Goal: Task Accomplishment & Management: Manage account settings

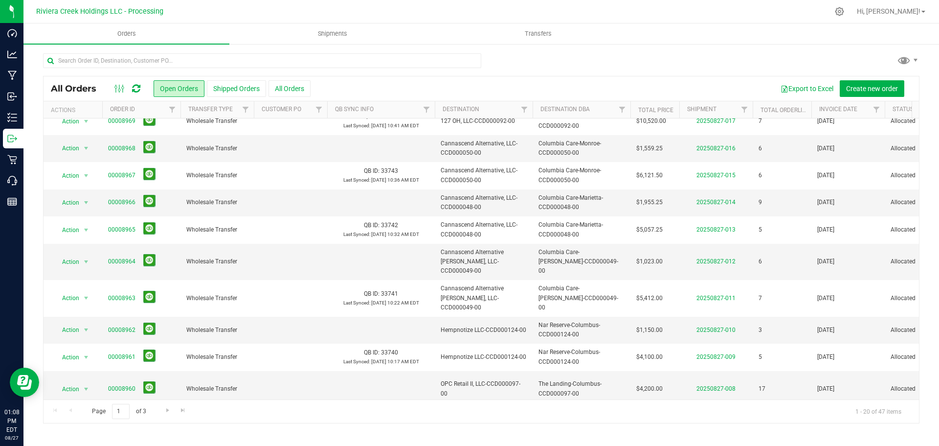
scroll to position [268, 0]
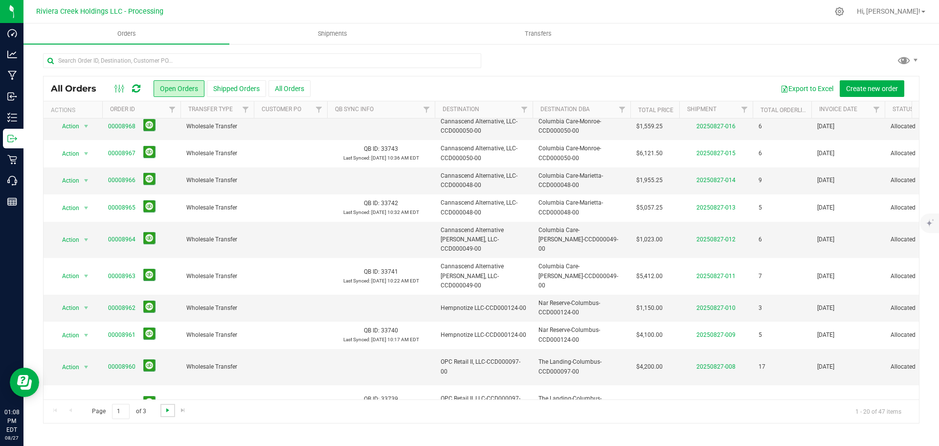
click at [165, 411] on span "Go to the next page" at bounding box center [168, 410] width 8 height 8
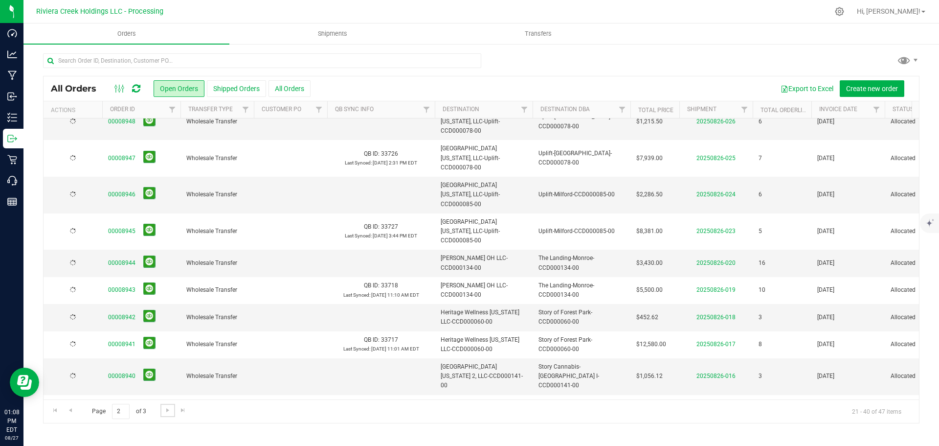
scroll to position [0, 0]
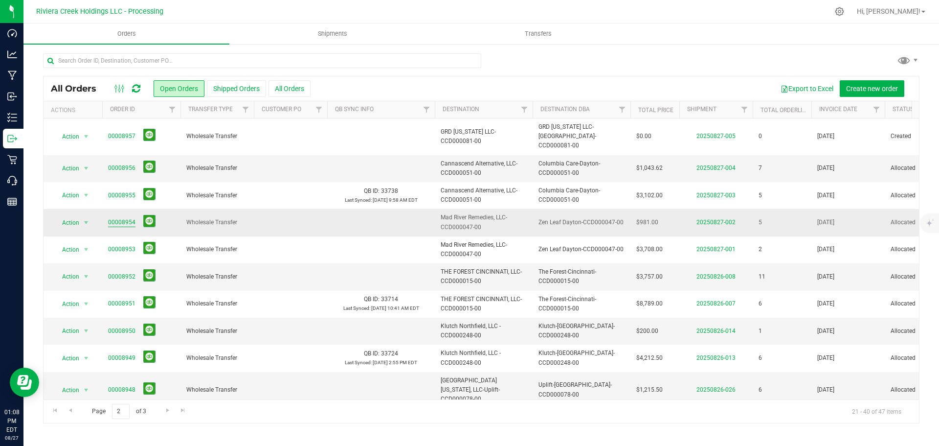
click at [117, 218] on link "00008954" at bounding box center [121, 222] width 27 height 9
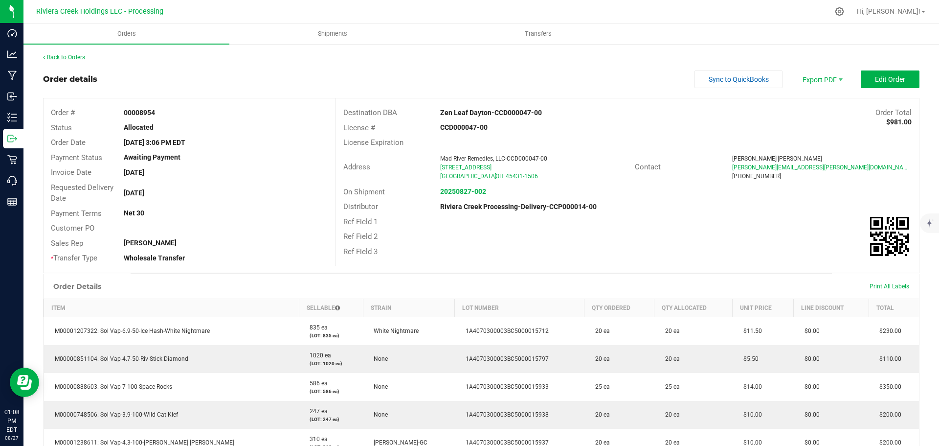
click at [70, 56] on link "Back to Orders" at bounding box center [64, 57] width 42 height 7
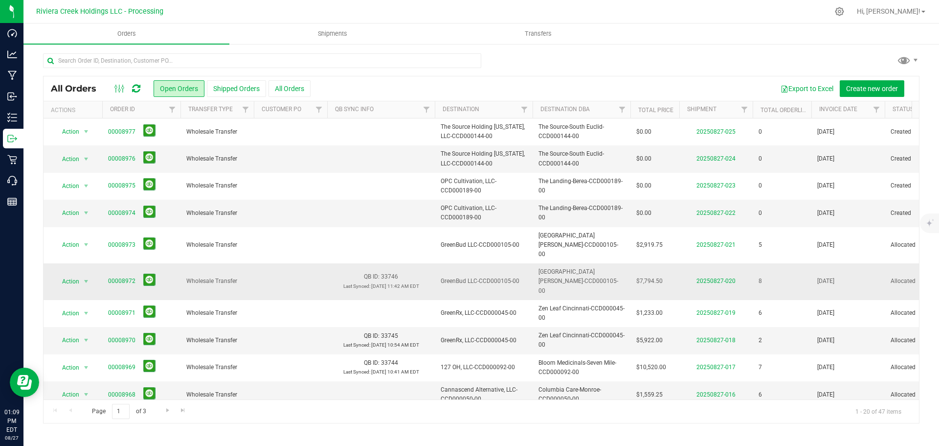
scroll to position [49, 0]
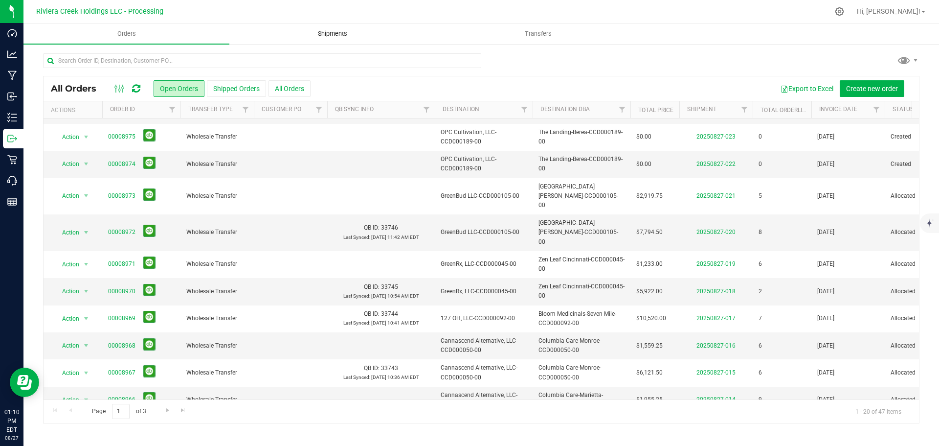
click at [338, 34] on span "Shipments" at bounding box center [333, 33] width 56 height 9
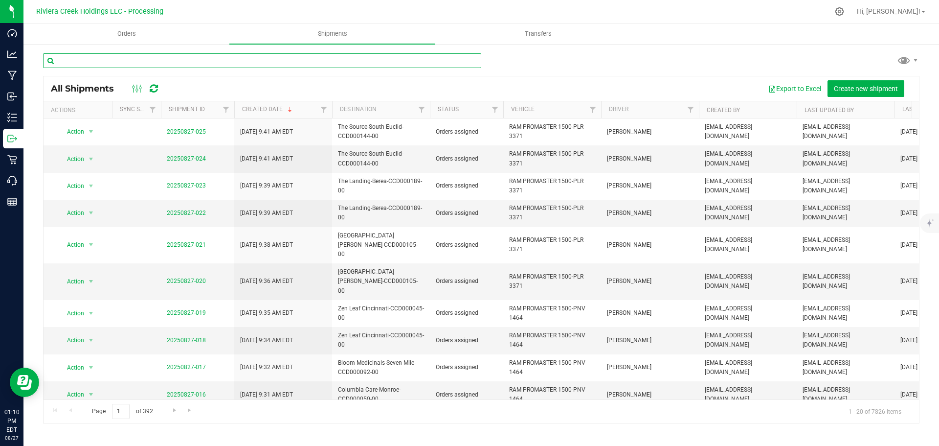
click at [116, 63] on input "text" at bounding box center [262, 60] width 438 height 15
paste input "CCD000248-00"
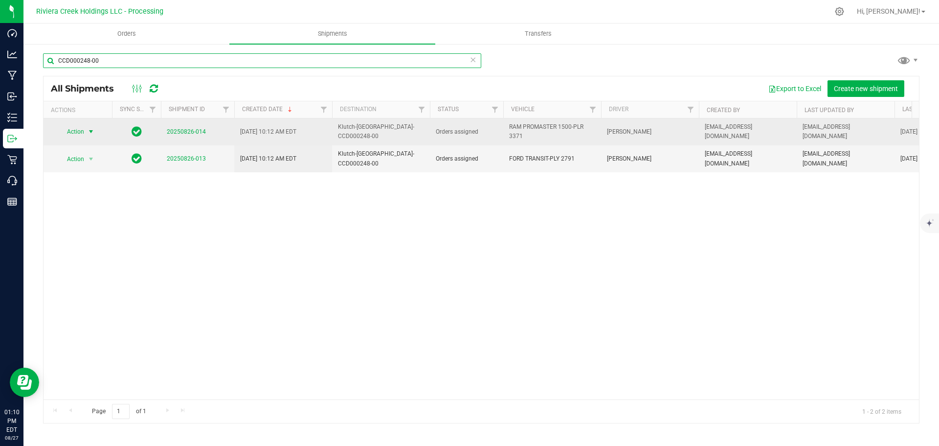
type input "CCD000248-00"
click at [77, 134] on span "Action" at bounding box center [71, 132] width 26 height 14
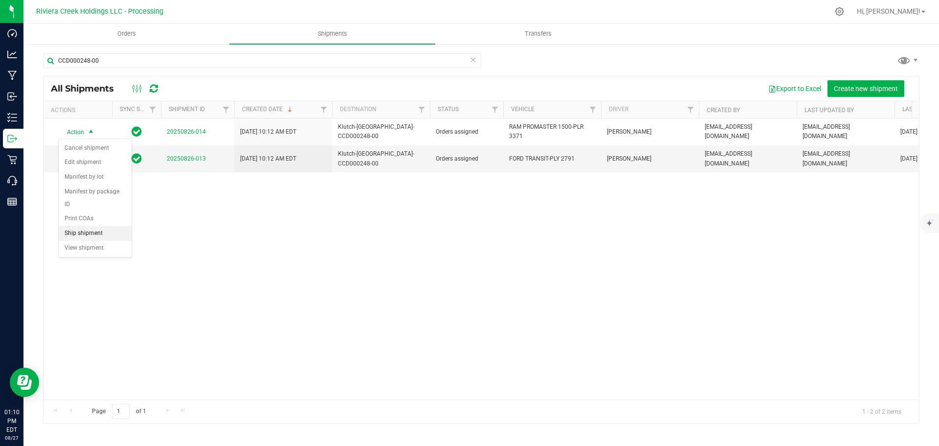
click at [96, 226] on li "Ship shipment" at bounding box center [95, 233] width 73 height 15
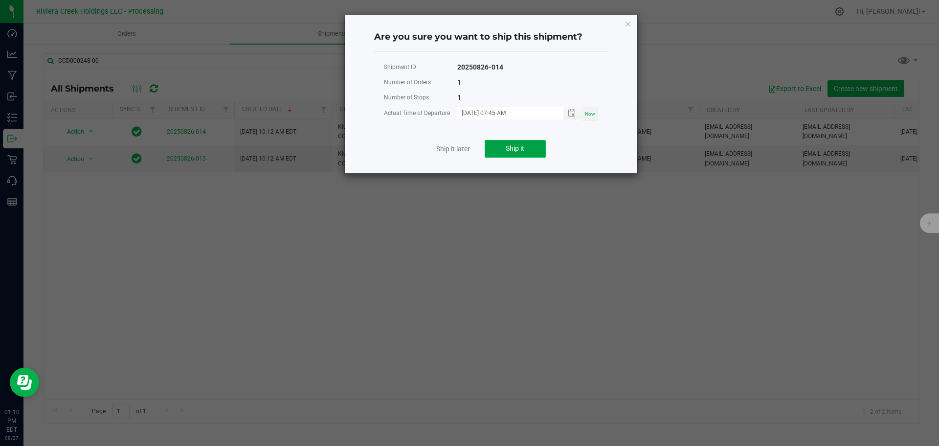
click at [486, 149] on button "Ship it" at bounding box center [515, 149] width 61 height 18
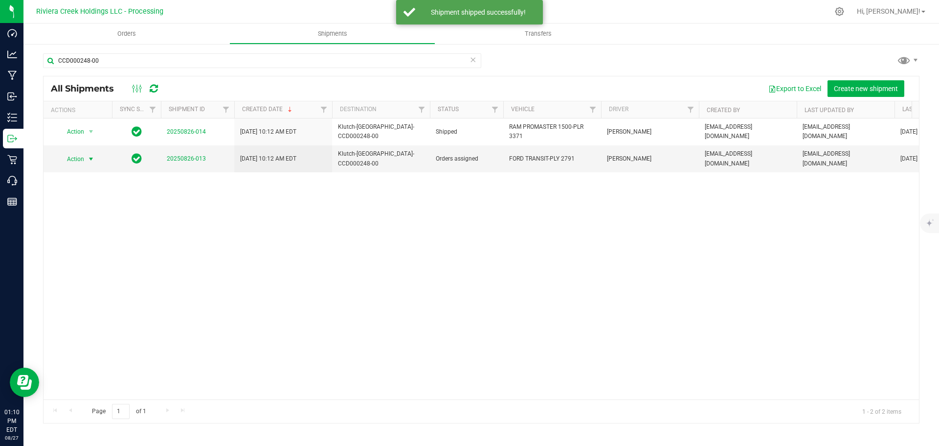
click at [84, 156] on span "Action" at bounding box center [71, 159] width 26 height 14
click at [91, 250] on li "Ship shipment" at bounding box center [95, 257] width 73 height 15
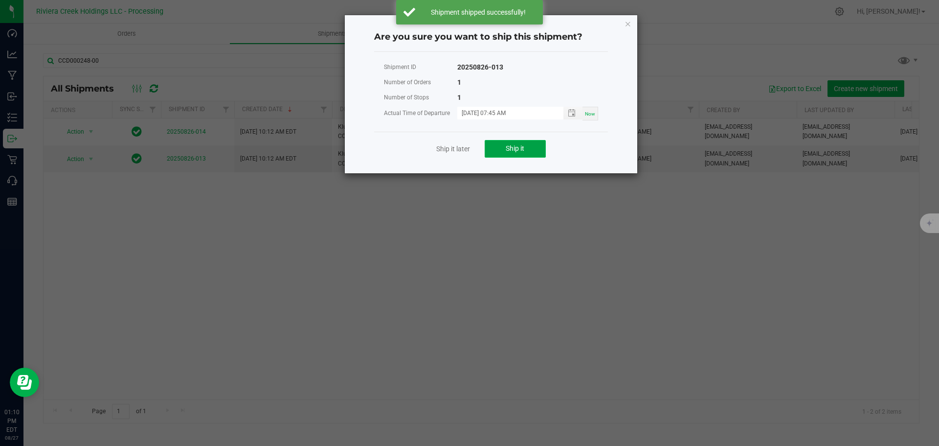
click at [496, 150] on button "Ship it" at bounding box center [515, 149] width 61 height 18
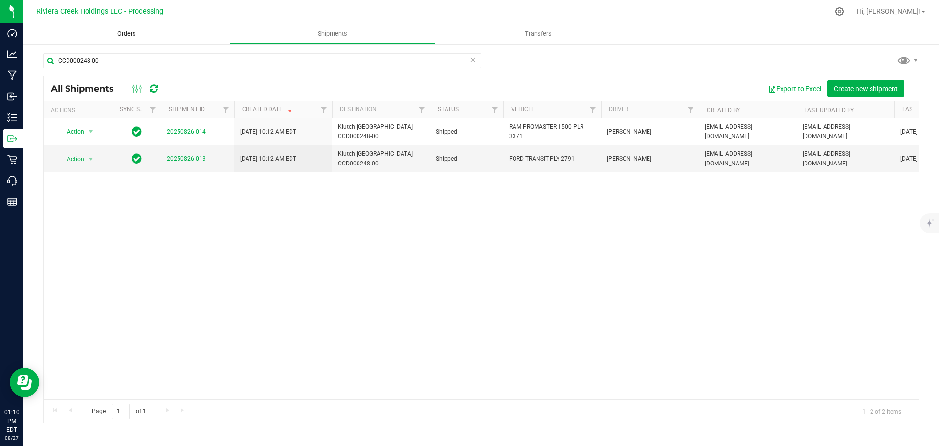
click at [118, 33] on span "Orders" at bounding box center [126, 33] width 45 height 9
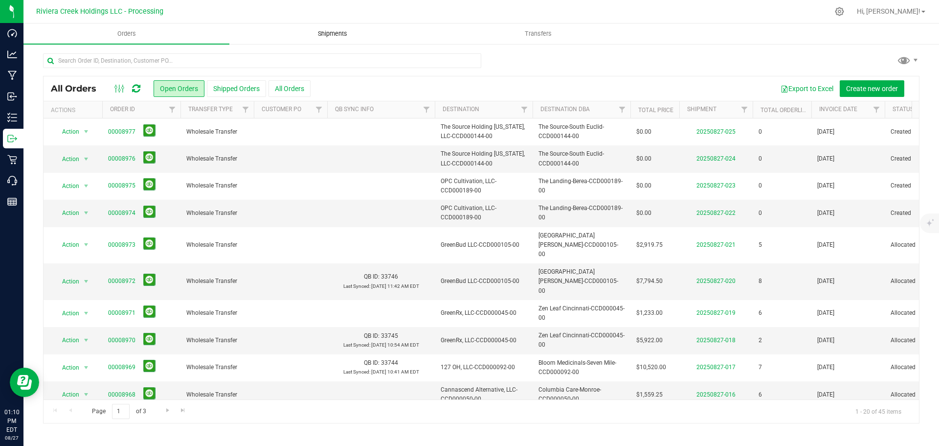
click at [326, 29] on span "Shipments" at bounding box center [333, 33] width 56 height 9
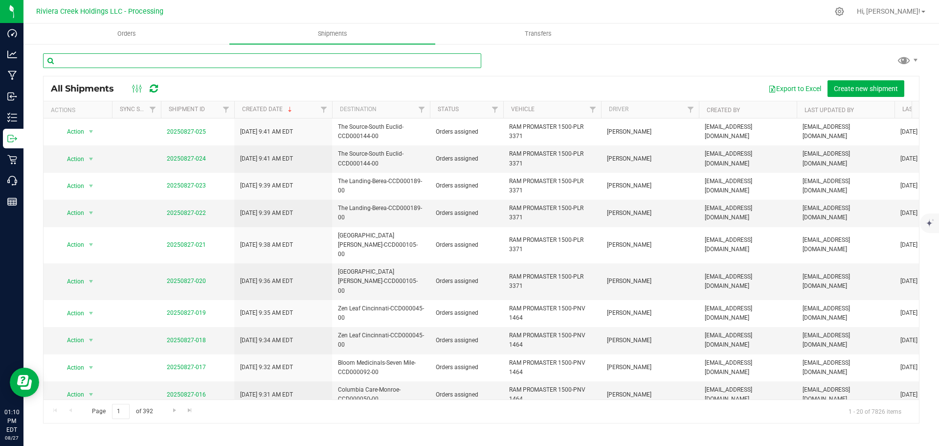
click at [112, 61] on input "text" at bounding box center [262, 60] width 438 height 15
paste input "CCD000248-00"
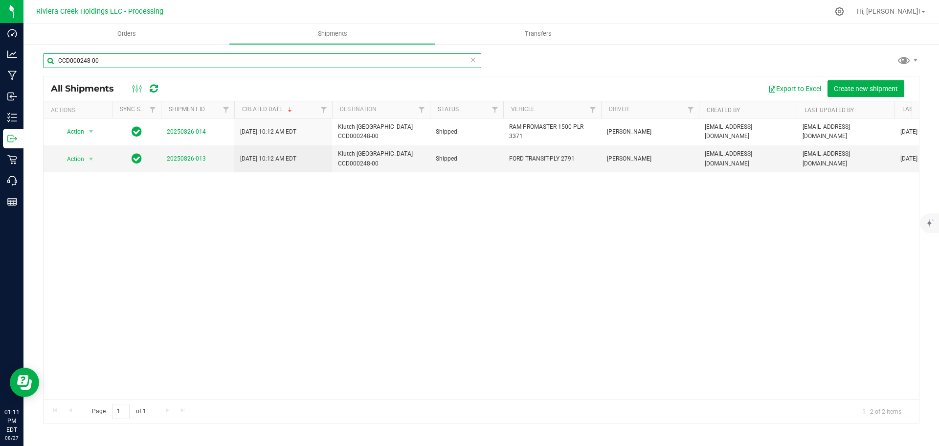
drag, startPoint x: 105, startPoint y: 61, endPoint x: 32, endPoint y: 60, distance: 73.4
click at [32, 60] on div "CCD000248-00 All Shipments Export to Excel Create new shipment Actions Sync Sta…" at bounding box center [481, 238] width 916 height 390
paste input "CCD000098-00"
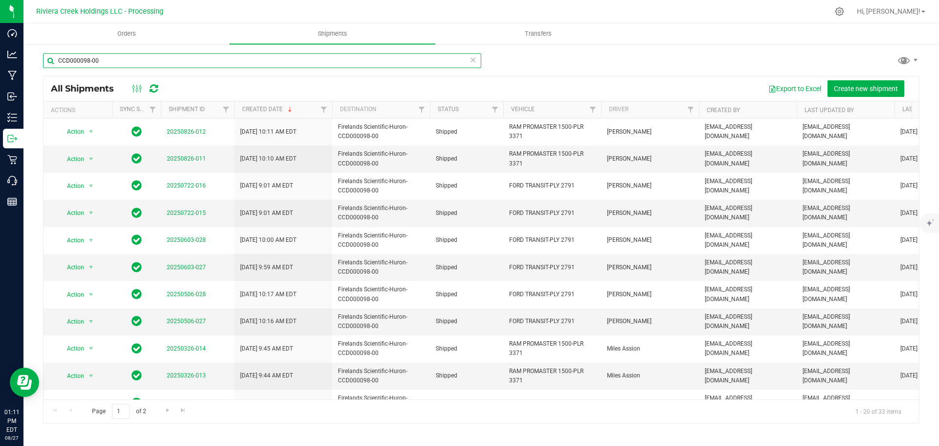
drag, startPoint x: 108, startPoint y: 66, endPoint x: 52, endPoint y: 62, distance: 55.9
click at [53, 62] on input "CCD000098-00" at bounding box center [262, 60] width 438 height 15
paste input "16-00"
drag, startPoint x: 95, startPoint y: 64, endPoint x: 36, endPoint y: 64, distance: 59.2
click at [36, 64] on div "CCD000016-00 All Shipments Export to Excel Create new shipment Actions Sync Sta…" at bounding box center [481, 238] width 916 height 390
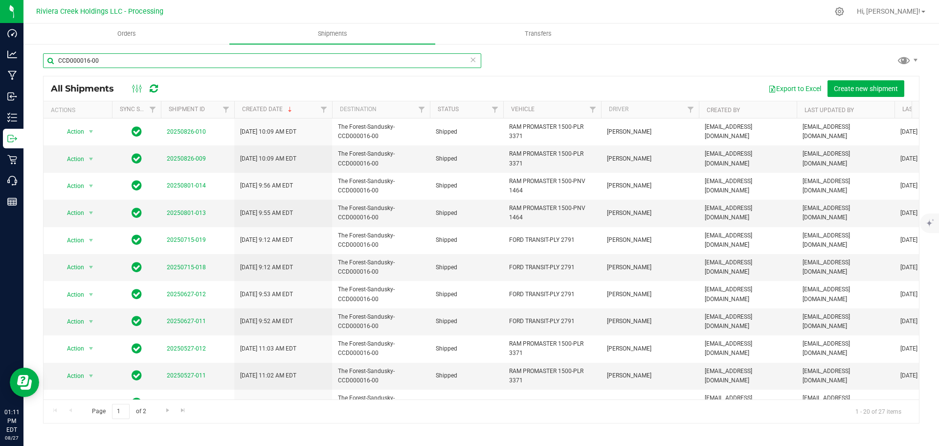
paste input "177"
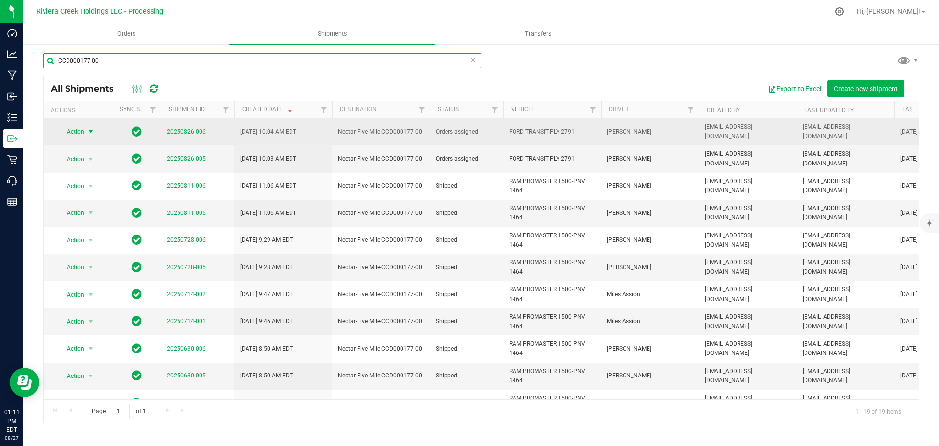
type input "CCD000177-00"
click at [80, 129] on span "Action" at bounding box center [71, 132] width 26 height 14
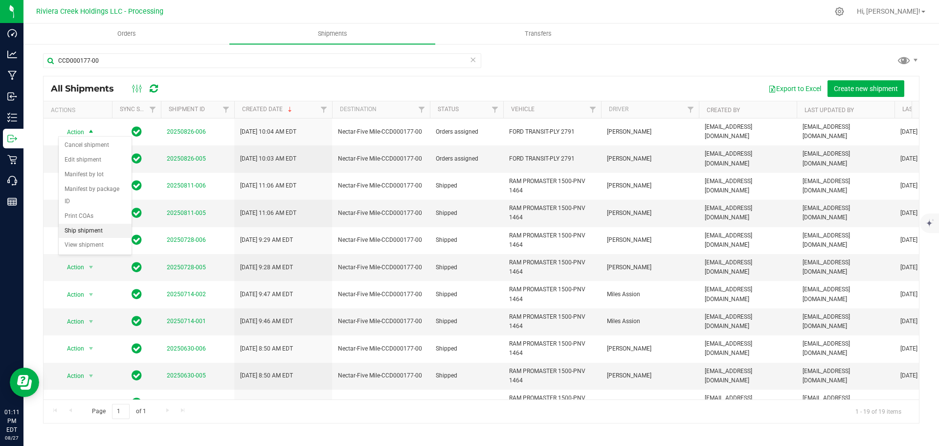
click at [80, 224] on li "Ship shipment" at bounding box center [95, 231] width 73 height 15
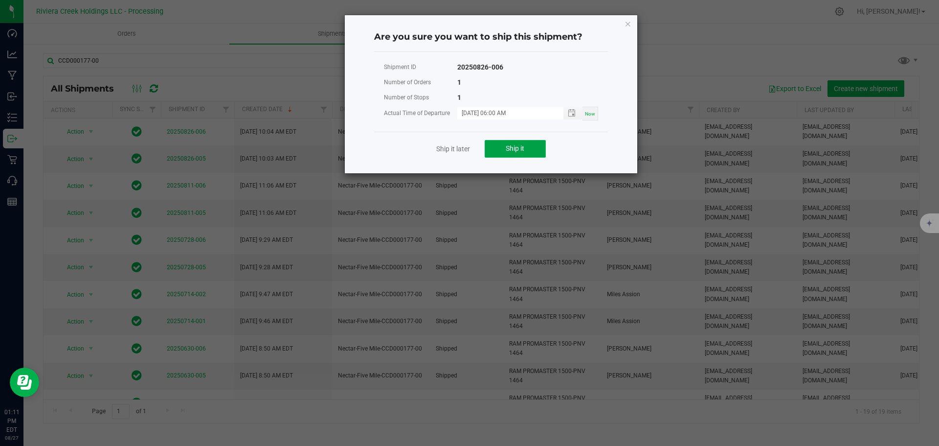
click at [502, 149] on button "Ship it" at bounding box center [515, 149] width 61 height 18
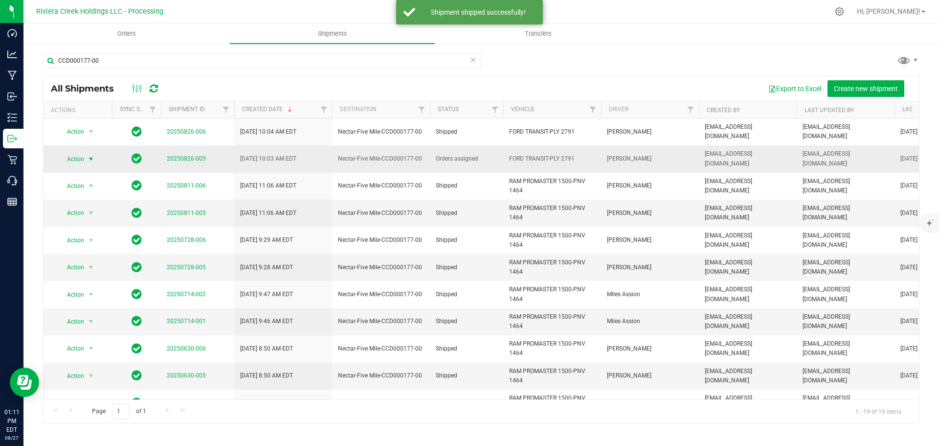
click at [75, 152] on span "Action" at bounding box center [71, 159] width 26 height 14
click at [84, 246] on li "Ship shipment" at bounding box center [95, 253] width 73 height 15
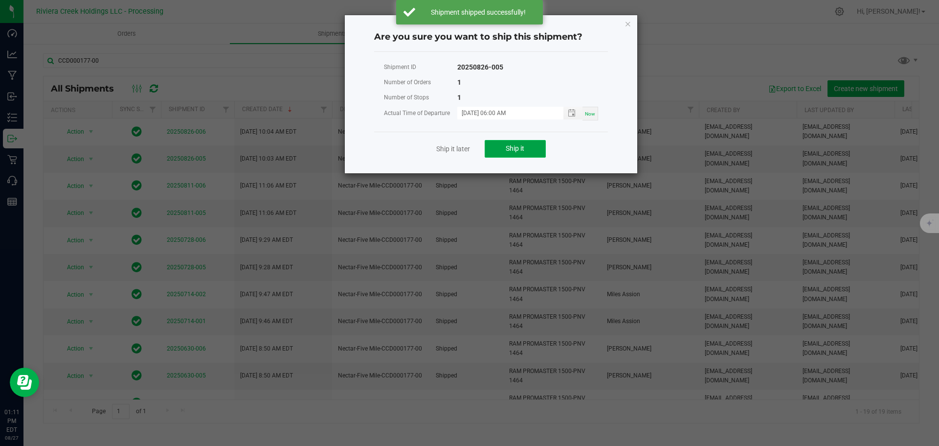
click at [501, 148] on button "Ship it" at bounding box center [515, 149] width 61 height 18
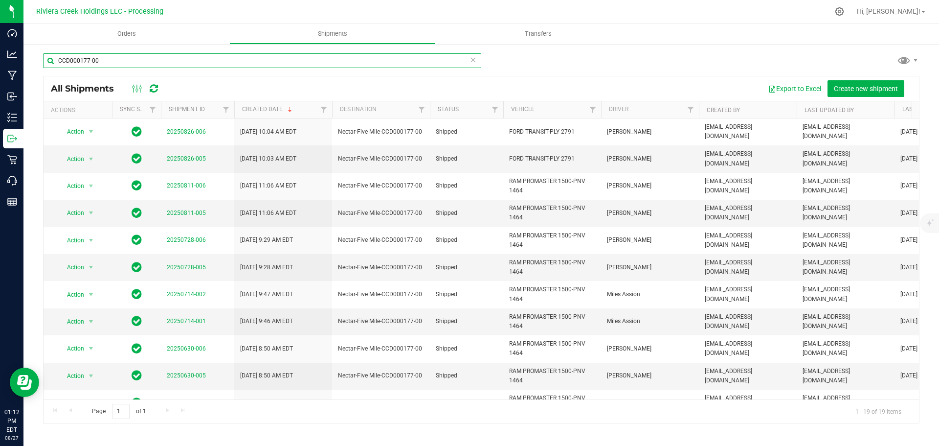
drag, startPoint x: 119, startPoint y: 60, endPoint x: 36, endPoint y: 61, distance: 83.2
click at [36, 61] on div "CCD000177-00 All Shipments Export to Excel Create new shipment Actions Sync Sta…" at bounding box center [481, 238] width 916 height 390
paste input "CCD000113"
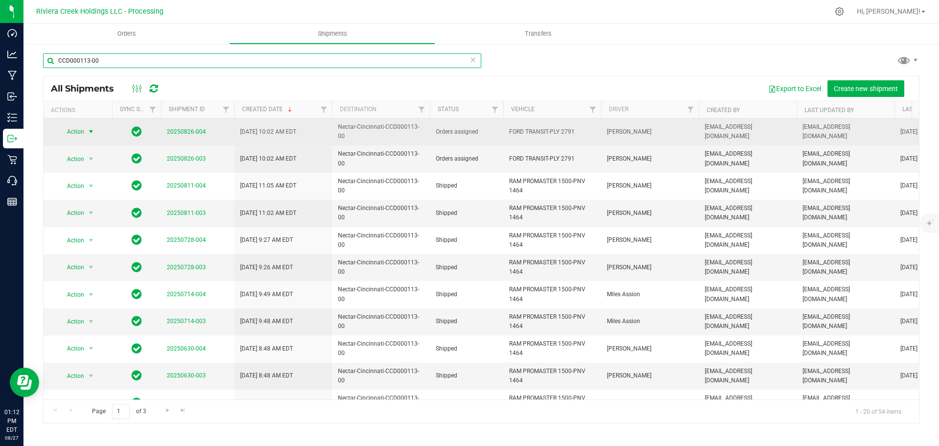
type input "CCD000113-00"
click at [81, 131] on span "Action" at bounding box center [71, 132] width 26 height 14
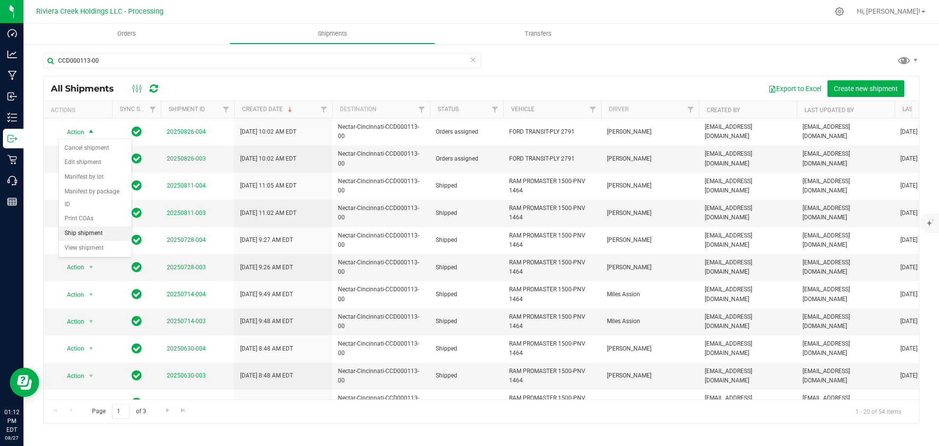
click at [83, 226] on li "Ship shipment" at bounding box center [95, 233] width 73 height 15
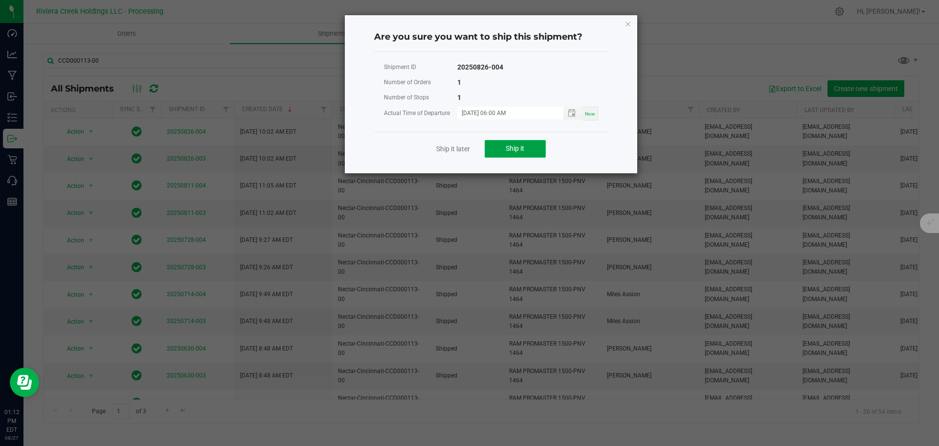
click at [500, 146] on button "Ship it" at bounding box center [515, 149] width 61 height 18
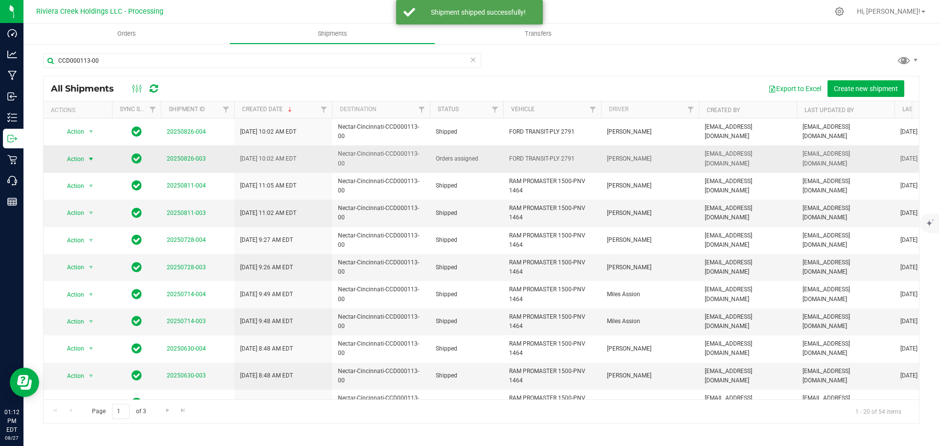
click at [82, 159] on span "Action" at bounding box center [71, 159] width 26 height 14
click at [92, 253] on li "Ship shipment" at bounding box center [95, 260] width 73 height 15
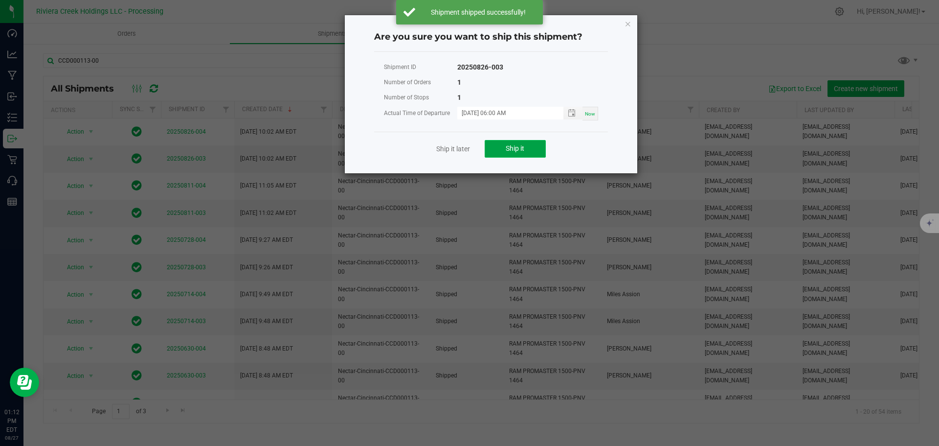
click at [517, 143] on button "Ship it" at bounding box center [515, 149] width 61 height 18
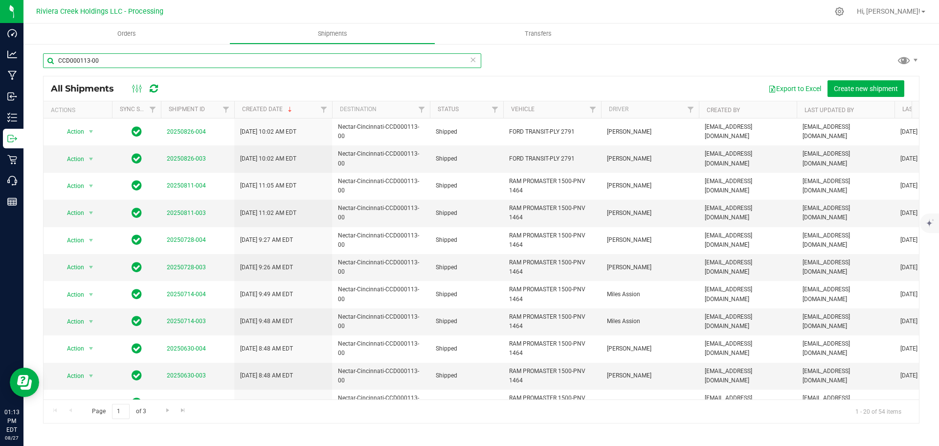
drag, startPoint x: 106, startPoint y: 63, endPoint x: 25, endPoint y: 65, distance: 81.2
click at [25, 65] on div "CCD000113-00 All Shipments Export to Excel Create new shipment Actions Sync Sta…" at bounding box center [481, 238] width 916 height 390
paste input "CCD000175-00"
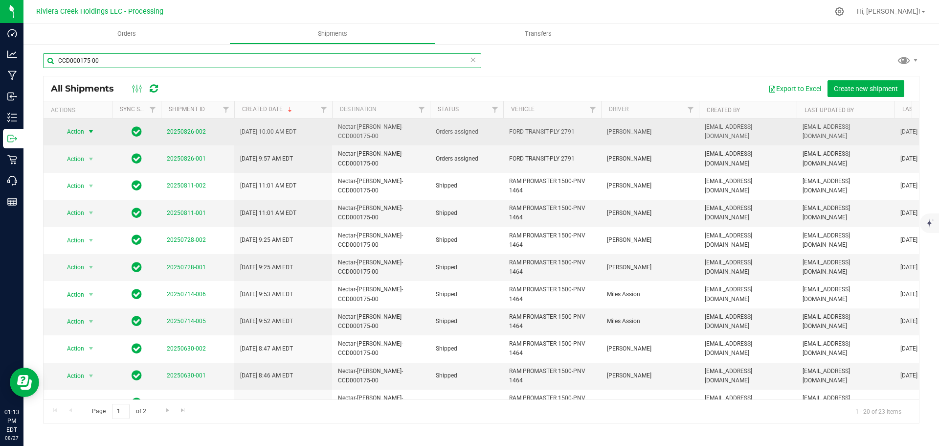
type input "CCD000175-00"
click at [91, 129] on span "select" at bounding box center [91, 132] width 8 height 8
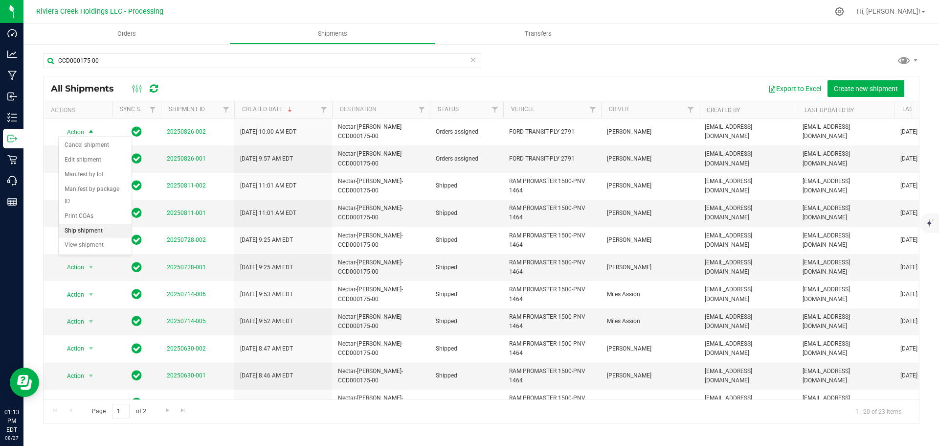
click at [98, 224] on li "Ship shipment" at bounding box center [95, 231] width 73 height 15
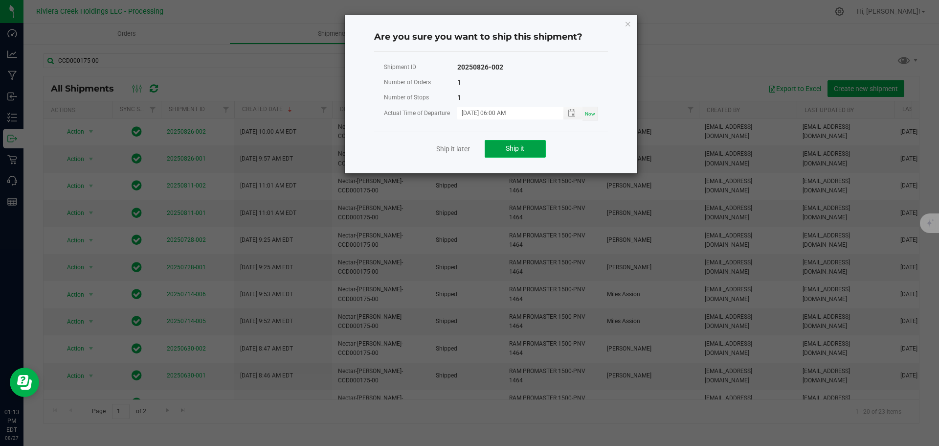
click at [487, 153] on button "Ship it" at bounding box center [515, 149] width 61 height 18
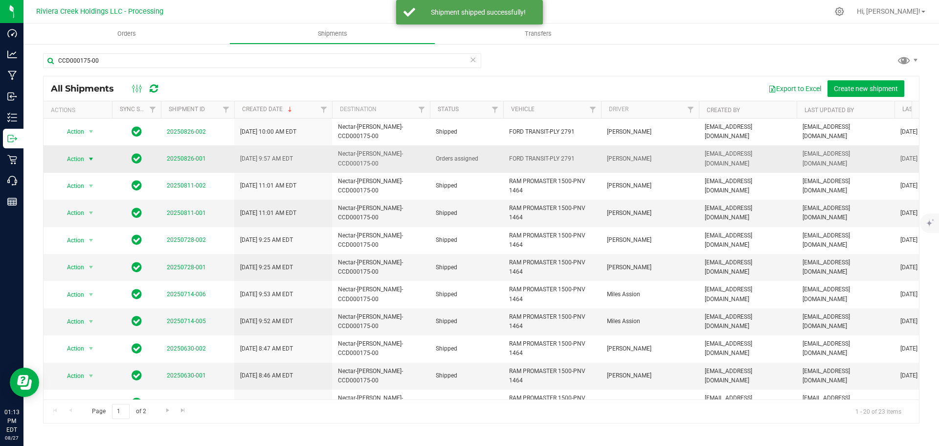
click at [88, 155] on span "select" at bounding box center [91, 159] width 8 height 8
click at [99, 246] on li "Ship shipment" at bounding box center [95, 253] width 73 height 15
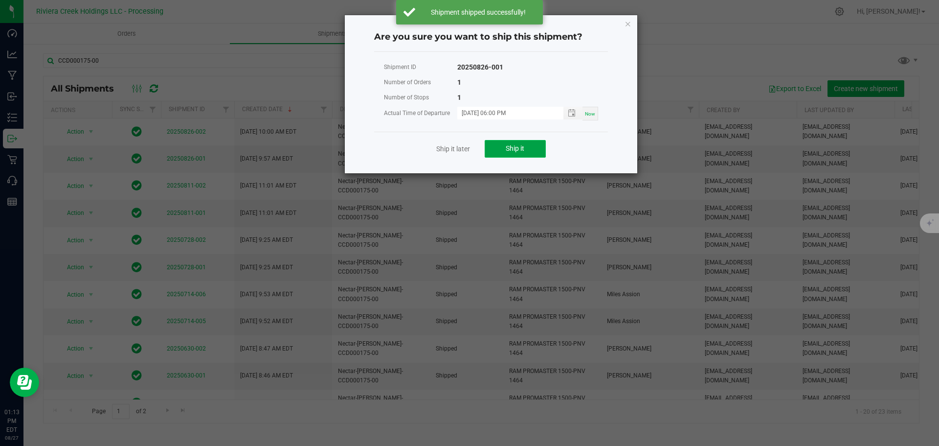
click at [495, 153] on button "Ship it" at bounding box center [515, 149] width 61 height 18
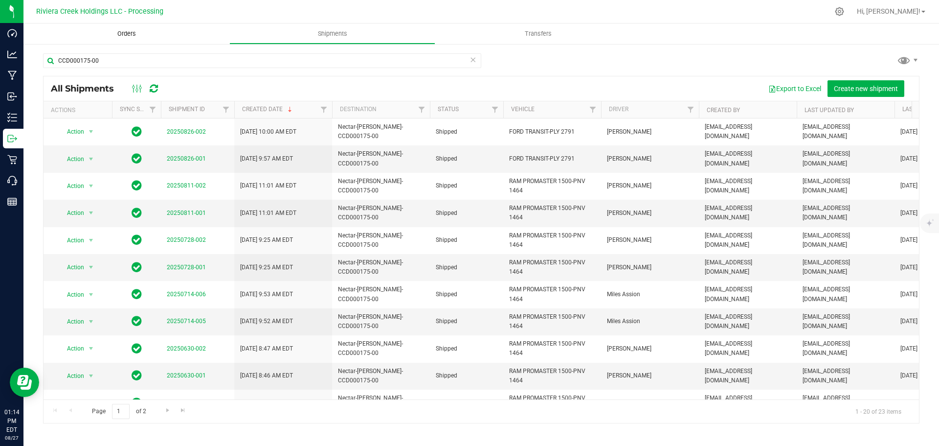
click at [134, 36] on span "Orders" at bounding box center [126, 33] width 45 height 9
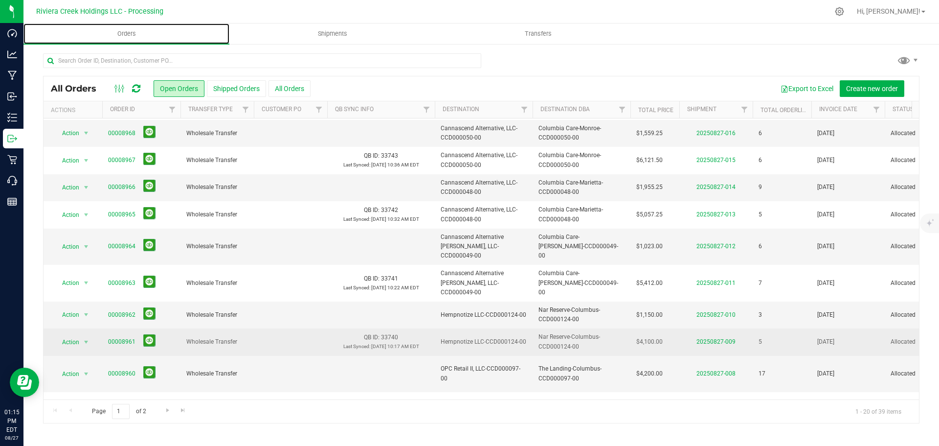
scroll to position [268, 0]
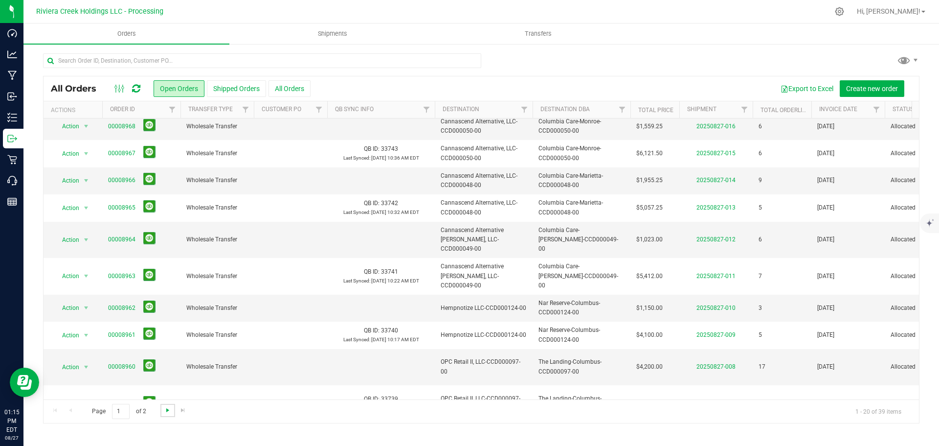
click at [170, 413] on span "Go to the next page" at bounding box center [168, 410] width 8 height 8
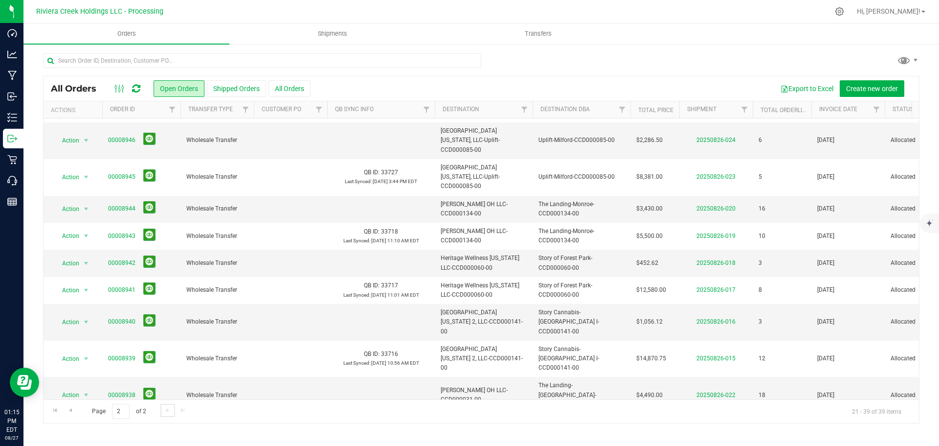
scroll to position [0, 0]
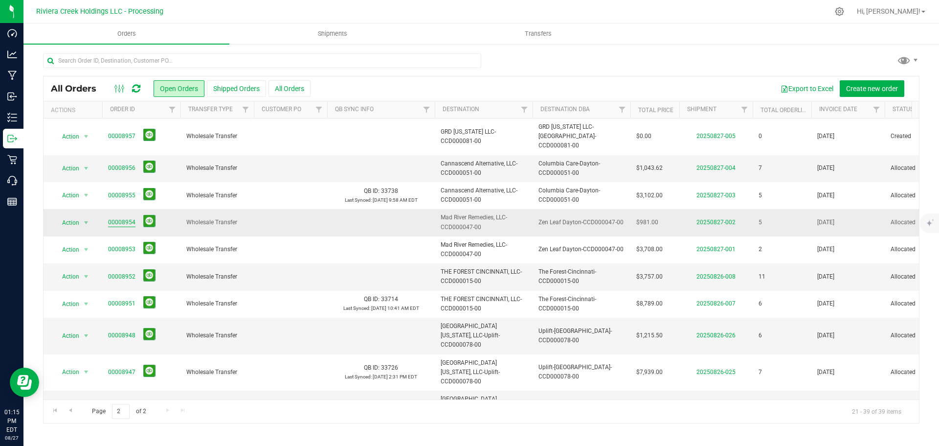
click at [117, 218] on link "00008954" at bounding box center [121, 222] width 27 height 9
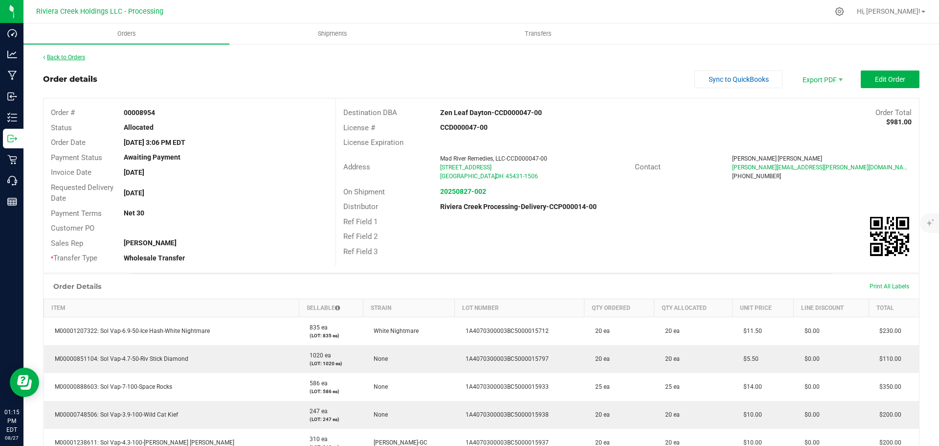
click at [78, 59] on link "Back to Orders" at bounding box center [64, 57] width 42 height 7
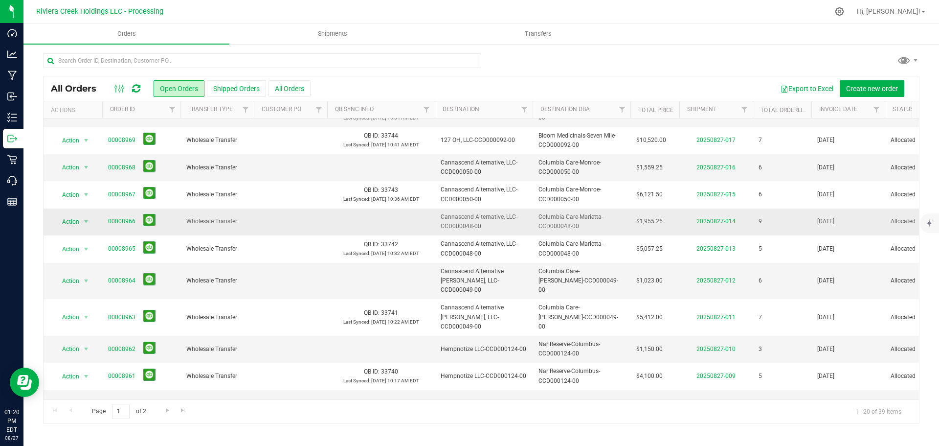
scroll to position [245, 0]
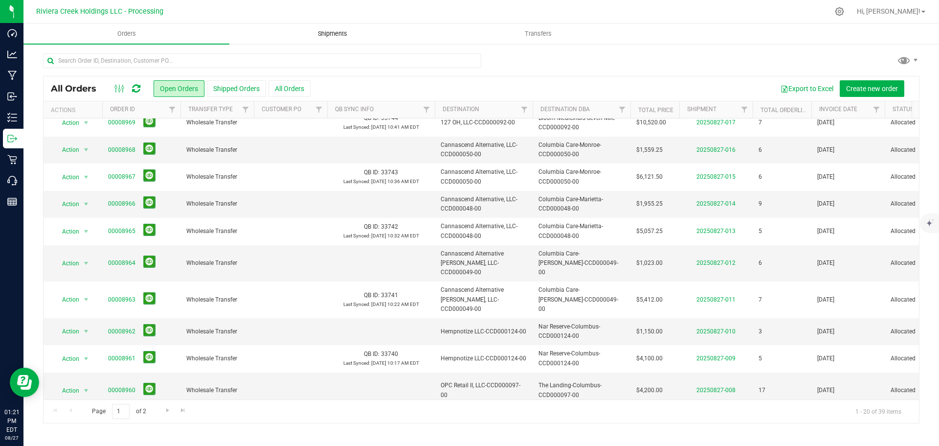
click at [320, 39] on uib-tab-heading "Shipments" at bounding box center [332, 34] width 205 height 20
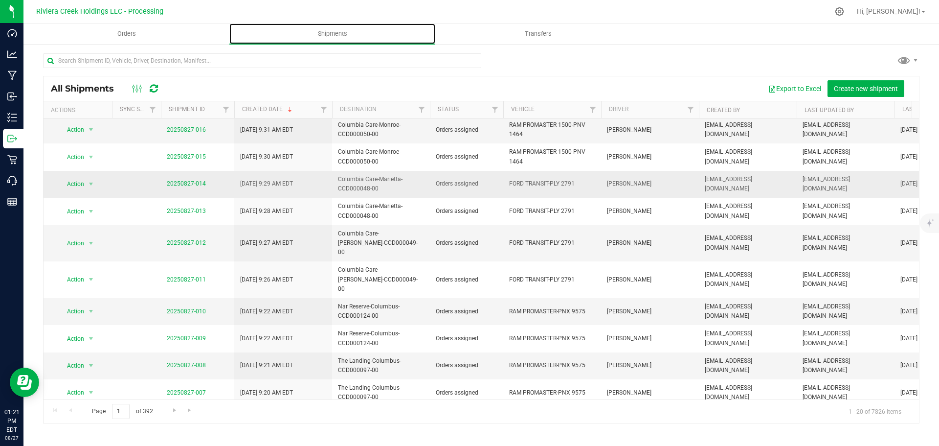
scroll to position [268, 0]
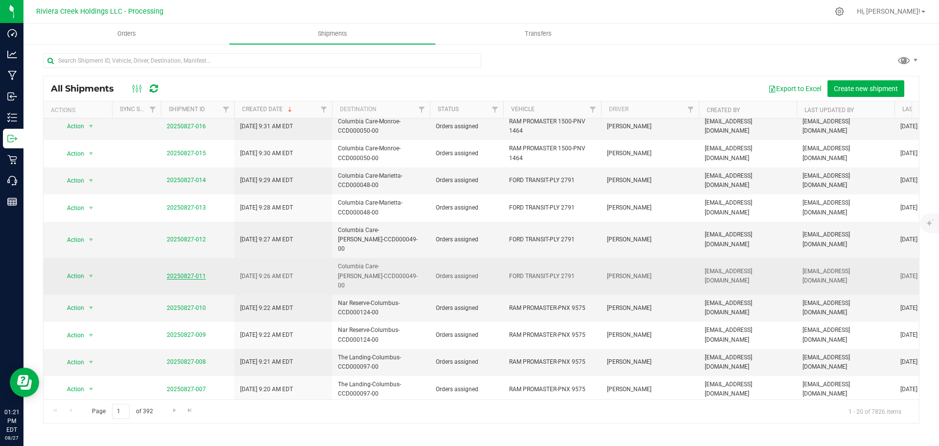
click at [194, 273] on link "20250827-011" at bounding box center [186, 276] width 39 height 7
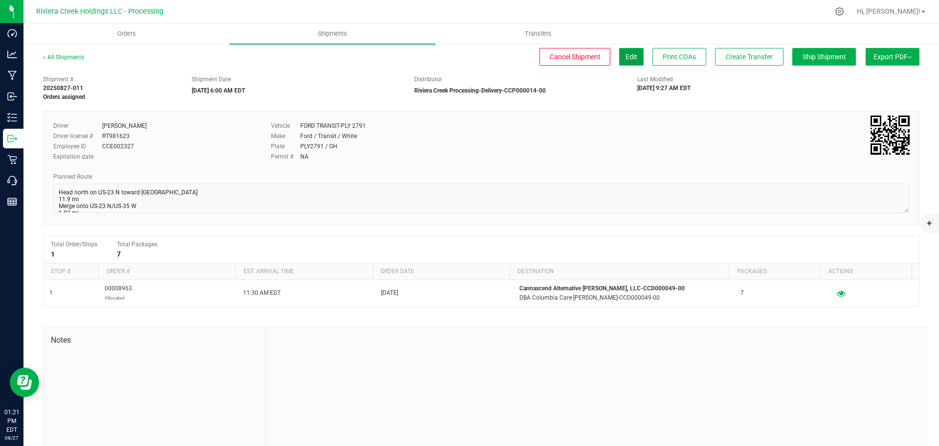
click at [626, 59] on span "Edit" at bounding box center [632, 57] width 12 height 8
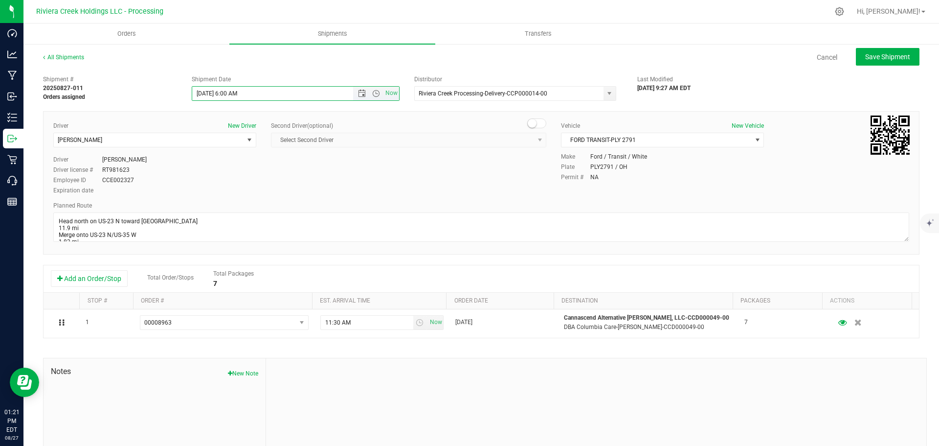
drag, startPoint x: 236, startPoint y: 94, endPoint x: 249, endPoint y: 112, distance: 21.7
click at [226, 96] on input "8/28/2025 6:00 AM" at bounding box center [281, 94] width 178 height 14
type input "8/28/2025 7:45 AM"
drag, startPoint x: 57, startPoint y: 222, endPoint x: 398, endPoint y: 247, distance: 342.4
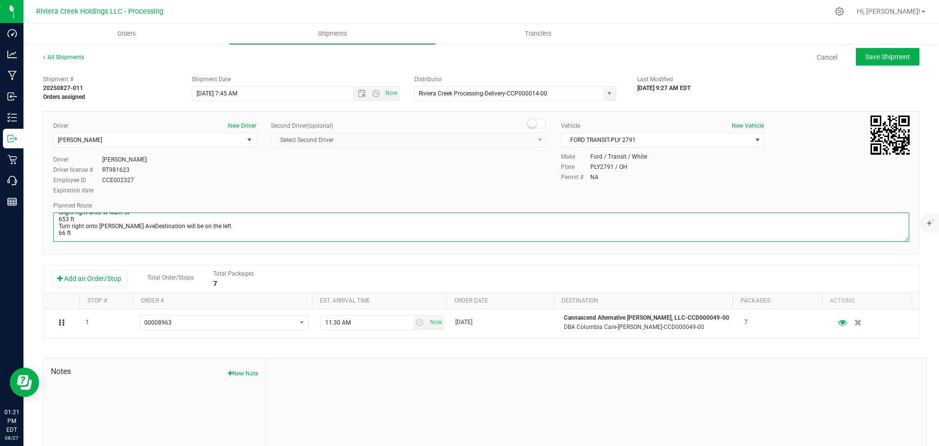
click at [398, 247] on div "Driver New Driver James Bednar Jr. Select Driver Matthew Andruswicz Miles Assio…" at bounding box center [481, 182] width 877 height 143
paste textarea "west on St Clair St toward Crescent St 187 ft St Clair St turns slightly left a…"
type textarea "Head west on St Clair St toward Crescent St 187 ft St Clair St turns slightly l…"
click at [865, 61] on span "Save Shipment" at bounding box center [887, 57] width 45 height 8
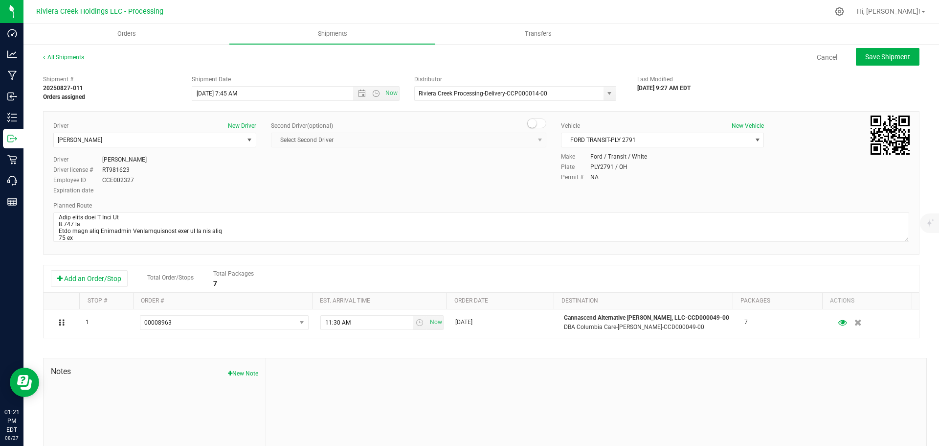
type input "8/28/2025 11:45 AM"
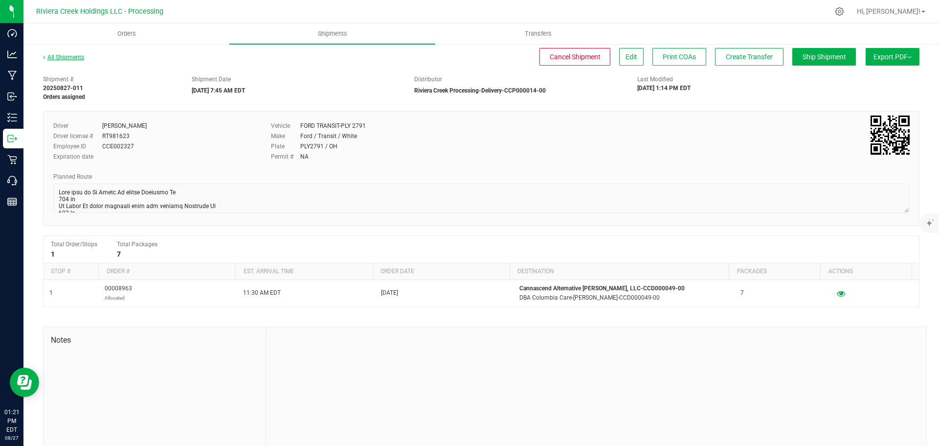
click at [68, 57] on link "All Shipments" at bounding box center [63, 57] width 41 height 7
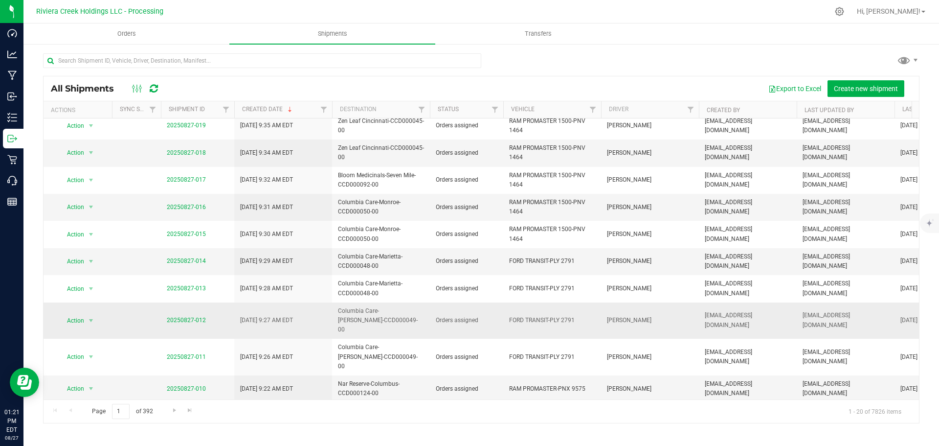
scroll to position [196, 0]
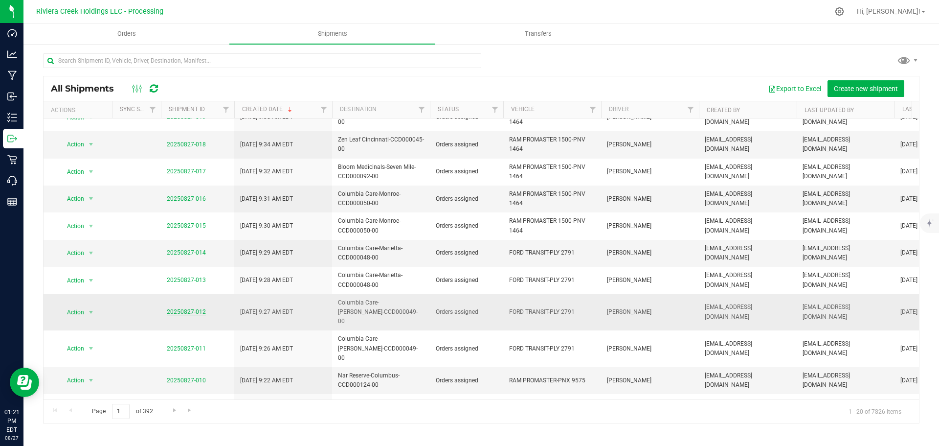
click at [193, 308] on link "20250827-012" at bounding box center [186, 311] width 39 height 7
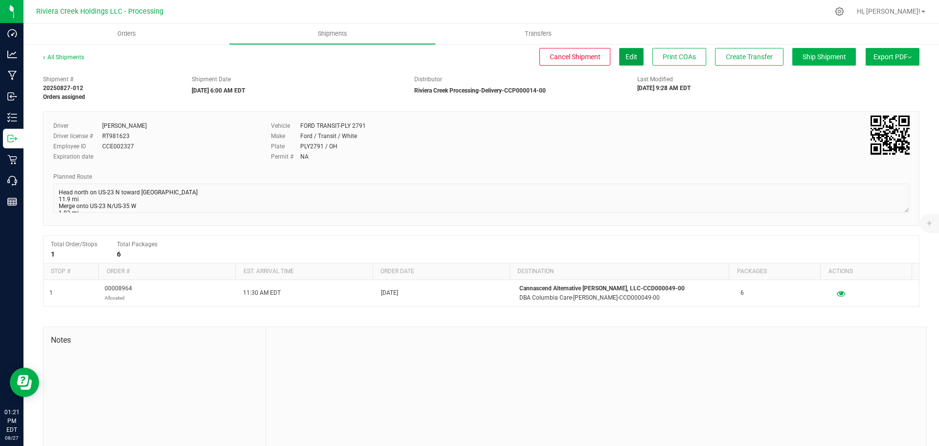
click at [626, 64] on button "Edit" at bounding box center [631, 57] width 24 height 18
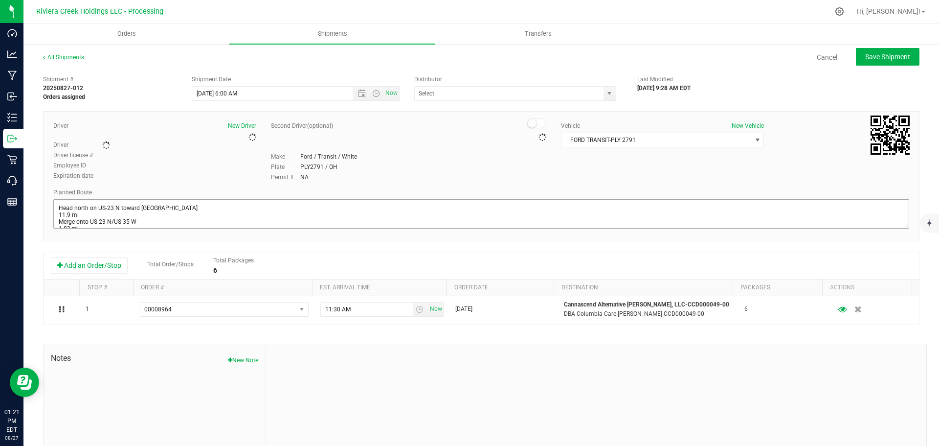
type input "Riviera Creek Processing-Delivery-CCP000014-00"
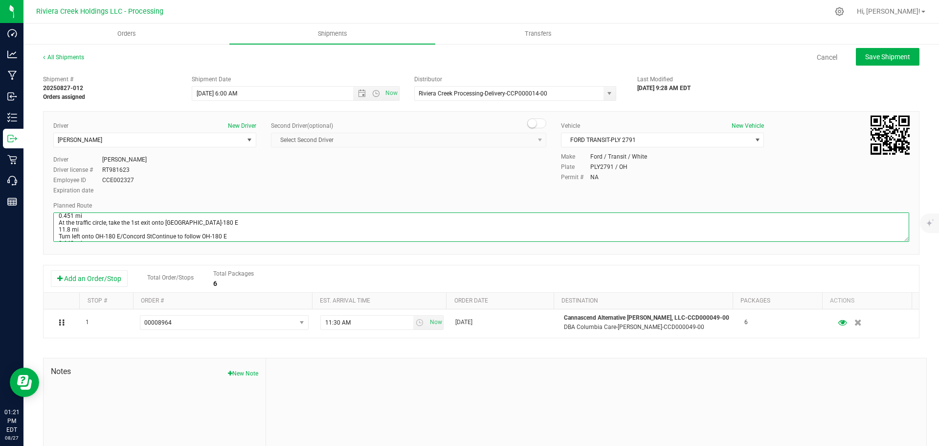
scroll to position [173, 0]
drag, startPoint x: 57, startPoint y: 220, endPoint x: 500, endPoint y: 247, distance: 444.1
click at [500, 247] on div "Driver New Driver James Bednar Jr. Select Driver Matthew Andruswicz Miles Assio…" at bounding box center [481, 182] width 877 height 143
paste textarea "west on St Clair St toward Crescent St 187 ft St Clair St turns slightly left a…"
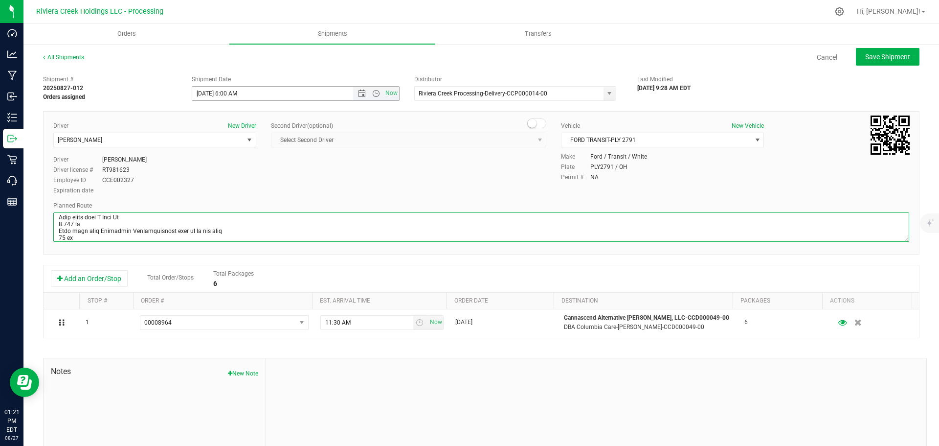
type textarea "Head west on St Clair St toward Crescent St 187 ft St Clair St turns slightly l…"
drag, startPoint x: 236, startPoint y: 97, endPoint x: 249, endPoint y: 112, distance: 19.5
click at [227, 101] on div "Shipment # 20250827-012 Orders assigned Shipment Date 8/28/2025 6:00 AM Now Dis…" at bounding box center [481, 279] width 877 height 419
click at [877, 61] on button "Save Shipment" at bounding box center [888, 57] width 64 height 18
type input "8/28/2025 11:45 AM"
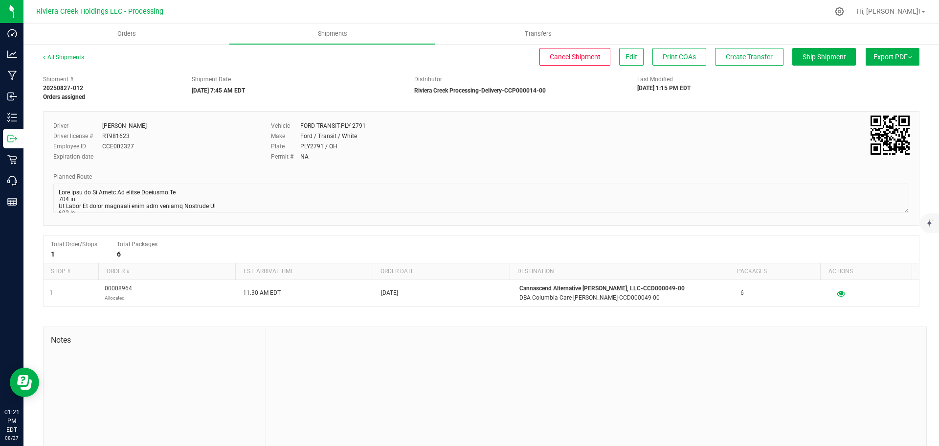
click at [69, 58] on link "All Shipments" at bounding box center [63, 57] width 41 height 7
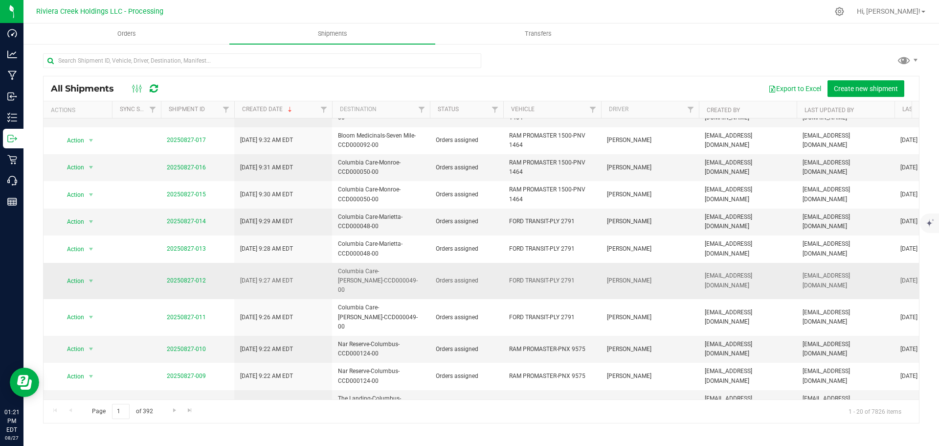
scroll to position [245, 0]
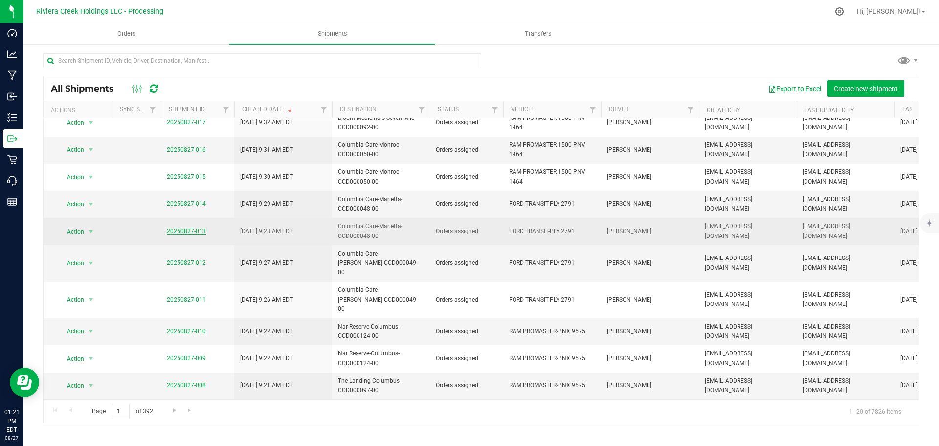
click at [190, 227] on link "20250827-013" at bounding box center [186, 230] width 39 height 7
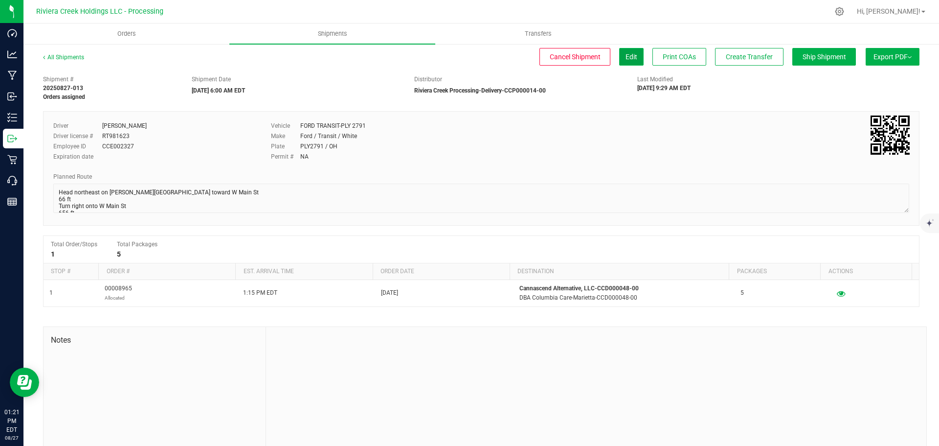
click at [619, 63] on button "Edit" at bounding box center [631, 57] width 24 height 18
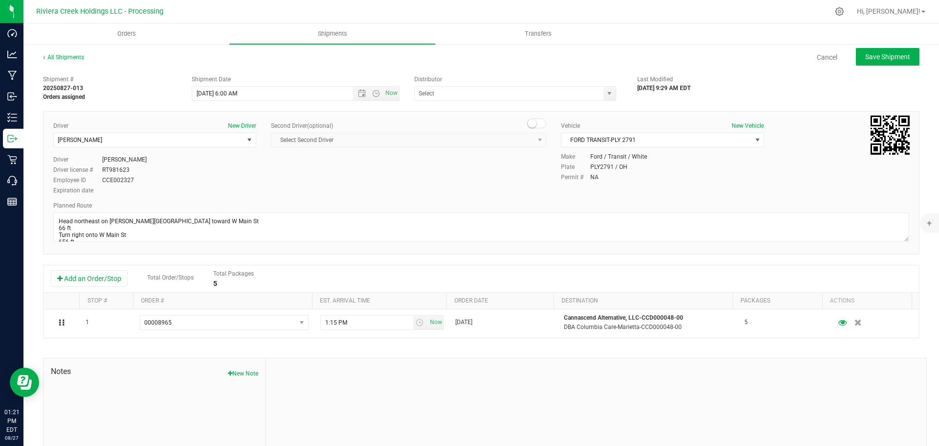
type input "Riviera Creek Processing-Delivery-CCP000014-00"
click at [232, 94] on input "8/28/2025 6:00 AM" at bounding box center [281, 94] width 178 height 14
drag, startPoint x: 236, startPoint y: 93, endPoint x: 226, endPoint y: 93, distance: 9.8
click at [226, 93] on input "8/28/2025 6:00 AM" at bounding box center [281, 94] width 178 height 14
click at [874, 62] on button "Save Shipment" at bounding box center [888, 57] width 64 height 18
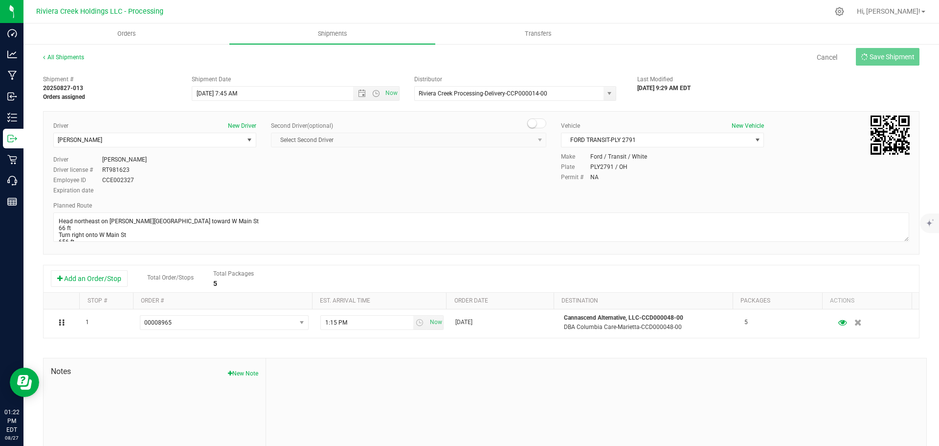
type input "8/28/2025 11:45 AM"
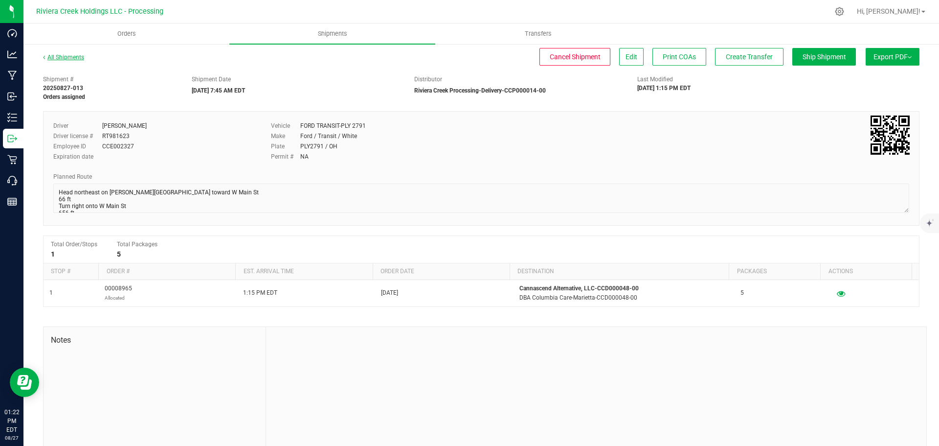
click at [72, 60] on link "All Shipments" at bounding box center [63, 57] width 41 height 7
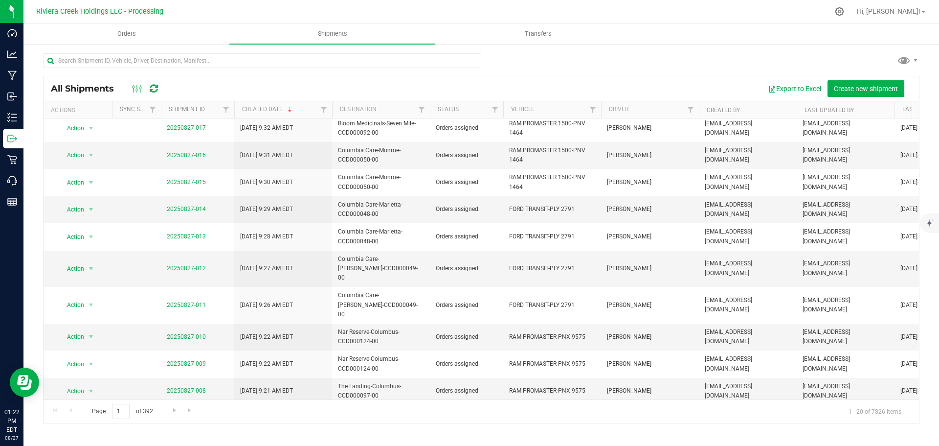
scroll to position [268, 0]
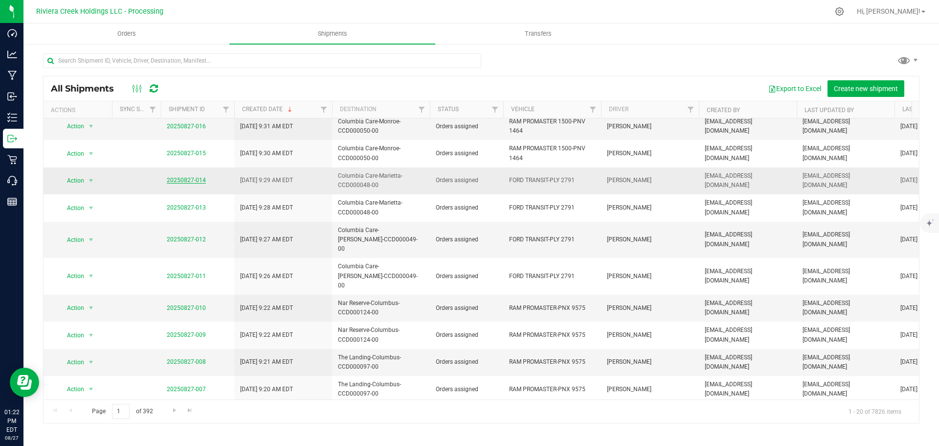
click at [194, 177] on link "20250827-014" at bounding box center [186, 180] width 39 height 7
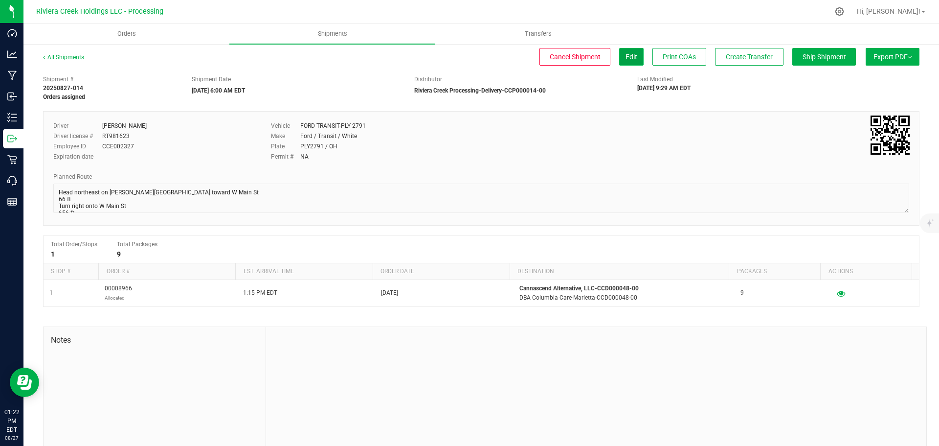
click at [624, 62] on button "Edit" at bounding box center [631, 57] width 24 height 18
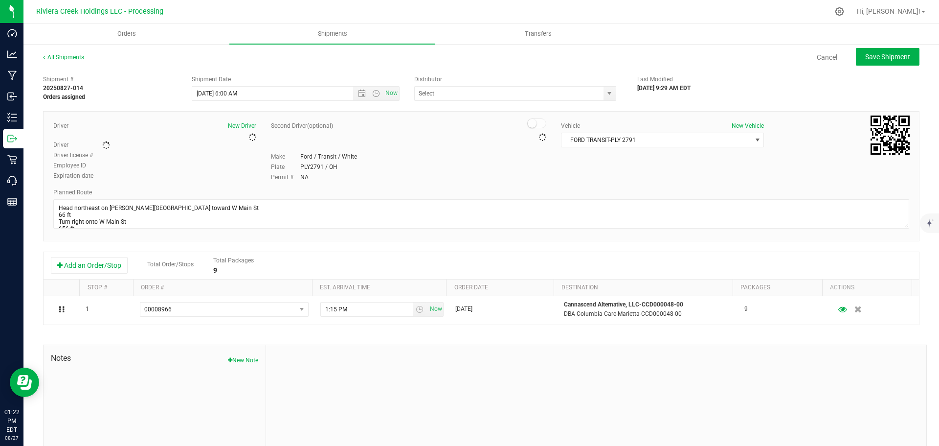
type input "Riviera Creek Processing-Delivery-CCP000014-00"
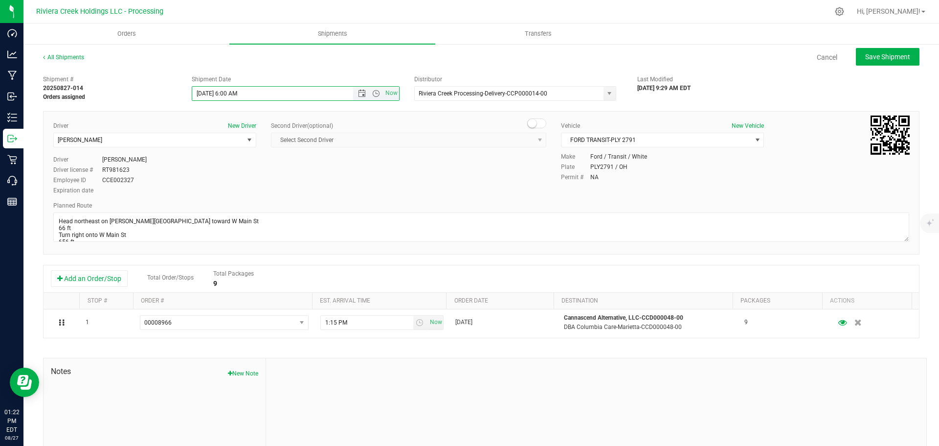
drag, startPoint x: 236, startPoint y: 91, endPoint x: 225, endPoint y: 90, distance: 10.8
click at [225, 90] on input "8/28/2025 6:00 AM" at bounding box center [281, 94] width 178 height 14
click at [865, 57] on span "Save Shipment" at bounding box center [887, 57] width 45 height 8
type input "8/28/2025 11:45 AM"
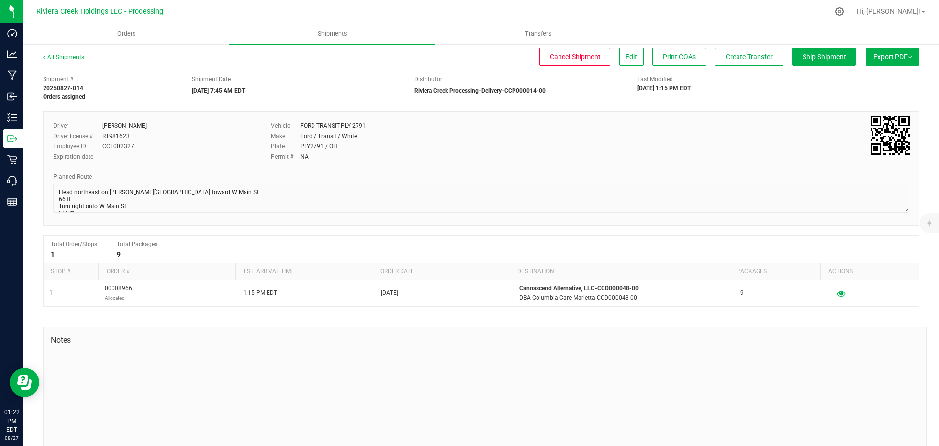
click at [74, 57] on link "All Shipments" at bounding box center [63, 57] width 41 height 7
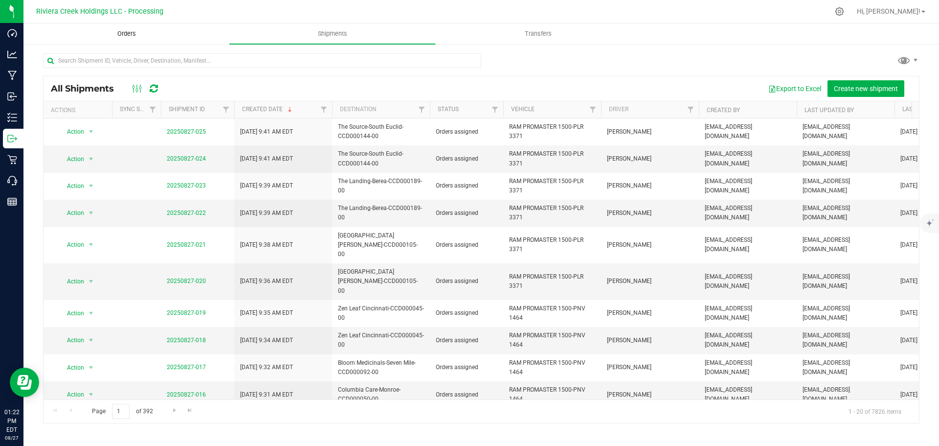
click at [115, 33] on span "Orders" at bounding box center [126, 33] width 45 height 9
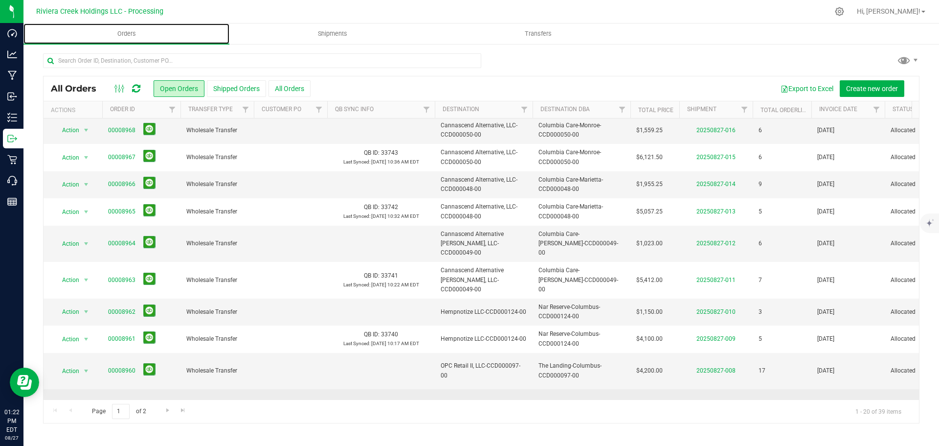
scroll to position [268, 0]
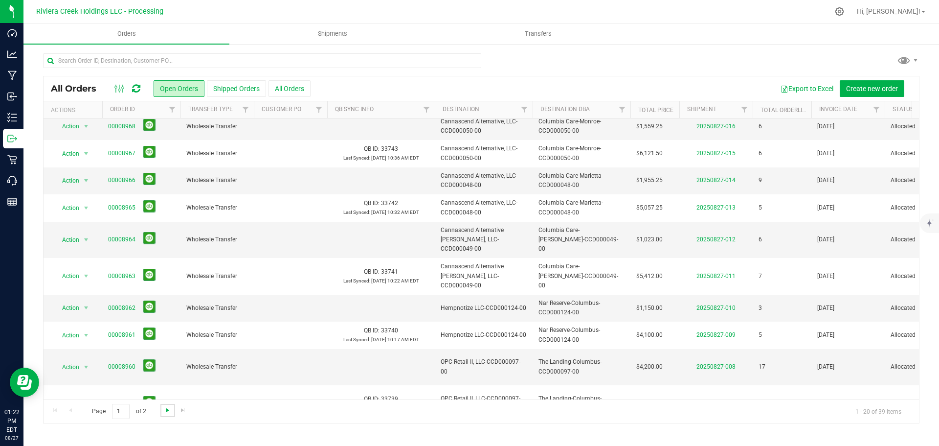
click at [166, 410] on span "Go to the next page" at bounding box center [168, 410] width 8 height 8
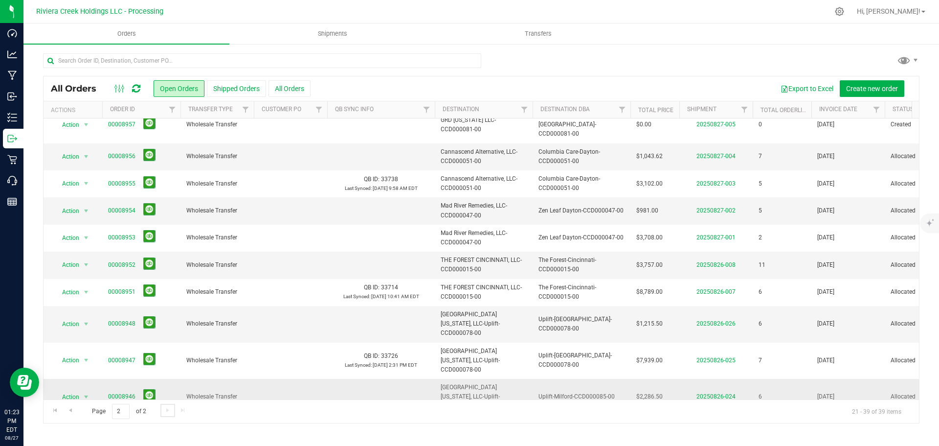
scroll to position [0, 0]
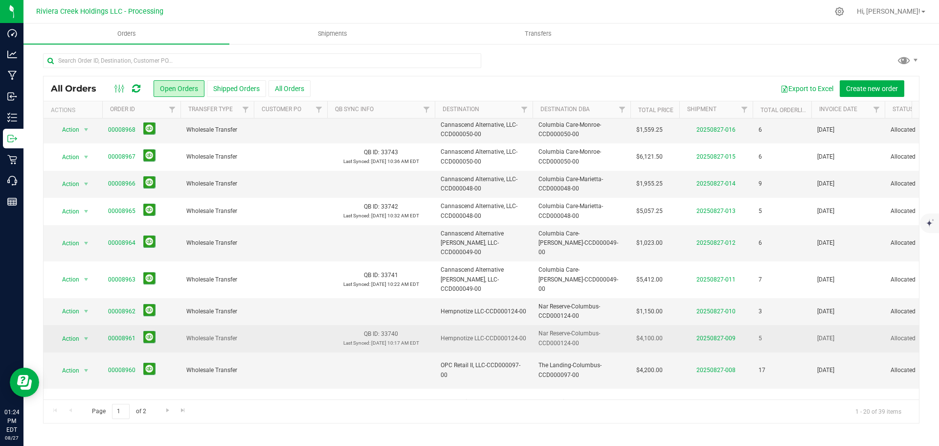
scroll to position [268, 0]
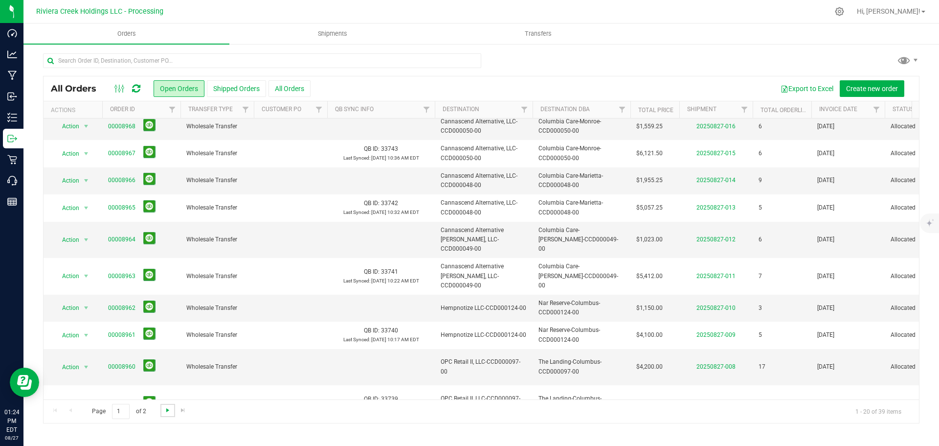
click at [164, 413] on span "Go to the next page" at bounding box center [168, 410] width 8 height 8
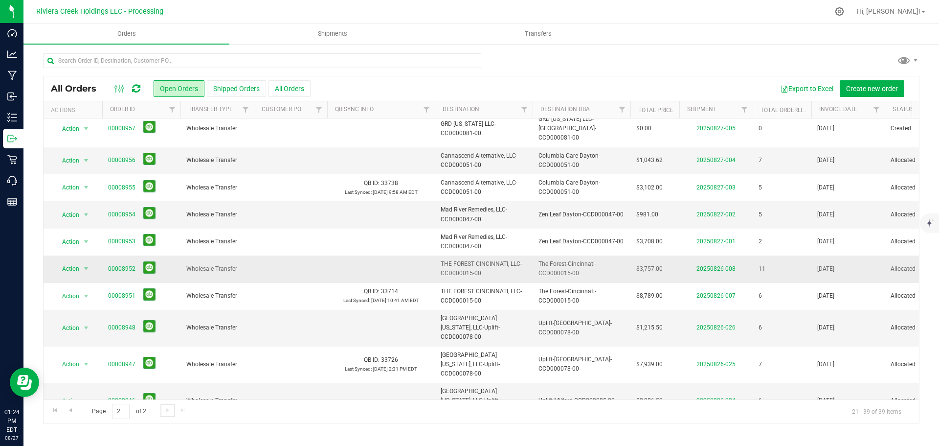
scroll to position [0, 0]
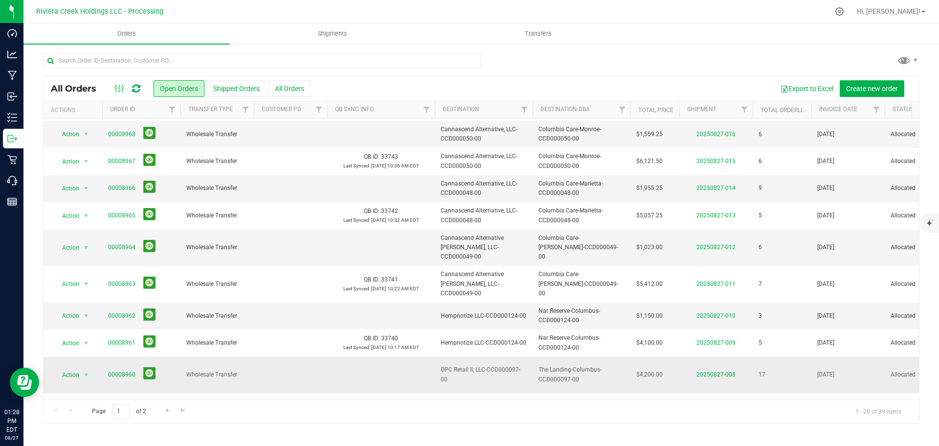
scroll to position [268, 0]
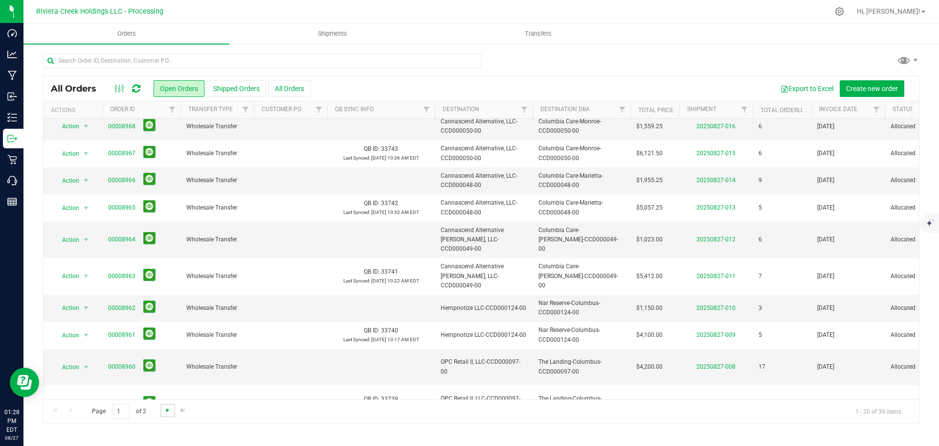
click at [168, 412] on span "Go to the next page" at bounding box center [168, 410] width 8 height 8
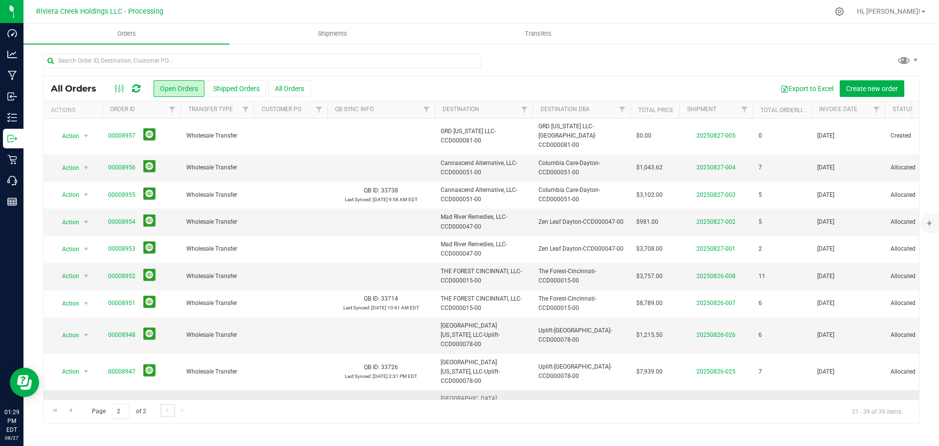
scroll to position [0, 0]
click at [70, 411] on span "Go to the previous page" at bounding box center [71, 410] width 8 height 8
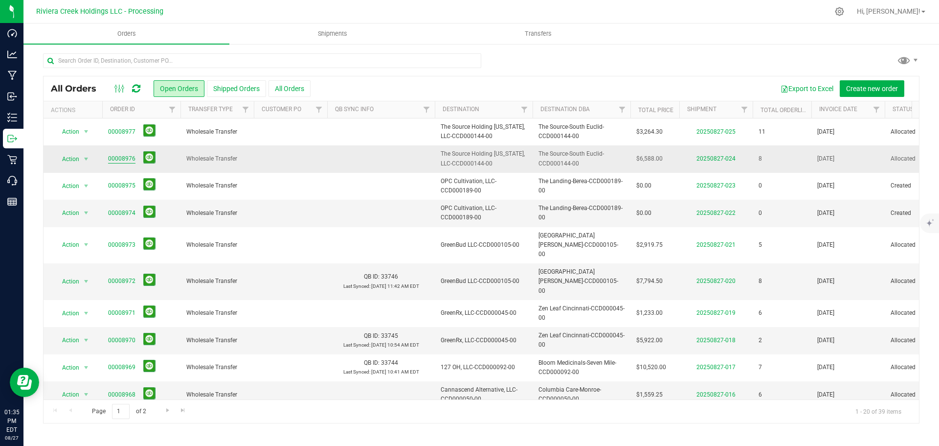
click at [113, 160] on link "00008976" at bounding box center [121, 158] width 27 height 9
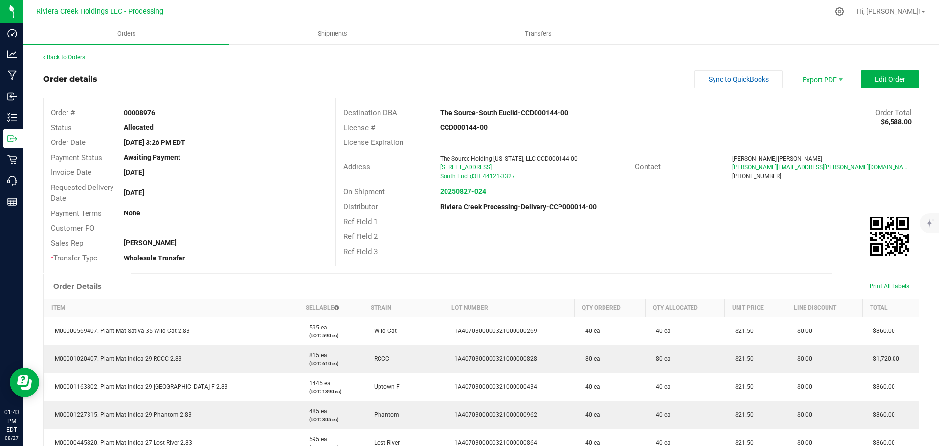
click at [60, 56] on link "Back to Orders" at bounding box center [64, 57] width 42 height 7
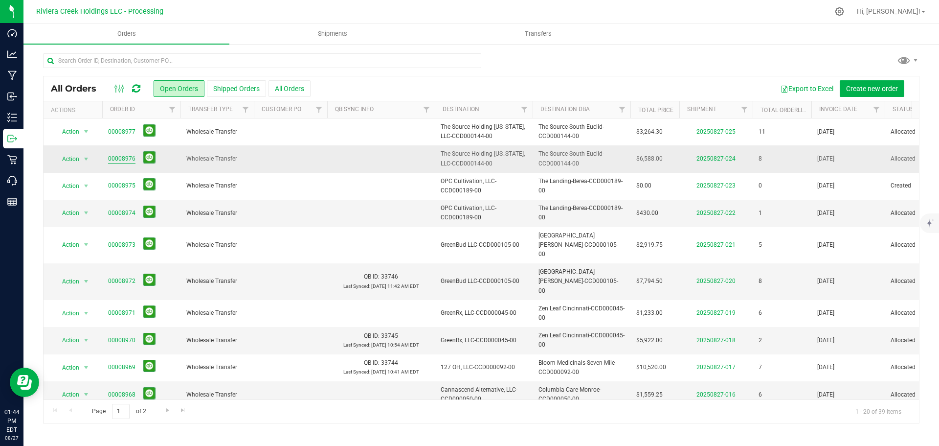
click at [114, 162] on link "00008976" at bounding box center [121, 158] width 27 height 9
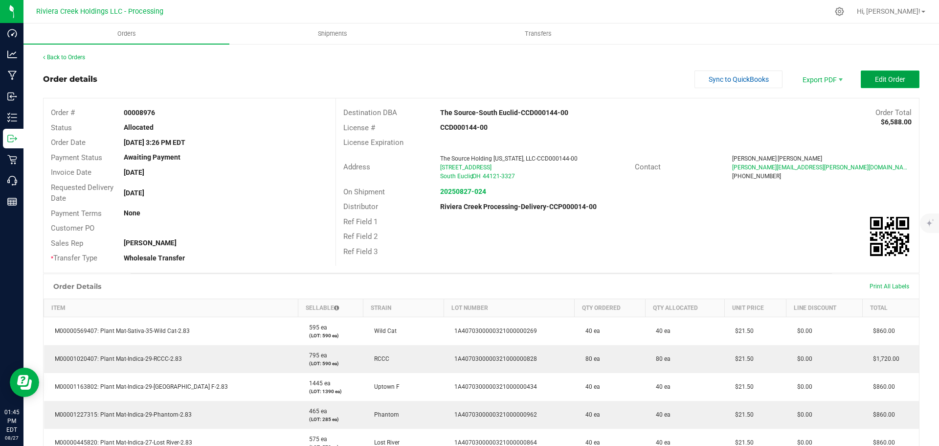
click at [881, 81] on span "Edit Order" at bounding box center [890, 79] width 30 height 8
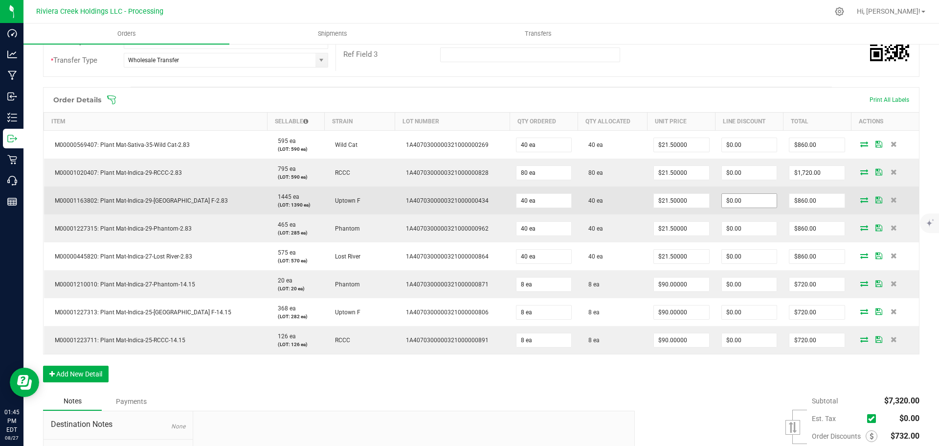
scroll to position [245, 0]
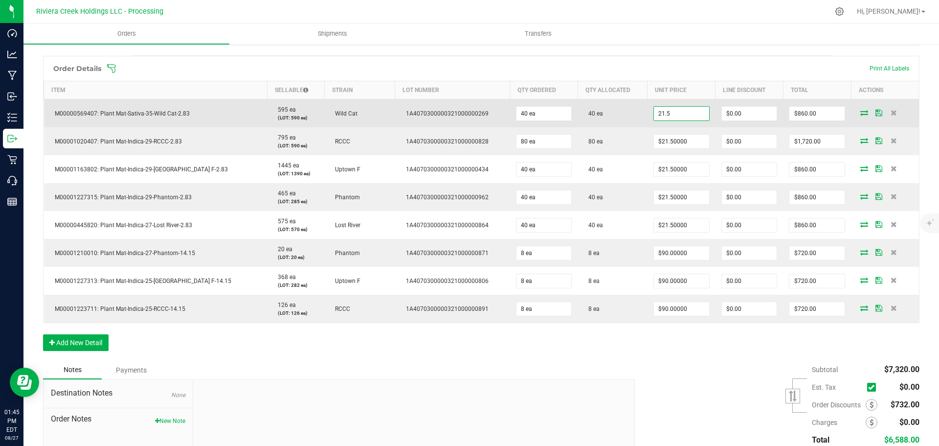
click at [658, 109] on input "21.5" at bounding box center [681, 114] width 55 height 14
type input "$20.00000"
type input "0"
type input "$800.00"
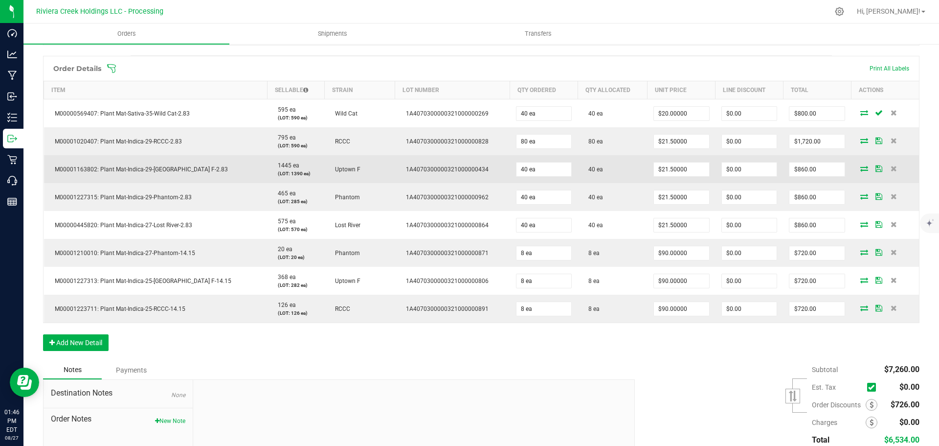
scroll to position [294, 0]
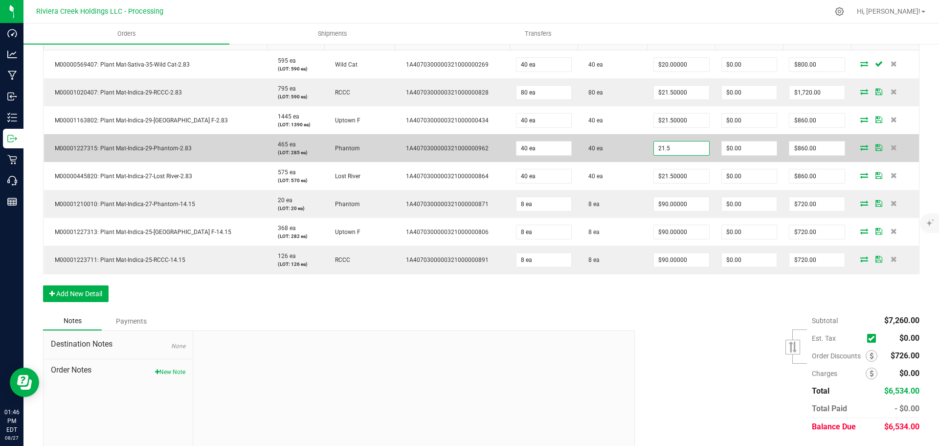
click at [654, 146] on input "21.5" at bounding box center [681, 148] width 55 height 14
type input "$20.00000"
type input "0"
type input "$800.00"
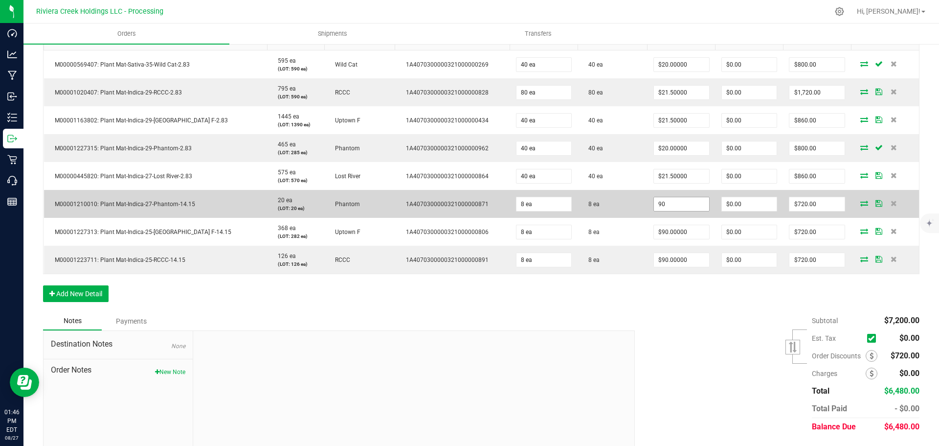
click at [654, 201] on input "90" at bounding box center [681, 204] width 55 height 14
type input "$85.00000"
type input "0"
type input "$680.00"
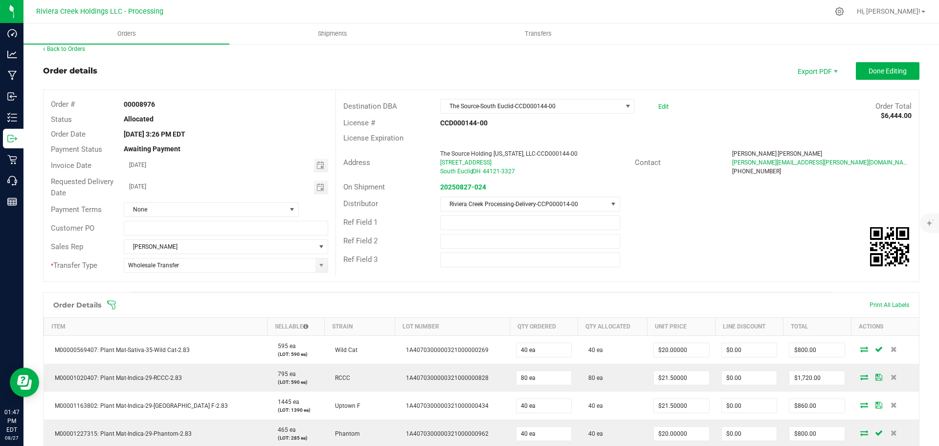
scroll to position [0, 0]
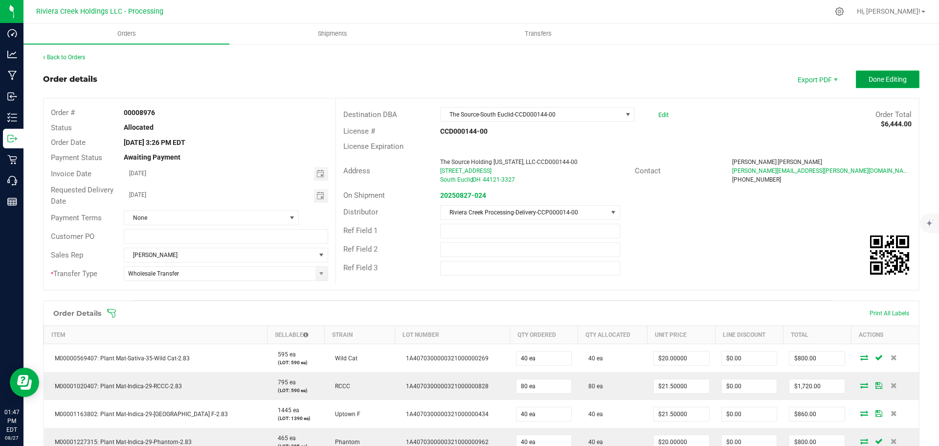
click at [869, 81] on span "Done Editing" at bounding box center [888, 79] width 38 height 8
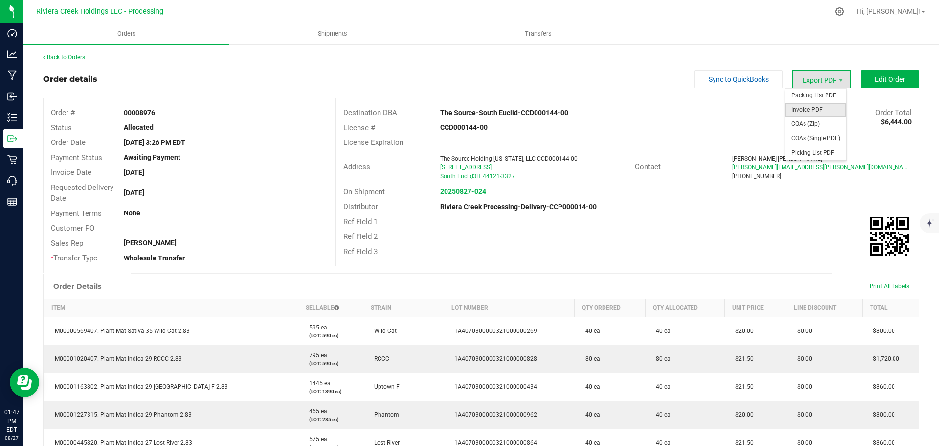
click at [806, 107] on span "Invoice PDF" at bounding box center [816, 110] width 61 height 14
click at [75, 57] on link "Back to Orders" at bounding box center [64, 57] width 42 height 7
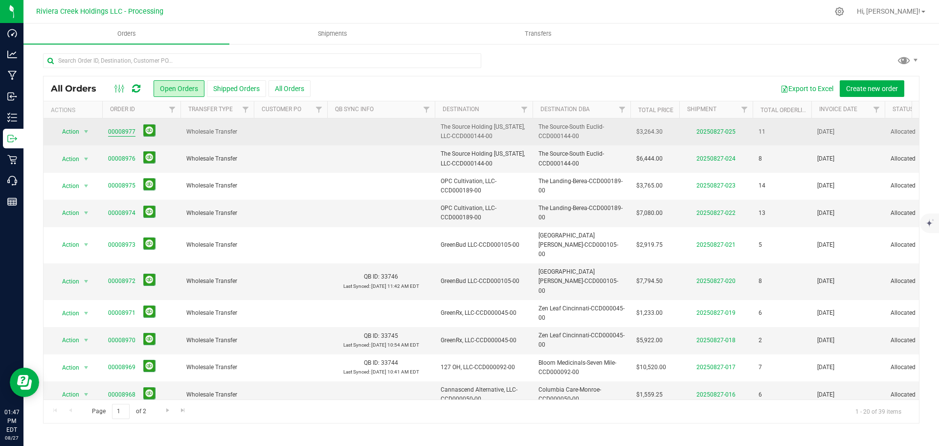
click at [119, 130] on link "00008977" at bounding box center [121, 131] width 27 height 9
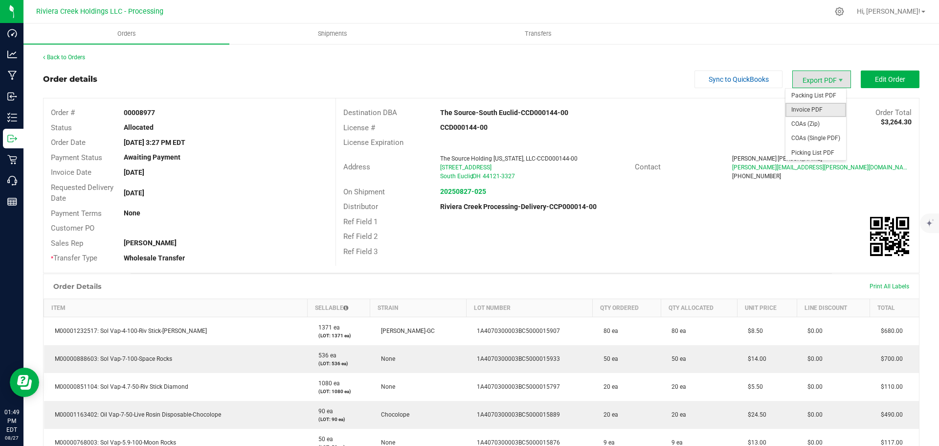
click at [798, 107] on span "Invoice PDF" at bounding box center [816, 110] width 61 height 14
click at [72, 57] on link "Back to Orders" at bounding box center [64, 57] width 42 height 7
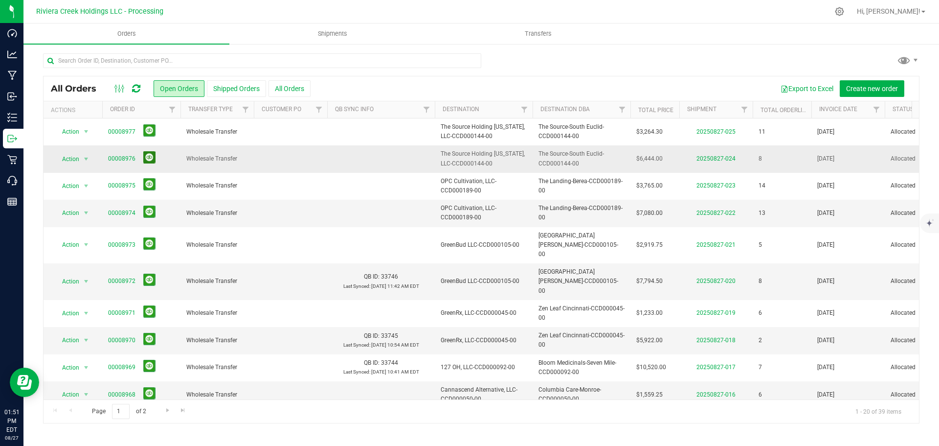
click at [149, 158] on button at bounding box center [149, 157] width 12 height 12
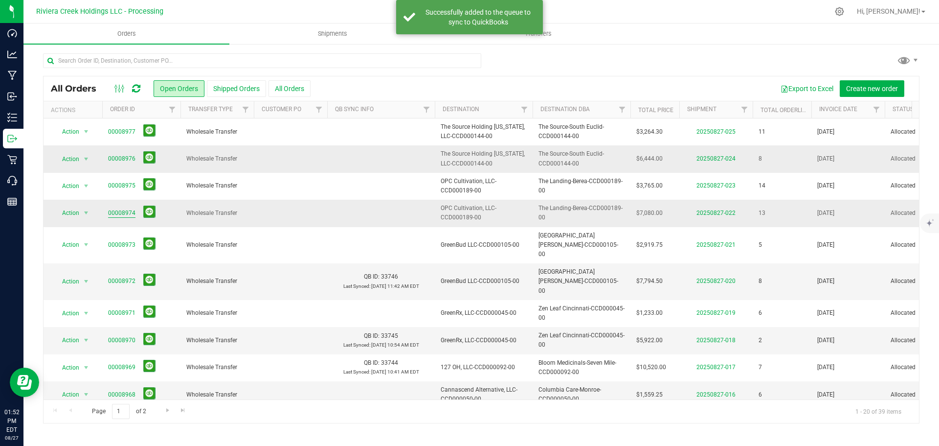
click at [122, 213] on link "00008974" at bounding box center [121, 212] width 27 height 9
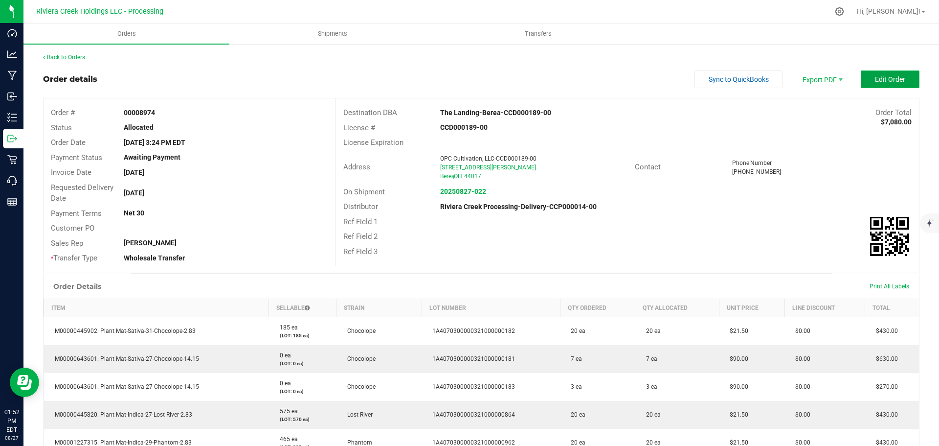
click at [875, 82] on span "Edit Order" at bounding box center [890, 79] width 30 height 8
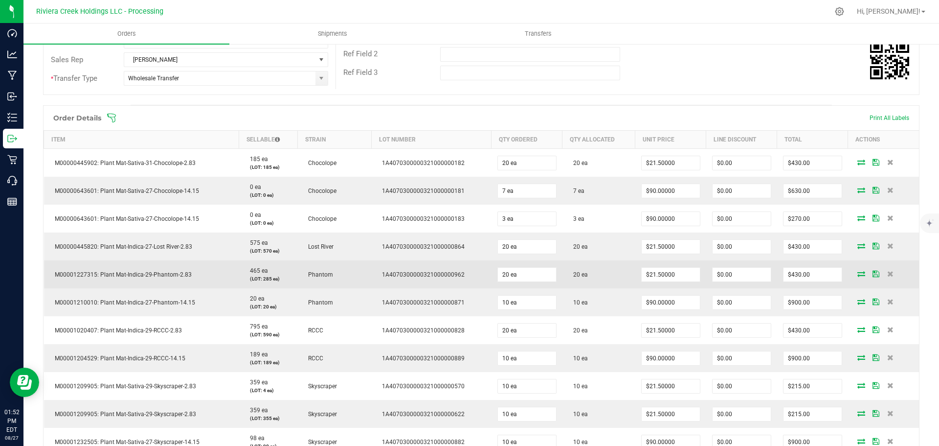
scroll to position [196, 0]
click at [651, 273] on input "21.5" at bounding box center [671, 274] width 58 height 14
type input "$20.00000"
type input "0"
type input "$400.00"
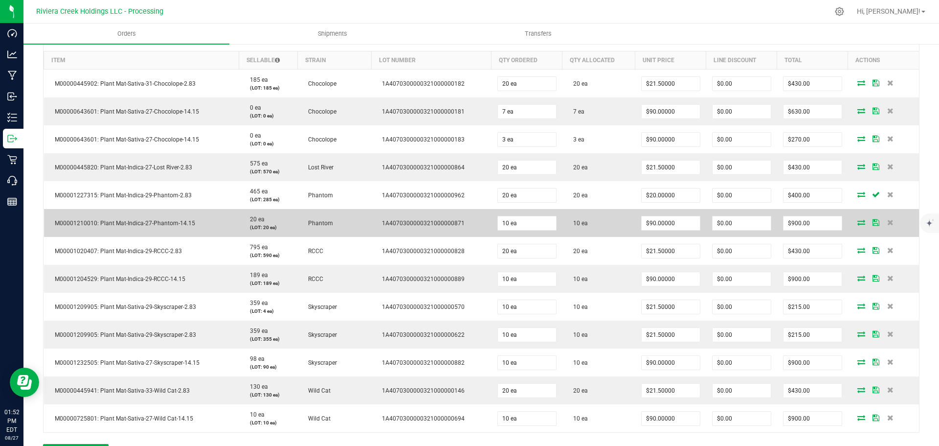
scroll to position [294, 0]
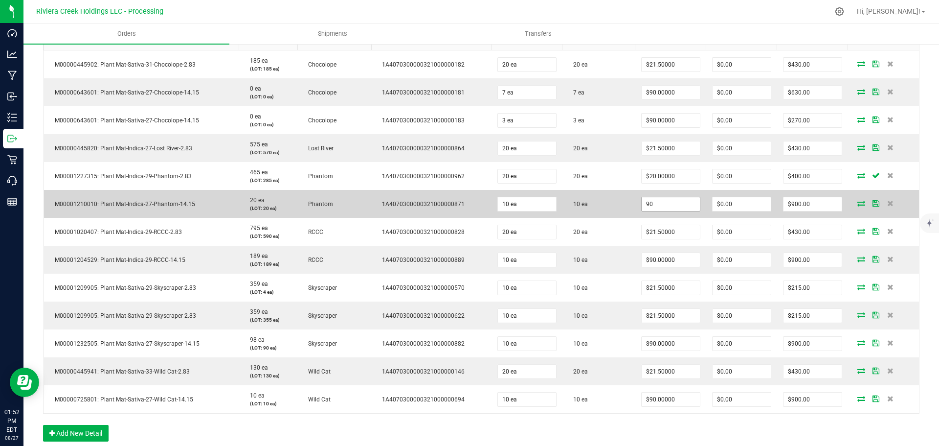
click at [653, 203] on input "90" at bounding box center [671, 204] width 58 height 14
type input "$85.00000"
type input "0"
type input "$850.00"
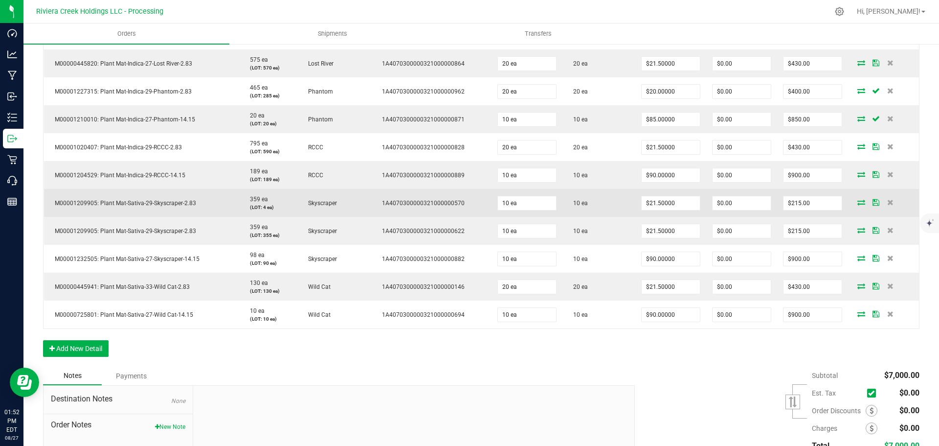
scroll to position [391, 0]
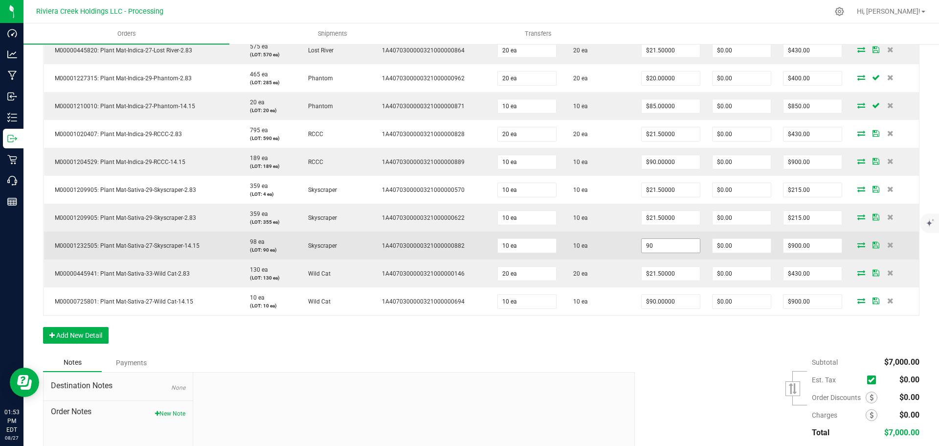
click at [655, 243] on input "90" at bounding box center [671, 246] width 58 height 14
type input "$85.00000"
type input "0"
type input "$850.00"
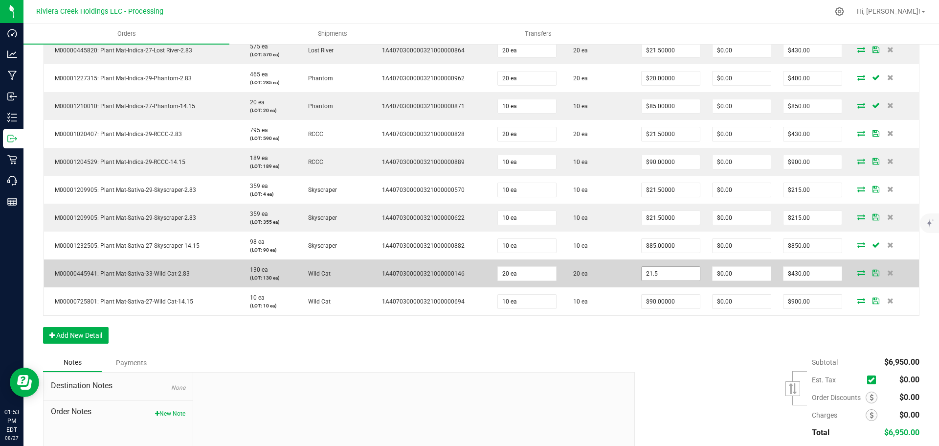
click at [652, 270] on input "21.5" at bounding box center [671, 274] width 58 height 14
type input "$20.00000"
type input "0"
type input "$400.00"
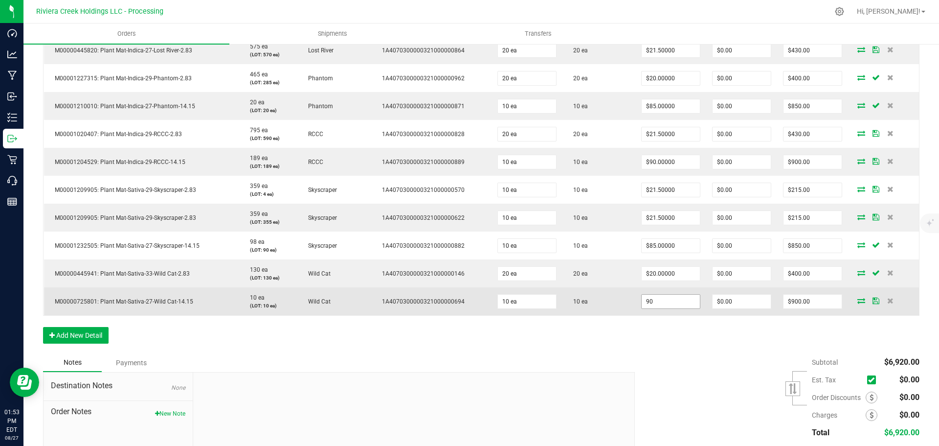
click at [666, 302] on input "90" at bounding box center [671, 302] width 58 height 14
type input "$85.00000"
type input "0"
type input "$850.00"
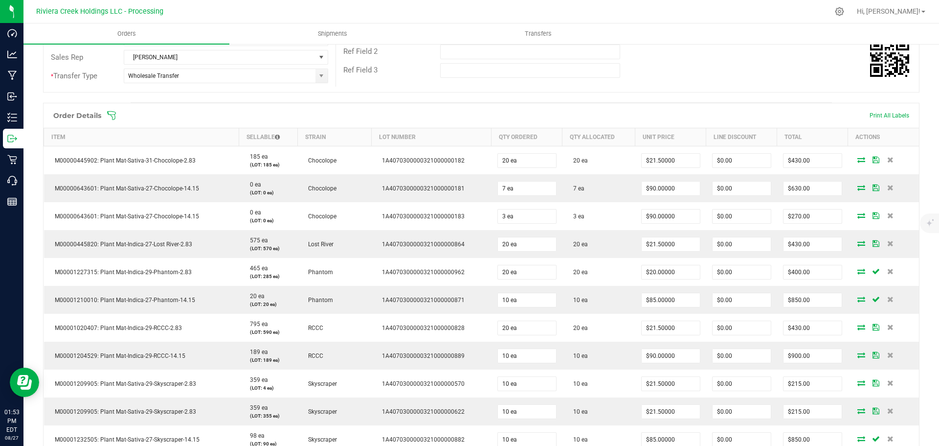
scroll to position [0, 0]
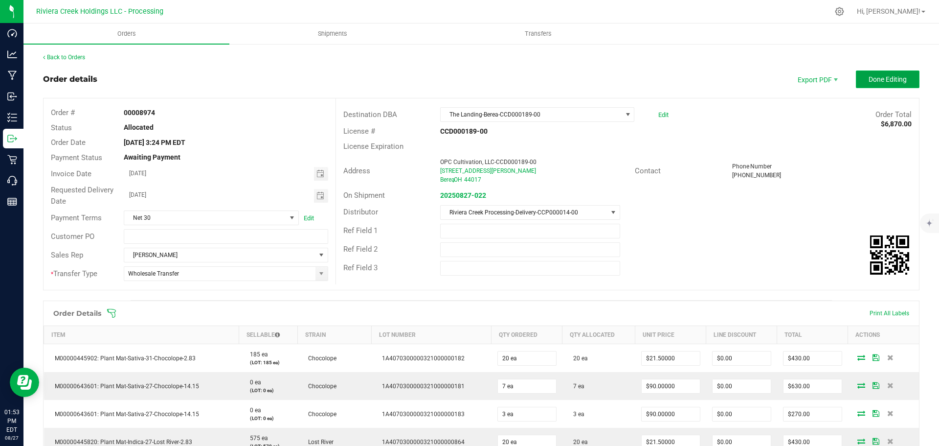
click at [870, 83] on span "Done Editing" at bounding box center [888, 79] width 38 height 8
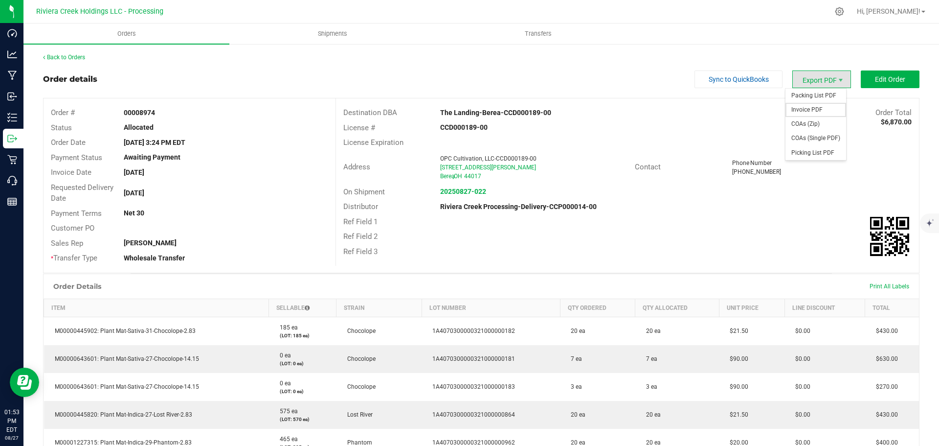
click at [799, 107] on span "Invoice PDF" at bounding box center [816, 110] width 61 height 14
click at [78, 58] on link "Back to Orders" at bounding box center [64, 57] width 42 height 7
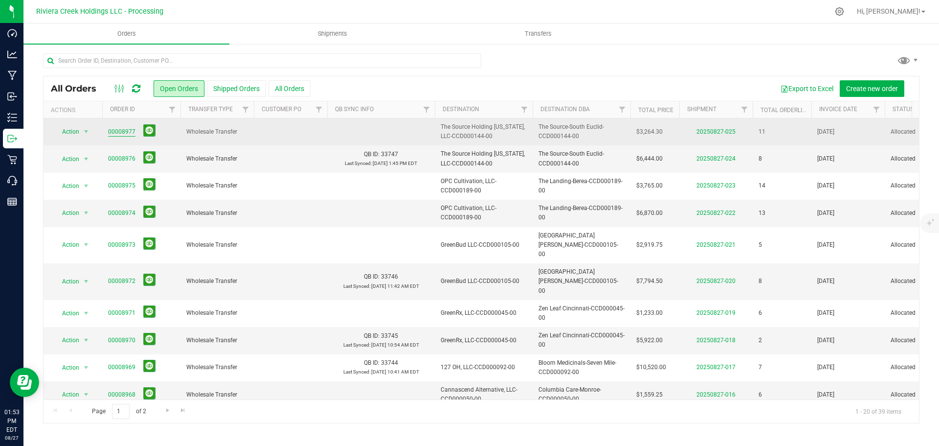
click at [124, 132] on link "00008977" at bounding box center [121, 131] width 27 height 9
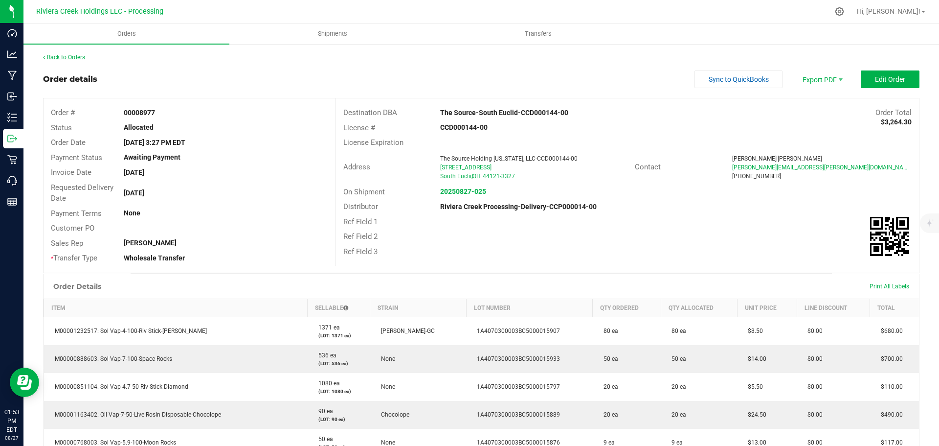
click at [68, 58] on link "Back to Orders" at bounding box center [64, 57] width 42 height 7
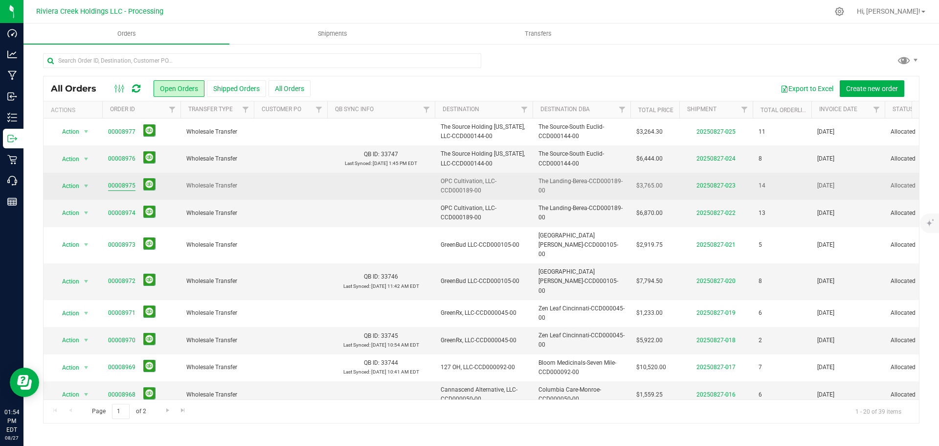
click at [120, 185] on link "00008975" at bounding box center [121, 185] width 27 height 9
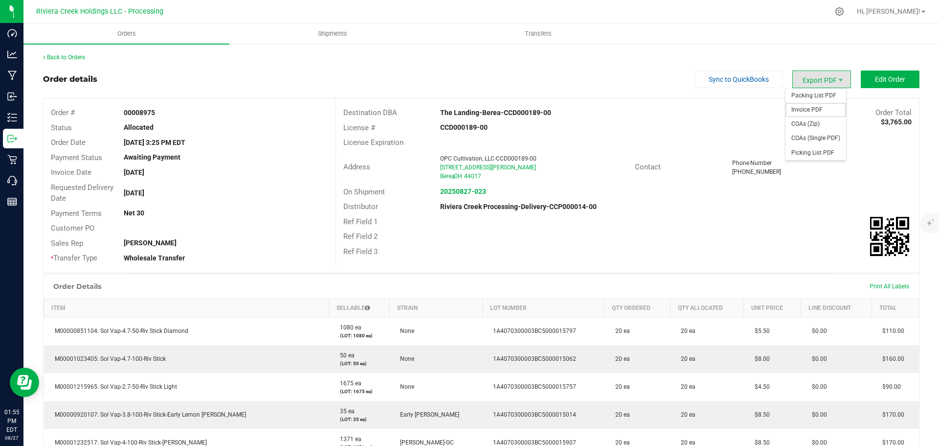
click at [806, 107] on span "Invoice PDF" at bounding box center [816, 110] width 61 height 14
click at [68, 56] on link "Back to Orders" at bounding box center [64, 57] width 42 height 7
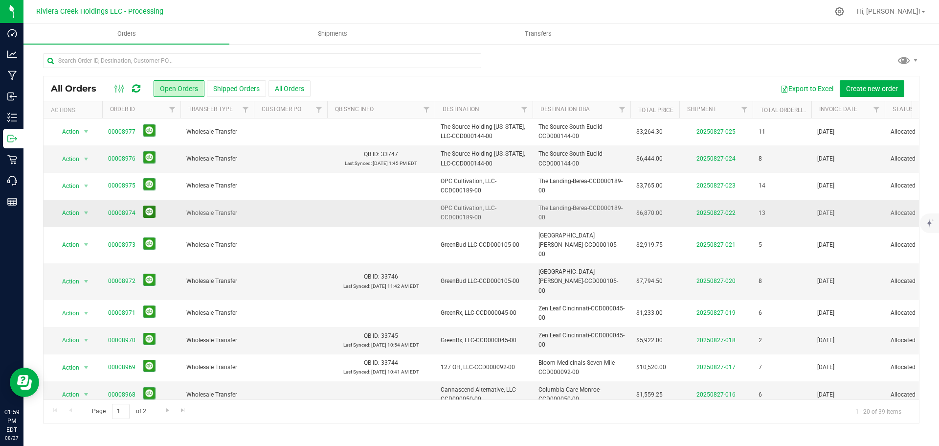
click at [148, 211] on button at bounding box center [149, 211] width 12 height 12
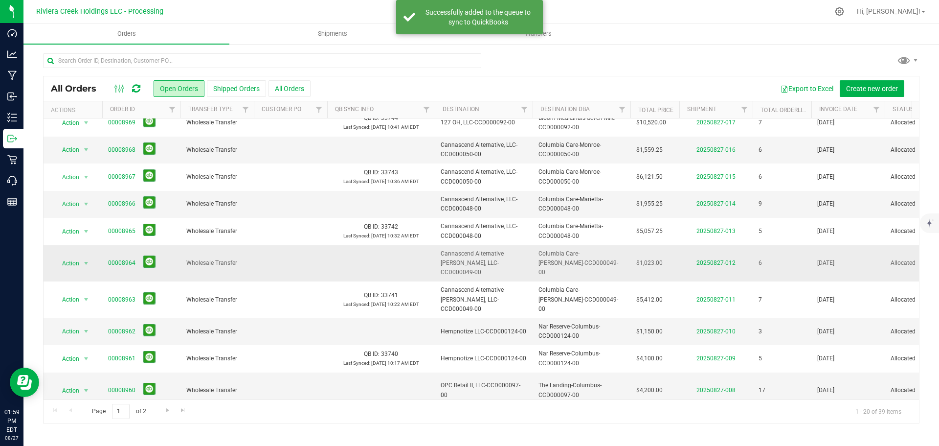
scroll to position [268, 0]
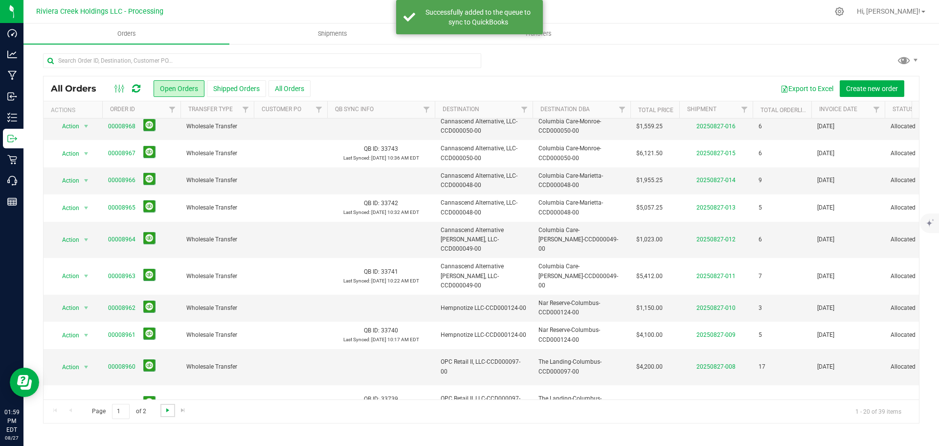
click at [166, 409] on span "Go to the next page" at bounding box center [168, 410] width 8 height 8
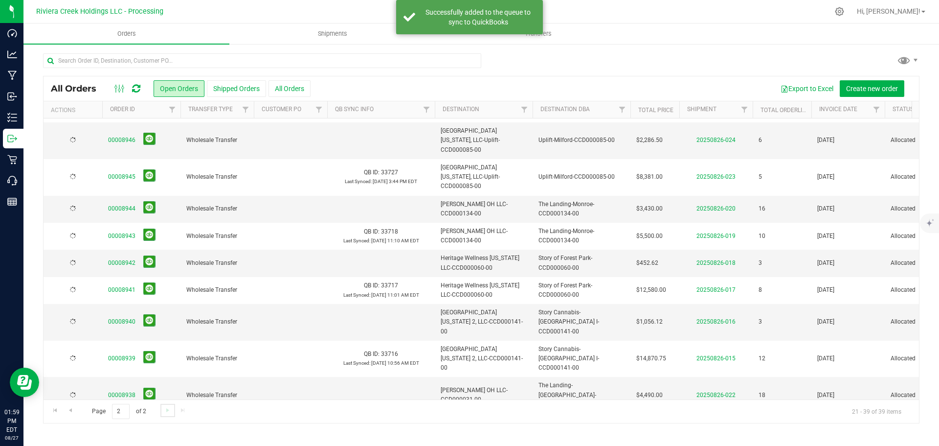
scroll to position [0, 0]
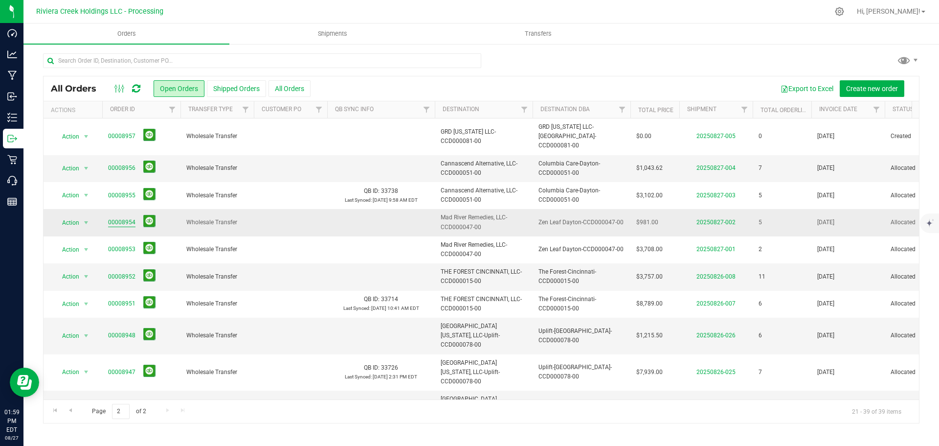
click at [126, 218] on link "00008954" at bounding box center [121, 222] width 27 height 9
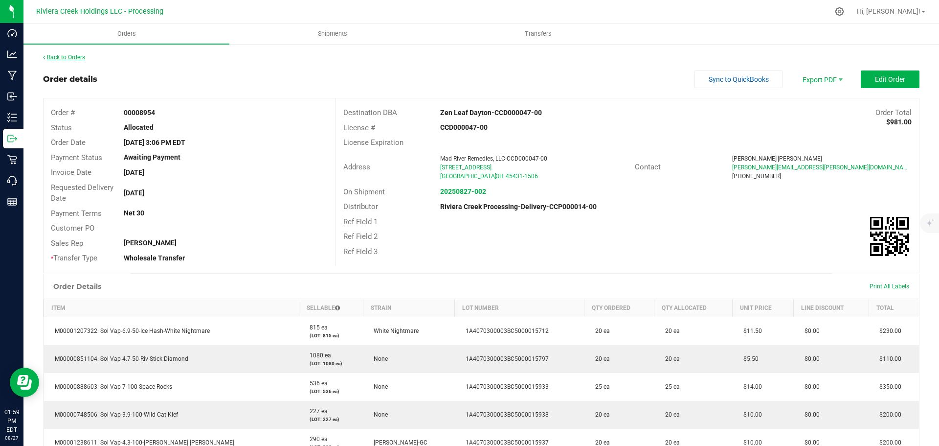
click at [77, 60] on link "Back to Orders" at bounding box center [64, 57] width 42 height 7
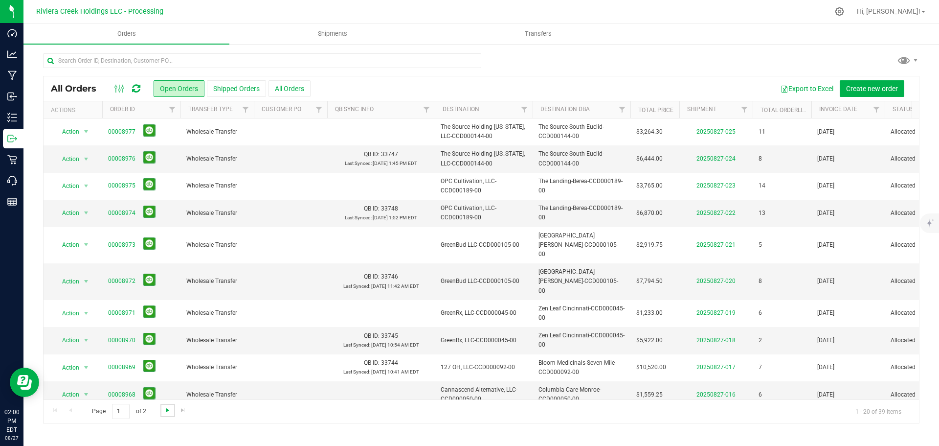
click at [165, 411] on span "Go to the next page" at bounding box center [168, 410] width 8 height 8
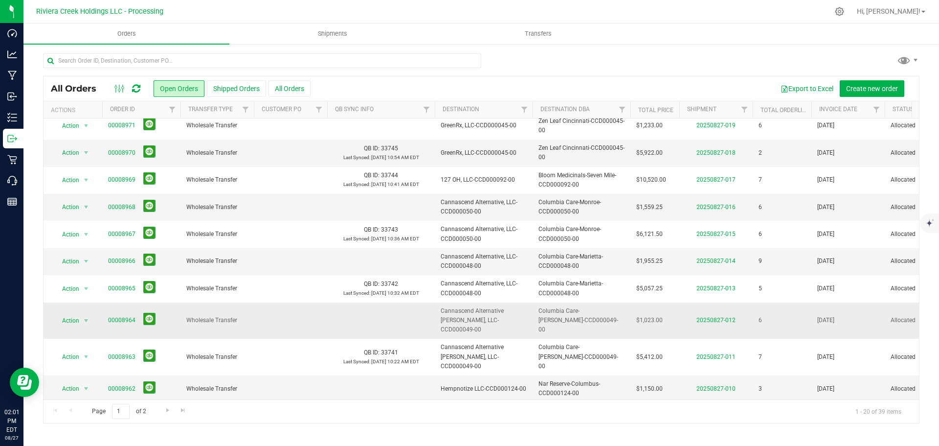
scroll to position [268, 0]
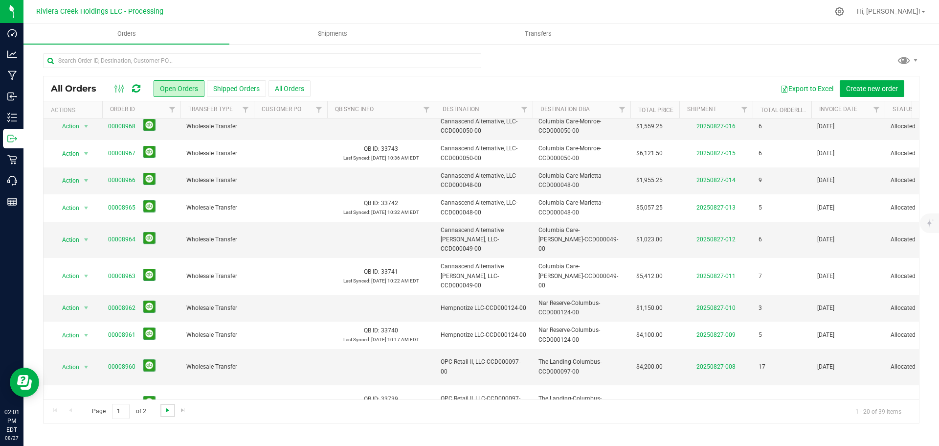
click at [165, 410] on span "Go to the next page" at bounding box center [168, 410] width 8 height 8
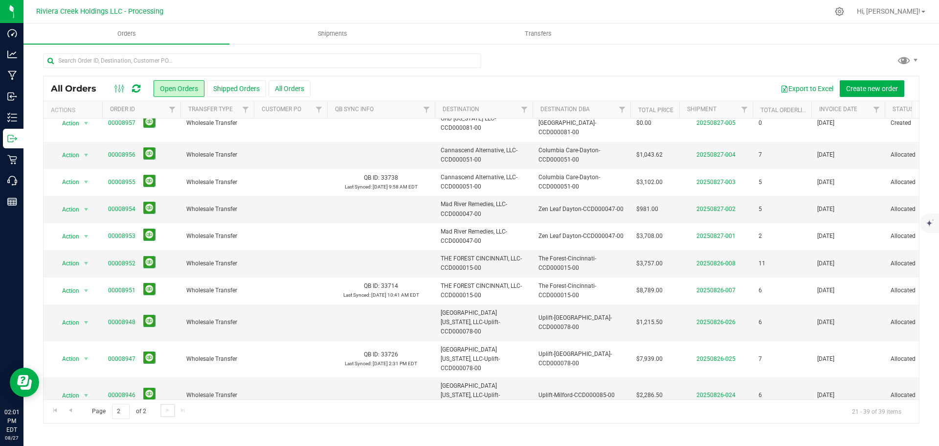
scroll to position [0, 0]
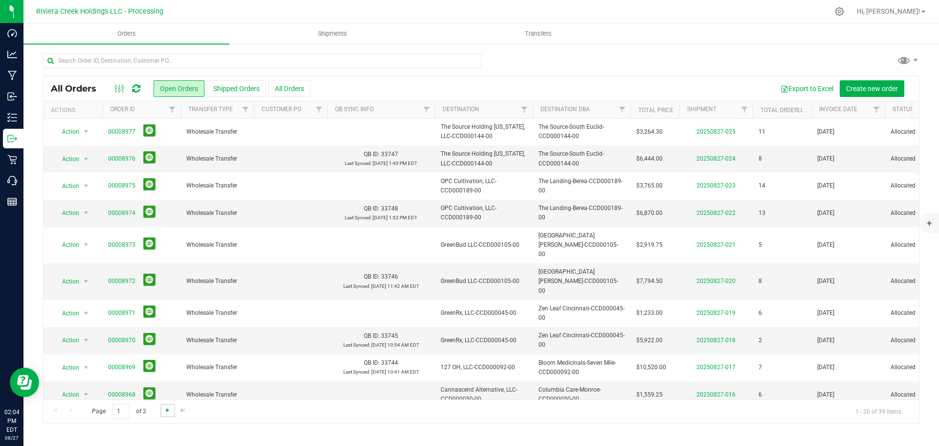
click at [170, 409] on span "Go to the next page" at bounding box center [168, 410] width 8 height 8
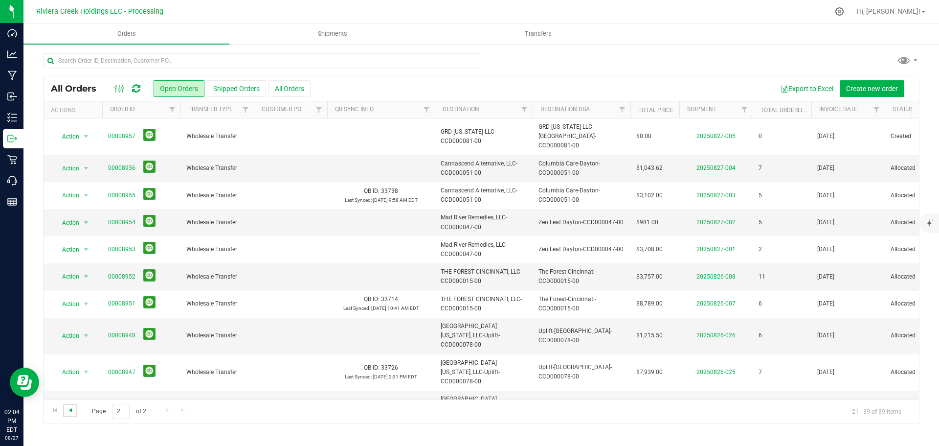
click at [72, 411] on span "Go to the previous page" at bounding box center [71, 410] width 8 height 8
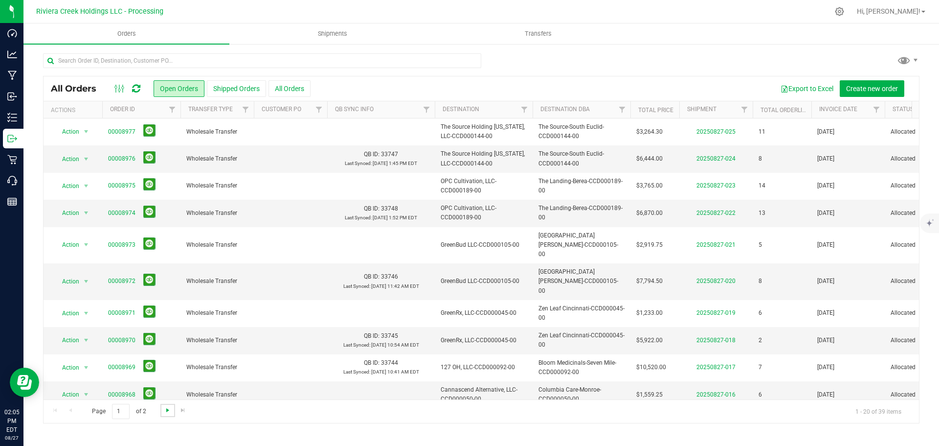
click at [170, 409] on span "Go to the next page" at bounding box center [168, 410] width 8 height 8
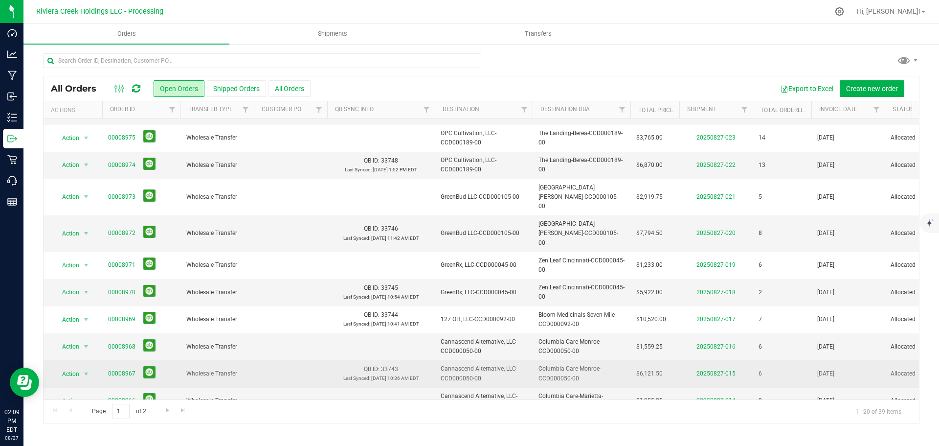
scroll to position [23, 0]
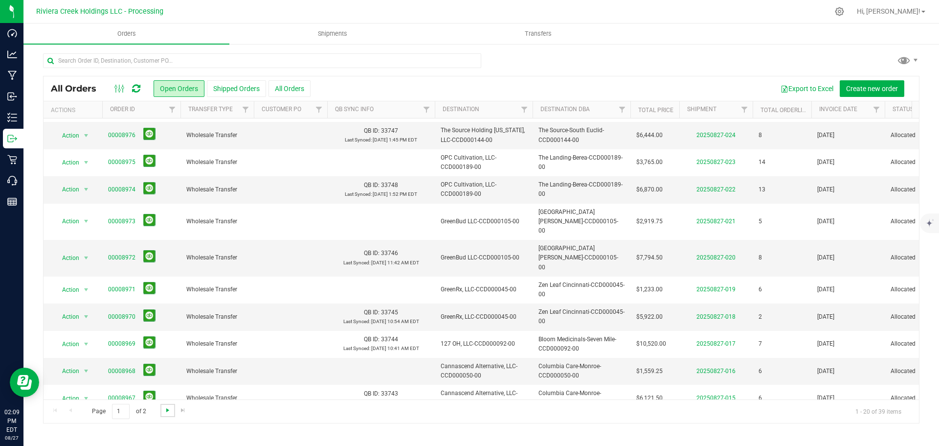
click at [165, 413] on span "Go to the next page" at bounding box center [168, 410] width 8 height 8
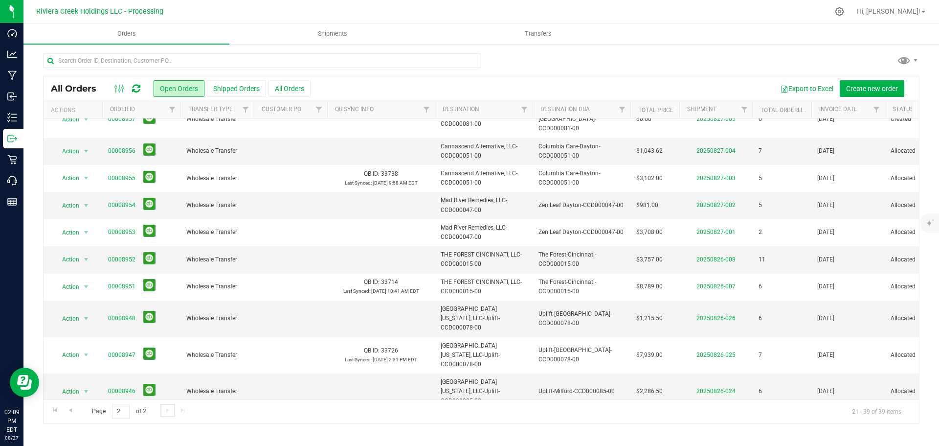
scroll to position [0, 0]
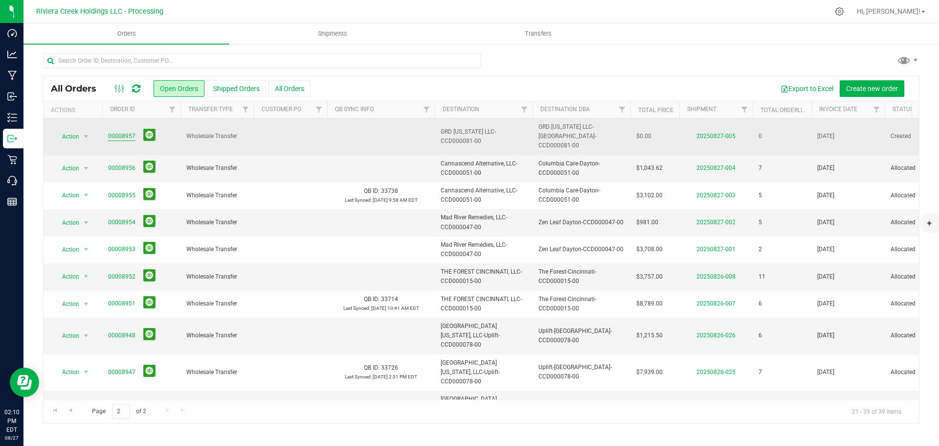
click at [117, 132] on link "00008957" at bounding box center [121, 136] width 27 height 9
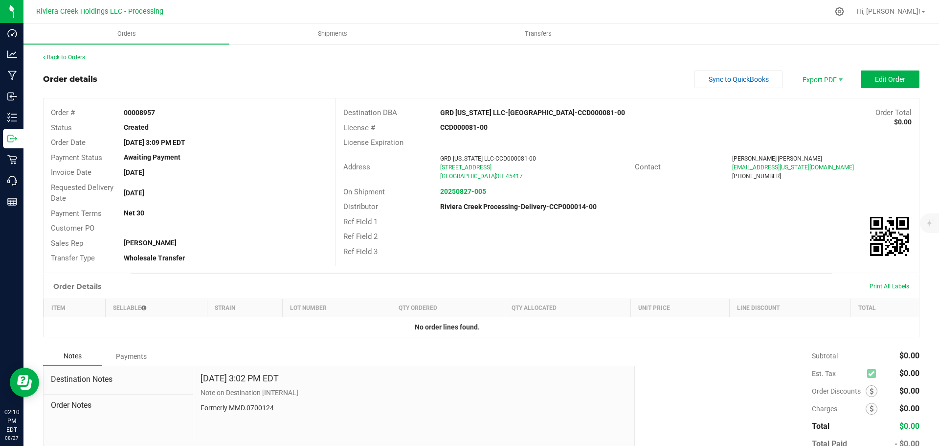
click at [83, 57] on link "Back to Orders" at bounding box center [64, 57] width 42 height 7
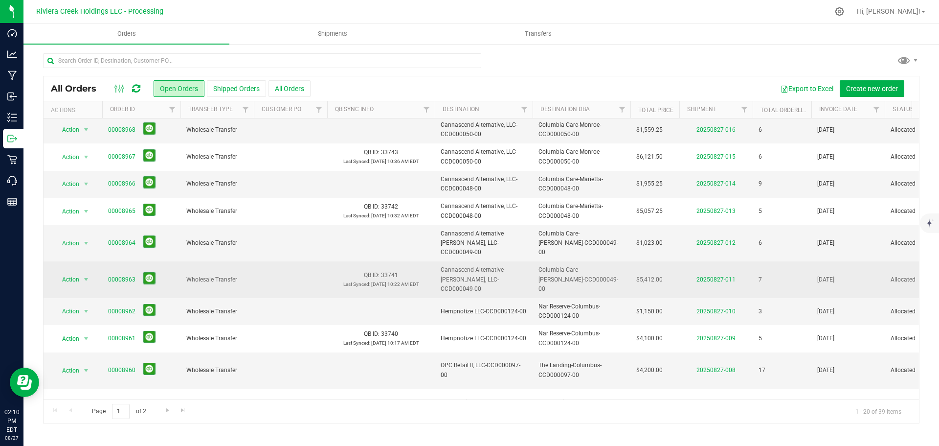
scroll to position [268, 0]
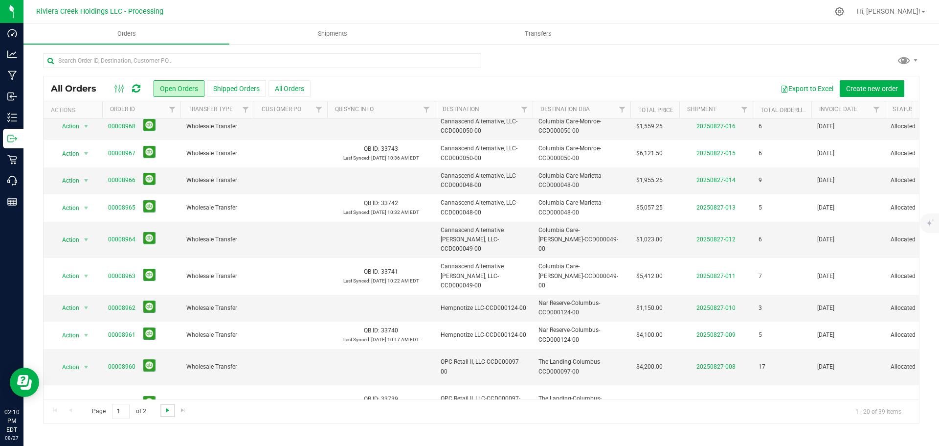
click at [168, 413] on span "Go to the next page" at bounding box center [168, 410] width 8 height 8
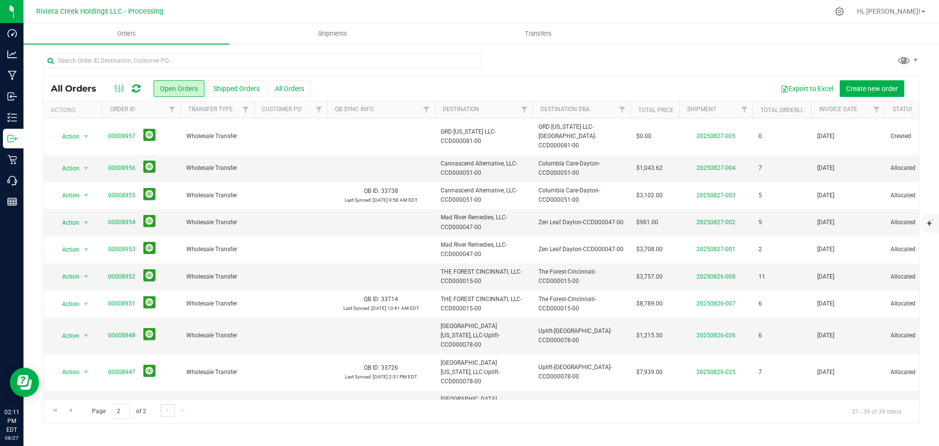
scroll to position [241, 0]
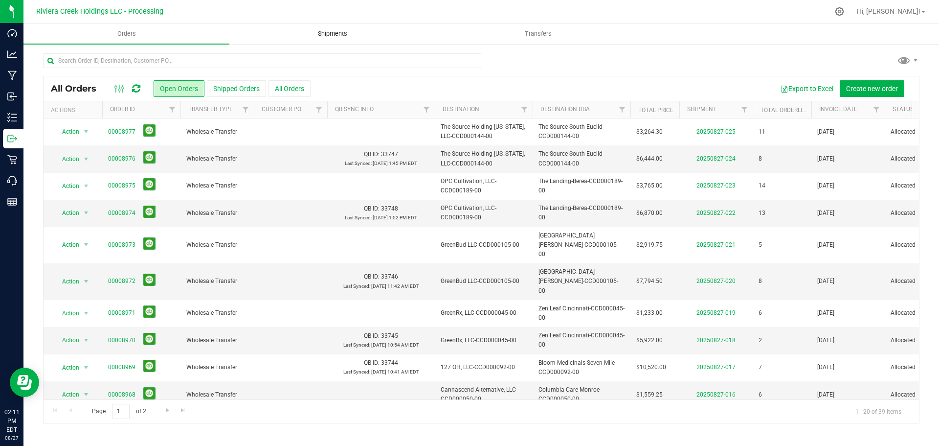
click at [322, 32] on span "Shipments" at bounding box center [333, 33] width 56 height 9
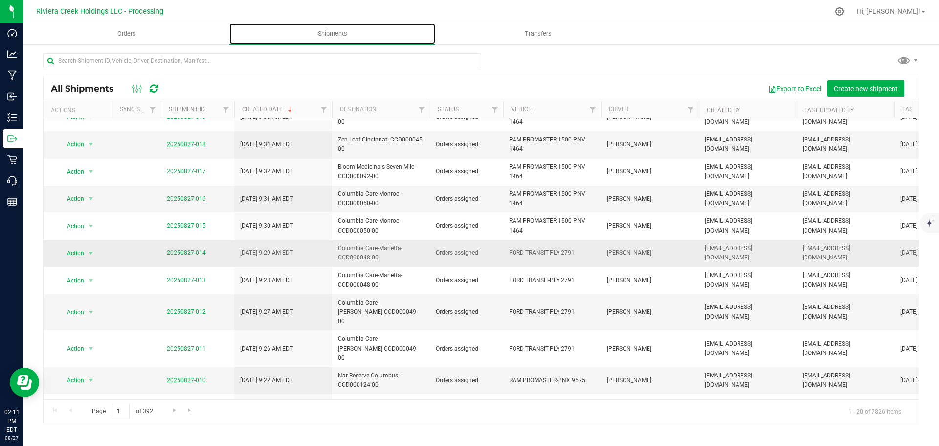
scroll to position [268, 0]
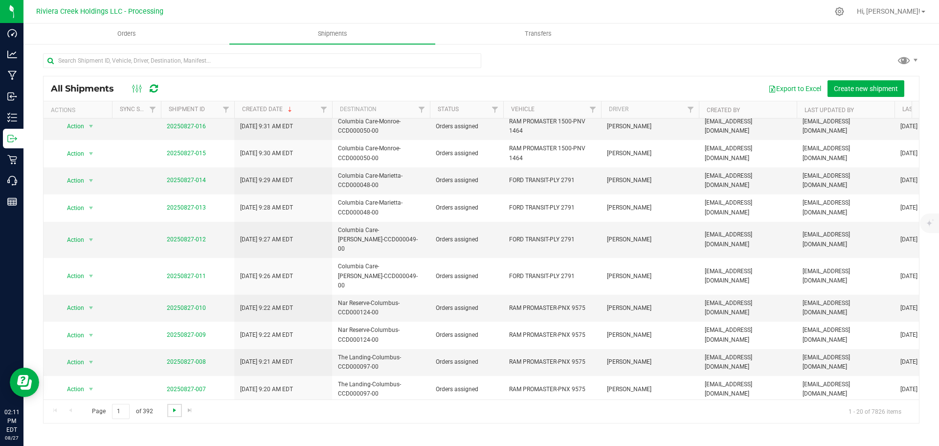
click at [173, 410] on span "Go to the next page" at bounding box center [175, 410] width 8 height 8
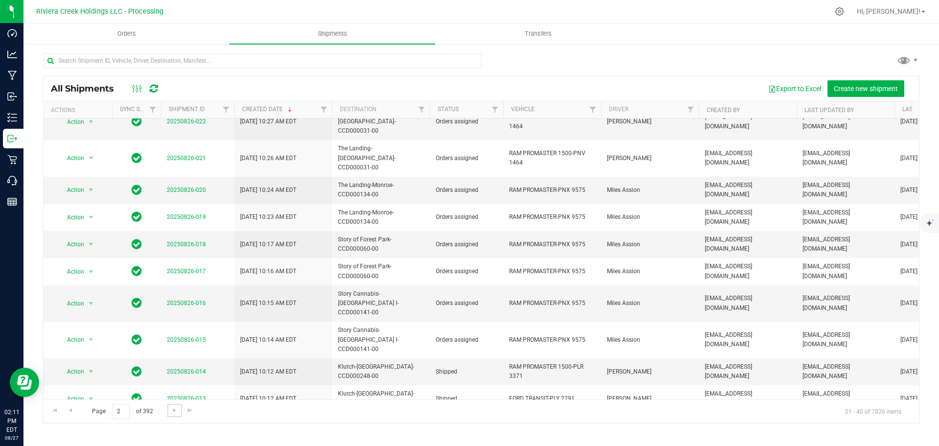
scroll to position [0, 0]
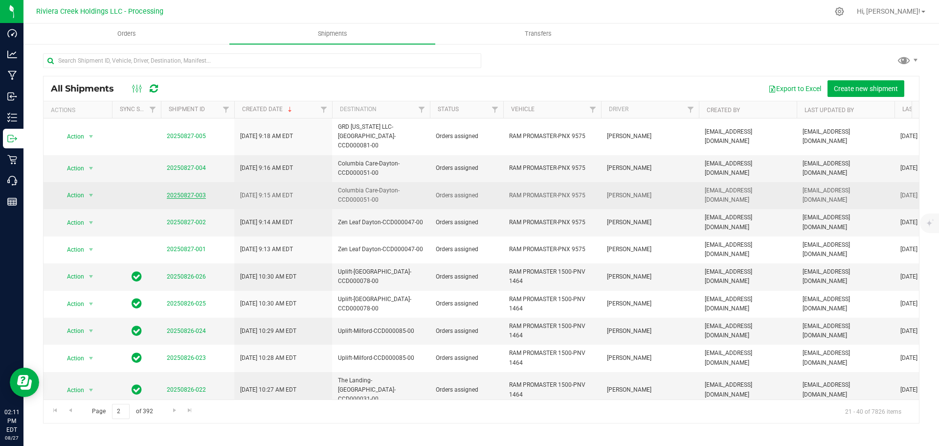
click at [197, 192] on link "20250827-003" at bounding box center [186, 195] width 39 height 7
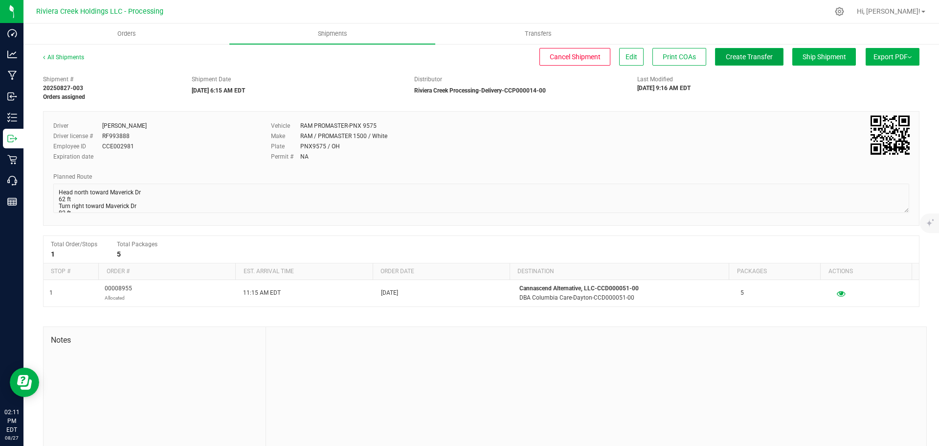
click at [726, 60] on span "Create Transfer" at bounding box center [749, 57] width 47 height 8
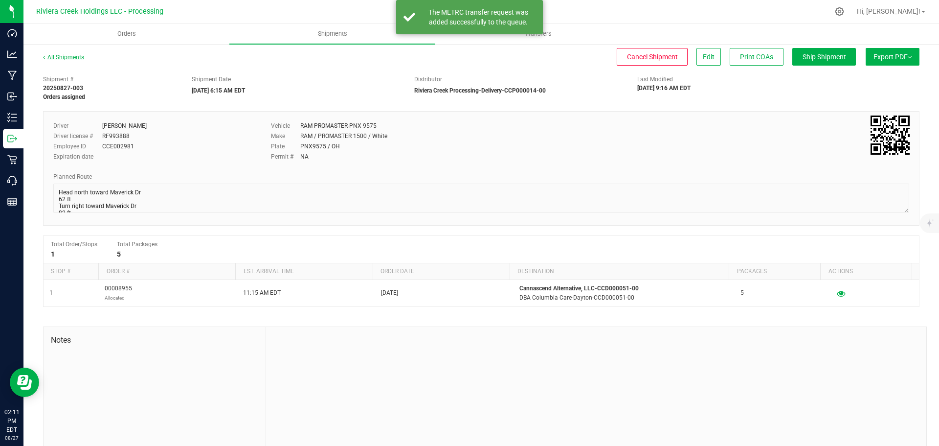
click at [66, 59] on link "All Shipments" at bounding box center [63, 57] width 41 height 7
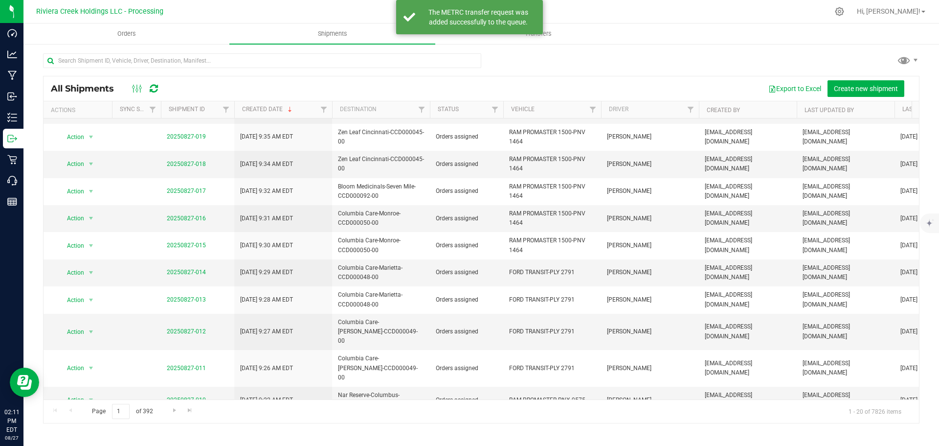
scroll to position [196, 0]
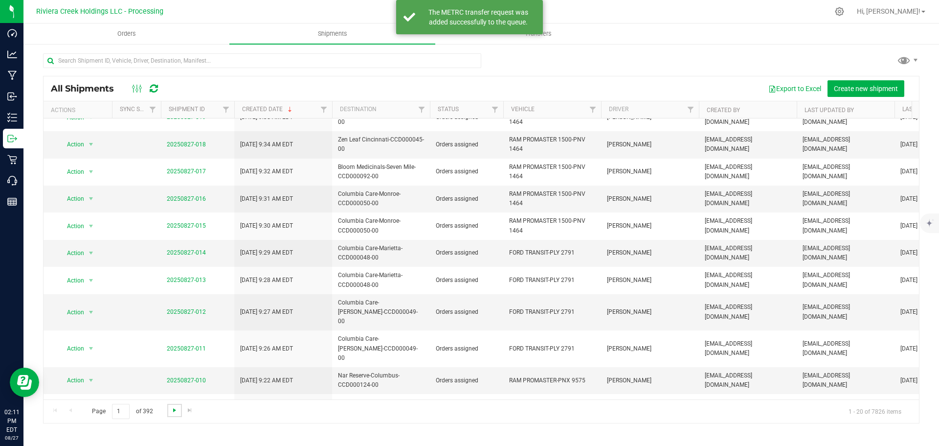
click at [173, 411] on span "Go to the next page" at bounding box center [175, 410] width 8 height 8
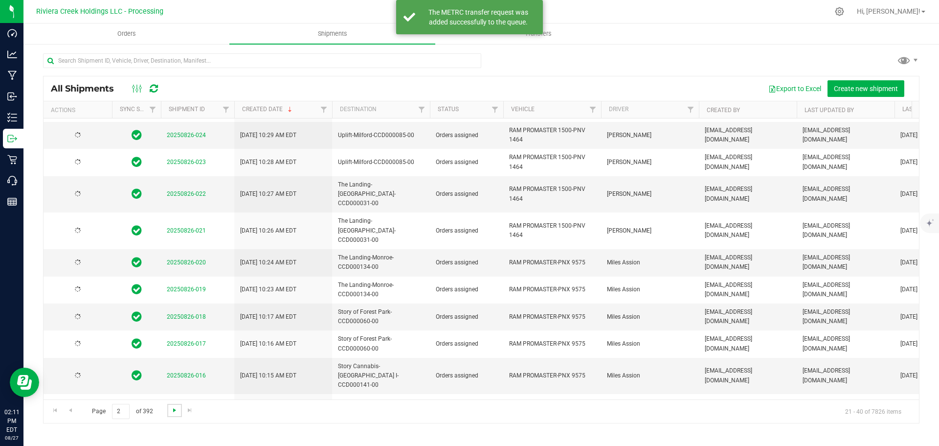
scroll to position [0, 0]
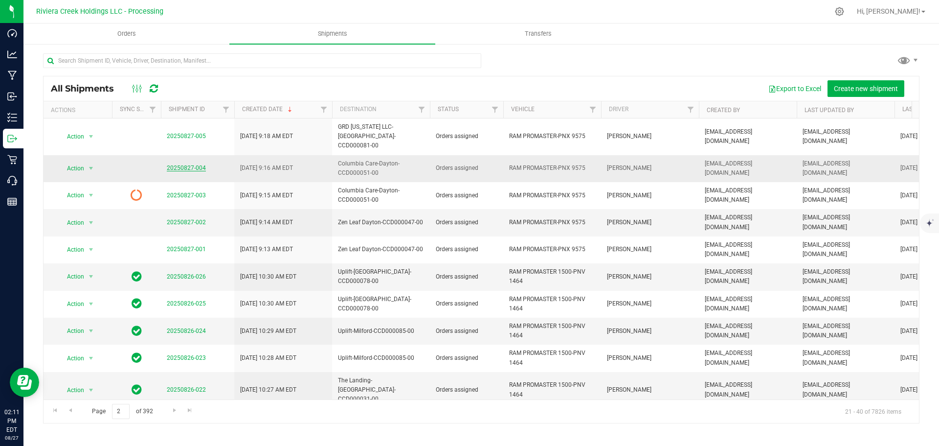
click at [192, 164] on link "20250827-004" at bounding box center [186, 167] width 39 height 7
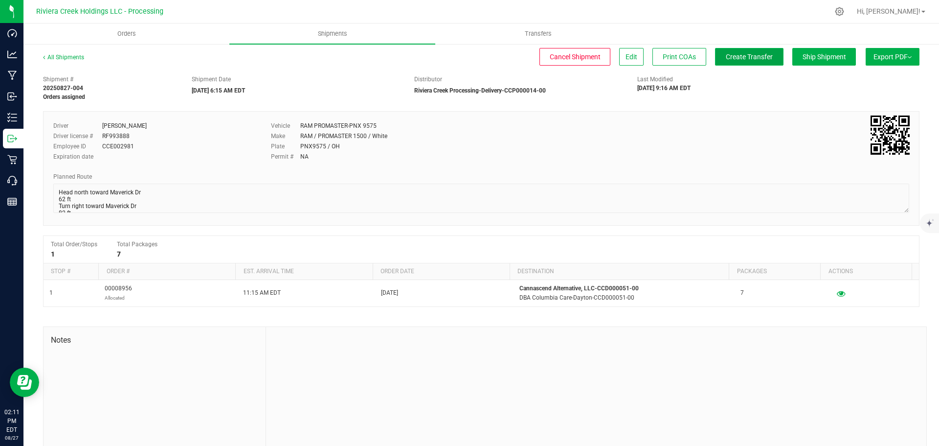
click at [726, 61] on span "Create Transfer" at bounding box center [749, 57] width 47 height 8
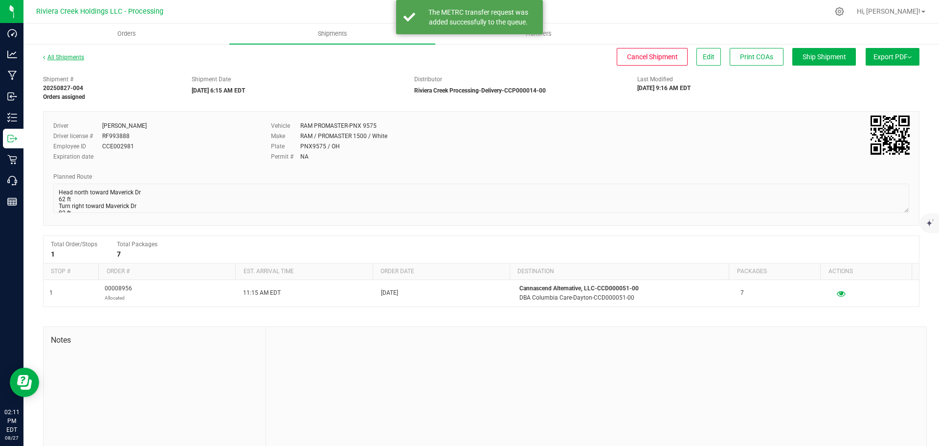
click at [73, 59] on link "All Shipments" at bounding box center [63, 57] width 41 height 7
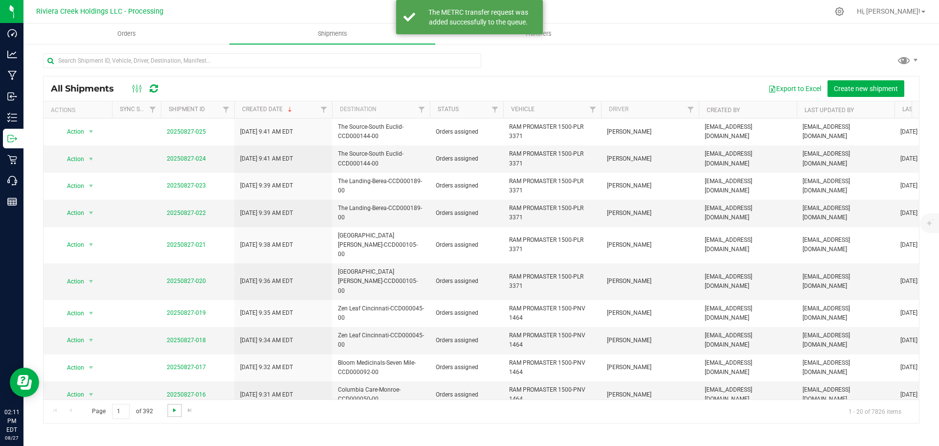
click at [173, 411] on span "Go to the next page" at bounding box center [175, 410] width 8 height 8
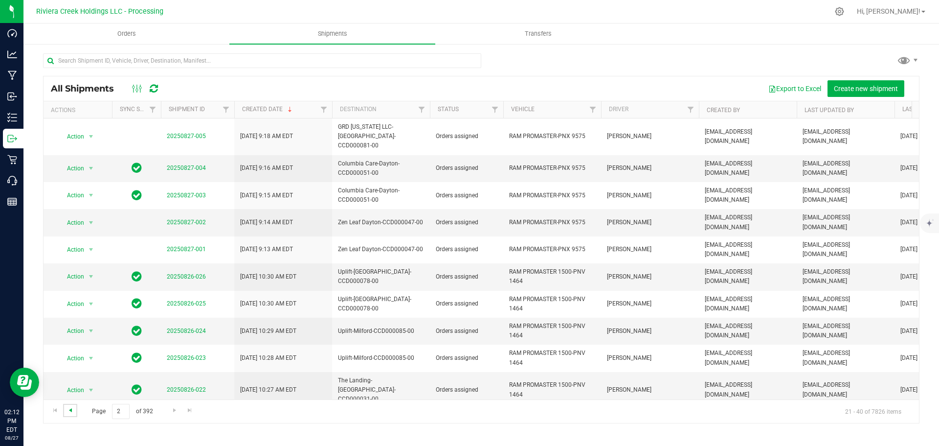
click at [70, 412] on span "Go to the previous page" at bounding box center [71, 410] width 8 height 8
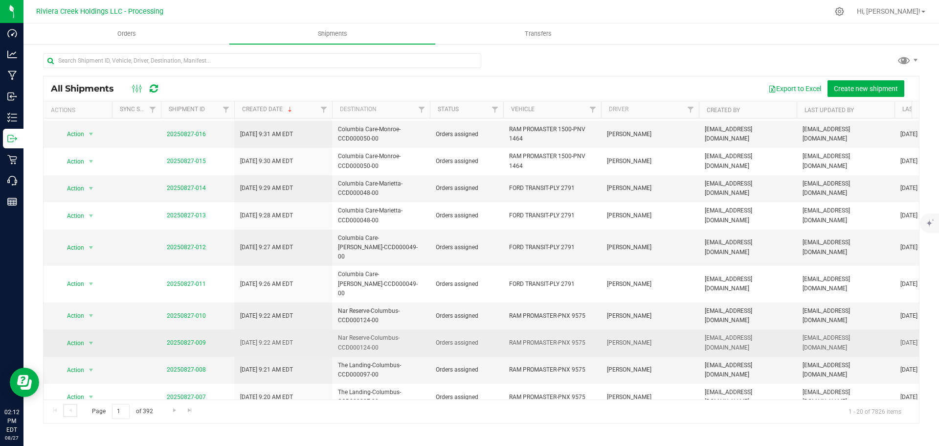
scroll to position [268, 0]
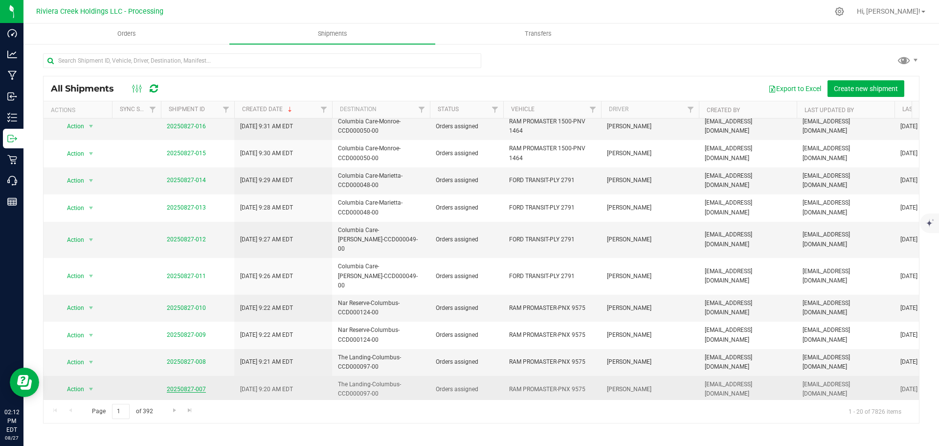
click at [188, 386] on link "20250827-007" at bounding box center [186, 389] width 39 height 7
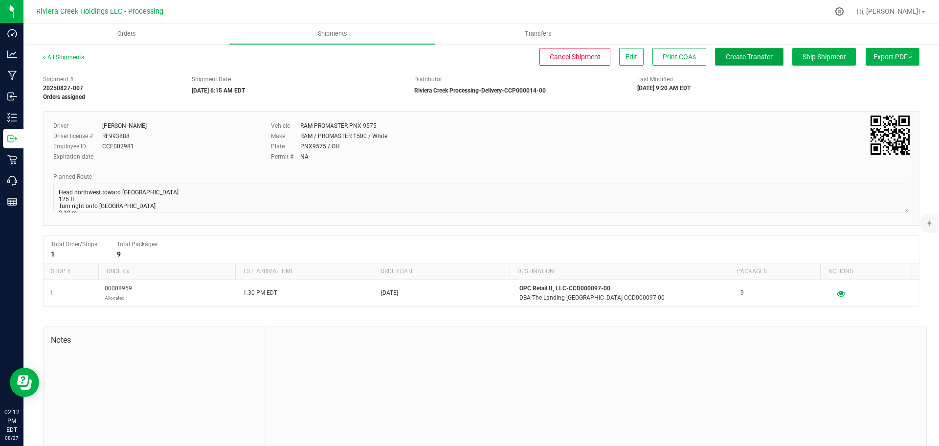
click at [737, 59] on span "Create Transfer" at bounding box center [749, 57] width 47 height 8
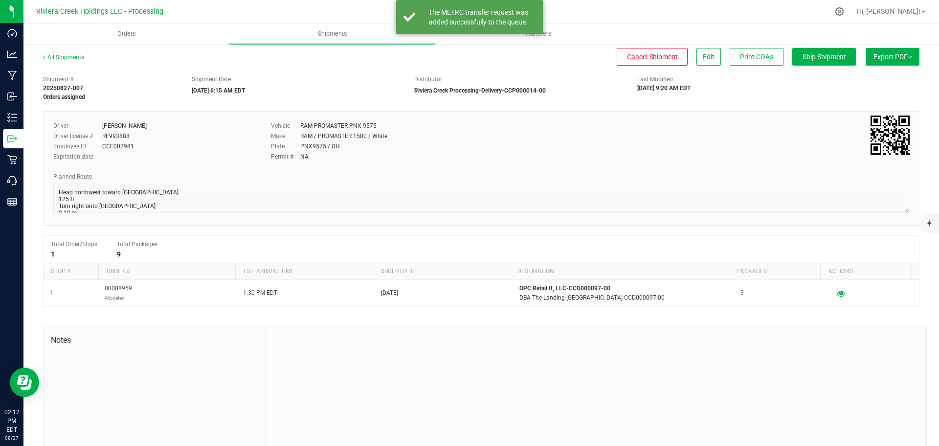
click at [73, 57] on link "All Shipments" at bounding box center [63, 57] width 41 height 7
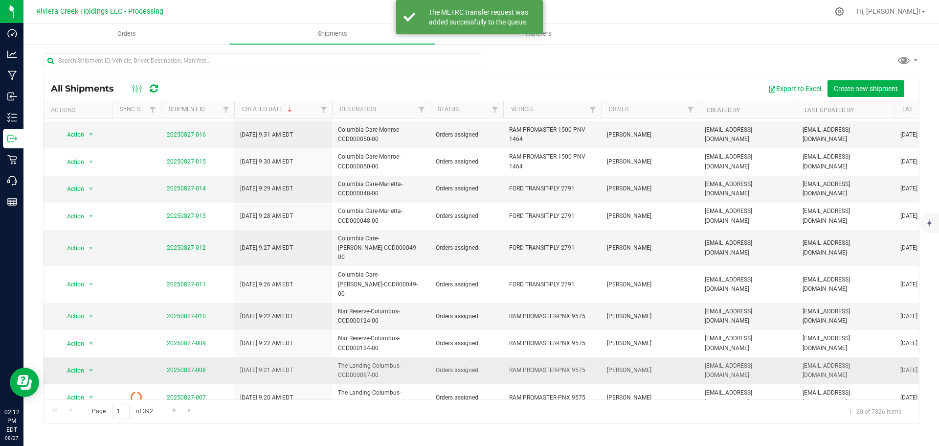
scroll to position [268, 0]
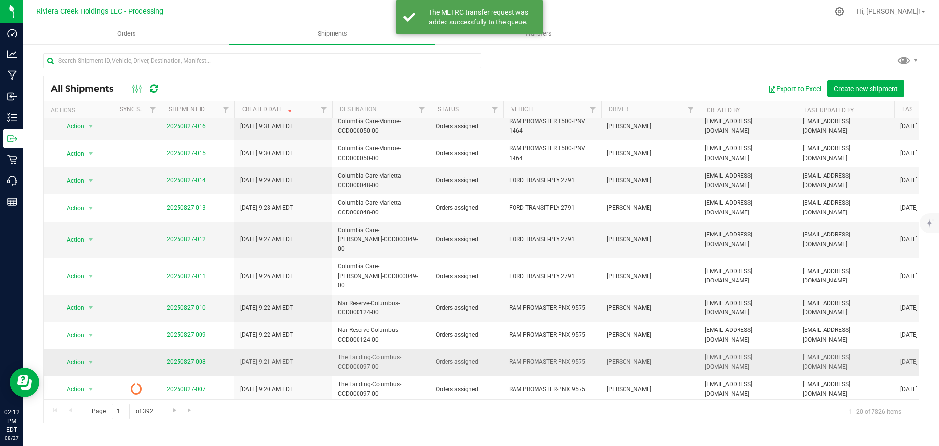
click at [197, 358] on link "20250827-008" at bounding box center [186, 361] width 39 height 7
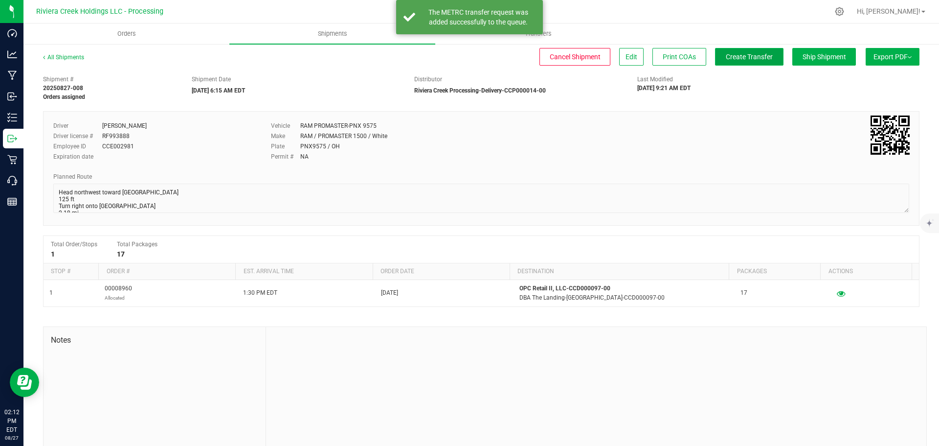
click at [715, 61] on button "Create Transfer" at bounding box center [749, 57] width 68 height 18
click at [73, 57] on link "All Shipments" at bounding box center [63, 57] width 41 height 7
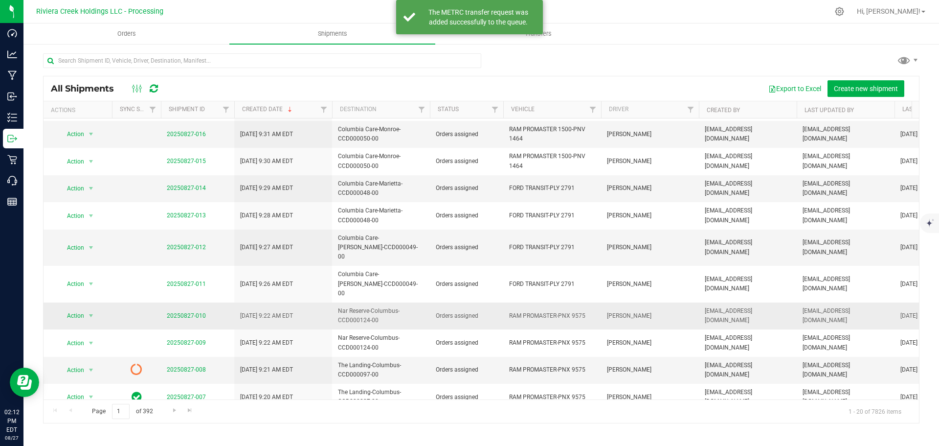
scroll to position [268, 0]
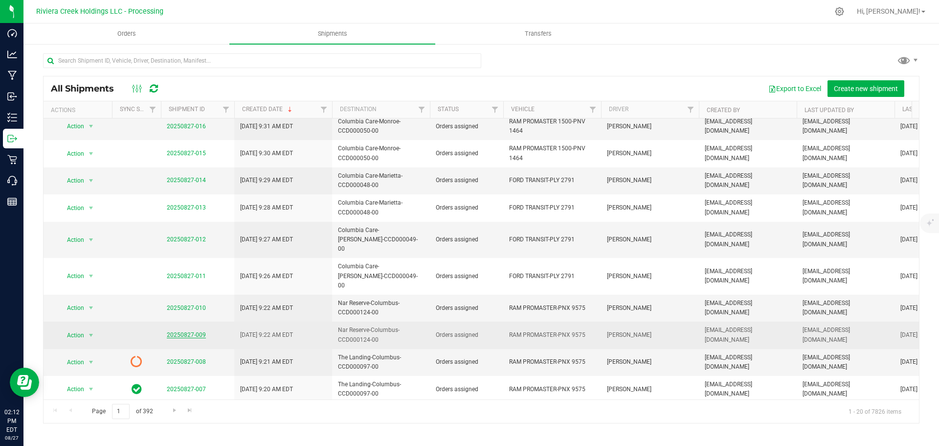
click at [190, 331] on link "20250827-009" at bounding box center [186, 334] width 39 height 7
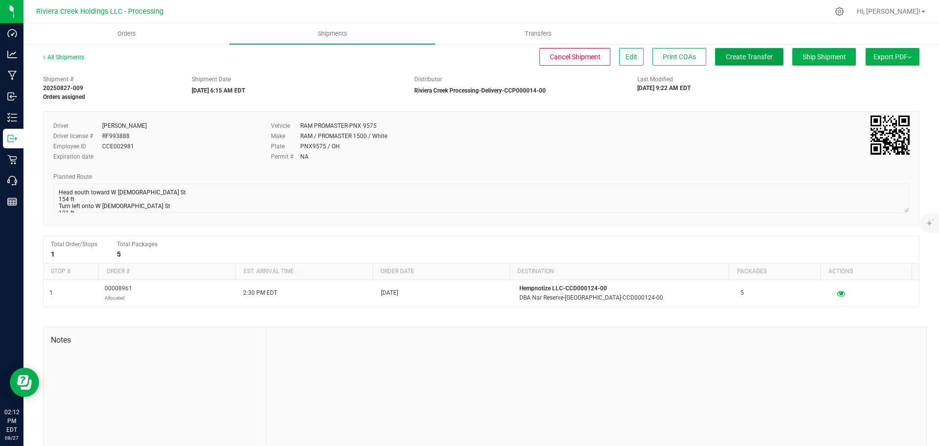
click at [726, 60] on span "Create Transfer" at bounding box center [749, 57] width 47 height 8
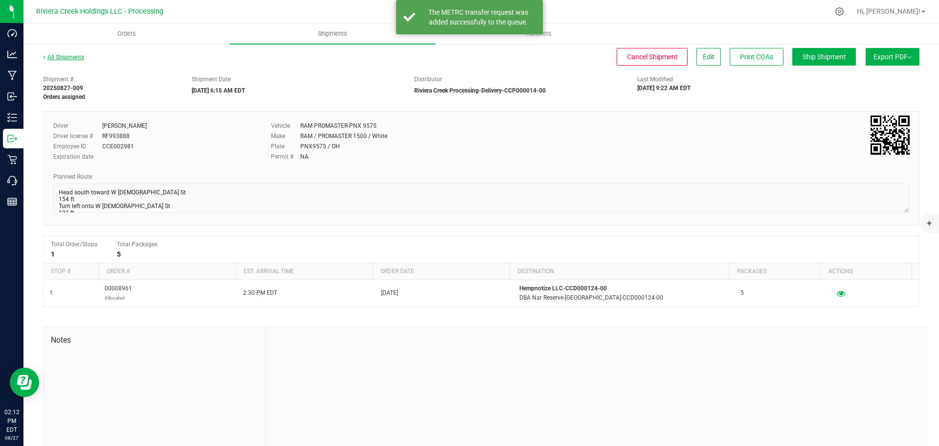
click at [69, 57] on link "All Shipments" at bounding box center [63, 57] width 41 height 7
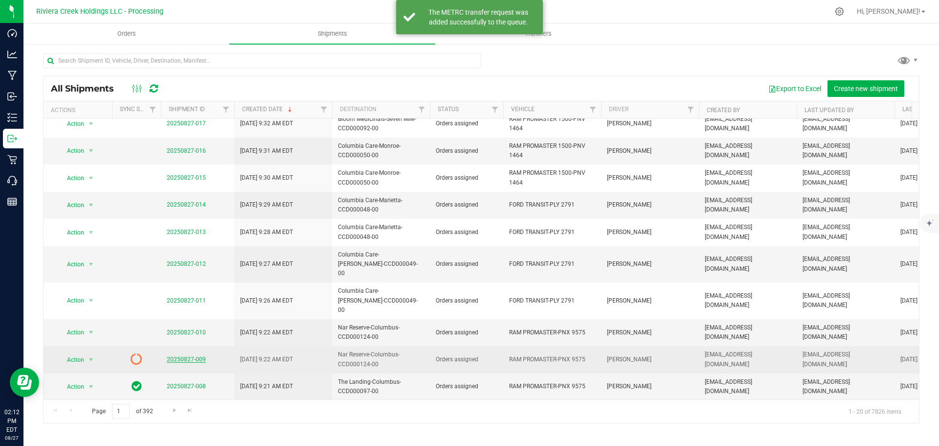
scroll to position [245, 0]
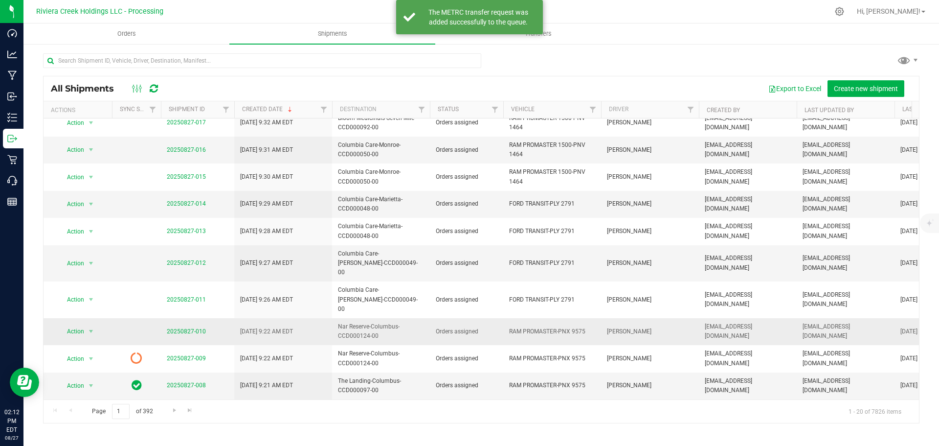
click at [190, 327] on span "20250827-010" at bounding box center [186, 331] width 39 height 9
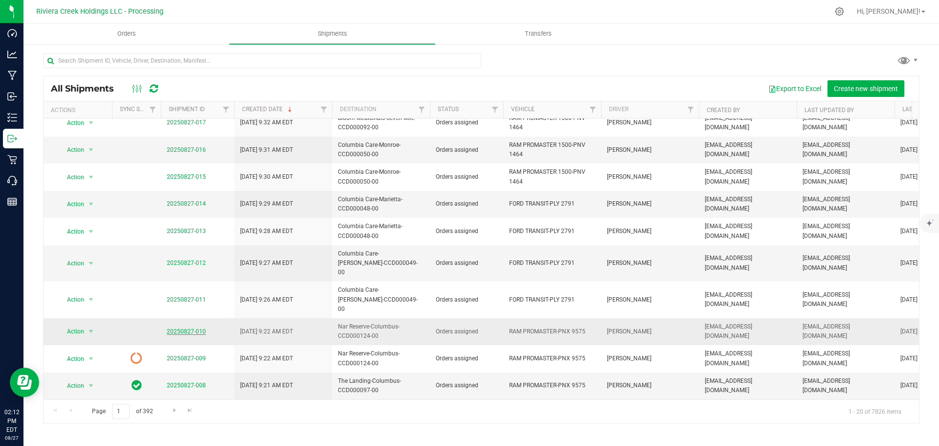
click at [185, 328] on link "20250827-010" at bounding box center [186, 331] width 39 height 7
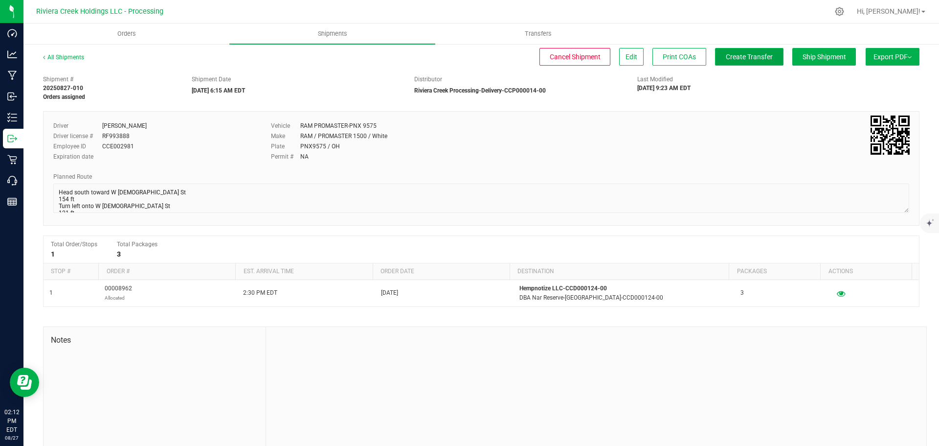
click at [726, 56] on span "Create Transfer" at bounding box center [749, 57] width 47 height 8
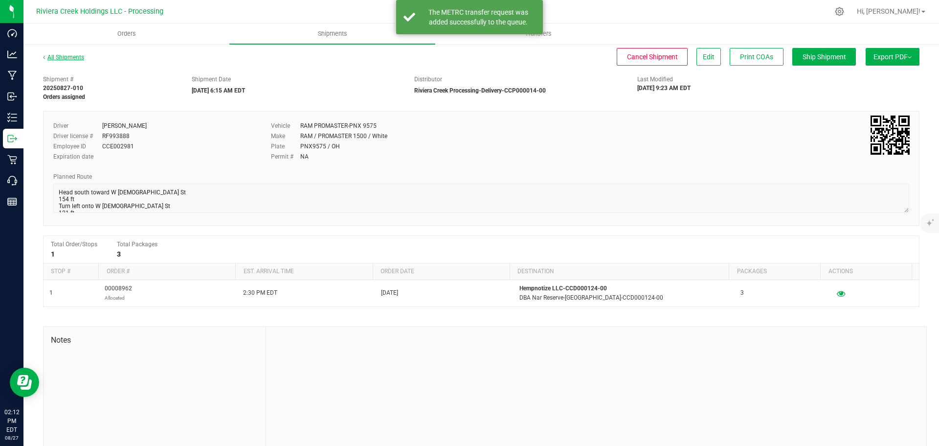
click at [69, 57] on link "All Shipments" at bounding box center [63, 57] width 41 height 7
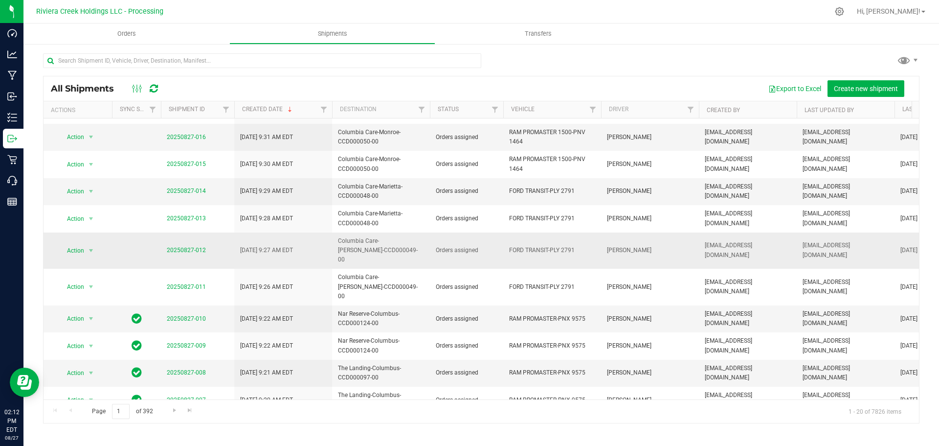
scroll to position [268, 0]
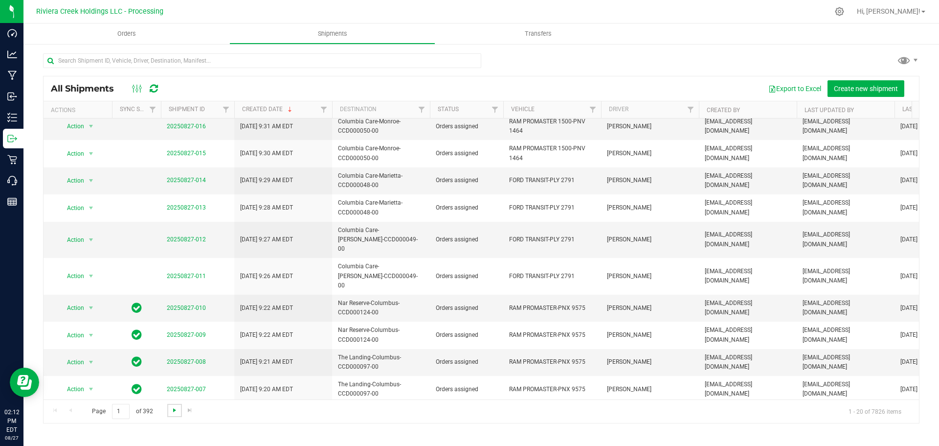
click at [174, 410] on span "Go to the next page" at bounding box center [175, 410] width 8 height 8
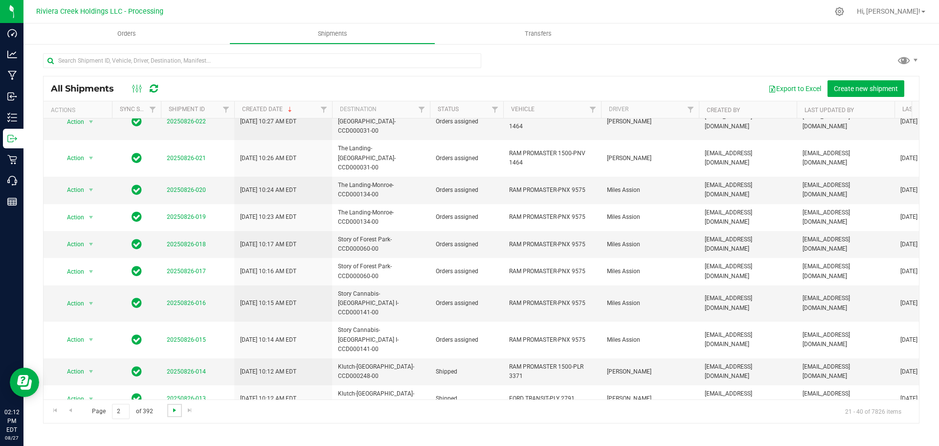
scroll to position [0, 0]
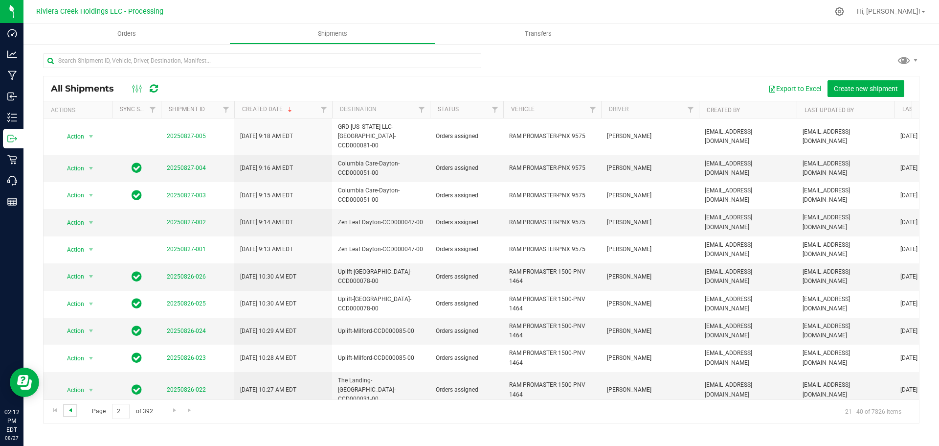
click at [72, 410] on span "Go to the previous page" at bounding box center [71, 410] width 8 height 8
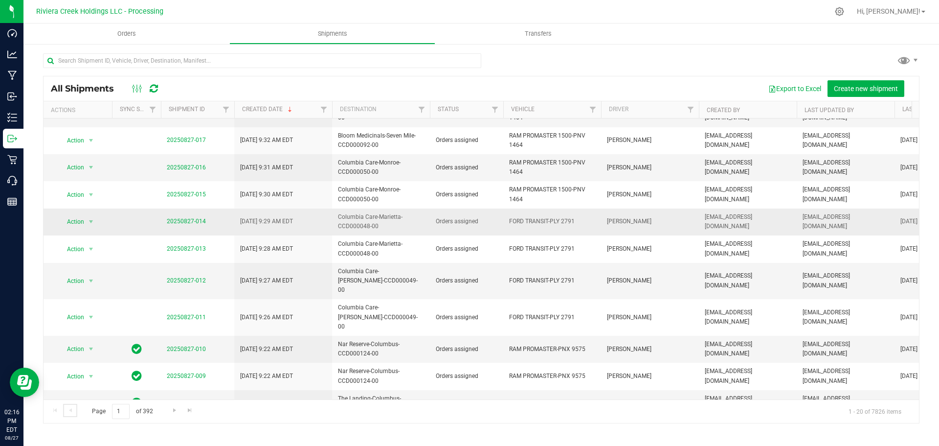
scroll to position [121, 0]
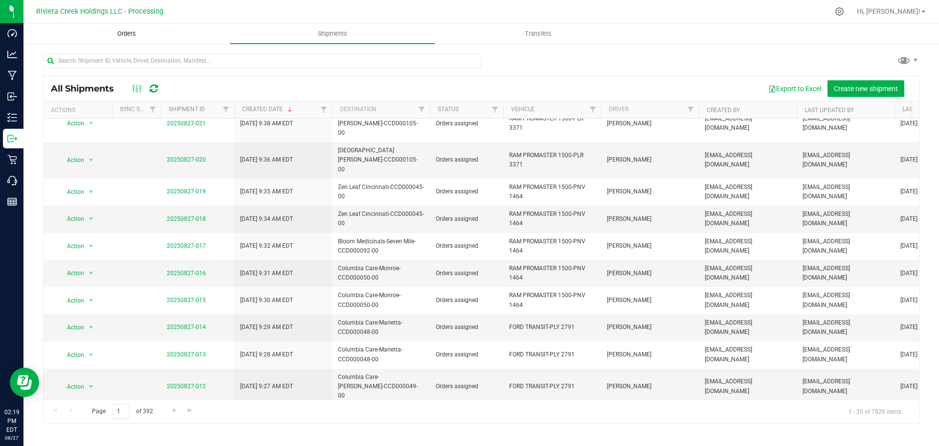
click at [125, 35] on span "Orders" at bounding box center [126, 33] width 45 height 9
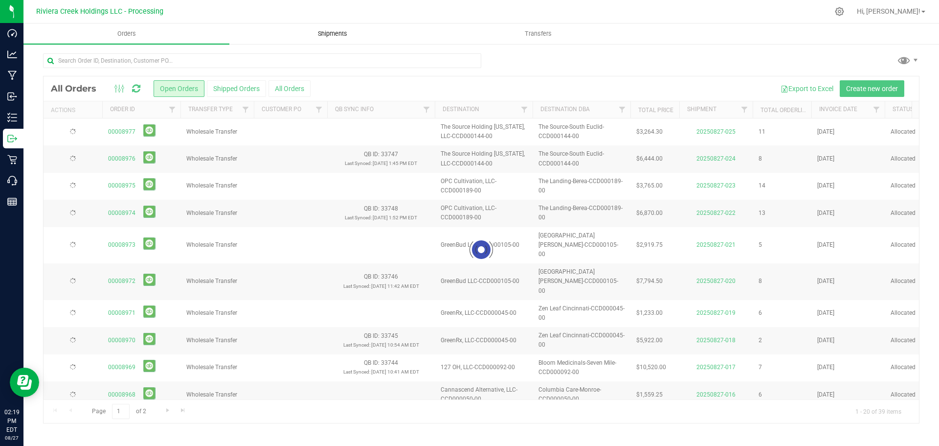
click at [324, 32] on span "Shipments" at bounding box center [333, 33] width 56 height 9
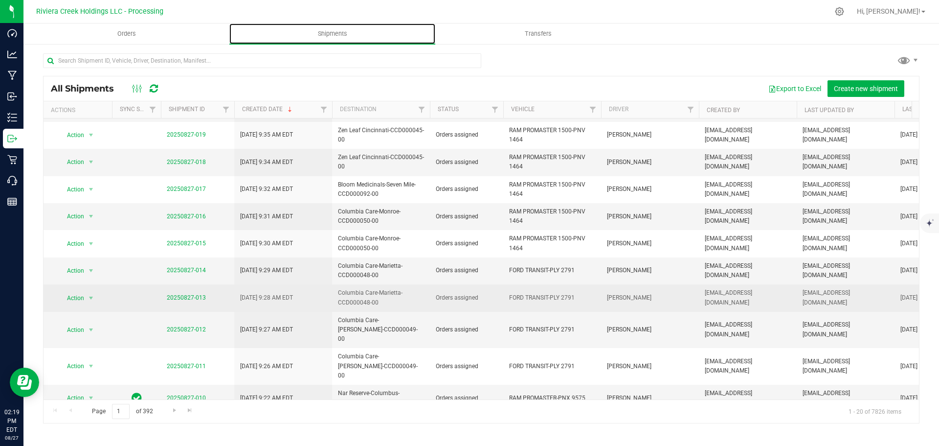
scroll to position [196, 0]
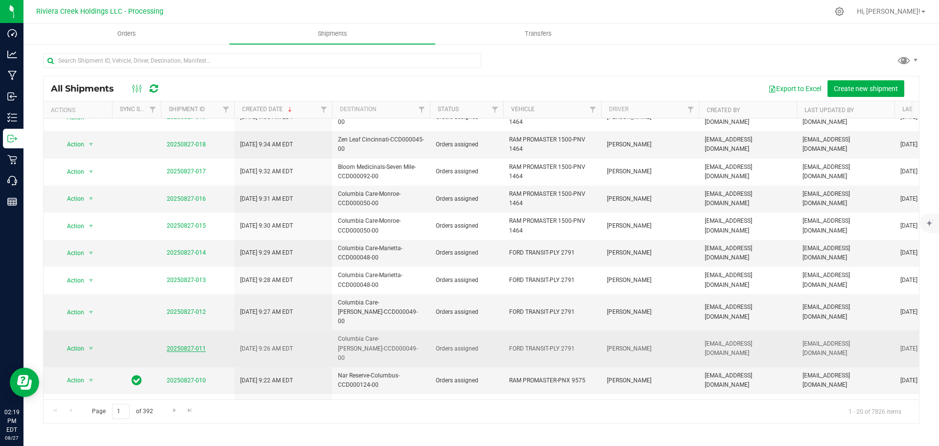
click at [189, 345] on link "20250827-011" at bounding box center [186, 348] width 39 height 7
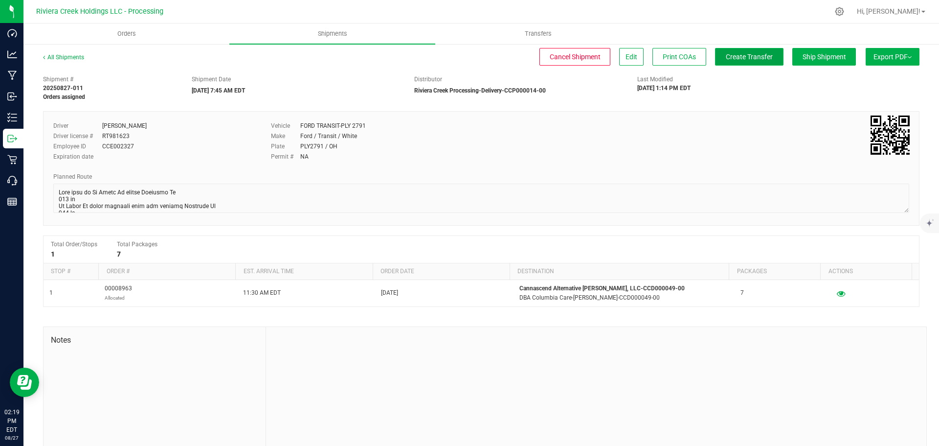
click at [733, 60] on span "Create Transfer" at bounding box center [749, 57] width 47 height 8
click at [71, 57] on link "All Shipments" at bounding box center [63, 57] width 41 height 7
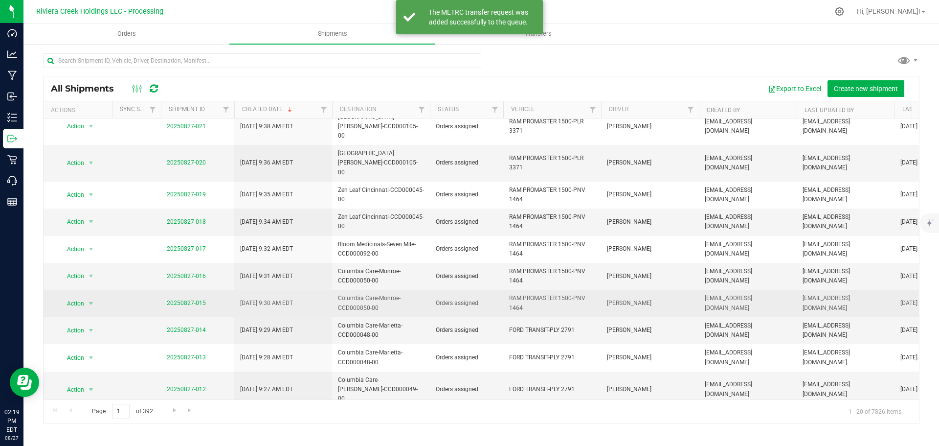
scroll to position [147, 0]
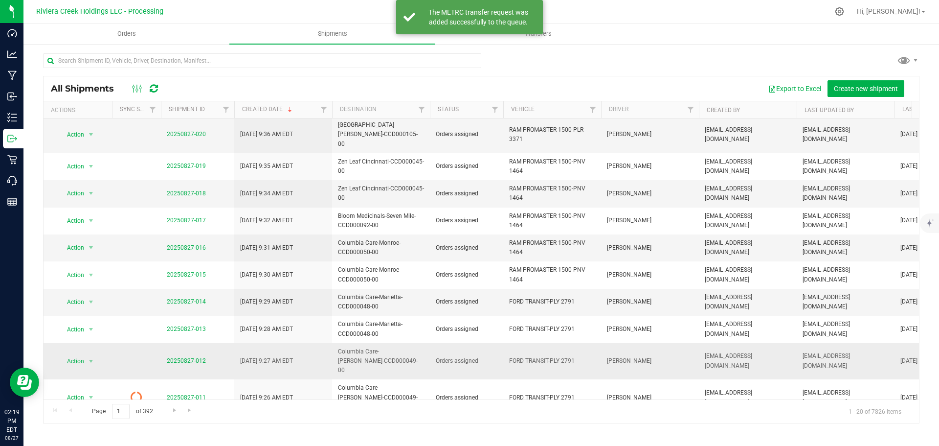
click at [192, 357] on link "20250827-012" at bounding box center [186, 360] width 39 height 7
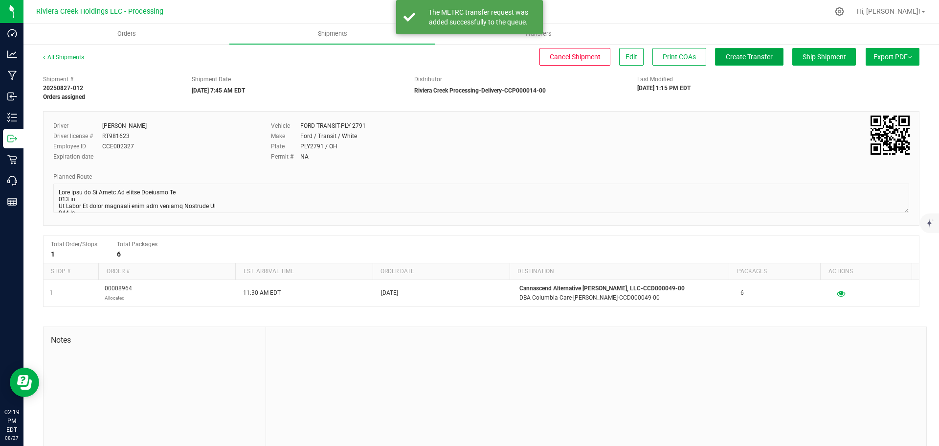
click at [745, 57] on span "Create Transfer" at bounding box center [749, 57] width 47 height 8
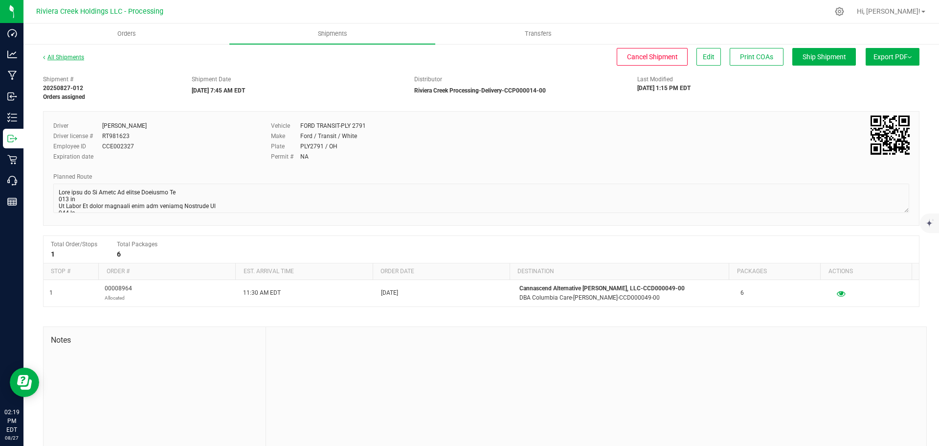
click at [71, 58] on link "All Shipments" at bounding box center [63, 57] width 41 height 7
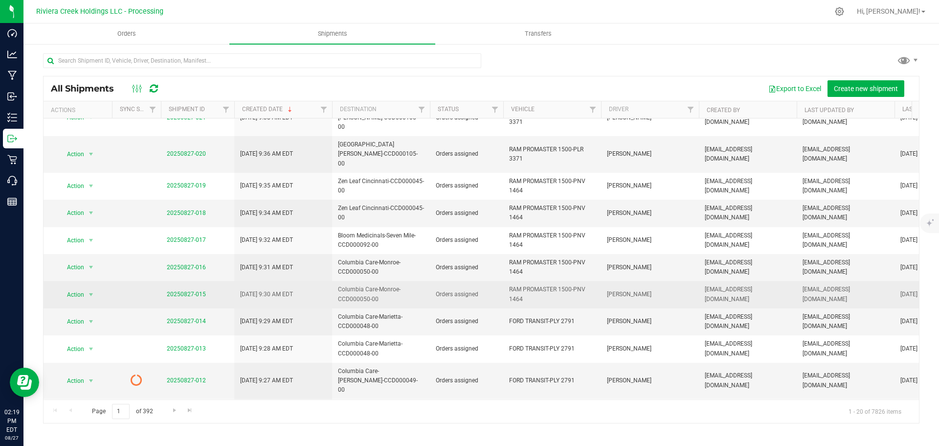
scroll to position [147, 0]
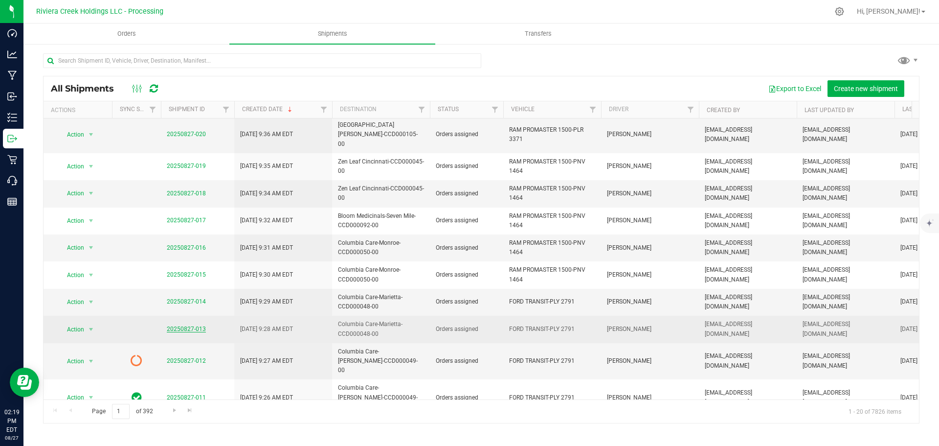
click at [187, 325] on link "20250827-013" at bounding box center [186, 328] width 39 height 7
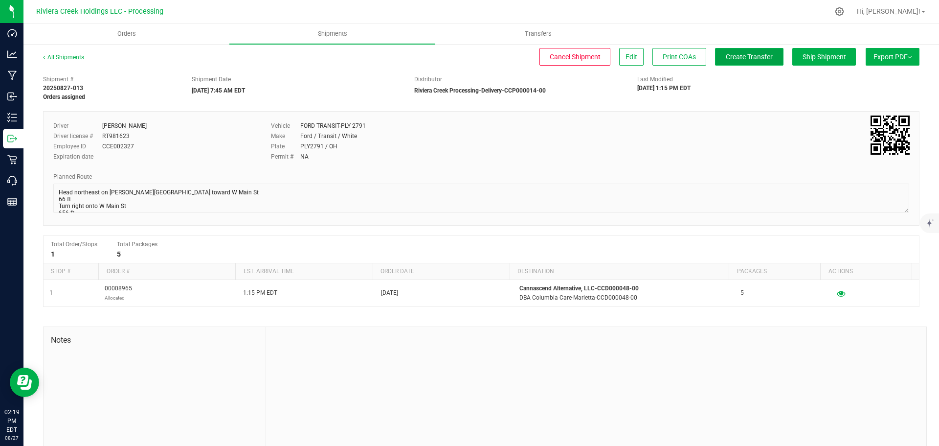
click at [732, 58] on span "Create Transfer" at bounding box center [749, 57] width 47 height 8
click at [73, 57] on link "All Shipments" at bounding box center [63, 57] width 41 height 7
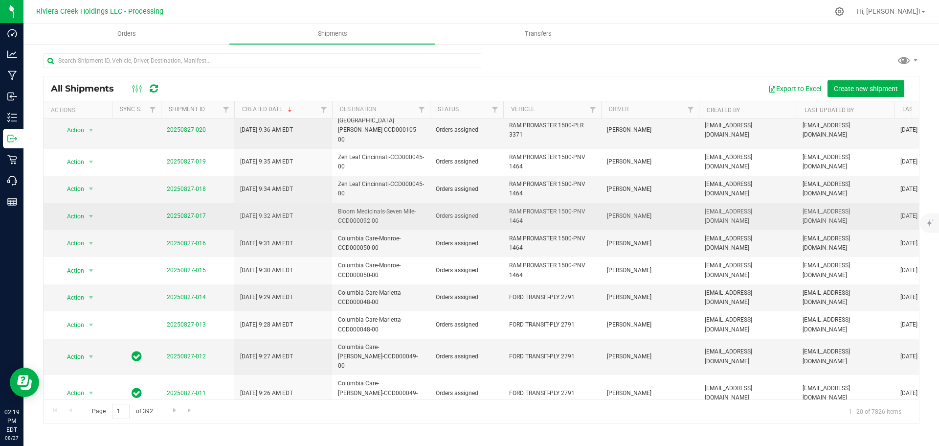
scroll to position [196, 0]
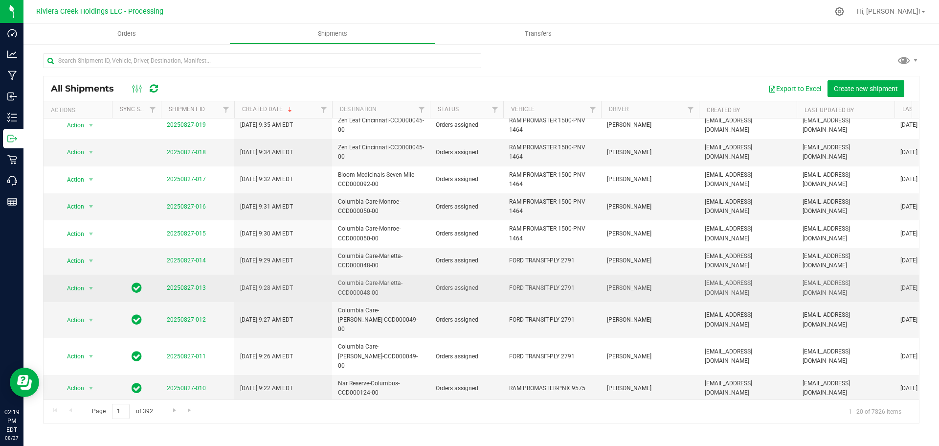
scroll to position [196, 0]
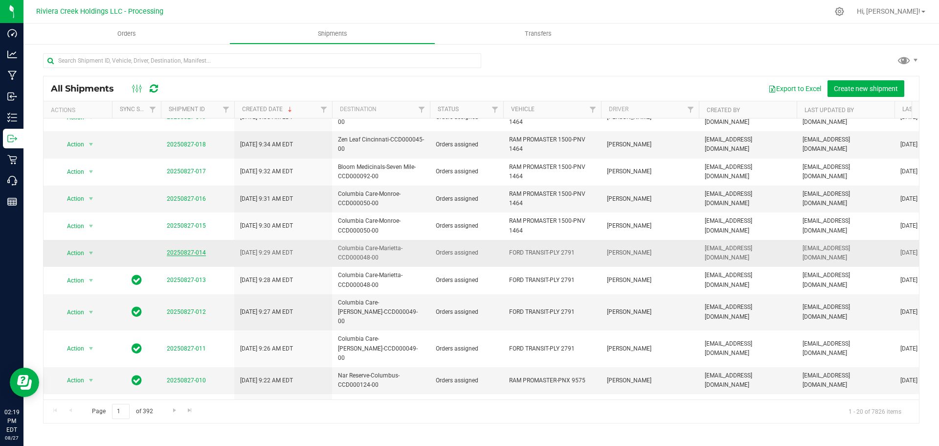
click at [191, 249] on link "20250827-014" at bounding box center [186, 252] width 39 height 7
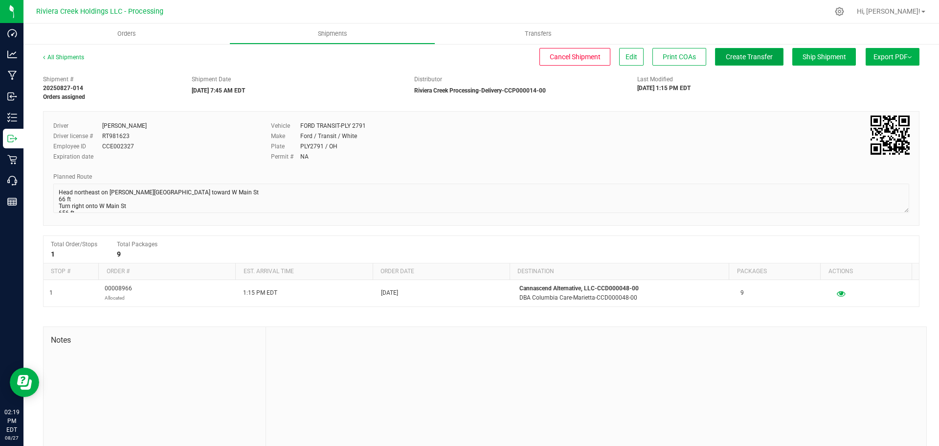
click at [717, 58] on button "Create Transfer" at bounding box center [749, 57] width 68 height 18
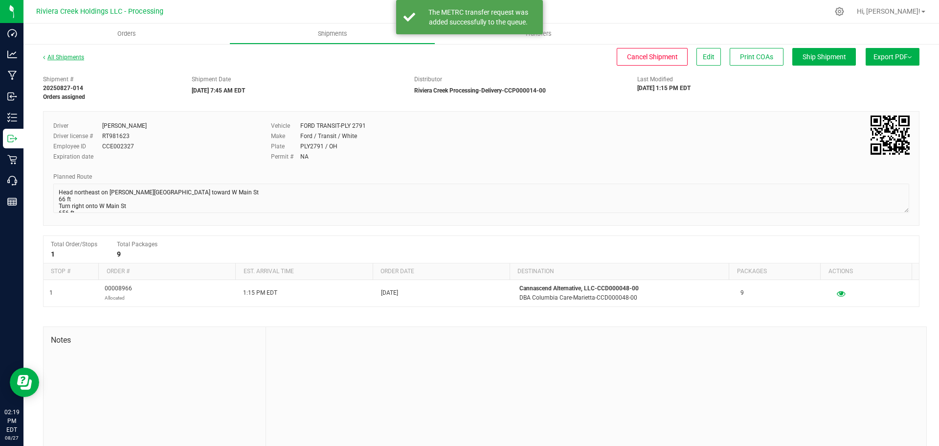
click at [66, 58] on link "All Shipments" at bounding box center [63, 57] width 41 height 7
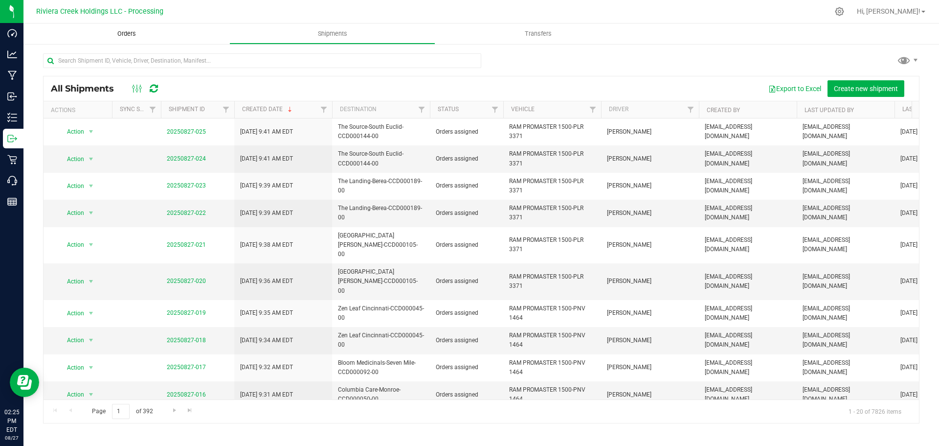
click at [127, 33] on span "Orders" at bounding box center [126, 33] width 45 height 9
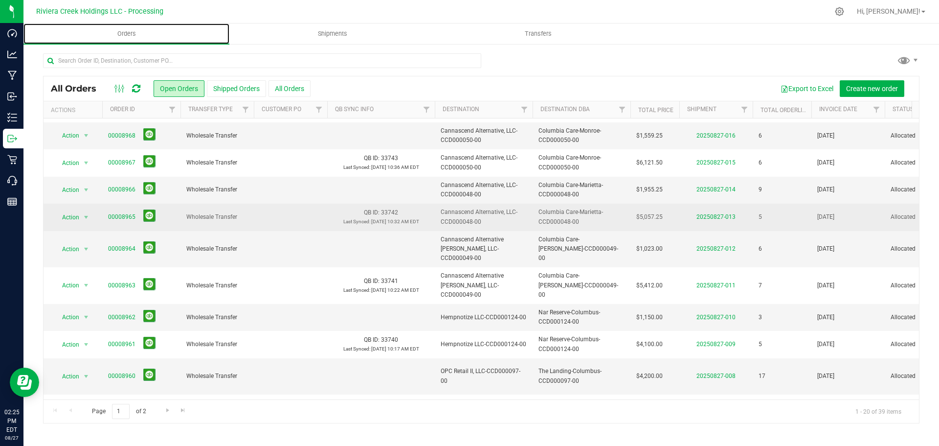
scroll to position [268, 0]
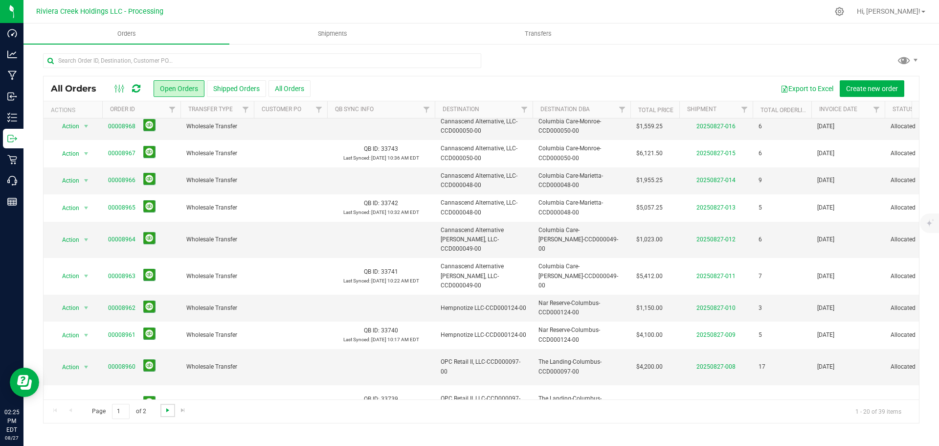
click at [165, 408] on span "Go to the next page" at bounding box center [168, 410] width 8 height 8
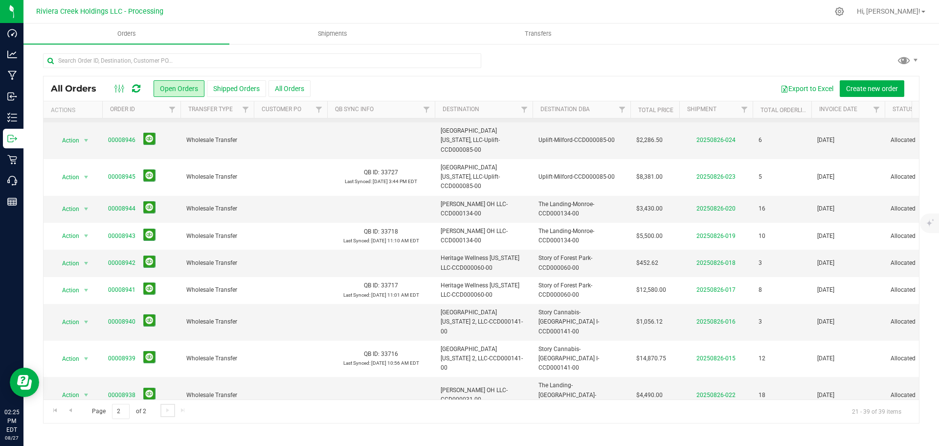
scroll to position [0, 0]
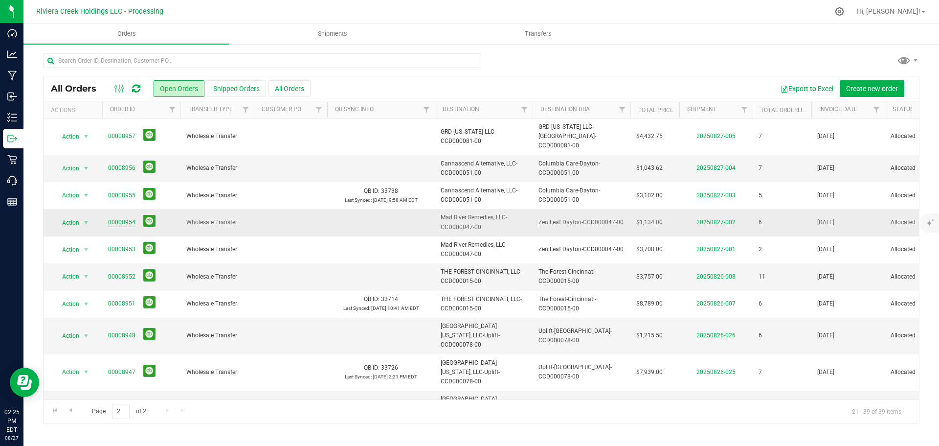
click at [125, 218] on link "00008954" at bounding box center [121, 222] width 27 height 9
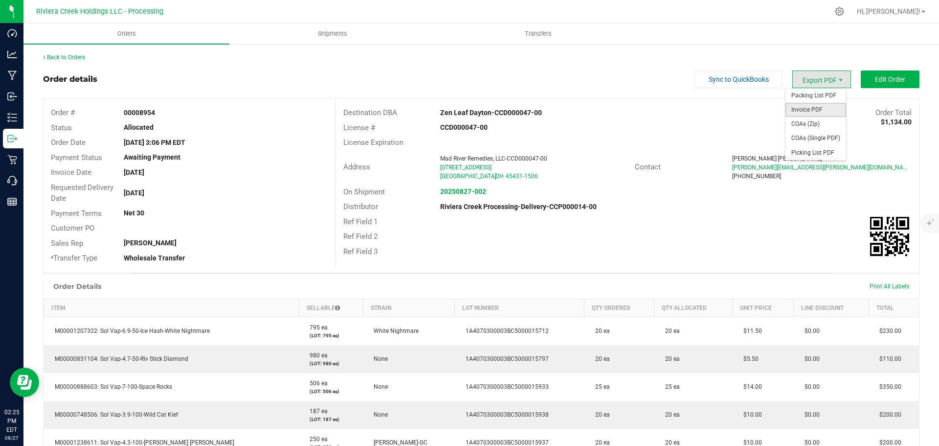
click at [799, 107] on span "Invoice PDF" at bounding box center [816, 110] width 61 height 14
click at [78, 54] on link "Back to Orders" at bounding box center [64, 57] width 42 height 7
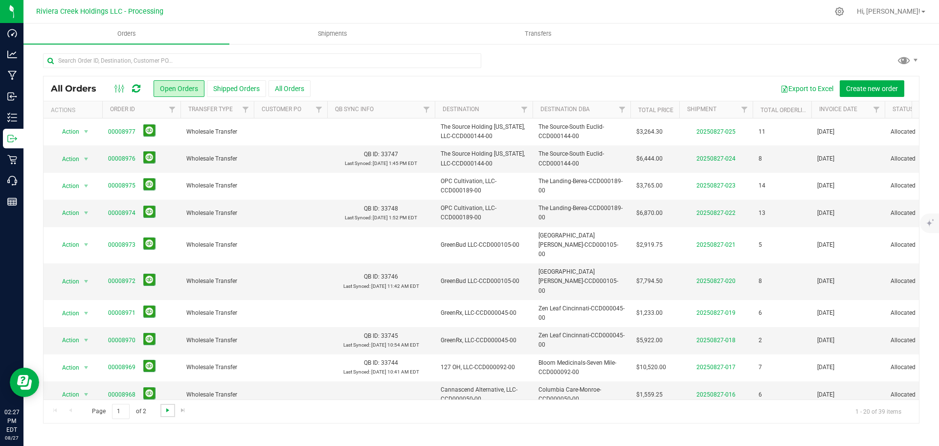
click at [168, 409] on span "Go to the next page" at bounding box center [168, 410] width 8 height 8
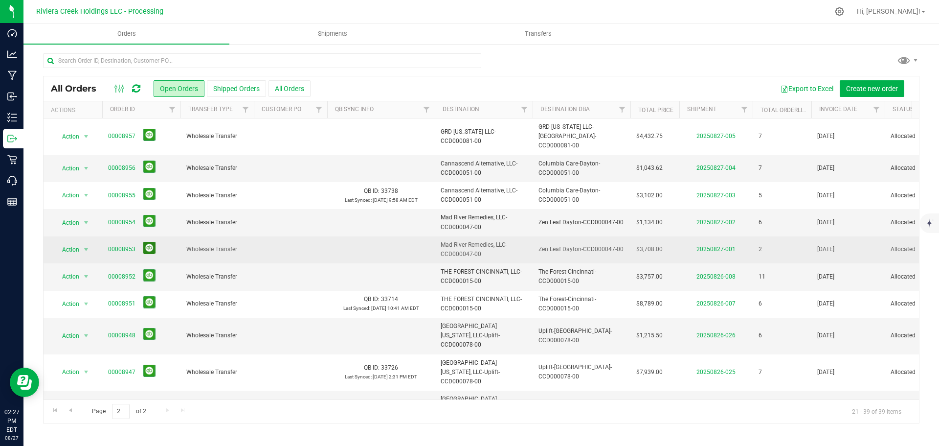
click at [146, 242] on button at bounding box center [149, 248] width 12 height 12
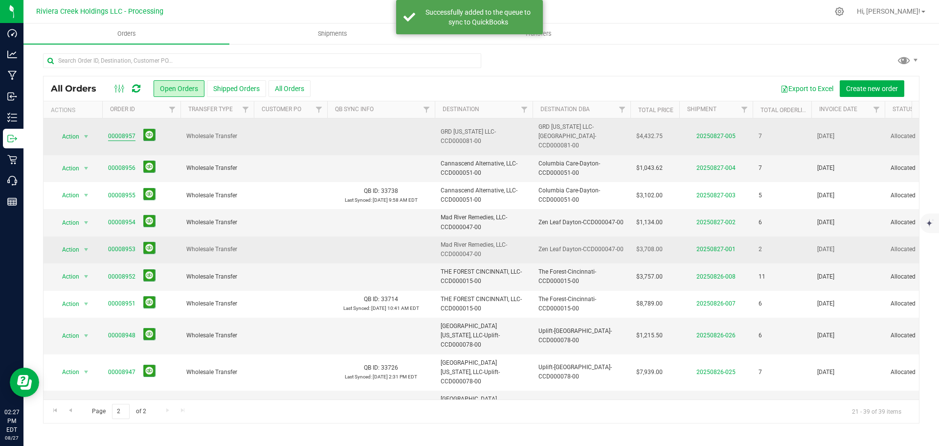
click at [118, 132] on link "00008957" at bounding box center [121, 136] width 27 height 9
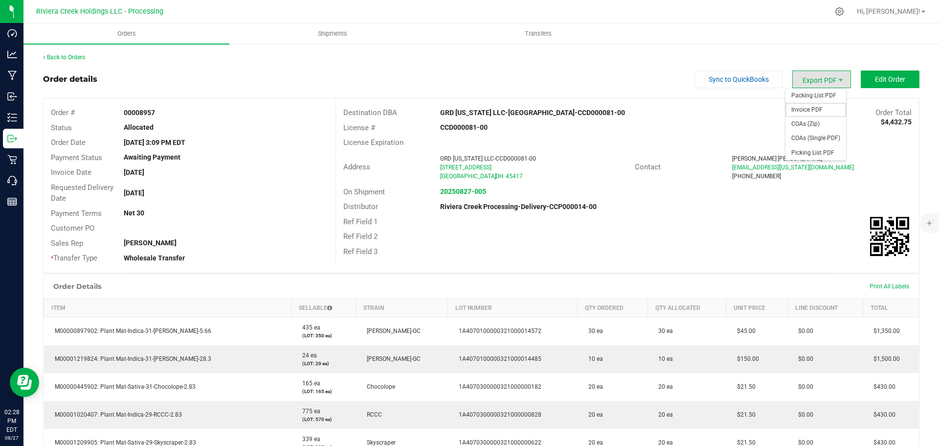
click at [807, 110] on span "Invoice PDF" at bounding box center [816, 110] width 61 height 14
click at [62, 57] on link "Back to Orders" at bounding box center [64, 57] width 42 height 7
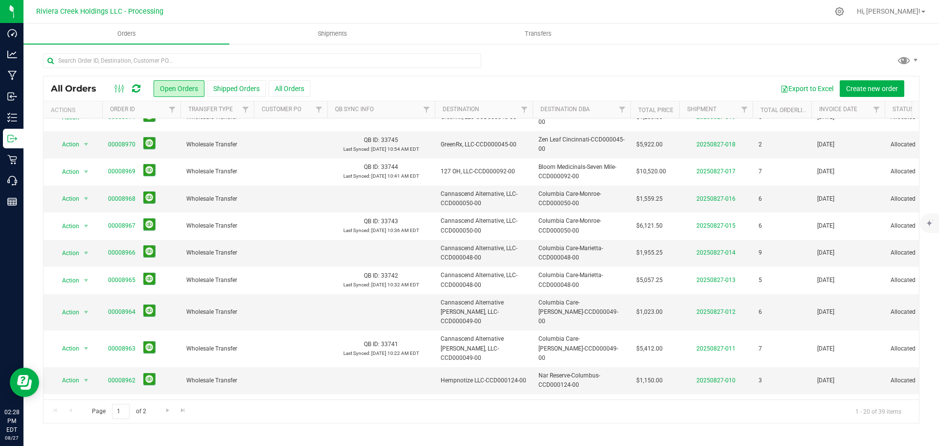
scroll to position [268, 0]
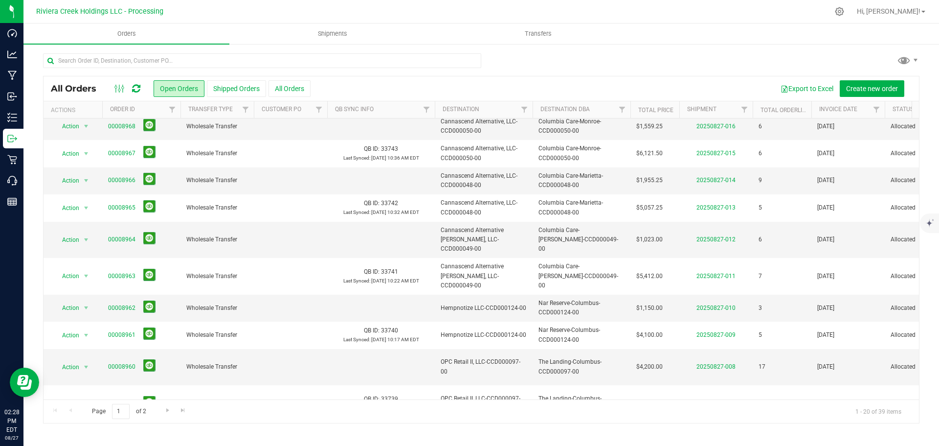
click at [121, 435] on link "00008958" at bounding box center [121, 439] width 27 height 9
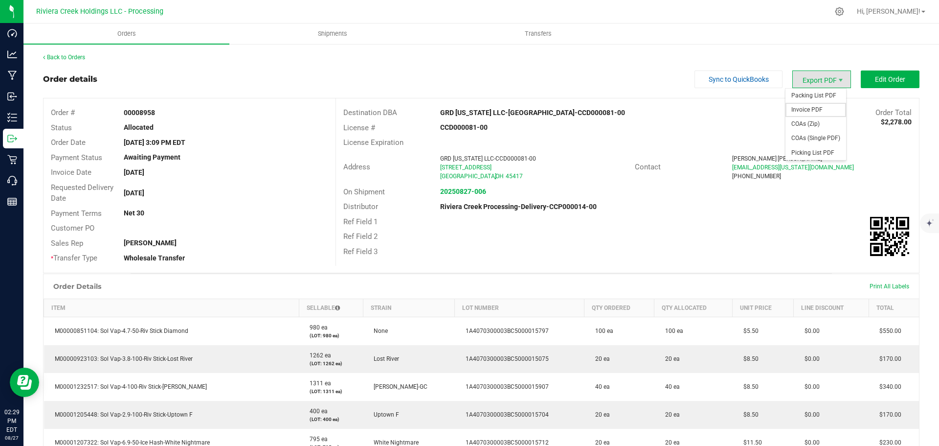
click at [799, 110] on span "Invoice PDF" at bounding box center [816, 110] width 61 height 14
click at [81, 58] on link "Back to Orders" at bounding box center [64, 57] width 42 height 7
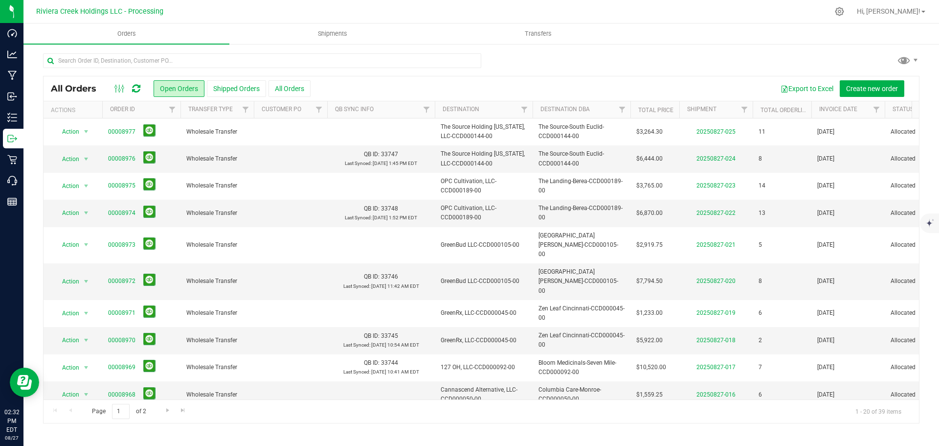
scroll to position [245, 0]
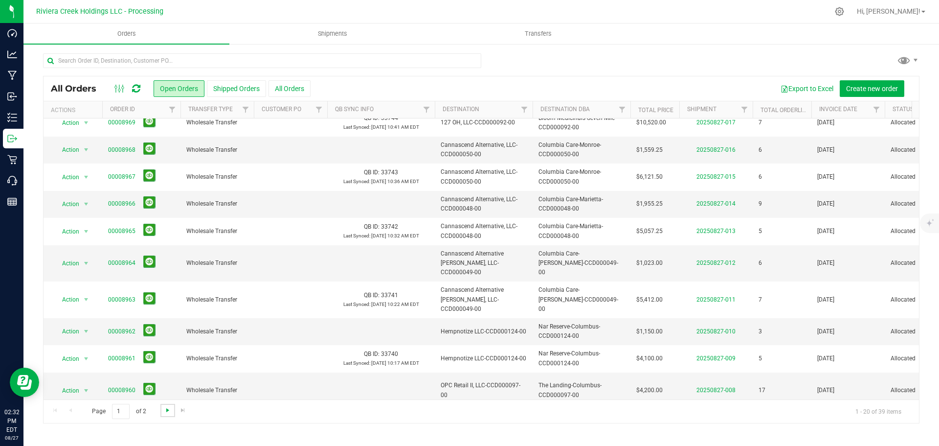
click at [165, 412] on span "Go to the next page" at bounding box center [168, 410] width 8 height 8
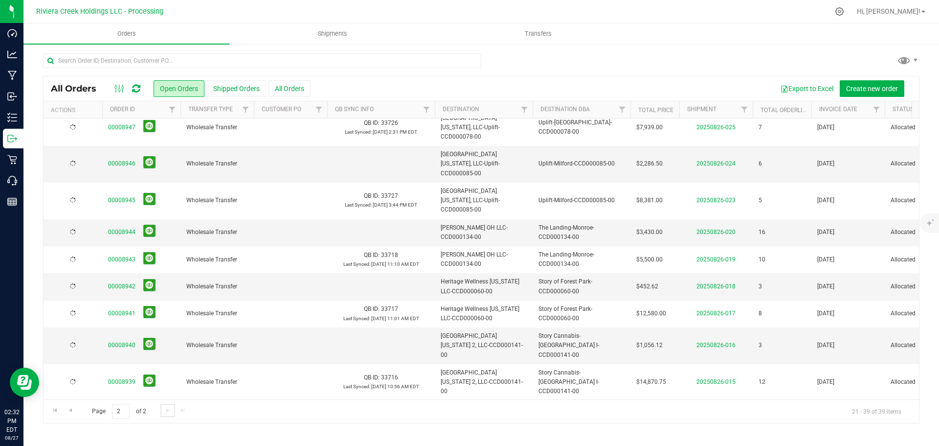
scroll to position [0, 0]
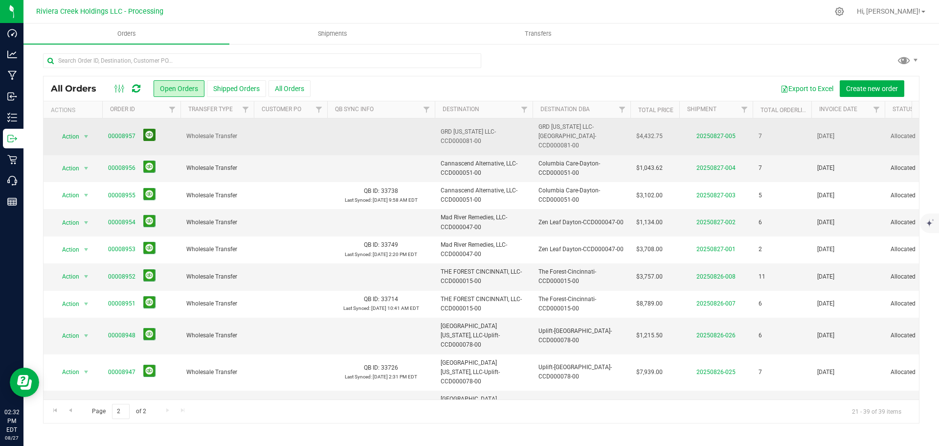
click at [149, 129] on button at bounding box center [149, 135] width 12 height 12
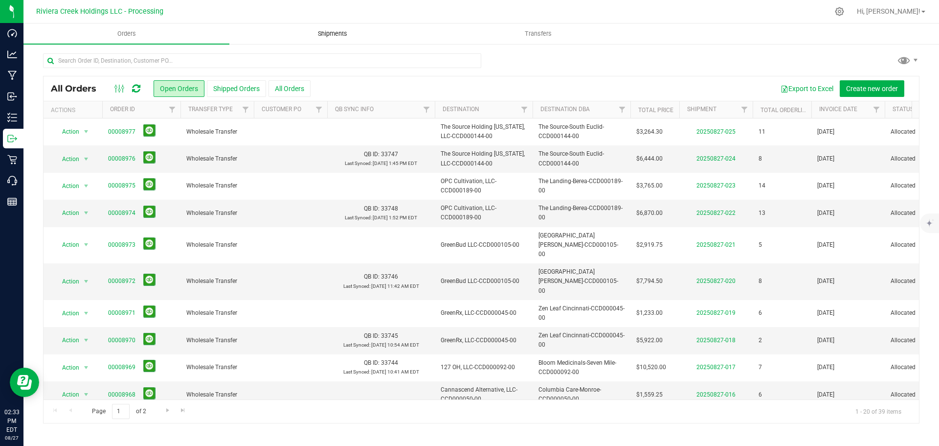
click at [327, 34] on span "Shipments" at bounding box center [333, 33] width 56 height 9
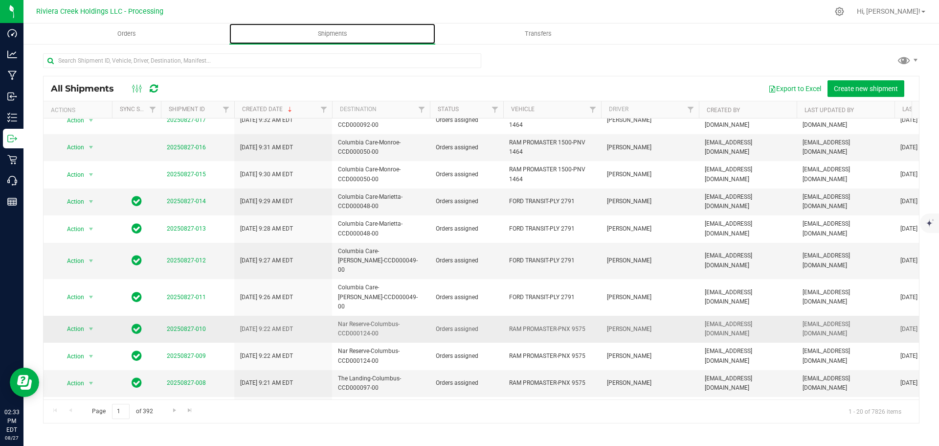
scroll to position [268, 0]
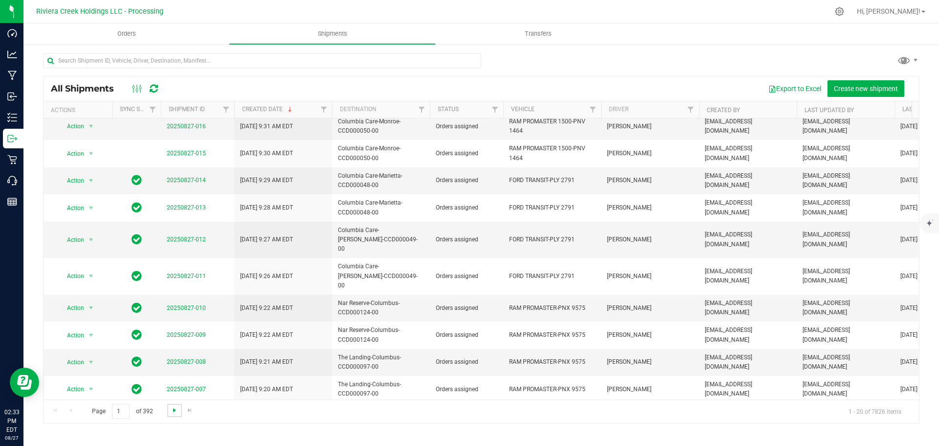
click at [171, 409] on span "Go to the next page" at bounding box center [175, 410] width 8 height 8
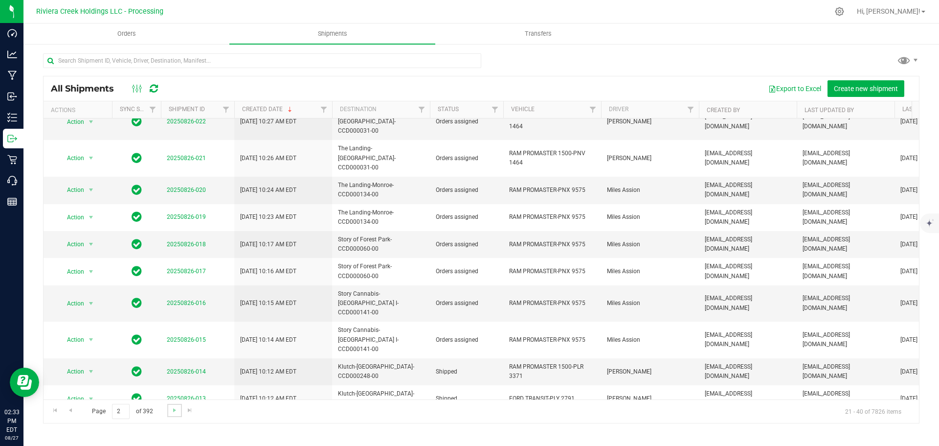
scroll to position [0, 0]
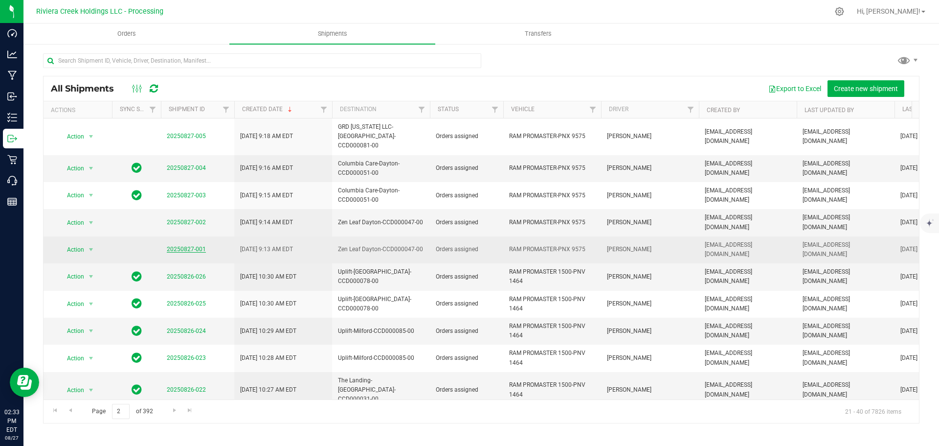
click at [177, 246] on link "20250827-001" at bounding box center [186, 249] width 39 height 7
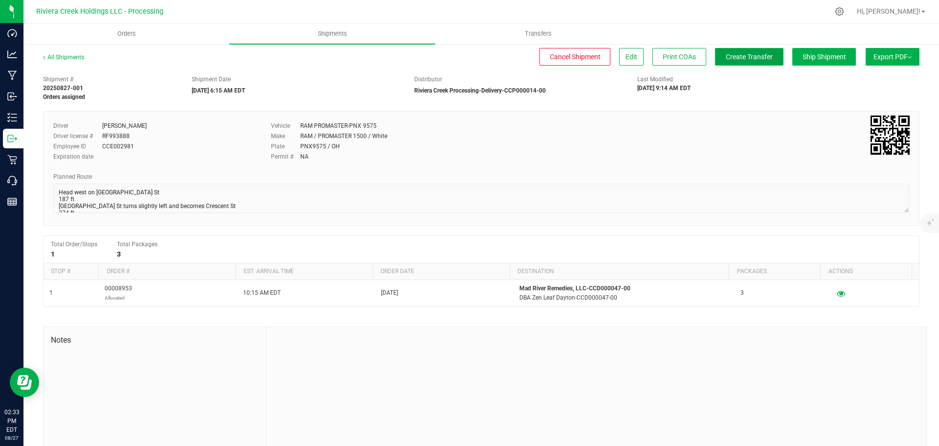
click at [728, 57] on span "Create Transfer" at bounding box center [749, 57] width 47 height 8
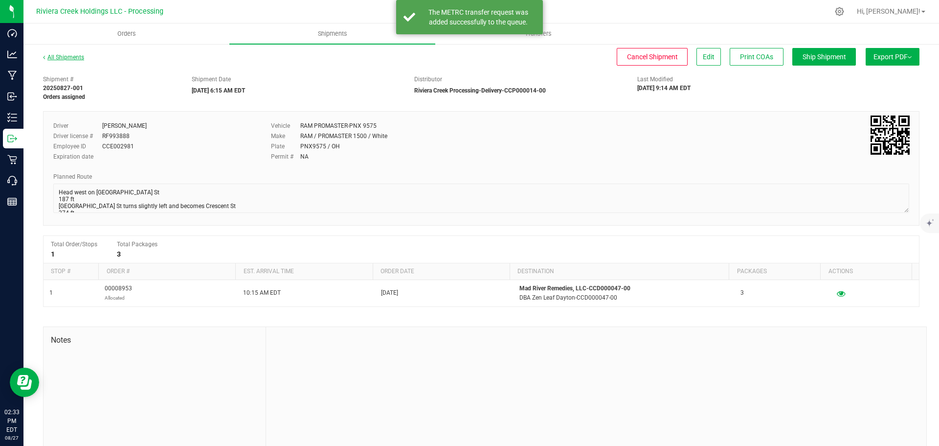
click at [70, 57] on link "All Shipments" at bounding box center [63, 57] width 41 height 7
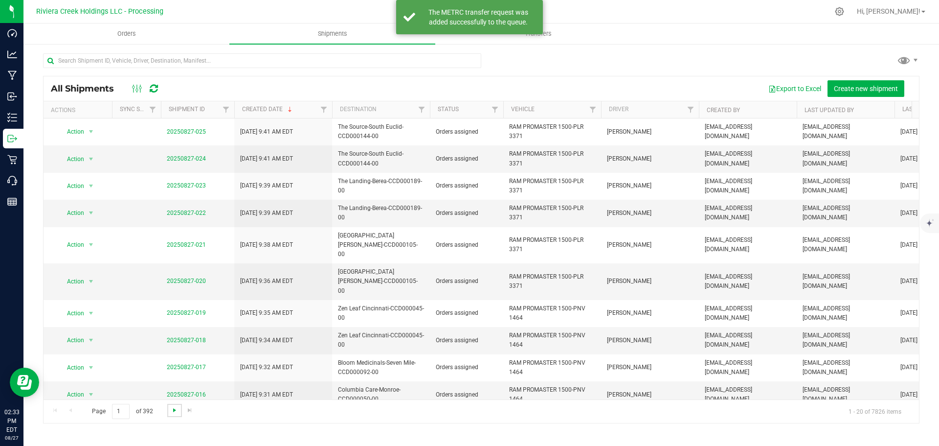
click at [172, 412] on span "Go to the next page" at bounding box center [175, 410] width 8 height 8
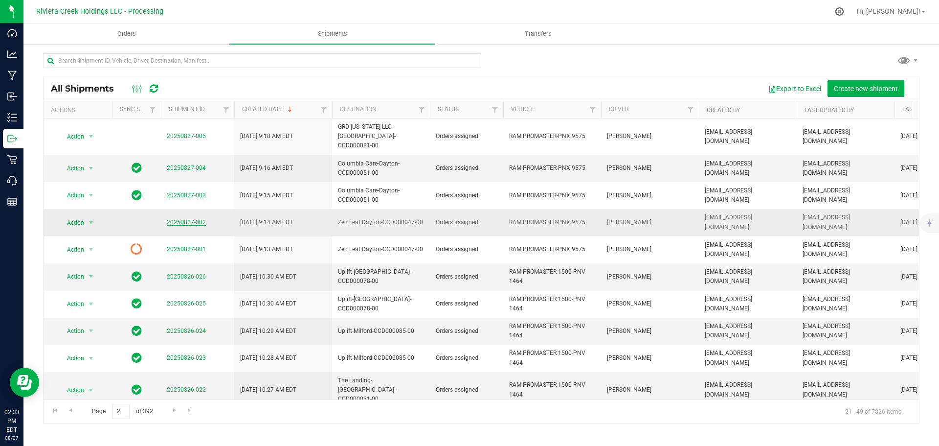
click at [178, 219] on link "20250827-002" at bounding box center [186, 222] width 39 height 7
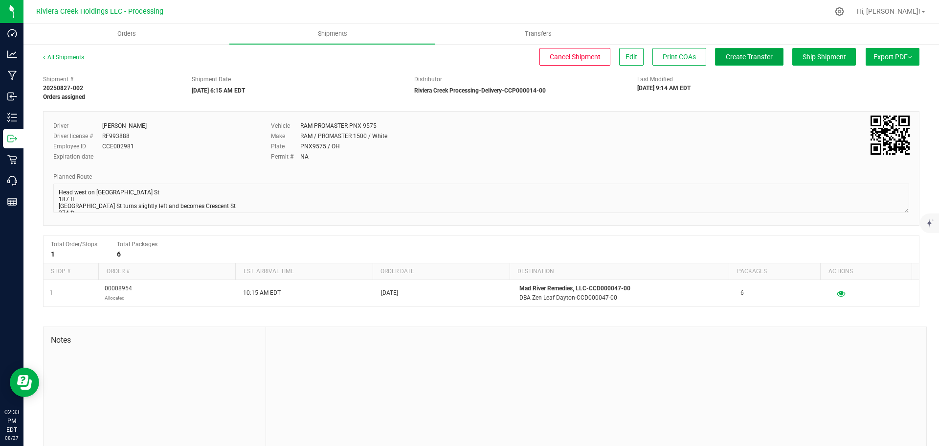
click at [726, 57] on span "Create Transfer" at bounding box center [749, 57] width 47 height 8
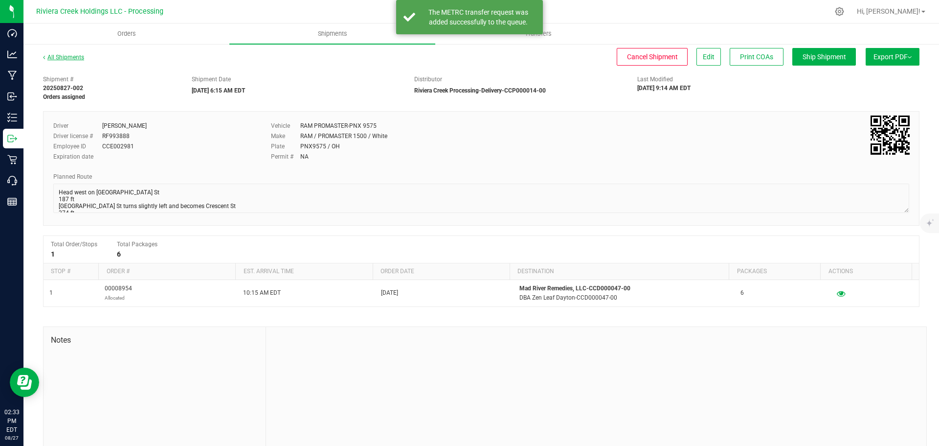
click at [73, 57] on link "All Shipments" at bounding box center [63, 57] width 41 height 7
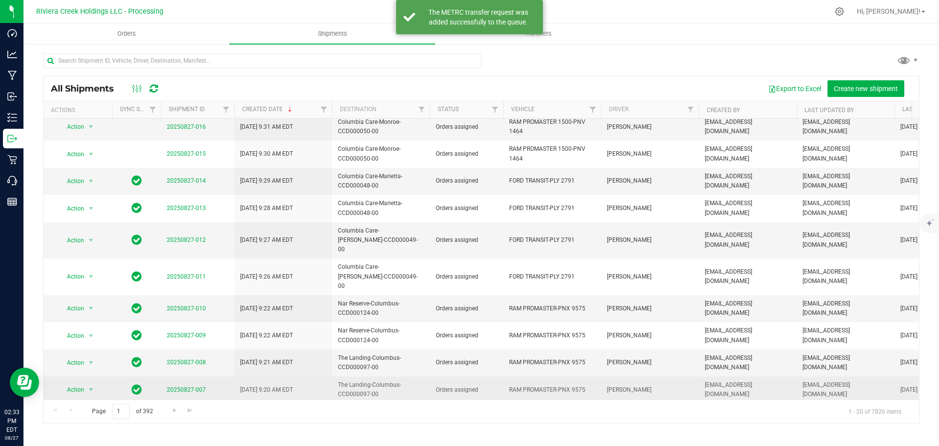
scroll to position [268, 0]
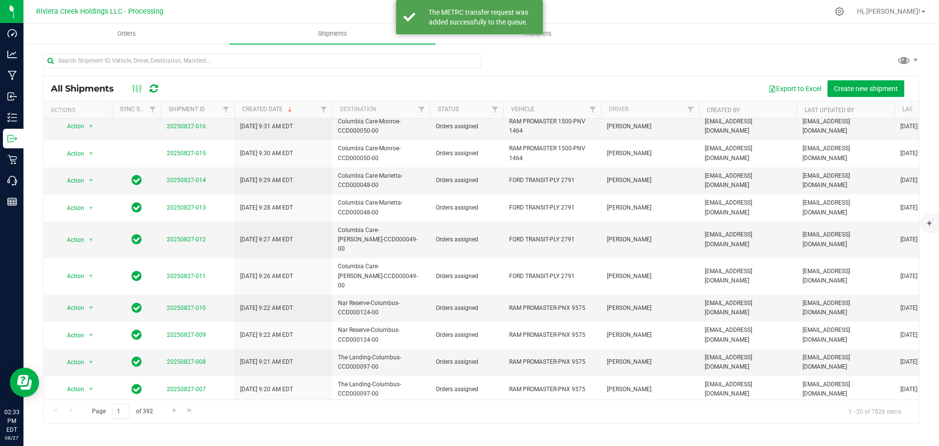
click at [187, 417] on link "20250827-006" at bounding box center [186, 420] width 39 height 7
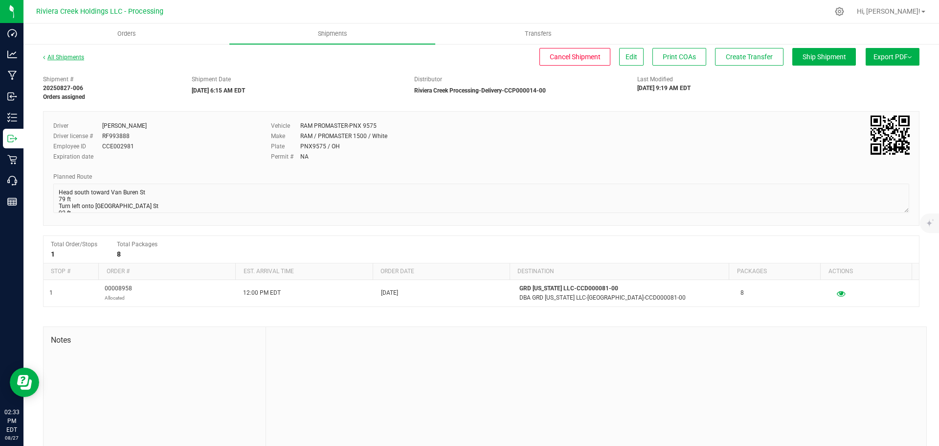
click at [72, 56] on link "All Shipments" at bounding box center [63, 57] width 41 height 7
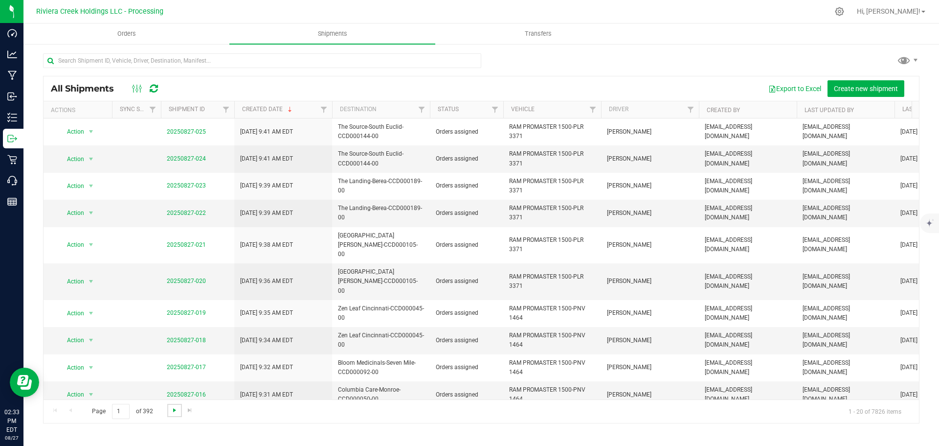
click at [174, 409] on span "Go to the next page" at bounding box center [175, 410] width 8 height 8
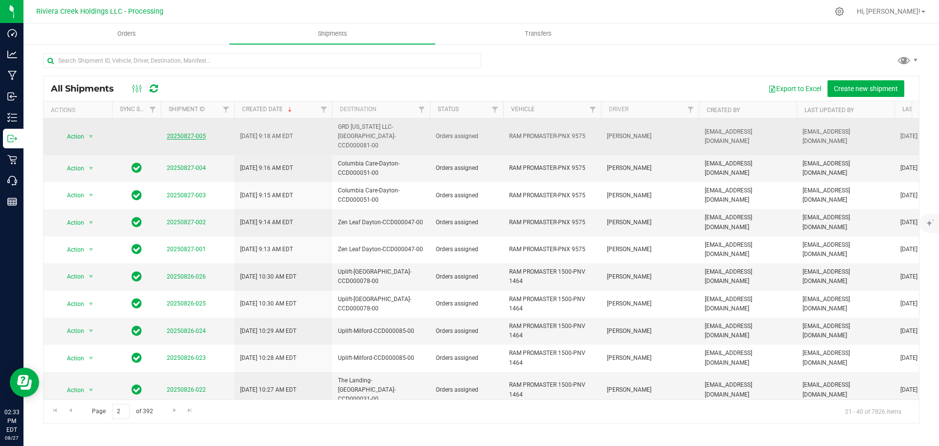
click at [189, 134] on link "20250827-005" at bounding box center [186, 136] width 39 height 7
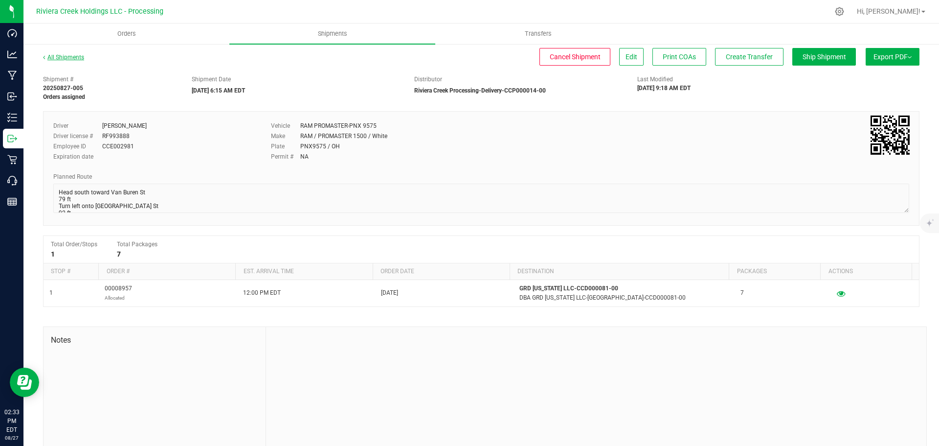
click at [71, 57] on link "All Shipments" at bounding box center [63, 57] width 41 height 7
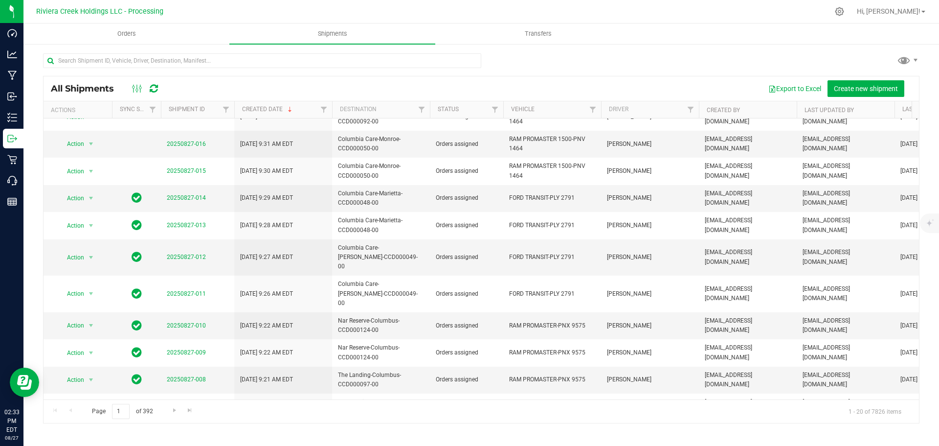
scroll to position [268, 0]
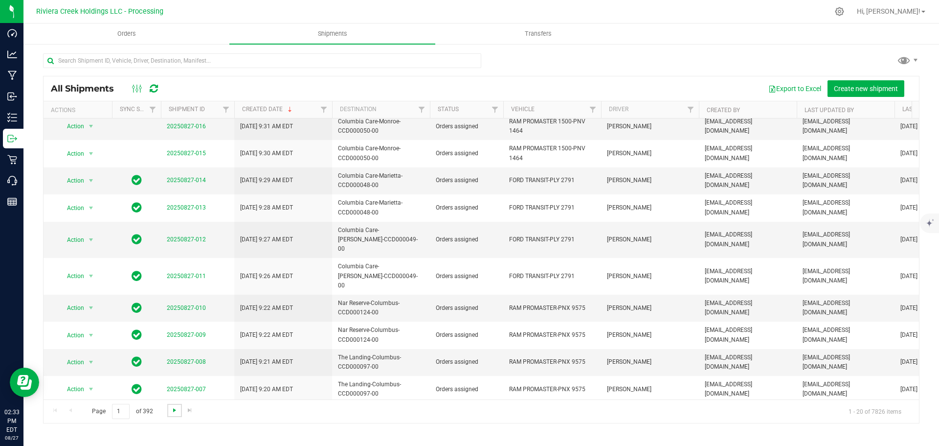
click at [174, 410] on span "Go to the next page" at bounding box center [175, 410] width 8 height 8
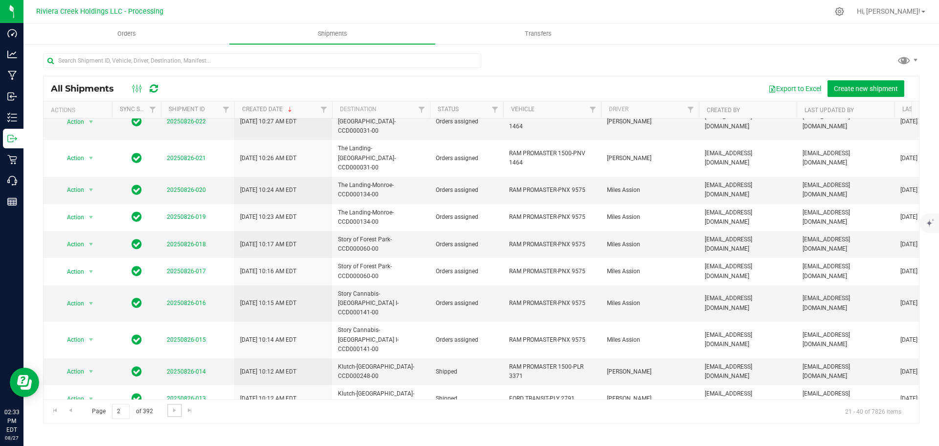
scroll to position [0, 0]
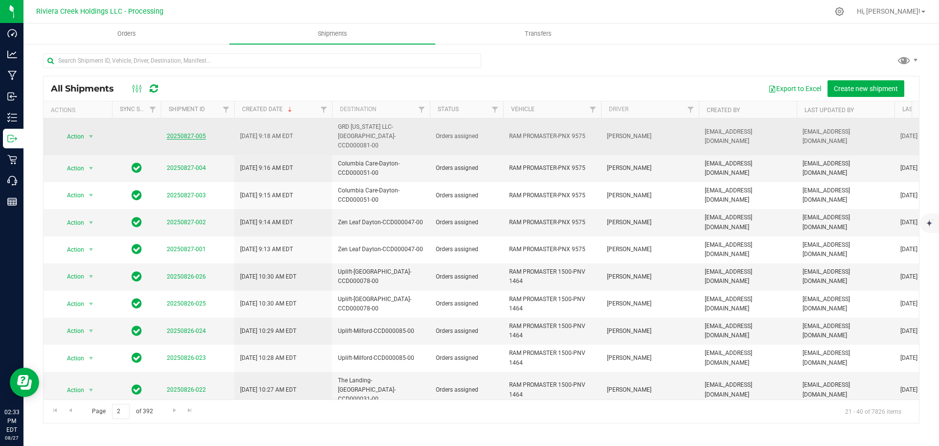
click at [185, 133] on link "20250827-005" at bounding box center [186, 136] width 39 height 7
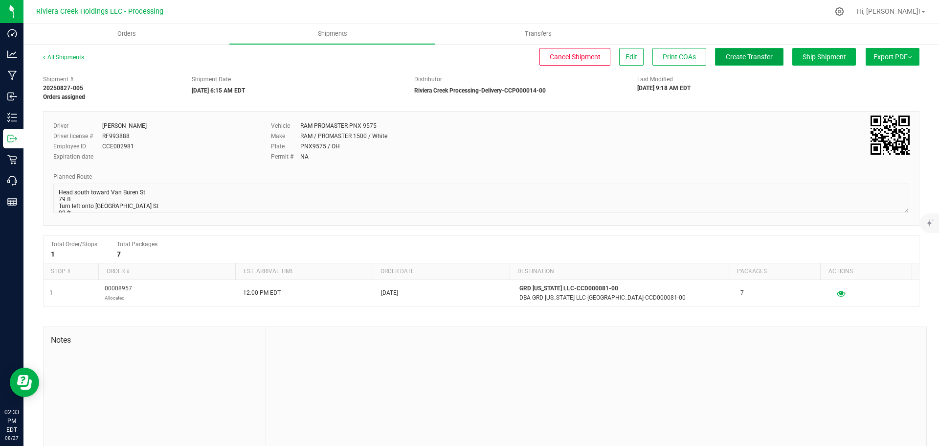
click at [726, 61] on span "Create Transfer" at bounding box center [749, 57] width 47 height 8
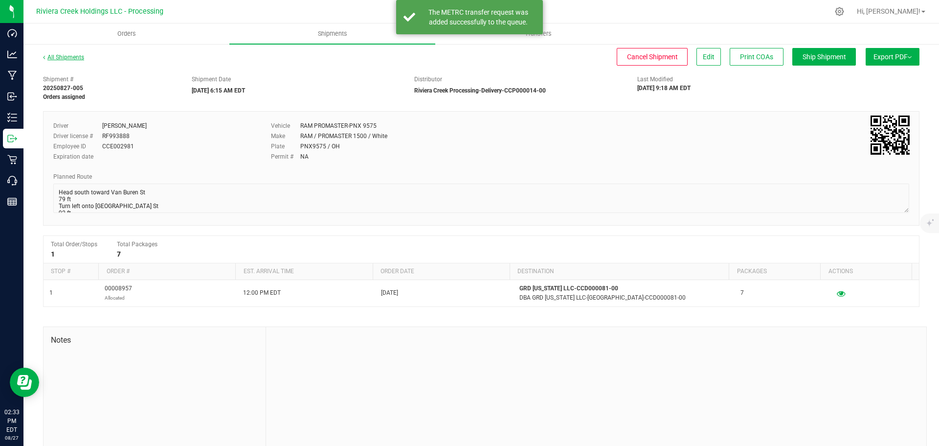
click at [68, 56] on link "All Shipments" at bounding box center [63, 57] width 41 height 7
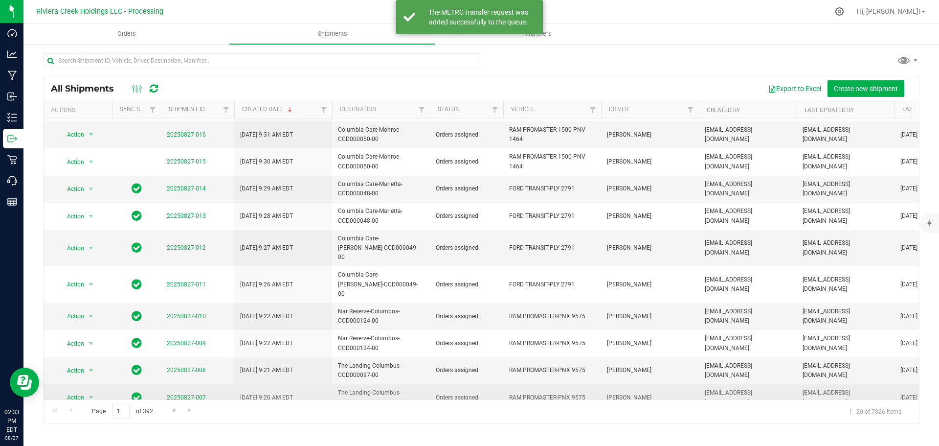
scroll to position [268, 0]
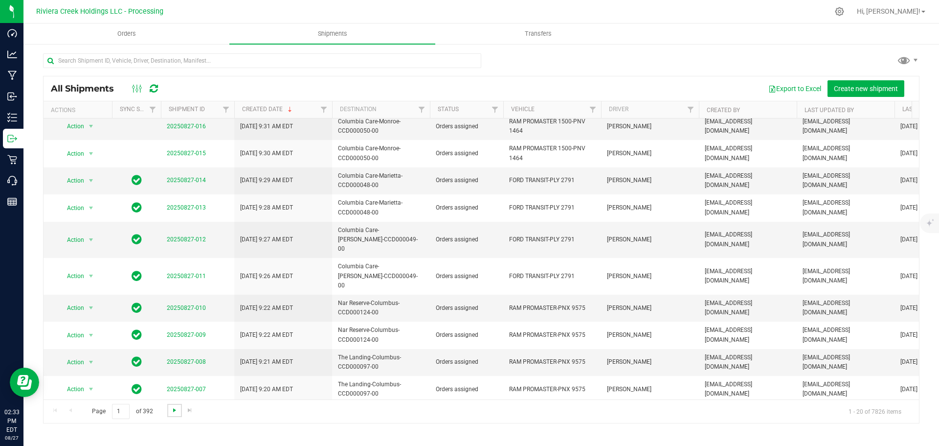
click at [173, 412] on span "Go to the next page" at bounding box center [175, 410] width 8 height 8
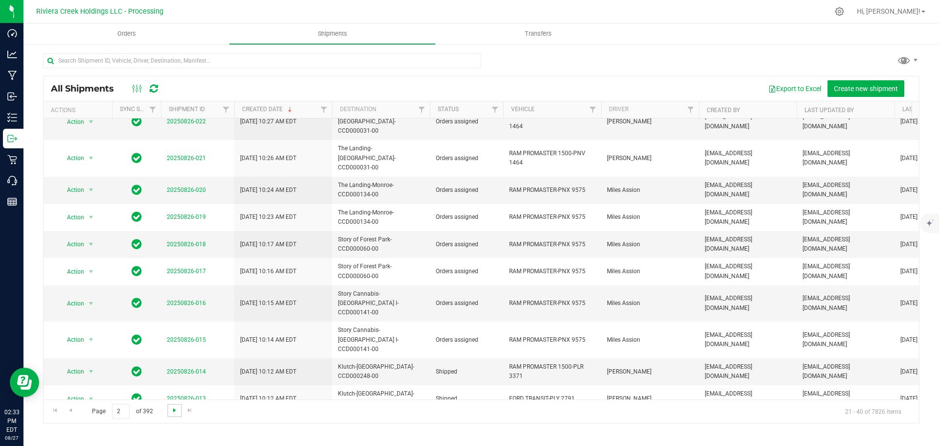
scroll to position [0, 0]
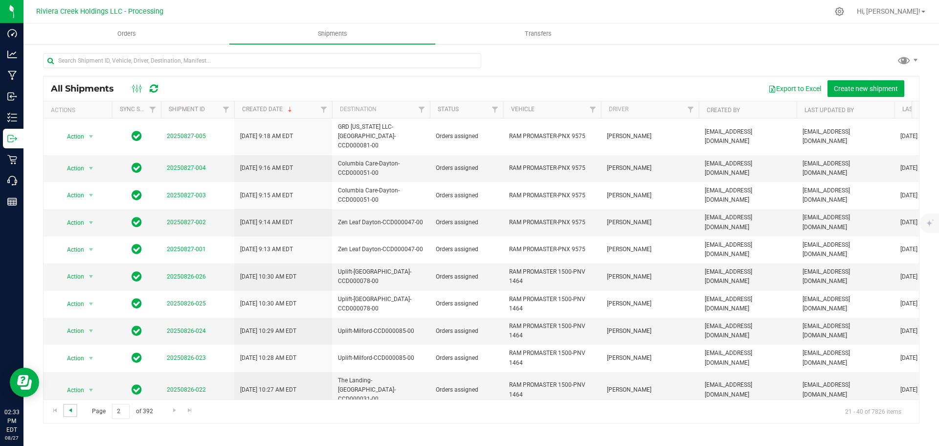
click at [74, 413] on span "Go to the previous page" at bounding box center [71, 410] width 8 height 8
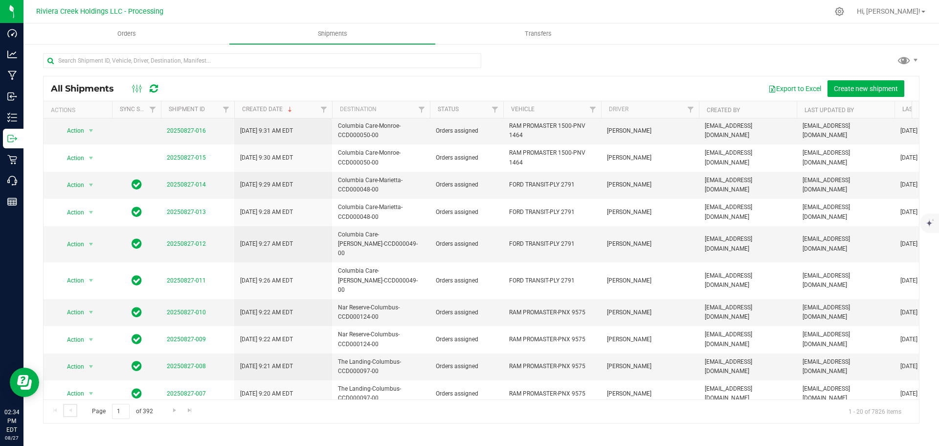
scroll to position [268, 0]
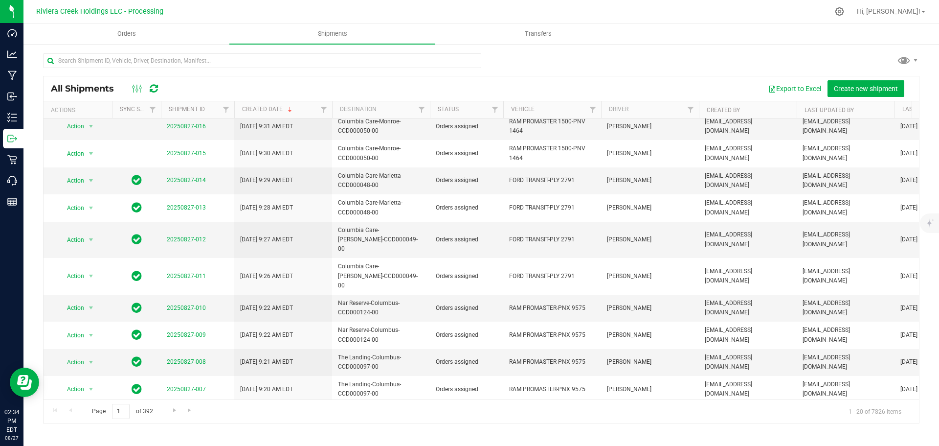
click at [183, 417] on link "20250827-006" at bounding box center [186, 420] width 39 height 7
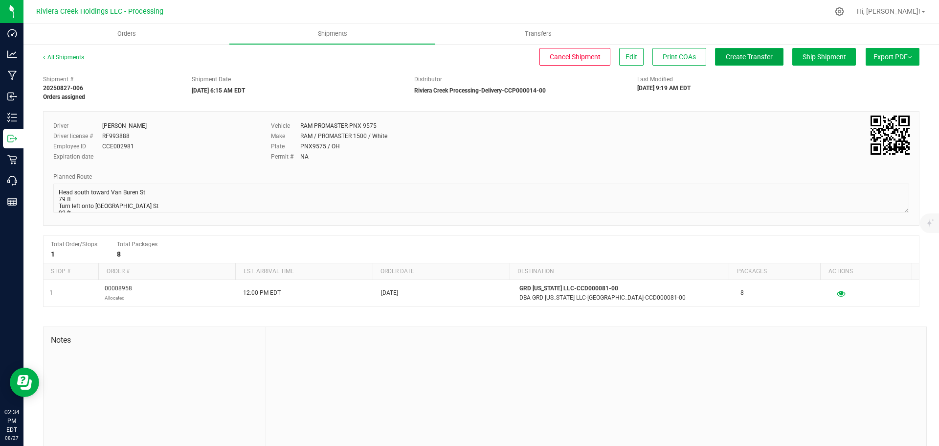
click at [730, 61] on button "Create Transfer" at bounding box center [749, 57] width 68 height 18
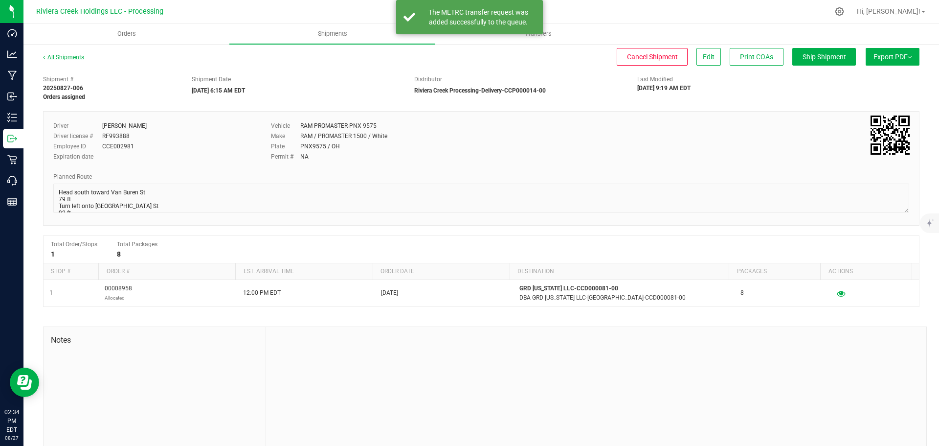
click at [73, 55] on link "All Shipments" at bounding box center [63, 57] width 41 height 7
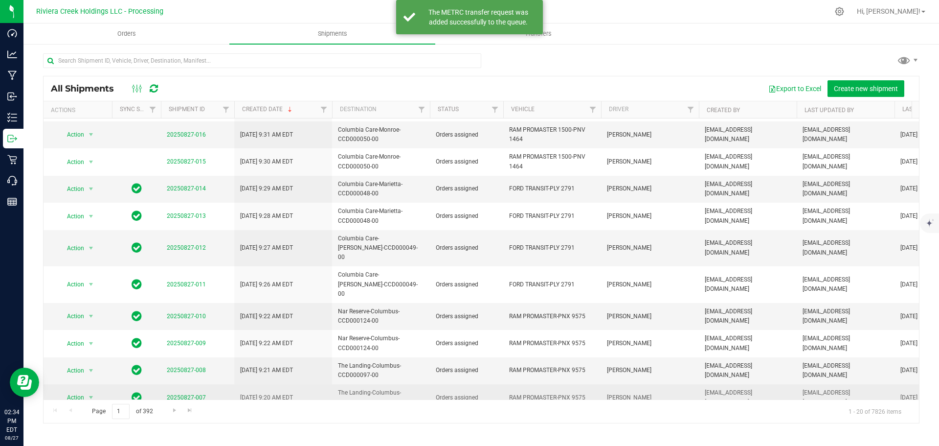
scroll to position [268, 0]
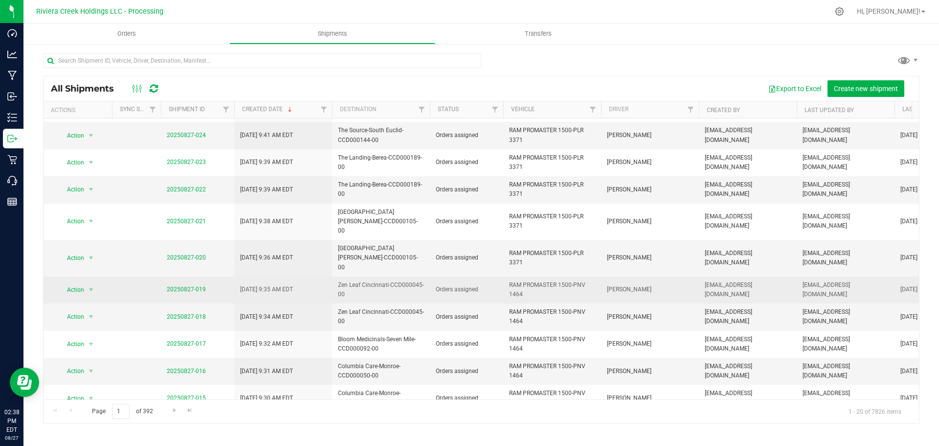
scroll to position [121, 0]
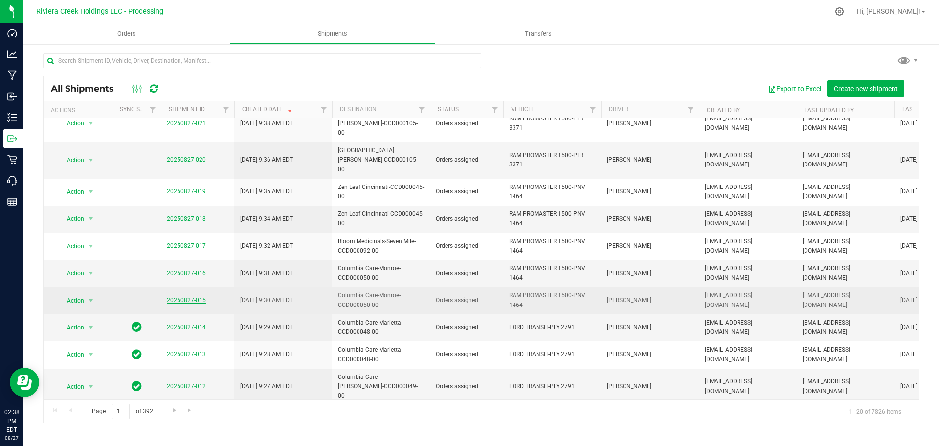
click at [191, 296] on link "20250827-015" at bounding box center [186, 299] width 39 height 7
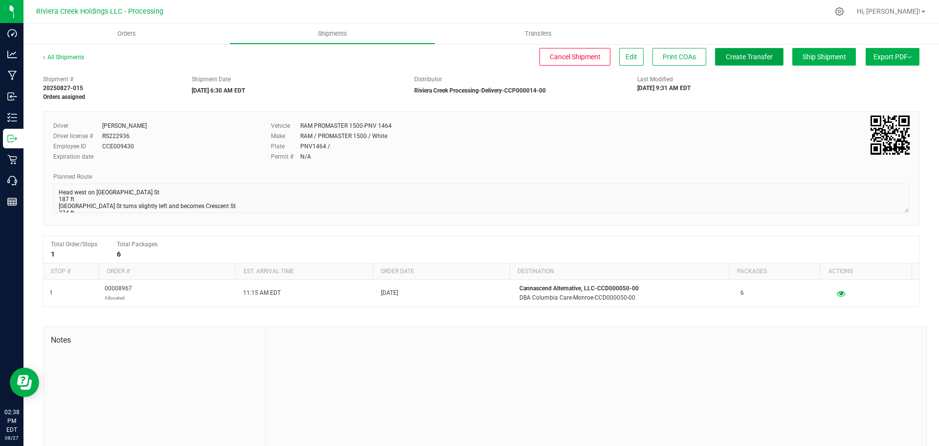
click at [726, 60] on span "Create Transfer" at bounding box center [749, 57] width 47 height 8
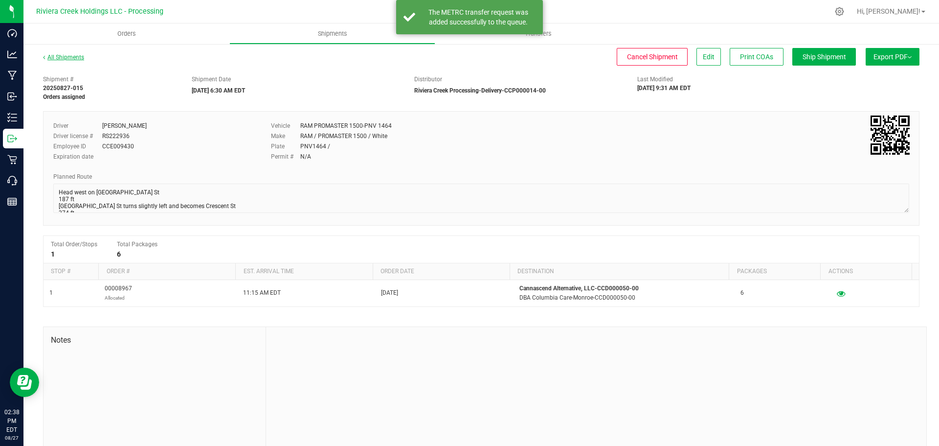
click at [66, 57] on link "All Shipments" at bounding box center [63, 57] width 41 height 7
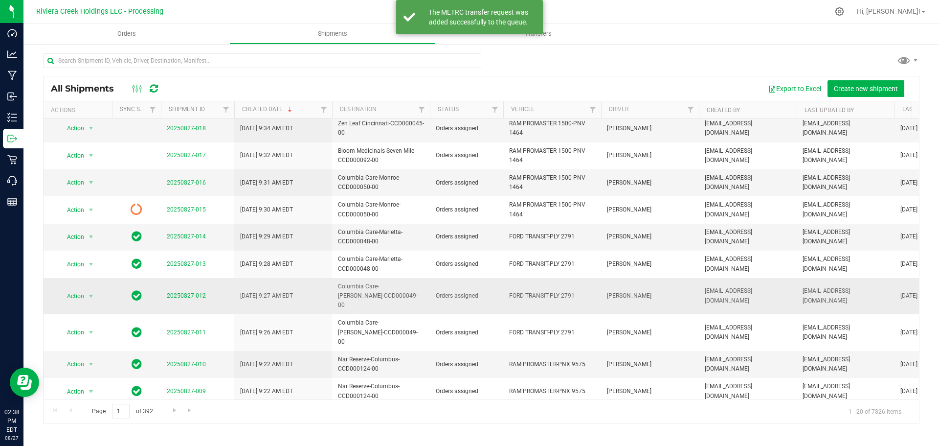
scroll to position [245, 0]
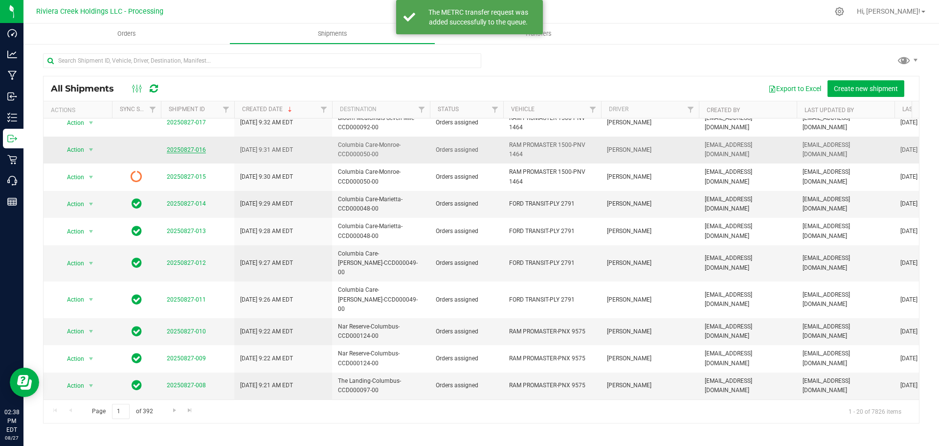
click at [189, 146] on link "20250827-016" at bounding box center [186, 149] width 39 height 7
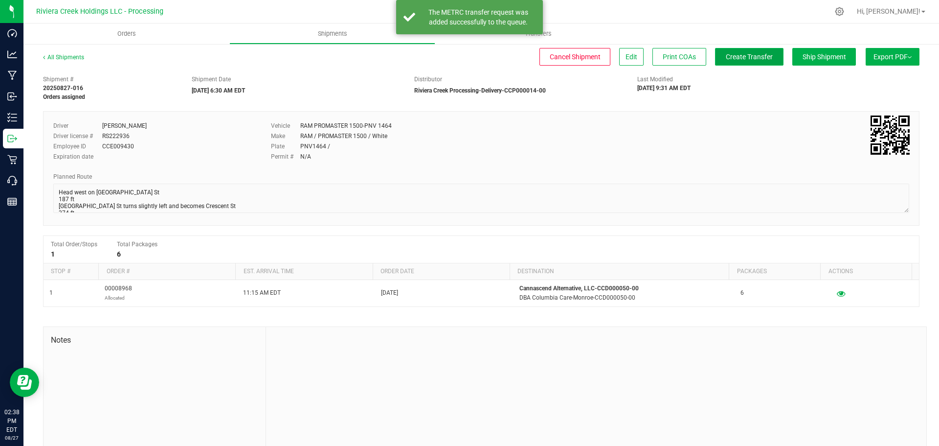
click at [726, 57] on span "Create Transfer" at bounding box center [749, 57] width 47 height 8
click at [73, 58] on link "All Shipments" at bounding box center [63, 57] width 41 height 7
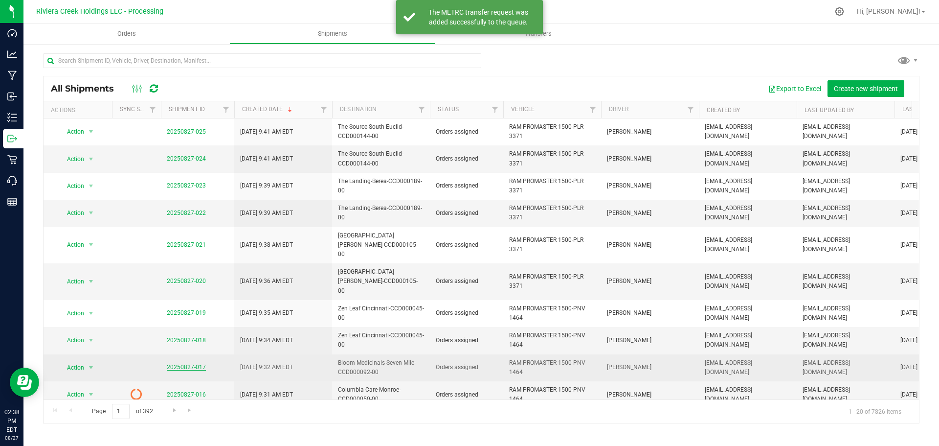
click at [171, 364] on link "20250827-017" at bounding box center [186, 367] width 39 height 7
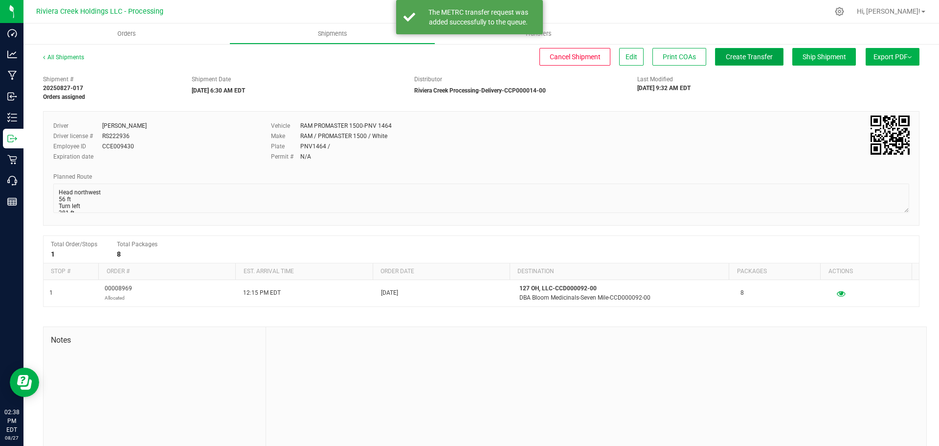
click at [740, 59] on span "Create Transfer" at bounding box center [749, 57] width 47 height 8
click at [66, 57] on link "All Shipments" at bounding box center [63, 57] width 41 height 7
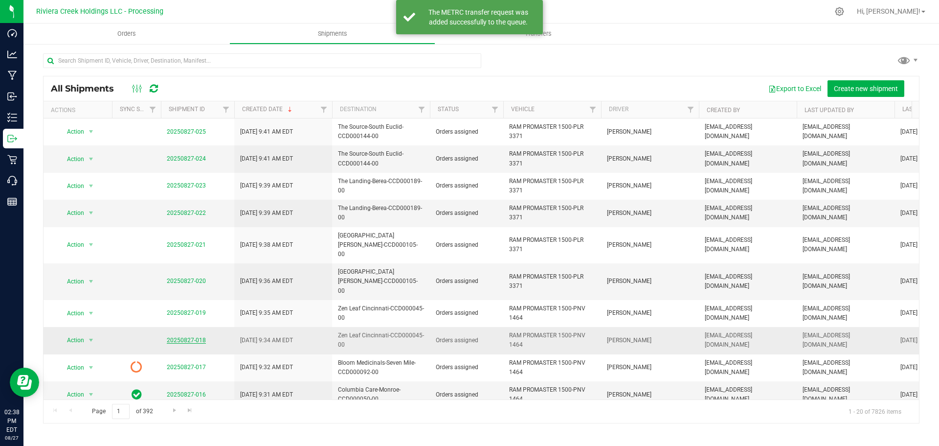
click at [188, 337] on link "20250827-018" at bounding box center [186, 340] width 39 height 7
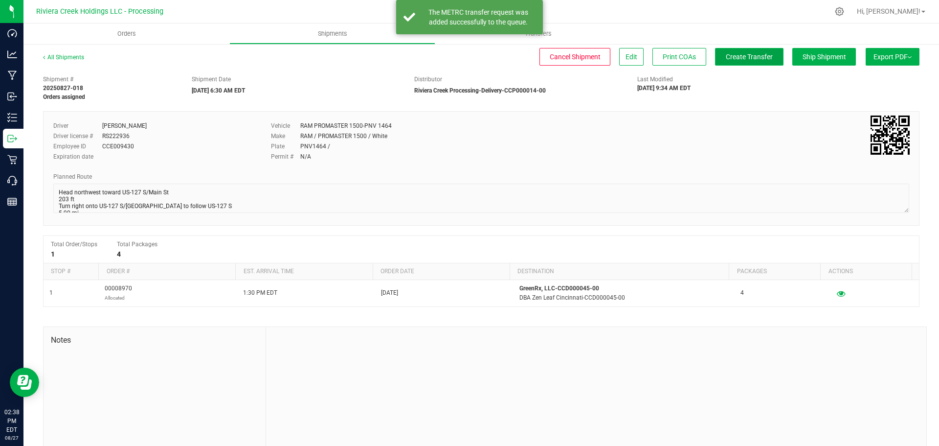
click at [715, 59] on button "Create Transfer" at bounding box center [749, 57] width 68 height 18
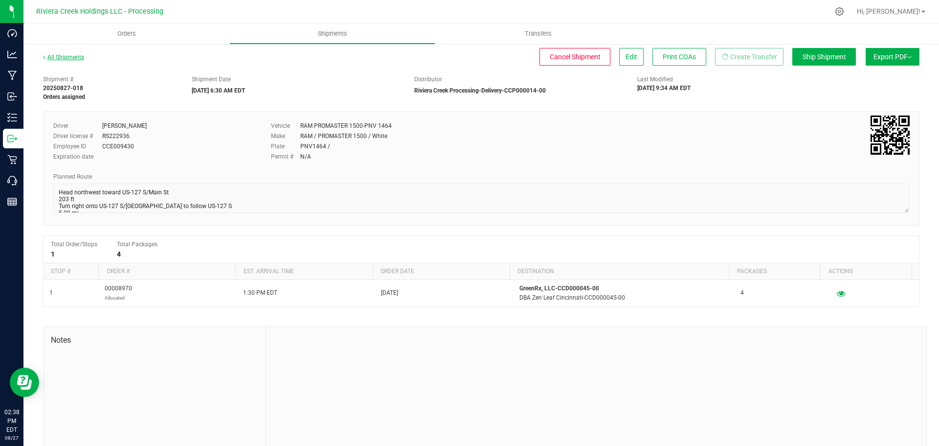
click at [65, 59] on link "All Shipments" at bounding box center [63, 57] width 41 height 7
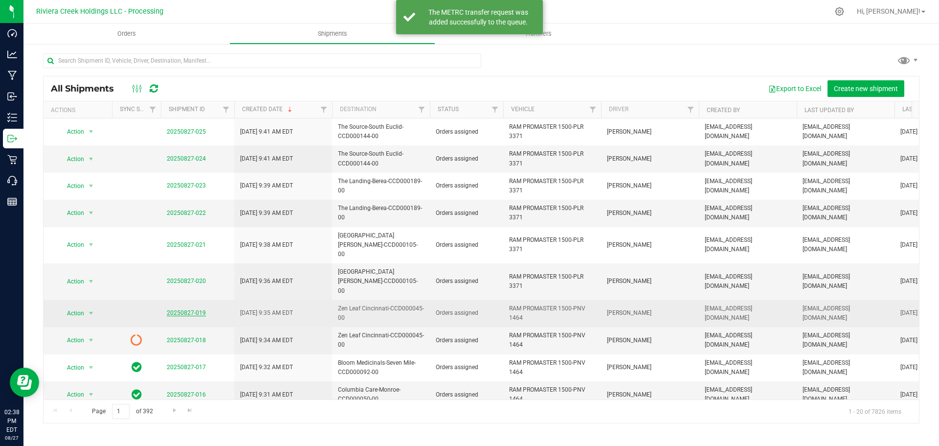
click at [182, 309] on link "20250827-019" at bounding box center [186, 312] width 39 height 7
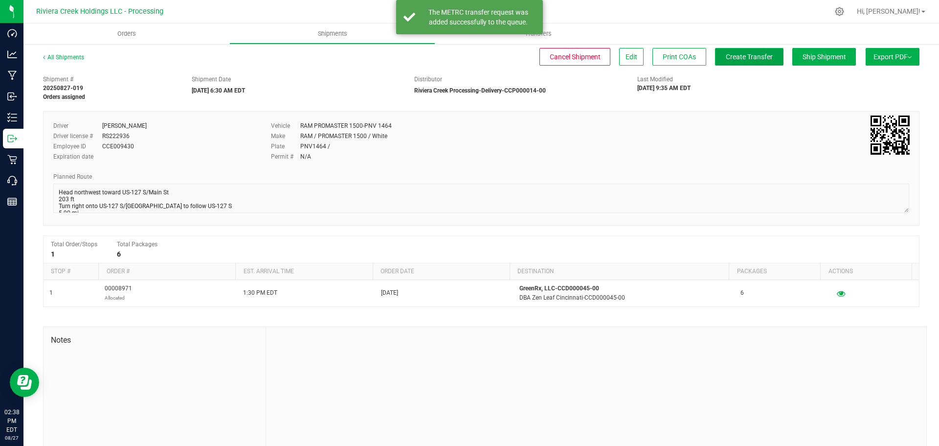
click at [741, 57] on span "Create Transfer" at bounding box center [749, 57] width 47 height 8
click at [68, 59] on link "All Shipments" at bounding box center [63, 57] width 41 height 7
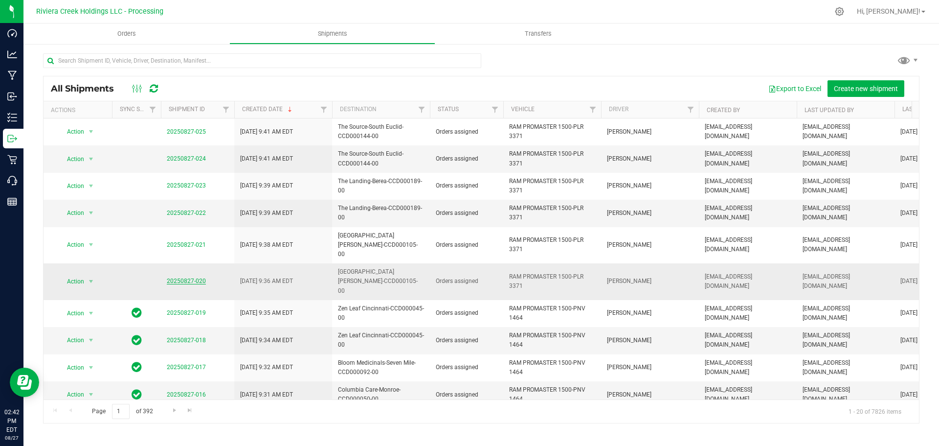
click at [183, 277] on link "20250827-020" at bounding box center [186, 280] width 39 height 7
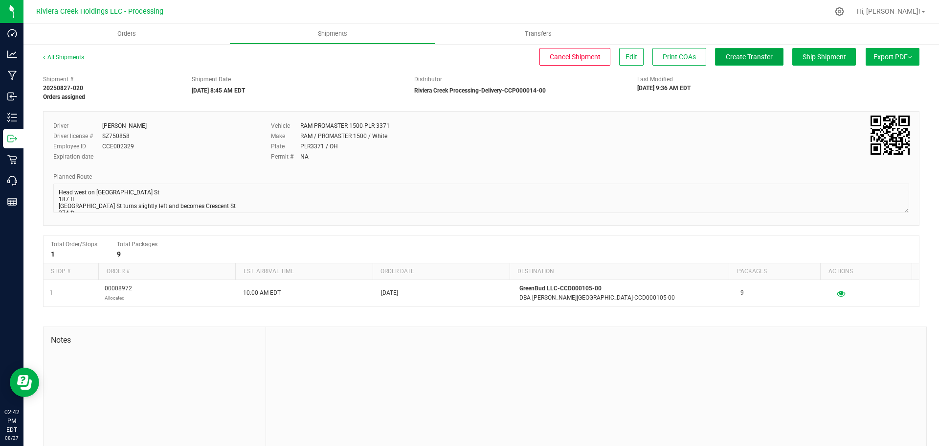
click at [742, 60] on span "Create Transfer" at bounding box center [749, 57] width 47 height 8
click at [67, 58] on link "All Shipments" at bounding box center [63, 57] width 41 height 7
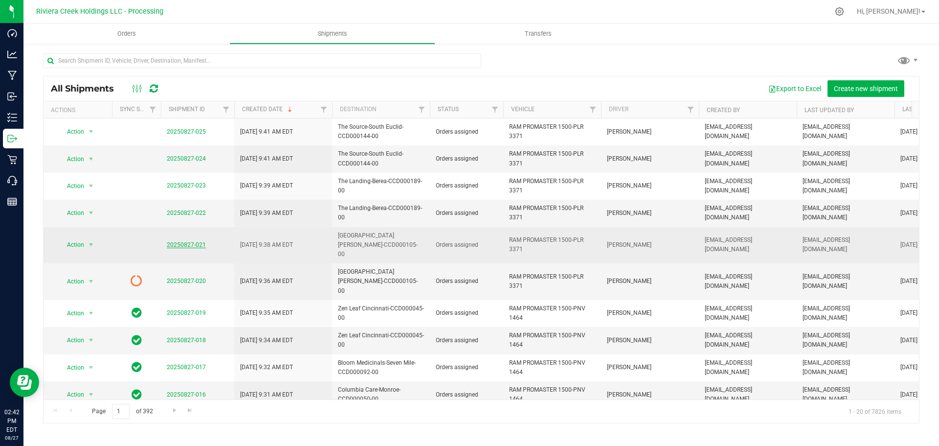
click at [183, 241] on link "20250827-021" at bounding box center [186, 244] width 39 height 7
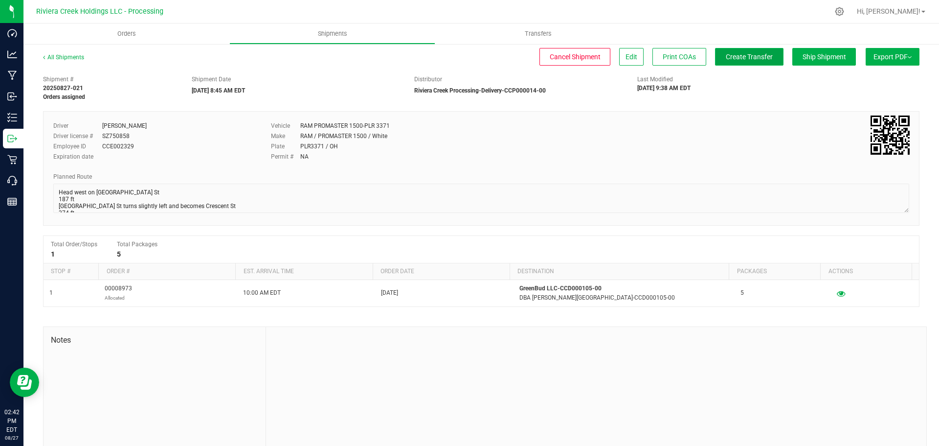
click at [726, 60] on span "Create Transfer" at bounding box center [749, 57] width 47 height 8
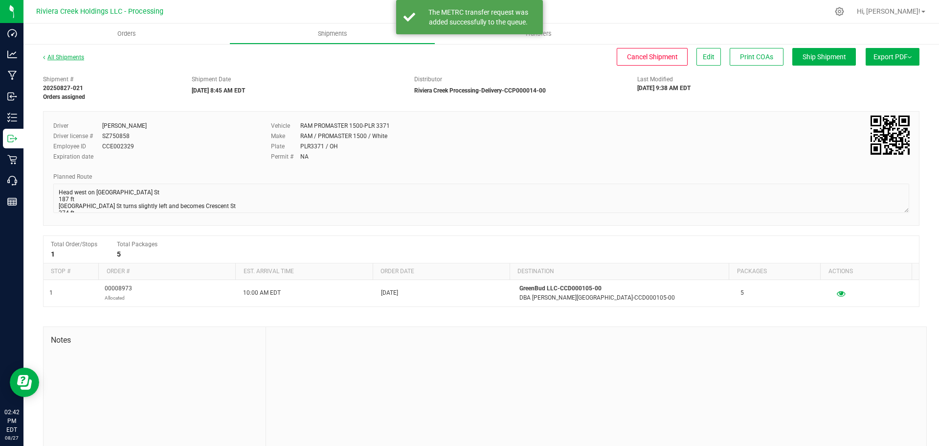
click at [73, 56] on link "All Shipments" at bounding box center [63, 57] width 41 height 7
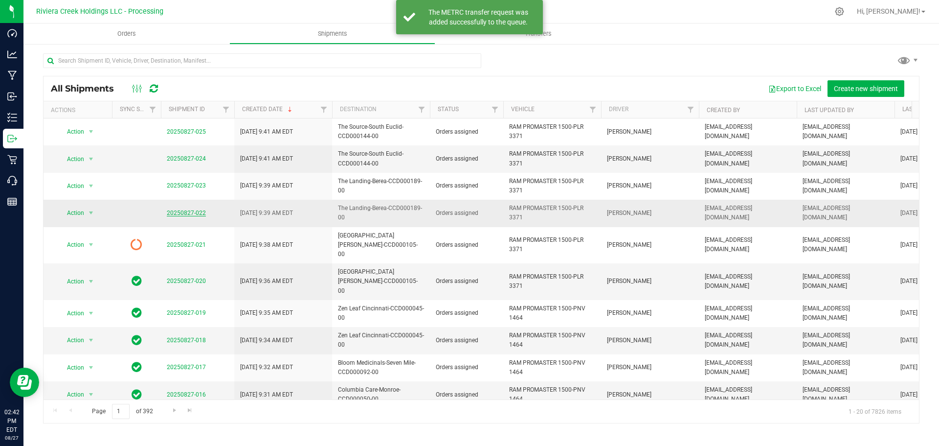
click at [194, 212] on link "20250827-022" at bounding box center [186, 212] width 39 height 7
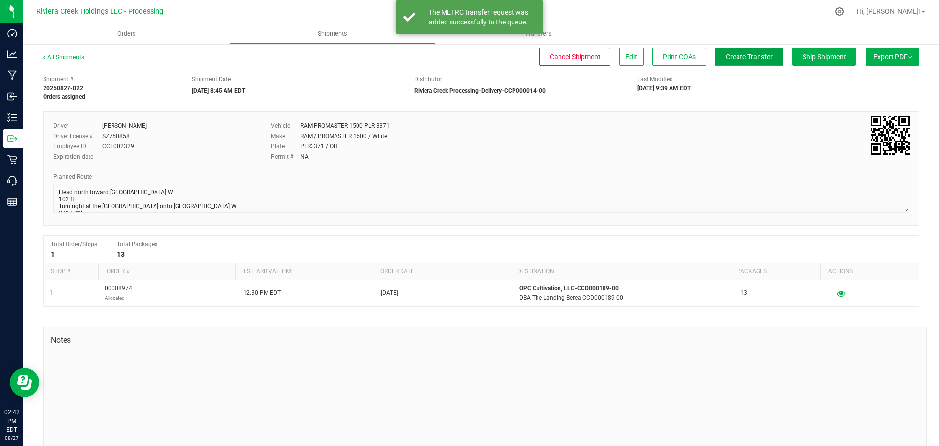
click at [732, 59] on span "Create Transfer" at bounding box center [749, 57] width 47 height 8
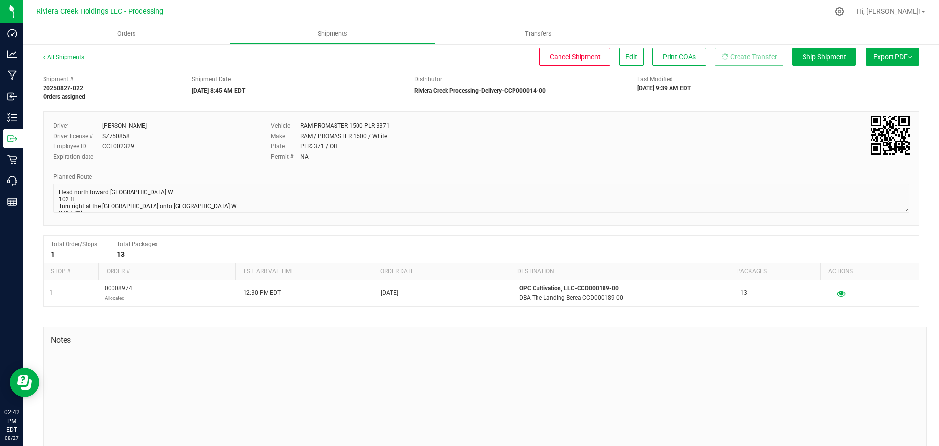
click at [64, 54] on link "All Shipments" at bounding box center [63, 57] width 41 height 7
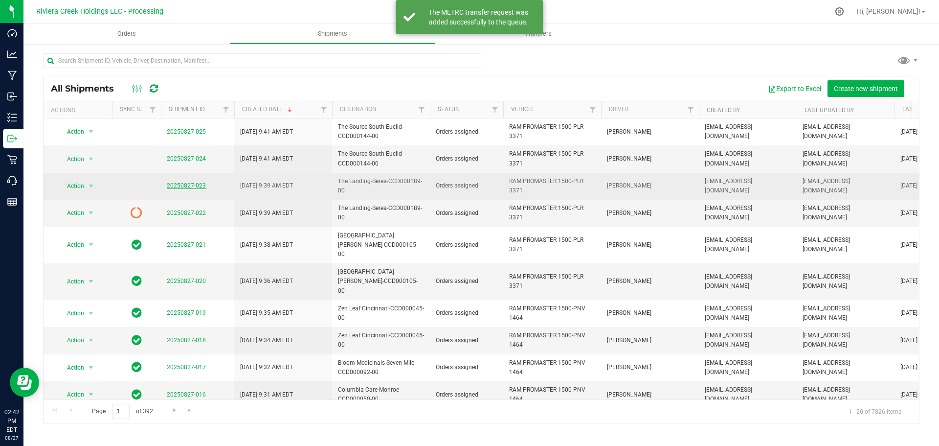
click at [192, 182] on link "20250827-023" at bounding box center [186, 185] width 39 height 7
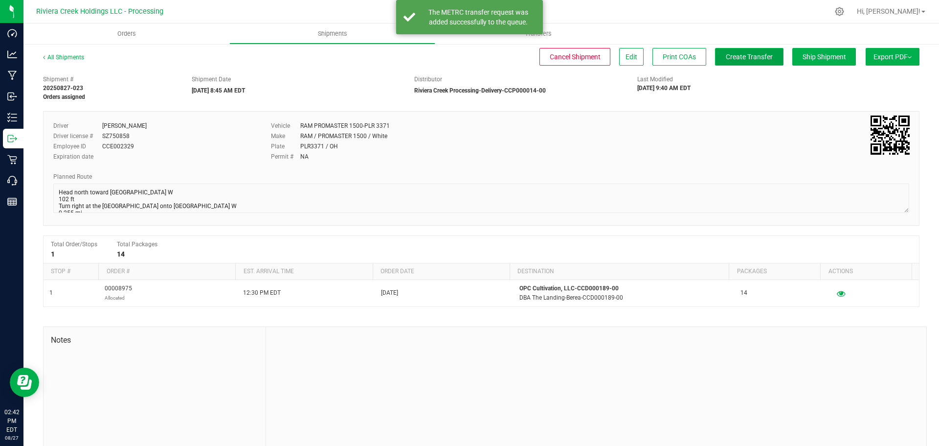
click at [738, 59] on span "Create Transfer" at bounding box center [749, 57] width 47 height 8
click at [72, 59] on link "All Shipments" at bounding box center [63, 57] width 41 height 7
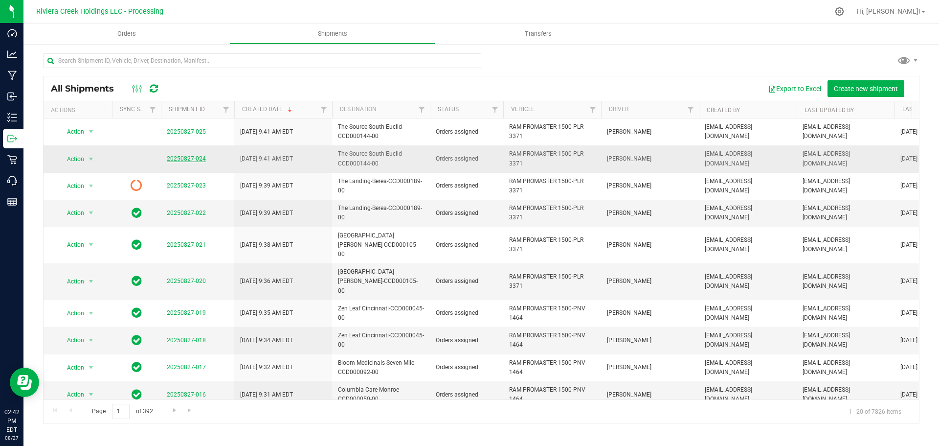
click at [181, 161] on link "20250827-024" at bounding box center [186, 158] width 39 height 7
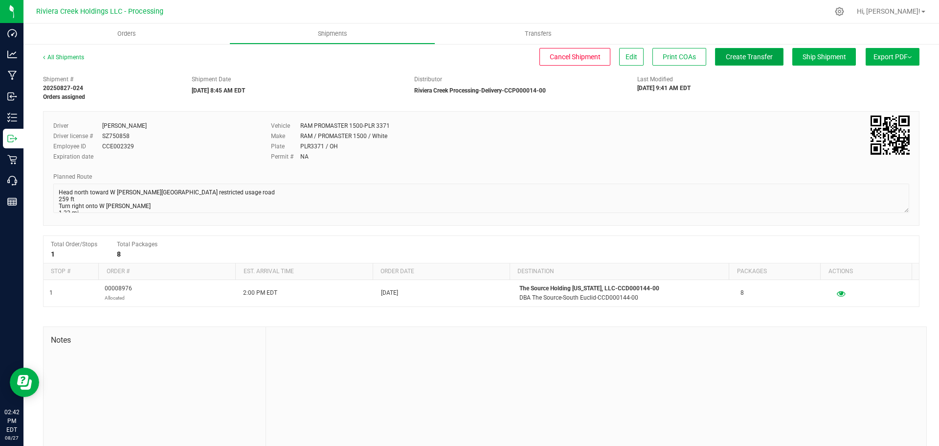
click at [731, 59] on span "Create Transfer" at bounding box center [749, 57] width 47 height 8
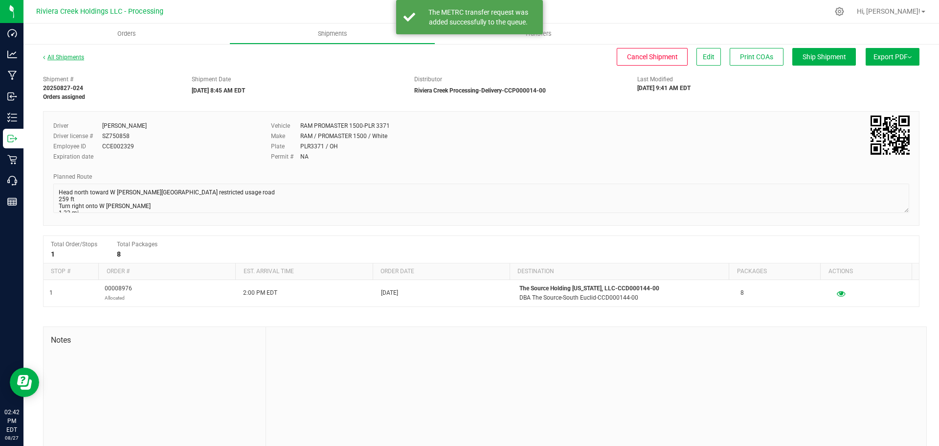
click at [74, 58] on link "All Shipments" at bounding box center [63, 57] width 41 height 7
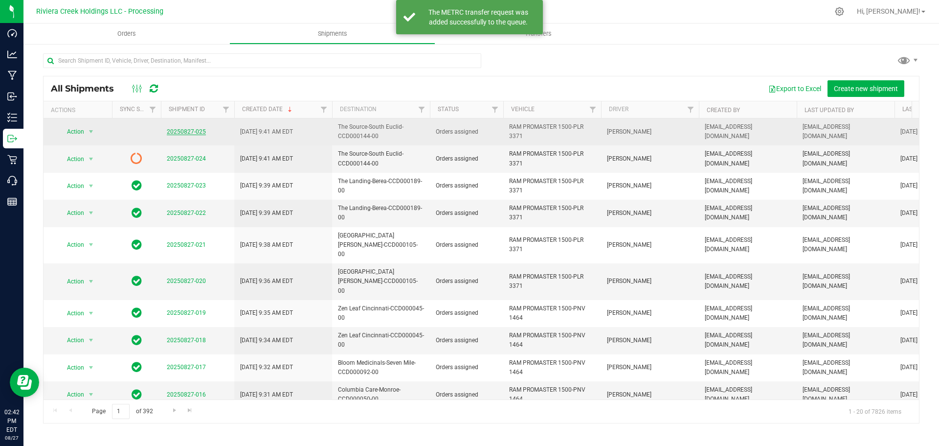
click at [170, 130] on link "20250827-025" at bounding box center [186, 131] width 39 height 7
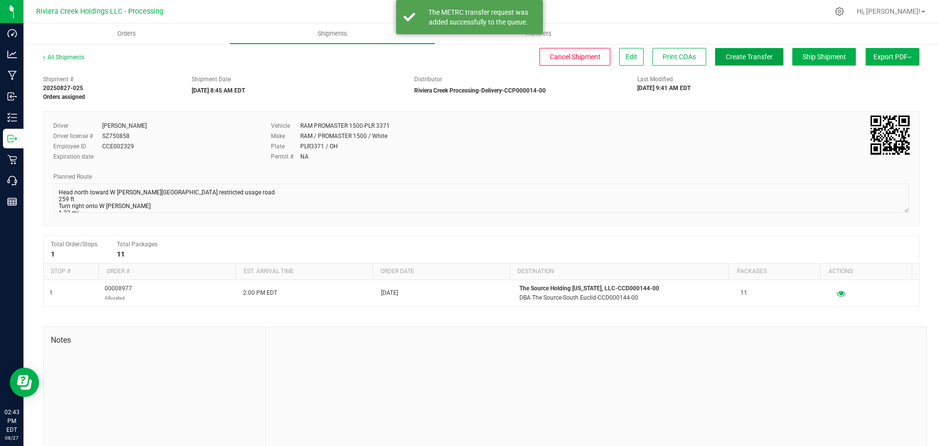
click at [738, 61] on span "Create Transfer" at bounding box center [749, 57] width 47 height 8
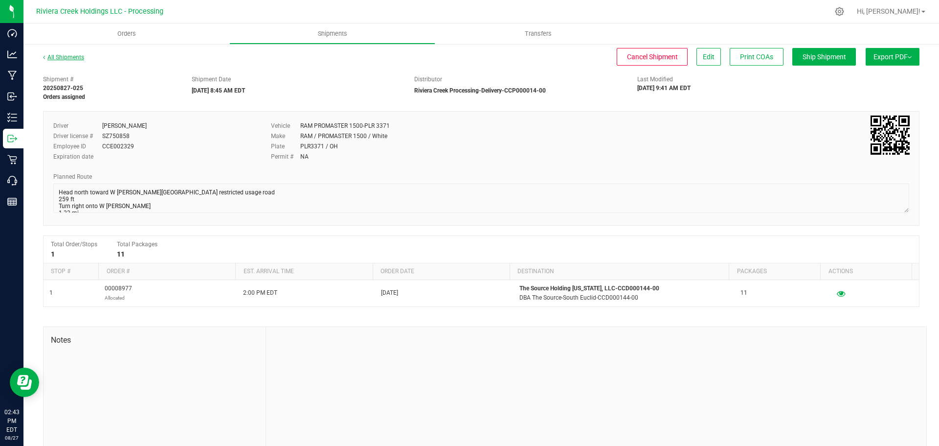
click at [71, 59] on link "All Shipments" at bounding box center [63, 57] width 41 height 7
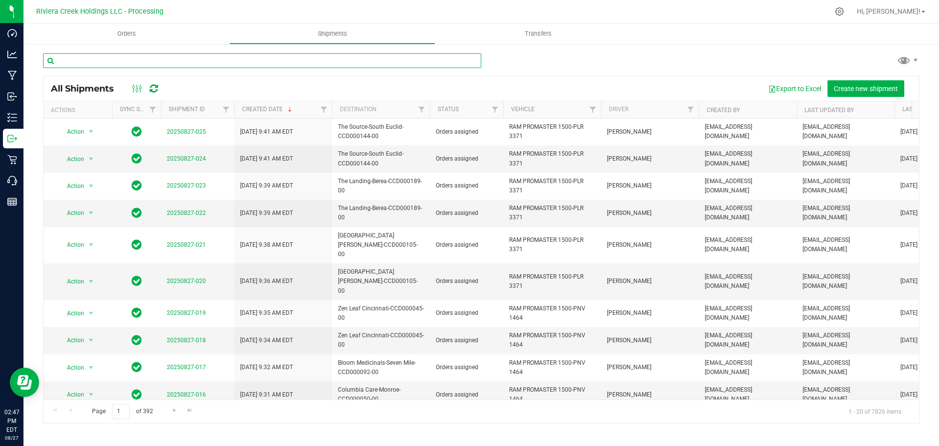
click at [219, 60] on input "text" at bounding box center [262, 60] width 438 height 15
paste input "CCD000078-00"
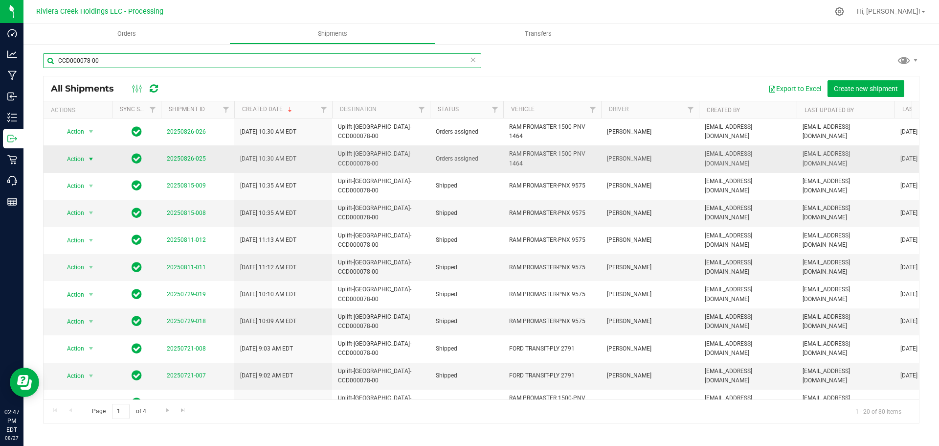
type input "CCD000078-00"
click at [89, 160] on span "select" at bounding box center [91, 159] width 8 height 8
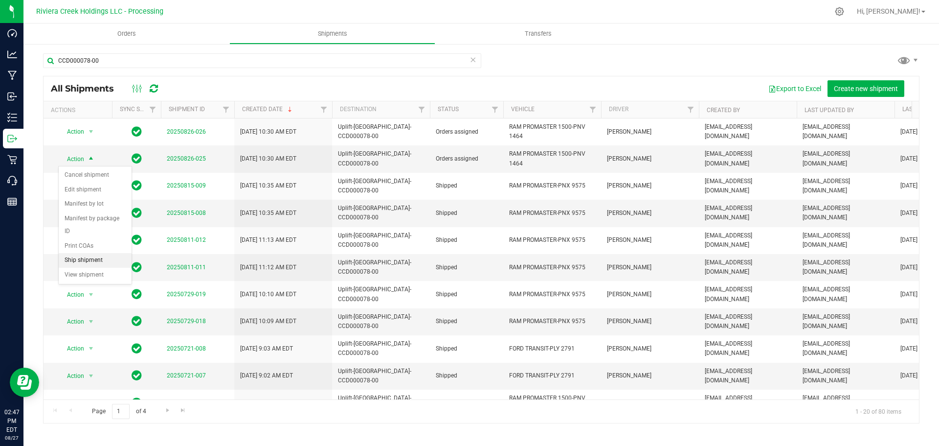
click at [87, 253] on li "Ship shipment" at bounding box center [95, 260] width 73 height 15
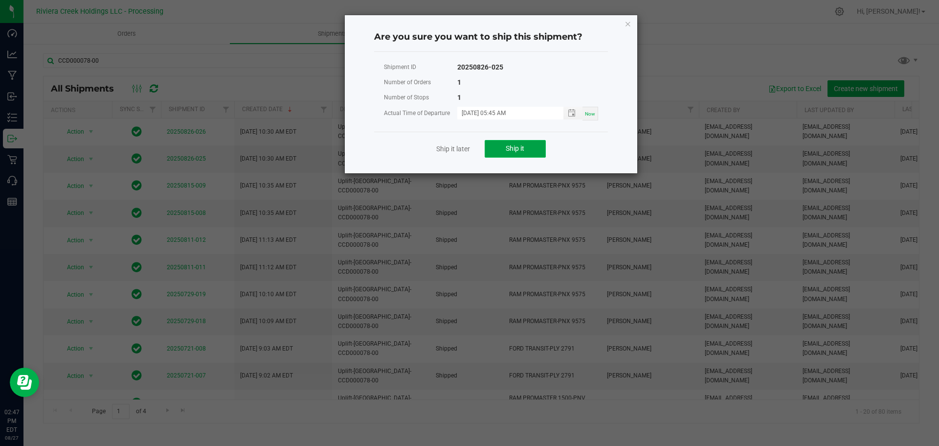
click at [523, 147] on span "Ship it" at bounding box center [515, 148] width 19 height 8
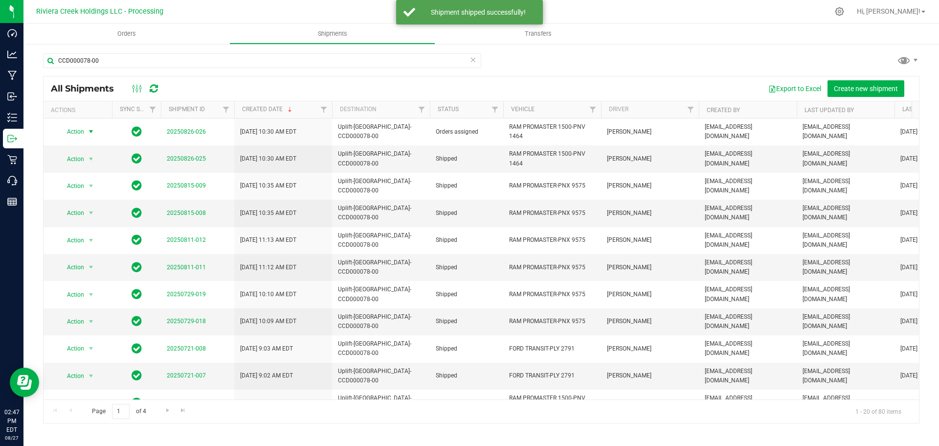
click at [84, 132] on span "Action" at bounding box center [71, 132] width 26 height 14
click at [90, 226] on li "Ship shipment" at bounding box center [95, 233] width 73 height 15
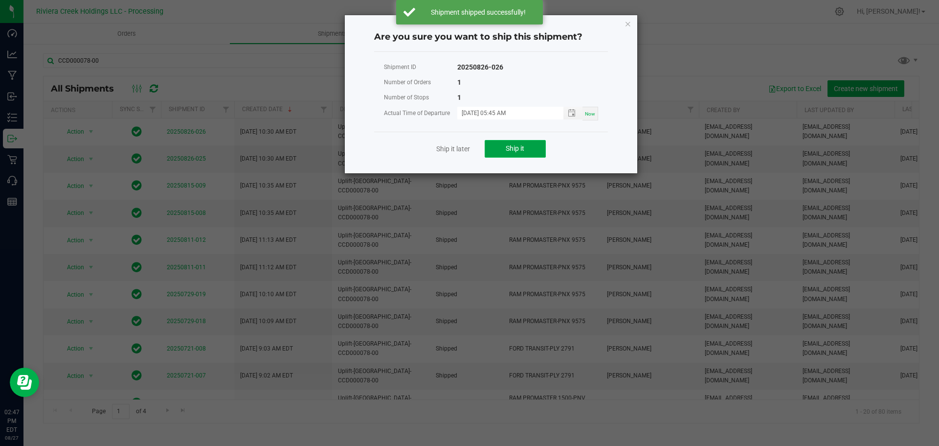
click at [517, 149] on span "Ship it" at bounding box center [515, 148] width 19 height 8
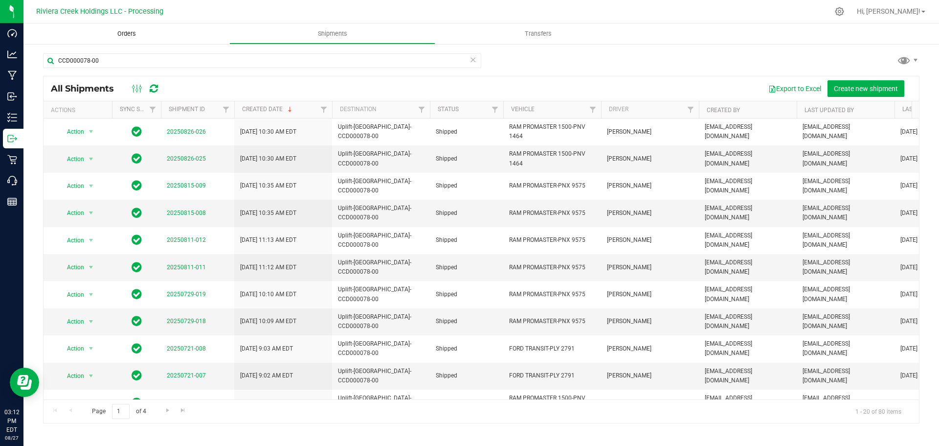
click at [124, 31] on span "Orders" at bounding box center [126, 33] width 45 height 9
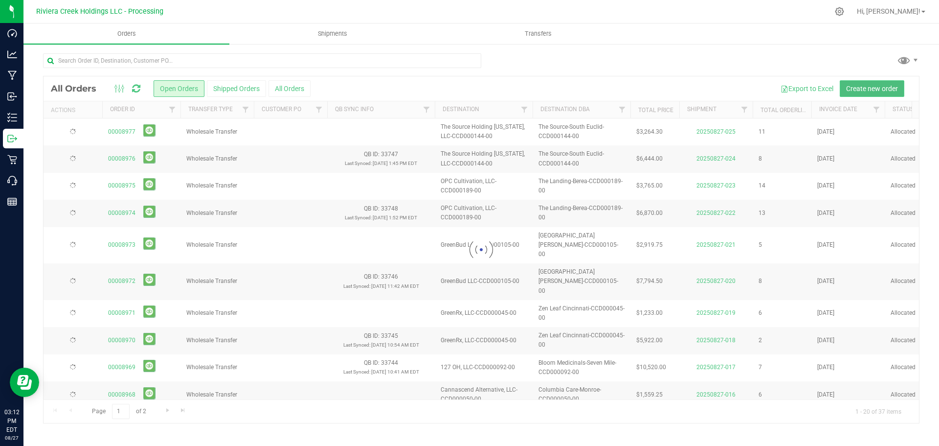
click at [865, 90] on span "Create new order" at bounding box center [872, 89] width 52 height 8
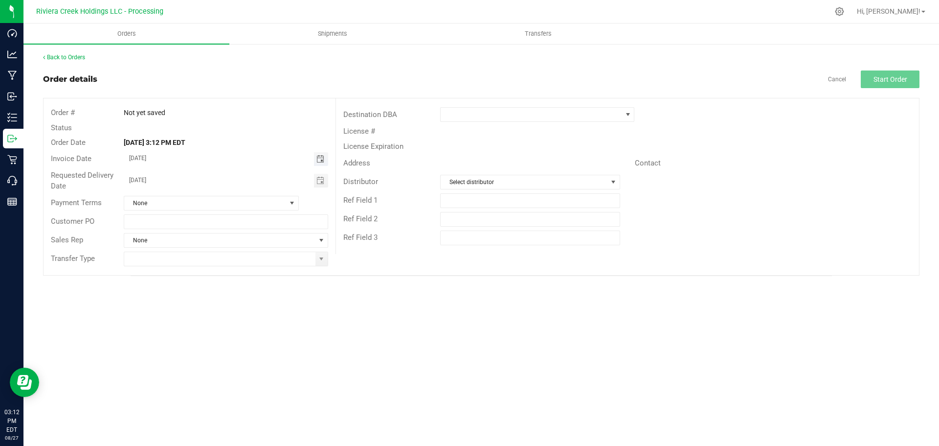
click at [319, 159] on span "Toggle calendar" at bounding box center [321, 159] width 8 height 8
click at [240, 273] on span "29" at bounding box center [240, 270] width 14 height 15
type input "[DATE]"
click at [319, 182] on span "Toggle calendar" at bounding box center [321, 181] width 8 height 8
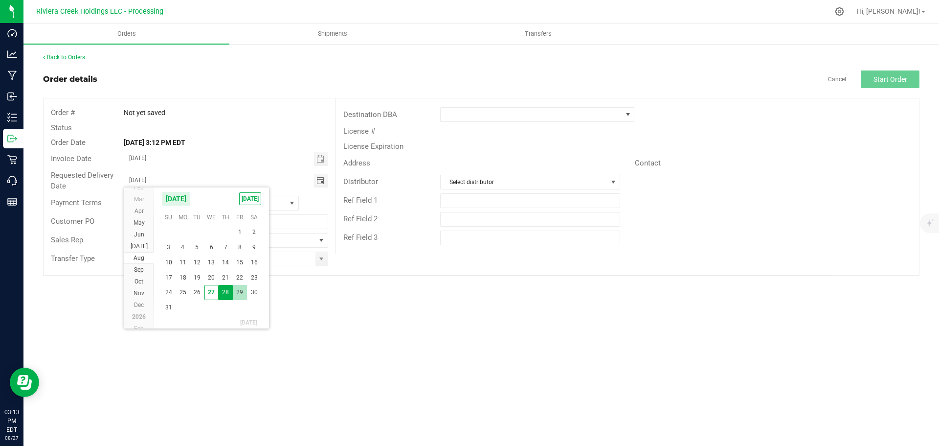
click at [241, 294] on span "29" at bounding box center [240, 292] width 14 height 15
type input "[DATE]"
click at [320, 262] on span at bounding box center [322, 259] width 8 height 8
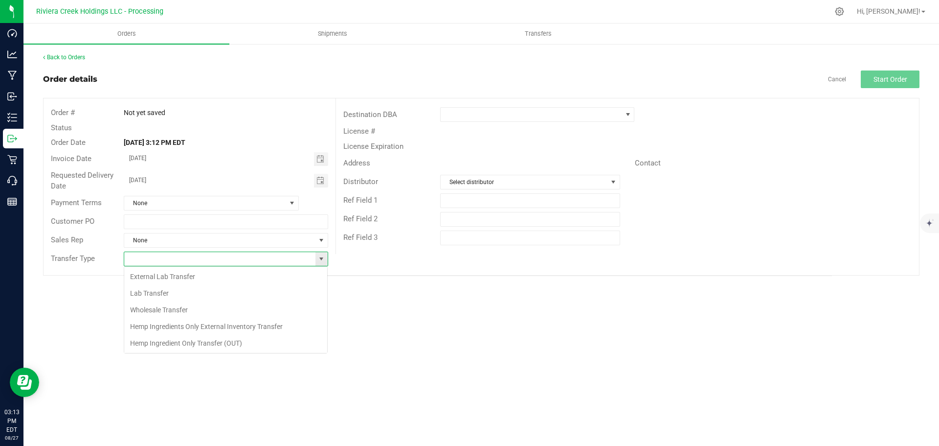
scroll to position [15, 205]
click at [160, 312] on li "Wholesale Transfer" at bounding box center [225, 309] width 203 height 17
type input "Wholesale Transfer"
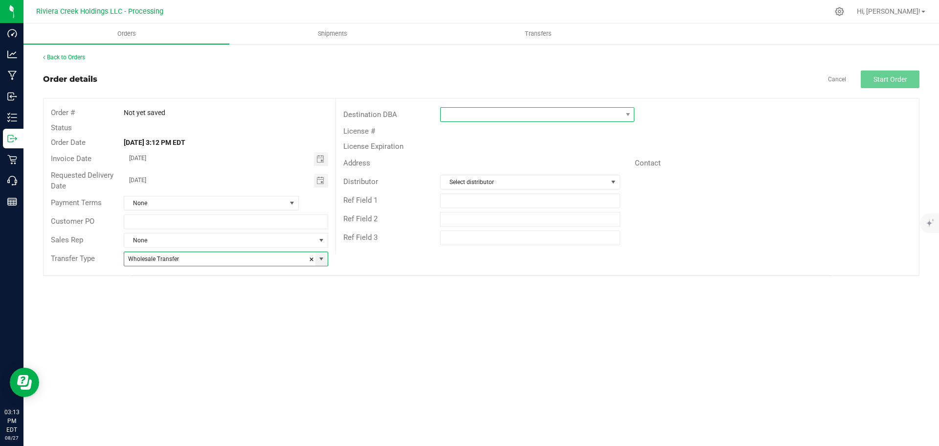
click at [465, 114] on span at bounding box center [531, 115] width 181 height 14
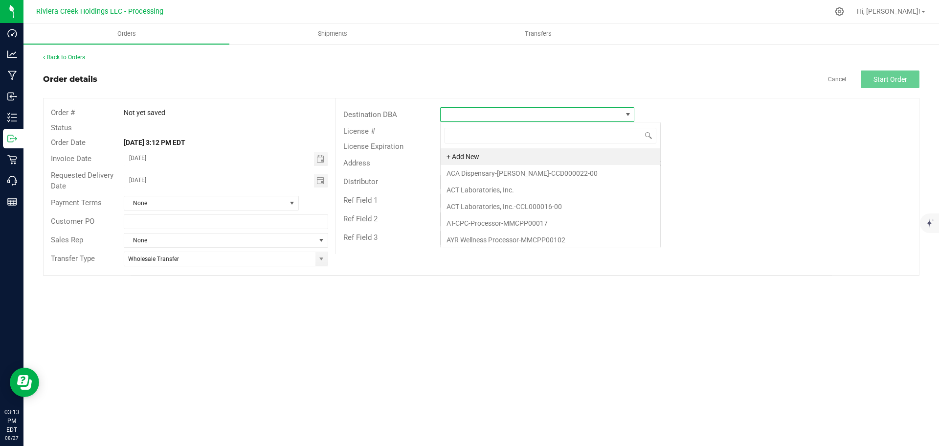
scroll to position [15, 194]
type input "bloo"
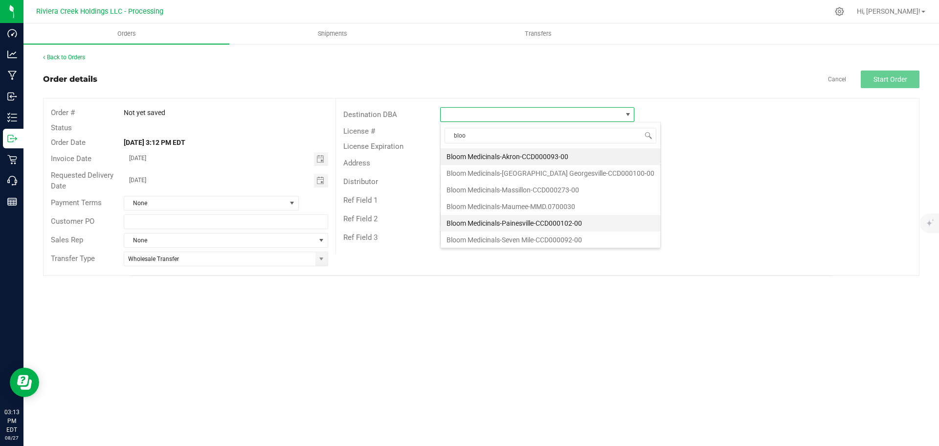
click at [500, 221] on li "Bloom Medicinals-Painesville-CCD000102-00" at bounding box center [551, 223] width 220 height 17
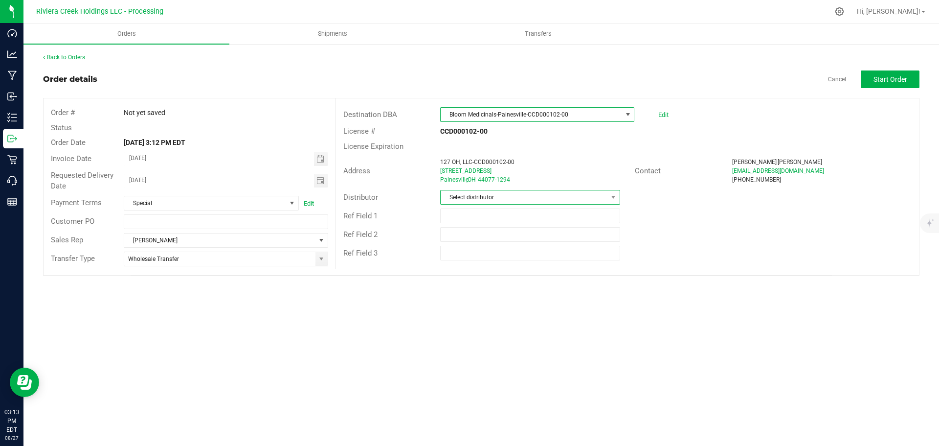
click at [509, 199] on span "Select distributor" at bounding box center [524, 197] width 166 height 14
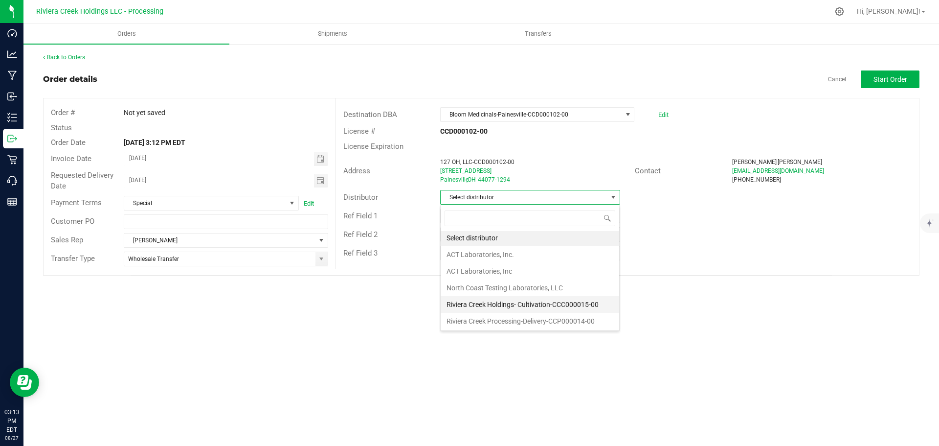
scroll to position [2, 0]
click at [515, 324] on li "Riviera Creek Processing-Delivery-CCP000014-00" at bounding box center [530, 320] width 179 height 17
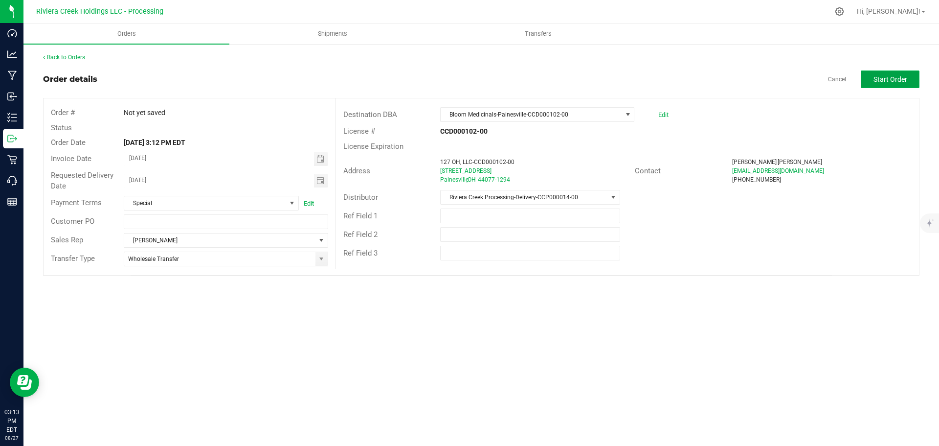
click at [883, 81] on span "Start Order" at bounding box center [891, 79] width 34 height 8
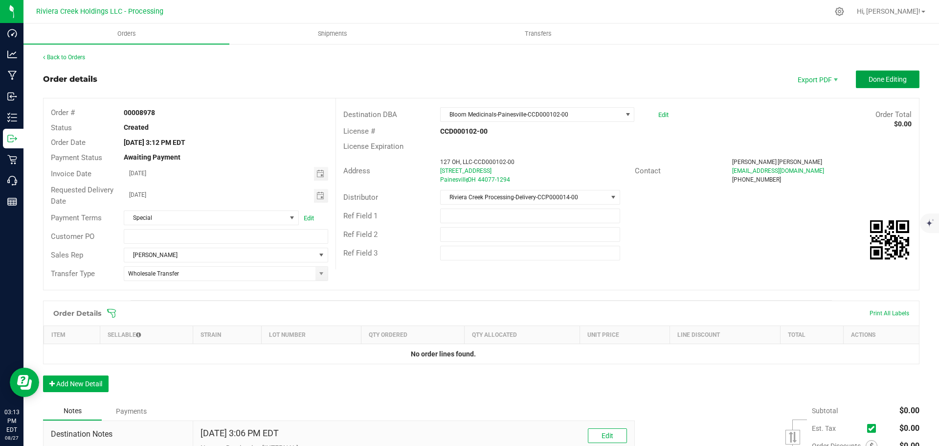
click at [883, 81] on span "Done Editing" at bounding box center [888, 79] width 38 height 8
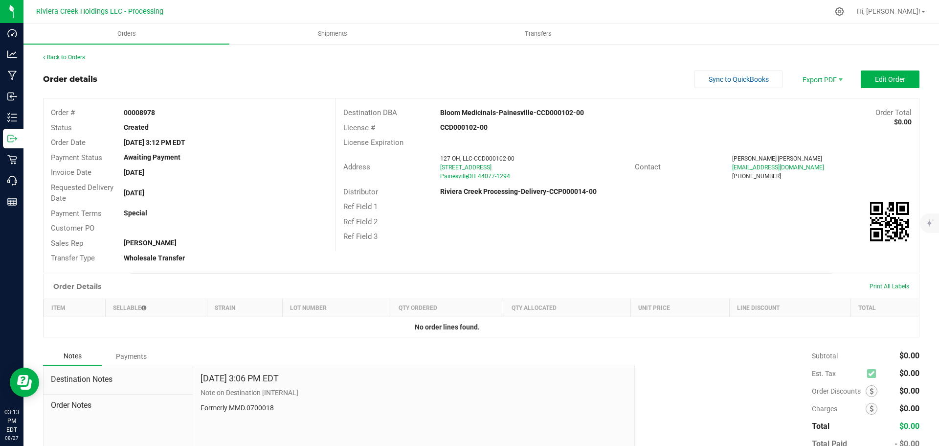
drag, startPoint x: 118, startPoint y: 111, endPoint x: 172, endPoint y: 117, distance: 54.6
click at [172, 117] on div "00008978" at bounding box center [225, 113] width 219 height 10
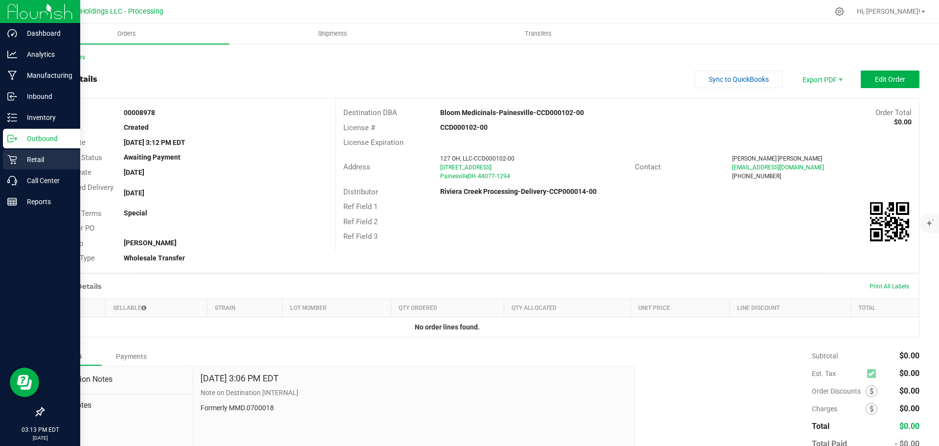
copy strong "00008978"
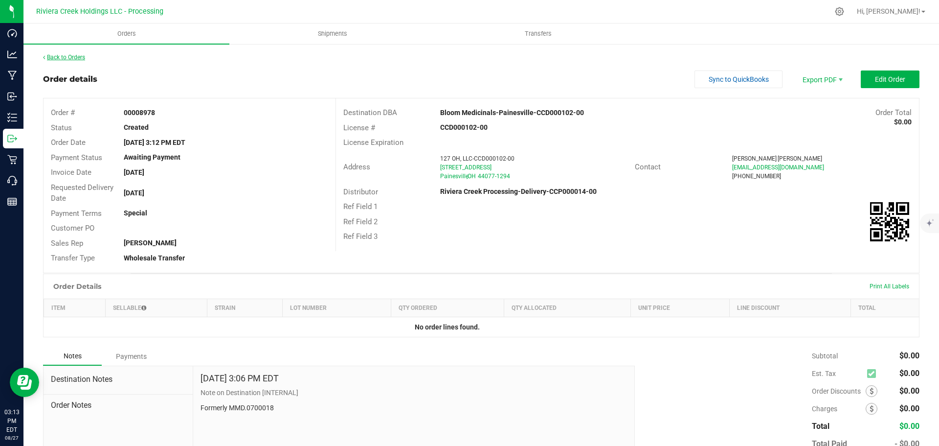
click at [71, 59] on link "Back to Orders" at bounding box center [64, 57] width 42 height 7
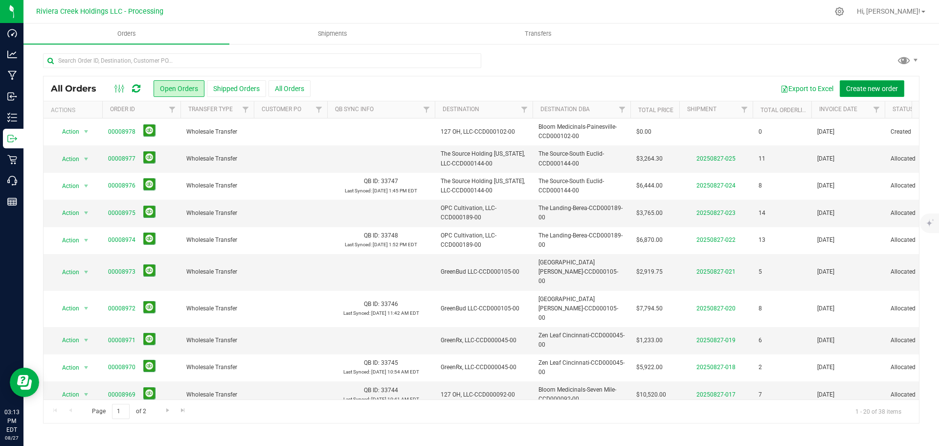
click at [856, 89] on span "Create new order" at bounding box center [872, 89] width 52 height 8
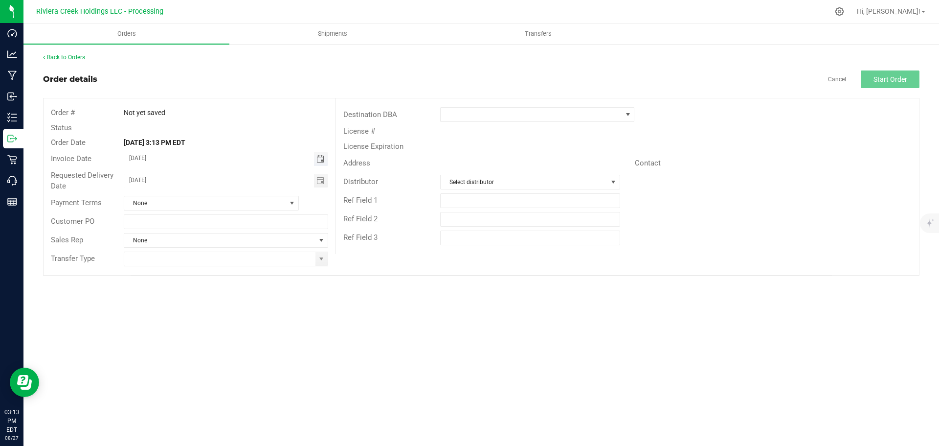
click at [318, 162] on span "Toggle calendar" at bounding box center [321, 159] width 8 height 8
click at [239, 270] on span "29" at bounding box center [240, 270] width 14 height 15
type input "[DATE]"
click at [317, 182] on span "Toggle calendar" at bounding box center [321, 181] width 8 height 8
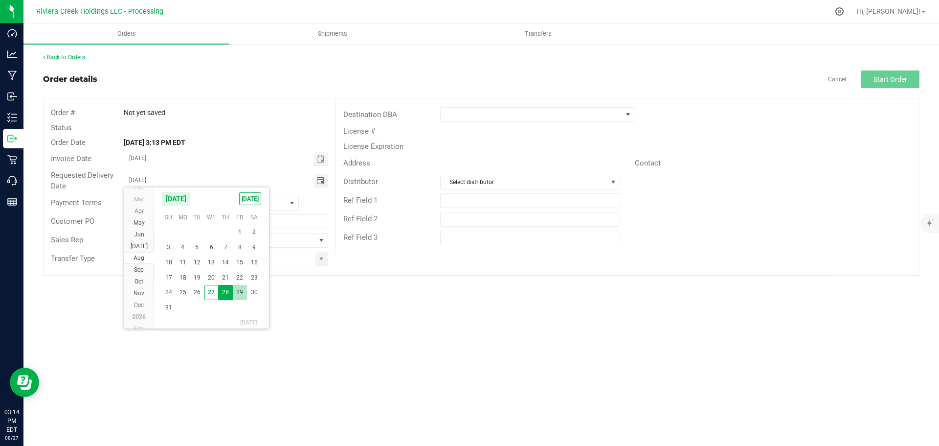
click at [240, 291] on span "29" at bounding box center [240, 292] width 14 height 15
type input "[DATE]"
click at [320, 261] on span at bounding box center [322, 259] width 8 height 8
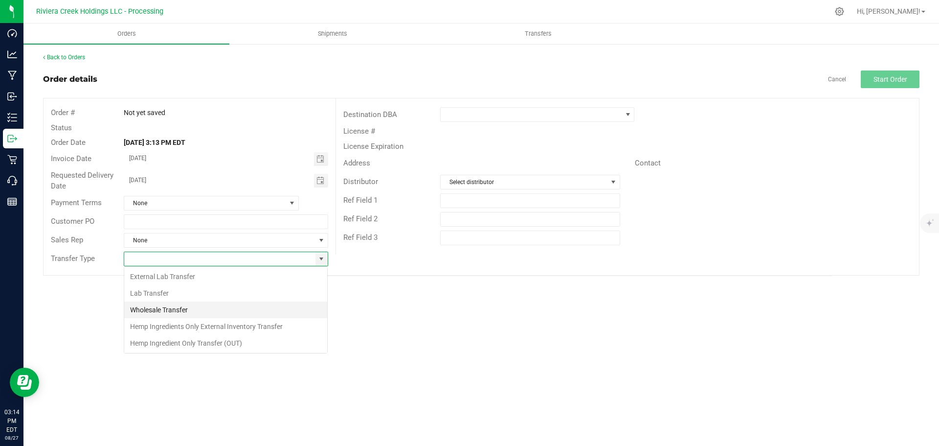
scroll to position [15, 205]
click at [208, 308] on li "Wholesale Transfer" at bounding box center [225, 309] width 203 height 17
type input "Wholesale Transfer"
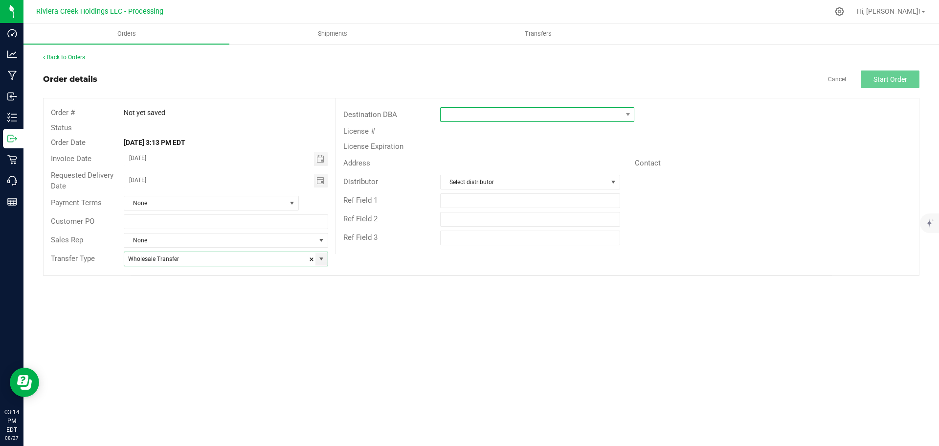
click at [456, 114] on span at bounding box center [531, 115] width 181 height 14
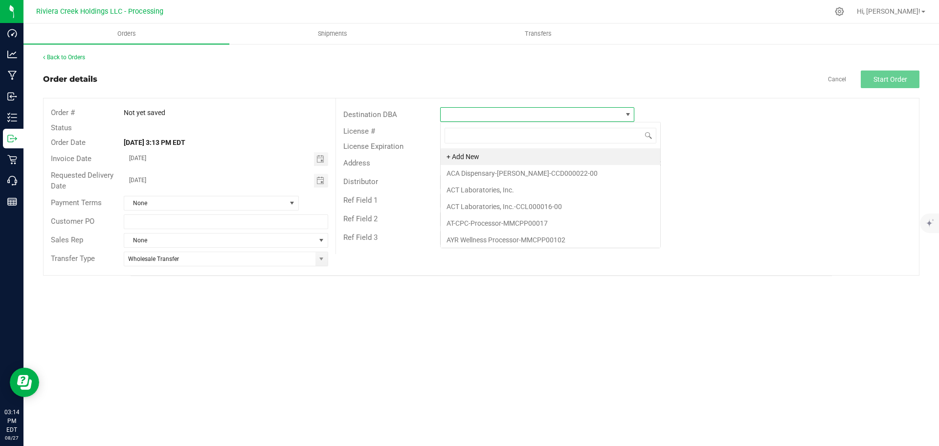
scroll to position [15, 194]
type input "amp"
click at [489, 158] on li "Amplify-Bedford-CCD000054-00" at bounding box center [537, 156] width 193 height 17
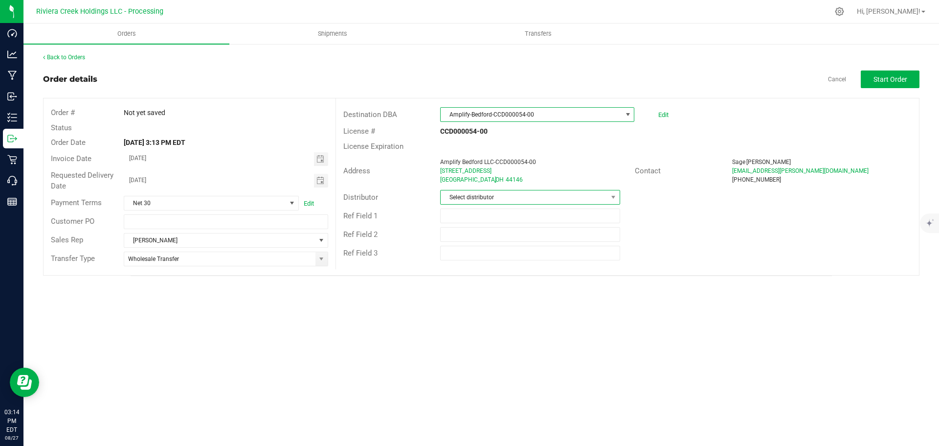
click at [485, 198] on span "Select distributor" at bounding box center [524, 197] width 166 height 14
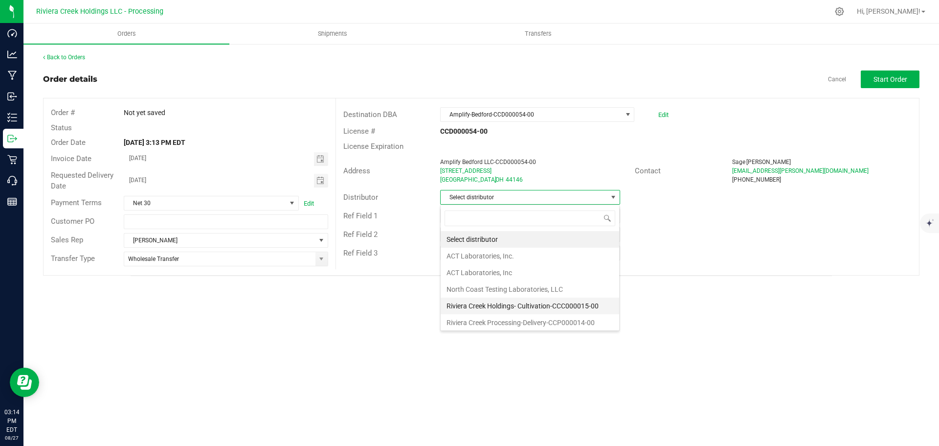
scroll to position [2, 0]
click at [494, 322] on li "Riviera Creek Processing-Delivery-CCP000014-00" at bounding box center [530, 320] width 179 height 17
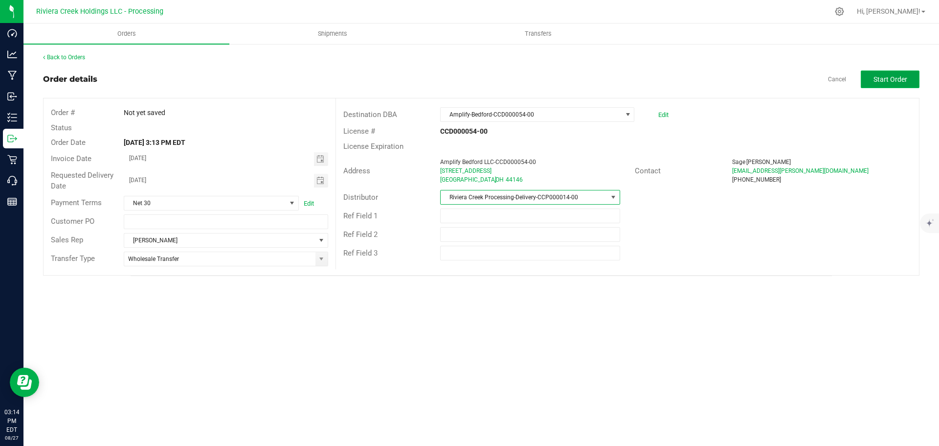
click at [874, 79] on span "Start Order" at bounding box center [891, 79] width 34 height 8
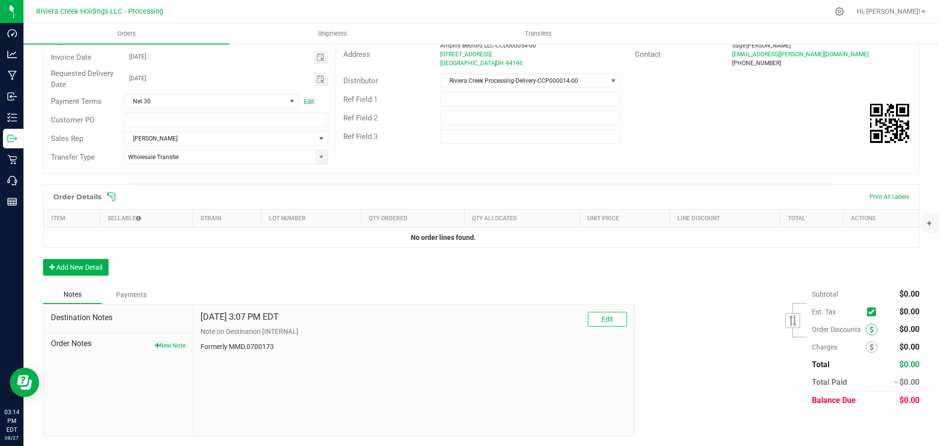
click at [870, 331] on icon at bounding box center [872, 329] width 4 height 7
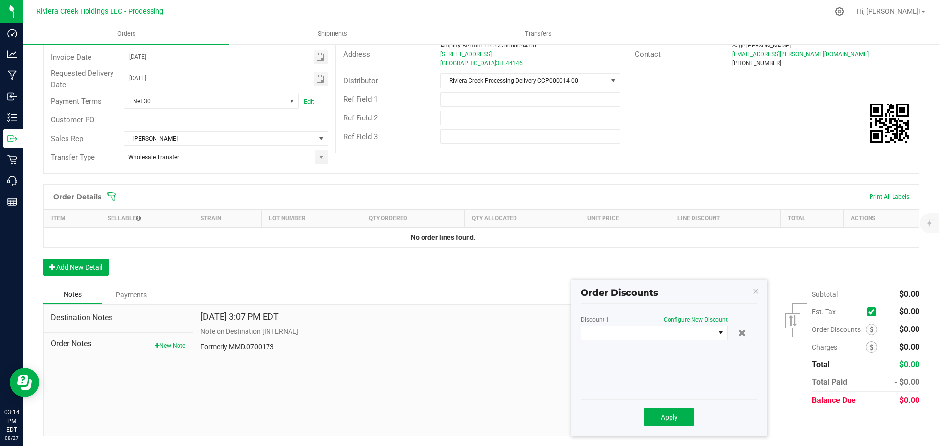
scroll to position [116, 0]
click at [677, 339] on span at bounding box center [649, 333] width 134 height 14
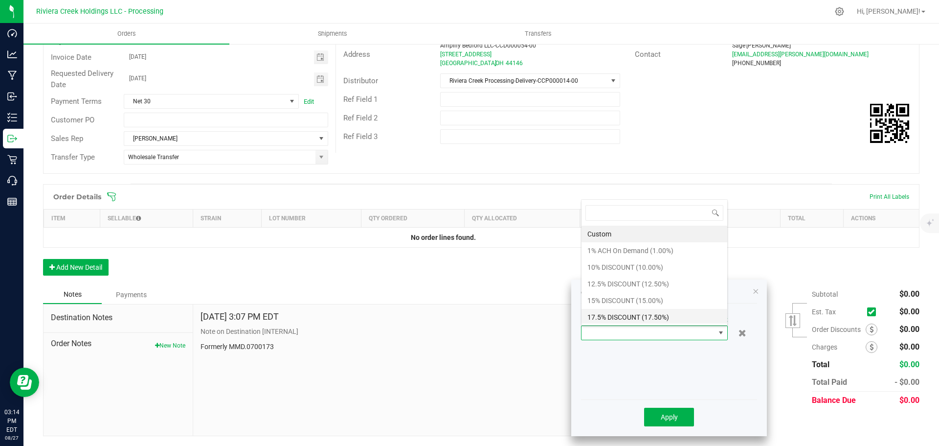
scroll to position [15, 147]
click at [603, 268] on li "10% DISCOUNT (10.00%)" at bounding box center [655, 267] width 146 height 17
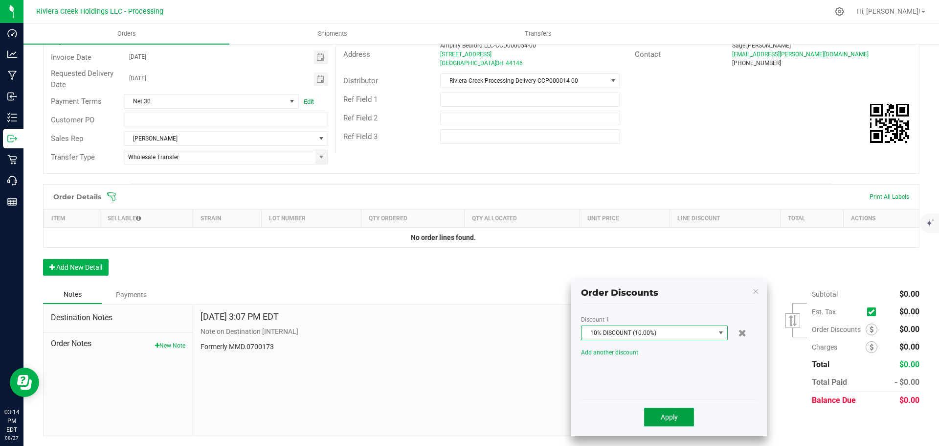
click at [657, 418] on button "Apply" at bounding box center [669, 417] width 50 height 19
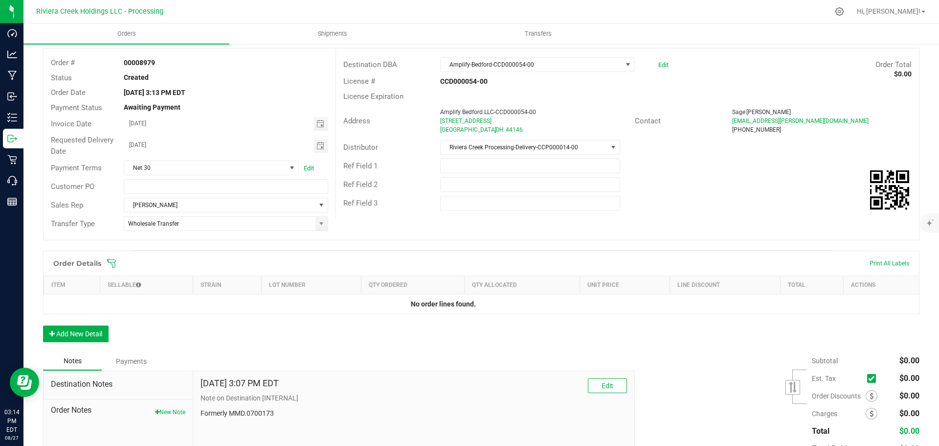
scroll to position [0, 0]
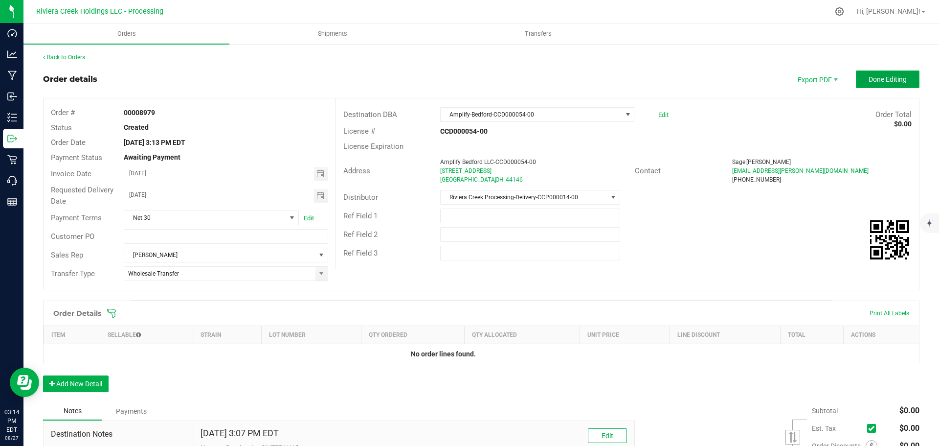
click at [869, 78] on span "Done Editing" at bounding box center [888, 79] width 38 height 8
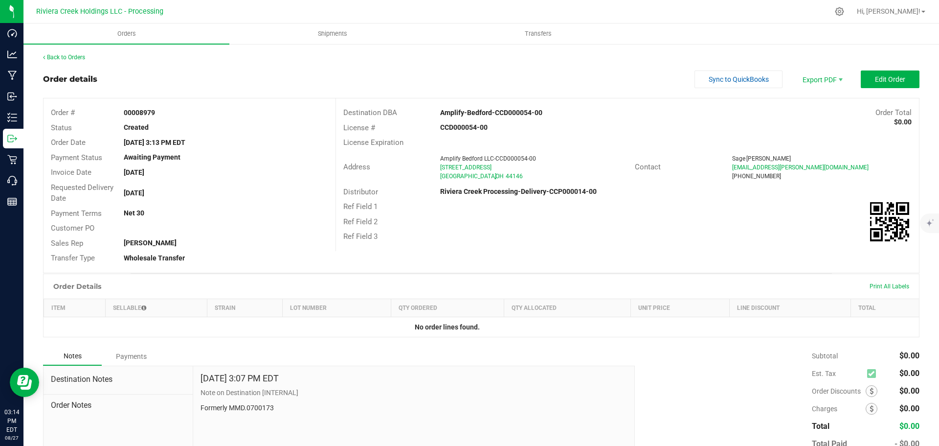
drag, startPoint x: 121, startPoint y: 109, endPoint x: 164, endPoint y: 114, distance: 43.3
click at [164, 114] on div "00008979" at bounding box center [225, 113] width 219 height 10
copy strong "00008979"
click at [72, 57] on link "Back to Orders" at bounding box center [64, 57] width 42 height 7
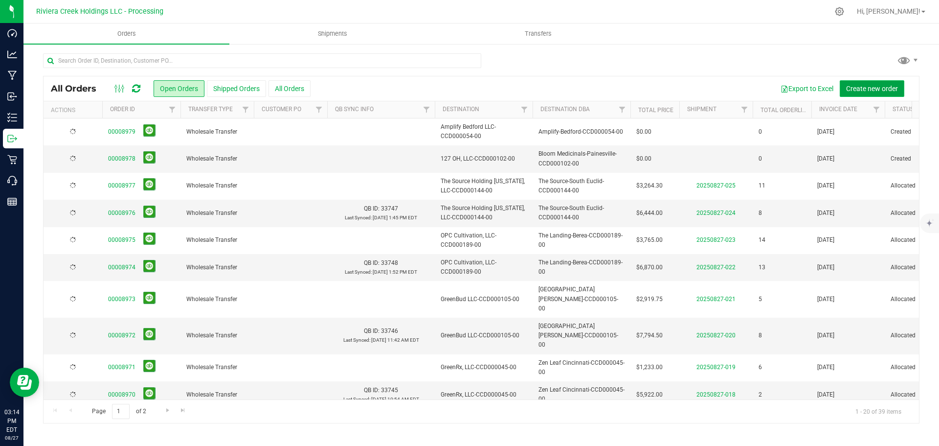
click at [863, 86] on span "Create new order" at bounding box center [872, 89] width 52 height 8
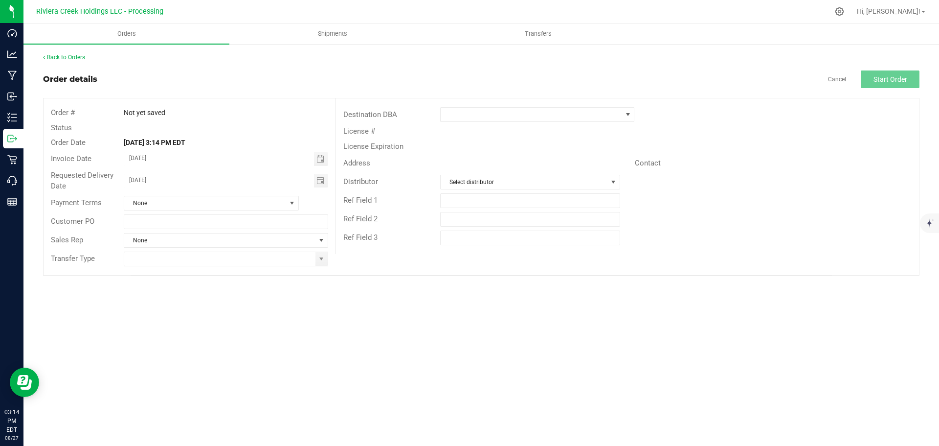
drag, startPoint x: 323, startPoint y: 160, endPoint x: 312, endPoint y: 169, distance: 14.0
click at [322, 160] on span "Toggle calendar" at bounding box center [321, 159] width 8 height 8
click at [239, 272] on span "29" at bounding box center [240, 270] width 14 height 15
type input "[DATE]"
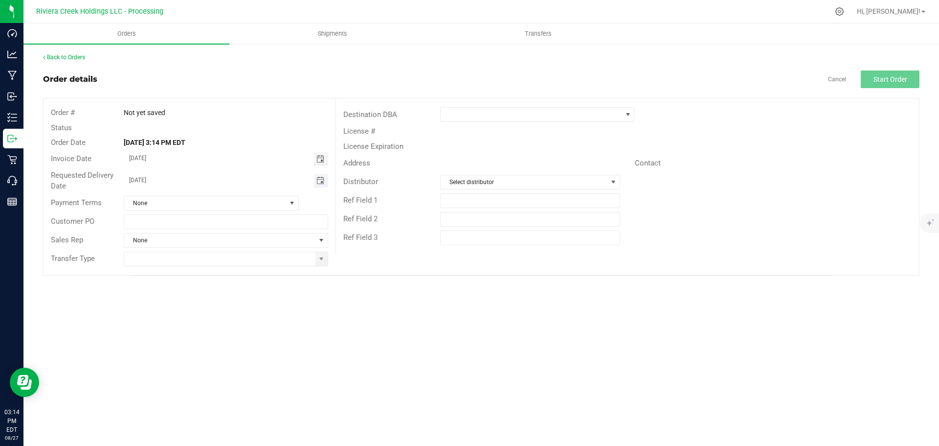
click at [321, 178] on span "Toggle calendar" at bounding box center [321, 181] width 8 height 8
click at [242, 291] on span "29" at bounding box center [240, 292] width 14 height 15
type input "[DATE]"
click at [317, 262] on span at bounding box center [322, 259] width 12 height 14
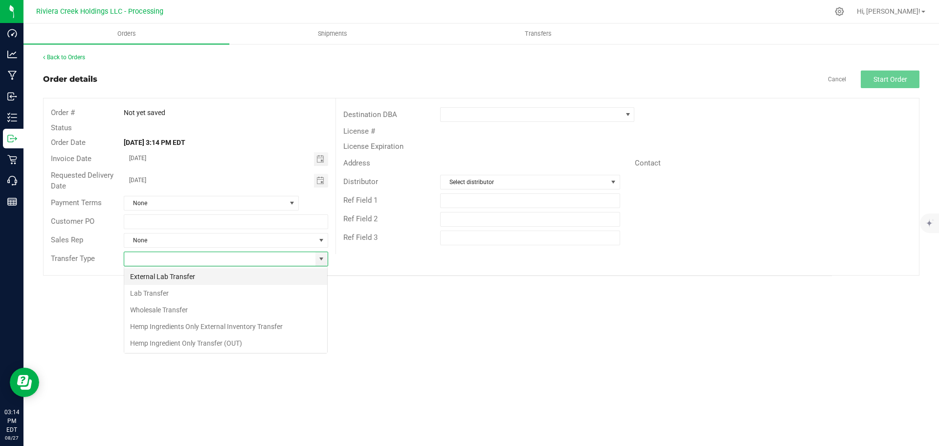
scroll to position [15, 205]
click at [183, 307] on li "Wholesale Transfer" at bounding box center [225, 309] width 203 height 17
type input "Wholesale Transfer"
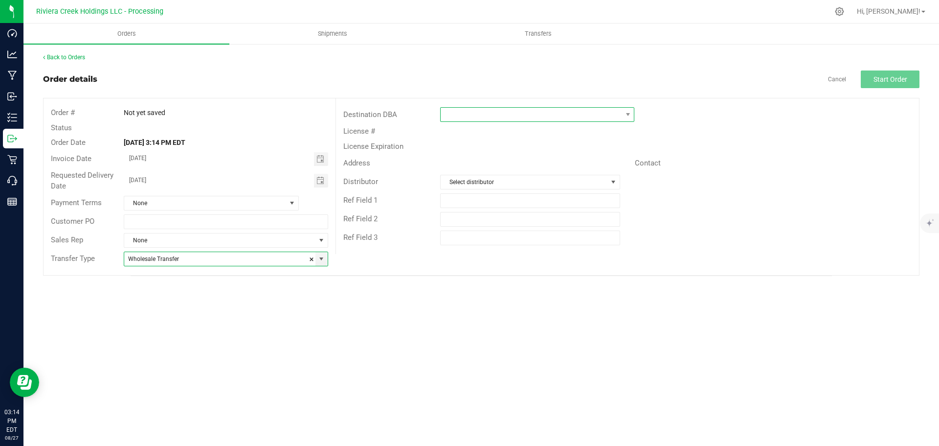
click at [456, 116] on span at bounding box center [531, 115] width 181 height 14
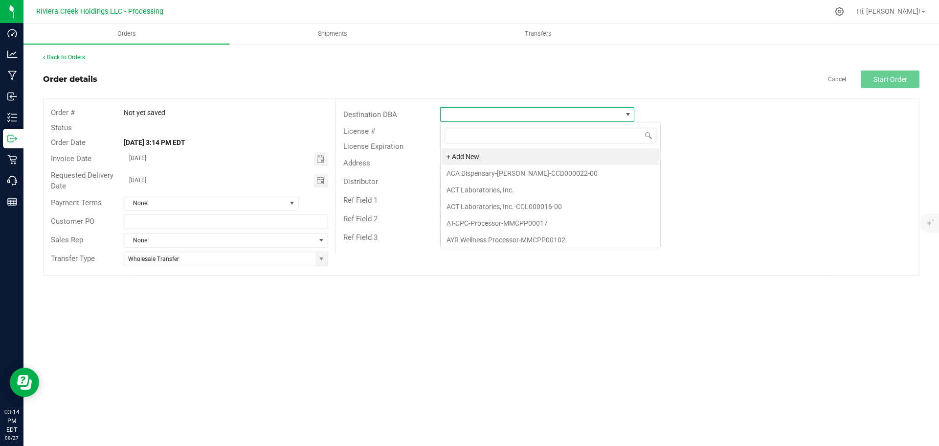
scroll to position [15, 194]
type input "ampl"
click at [462, 155] on li "Amplify-Bedford-CCD000054-00" at bounding box center [537, 156] width 193 height 17
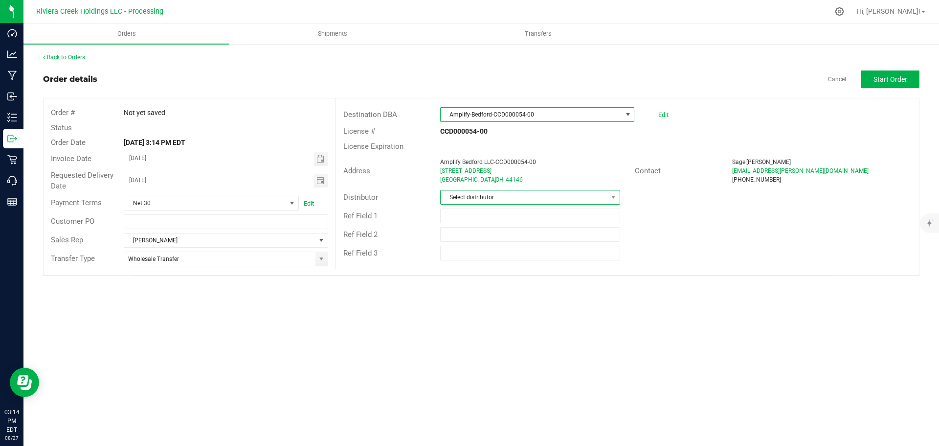
click at [472, 200] on span "Select distributor" at bounding box center [524, 197] width 166 height 14
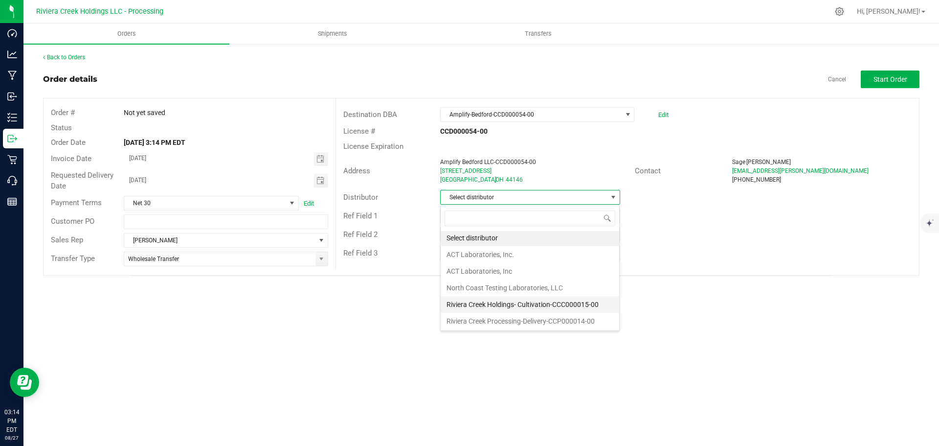
scroll to position [2, 0]
click at [491, 323] on li "Riviera Creek Processing-Delivery-CCP000014-00" at bounding box center [530, 320] width 179 height 17
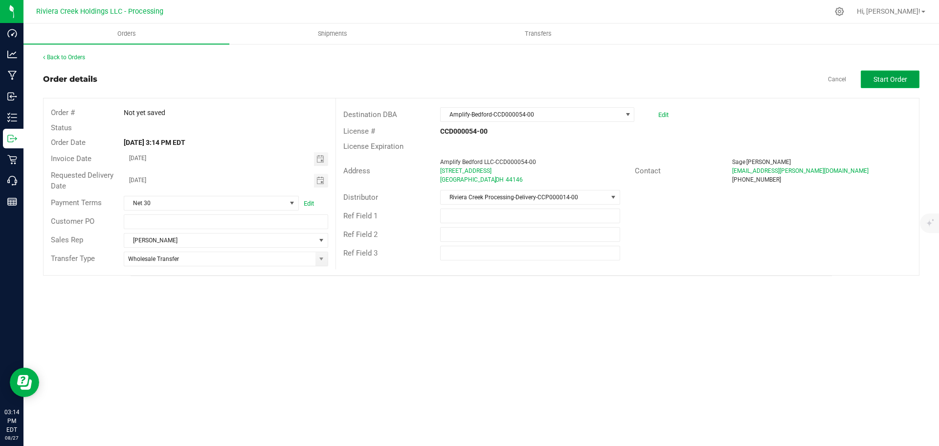
click at [892, 81] on span "Start Order" at bounding box center [891, 79] width 34 height 8
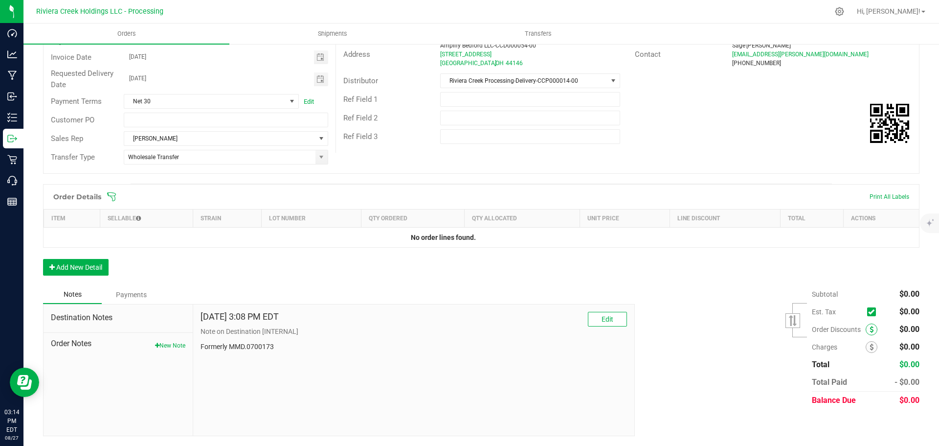
click at [870, 332] on icon at bounding box center [872, 329] width 4 height 7
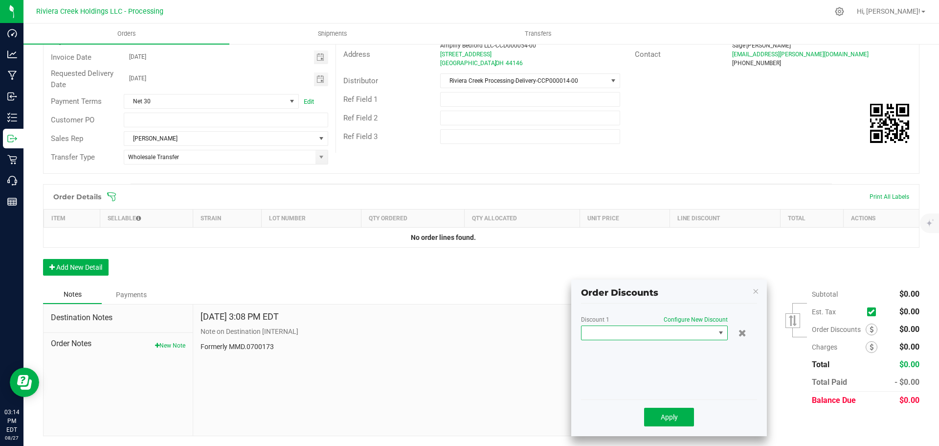
click at [623, 334] on span at bounding box center [649, 333] width 134 height 14
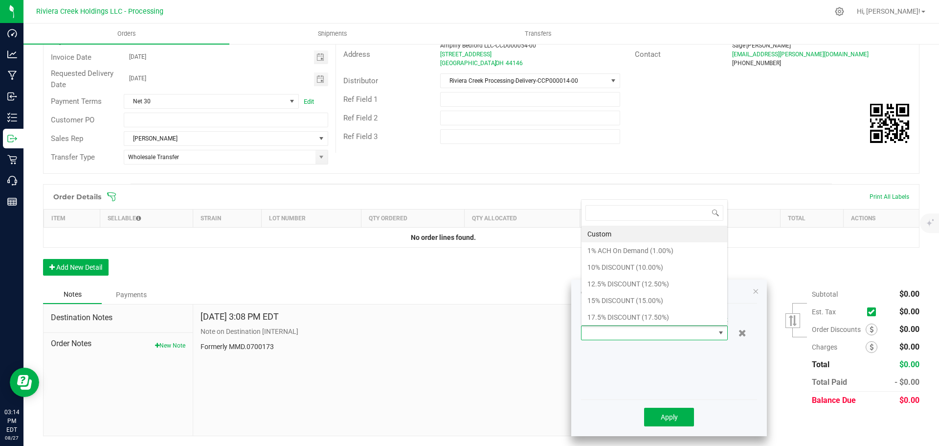
scroll to position [15, 147]
click at [614, 271] on li "10% DISCOUNT (10.00%)" at bounding box center [655, 267] width 146 height 17
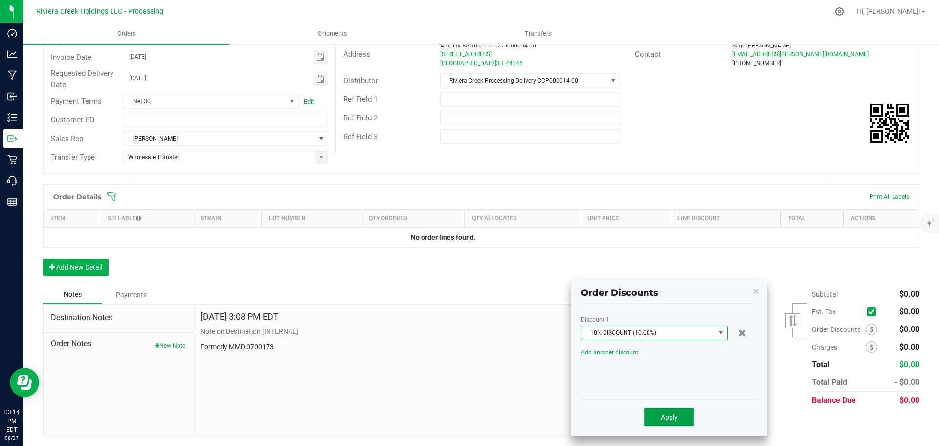
click at [669, 415] on span "Apply" at bounding box center [669, 417] width 17 height 8
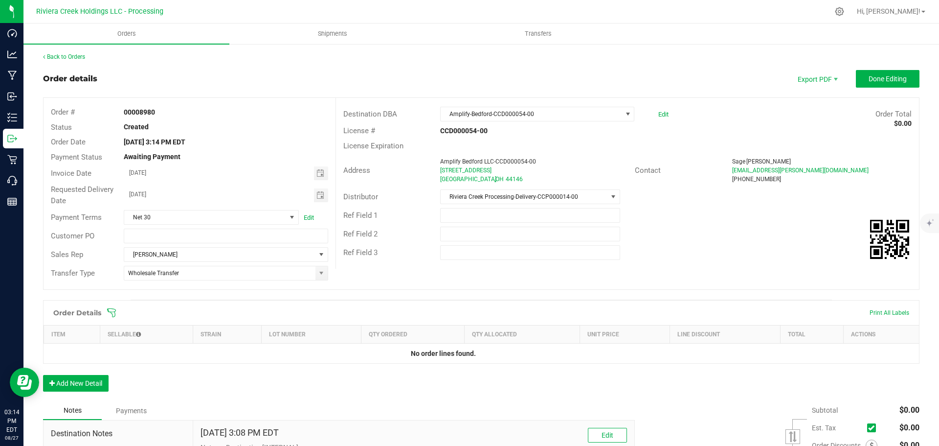
scroll to position [0, 0]
click at [869, 76] on span "Done Editing" at bounding box center [888, 79] width 38 height 8
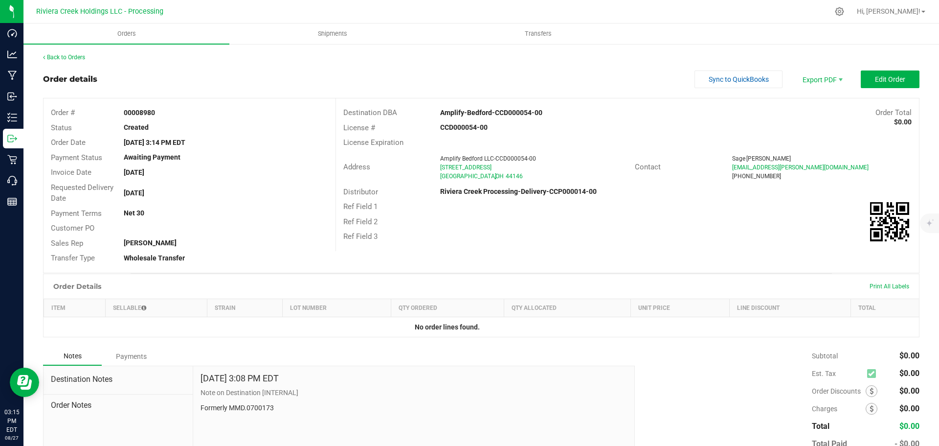
drag, startPoint x: 119, startPoint y: 112, endPoint x: 158, endPoint y: 114, distance: 39.2
click at [158, 114] on div "00008980" at bounding box center [225, 113] width 219 height 10
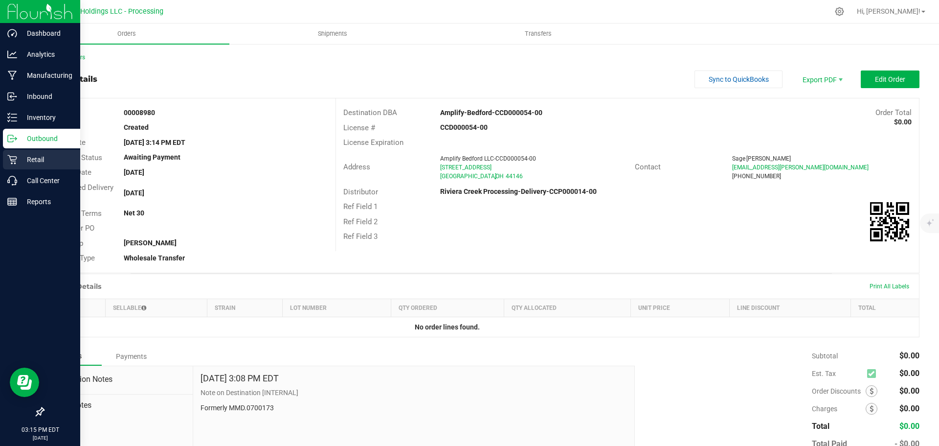
copy strong "00008980"
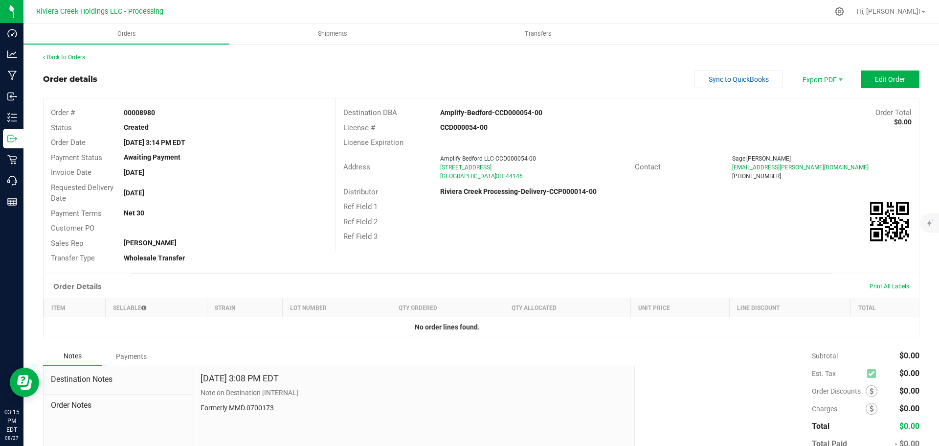
click at [68, 58] on link "Back to Orders" at bounding box center [64, 57] width 42 height 7
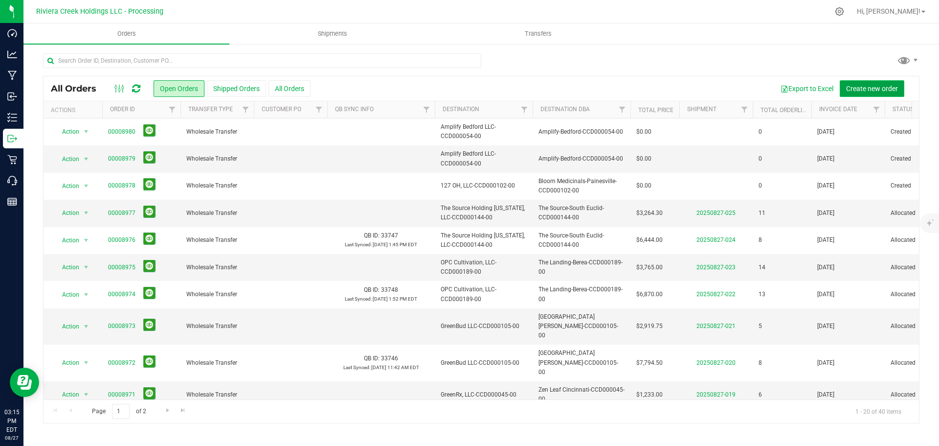
click at [843, 92] on button "Create new order" at bounding box center [872, 88] width 65 height 17
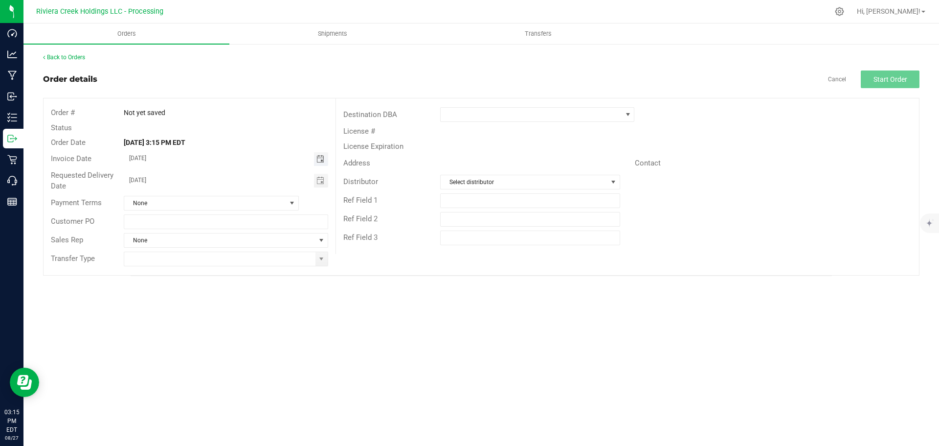
click at [319, 161] on span "Toggle calendar" at bounding box center [321, 159] width 8 height 8
click at [242, 270] on span "29" at bounding box center [240, 270] width 14 height 15
type input "[DATE]"
click at [318, 182] on span "Toggle calendar" at bounding box center [321, 181] width 8 height 8
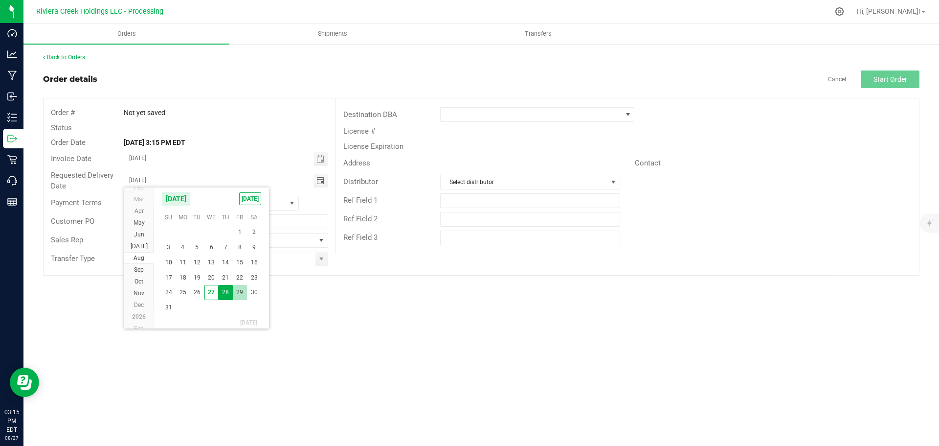
click at [241, 291] on span "29" at bounding box center [240, 292] width 14 height 15
type input "[DATE]"
click at [319, 261] on span at bounding box center [322, 259] width 8 height 8
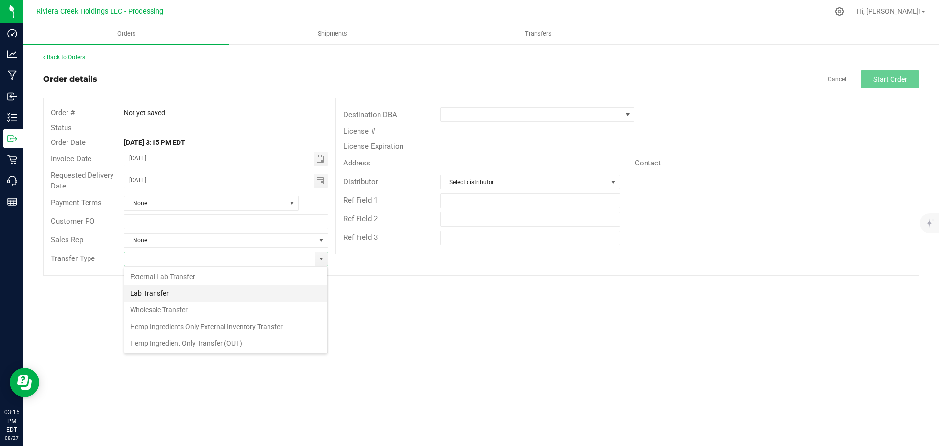
scroll to position [15, 205]
click at [192, 310] on li "Wholesale Transfer" at bounding box center [225, 309] width 203 height 17
type input "Wholesale Transfer"
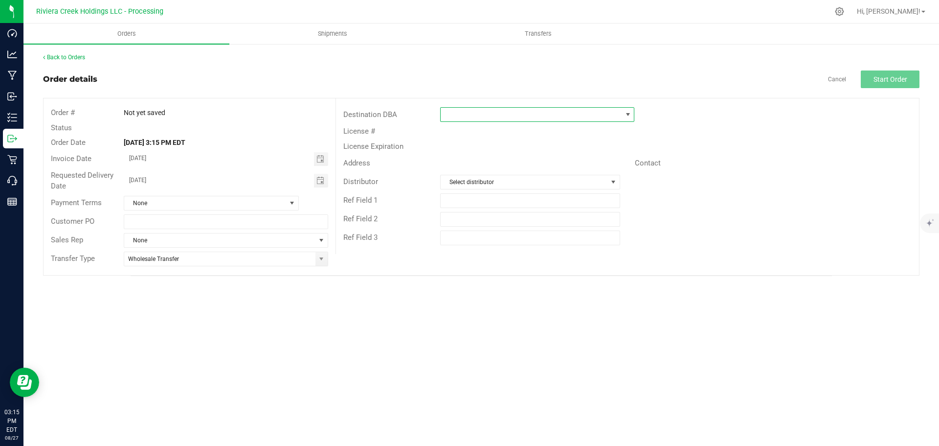
click at [477, 117] on span at bounding box center [531, 115] width 181 height 14
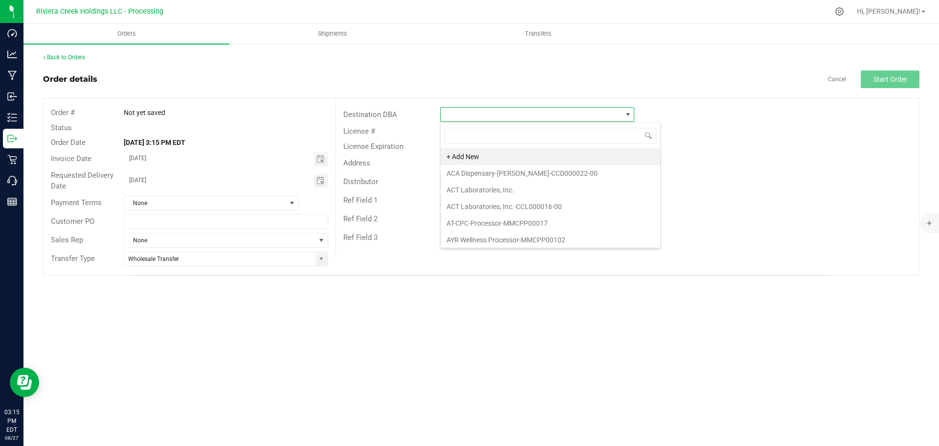
scroll to position [15, 194]
type input "bli"
click at [478, 157] on li "[PERSON_NAME]-CCD000072-00" at bounding box center [537, 156] width 193 height 17
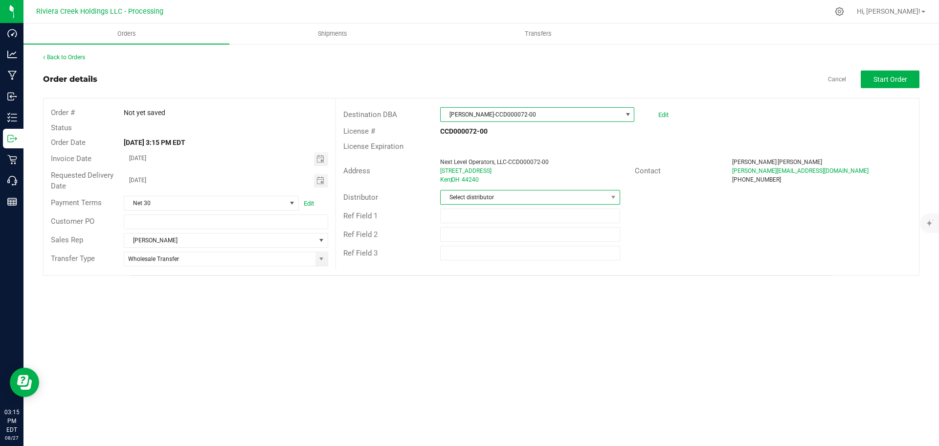
click at [478, 199] on span "Select distributor" at bounding box center [524, 197] width 166 height 14
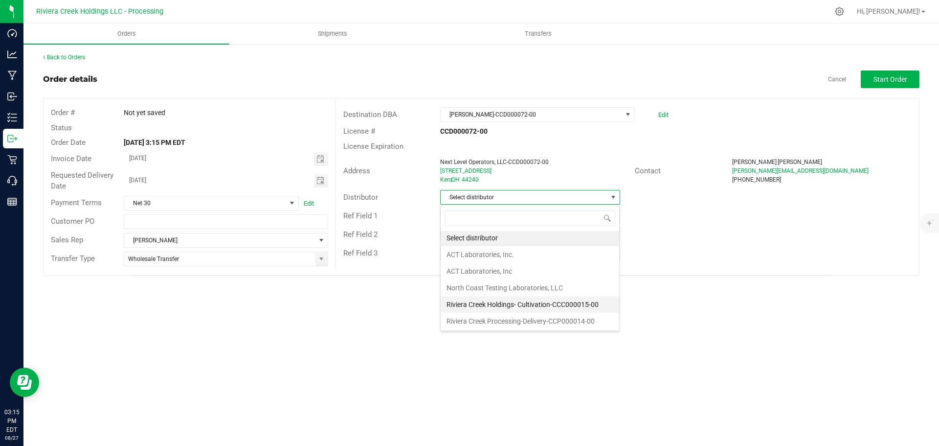
scroll to position [2, 0]
click at [493, 316] on li "Riviera Creek Processing-Delivery-CCP000014-00" at bounding box center [530, 320] width 179 height 17
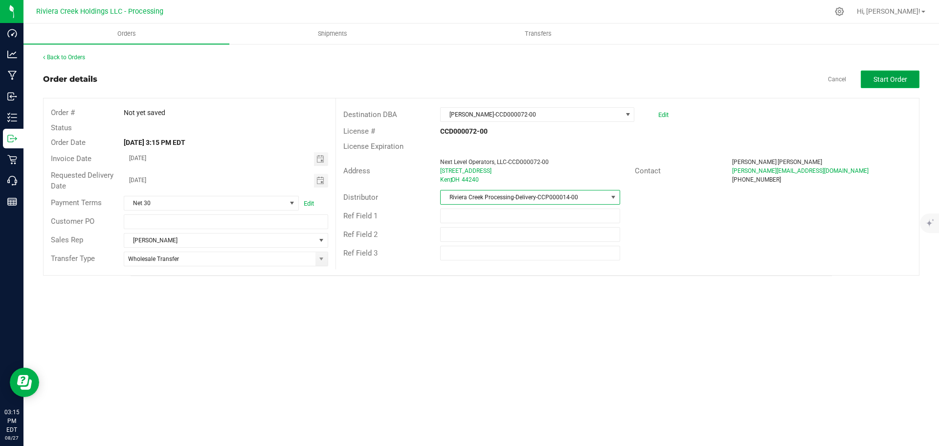
click at [884, 82] on span "Start Order" at bounding box center [891, 79] width 34 height 8
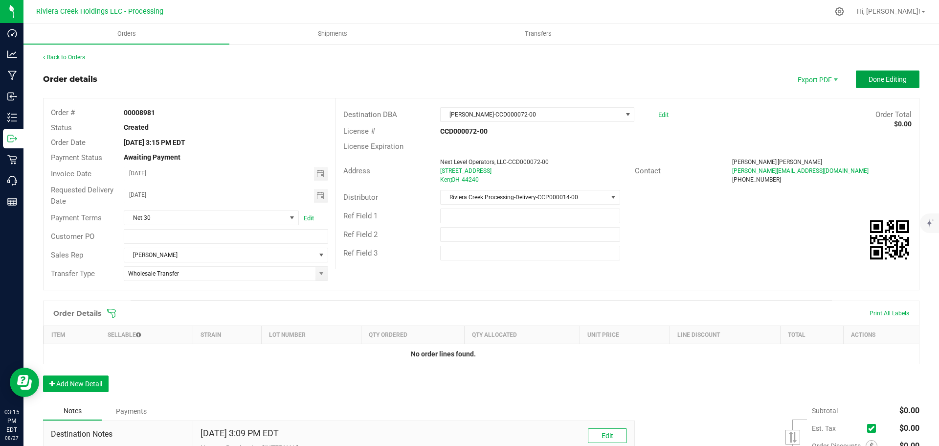
click at [884, 82] on span "Done Editing" at bounding box center [888, 79] width 38 height 8
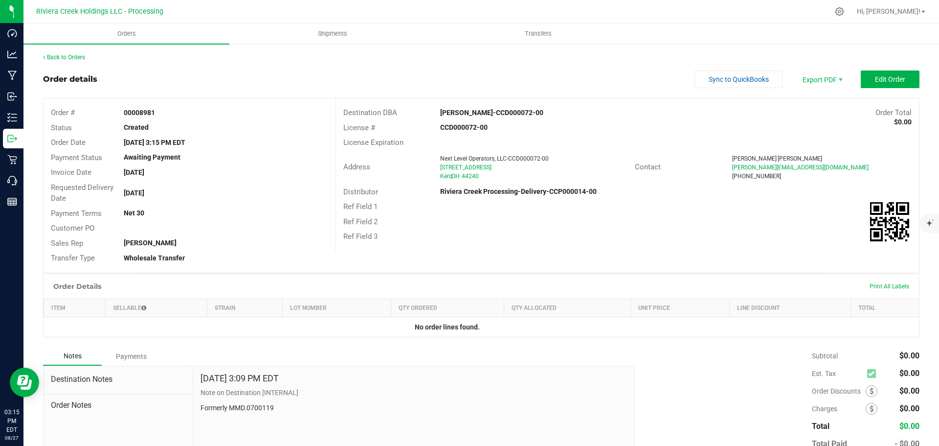
drag, startPoint x: 127, startPoint y: 113, endPoint x: 158, endPoint y: 114, distance: 30.9
click at [158, 114] on div "00008981" at bounding box center [225, 113] width 219 height 10
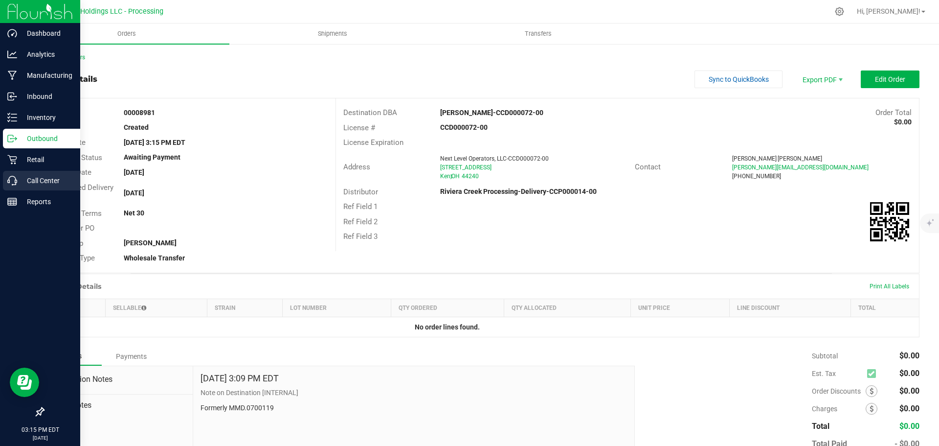
copy strong "00008981"
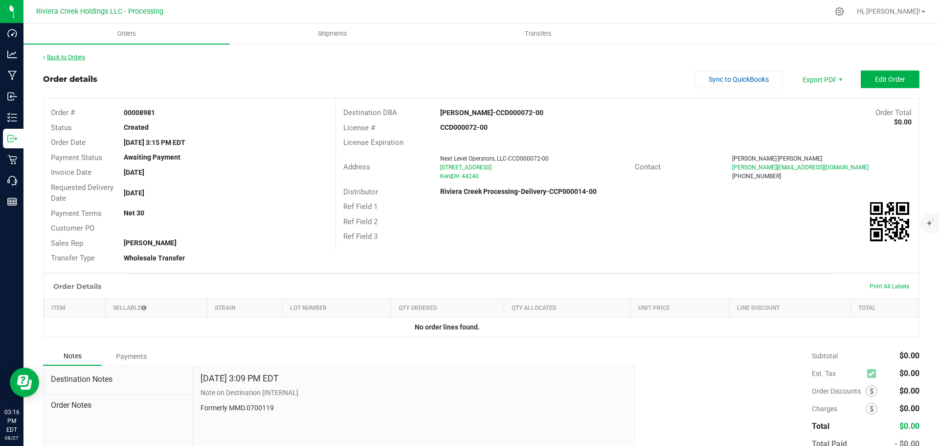
click at [73, 57] on link "Back to Orders" at bounding box center [64, 57] width 42 height 7
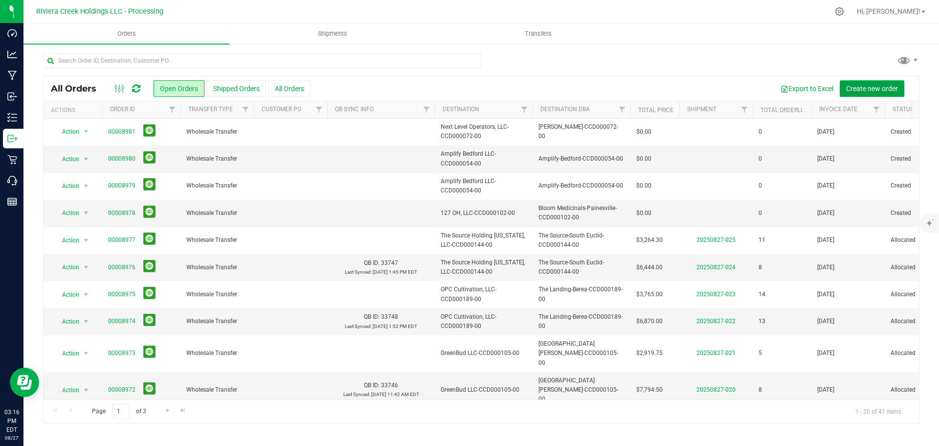
click at [866, 85] on span "Create new order" at bounding box center [872, 89] width 52 height 8
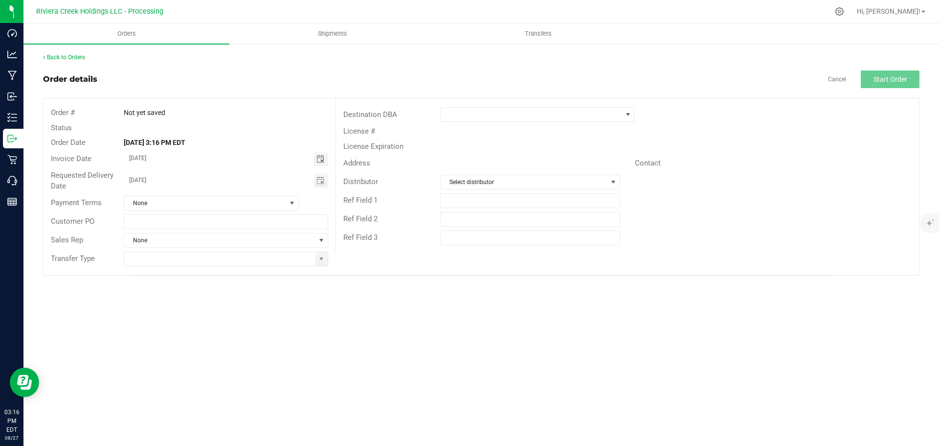
click at [321, 159] on span "Toggle calendar" at bounding box center [321, 159] width 8 height 8
click at [241, 271] on span "29" at bounding box center [240, 270] width 14 height 15
type input "[DATE]"
click at [320, 181] on span "Toggle calendar" at bounding box center [321, 181] width 8 height 8
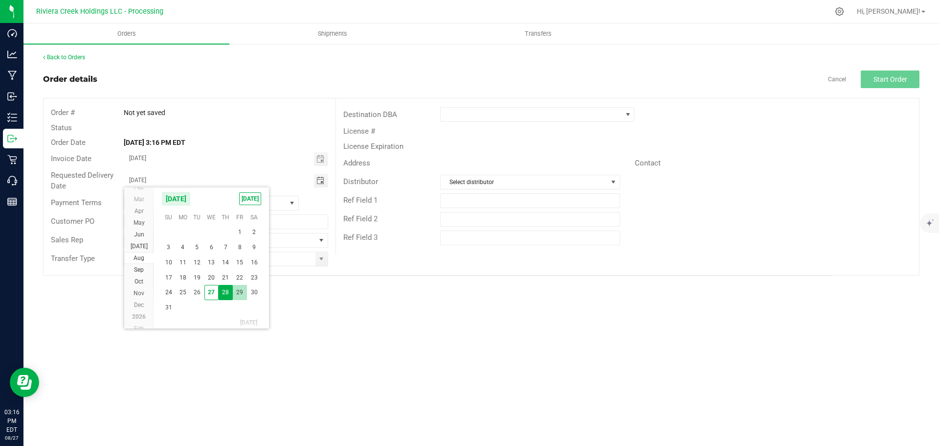
click at [243, 291] on span "29" at bounding box center [240, 292] width 14 height 15
type input "[DATE]"
drag, startPoint x: 321, startPoint y: 263, endPoint x: 316, endPoint y: 263, distance: 5.4
click at [321, 263] on span at bounding box center [322, 259] width 12 height 14
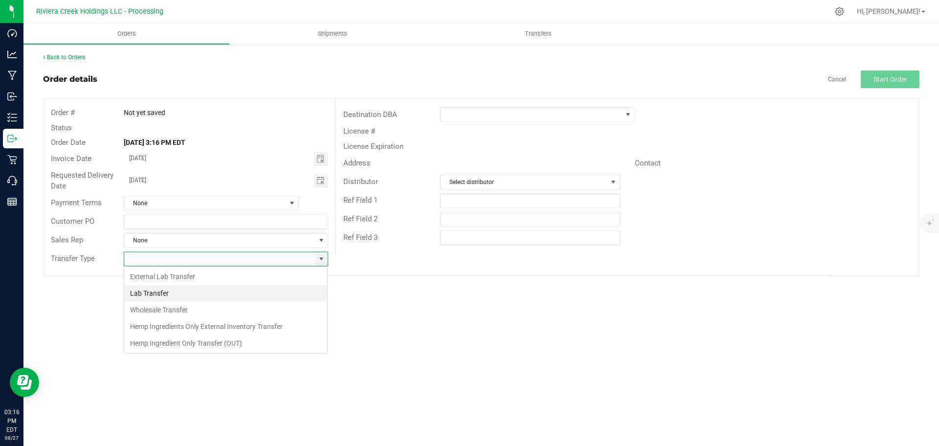
scroll to position [15, 205]
click at [177, 306] on li "Wholesale Transfer" at bounding box center [225, 309] width 203 height 17
type input "Wholesale Transfer"
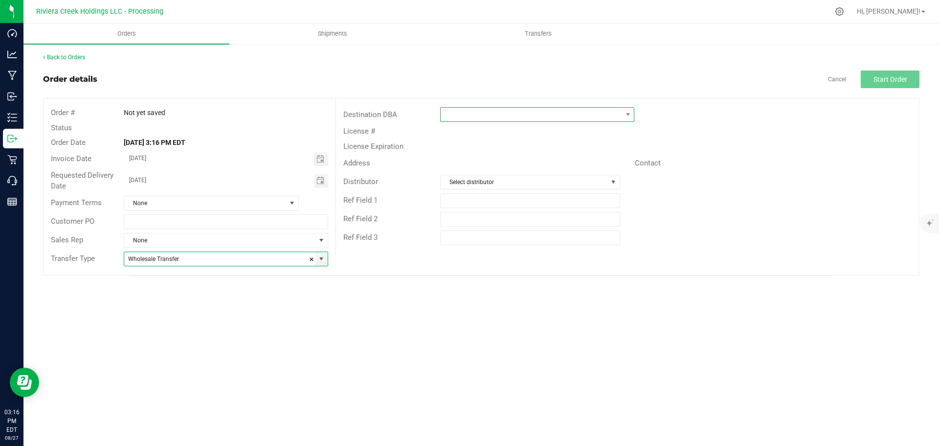
click at [462, 113] on span at bounding box center [531, 115] width 181 height 14
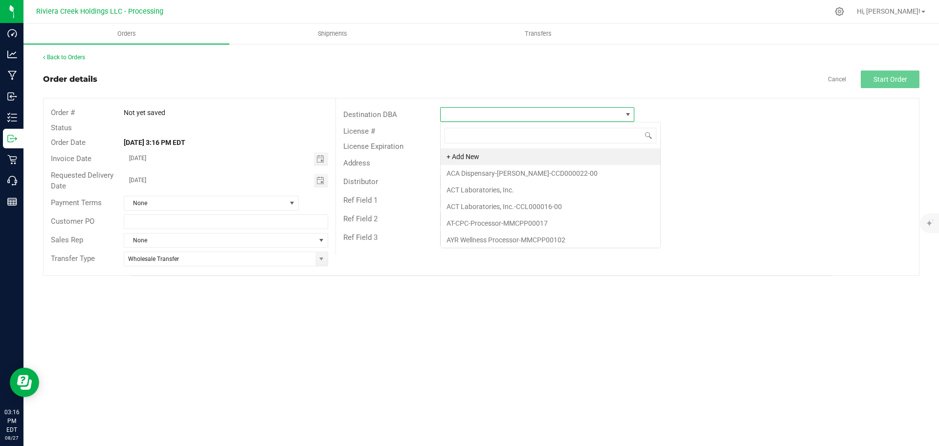
scroll to position [15, 194]
type input "bli"
click at [488, 156] on li "[PERSON_NAME]-CCD000072-00" at bounding box center [537, 156] width 193 height 17
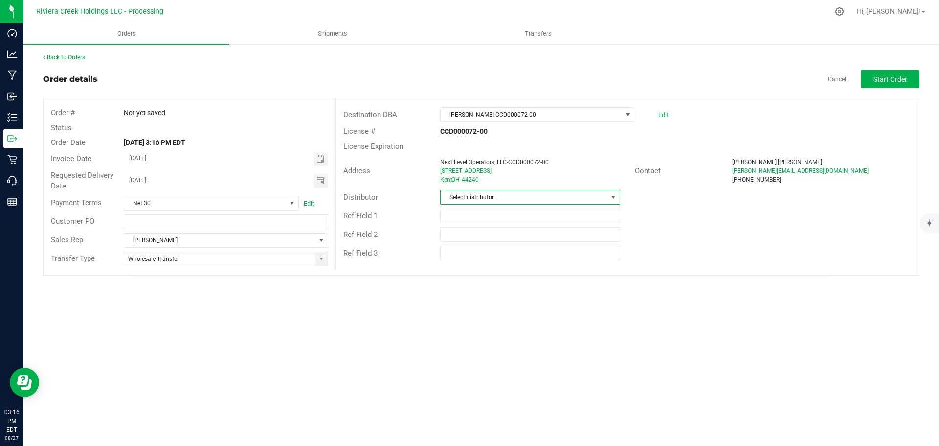
click at [478, 199] on span "Select distributor" at bounding box center [524, 197] width 166 height 14
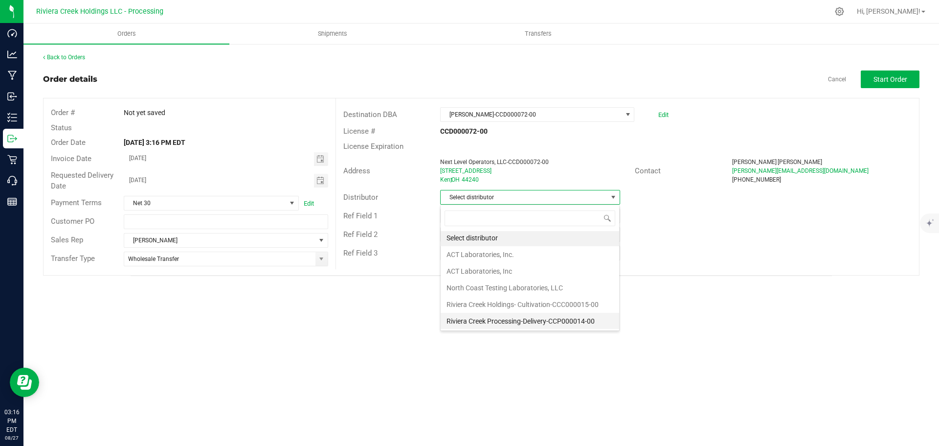
scroll to position [2, 0]
click at [482, 318] on li "Riviera Creek Processing-Delivery-CCP000014-00" at bounding box center [530, 320] width 179 height 17
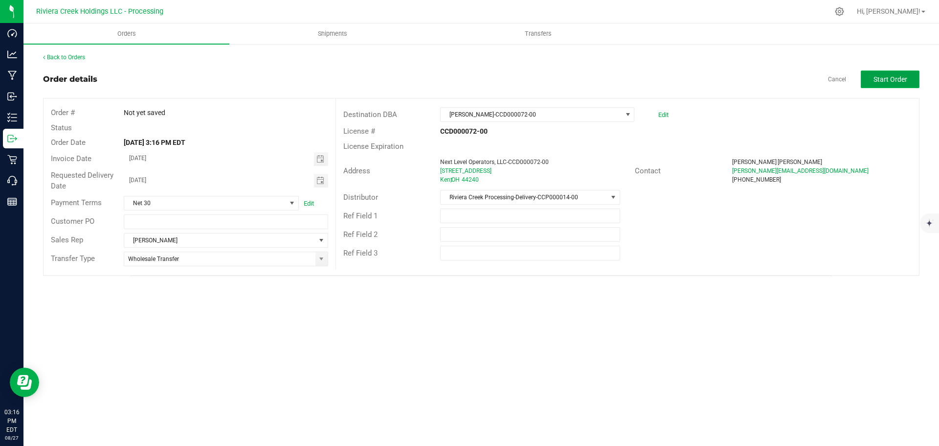
click at [880, 83] on span "Start Order" at bounding box center [891, 79] width 34 height 8
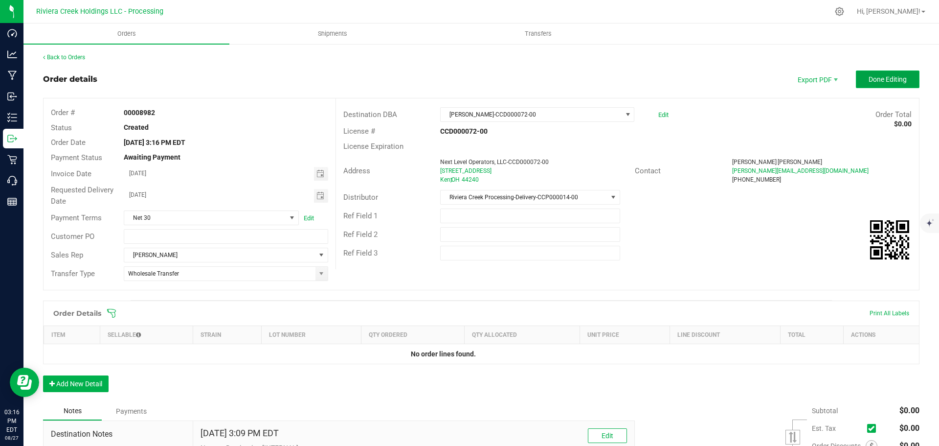
click at [880, 81] on span "Done Editing" at bounding box center [888, 79] width 38 height 8
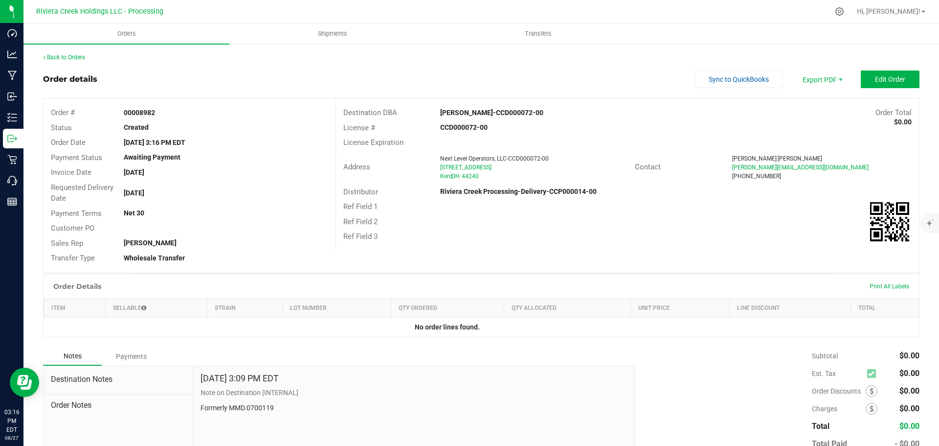
drag, startPoint x: 121, startPoint y: 111, endPoint x: 170, endPoint y: 115, distance: 49.7
click at [170, 115] on div "00008982" at bounding box center [225, 113] width 219 height 10
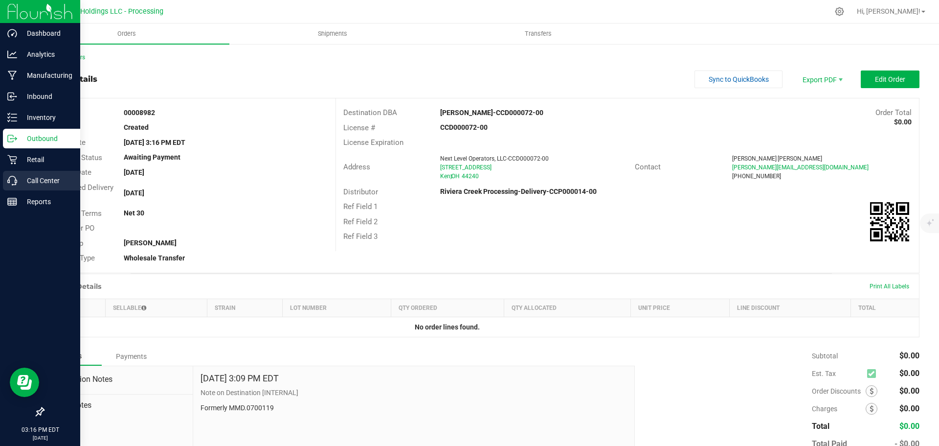
copy strong "00008982"
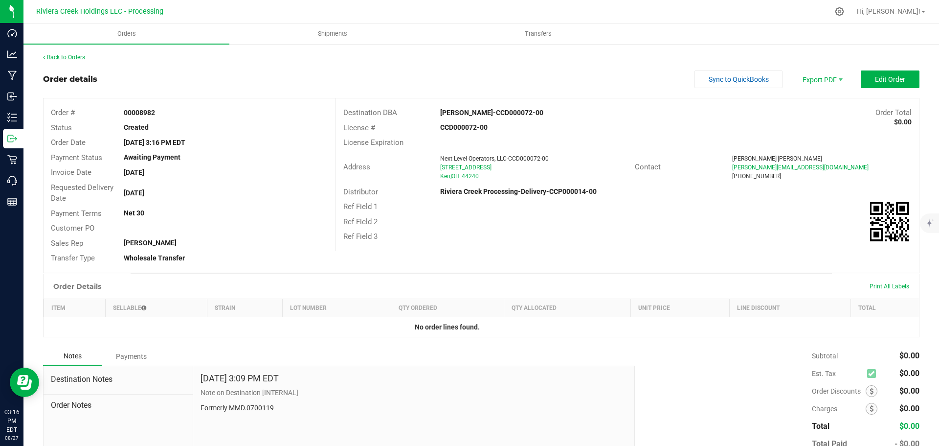
click at [77, 56] on link "Back to Orders" at bounding box center [64, 57] width 42 height 7
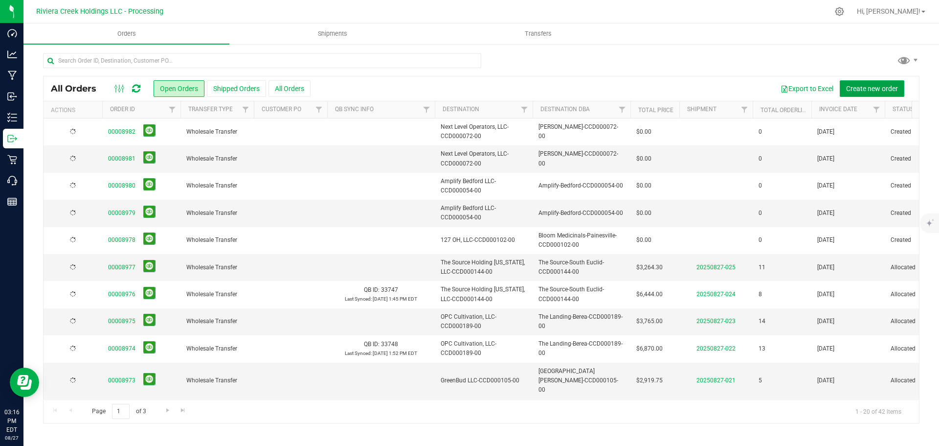
click at [865, 89] on span "Create new order" at bounding box center [872, 89] width 52 height 8
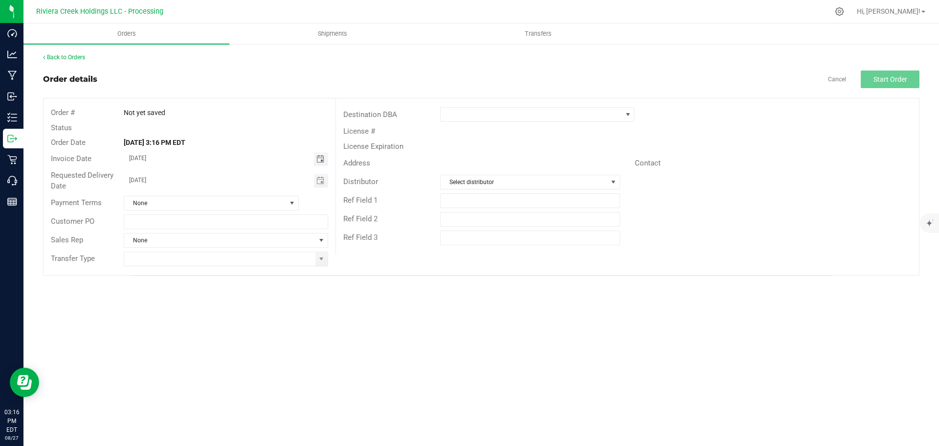
click at [319, 159] on span "Toggle calendar" at bounding box center [321, 159] width 8 height 8
click at [240, 269] on span "29" at bounding box center [240, 270] width 14 height 15
type input "[DATE]"
click at [318, 181] on span "Toggle calendar" at bounding box center [321, 181] width 8 height 8
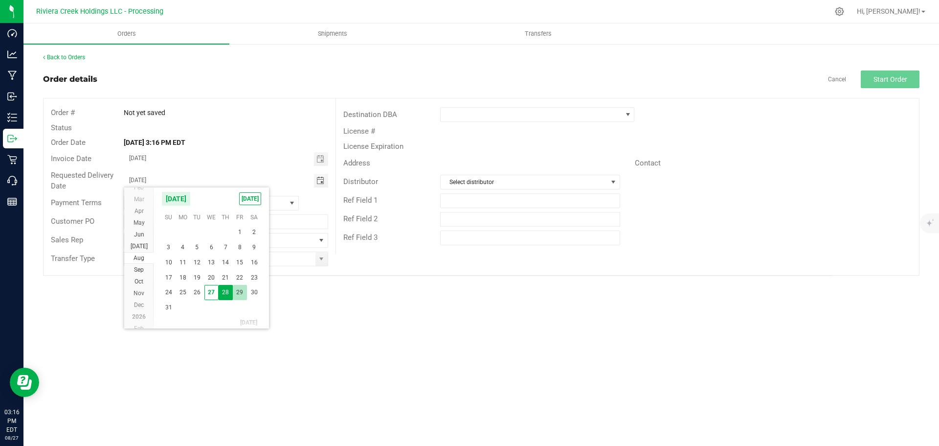
click at [239, 290] on span "29" at bounding box center [240, 292] width 14 height 15
type input "[DATE]"
click at [320, 261] on span at bounding box center [322, 259] width 8 height 8
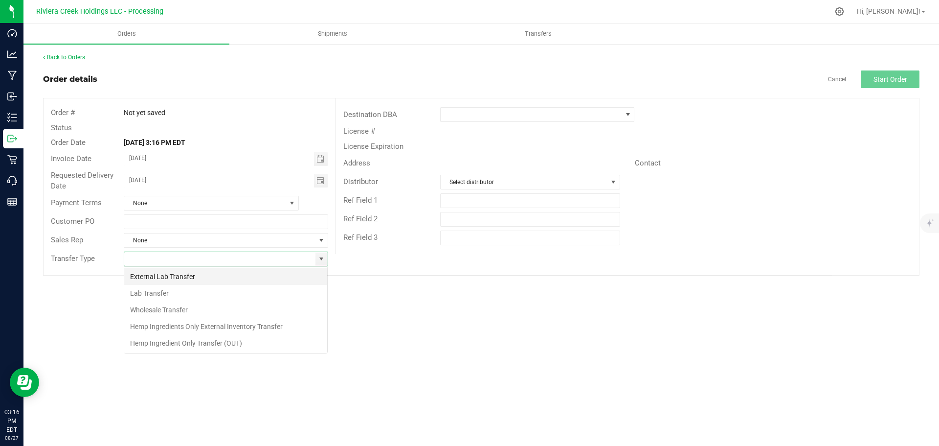
scroll to position [15, 205]
click at [149, 309] on li "Wholesale Transfer" at bounding box center [225, 309] width 203 height 17
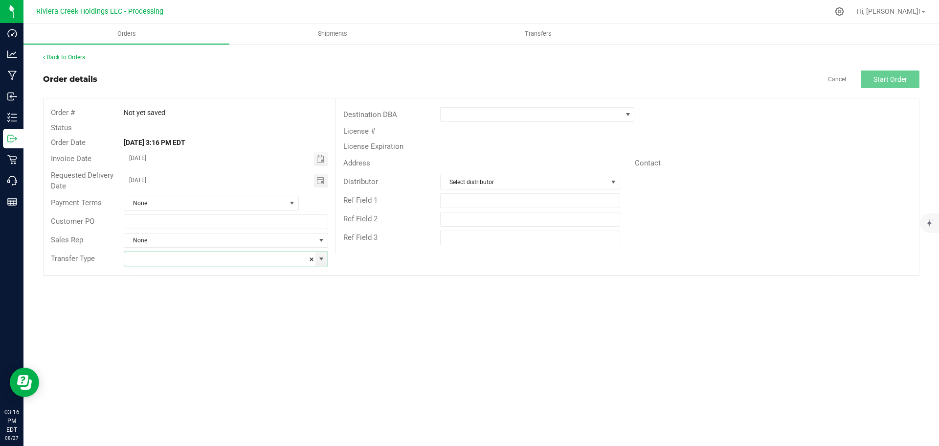
type input "Wholesale Transfer"
click at [463, 116] on span at bounding box center [531, 115] width 181 height 14
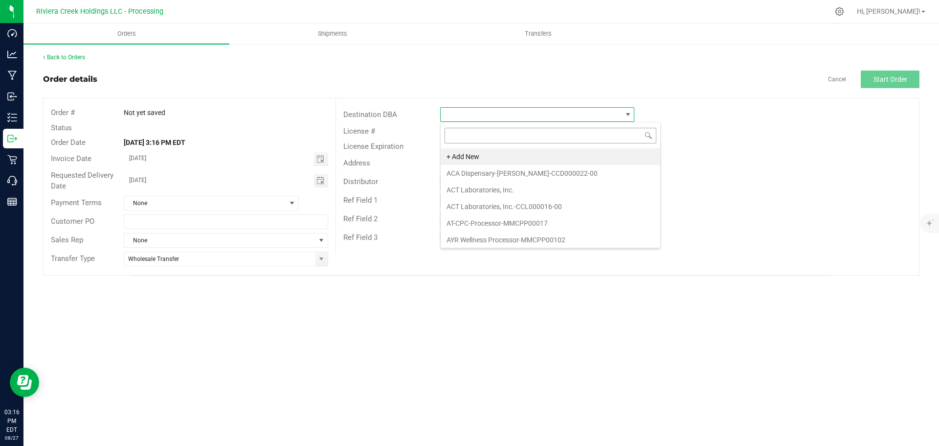
scroll to position [15, 194]
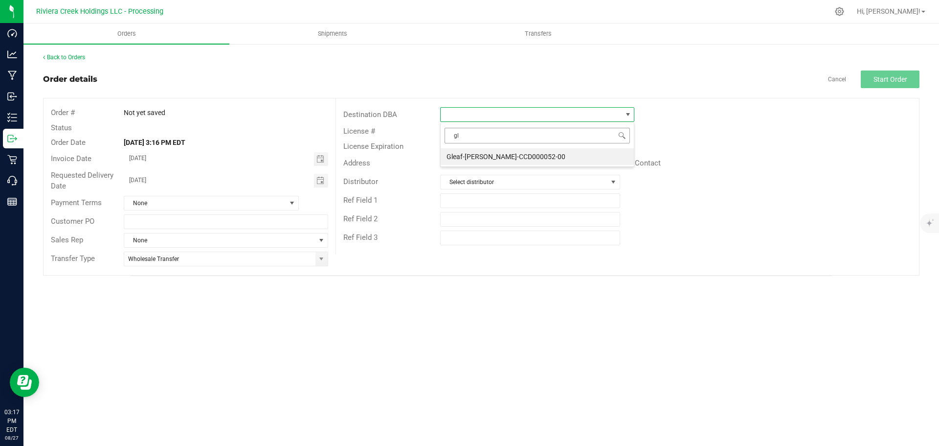
type input "gle"
click at [474, 158] on li "Gleaf-[PERSON_NAME]-CCD000052-00" at bounding box center [537, 156] width 193 height 17
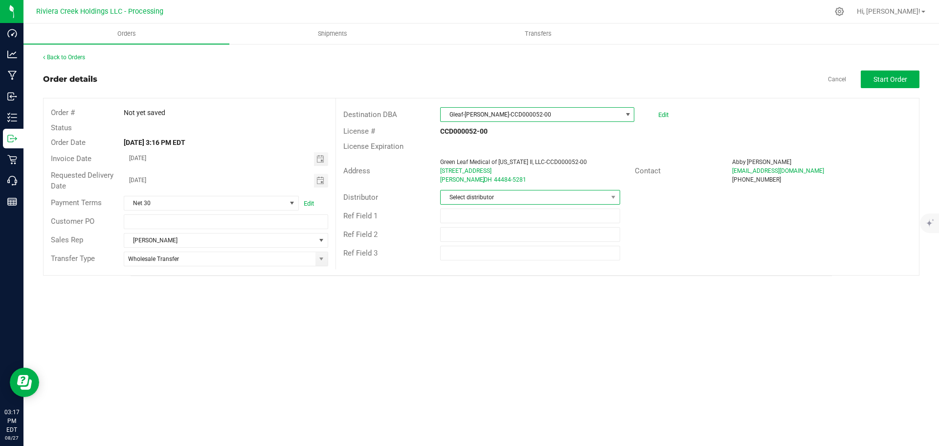
click at [466, 199] on span "Select distributor" at bounding box center [524, 197] width 166 height 14
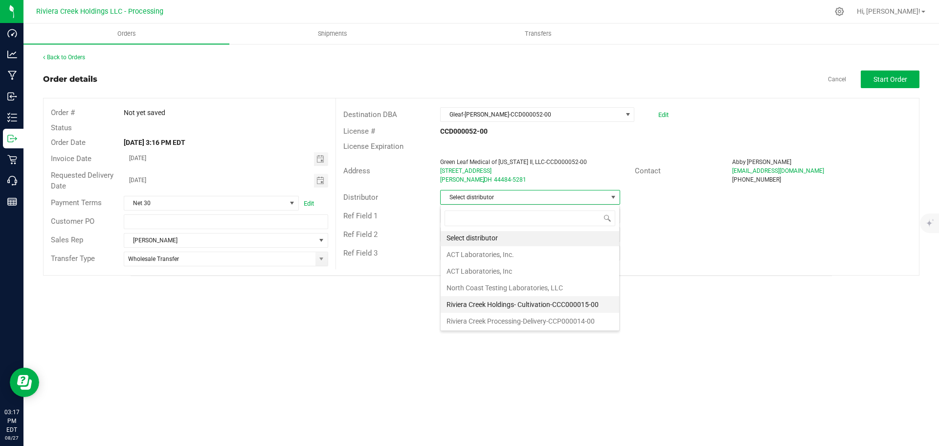
scroll to position [2, 0]
click at [475, 315] on li "Riviera Creek Processing-Delivery-CCP000014-00" at bounding box center [530, 320] width 179 height 17
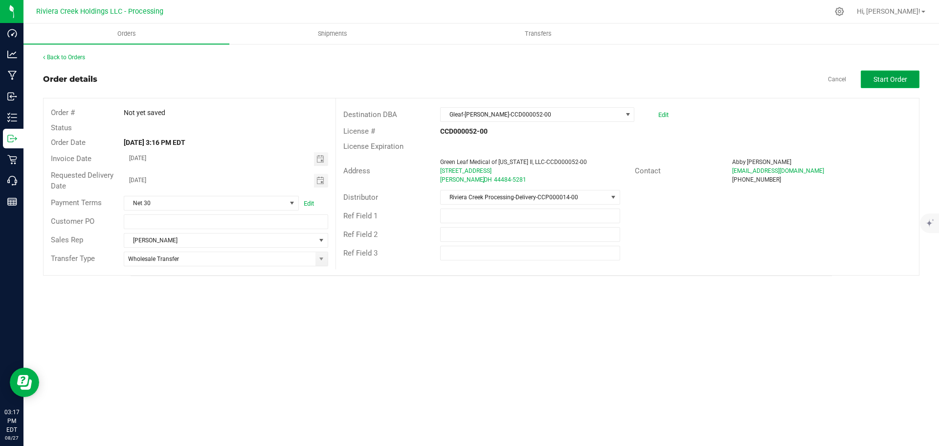
click at [891, 75] on span "Start Order" at bounding box center [891, 79] width 34 height 8
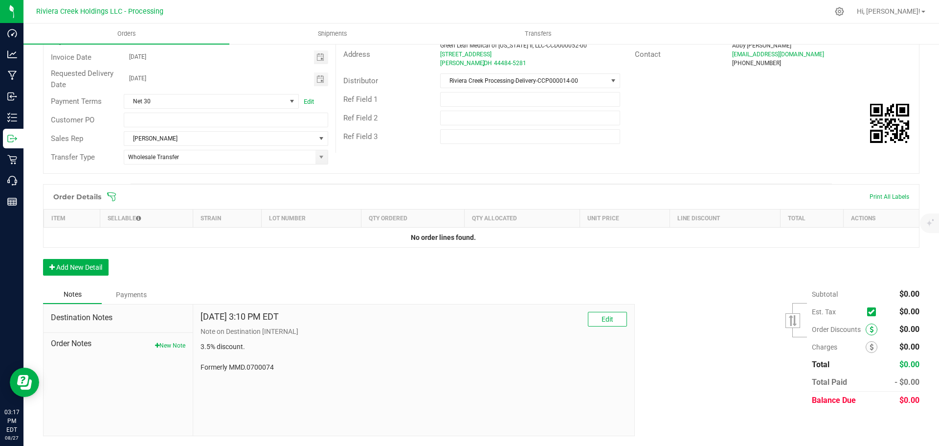
click at [866, 333] on span at bounding box center [872, 329] width 12 height 12
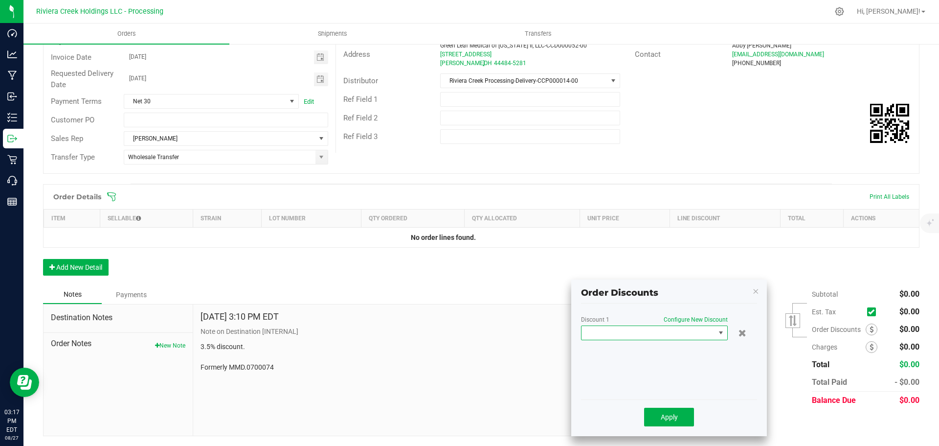
click at [646, 338] on span at bounding box center [649, 333] width 134 height 14
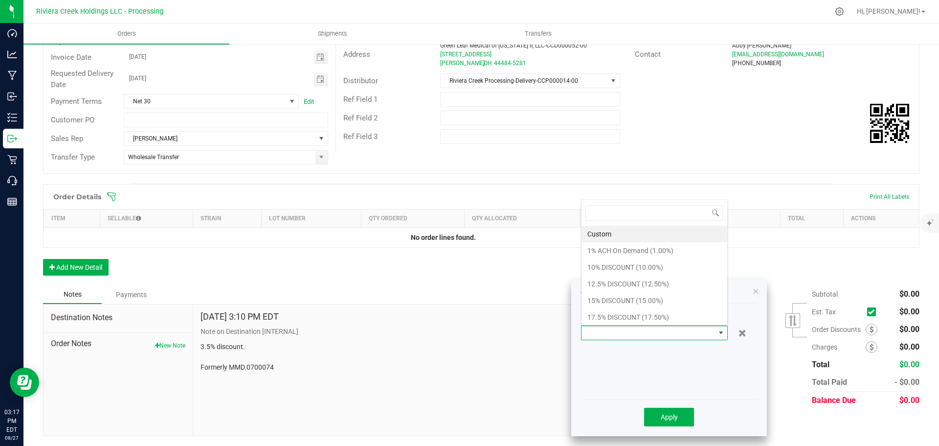
scroll to position [15, 147]
drag, startPoint x: 635, startPoint y: 312, endPoint x: 637, endPoint y: 332, distance: 19.8
click at [634, 312] on li "17.5% DISCOUNT (17.50%)" at bounding box center [655, 317] width 146 height 17
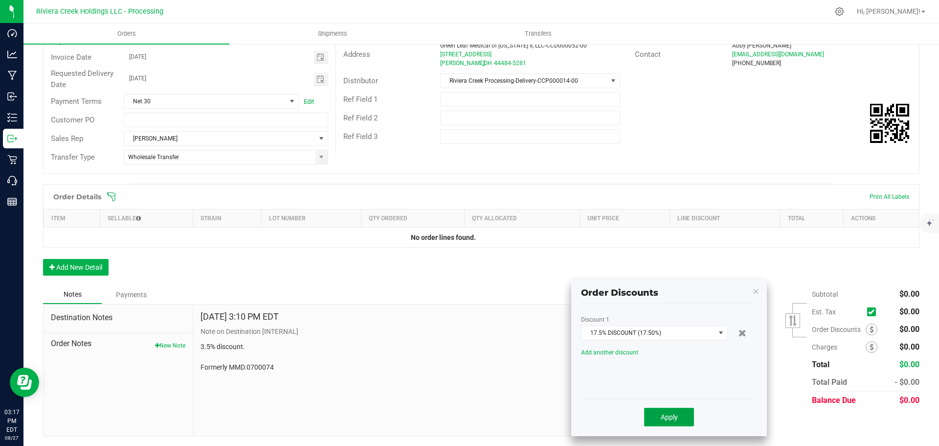
click at [658, 415] on button "Apply" at bounding box center [669, 417] width 50 height 19
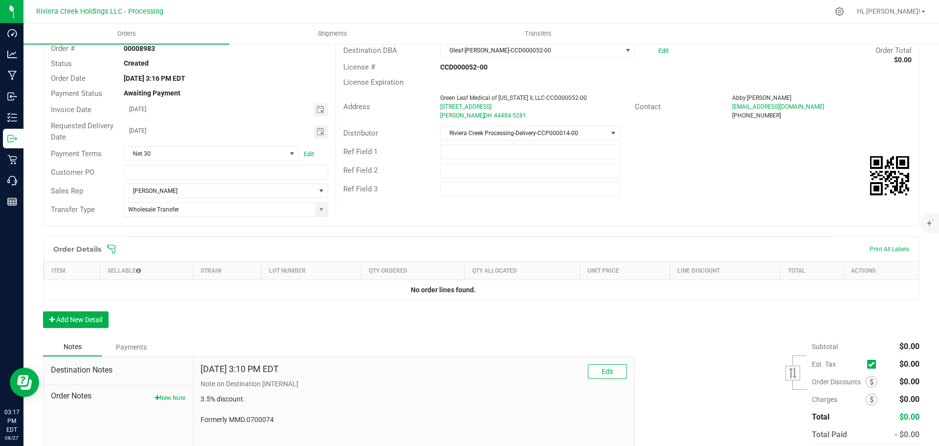
scroll to position [0, 0]
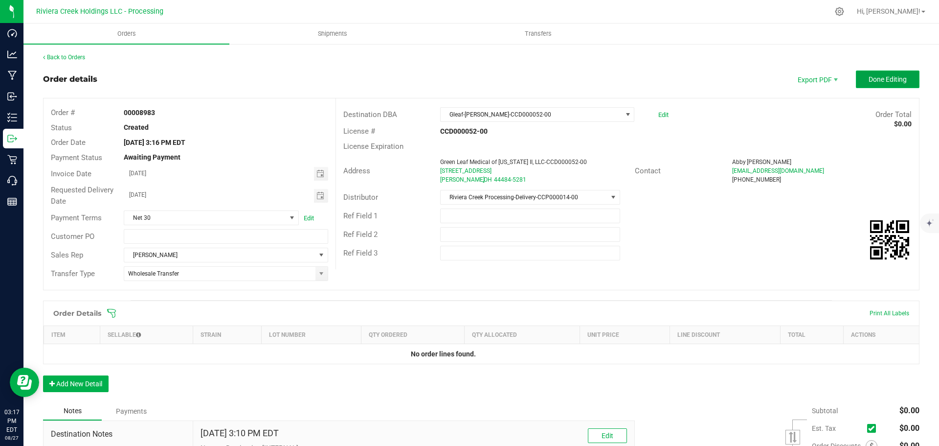
click at [872, 80] on span "Done Editing" at bounding box center [888, 79] width 38 height 8
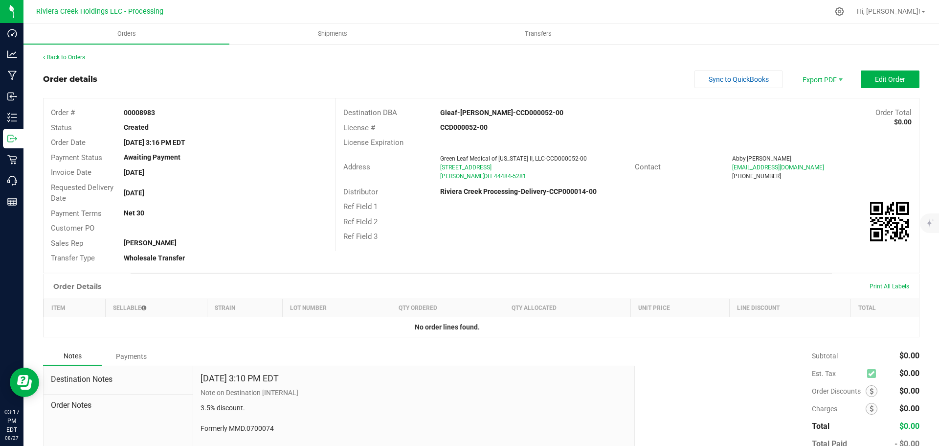
drag, startPoint x: 121, startPoint y: 111, endPoint x: 159, endPoint y: 112, distance: 37.7
click at [159, 112] on div "00008983" at bounding box center [225, 113] width 219 height 10
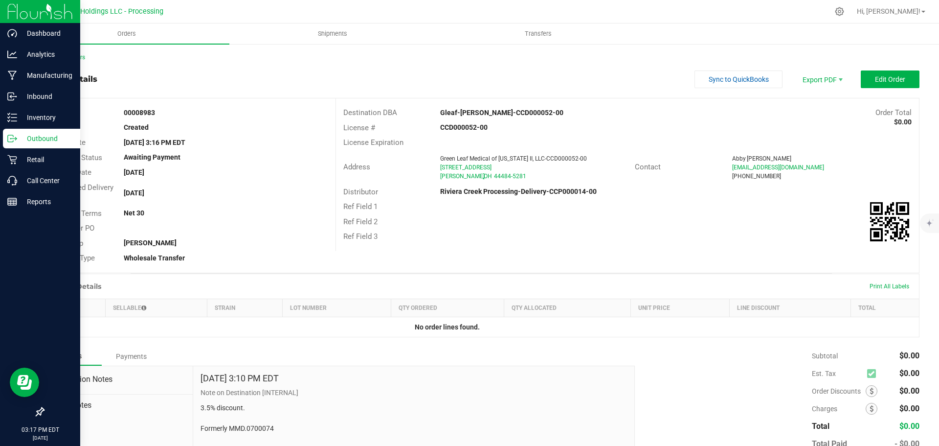
copy strong "00008983"
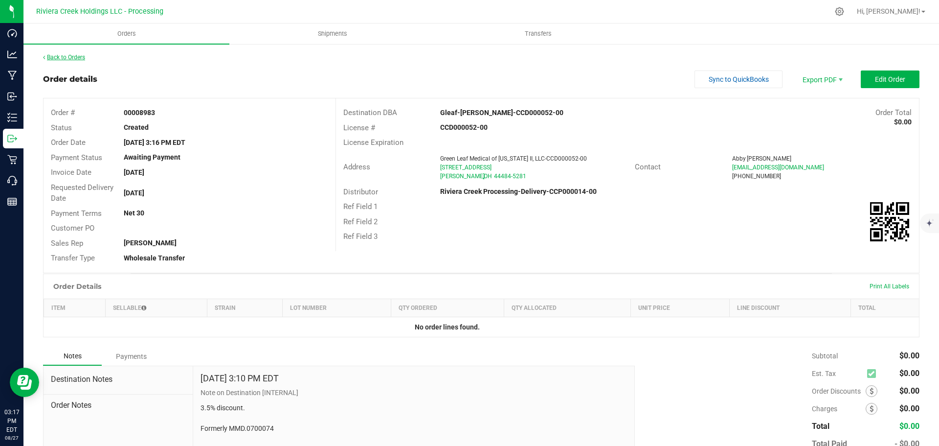
click at [66, 56] on link "Back to Orders" at bounding box center [64, 57] width 42 height 7
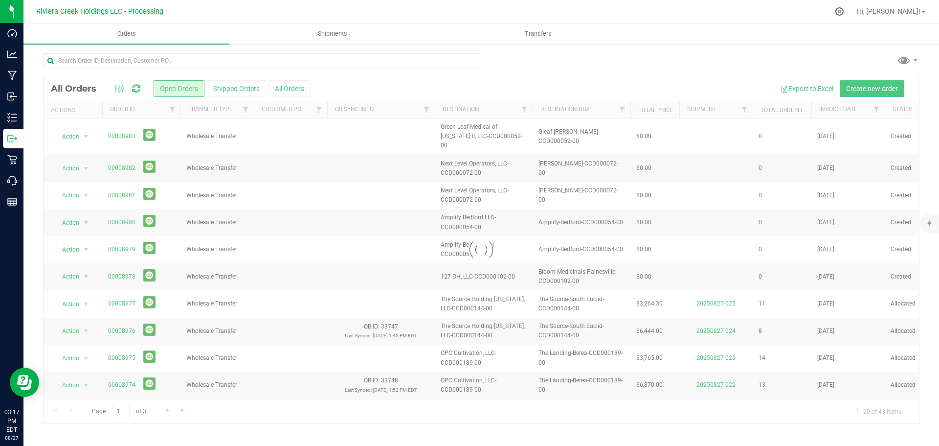
click at [869, 89] on div at bounding box center [482, 249] width 876 height 346
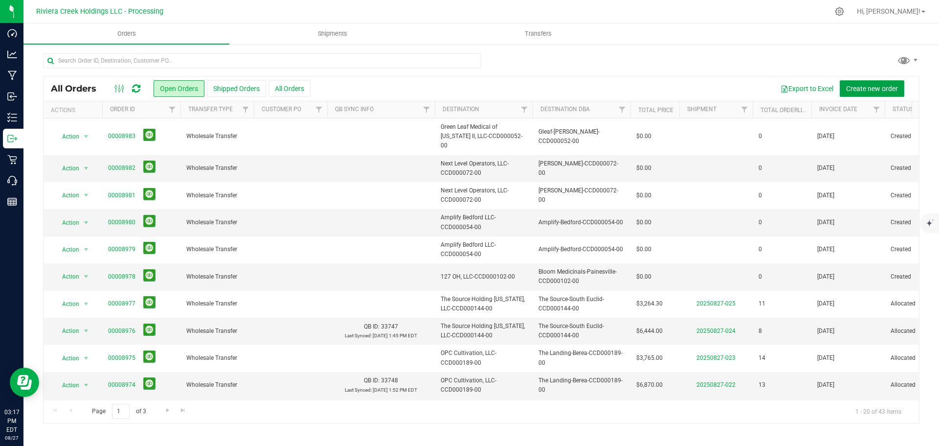
click at [862, 86] on span "Create new order" at bounding box center [872, 89] width 52 height 8
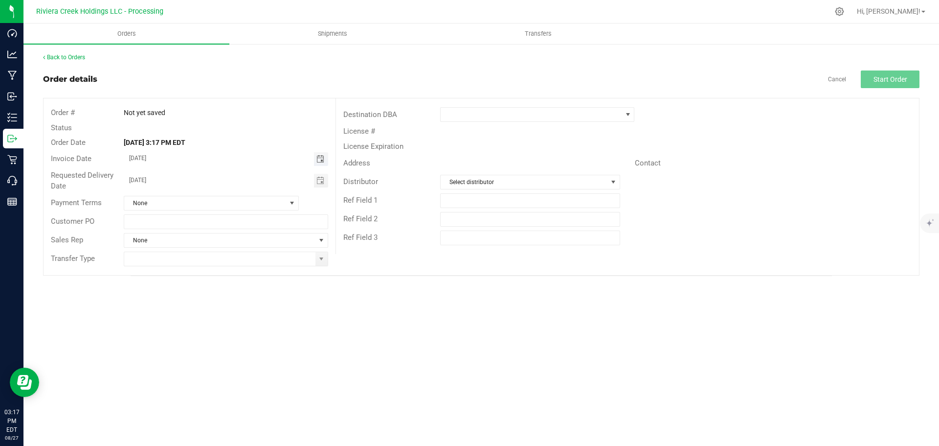
click at [322, 157] on span "Toggle calendar" at bounding box center [321, 159] width 8 height 8
click at [239, 270] on span "29" at bounding box center [240, 270] width 14 height 15
type input "[DATE]"
click at [323, 179] on span "Toggle calendar" at bounding box center [321, 181] width 8 height 8
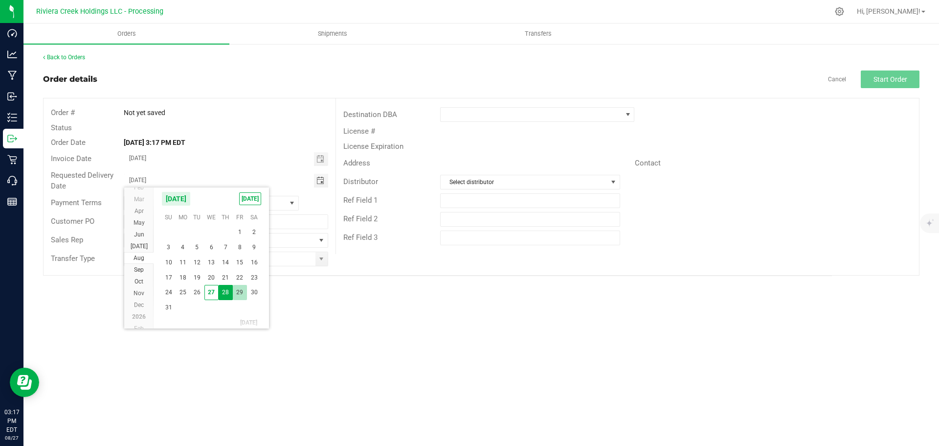
click at [240, 291] on span "29" at bounding box center [240, 292] width 14 height 15
type input "08/29/2025"
click at [320, 261] on span at bounding box center [322, 259] width 8 height 8
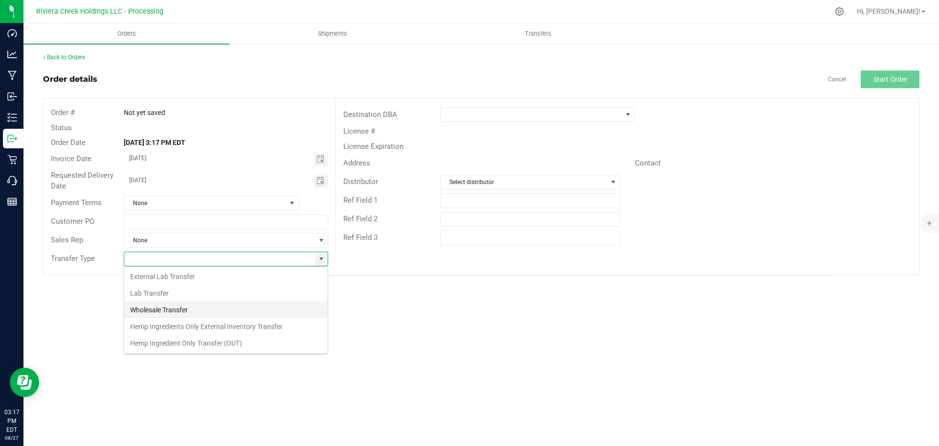
scroll to position [15, 205]
click at [159, 309] on li "Wholesale Transfer" at bounding box center [225, 309] width 203 height 17
type input "Wholesale Transfer"
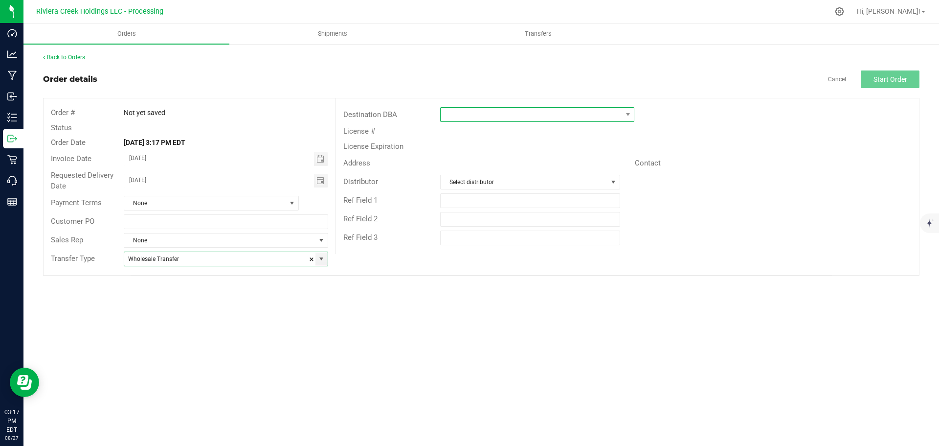
click at [454, 121] on span at bounding box center [531, 115] width 181 height 14
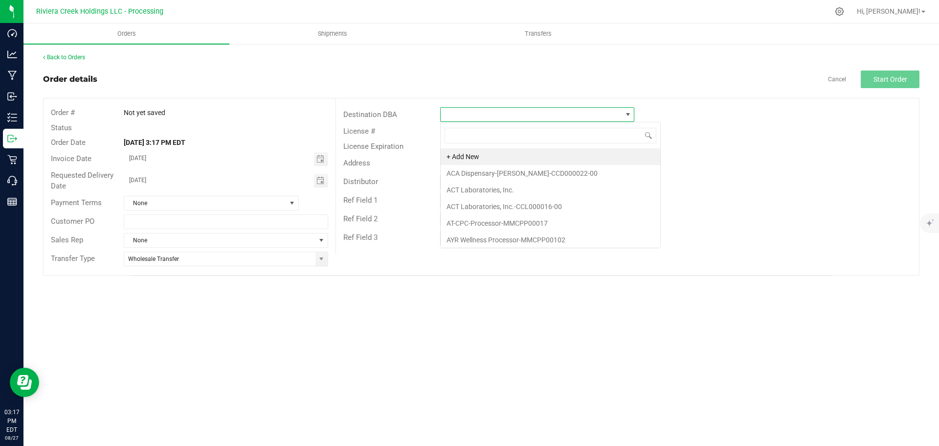
scroll to position [15, 194]
type input "glea"
click at [467, 152] on li "Gleaf-Warren-CCD000052-00" at bounding box center [537, 156] width 193 height 17
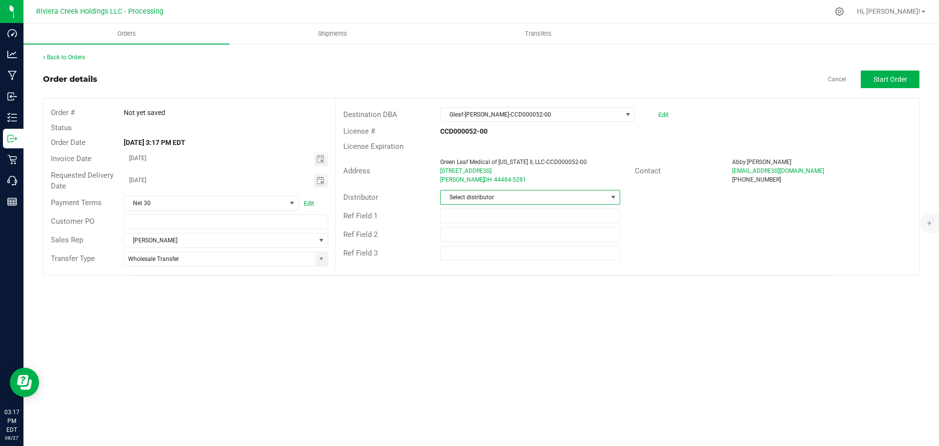
click at [472, 197] on span "Select distributor" at bounding box center [524, 197] width 166 height 14
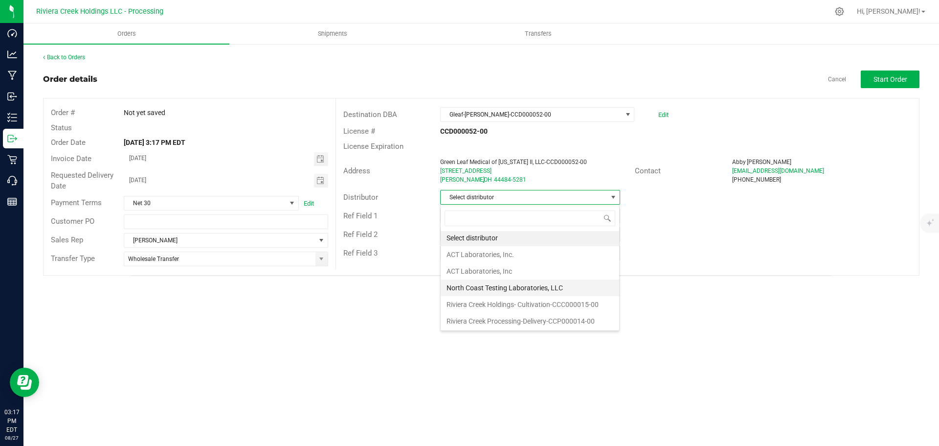
scroll to position [2, 0]
drag, startPoint x: 500, startPoint y: 321, endPoint x: 534, endPoint y: 307, distance: 36.8
click at [500, 321] on li "Riviera Creek Processing-Delivery-CCP000014-00" at bounding box center [530, 320] width 179 height 17
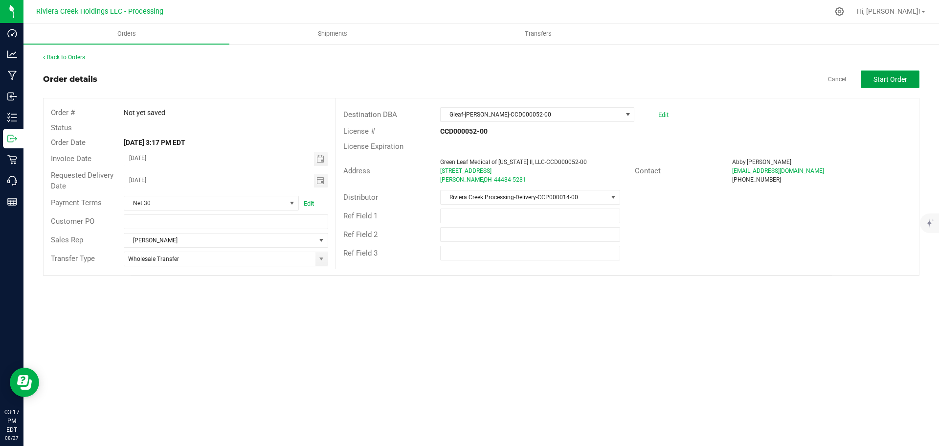
click at [883, 78] on span "Start Order" at bounding box center [891, 79] width 34 height 8
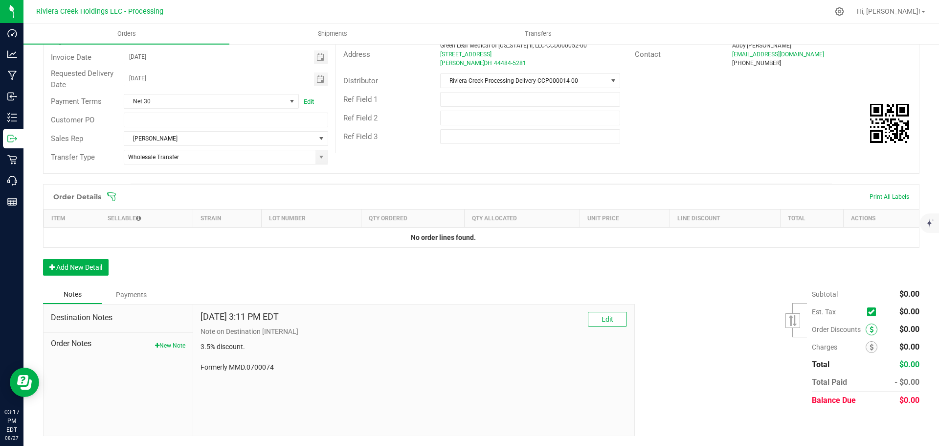
click at [866, 334] on span at bounding box center [872, 329] width 12 height 12
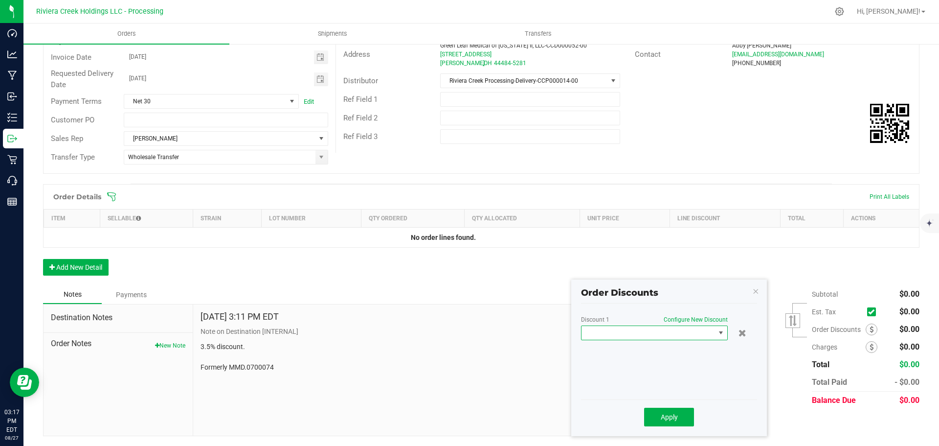
click at [703, 336] on span at bounding box center [649, 333] width 134 height 14
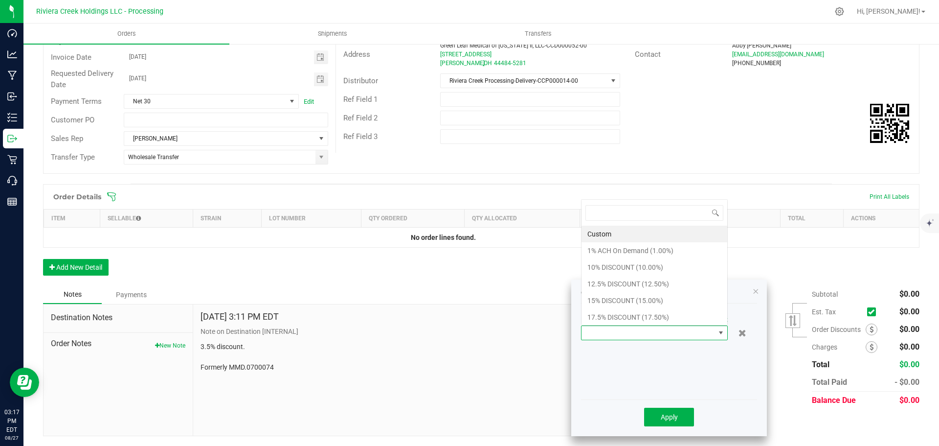
scroll to position [15, 147]
click at [602, 318] on li "17.5% DISCOUNT (17.50%)" at bounding box center [655, 317] width 146 height 17
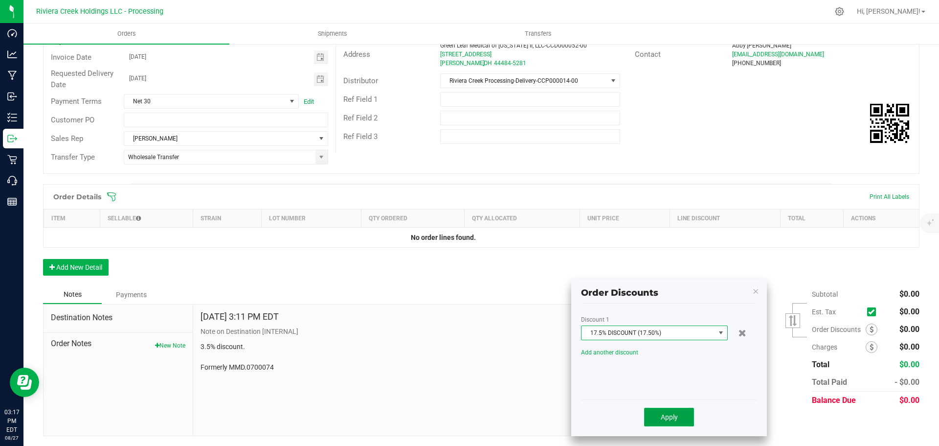
click at [666, 419] on span "Apply" at bounding box center [669, 417] width 17 height 8
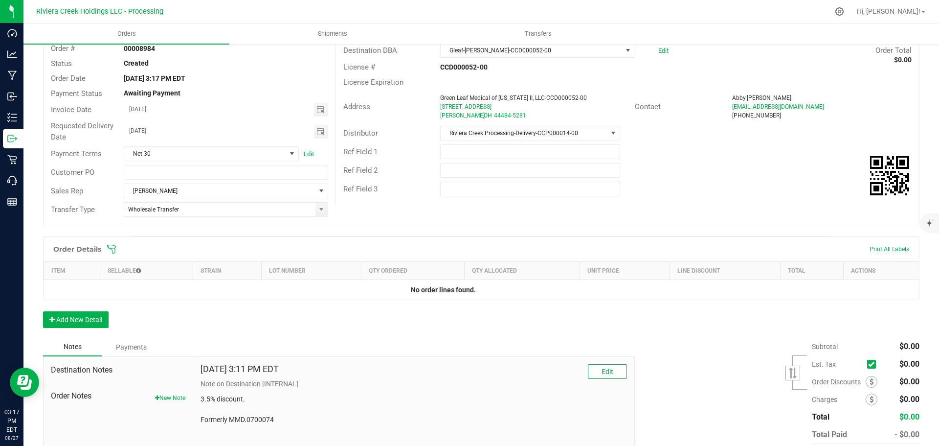
scroll to position [0, 0]
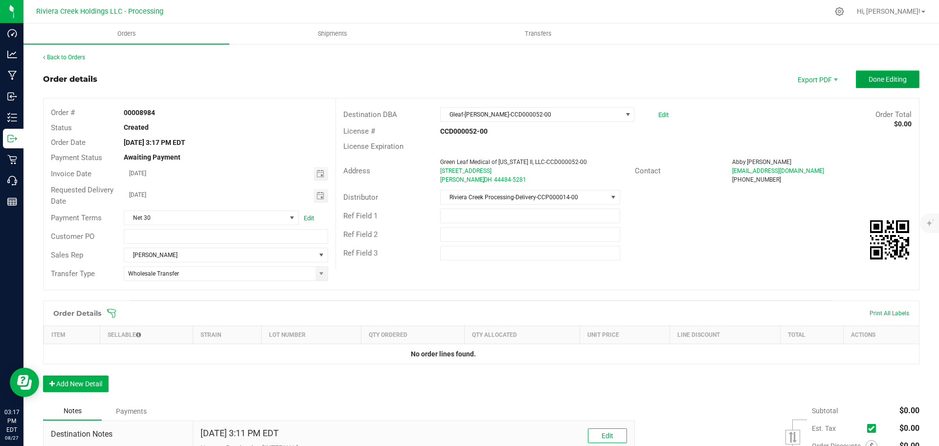
click at [869, 80] on span "Done Editing" at bounding box center [888, 79] width 38 height 8
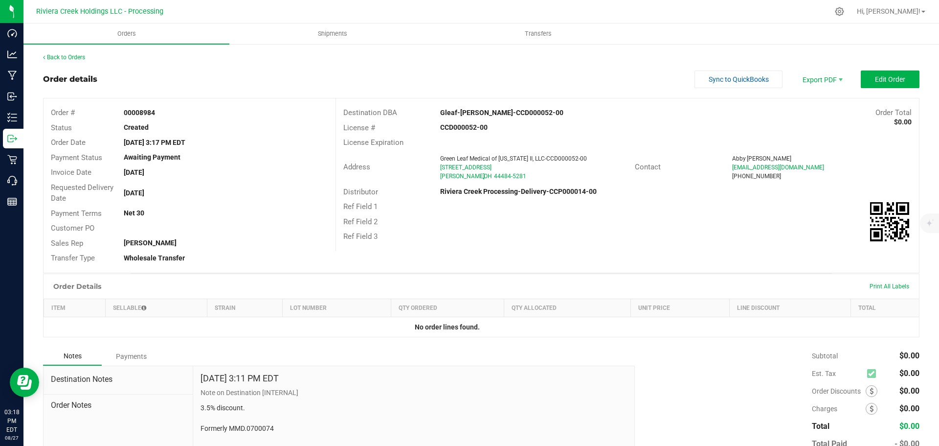
drag, startPoint x: 120, startPoint y: 112, endPoint x: 162, endPoint y: 115, distance: 41.7
click at [162, 115] on div "00008984" at bounding box center [225, 113] width 219 height 10
copy strong "00008984"
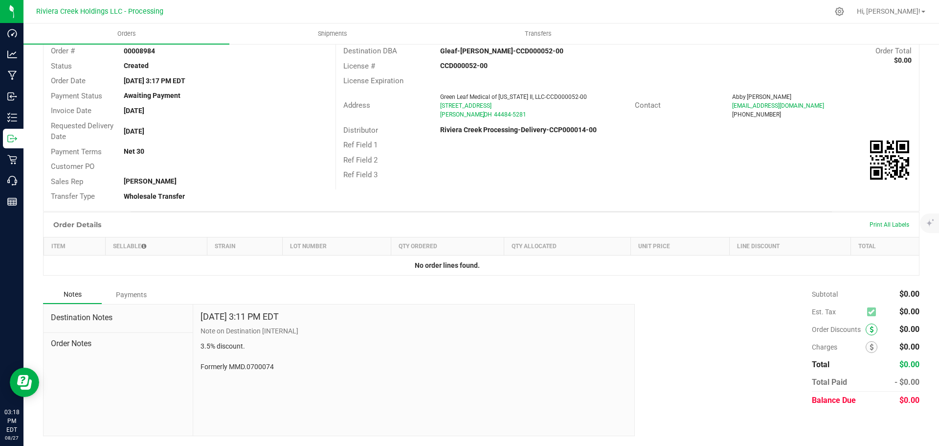
click at [867, 333] on span at bounding box center [872, 329] width 12 height 12
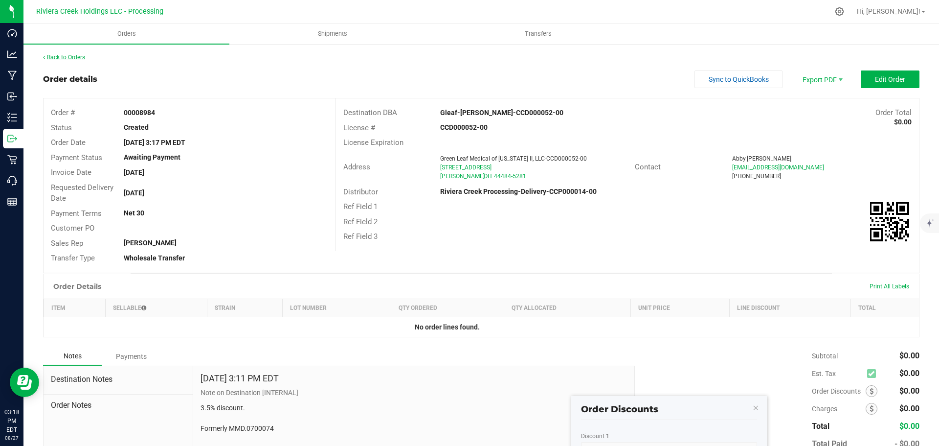
click at [80, 59] on link "Back to Orders" at bounding box center [64, 57] width 42 height 7
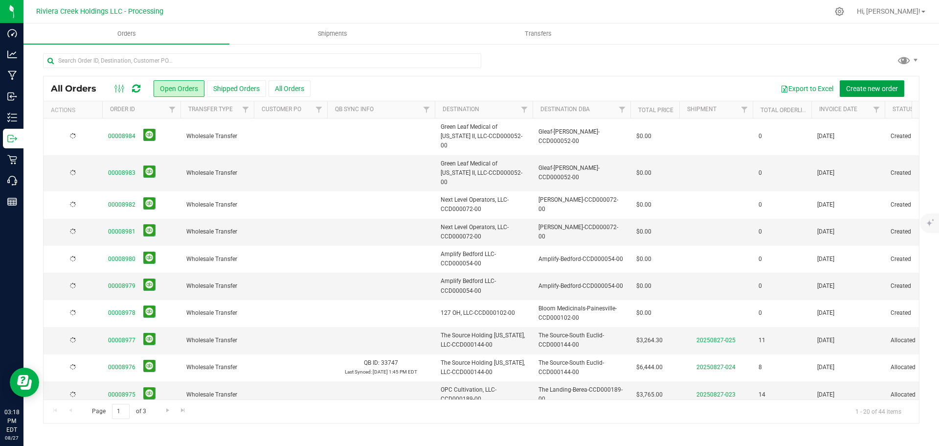
click at [867, 87] on span "Create new order" at bounding box center [872, 89] width 52 height 8
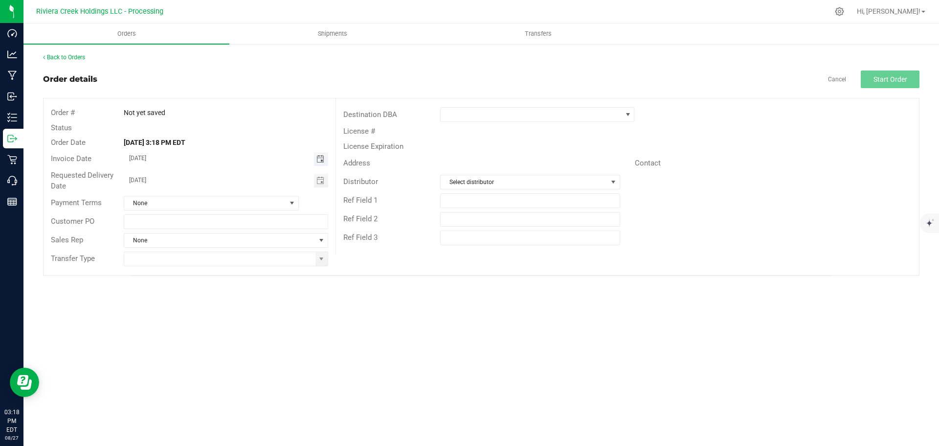
click at [317, 160] on span "Toggle calendar" at bounding box center [321, 159] width 8 height 8
click at [236, 271] on span "29" at bounding box center [240, 270] width 14 height 15
type input "08/29/2025"
click at [319, 187] on span "Toggle calendar" at bounding box center [321, 181] width 14 height 14
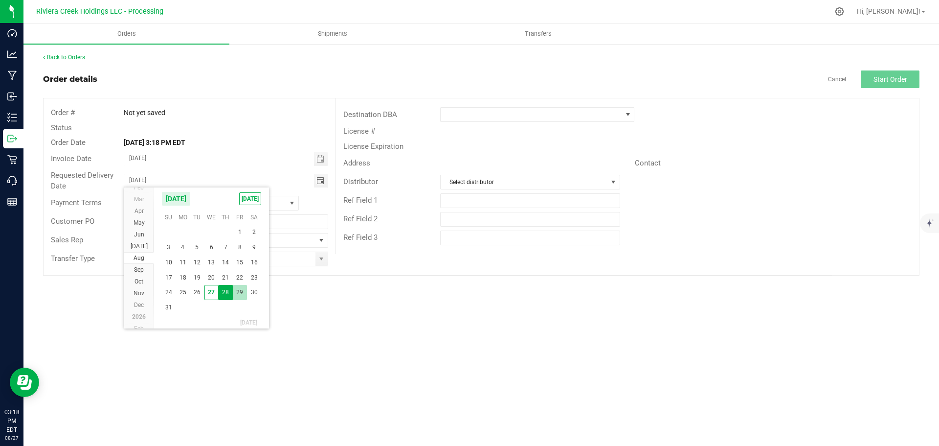
click at [240, 292] on span "29" at bounding box center [240, 292] width 14 height 15
type input "08/29/2025"
click at [323, 265] on span at bounding box center [322, 259] width 12 height 14
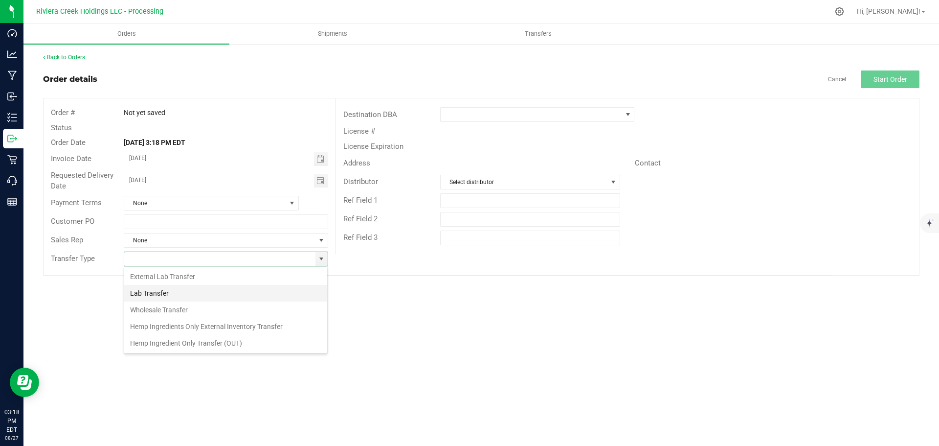
scroll to position [15, 205]
click at [195, 308] on li "Wholesale Transfer" at bounding box center [225, 309] width 203 height 17
type input "Wholesale Transfer"
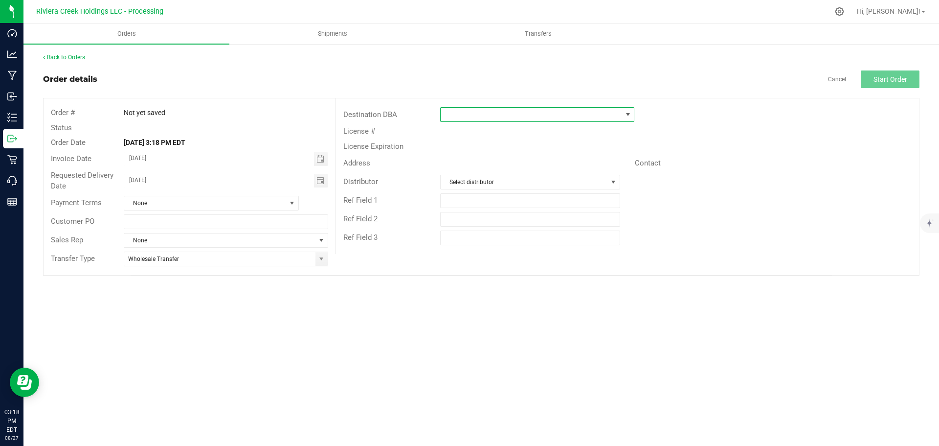
click at [451, 114] on span at bounding box center [531, 115] width 181 height 14
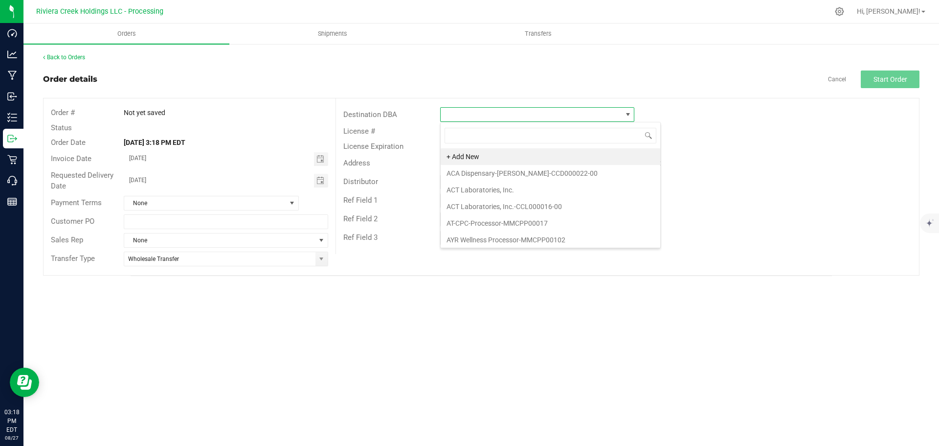
scroll to position [15, 194]
type input "saph"
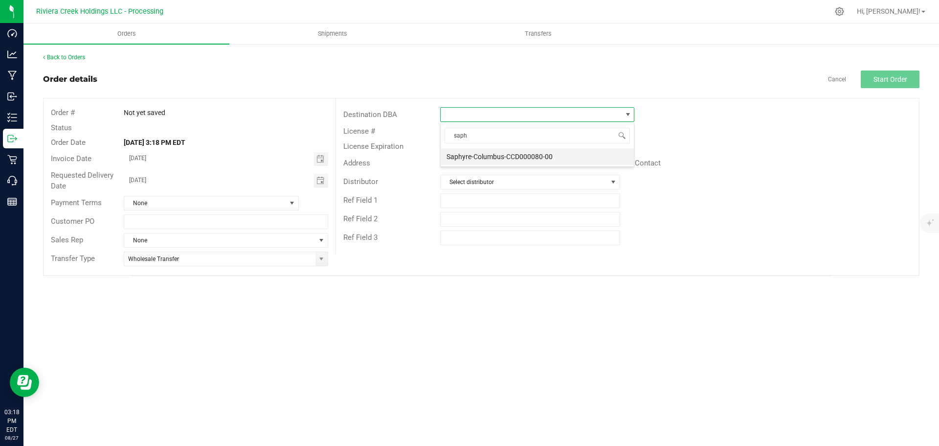
click at [475, 158] on li "Saphyre-Columbus-CCD000080-00" at bounding box center [537, 156] width 193 height 17
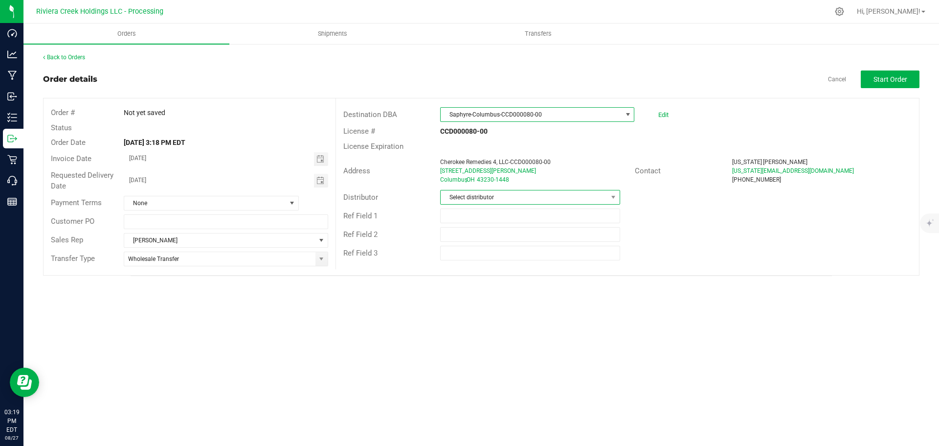
click at [590, 200] on span "Select distributor" at bounding box center [524, 197] width 166 height 14
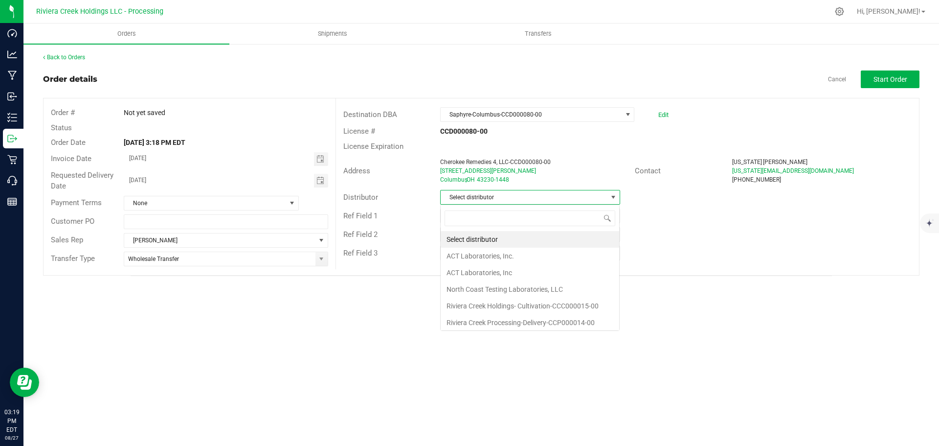
scroll to position [15, 180]
click at [510, 322] on li "Riviera Creek Processing-Delivery-CCP000014-00" at bounding box center [530, 322] width 179 height 17
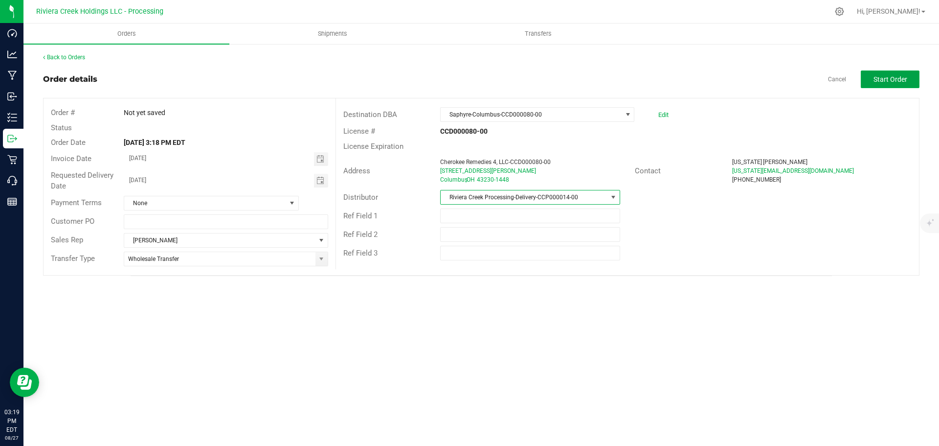
click at [899, 73] on button "Start Order" at bounding box center [890, 79] width 59 height 18
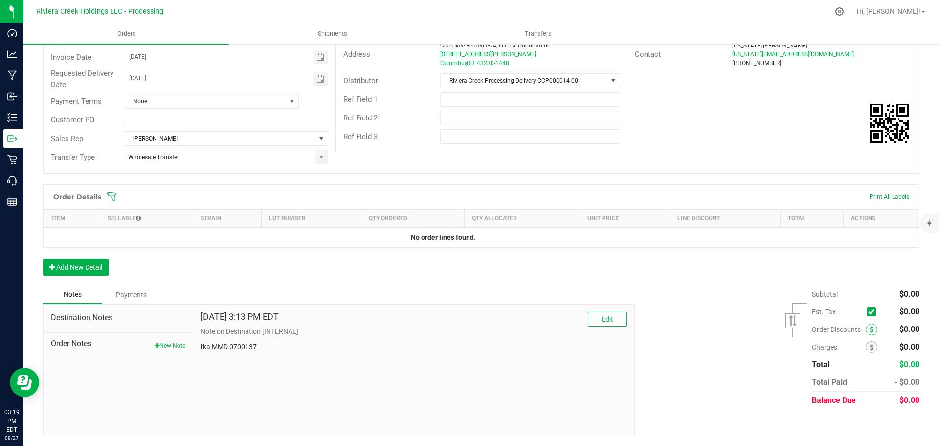
click at [866, 329] on span at bounding box center [872, 329] width 12 height 12
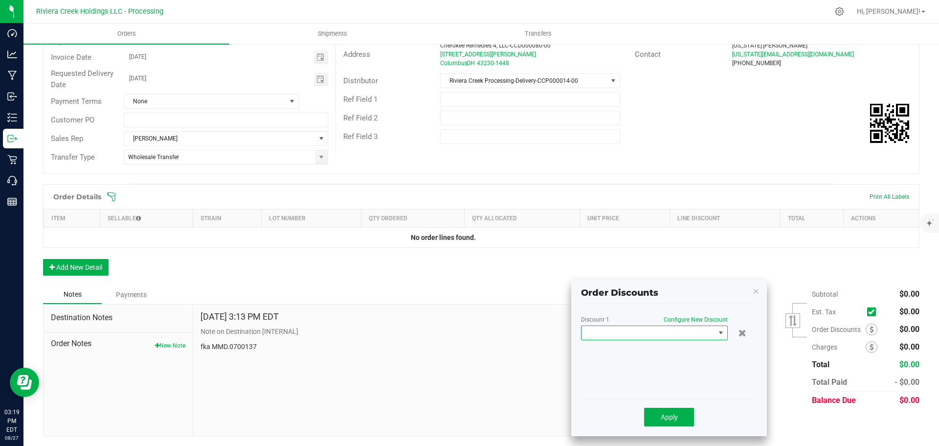
click at [652, 331] on span at bounding box center [649, 333] width 134 height 14
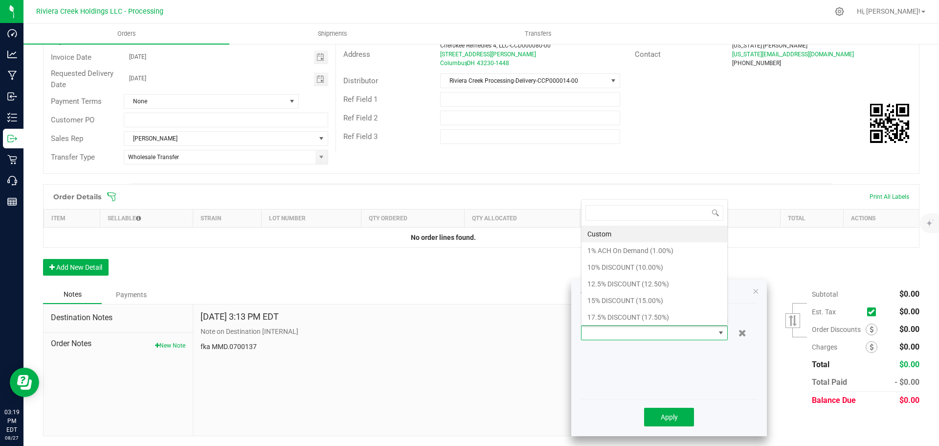
scroll to position [15, 147]
click at [632, 299] on li "15% DISCOUNT (15.00%)" at bounding box center [655, 300] width 146 height 17
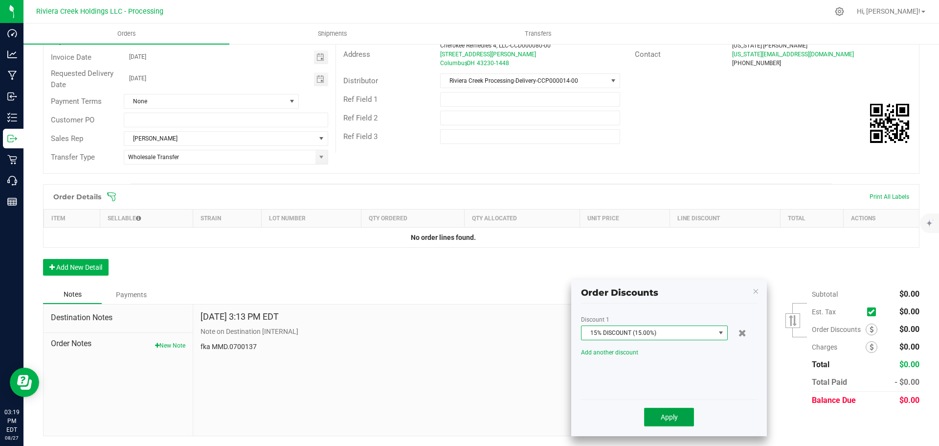
click at [659, 415] on button "Apply" at bounding box center [669, 417] width 50 height 19
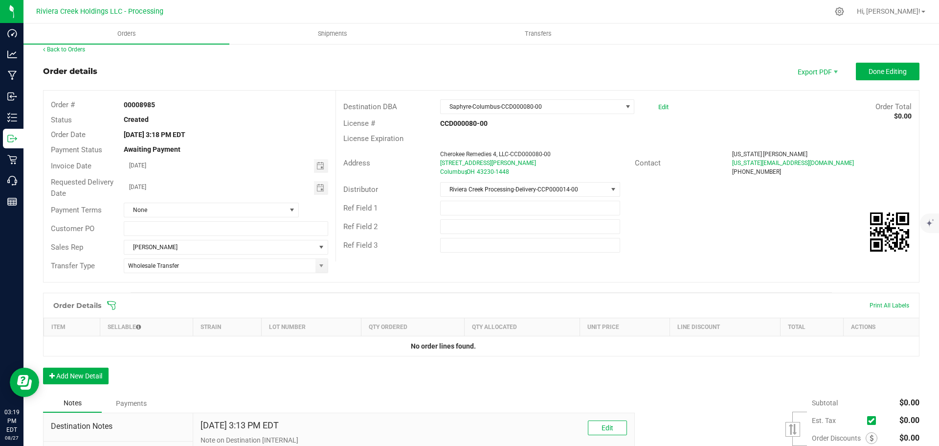
scroll to position [0, 0]
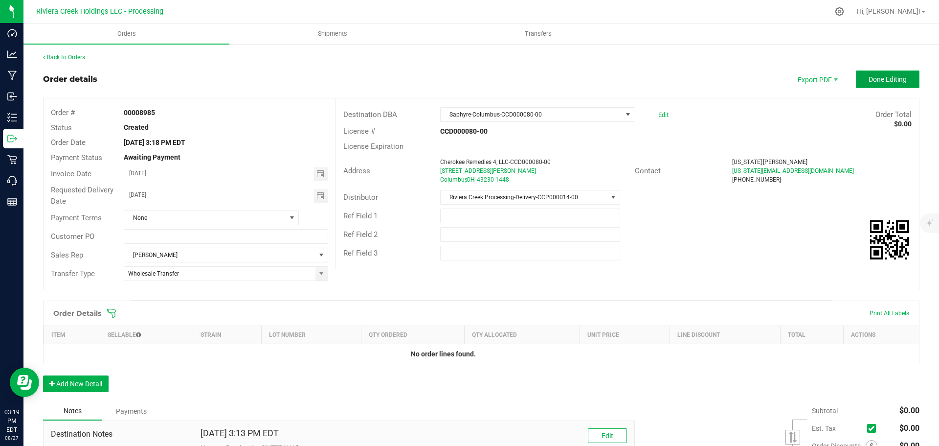
click at [859, 80] on button "Done Editing" at bounding box center [888, 79] width 64 height 18
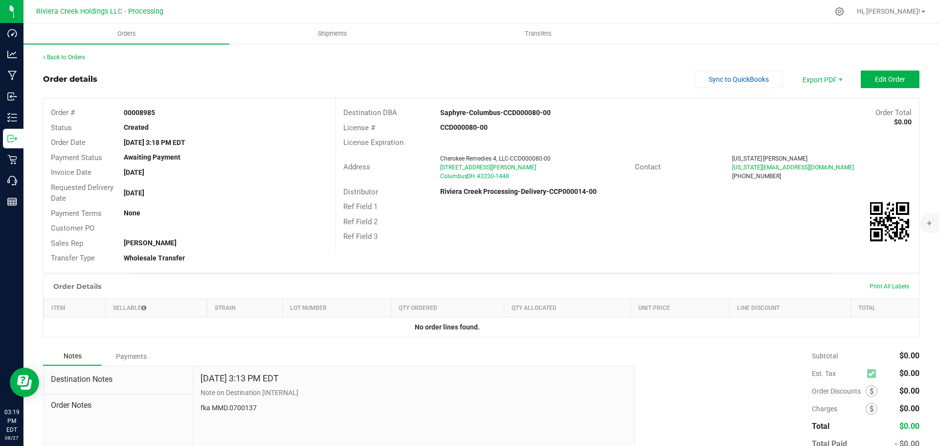
drag, startPoint x: 122, startPoint y: 112, endPoint x: 165, endPoint y: 114, distance: 43.1
click at [165, 114] on div "00008985" at bounding box center [225, 113] width 219 height 10
copy strong "00008985"
click at [58, 59] on link "Back to Orders" at bounding box center [64, 57] width 42 height 7
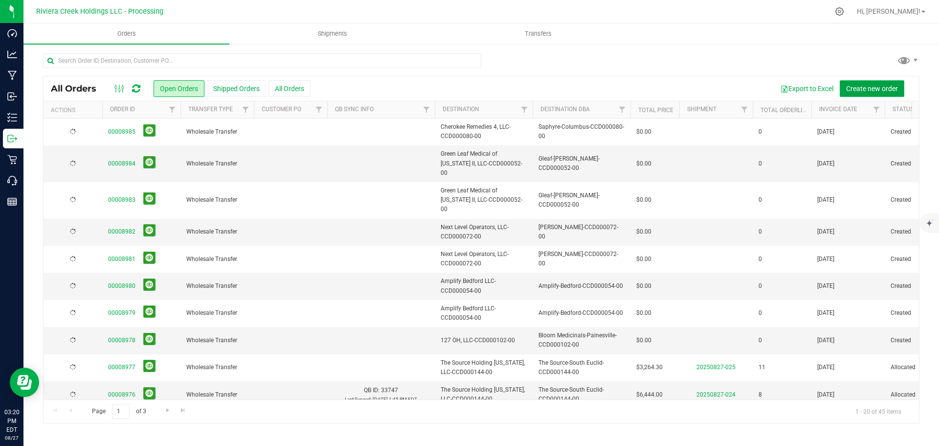
click at [861, 89] on span "Create new order" at bounding box center [872, 89] width 52 height 8
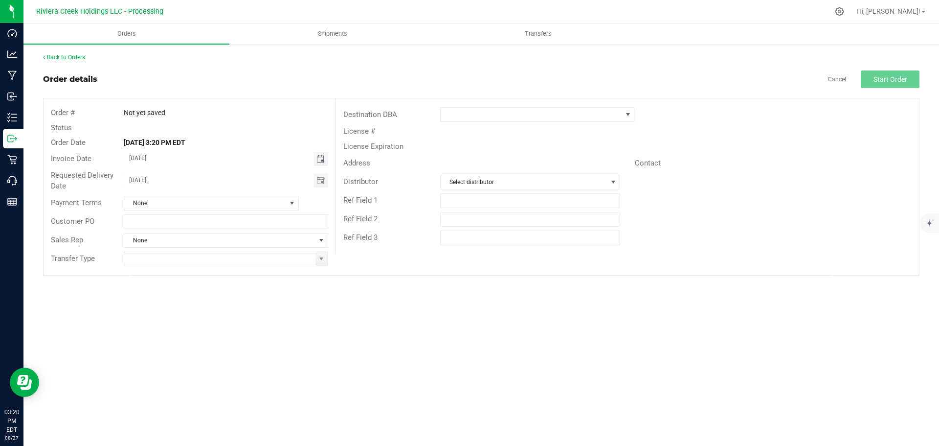
click at [320, 159] on span "Toggle calendar" at bounding box center [321, 159] width 8 height 8
click at [239, 271] on span "29" at bounding box center [240, 270] width 14 height 15
type input "08/29/2025"
click at [318, 182] on span "Toggle calendar" at bounding box center [321, 181] width 8 height 8
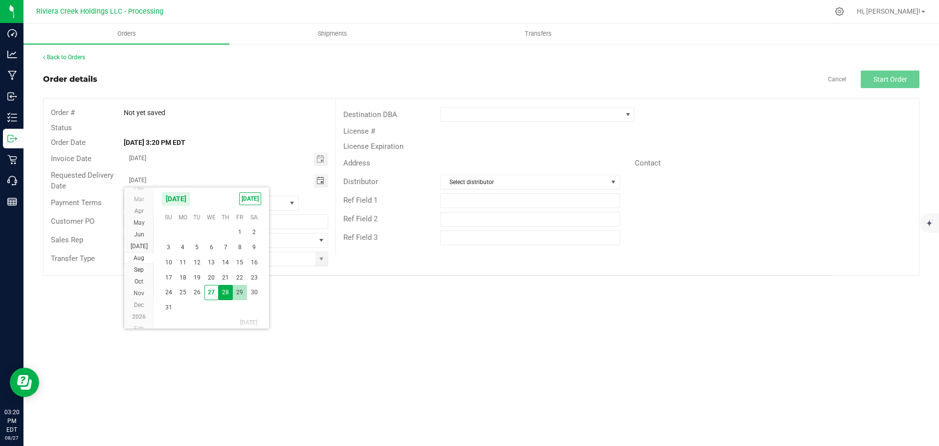
click at [243, 291] on span "29" at bounding box center [240, 292] width 14 height 15
type input "08/29/2025"
click at [321, 263] on span at bounding box center [322, 259] width 12 height 14
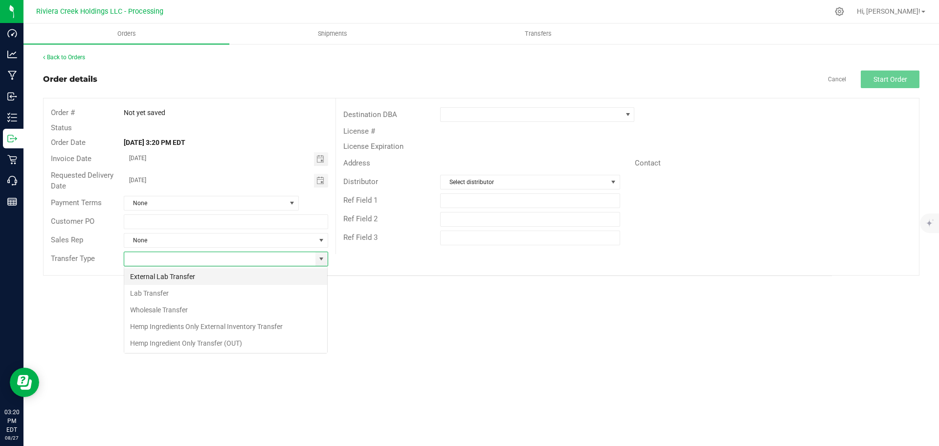
scroll to position [15, 205]
click at [160, 306] on li "Wholesale Transfer" at bounding box center [225, 309] width 203 height 17
type input "Wholesale Transfer"
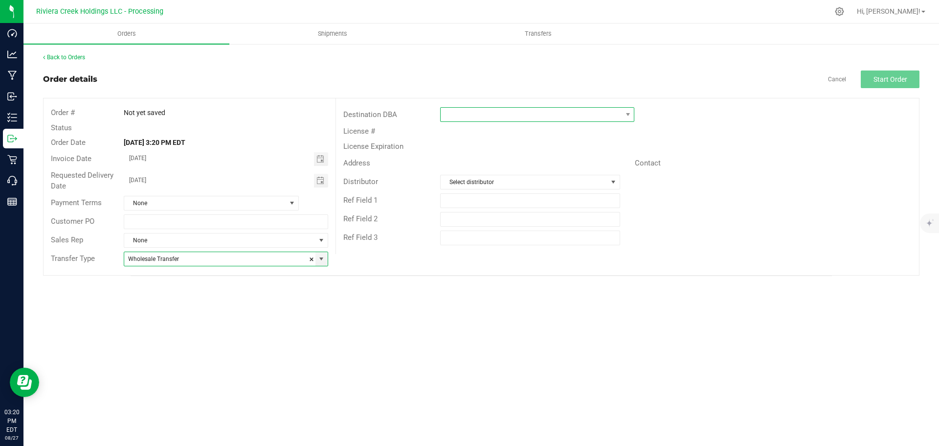
click at [449, 116] on span at bounding box center [531, 115] width 181 height 14
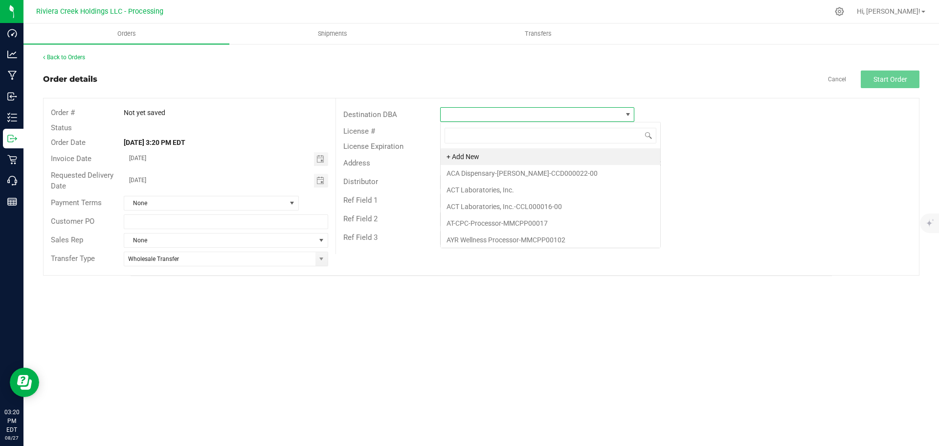
scroll to position [15, 194]
type input "sap"
click at [466, 158] on li "Saphyre-Columbus-CCD000080-00" at bounding box center [537, 156] width 193 height 17
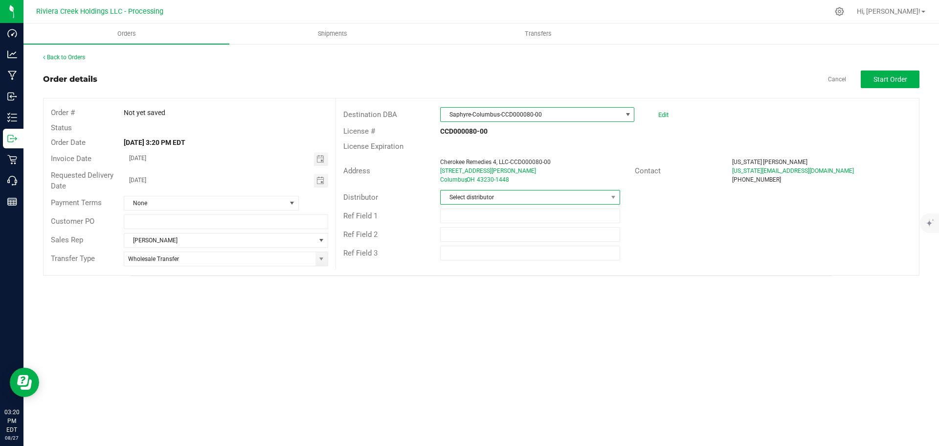
click at [482, 195] on span "Select distributor" at bounding box center [524, 197] width 166 height 14
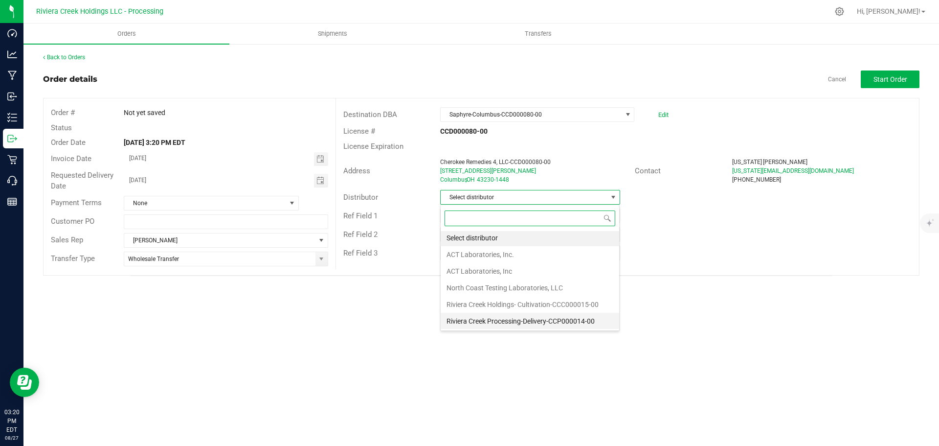
scroll to position [2, 0]
click at [482, 324] on li "Riviera Creek Processing-Delivery-CCP000014-00" at bounding box center [530, 320] width 179 height 17
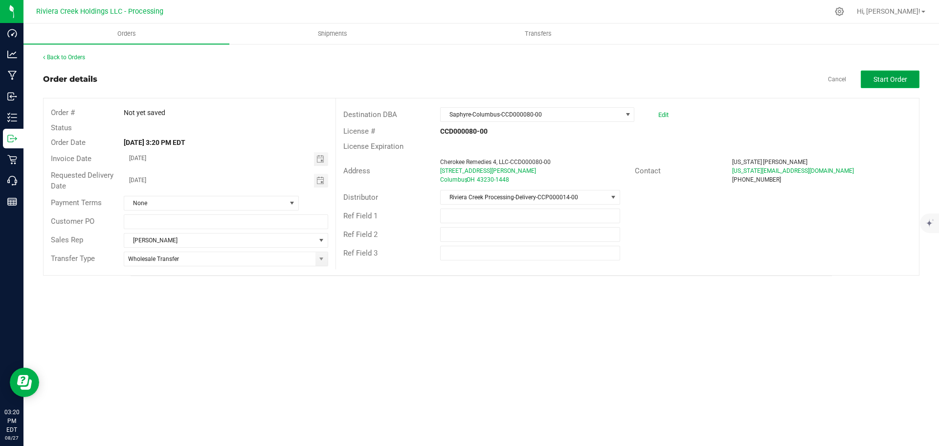
click at [881, 79] on span "Start Order" at bounding box center [891, 79] width 34 height 8
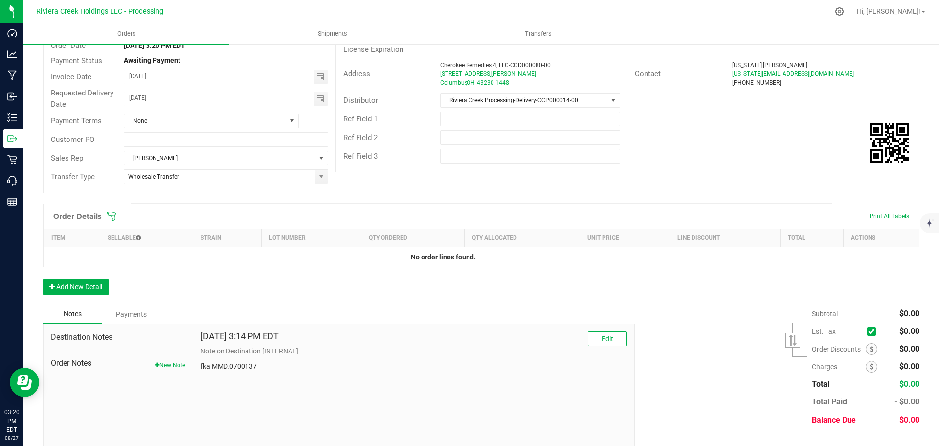
scroll to position [116, 0]
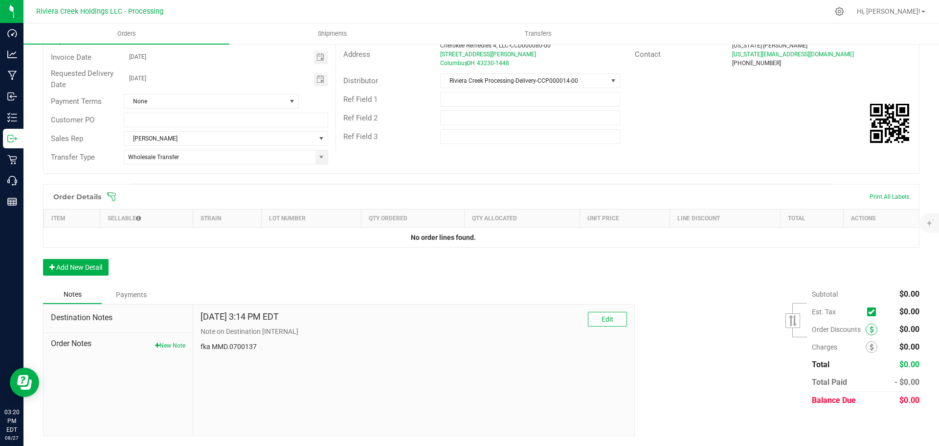
click at [870, 332] on icon at bounding box center [872, 329] width 4 height 7
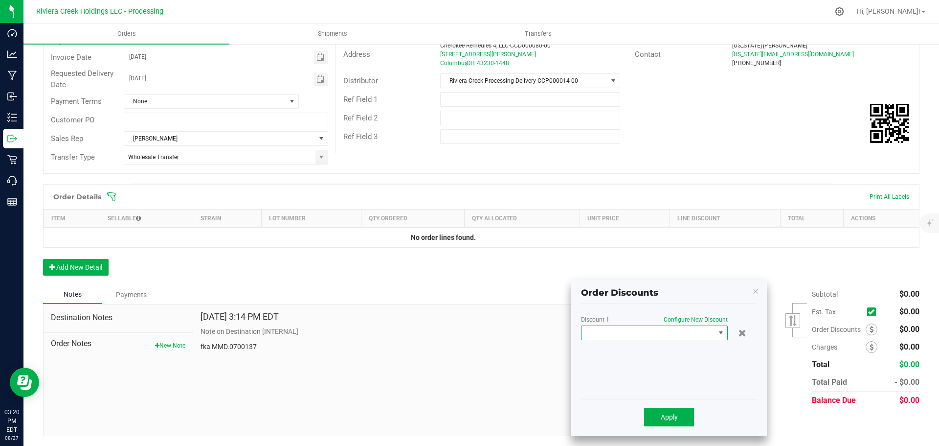
click at [684, 335] on span at bounding box center [649, 333] width 134 height 14
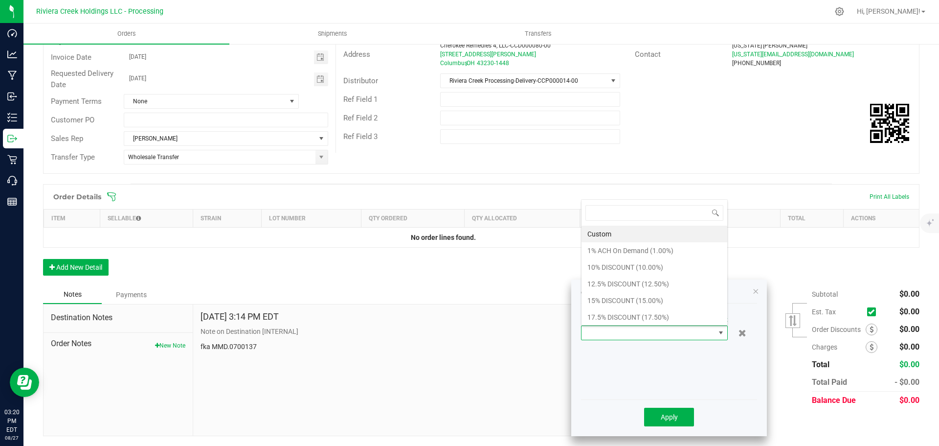
scroll to position [15, 147]
click at [643, 302] on li "15% DISCOUNT (15.00%)" at bounding box center [655, 300] width 146 height 17
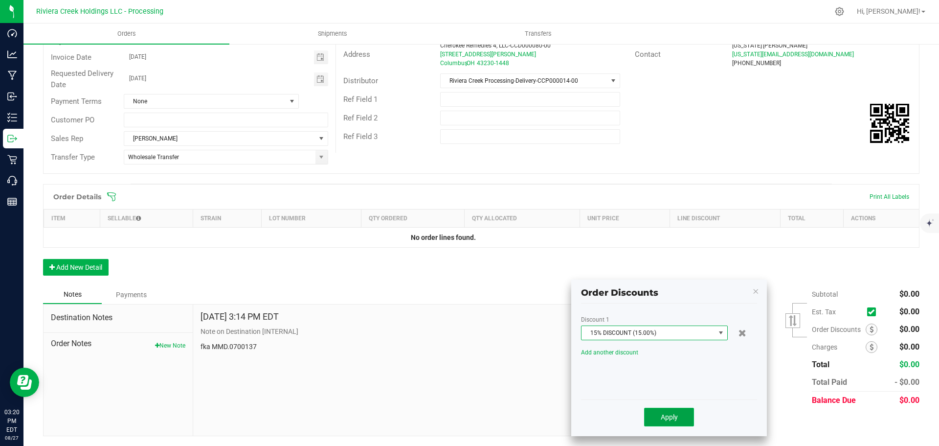
click at [665, 417] on span "Apply" at bounding box center [669, 417] width 17 height 8
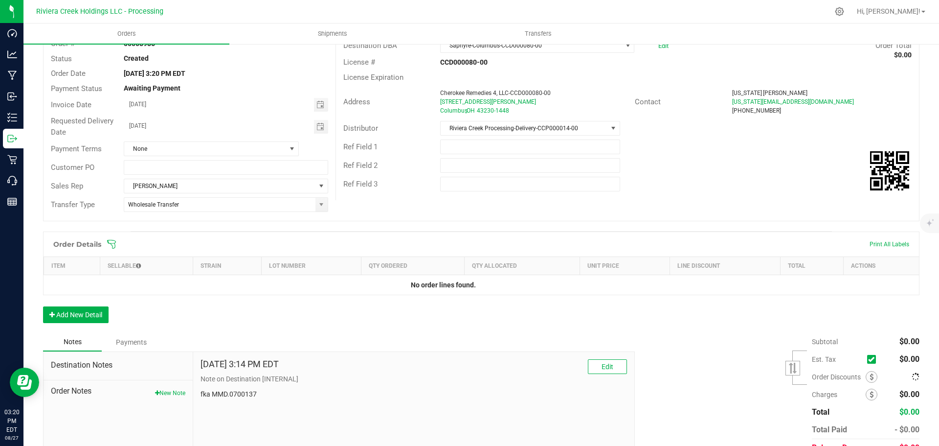
scroll to position [0, 0]
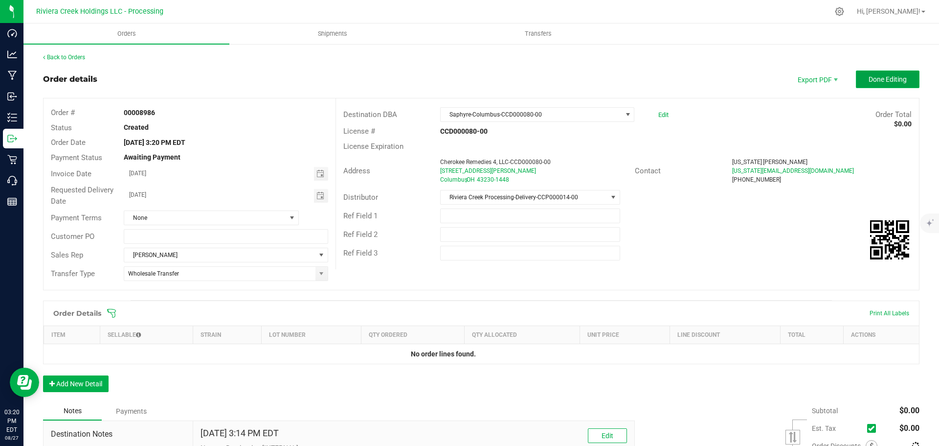
click at [868, 72] on button "Done Editing" at bounding box center [888, 79] width 64 height 18
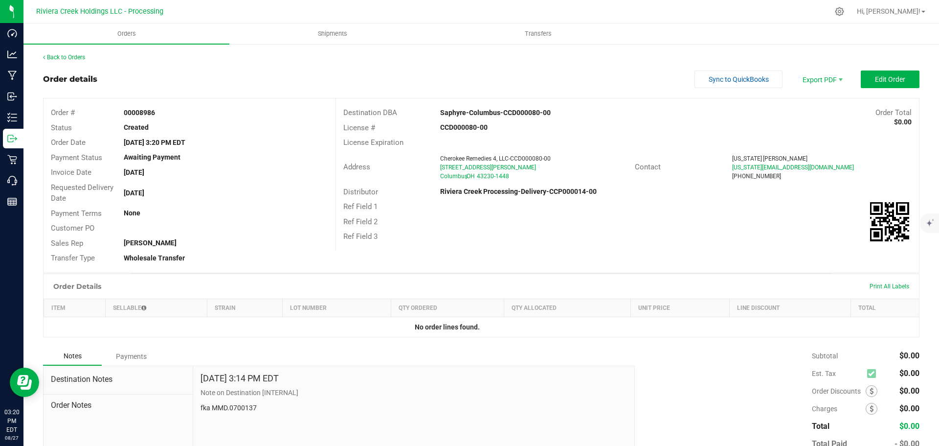
drag, startPoint x: 120, startPoint y: 112, endPoint x: 169, endPoint y: 114, distance: 49.0
click at [169, 114] on div "00008986" at bounding box center [225, 113] width 219 height 10
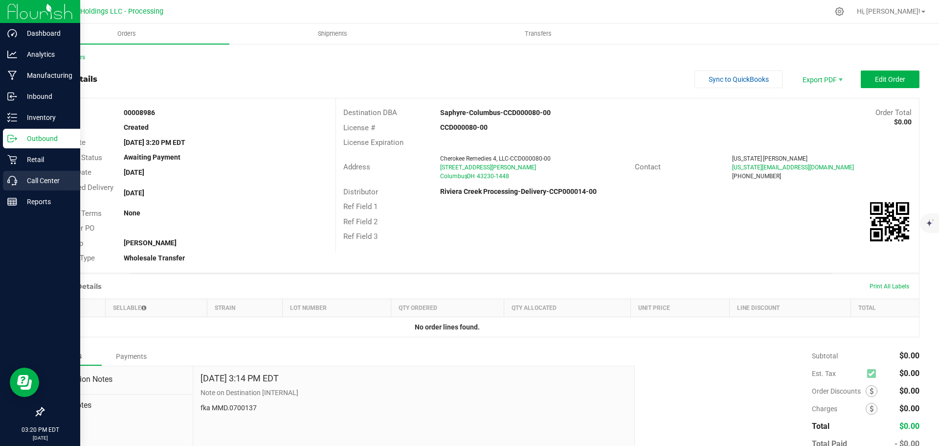
copy strong "00008986"
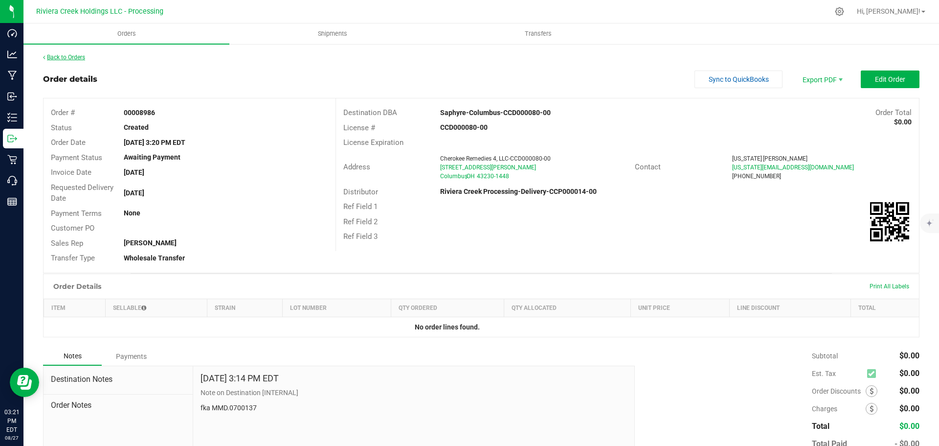
click at [68, 57] on link "Back to Orders" at bounding box center [64, 57] width 42 height 7
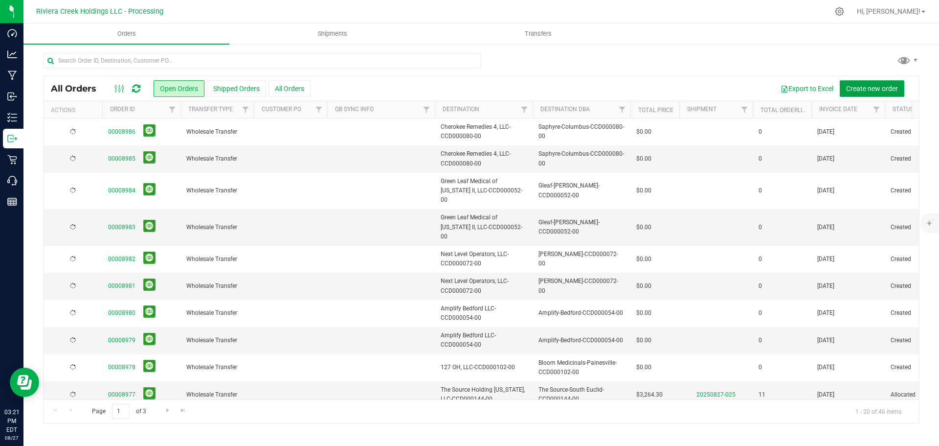
click at [861, 91] on span "Create new order" at bounding box center [872, 89] width 52 height 8
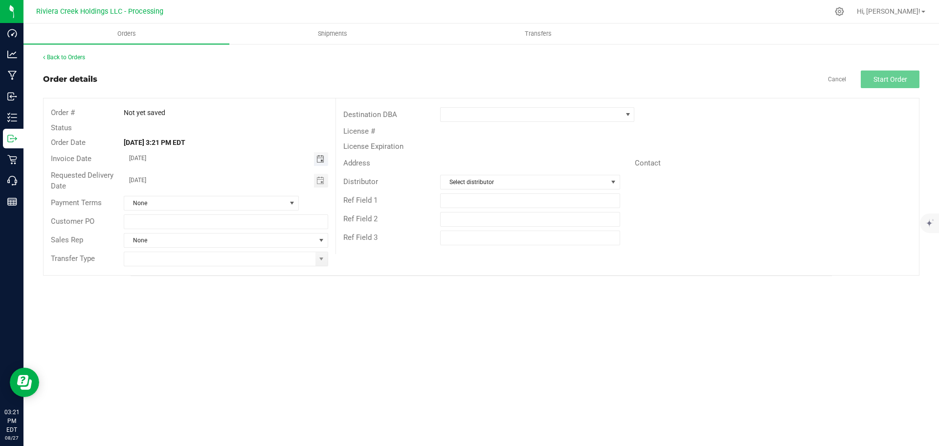
click at [323, 159] on span "Toggle calendar" at bounding box center [321, 159] width 8 height 8
click at [238, 268] on span "29" at bounding box center [240, 270] width 14 height 15
type input "08/29/2025"
click at [317, 182] on span "Toggle calendar" at bounding box center [321, 181] width 8 height 8
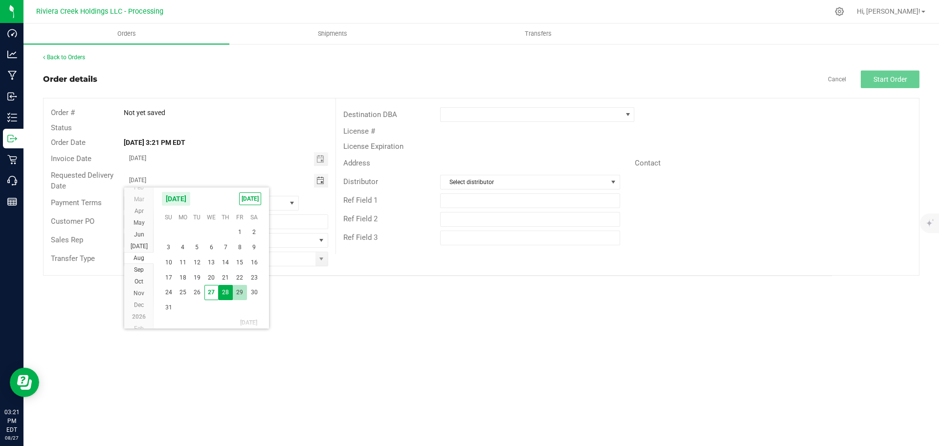
click at [236, 290] on span "29" at bounding box center [240, 292] width 14 height 15
type input "08/29/2025"
click at [316, 261] on span at bounding box center [322, 259] width 12 height 14
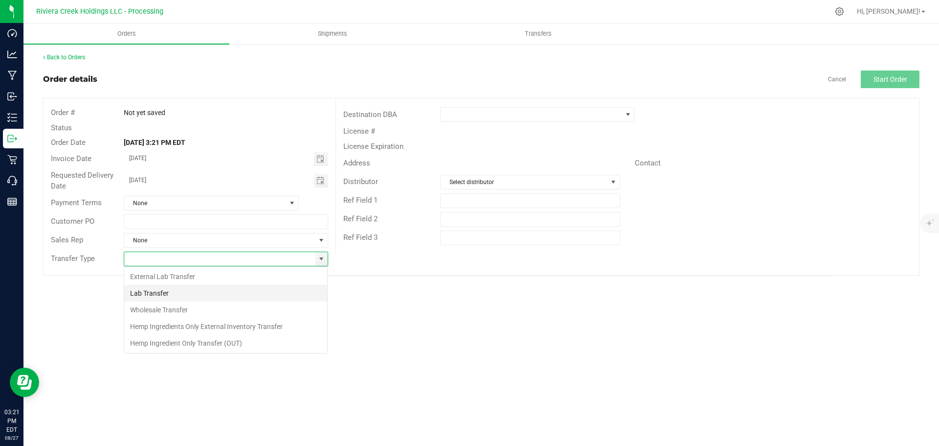
scroll to position [15, 205]
click at [185, 311] on li "Wholesale Transfer" at bounding box center [225, 309] width 203 height 17
type input "Wholesale Transfer"
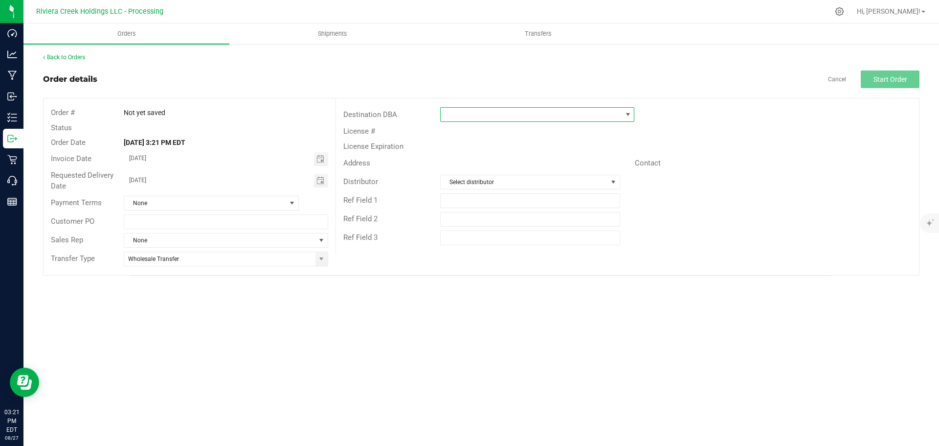
click at [473, 118] on span at bounding box center [531, 115] width 181 height 14
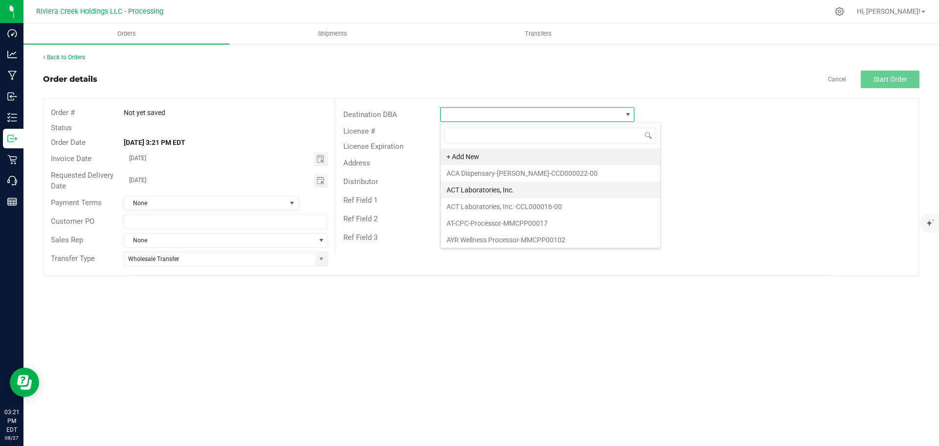
scroll to position [15, 194]
type input "bloo"
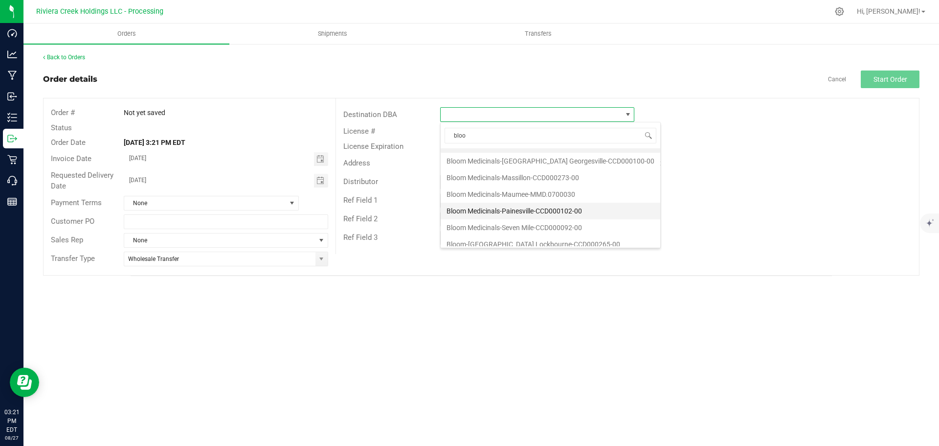
scroll to position [19, 0]
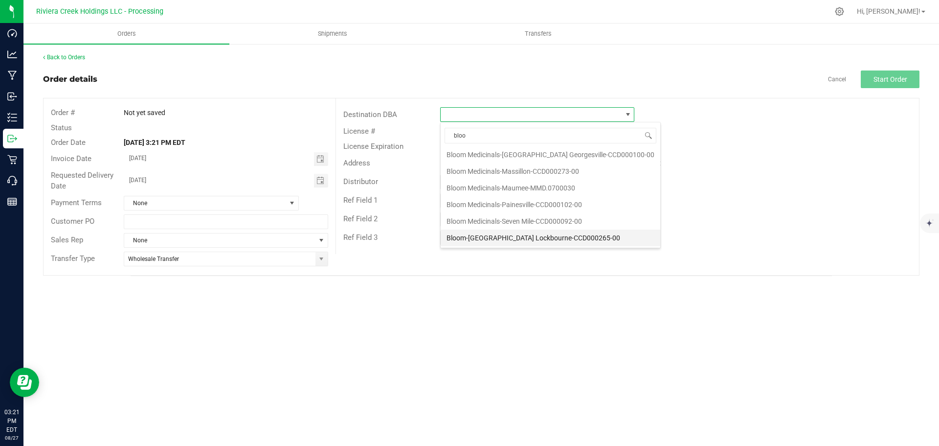
click at [497, 236] on li "Bloom-Columbus Lockbourne-CCD000265-00" at bounding box center [551, 237] width 220 height 17
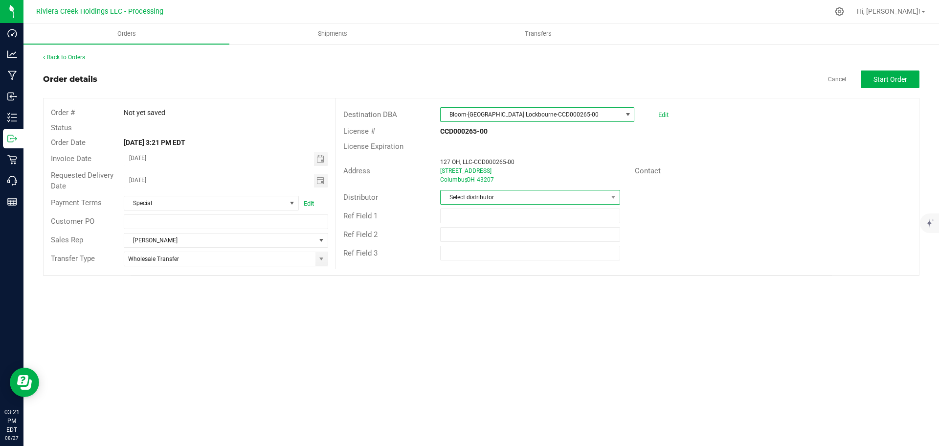
click at [515, 203] on span "Select distributor" at bounding box center [524, 197] width 166 height 14
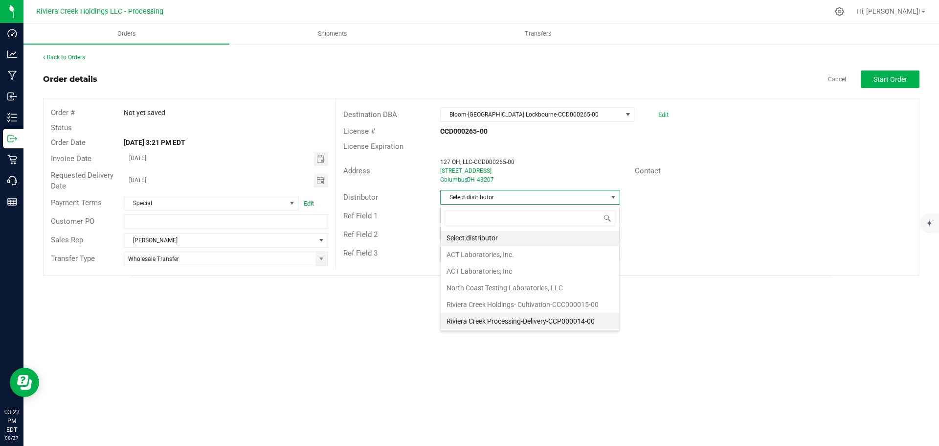
scroll to position [2, 0]
click at [520, 325] on li "Riviera Creek Processing-Delivery-CCP000014-00" at bounding box center [530, 320] width 179 height 17
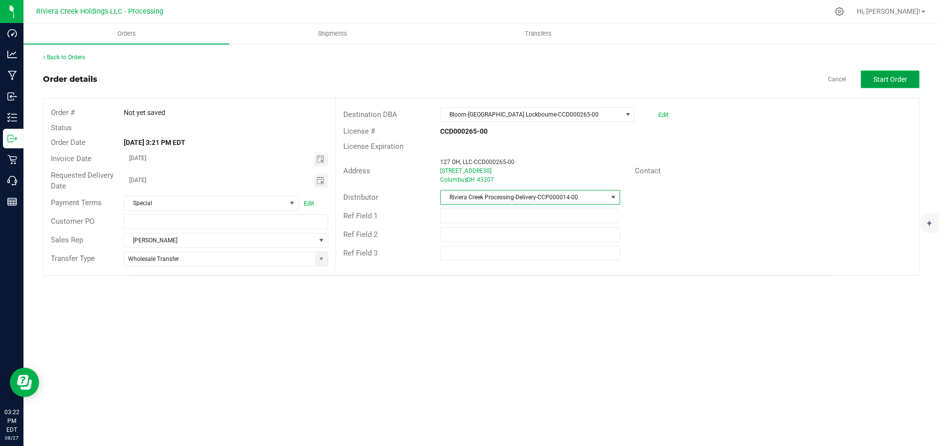
click at [876, 85] on button "Start Order" at bounding box center [890, 79] width 59 height 18
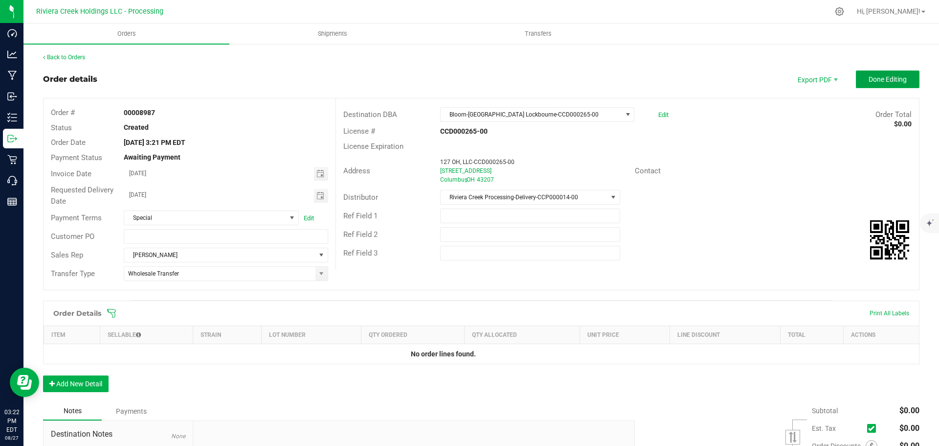
click at [877, 82] on span "Done Editing" at bounding box center [888, 79] width 38 height 8
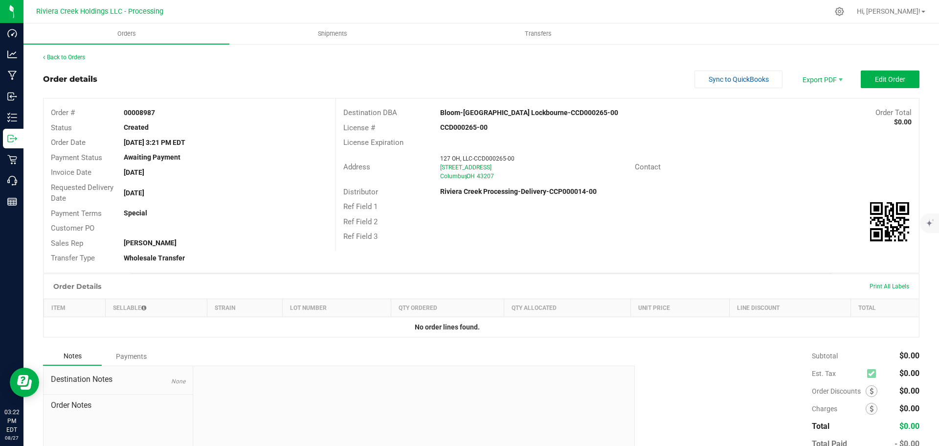
drag, startPoint x: 119, startPoint y: 112, endPoint x: 159, endPoint y: 113, distance: 39.6
click at [159, 113] on div "00008987" at bounding box center [225, 113] width 219 height 10
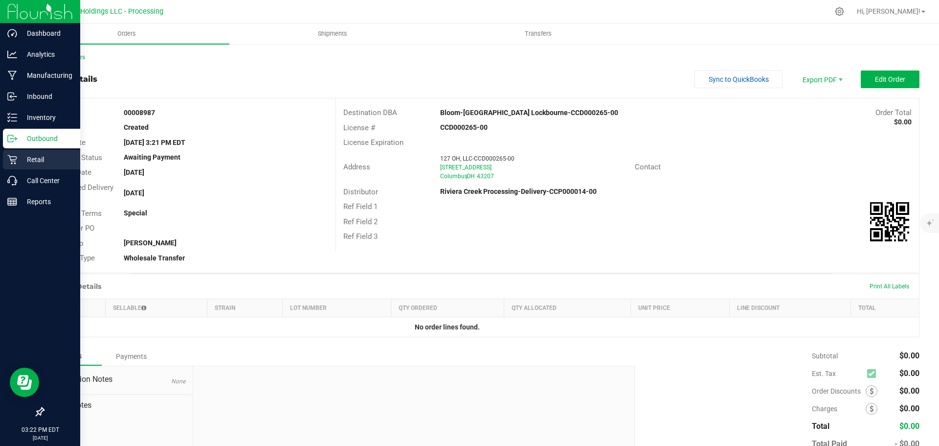
copy strong "00008987"
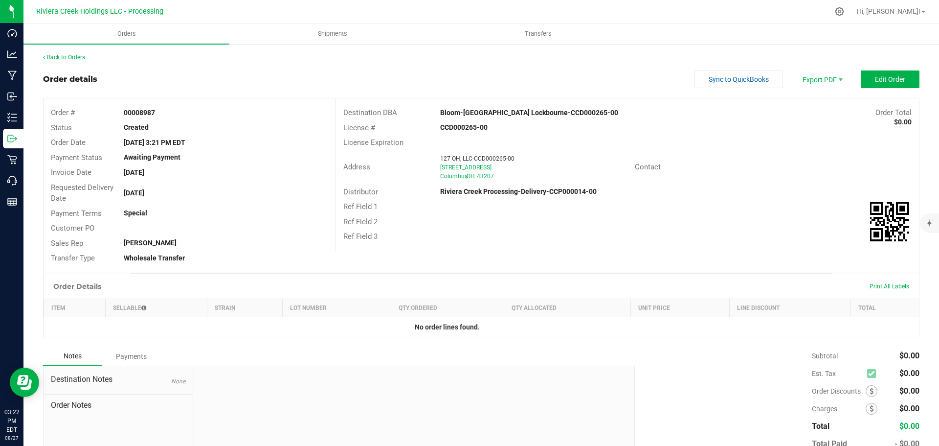
click at [68, 58] on link "Back to Orders" at bounding box center [64, 57] width 42 height 7
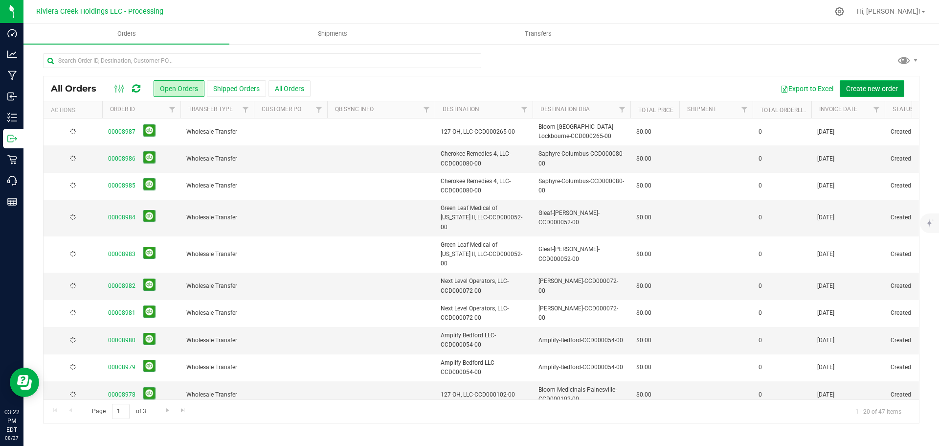
click at [871, 91] on span "Create new order" at bounding box center [872, 89] width 52 height 8
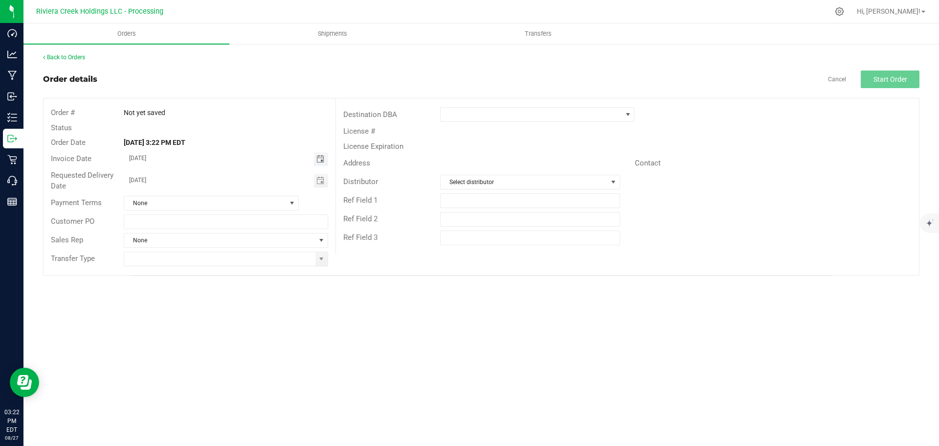
click at [319, 162] on span "Toggle calendar" at bounding box center [321, 159] width 8 height 8
click at [239, 271] on span "29" at bounding box center [240, 270] width 14 height 15
type input "08/29/2025"
click at [321, 185] on span "Toggle calendar" at bounding box center [321, 181] width 14 height 14
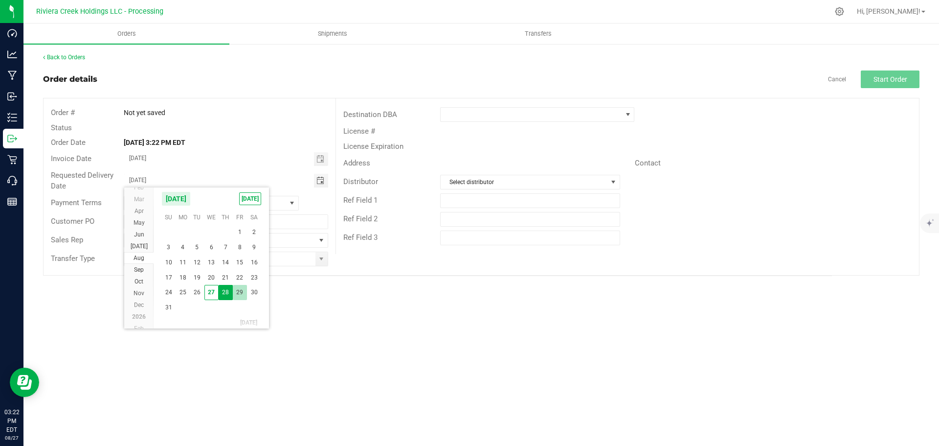
click at [239, 294] on span "29" at bounding box center [240, 292] width 14 height 15
type input "08/29/2025"
click at [318, 260] on span at bounding box center [322, 259] width 8 height 8
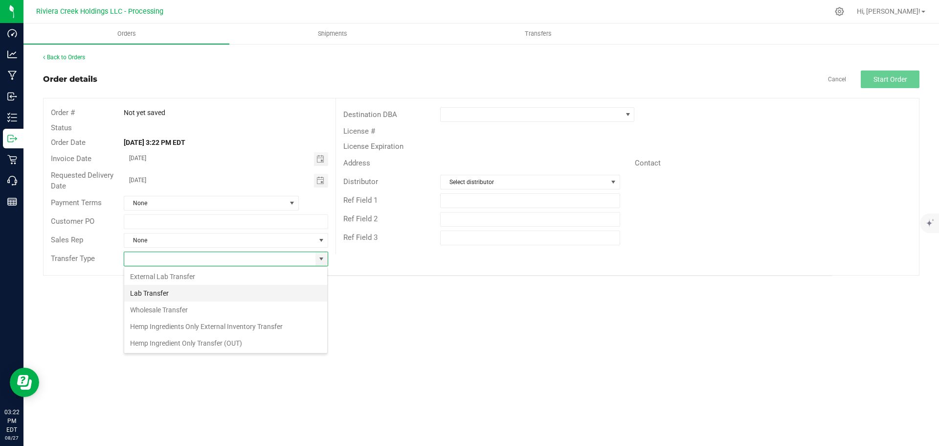
scroll to position [15, 205]
click at [184, 309] on li "Wholesale Transfer" at bounding box center [225, 309] width 203 height 17
type input "Wholesale Transfer"
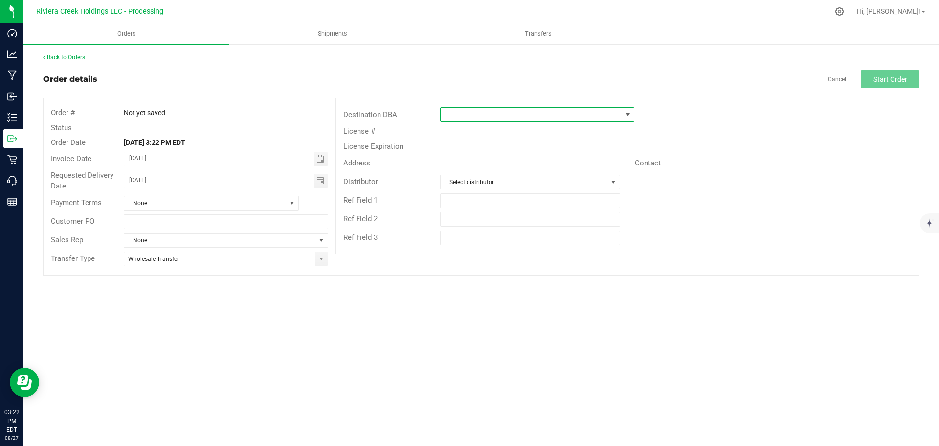
click at [456, 116] on span at bounding box center [531, 115] width 181 height 14
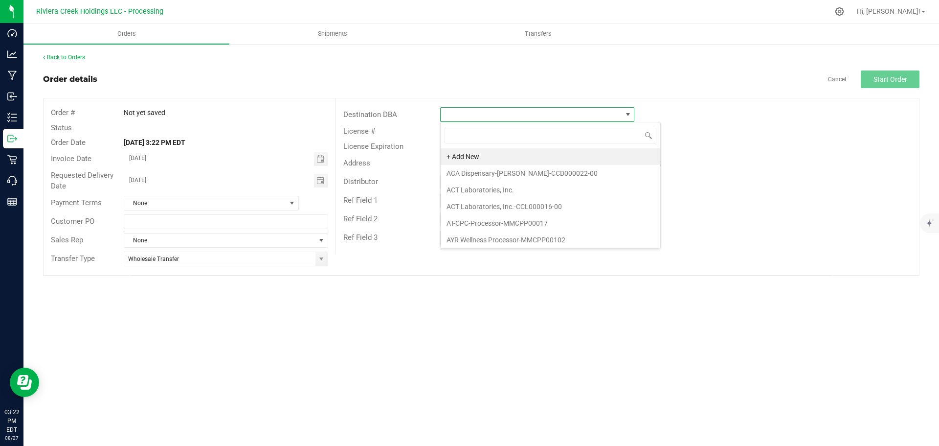
scroll to position [15, 194]
type input "blo"
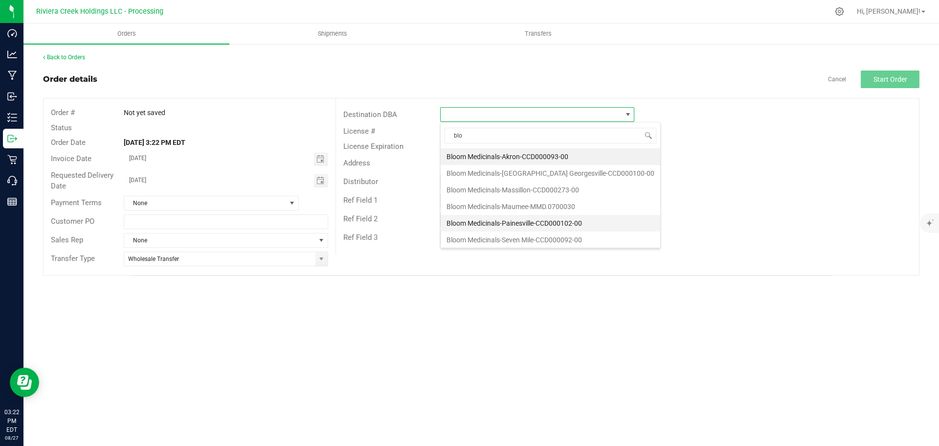
scroll to position [19, 0]
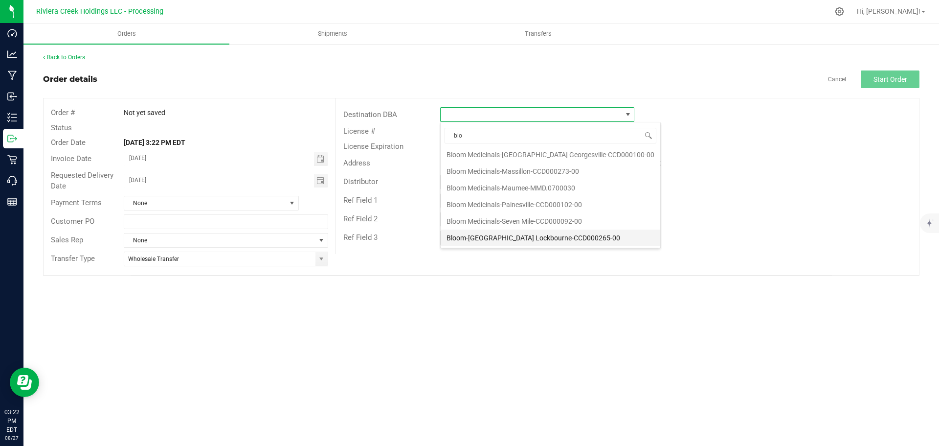
click at [485, 236] on li "Bloom-Columbus Lockbourne-CCD000265-00" at bounding box center [551, 237] width 220 height 17
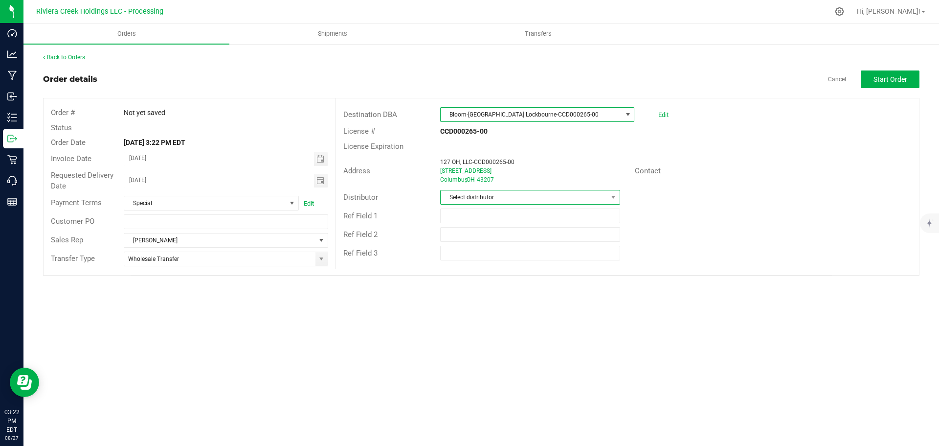
click at [506, 200] on span "Select distributor" at bounding box center [524, 197] width 166 height 14
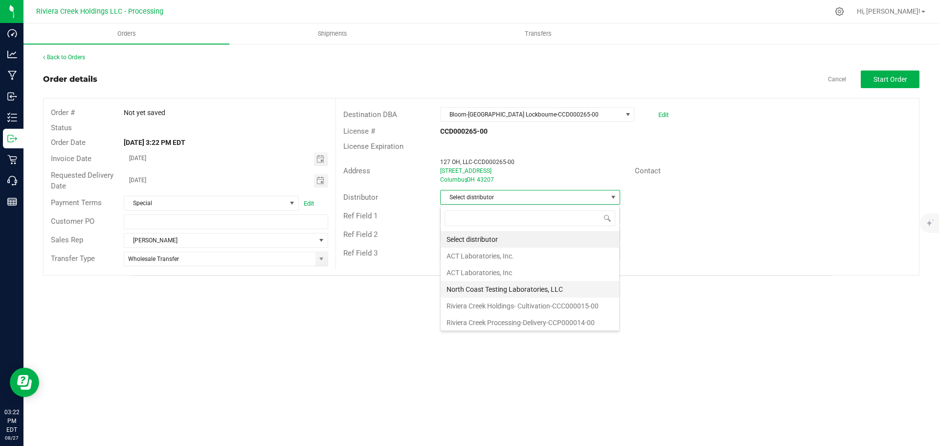
scroll to position [2, 0]
click at [490, 319] on li "Riviera Creek Processing-Delivery-CCP000014-00" at bounding box center [530, 320] width 179 height 17
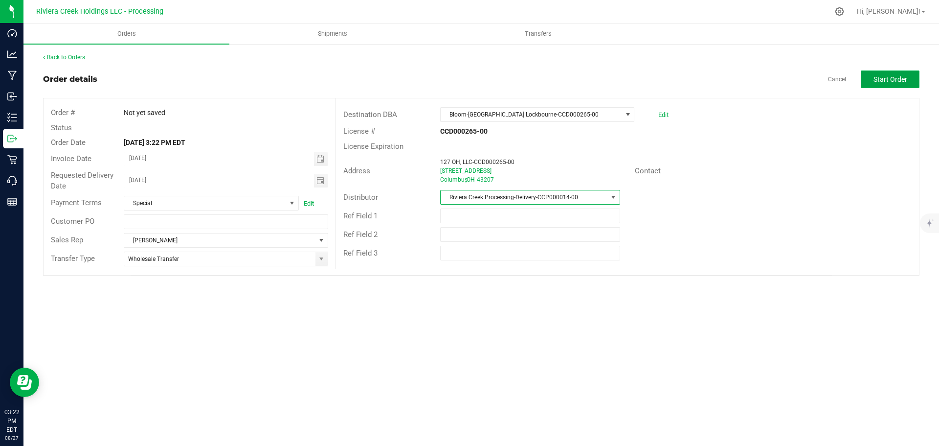
click at [871, 82] on button "Start Order" at bounding box center [890, 79] width 59 height 18
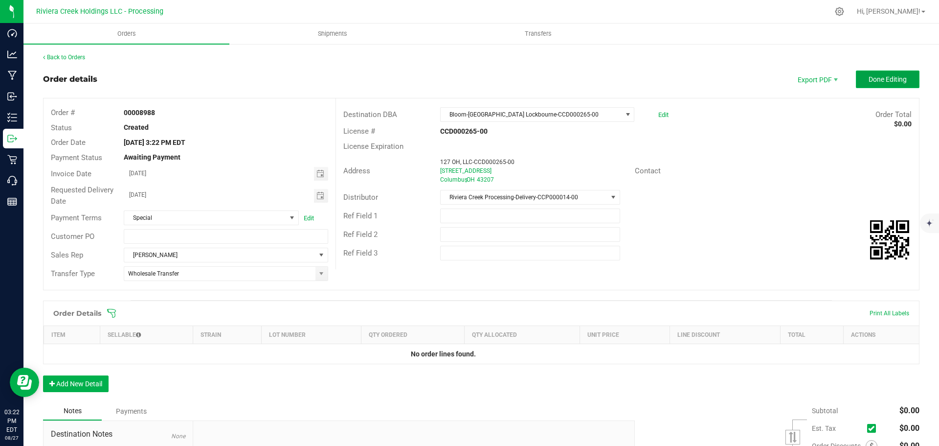
click at [869, 81] on span "Done Editing" at bounding box center [888, 79] width 38 height 8
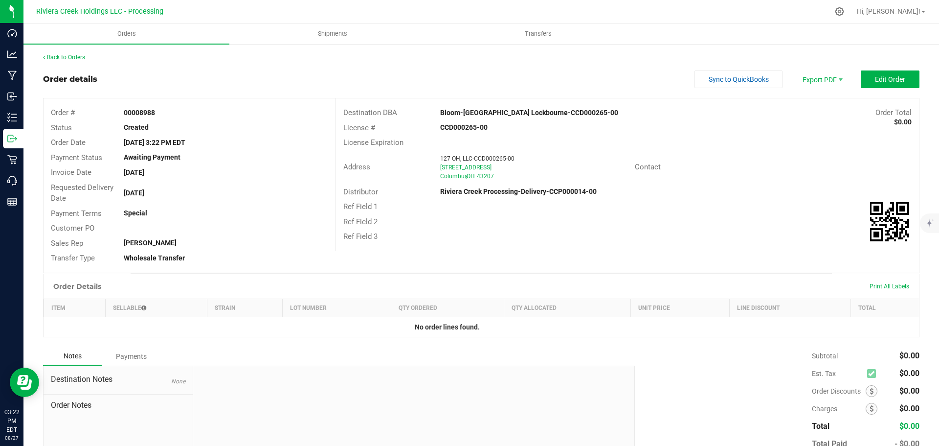
drag, startPoint x: 122, startPoint y: 112, endPoint x: 166, endPoint y: 117, distance: 43.8
click at [166, 117] on div "00008988" at bounding box center [225, 113] width 219 height 10
click at [68, 58] on link "Back to Orders" at bounding box center [64, 57] width 42 height 7
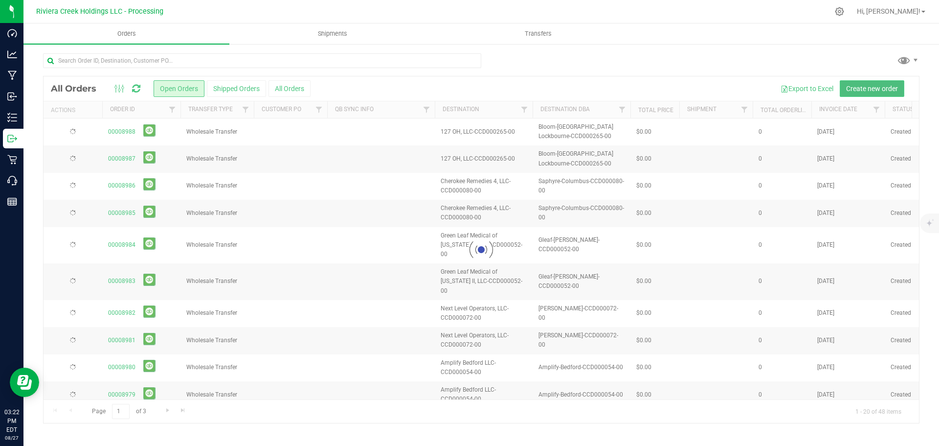
click at [861, 87] on span "Create new order" at bounding box center [872, 89] width 52 height 8
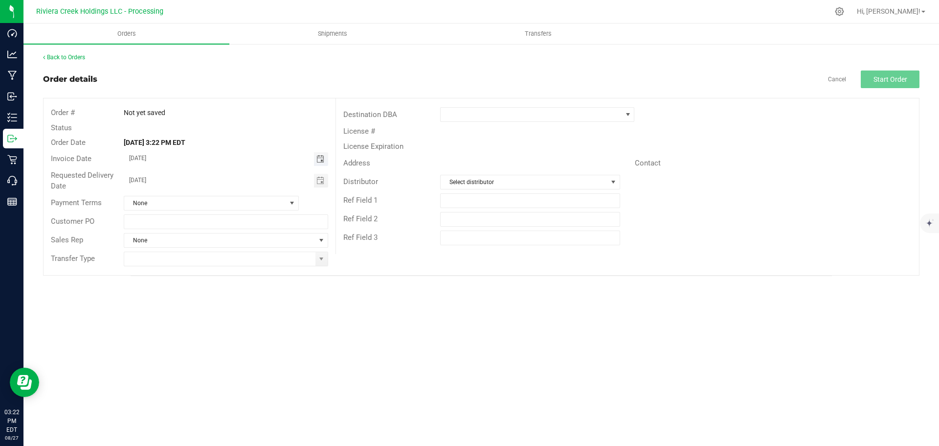
click at [321, 157] on span "Toggle calendar" at bounding box center [321, 159] width 8 height 8
click at [239, 271] on span "29" at bounding box center [240, 270] width 14 height 15
type input "08/29/2025"
click at [317, 184] on span "Toggle calendar" at bounding box center [321, 181] width 8 height 8
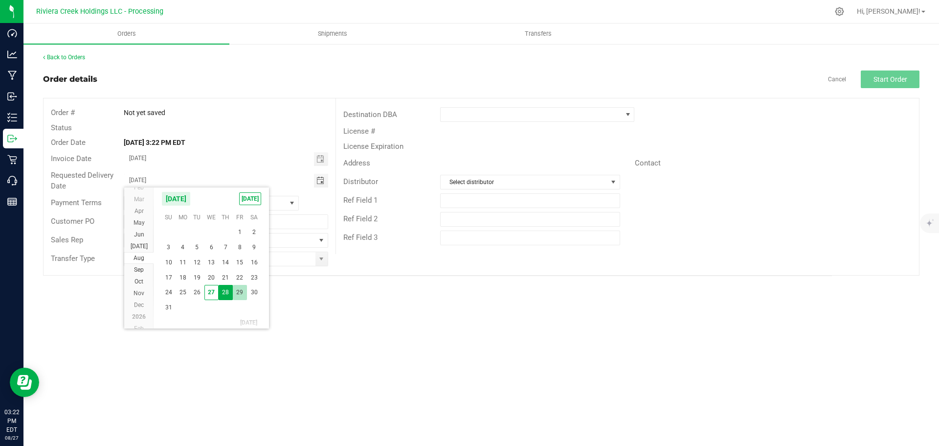
click at [240, 288] on span "29" at bounding box center [240, 292] width 14 height 15
type input "08/29/2025"
click at [319, 259] on span at bounding box center [322, 259] width 8 height 8
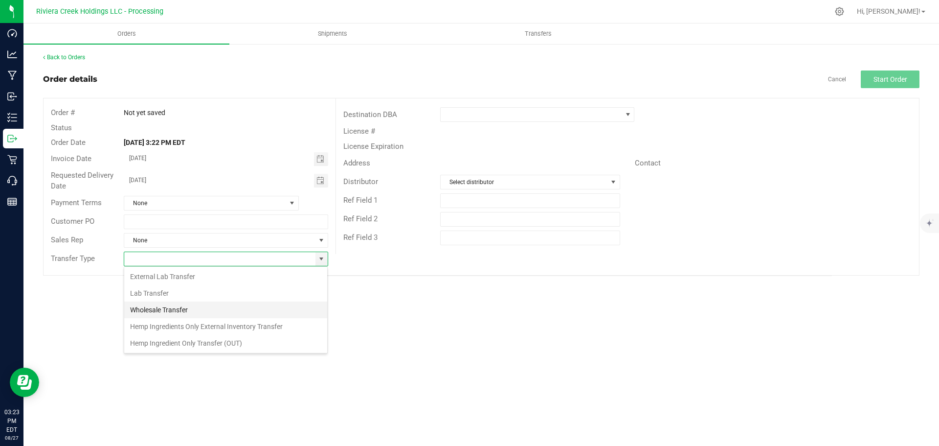
scroll to position [15, 205]
click at [183, 311] on li "Wholesale Transfer" at bounding box center [225, 309] width 203 height 17
type input "Wholesale Transfer"
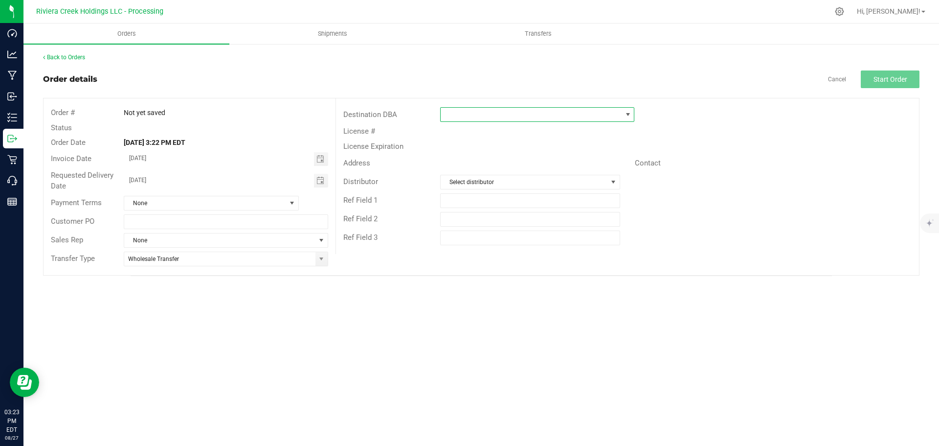
click at [457, 120] on span at bounding box center [531, 115] width 181 height 14
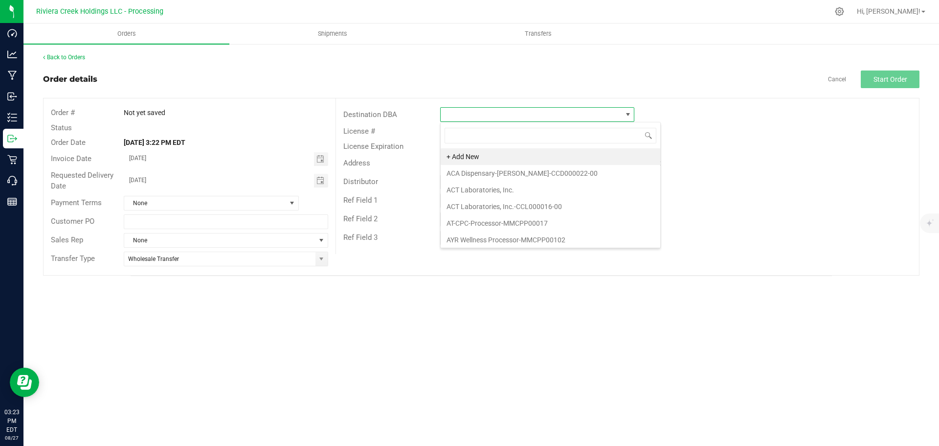
scroll to position [15, 194]
type input "blo"
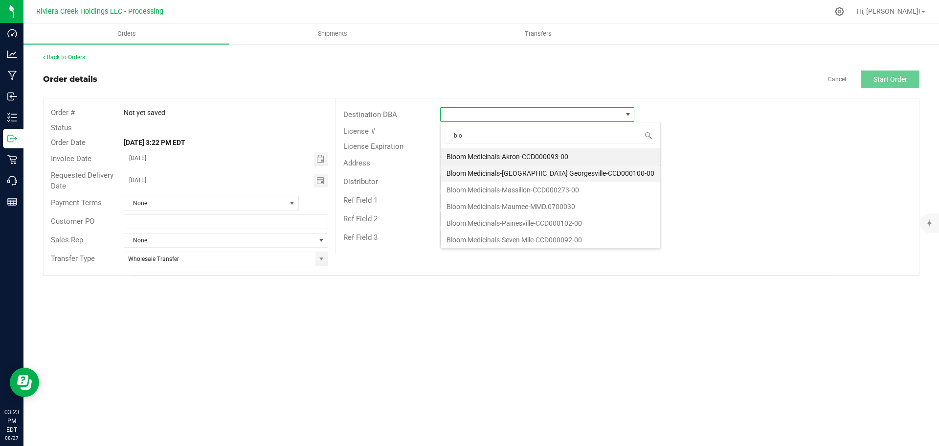
click at [528, 176] on li "Bloom Medicinals-Columbus Georgesville-CCD000100-00" at bounding box center [551, 173] width 220 height 17
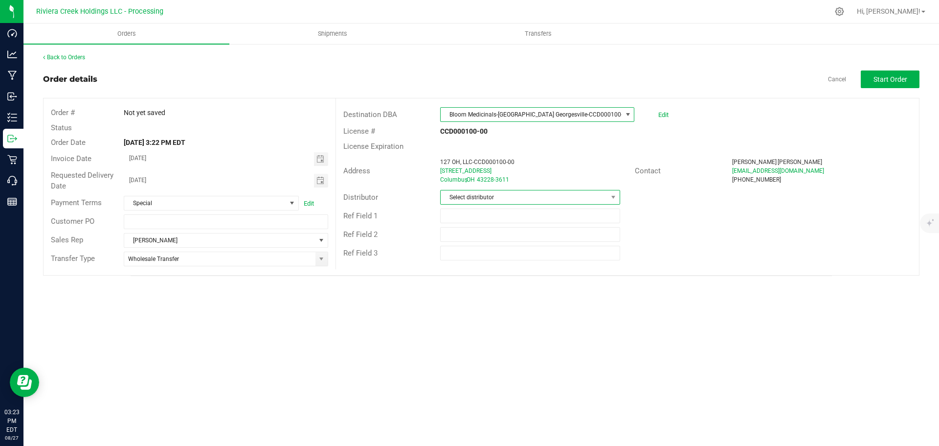
click at [516, 199] on span "Select distributor" at bounding box center [524, 197] width 166 height 14
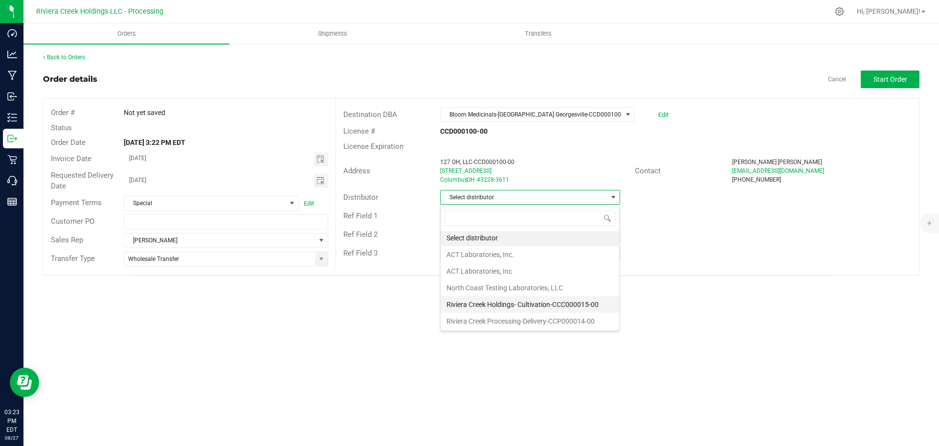
scroll to position [2, 0]
click at [512, 318] on li "Riviera Creek Processing-Delivery-CCP000014-00" at bounding box center [530, 320] width 179 height 17
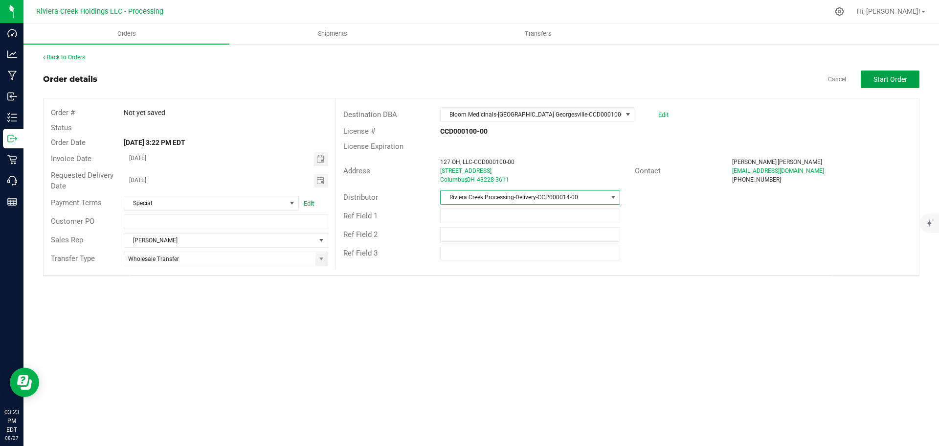
click at [885, 81] on span "Start Order" at bounding box center [891, 79] width 34 height 8
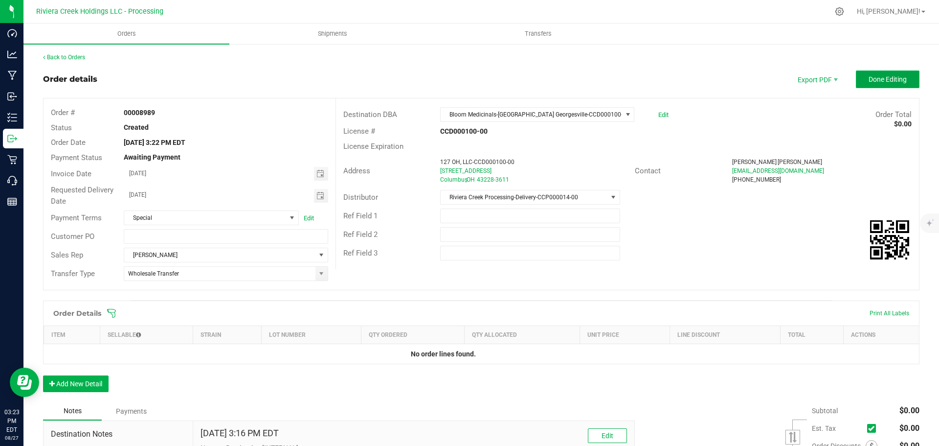
click at [881, 82] on span "Done Editing" at bounding box center [888, 79] width 38 height 8
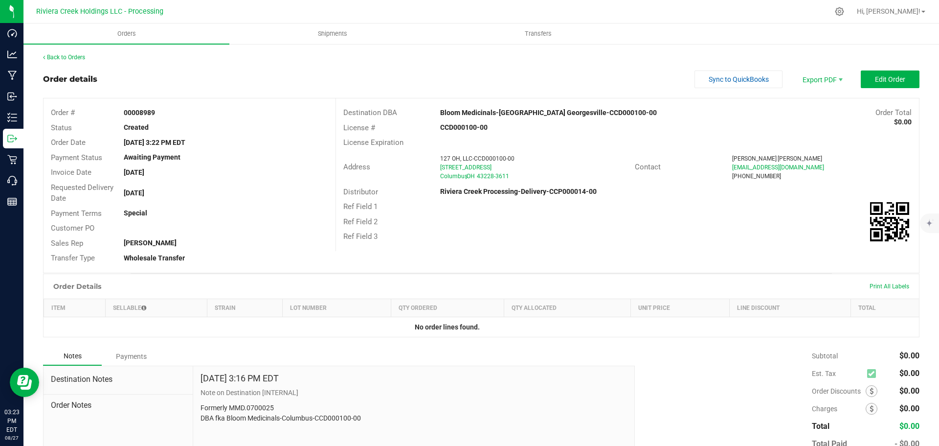
drag, startPoint x: 123, startPoint y: 111, endPoint x: 166, endPoint y: 114, distance: 42.7
click at [166, 114] on div "00008989" at bounding box center [225, 113] width 219 height 10
click at [64, 52] on div "Back to Orders Order details Sync to QuickBooks Export PDF Edit Order Order # 0…" at bounding box center [481, 275] width 916 height 464
click at [67, 54] on link "Back to Orders" at bounding box center [64, 57] width 42 height 7
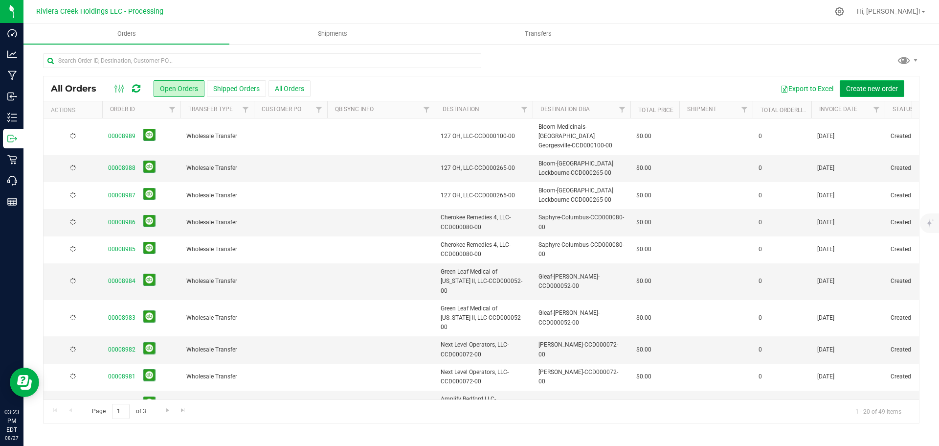
click at [866, 88] on span "Create new order" at bounding box center [872, 89] width 52 height 8
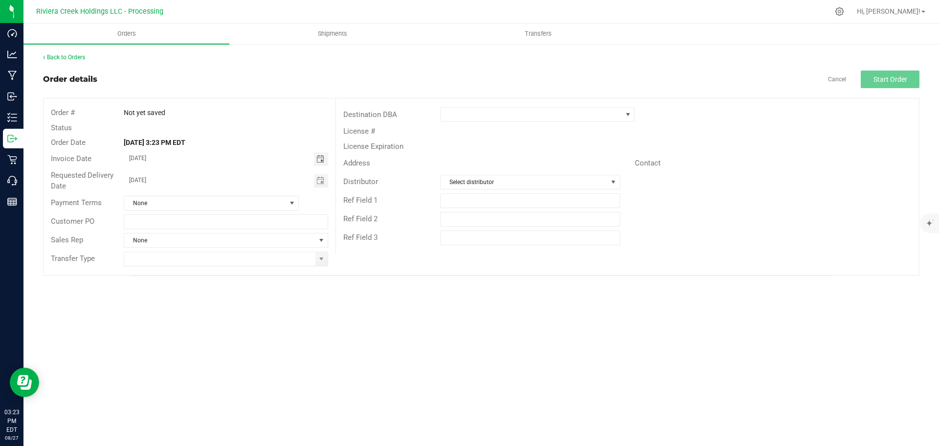
click at [321, 160] on span "Toggle calendar" at bounding box center [321, 159] width 8 height 8
click at [243, 273] on span "29" at bounding box center [240, 270] width 14 height 15
type input "08/29/2025"
click at [317, 184] on span "Toggle calendar" at bounding box center [321, 181] width 8 height 8
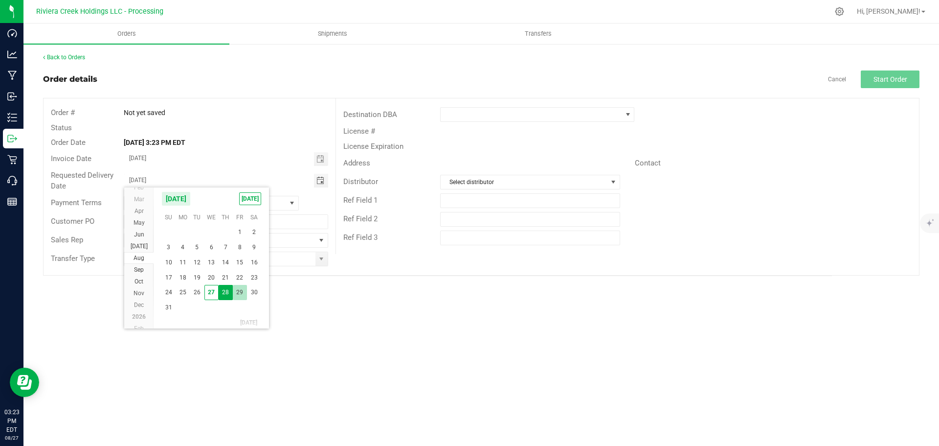
click at [243, 288] on span "29" at bounding box center [240, 292] width 14 height 15
type input "08/29/2025"
click at [321, 263] on span at bounding box center [322, 259] width 12 height 14
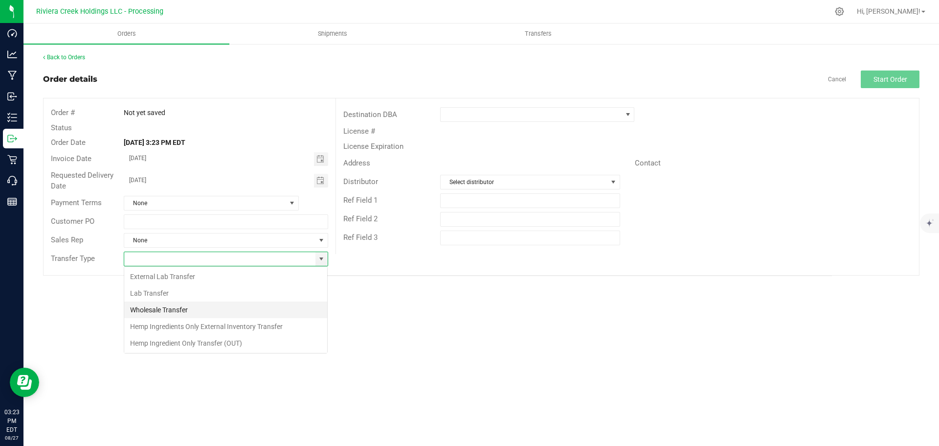
scroll to position [15, 205]
click at [190, 309] on li "Wholesale Transfer" at bounding box center [225, 309] width 203 height 17
type input "Wholesale Transfer"
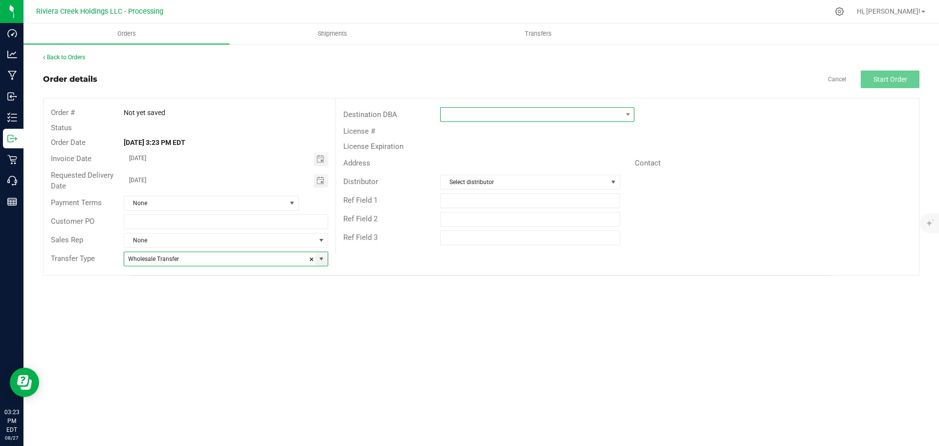
click at [453, 117] on span at bounding box center [531, 115] width 181 height 14
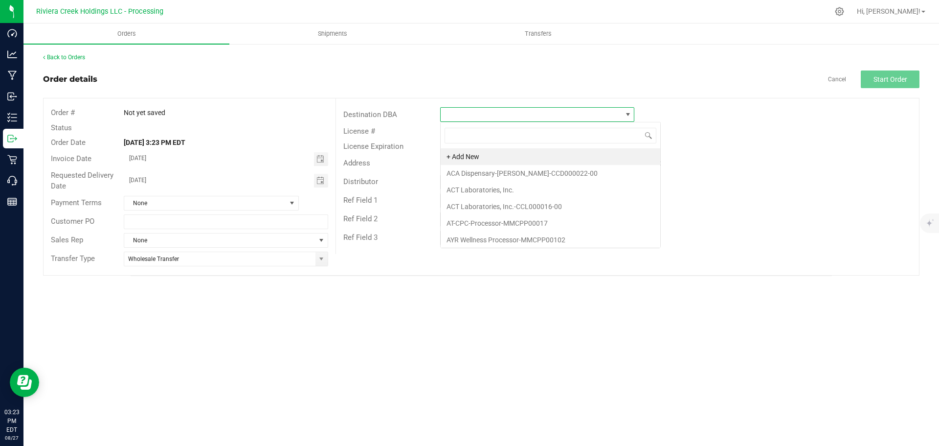
scroll to position [15, 194]
type input "ampli"
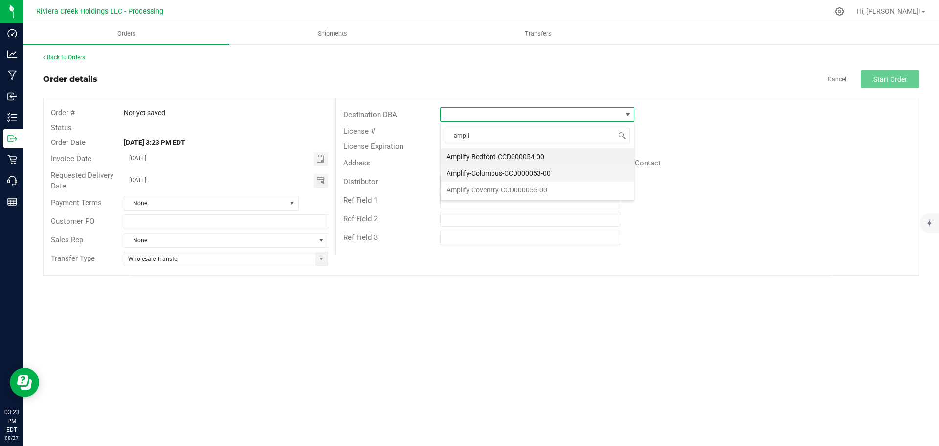
click at [483, 171] on li "Amplify-Columbus-CCD000053-00" at bounding box center [537, 173] width 193 height 17
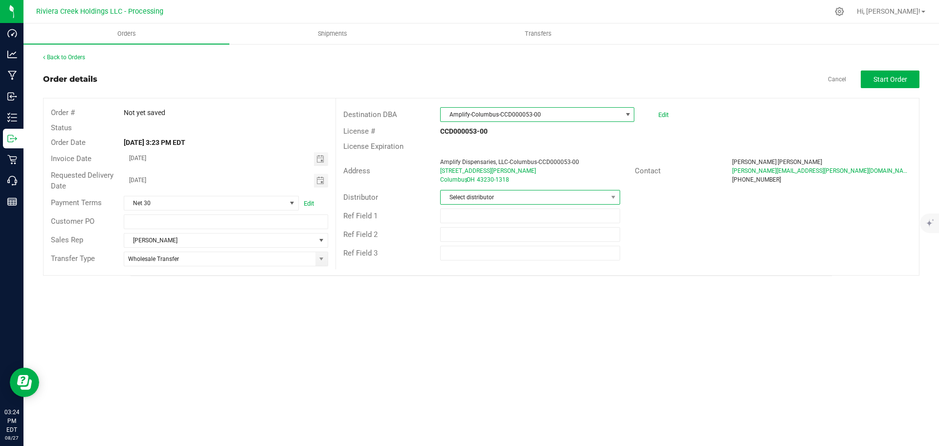
click at [473, 196] on span "Select distributor" at bounding box center [524, 197] width 166 height 14
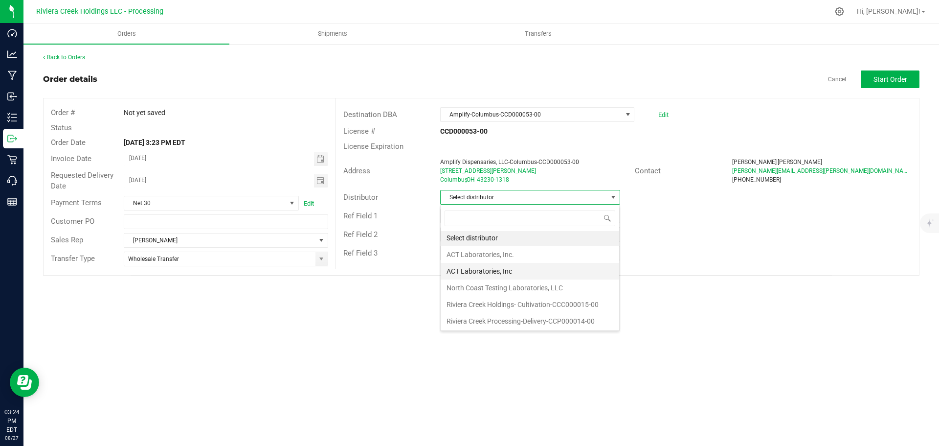
scroll to position [2, 0]
click at [473, 320] on li "Riviera Creek Processing-Delivery-CCP000014-00" at bounding box center [530, 320] width 179 height 17
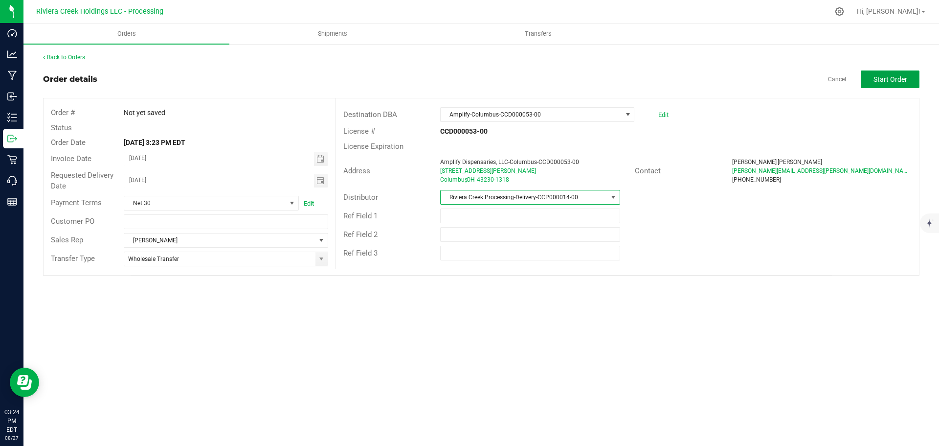
click at [883, 83] on span "Start Order" at bounding box center [891, 79] width 34 height 8
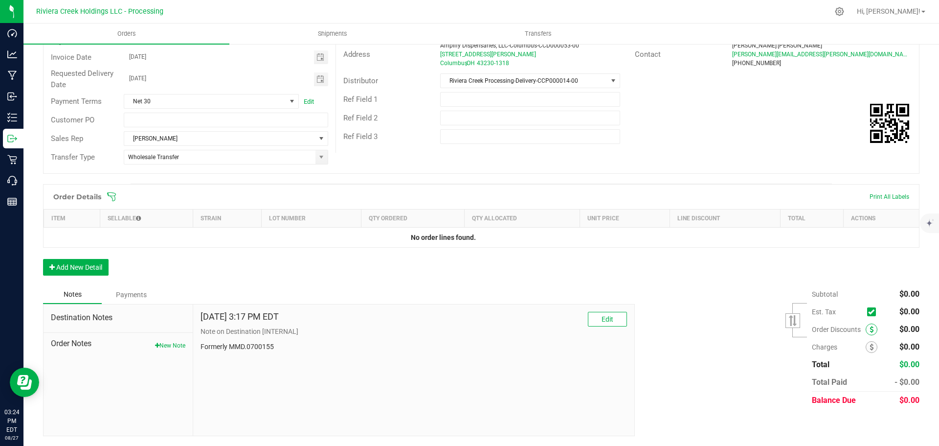
click at [870, 331] on icon at bounding box center [872, 329] width 4 height 7
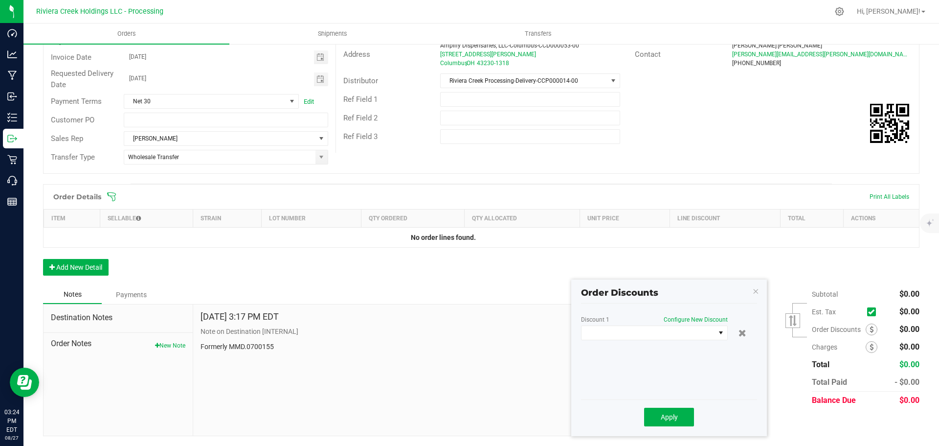
scroll to position [116, 0]
click at [662, 334] on span at bounding box center [649, 333] width 134 height 14
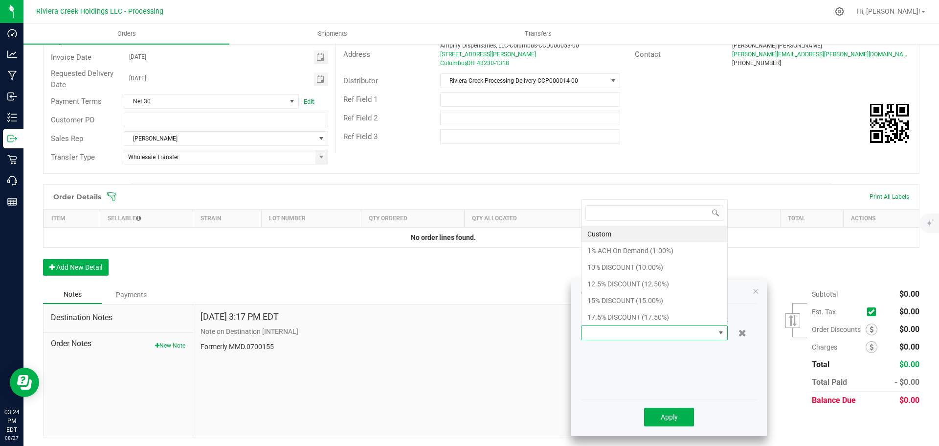
scroll to position [15, 147]
click at [619, 270] on li "10% DISCOUNT (10.00%)" at bounding box center [655, 267] width 146 height 17
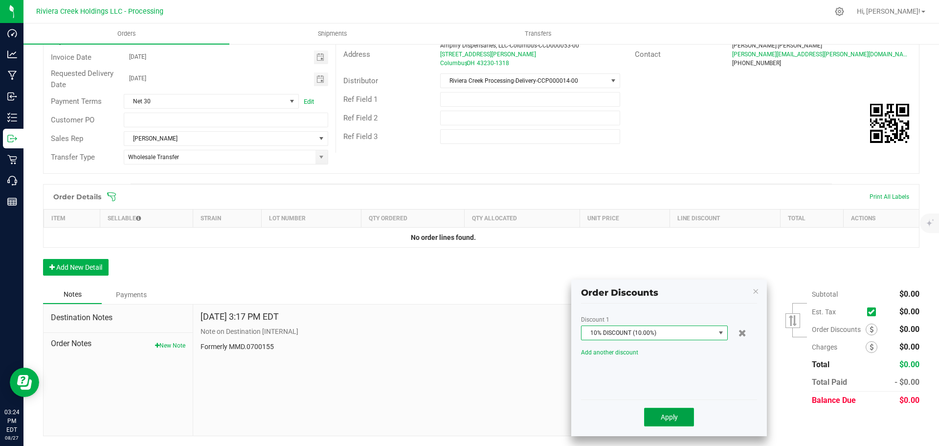
click at [654, 419] on button "Apply" at bounding box center [669, 417] width 50 height 19
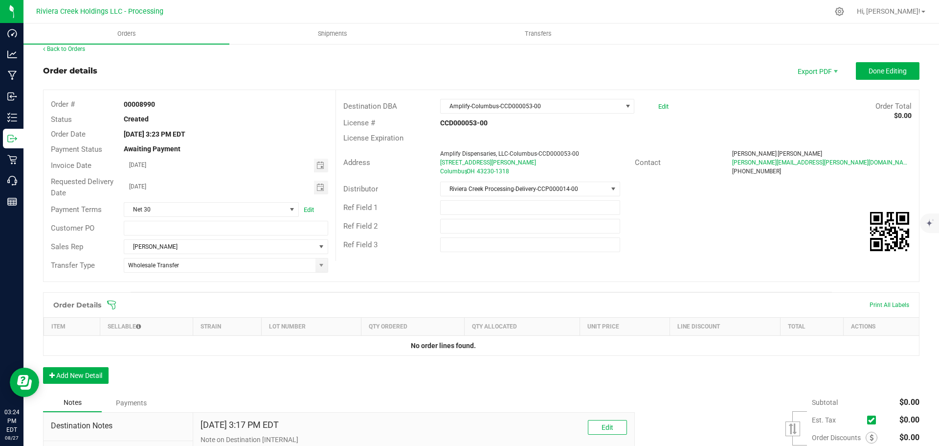
scroll to position [0, 0]
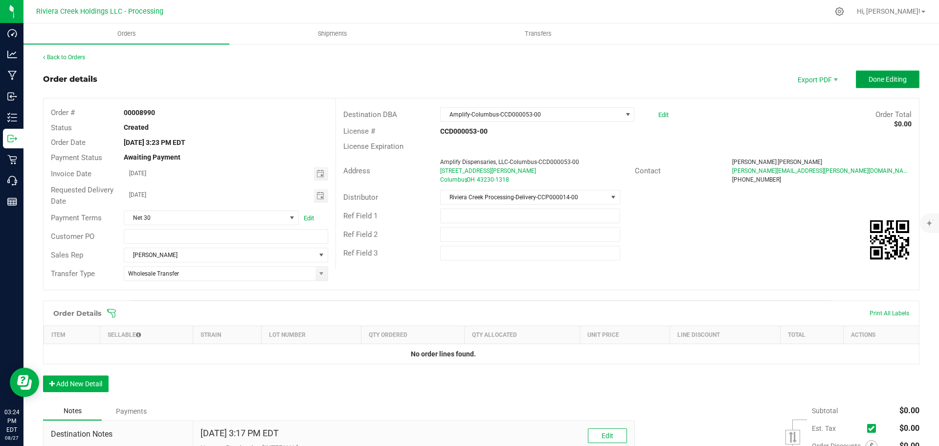
click at [863, 72] on button "Done Editing" at bounding box center [888, 79] width 64 height 18
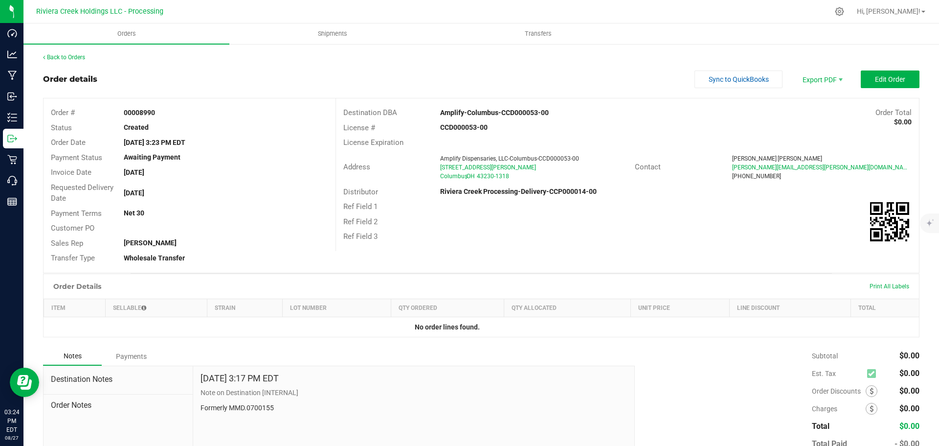
drag, startPoint x: 121, startPoint y: 111, endPoint x: 166, endPoint y: 115, distance: 44.7
click at [166, 115] on div "00008990" at bounding box center [225, 113] width 219 height 10
click at [65, 57] on link "Back to Orders" at bounding box center [64, 57] width 42 height 7
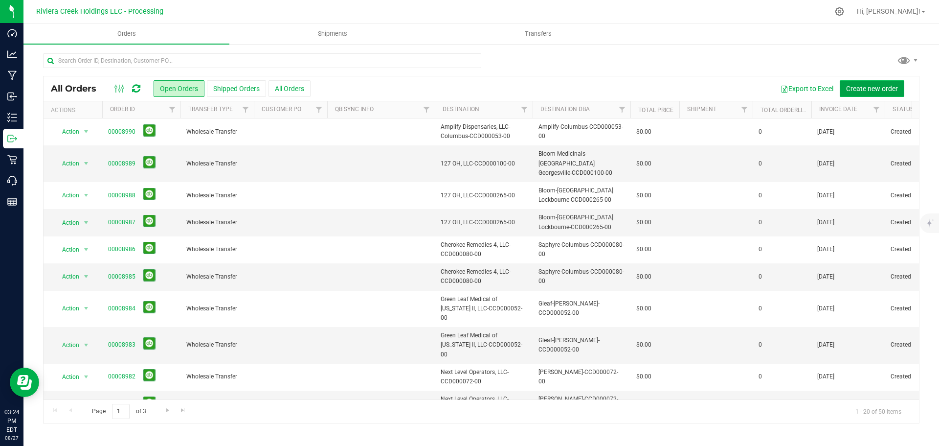
click at [848, 86] on span "Create new order" at bounding box center [872, 89] width 52 height 8
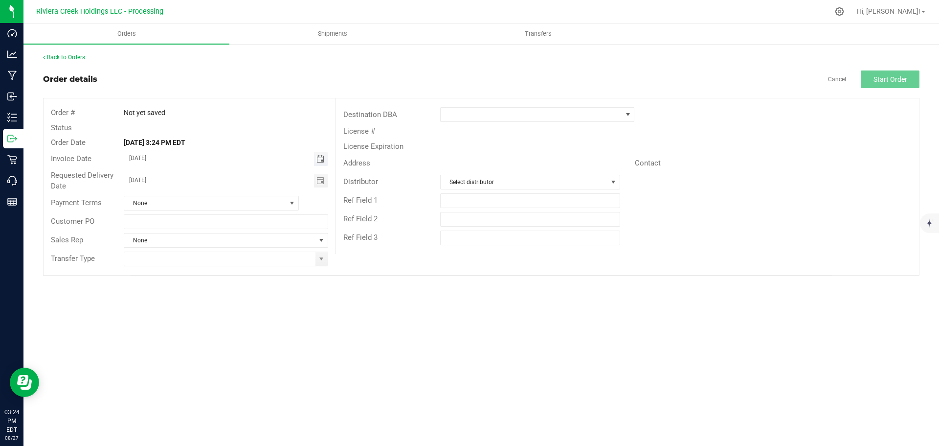
click at [324, 159] on span "Toggle calendar" at bounding box center [321, 159] width 8 height 8
click at [240, 270] on span "29" at bounding box center [240, 270] width 14 height 15
type input "08/29/2025"
click at [318, 183] on span "Toggle calendar" at bounding box center [321, 181] width 8 height 8
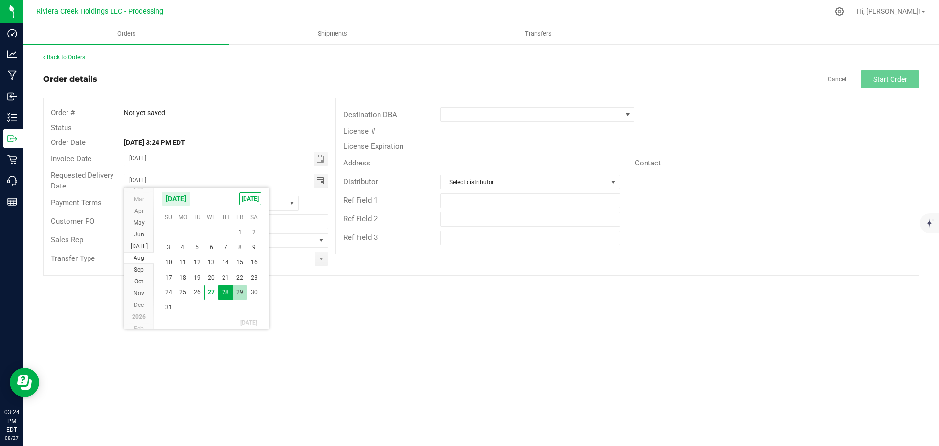
click at [240, 290] on span "29" at bounding box center [240, 292] width 14 height 15
type input "08/29/2025"
click at [322, 261] on span at bounding box center [322, 259] width 8 height 8
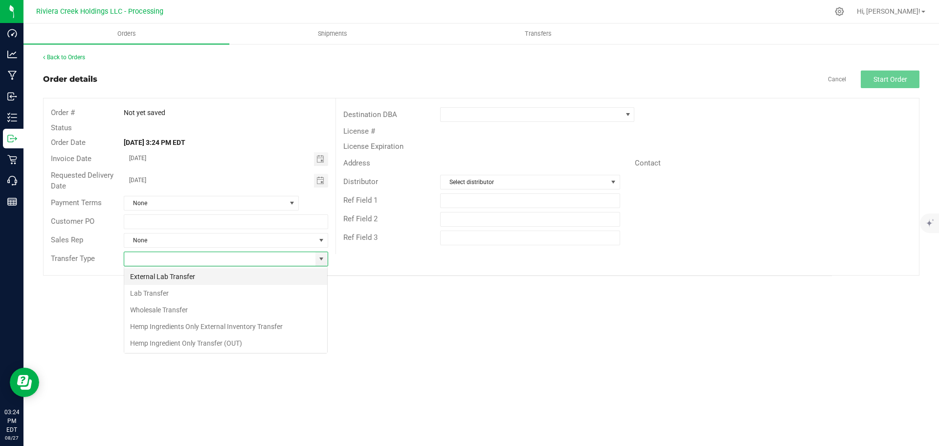
scroll to position [15, 205]
click at [179, 308] on li "Wholesale Transfer" at bounding box center [225, 309] width 203 height 17
type input "Wholesale Transfer"
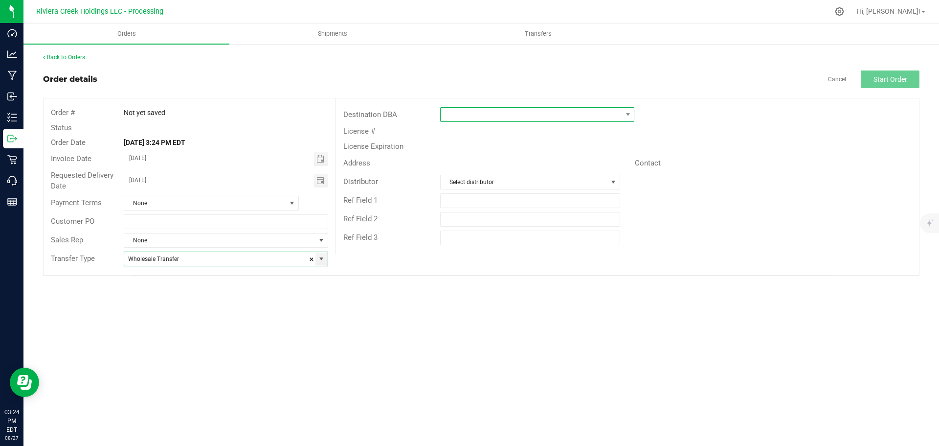
click at [458, 114] on span at bounding box center [531, 115] width 181 height 14
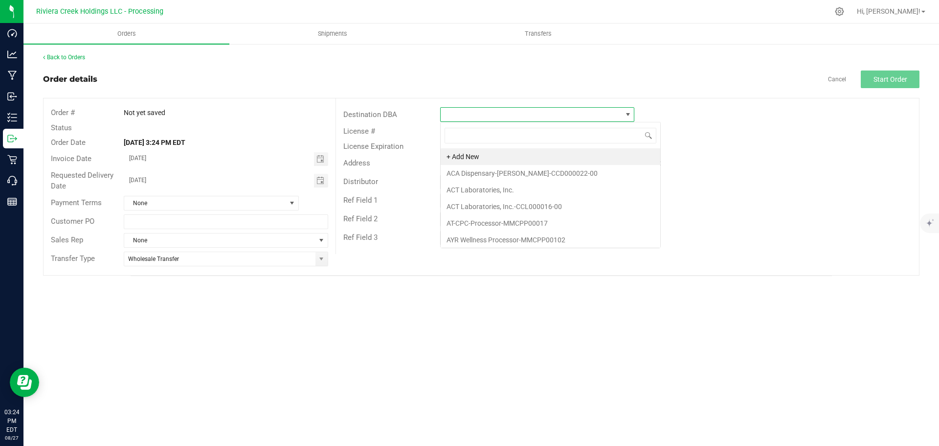
scroll to position [15, 194]
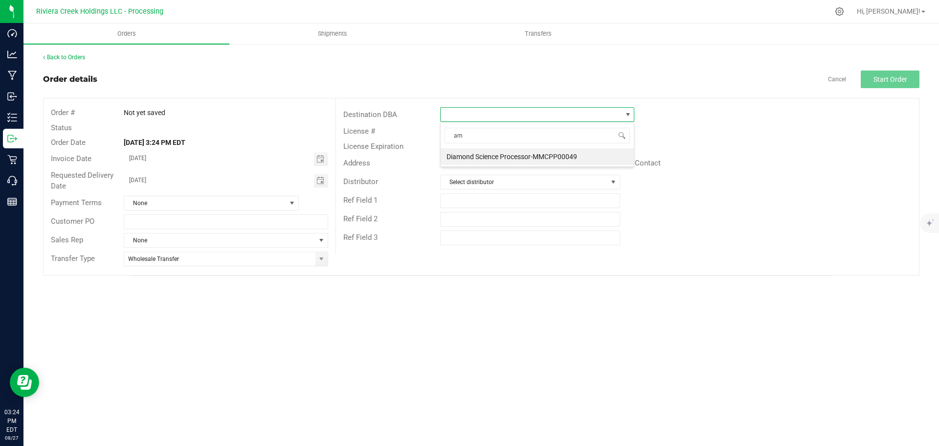
type input "amp"
click at [487, 172] on li "Amplify-Columbus-CCD000053-00" at bounding box center [537, 173] width 193 height 17
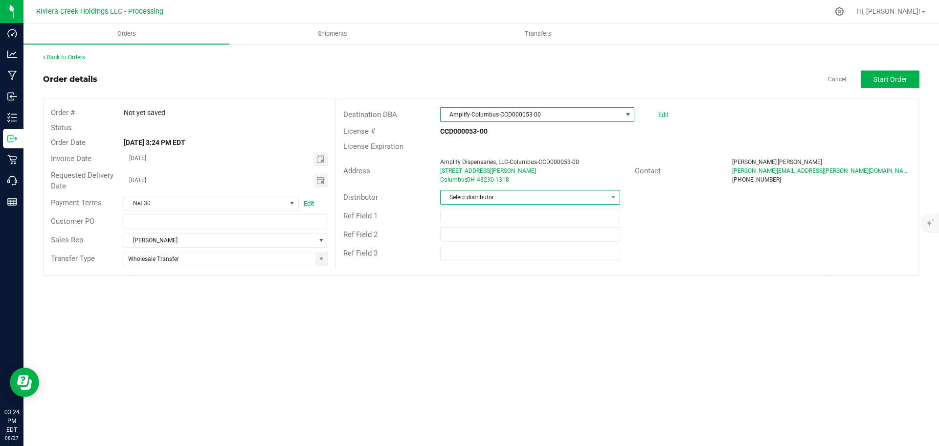
click at [477, 195] on span "Select distributor" at bounding box center [524, 197] width 166 height 14
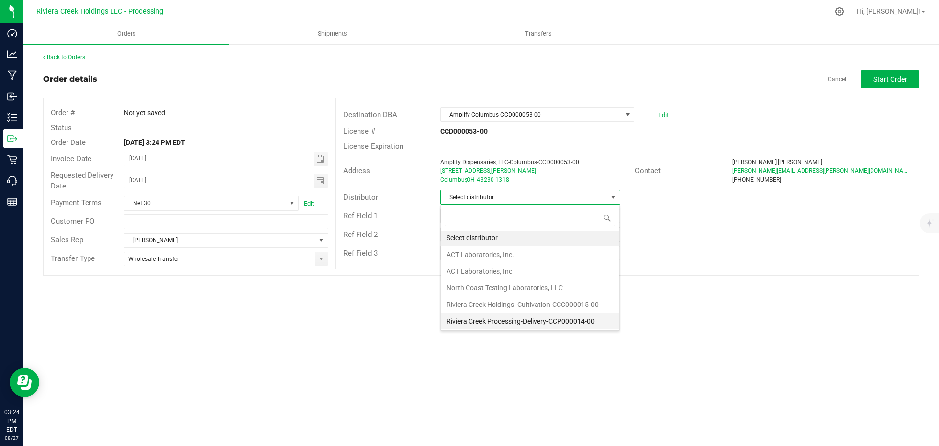
scroll to position [2, 0]
click at [478, 318] on li "Riviera Creek Processing-Delivery-CCP000014-00" at bounding box center [530, 320] width 179 height 17
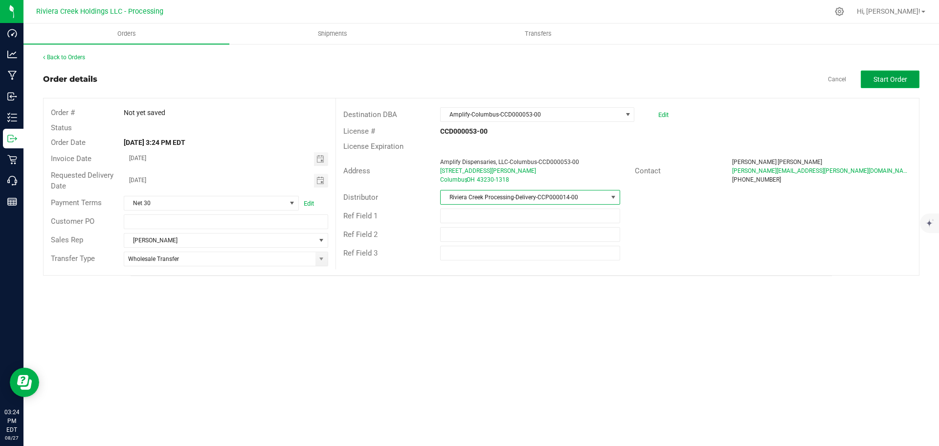
click at [874, 83] on span "Start Order" at bounding box center [891, 79] width 34 height 8
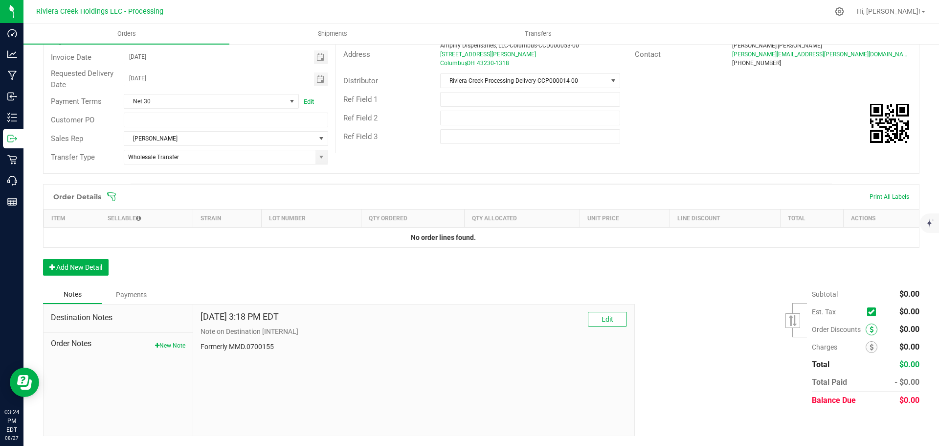
click at [866, 333] on span at bounding box center [872, 329] width 12 height 12
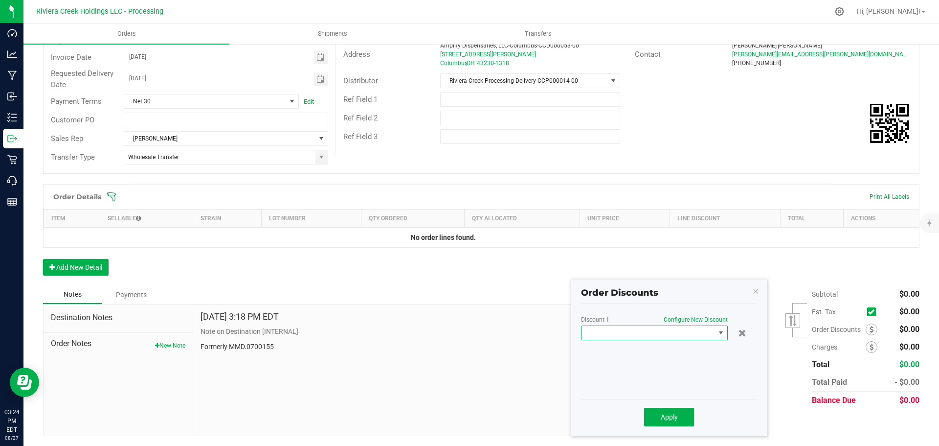
click at [671, 337] on span at bounding box center [649, 333] width 134 height 14
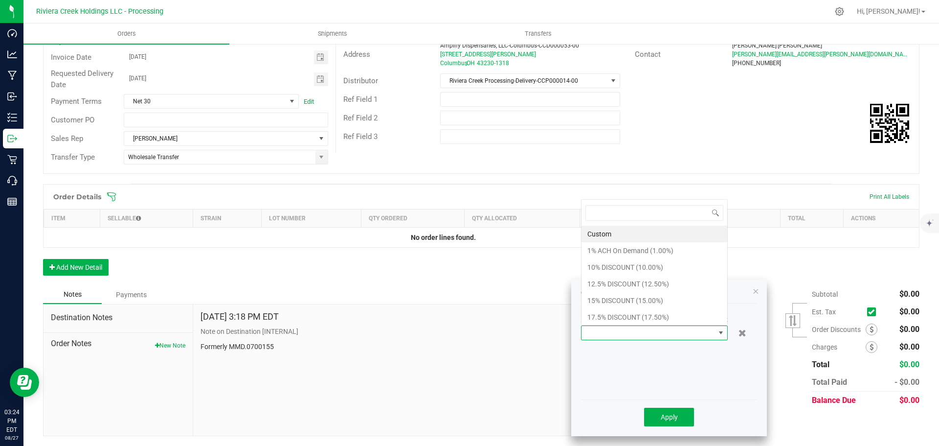
scroll to position [15, 147]
drag, startPoint x: 600, startPoint y: 270, endPoint x: 613, endPoint y: 299, distance: 32.0
click at [600, 270] on li "10% DISCOUNT (10.00%)" at bounding box center [655, 267] width 146 height 17
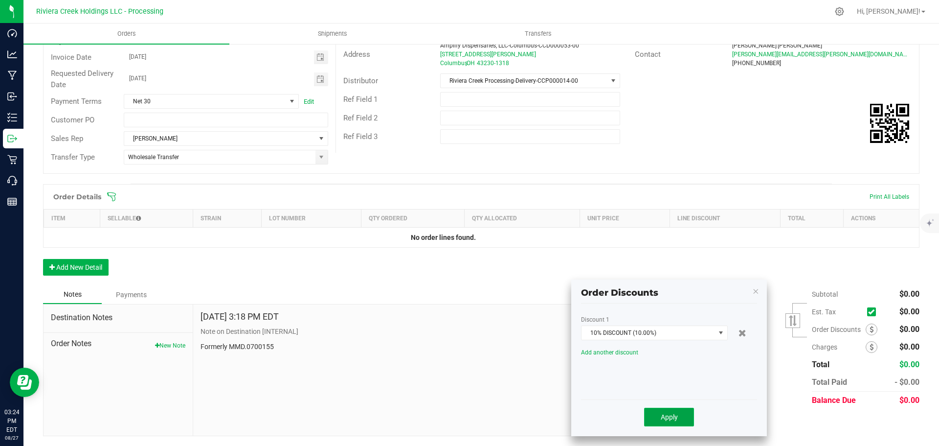
click at [657, 423] on button "Apply" at bounding box center [669, 417] width 50 height 19
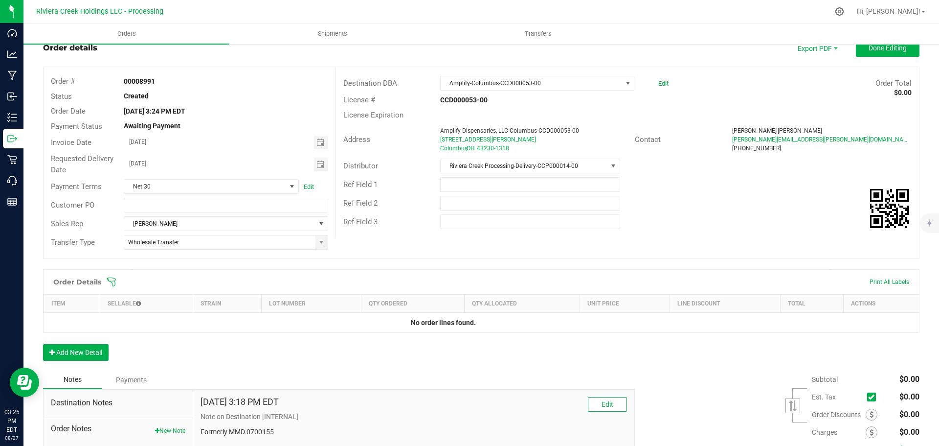
scroll to position [0, 0]
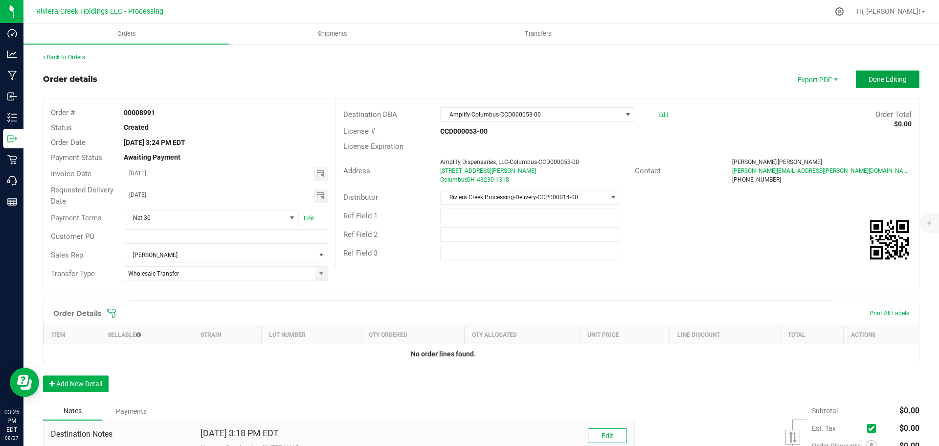
click at [879, 76] on span "Done Editing" at bounding box center [888, 79] width 38 height 8
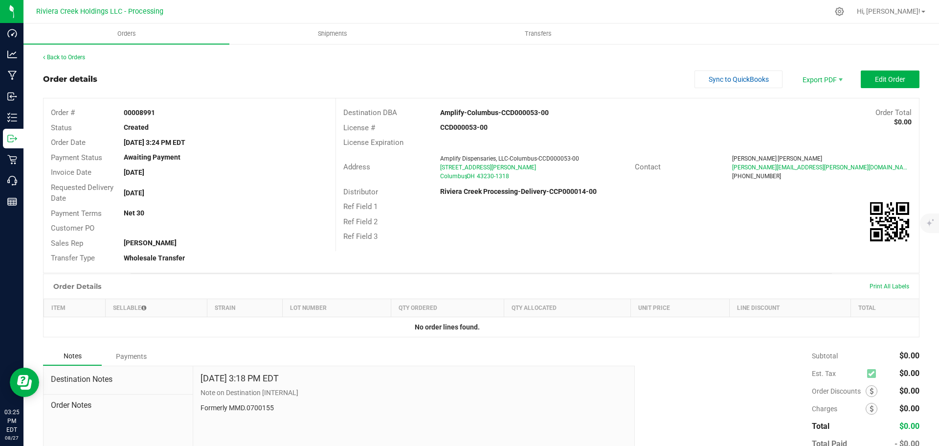
drag, startPoint x: 122, startPoint y: 113, endPoint x: 159, endPoint y: 114, distance: 37.2
click at [159, 114] on div "00008991" at bounding box center [225, 113] width 219 height 10
click at [80, 56] on link "Back to Orders" at bounding box center [64, 57] width 42 height 7
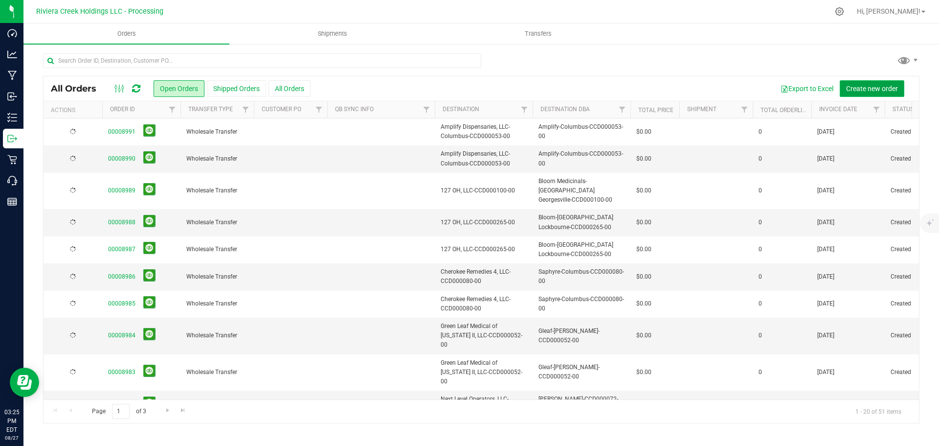
click at [867, 91] on span "Create new order" at bounding box center [872, 89] width 52 height 8
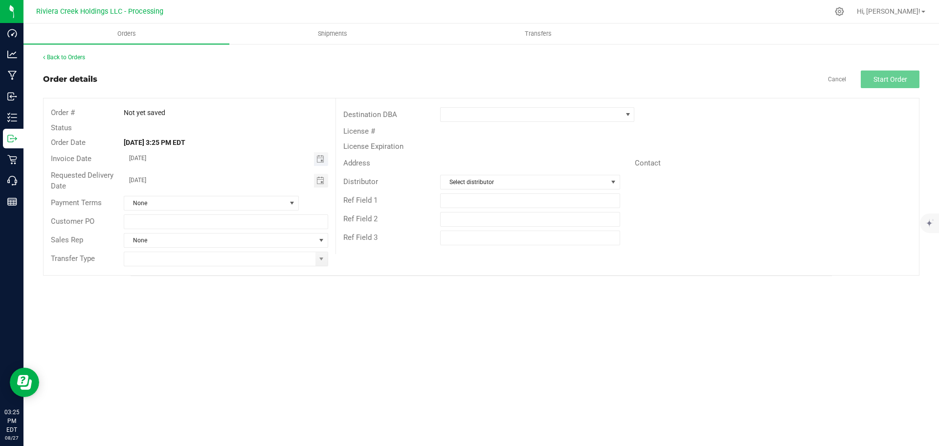
click at [323, 162] on span "Toggle calendar" at bounding box center [321, 159] width 8 height 8
click at [242, 268] on span "29" at bounding box center [240, 270] width 14 height 15
type input "08/29/2025"
click at [317, 182] on span "Toggle calendar" at bounding box center [321, 181] width 8 height 8
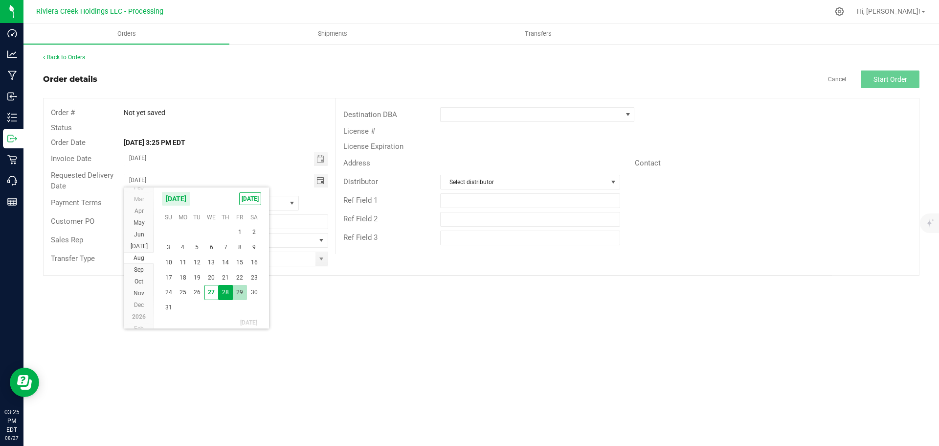
click at [243, 292] on span "29" at bounding box center [240, 292] width 14 height 15
type input "08/29/2025"
click at [323, 263] on span at bounding box center [322, 259] width 12 height 14
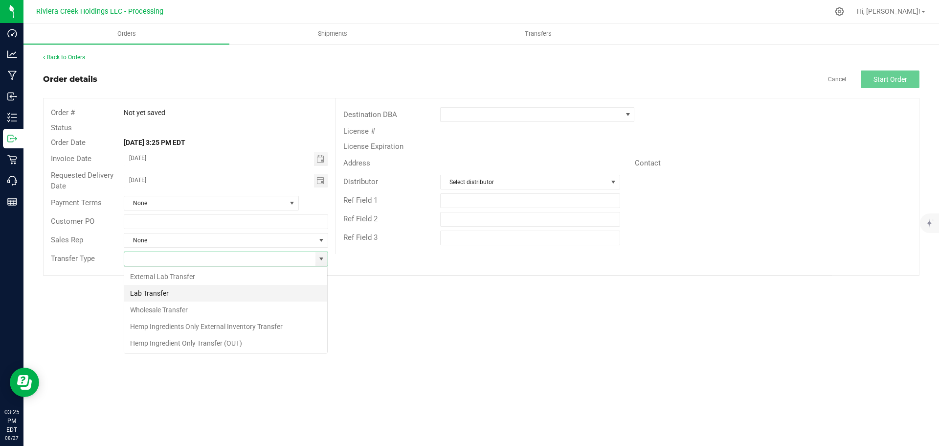
scroll to position [15, 205]
click at [169, 306] on li "Wholesale Transfer" at bounding box center [225, 309] width 203 height 17
type input "Wholesale Transfer"
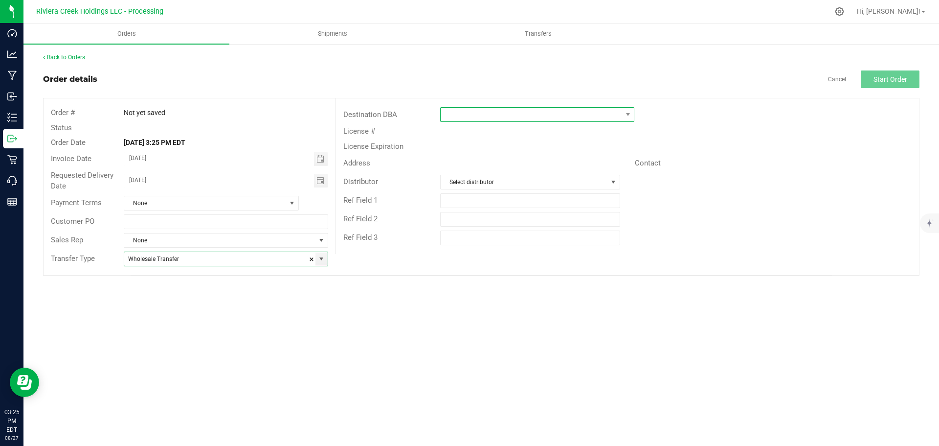
click at [458, 120] on span at bounding box center [531, 115] width 181 height 14
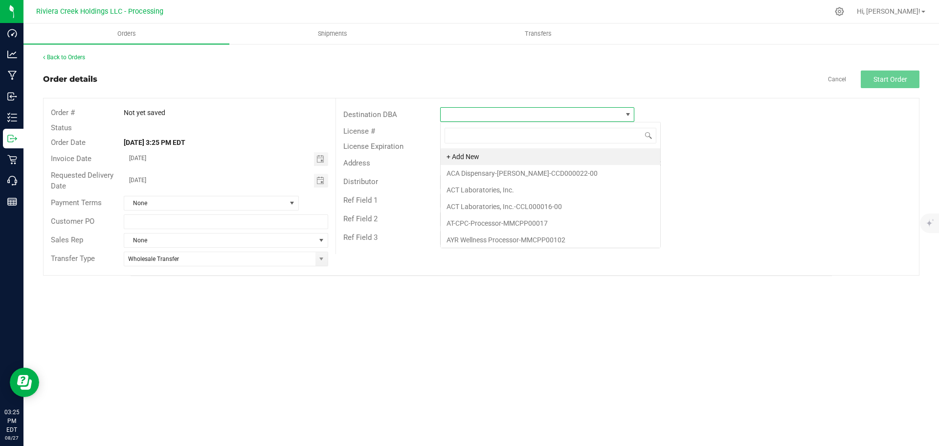
scroll to position [15, 194]
type input "klu"
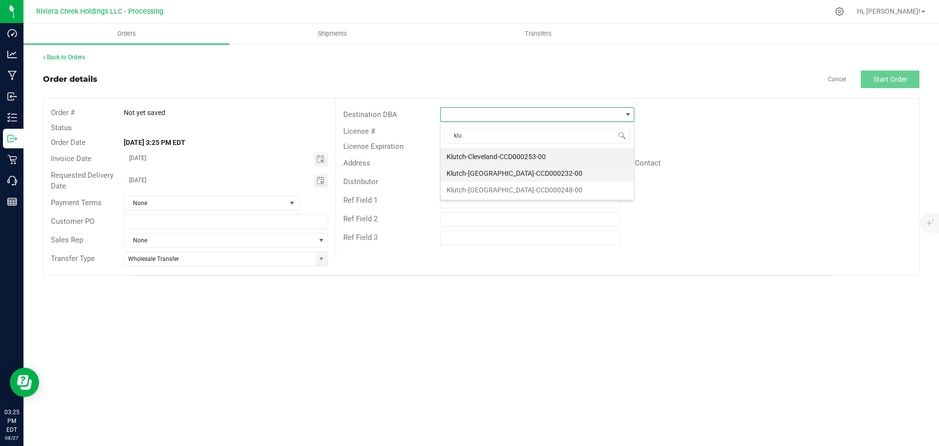
click at [487, 173] on li "Klutch-Loudonville-CCD000232-00" at bounding box center [537, 173] width 193 height 17
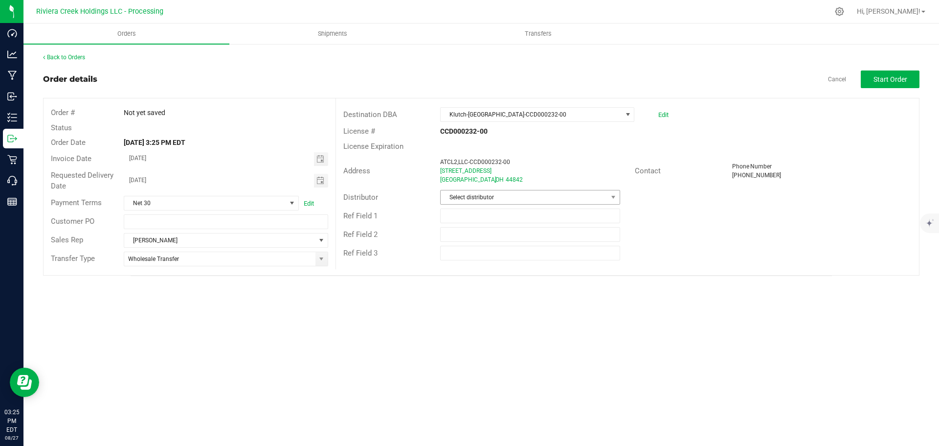
click at [484, 190] on div "Distributor Select distributor" at bounding box center [627, 197] width 583 height 19
click at [483, 197] on span "Select distributor" at bounding box center [524, 197] width 166 height 14
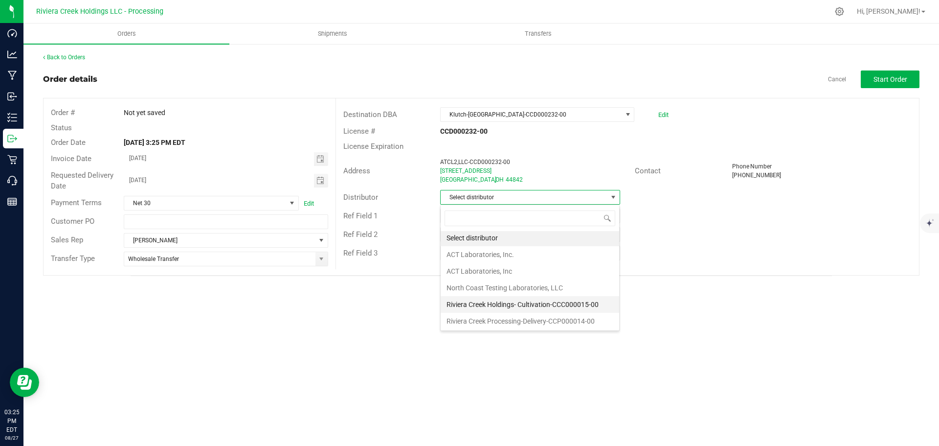
scroll to position [2, 0]
click at [477, 319] on li "Riviera Creek Processing-Delivery-CCP000014-00" at bounding box center [530, 320] width 179 height 17
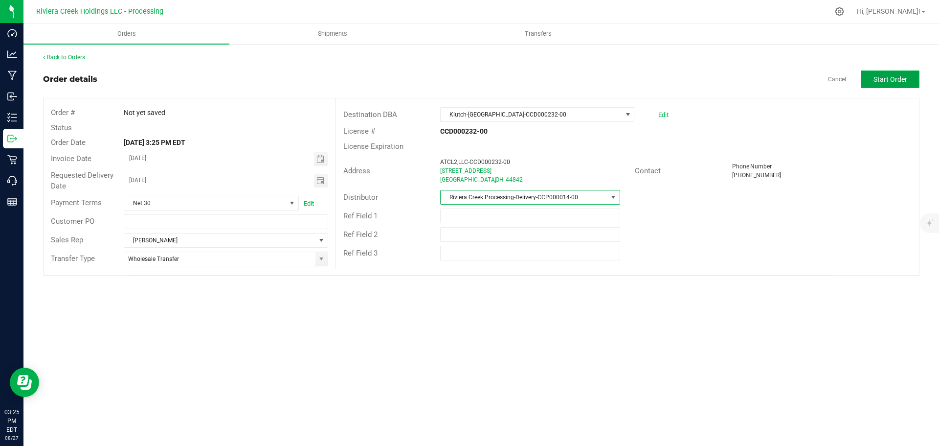
click at [879, 82] on span "Start Order" at bounding box center [891, 79] width 34 height 8
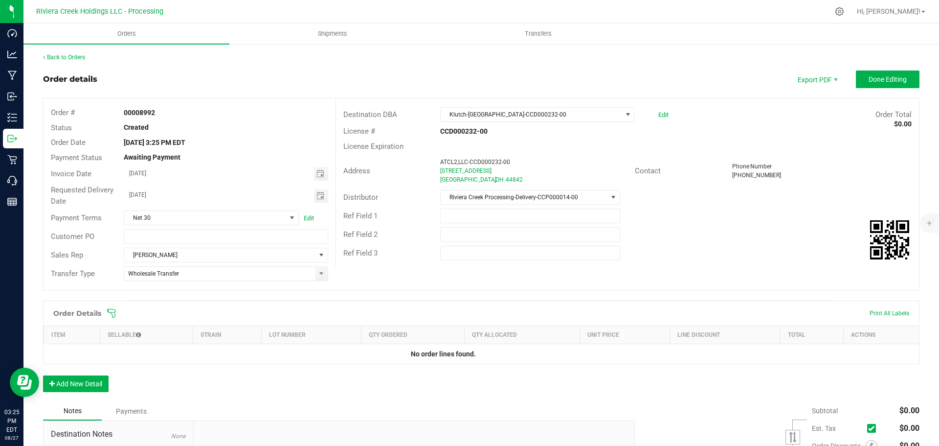
drag, startPoint x: 124, startPoint y: 112, endPoint x: 172, endPoint y: 118, distance: 47.9
click at [172, 118] on div "Order # 00008992" at bounding box center [190, 112] width 292 height 15
click at [877, 82] on span "Done Editing" at bounding box center [888, 79] width 38 height 8
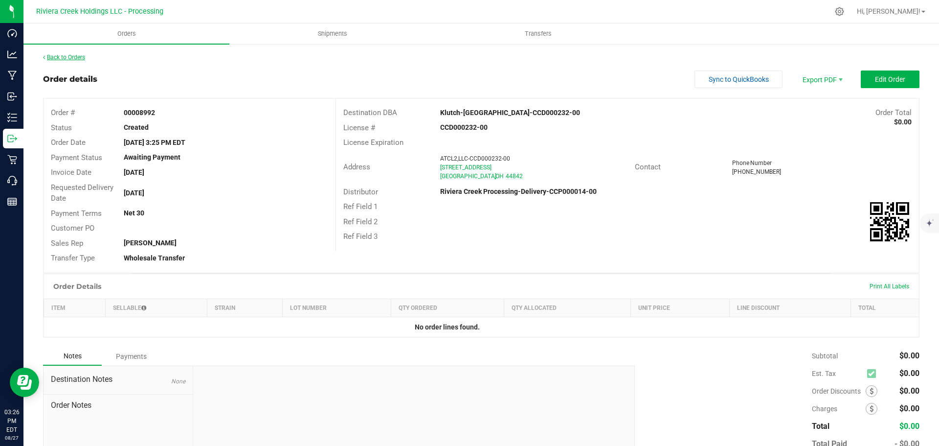
click at [68, 59] on link "Back to Orders" at bounding box center [64, 57] width 42 height 7
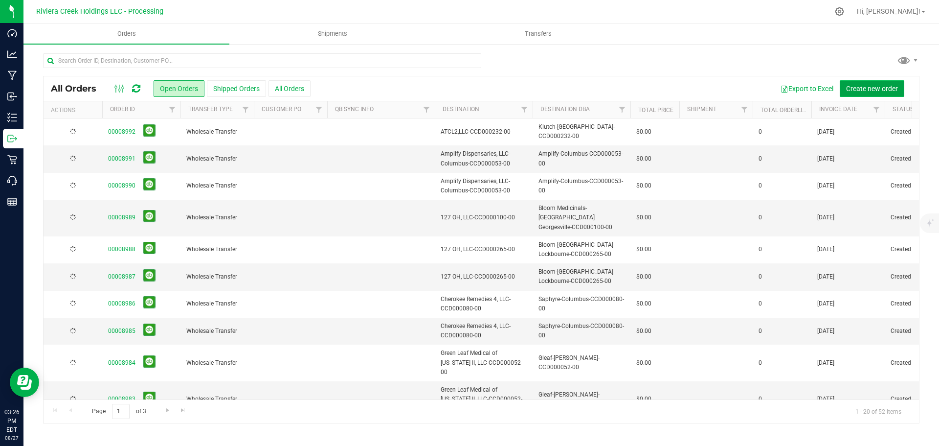
click at [863, 86] on span "Create new order" at bounding box center [872, 89] width 52 height 8
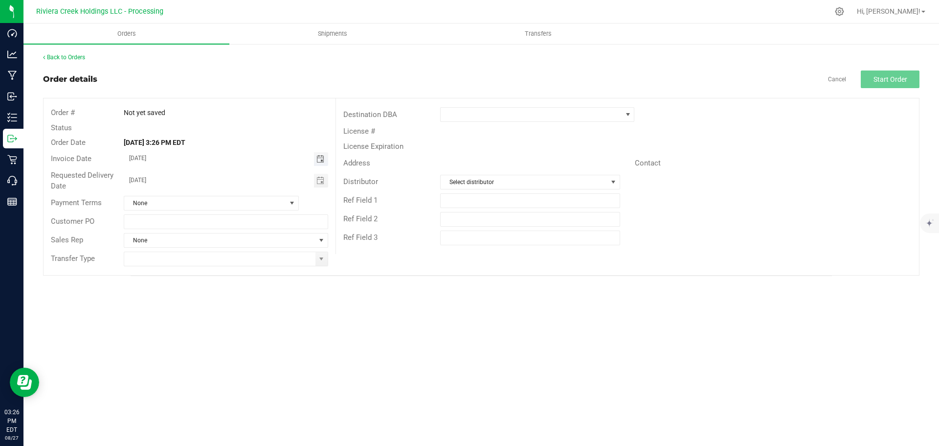
click at [322, 162] on span "Toggle calendar" at bounding box center [321, 159] width 8 height 8
click at [238, 273] on span "29" at bounding box center [240, 270] width 14 height 15
type input "08/29/2025"
click at [321, 182] on span "Toggle calendar" at bounding box center [321, 181] width 8 height 8
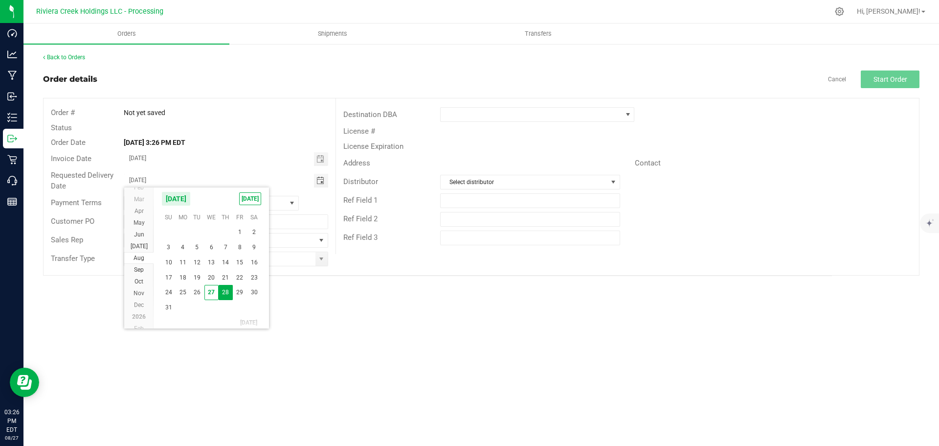
click at [237, 289] on span "29" at bounding box center [240, 292] width 14 height 15
type input "08/29/2025"
click at [318, 262] on span at bounding box center [322, 259] width 8 height 8
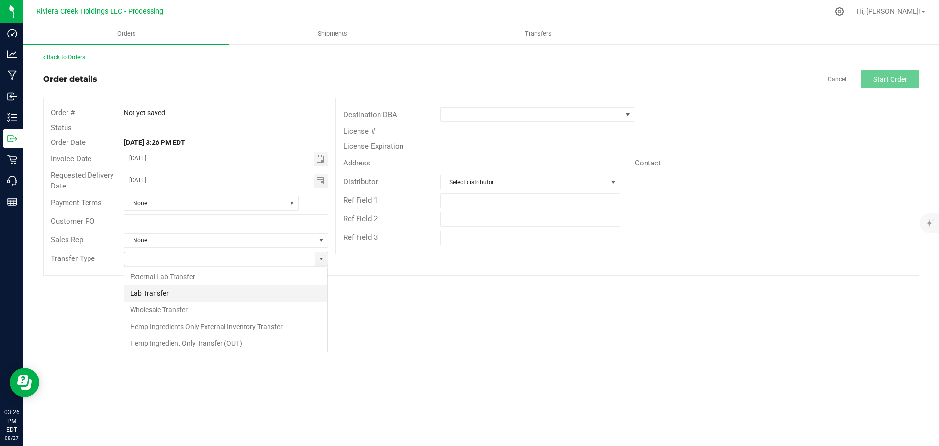
scroll to position [15, 205]
click at [180, 306] on li "Wholesale Transfer" at bounding box center [225, 309] width 203 height 17
type input "Wholesale Transfer"
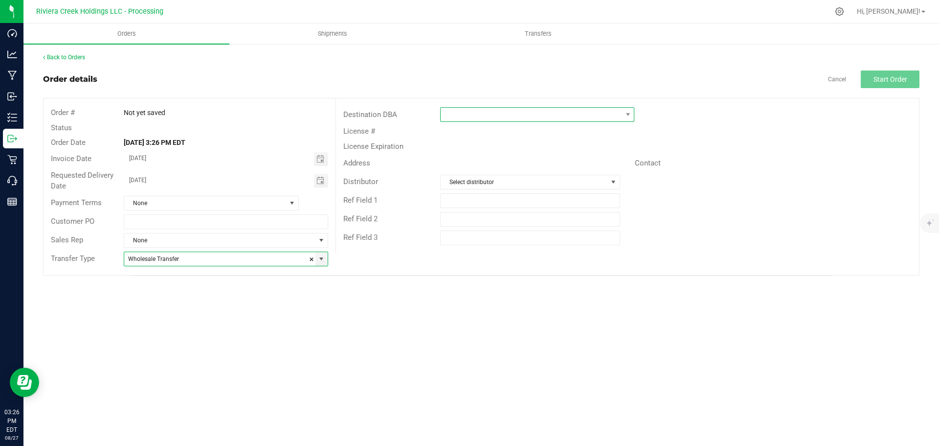
click at [474, 116] on span at bounding box center [531, 115] width 181 height 14
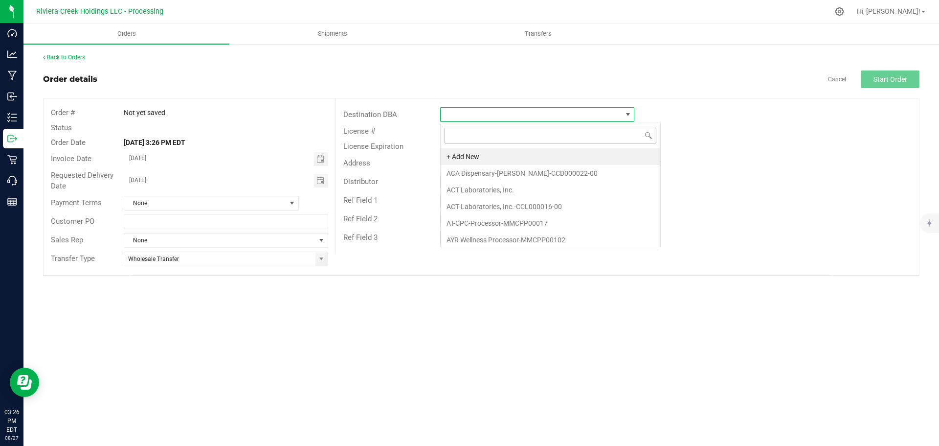
scroll to position [15, 194]
type input "klu"
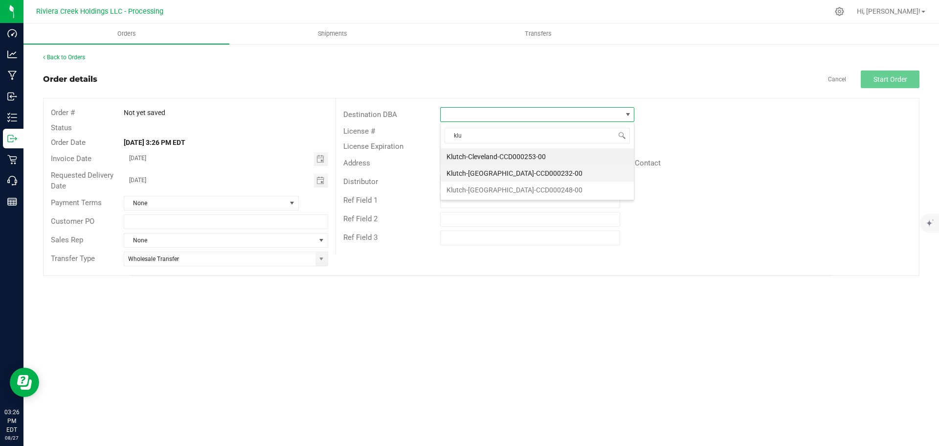
click at [502, 171] on li "Klutch-Loudonville-CCD000232-00" at bounding box center [537, 173] width 193 height 17
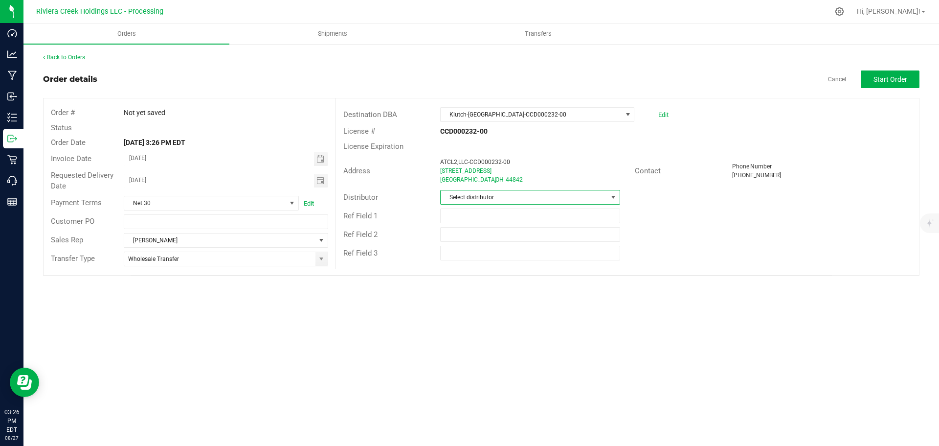
click at [472, 197] on span "Select distributor" at bounding box center [524, 197] width 166 height 14
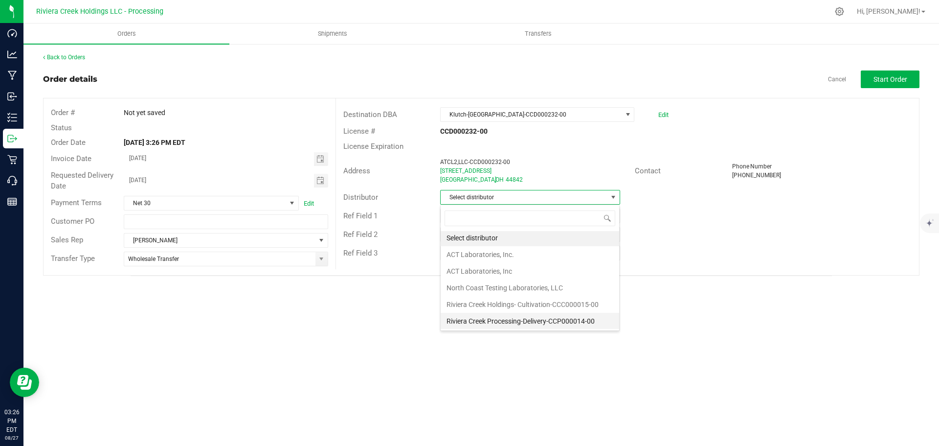
scroll to position [2, 0]
click at [487, 327] on li "Riviera Creek Processing-Delivery-CCP000014-00" at bounding box center [530, 320] width 179 height 17
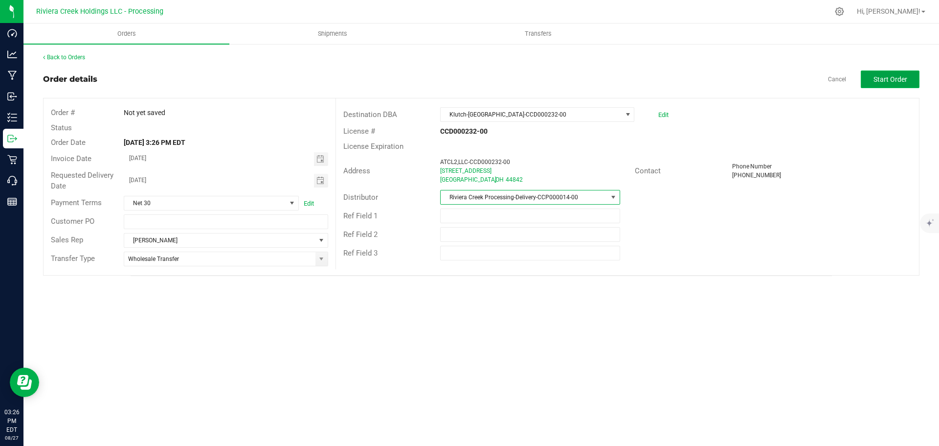
click at [883, 82] on span "Start Order" at bounding box center [891, 79] width 34 height 8
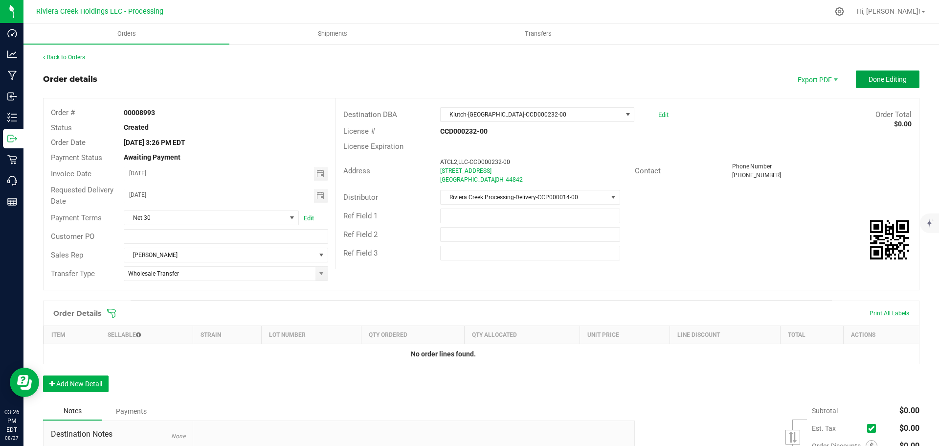
click at [882, 82] on span "Done Editing" at bounding box center [888, 79] width 38 height 8
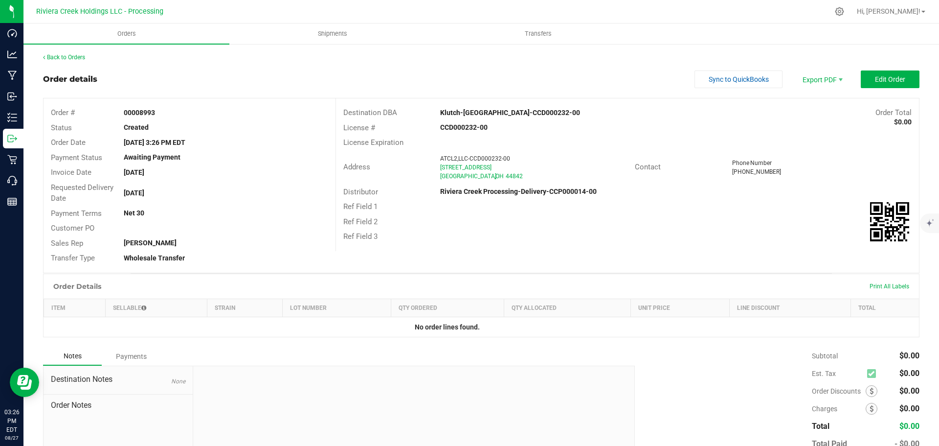
drag, startPoint x: 120, startPoint y: 111, endPoint x: 168, endPoint y: 117, distance: 48.4
click at [168, 117] on div "00008993" at bounding box center [225, 113] width 219 height 10
click at [64, 58] on link "Back to Orders" at bounding box center [64, 57] width 42 height 7
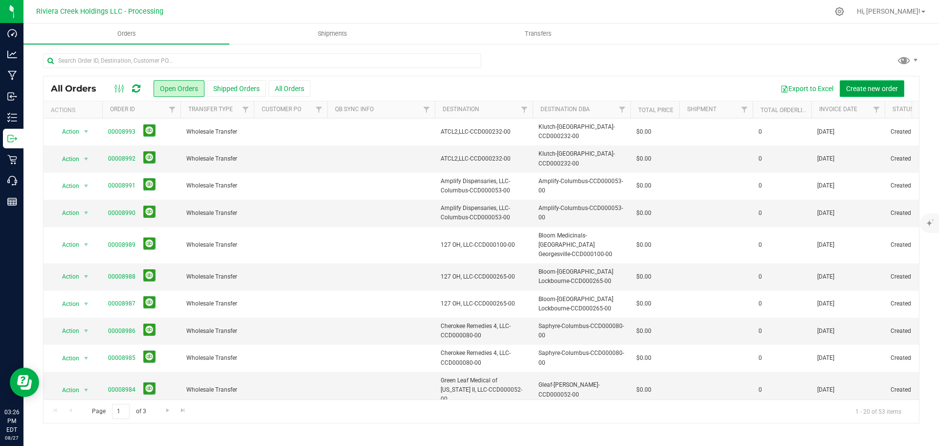
click at [874, 89] on span "Create new order" at bounding box center [872, 89] width 52 height 8
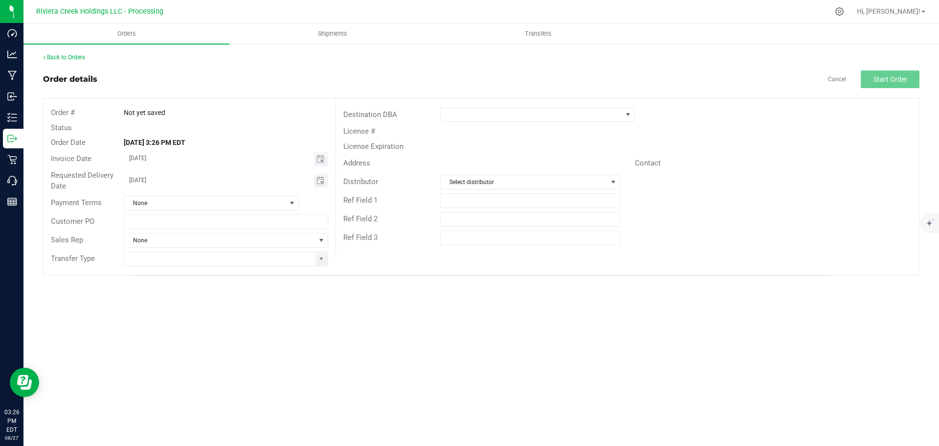
click at [320, 163] on span "Toggle calendar" at bounding box center [321, 159] width 14 height 14
click at [240, 270] on span "29" at bounding box center [240, 270] width 14 height 15
type input "08/29/2025"
click at [318, 178] on span "Toggle calendar" at bounding box center [321, 181] width 8 height 8
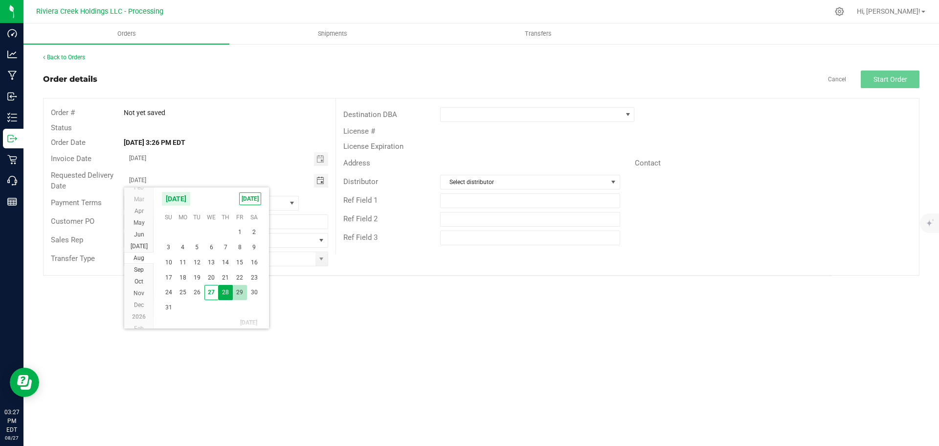
click at [238, 292] on span "29" at bounding box center [240, 292] width 14 height 15
type input "08/29/2025"
click at [319, 260] on span at bounding box center [322, 259] width 8 height 8
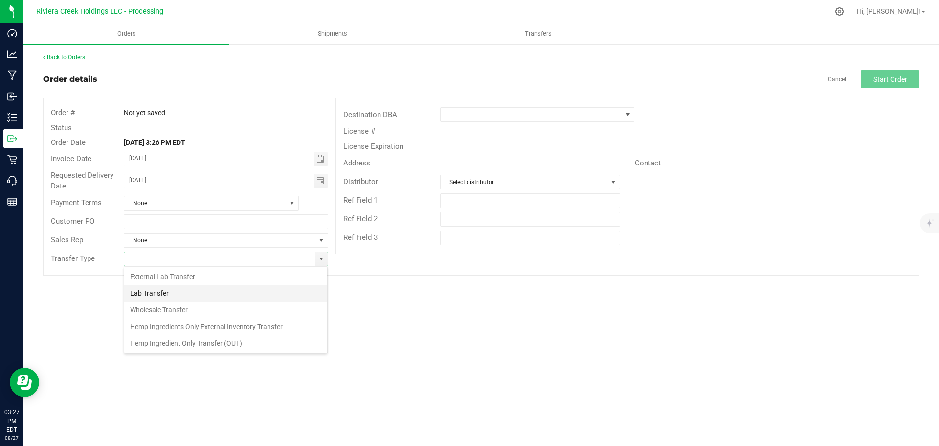
scroll to position [15, 205]
click at [174, 314] on li "Wholesale Transfer" at bounding box center [225, 309] width 203 height 17
type input "Wholesale Transfer"
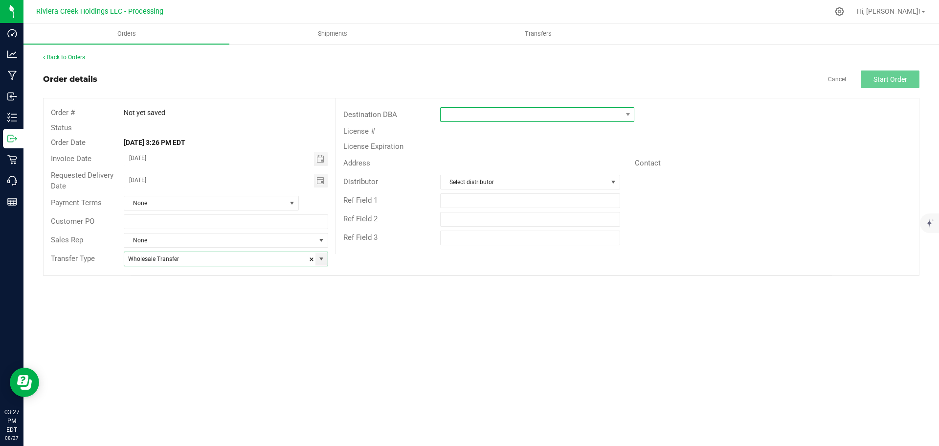
click at [453, 114] on span at bounding box center [531, 115] width 181 height 14
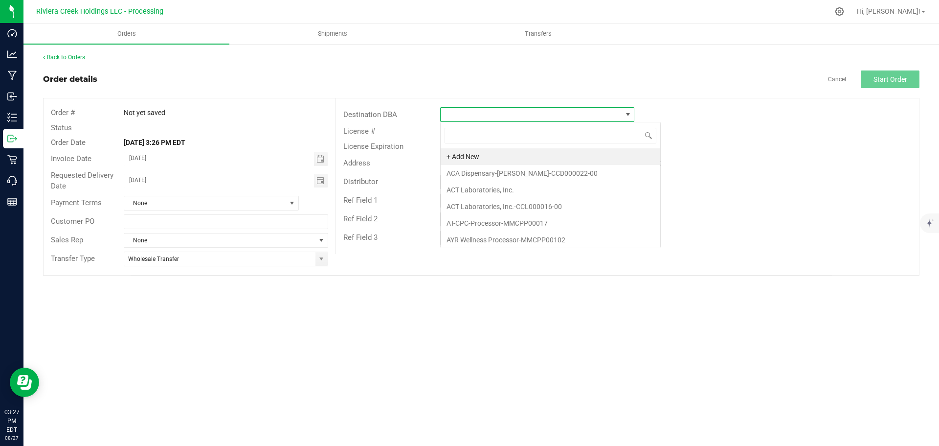
scroll to position [15, 194]
type input "zen"
click at [472, 204] on li "Zen Leaf Canton-CCD000058-00" at bounding box center [537, 206] width 193 height 17
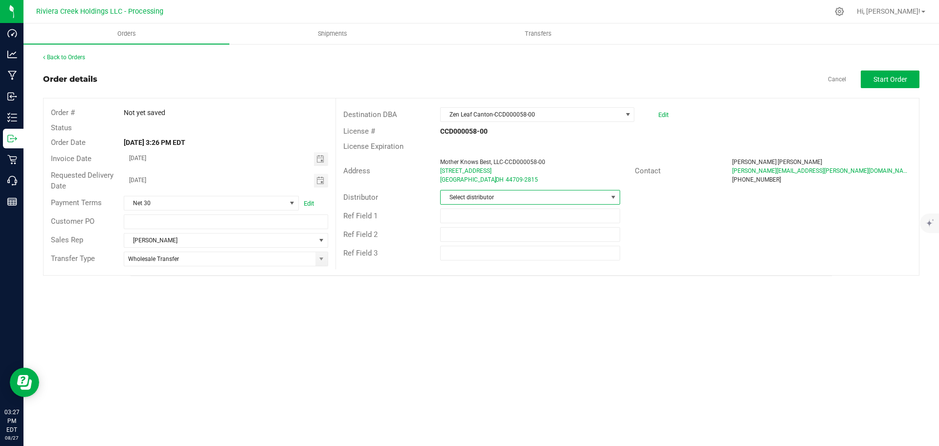
click at [473, 198] on span "Select distributor" at bounding box center [524, 197] width 166 height 14
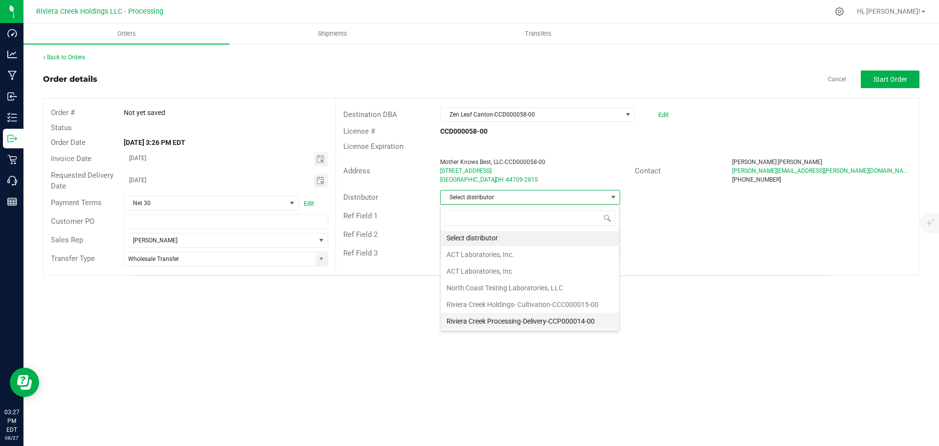
scroll to position [2, 0]
click at [473, 321] on li "Riviera Creek Processing-Delivery-CCP000014-00" at bounding box center [530, 320] width 179 height 17
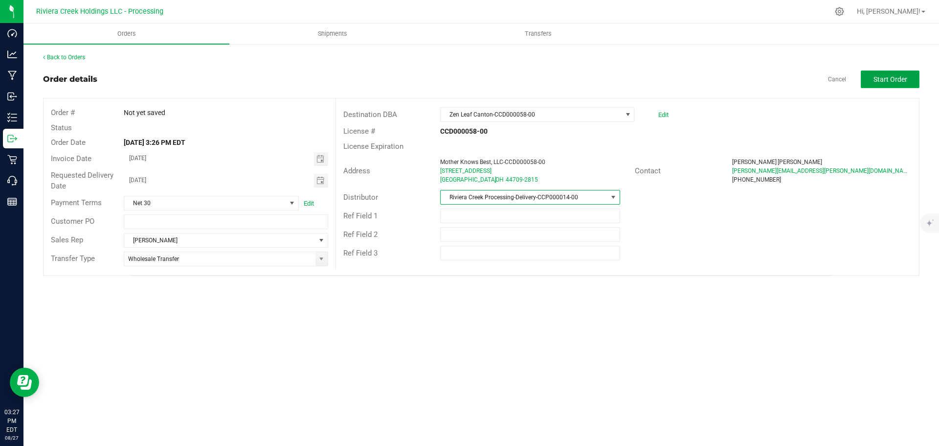
click at [890, 84] on button "Start Order" at bounding box center [890, 79] width 59 height 18
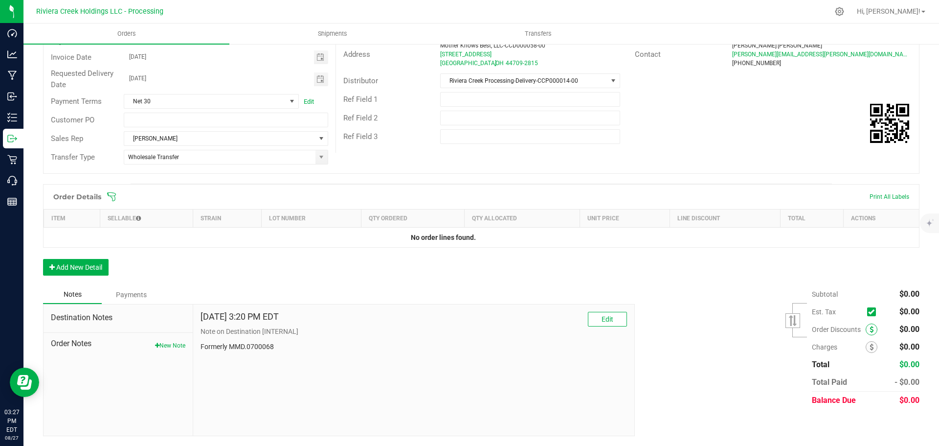
click at [866, 327] on span at bounding box center [872, 329] width 12 height 12
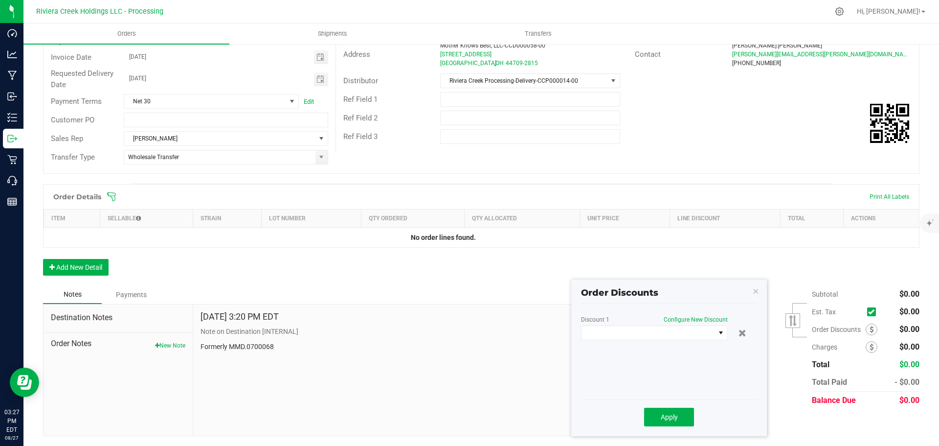
scroll to position [116, 0]
click at [684, 334] on span at bounding box center [649, 333] width 134 height 14
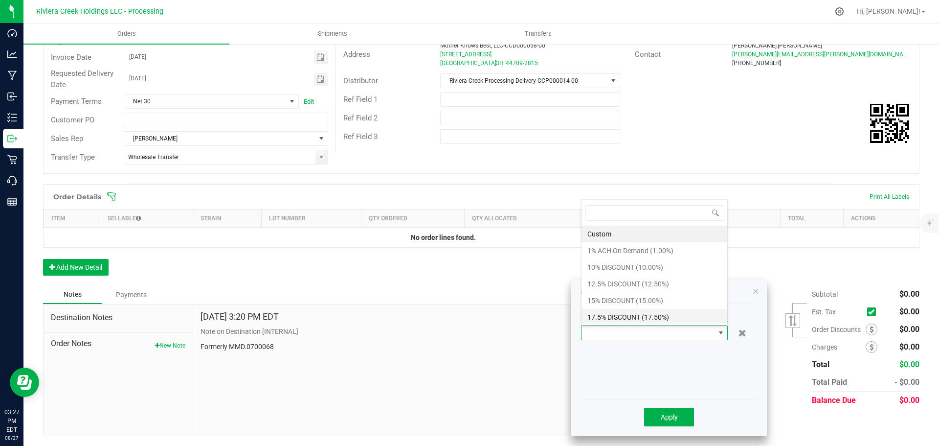
scroll to position [15, 147]
click at [604, 269] on li "10% DISCOUNT (10.00%)" at bounding box center [655, 267] width 146 height 17
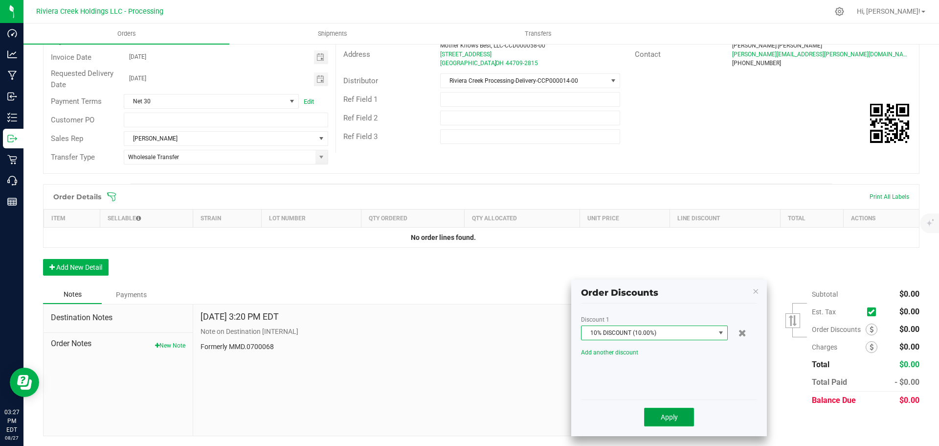
click at [655, 414] on button "Apply" at bounding box center [669, 417] width 50 height 19
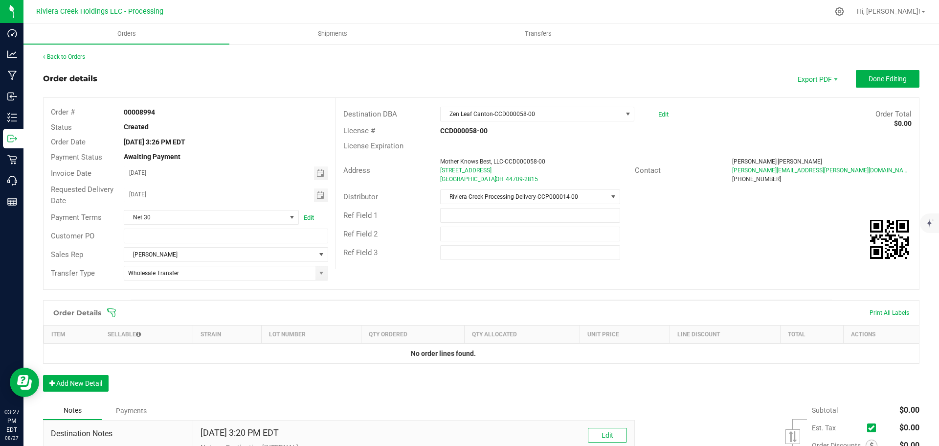
scroll to position [0, 0]
click at [874, 80] on span "Done Editing" at bounding box center [888, 79] width 38 height 8
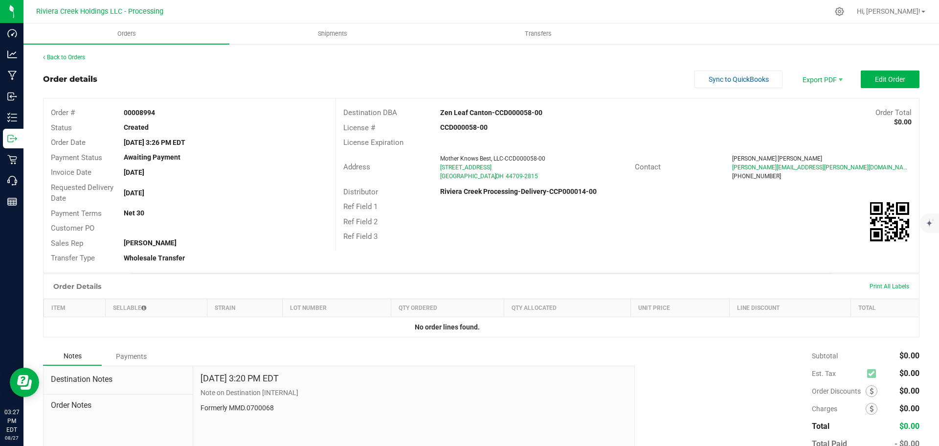
drag, startPoint x: 120, startPoint y: 114, endPoint x: 166, endPoint y: 119, distance: 45.9
click at [166, 119] on div "Order # 00008994" at bounding box center [190, 112] width 292 height 15
click at [56, 56] on link "Back to Orders" at bounding box center [64, 57] width 42 height 7
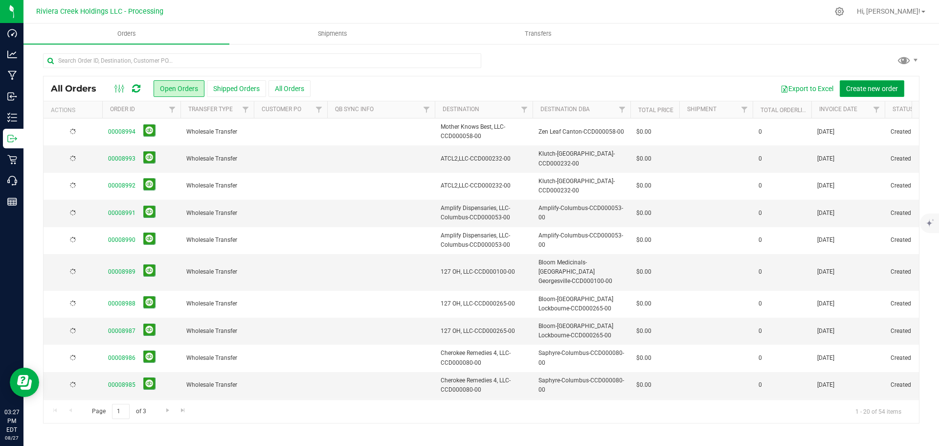
click at [854, 88] on span "Create new order" at bounding box center [872, 89] width 52 height 8
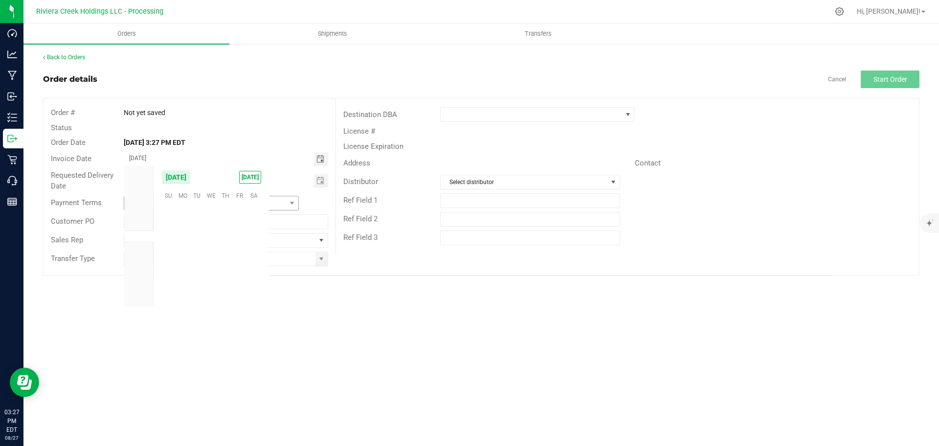
scroll to position [158561, 0]
click at [239, 271] on span "29" at bounding box center [240, 270] width 14 height 15
type input "[DATE]"
click at [316, 181] on span "Toggle calendar" at bounding box center [321, 181] width 14 height 14
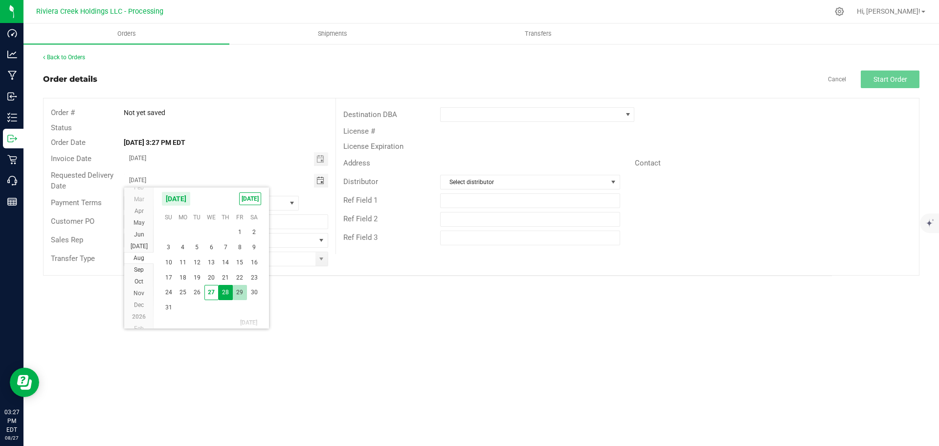
click at [239, 294] on span "29" at bounding box center [240, 292] width 14 height 15
type input "[DATE]"
drag, startPoint x: 323, startPoint y: 262, endPoint x: 281, endPoint y: 265, distance: 41.7
click at [322, 262] on span at bounding box center [322, 259] width 8 height 8
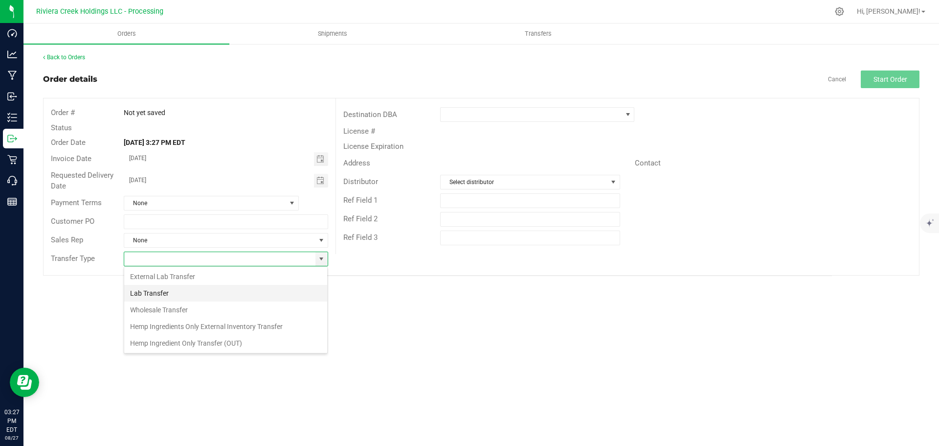
scroll to position [15, 205]
click at [174, 306] on li "Wholesale Transfer" at bounding box center [225, 309] width 203 height 17
type input "Wholesale Transfer"
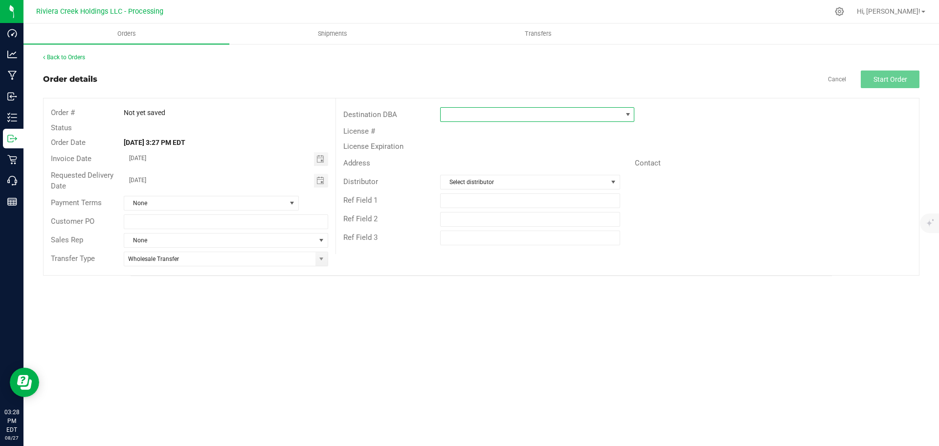
click at [455, 112] on span at bounding box center [531, 115] width 181 height 14
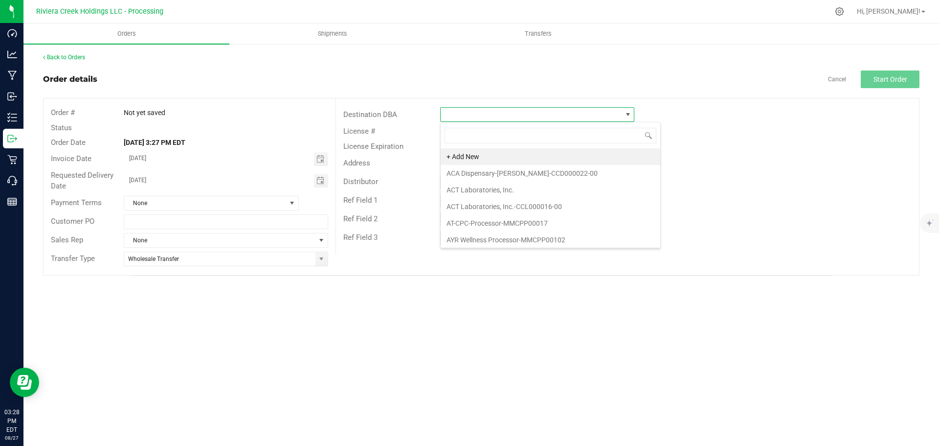
scroll to position [15, 194]
type input "[DEMOGRAPHIC_DATA]"
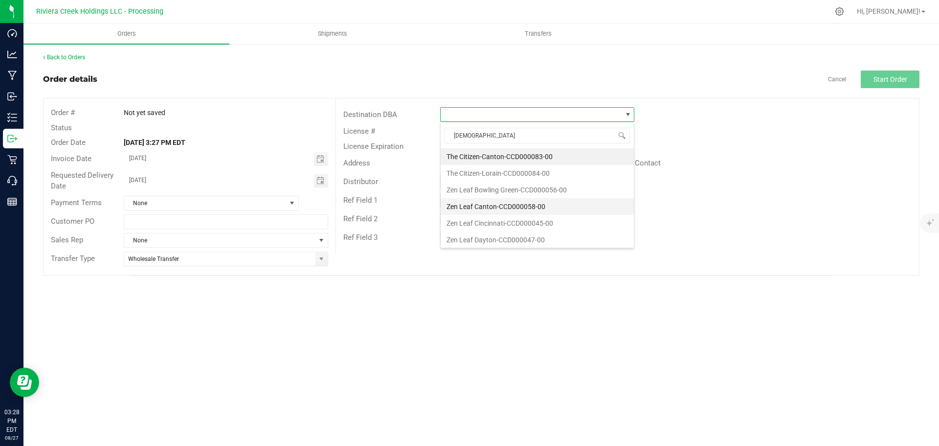
click at [473, 205] on li "Zen Leaf Canton-CCD000058-00" at bounding box center [537, 206] width 193 height 17
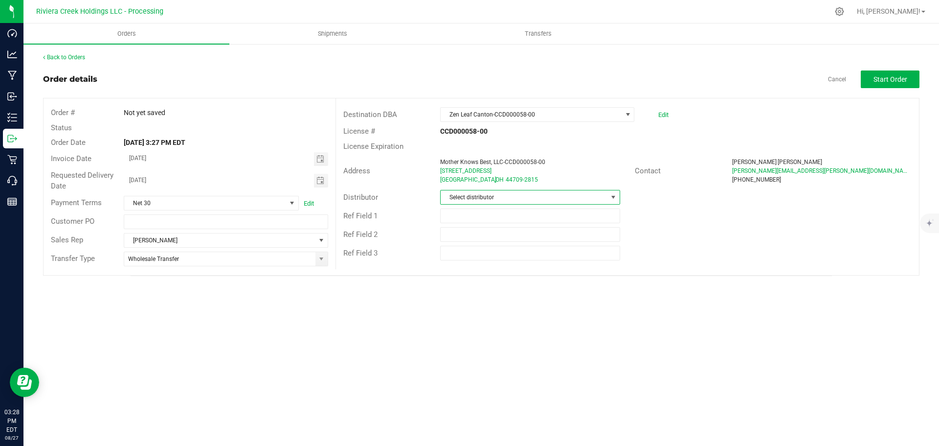
click at [472, 199] on span "Select distributor" at bounding box center [524, 197] width 166 height 14
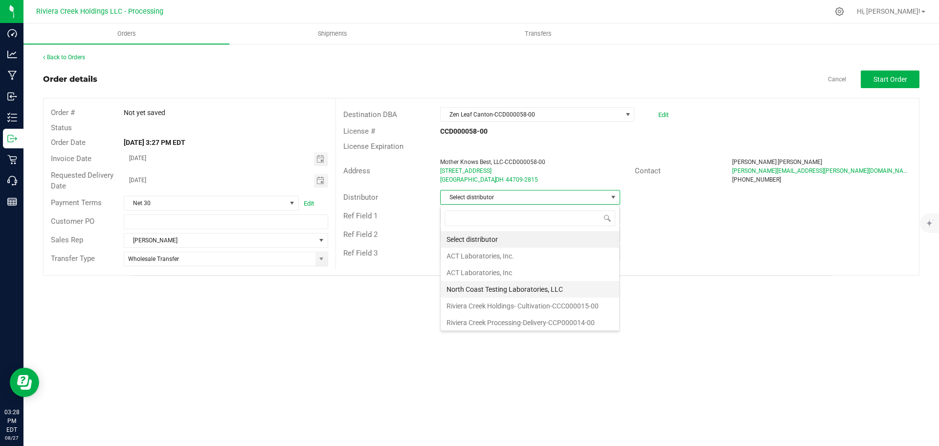
scroll to position [2, 0]
click at [485, 322] on li "Riviera Creek Processing-Delivery-CCP000014-00" at bounding box center [530, 320] width 179 height 17
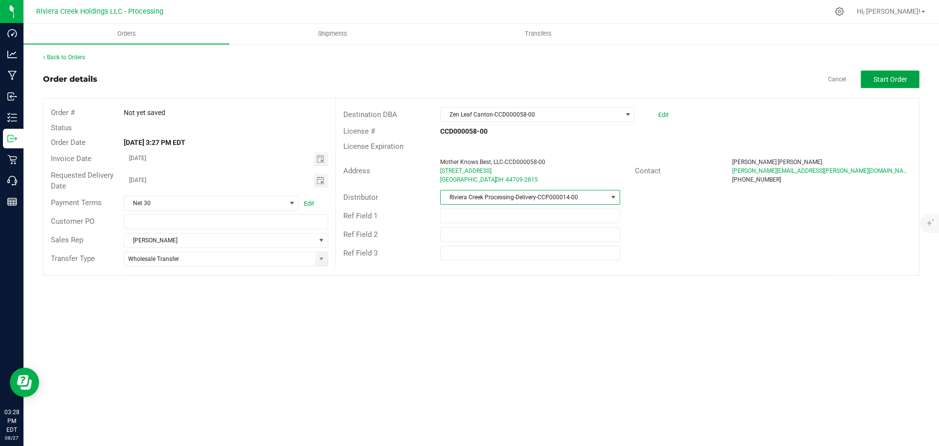
click at [883, 73] on button "Start Order" at bounding box center [890, 79] width 59 height 18
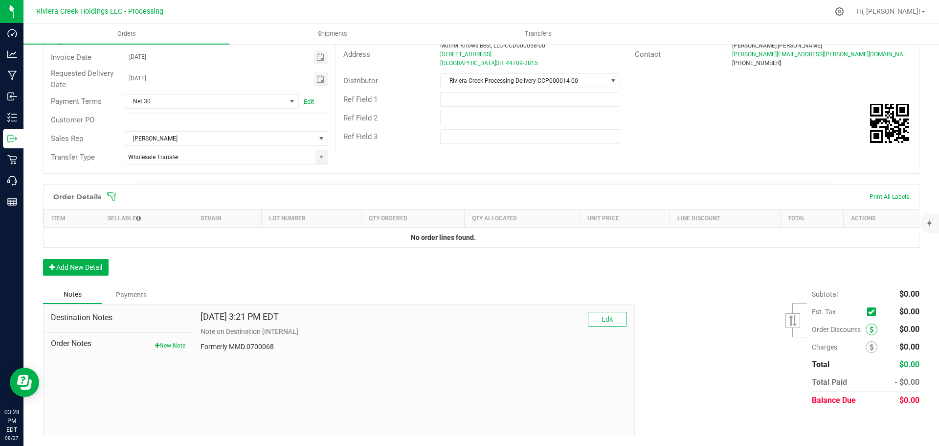
click at [866, 331] on span at bounding box center [872, 329] width 12 height 12
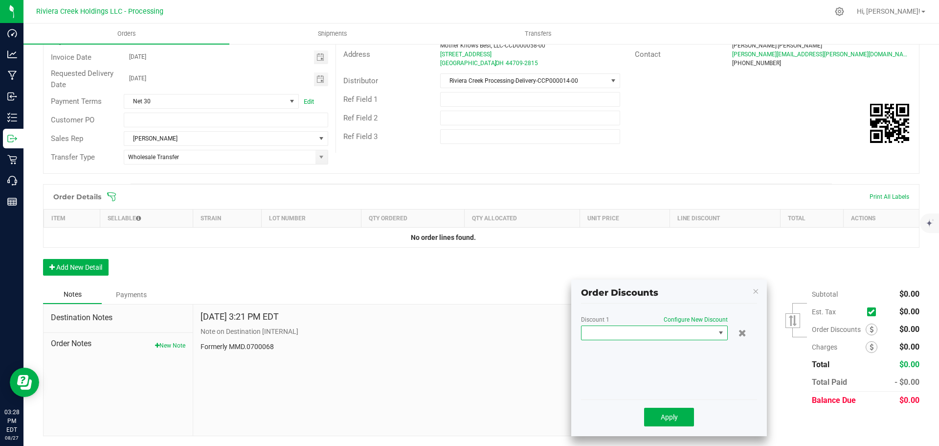
click at [654, 332] on span at bounding box center [649, 333] width 134 height 14
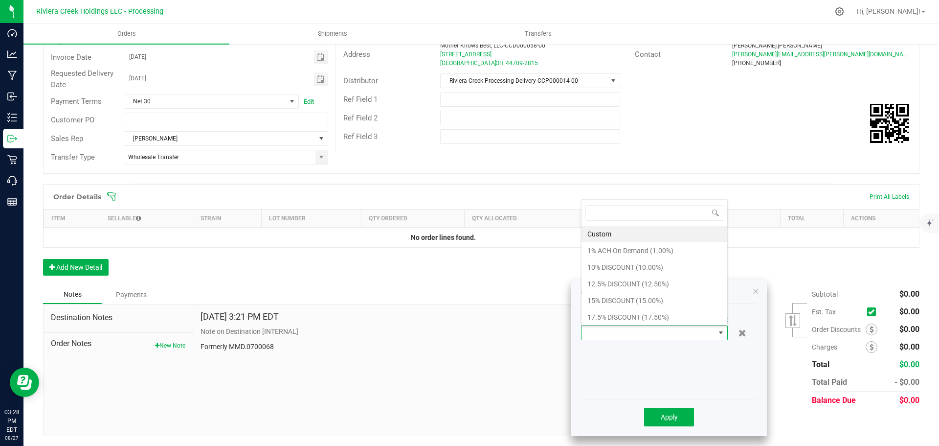
scroll to position [15, 147]
click at [609, 269] on li "10% DISCOUNT (10.00%)" at bounding box center [655, 267] width 146 height 17
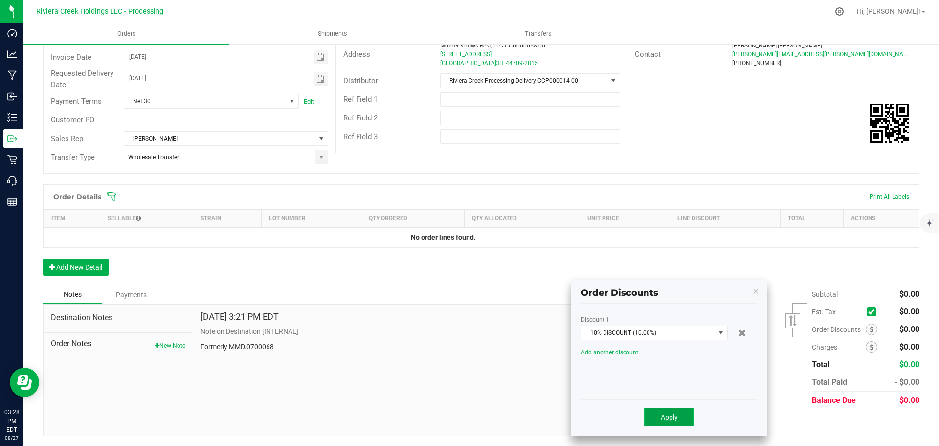
click at [658, 414] on button "Apply" at bounding box center [669, 417] width 50 height 19
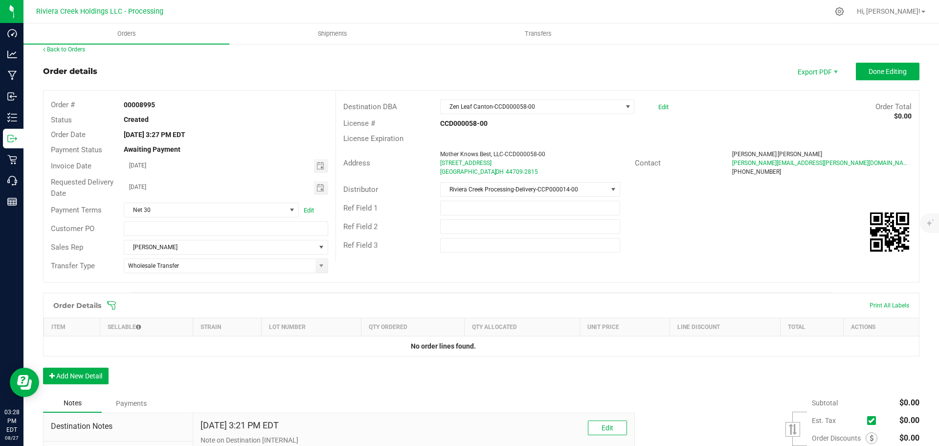
scroll to position [0, 0]
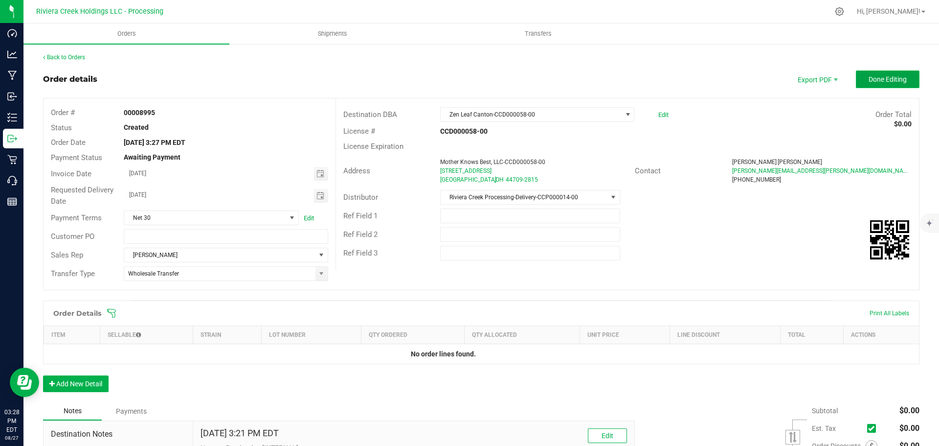
click at [869, 82] on span "Done Editing" at bounding box center [888, 79] width 38 height 8
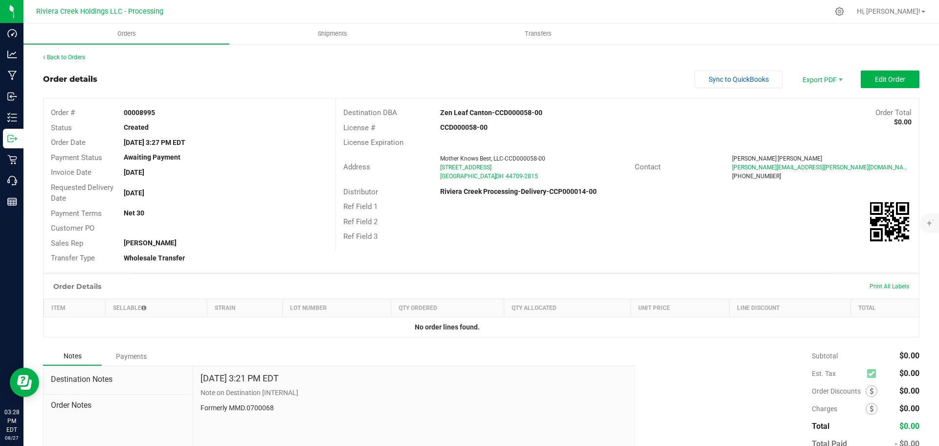
drag, startPoint x: 118, startPoint y: 113, endPoint x: 165, endPoint y: 116, distance: 46.6
click at [165, 116] on div "00008995" at bounding box center [225, 113] width 219 height 10
copy strong "00008995"
click at [866, 392] on span at bounding box center [872, 391] width 12 height 12
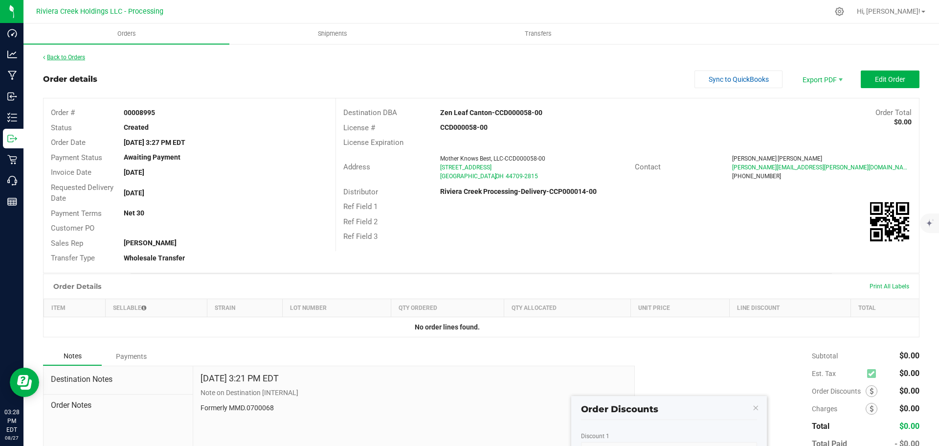
click at [73, 57] on link "Back to Orders" at bounding box center [64, 57] width 42 height 7
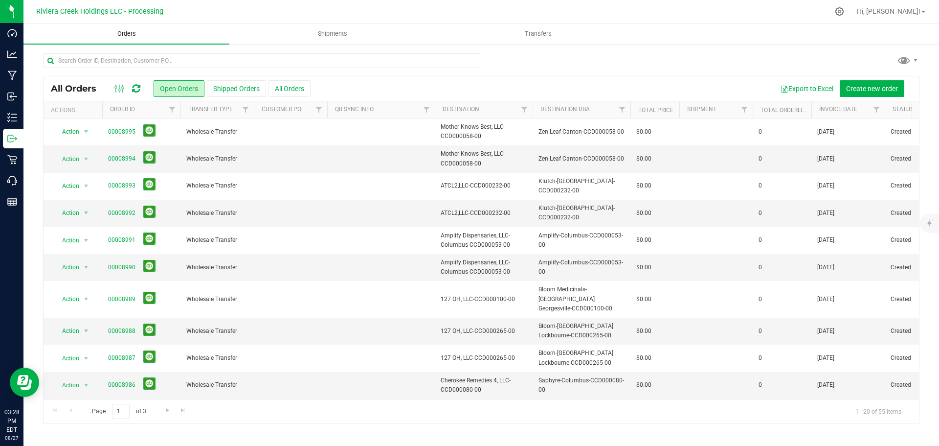
click at [122, 32] on span "Orders" at bounding box center [126, 33] width 45 height 9
click at [864, 91] on span "Create new order" at bounding box center [872, 89] width 52 height 8
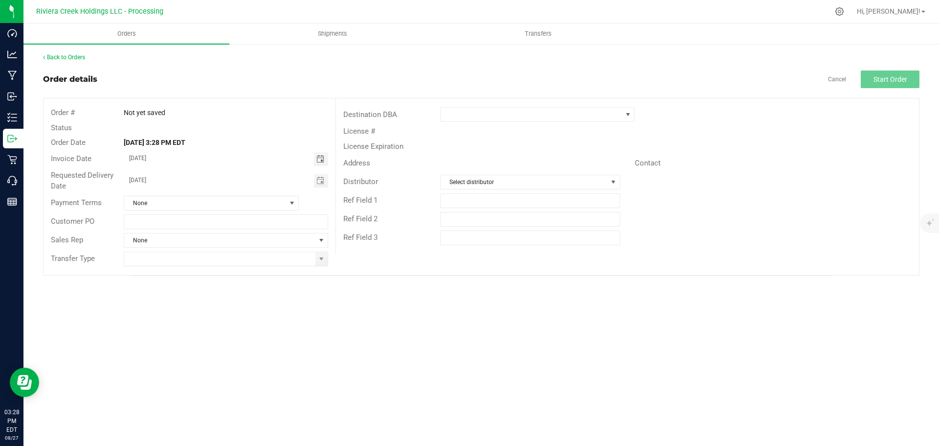
click at [318, 158] on span "Toggle calendar" at bounding box center [321, 159] width 8 height 8
click at [241, 268] on span "29" at bounding box center [240, 270] width 14 height 15
type input "[DATE]"
click at [321, 182] on span "Toggle calendar" at bounding box center [321, 181] width 8 height 8
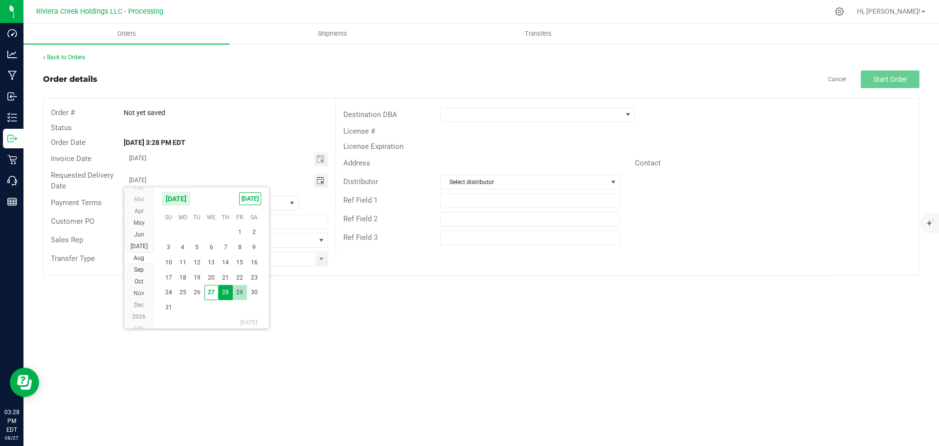
click at [239, 290] on span "29" at bounding box center [240, 292] width 14 height 15
type input "[DATE]"
click at [325, 262] on span at bounding box center [322, 259] width 8 height 8
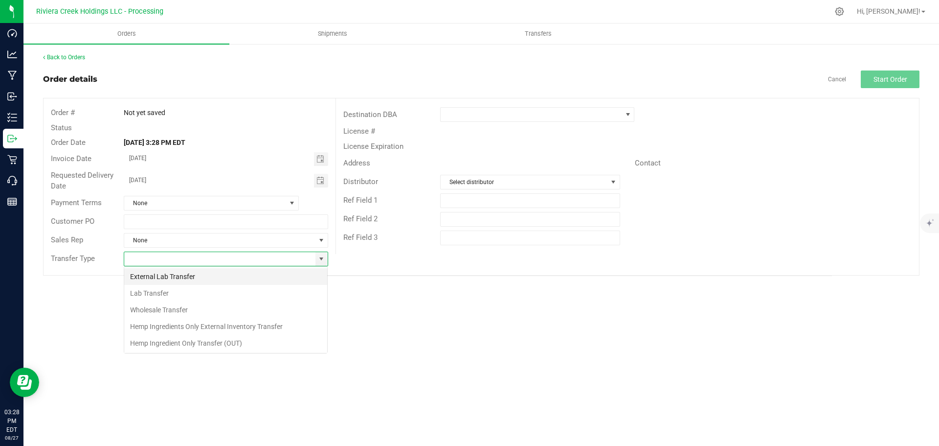
scroll to position [15, 205]
click at [192, 310] on li "Wholesale Transfer" at bounding box center [225, 309] width 203 height 17
type input "Wholesale Transfer"
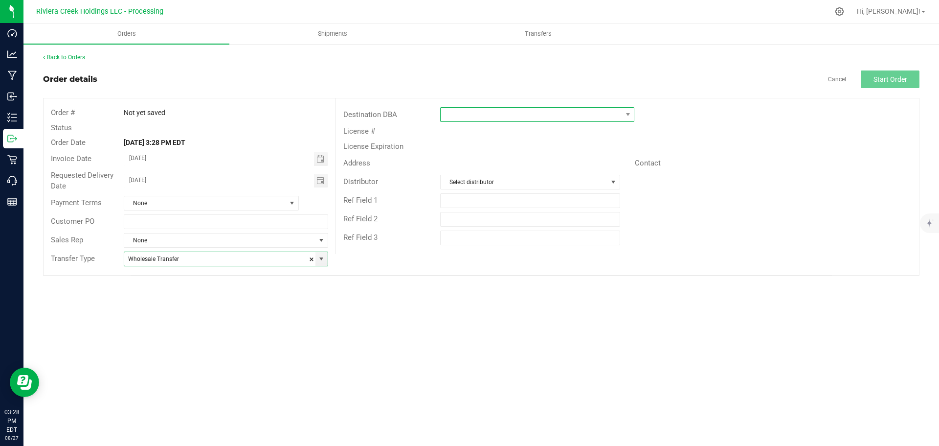
click at [458, 115] on span at bounding box center [531, 115] width 181 height 14
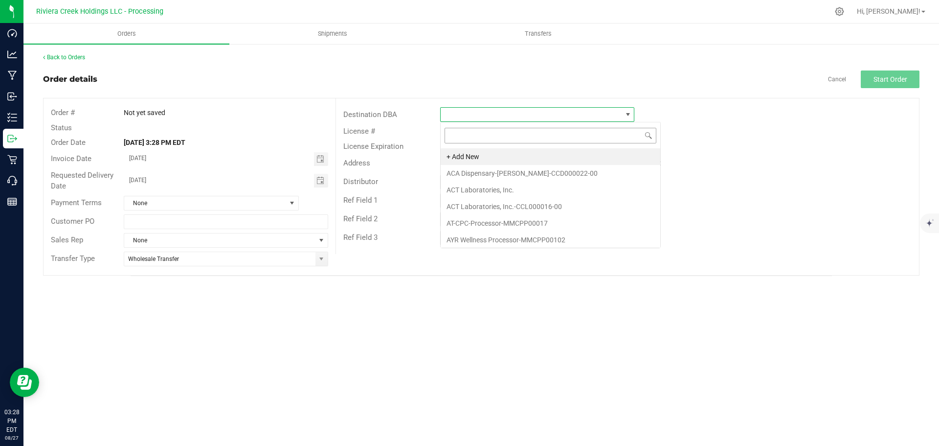
scroll to position [15, 194]
type input "bloo"
click at [488, 159] on li "Bloom Medicinals-Akron-CCD000093-00" at bounding box center [551, 156] width 220 height 17
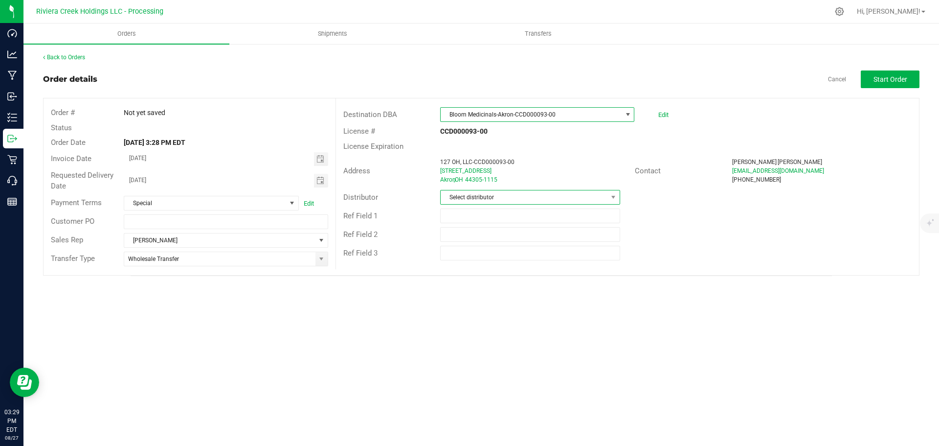
click at [489, 198] on span "Select distributor" at bounding box center [524, 197] width 166 height 14
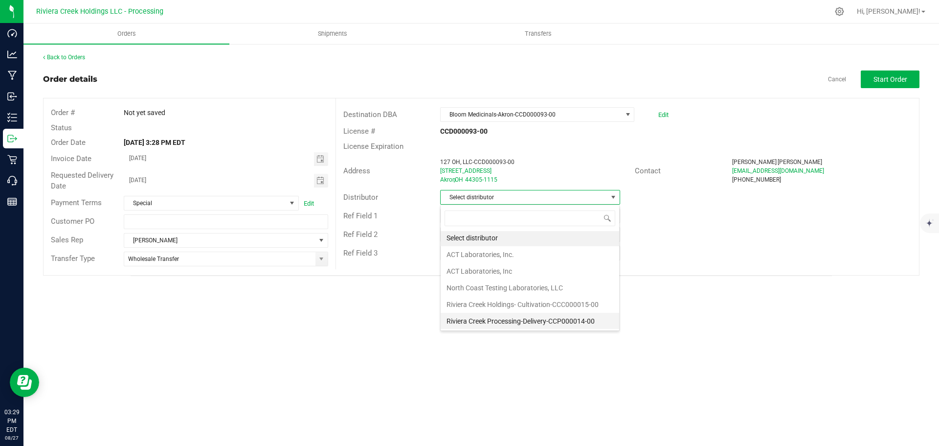
scroll to position [2, 0]
click at [494, 323] on li "Riviera Creek Processing-Delivery-CCP000014-00" at bounding box center [530, 320] width 179 height 17
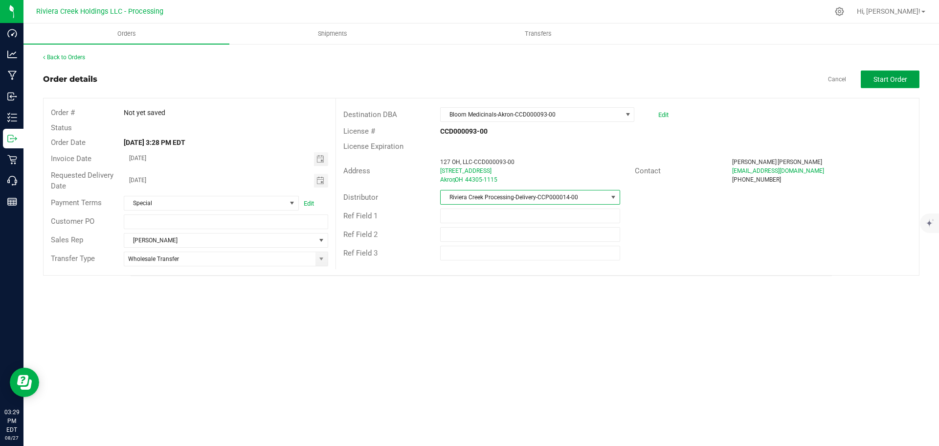
drag, startPoint x: 866, startPoint y: 78, endPoint x: 861, endPoint y: 83, distance: 7.3
click at [866, 78] on button "Start Order" at bounding box center [890, 79] width 59 height 18
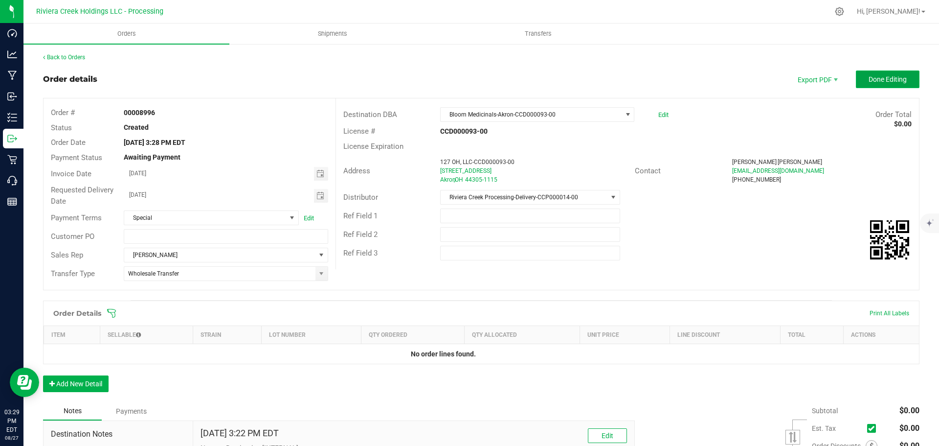
click at [875, 74] on button "Done Editing" at bounding box center [888, 79] width 64 height 18
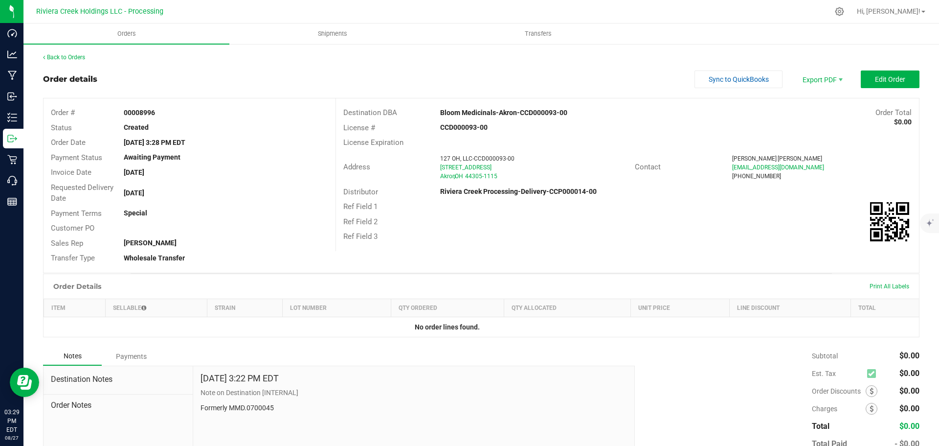
drag, startPoint x: 122, startPoint y: 114, endPoint x: 166, endPoint y: 117, distance: 43.7
click at [166, 117] on div "00008996" at bounding box center [225, 113] width 219 height 10
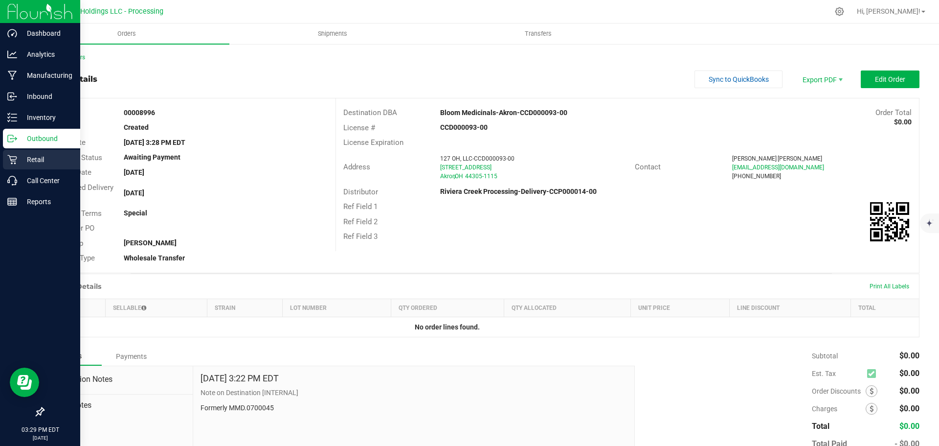
copy strong "00008996"
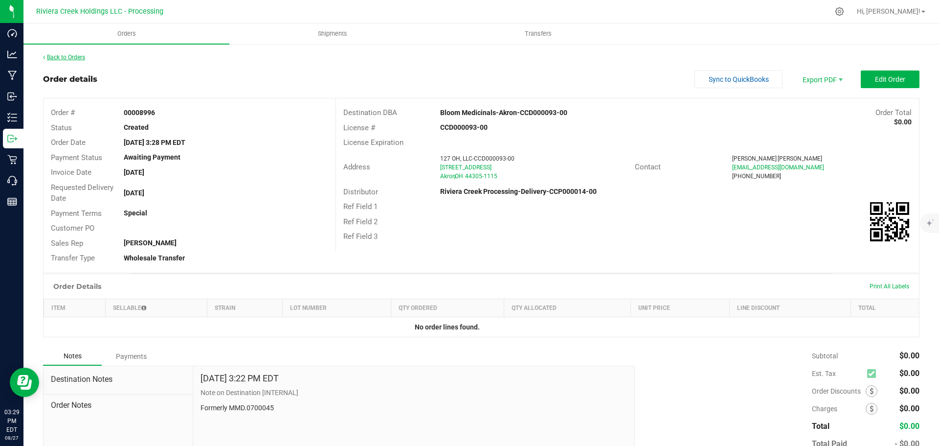
click at [75, 57] on link "Back to Orders" at bounding box center [64, 57] width 42 height 7
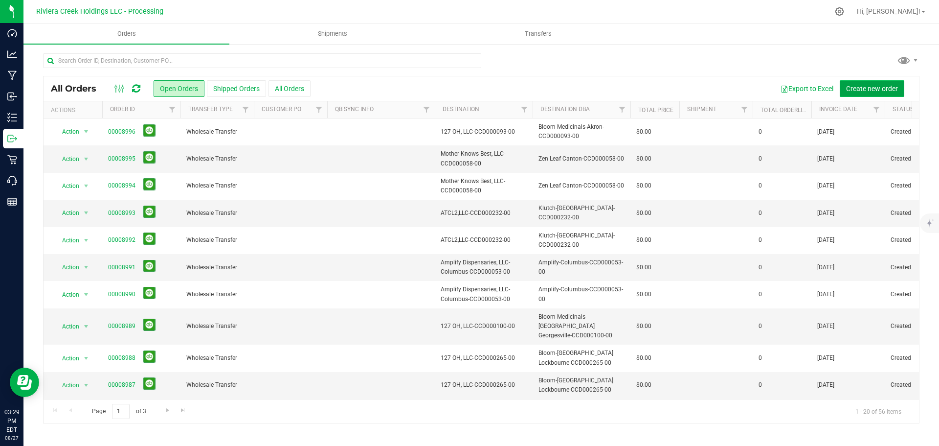
click at [870, 90] on span "Create new order" at bounding box center [872, 89] width 52 height 8
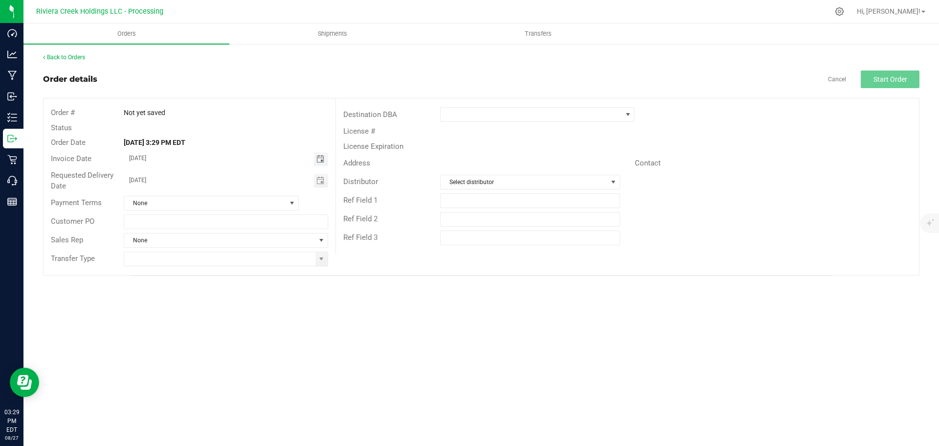
click at [324, 160] on span "Toggle calendar" at bounding box center [321, 159] width 8 height 8
click at [239, 270] on span "29" at bounding box center [240, 270] width 14 height 15
type input "[DATE]"
click at [319, 182] on span "Toggle calendar" at bounding box center [321, 181] width 8 height 8
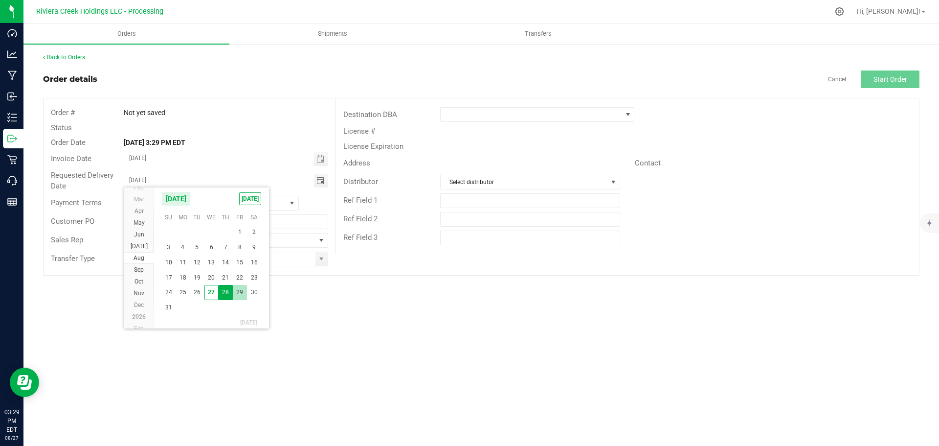
click at [240, 292] on span "29" at bounding box center [240, 292] width 14 height 15
type input "[DATE]"
click at [321, 260] on span at bounding box center [322, 259] width 8 height 8
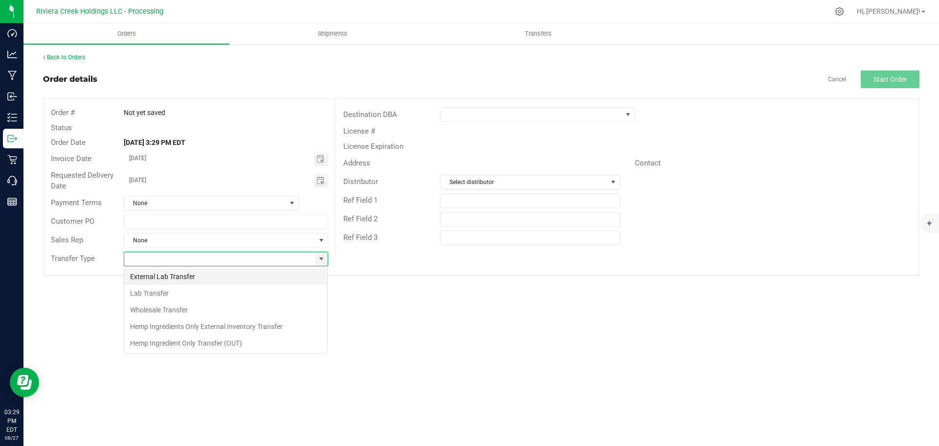
scroll to position [15, 205]
click at [186, 305] on li "Wholesale Transfer" at bounding box center [225, 309] width 203 height 17
type input "Wholesale Transfer"
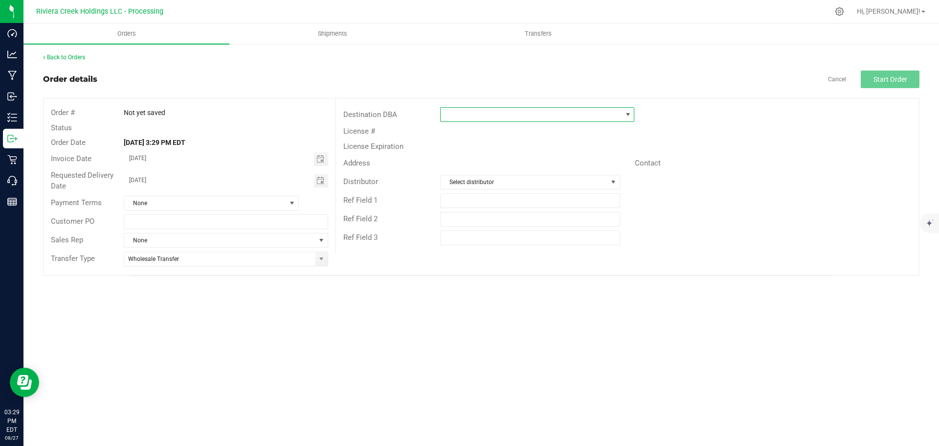
click at [450, 116] on span at bounding box center [531, 115] width 181 height 14
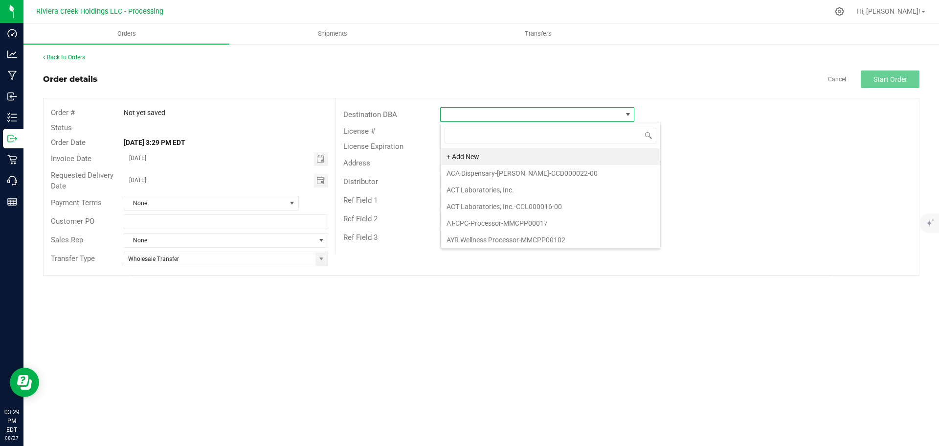
scroll to position [15, 194]
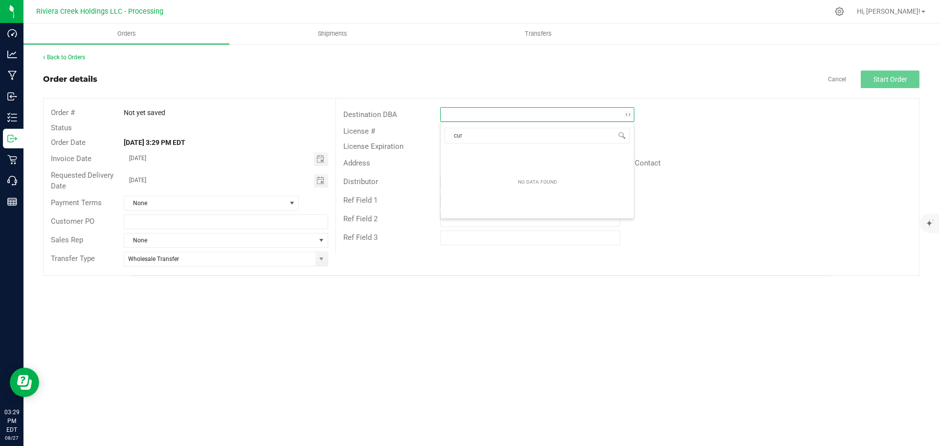
type input "cura"
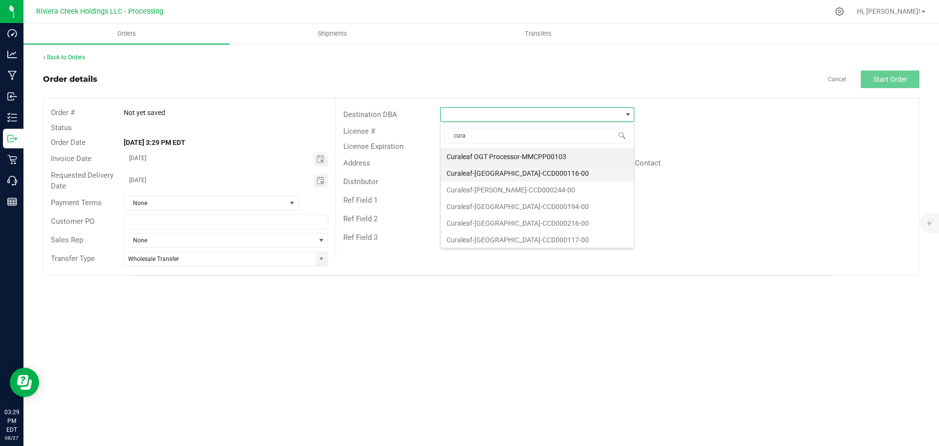
click at [469, 175] on li "Curaleaf-[GEOGRAPHIC_DATA]-CCD000116-00" at bounding box center [537, 173] width 193 height 17
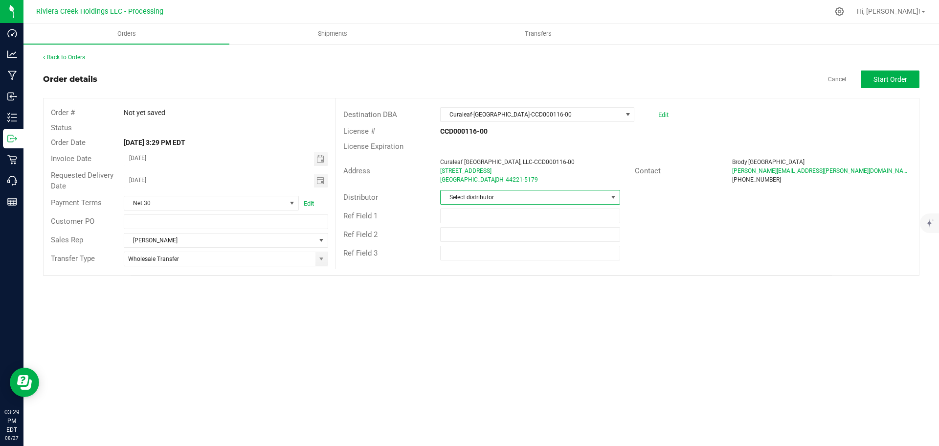
click at [483, 198] on span "Select distributor" at bounding box center [524, 197] width 166 height 14
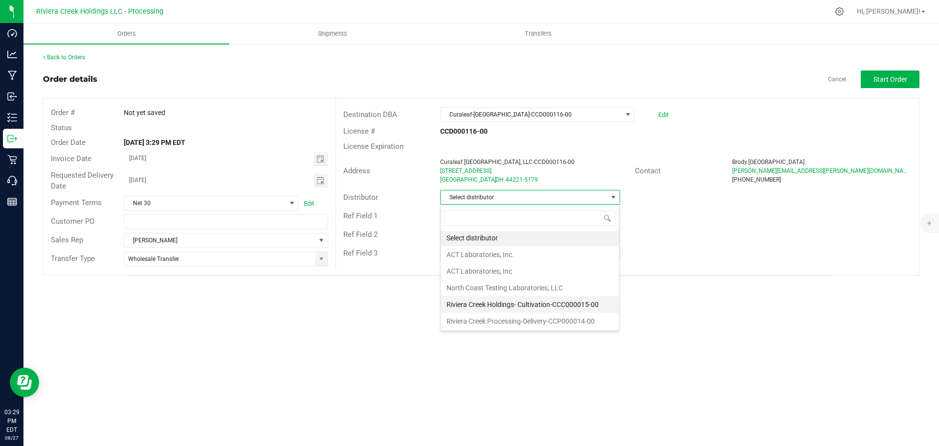
scroll to position [2, 0]
click at [494, 322] on li "Riviera Creek Processing-Delivery-CCP000014-00" at bounding box center [530, 320] width 179 height 17
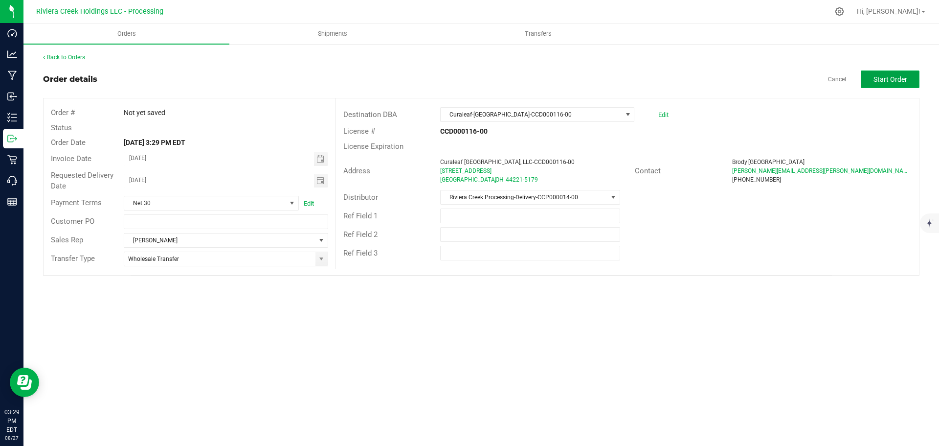
click at [888, 81] on span "Start Order" at bounding box center [891, 79] width 34 height 8
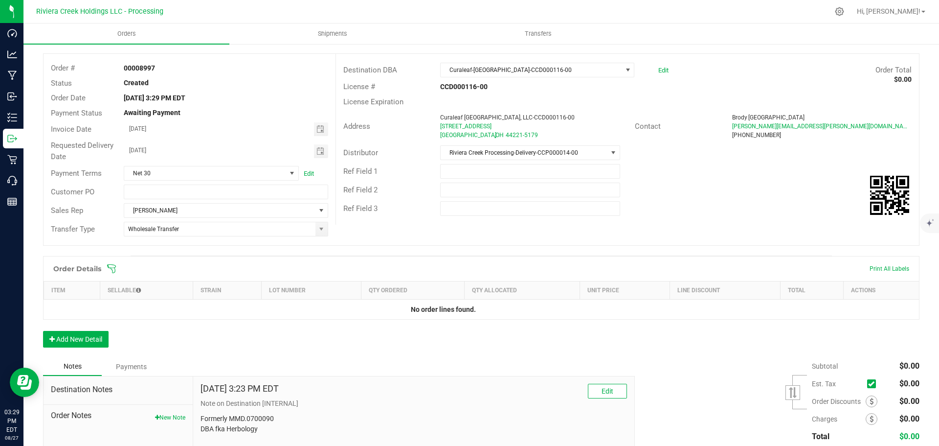
scroll to position [116, 0]
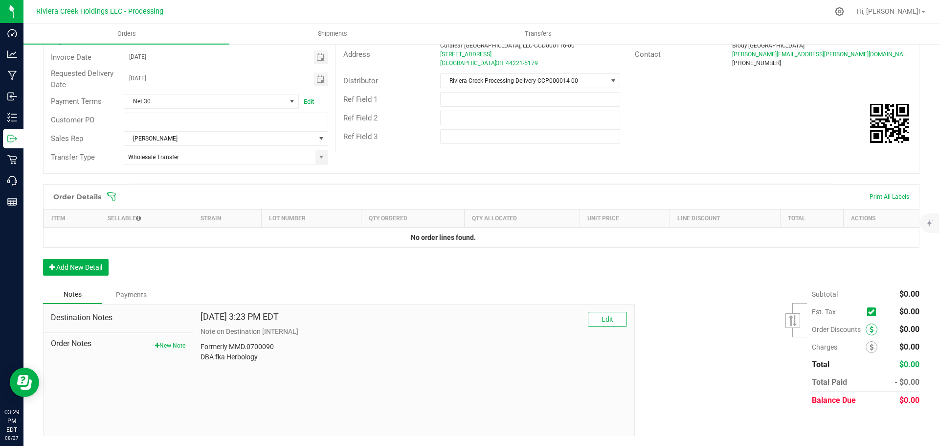
click at [866, 330] on span at bounding box center [872, 329] width 12 height 12
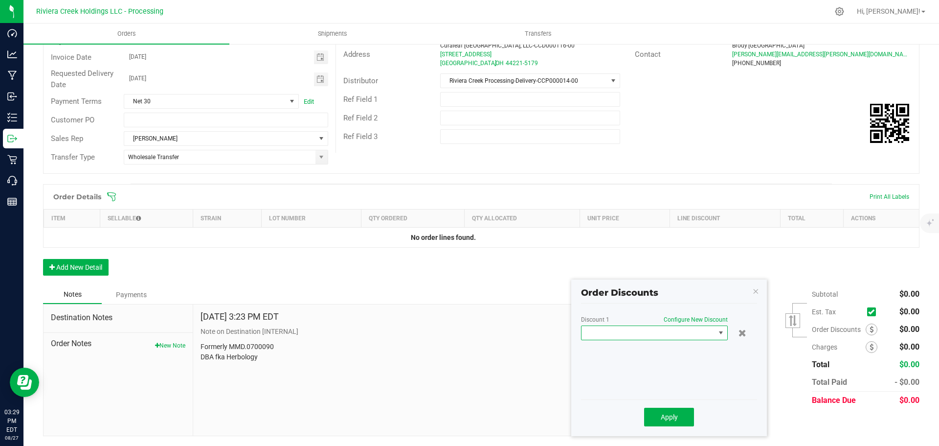
click at [669, 336] on span at bounding box center [649, 333] width 134 height 14
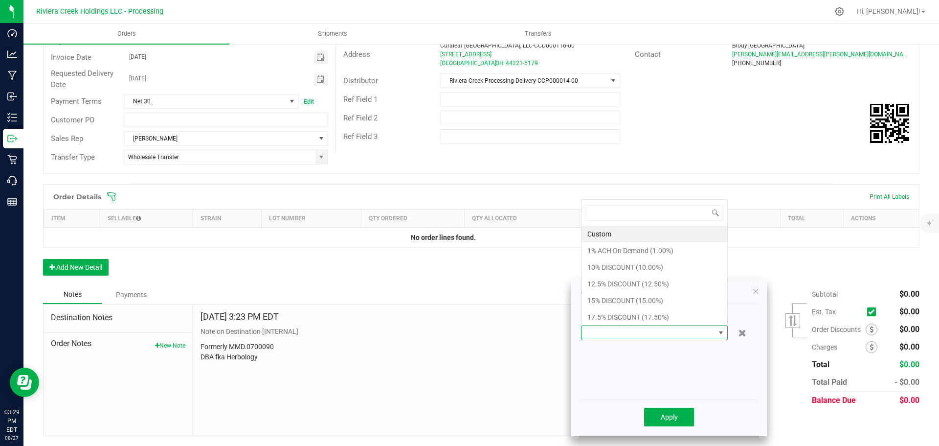
scroll to position [15, 147]
click at [594, 296] on li "15% DISCOUNT (15.00%)" at bounding box center [655, 300] width 146 height 17
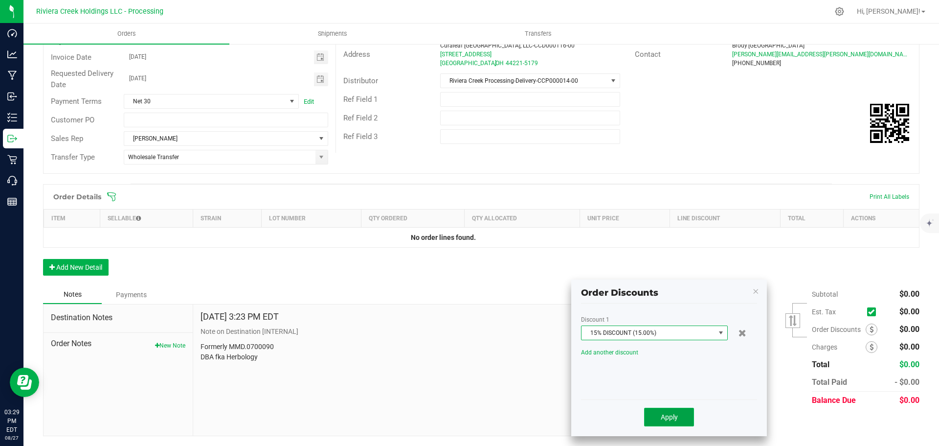
click at [664, 423] on button "Apply" at bounding box center [669, 417] width 50 height 19
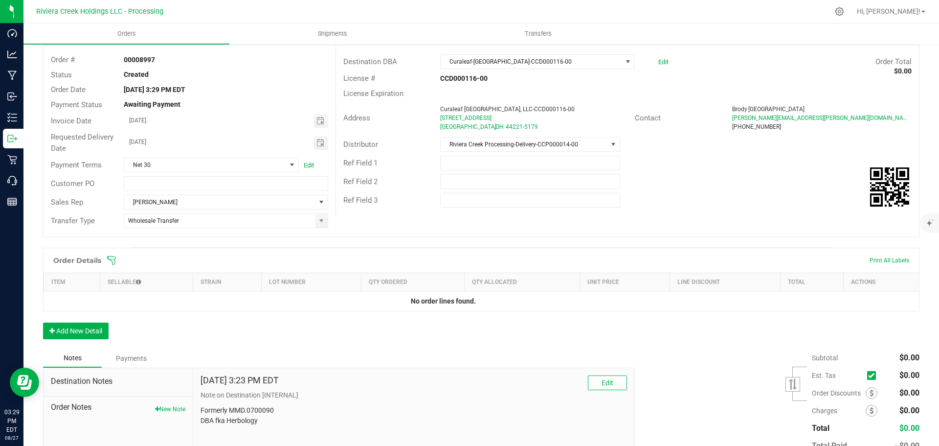
scroll to position [0, 0]
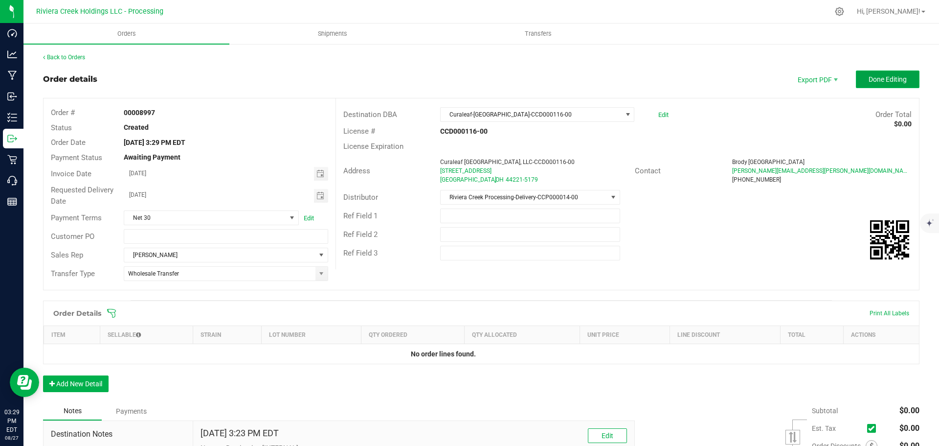
click at [877, 76] on span "Done Editing" at bounding box center [888, 79] width 38 height 8
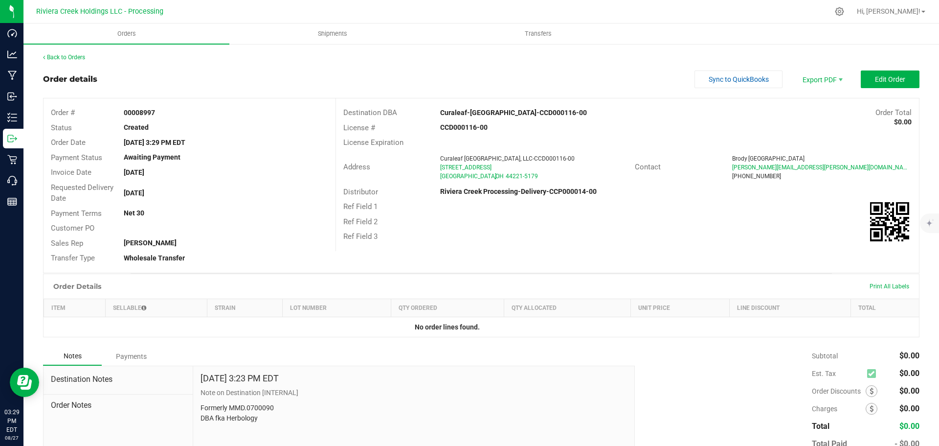
drag, startPoint x: 123, startPoint y: 110, endPoint x: 169, endPoint y: 118, distance: 46.2
click at [169, 118] on div "Order # 00008997" at bounding box center [190, 112] width 292 height 15
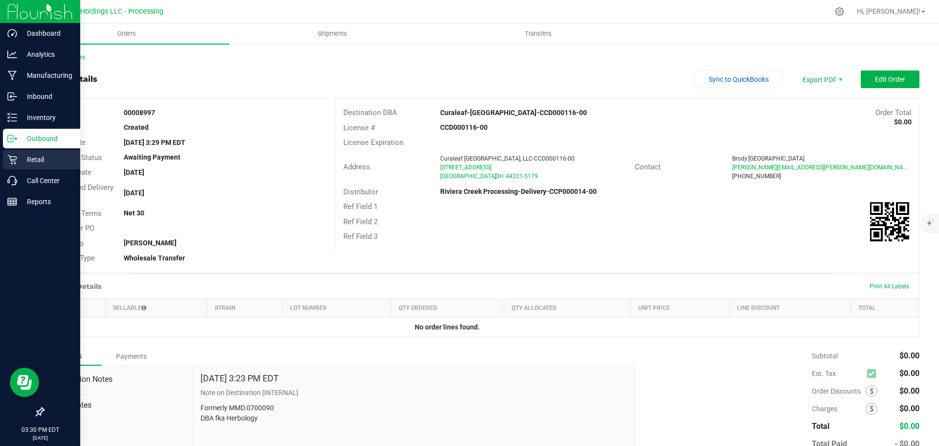
copy strong "00008997"
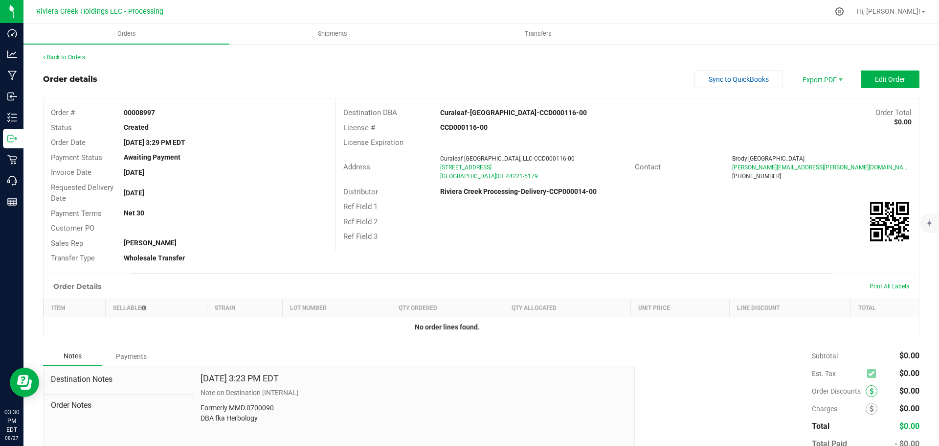
click at [868, 391] on span at bounding box center [872, 391] width 12 height 12
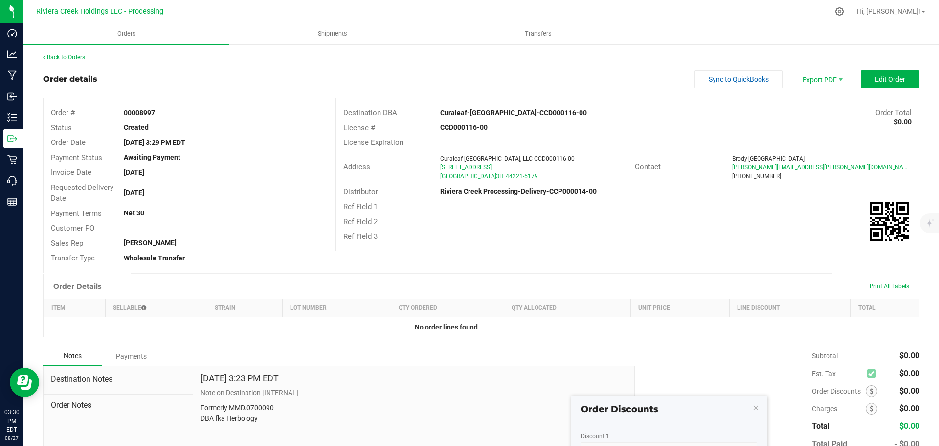
click at [76, 57] on link "Back to Orders" at bounding box center [64, 57] width 42 height 7
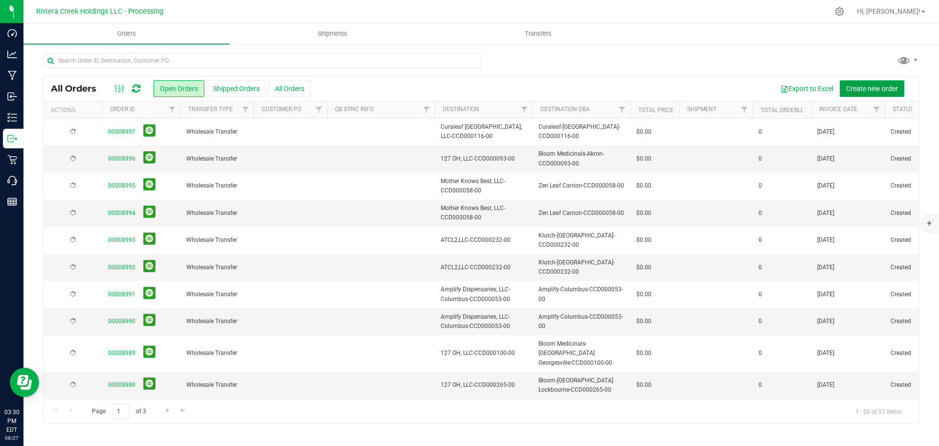
click at [866, 88] on span "Create new order" at bounding box center [872, 89] width 52 height 8
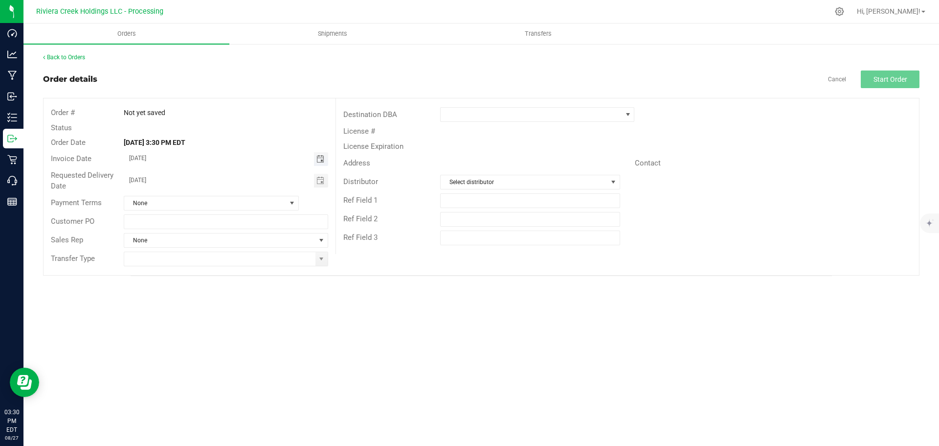
click at [319, 160] on span "Toggle calendar" at bounding box center [321, 159] width 8 height 8
click at [242, 270] on span "29" at bounding box center [240, 270] width 14 height 15
type input "08/29/2025"
click at [320, 181] on span "Toggle calendar" at bounding box center [321, 181] width 8 height 8
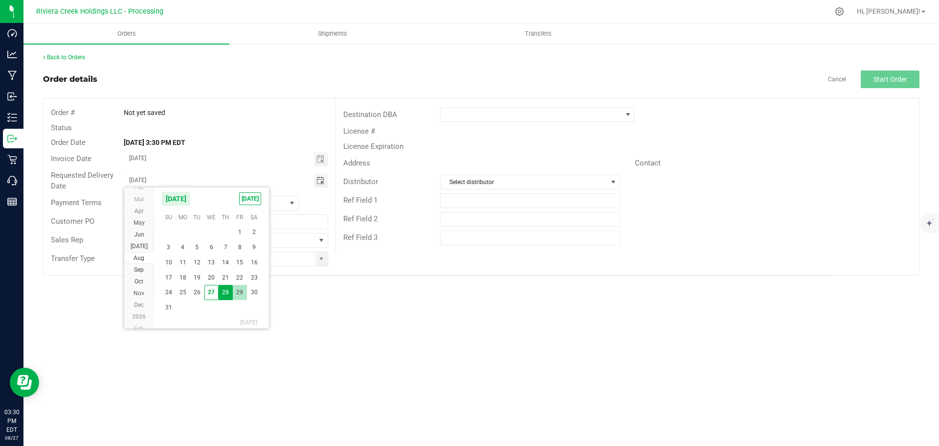
click at [239, 296] on span "29" at bounding box center [240, 292] width 14 height 15
type input "08/29/2025"
click at [320, 263] on span at bounding box center [322, 259] width 12 height 14
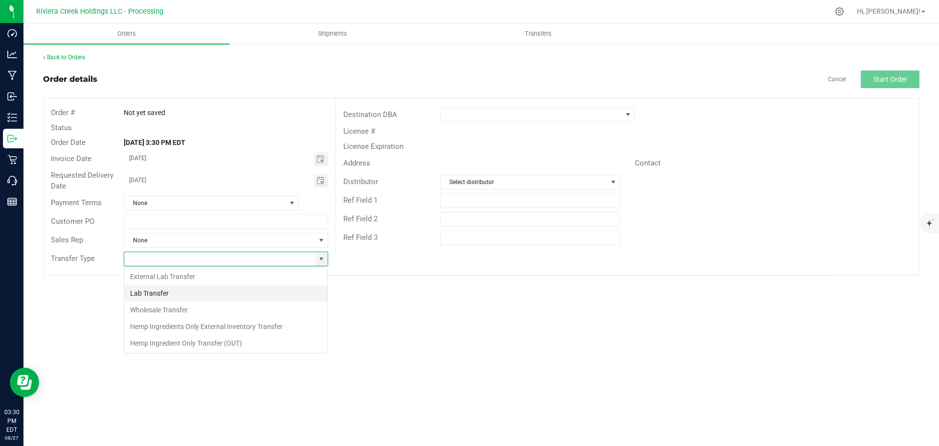
scroll to position [15, 205]
click at [168, 310] on li "Wholesale Transfer" at bounding box center [225, 309] width 203 height 17
type input "Wholesale Transfer"
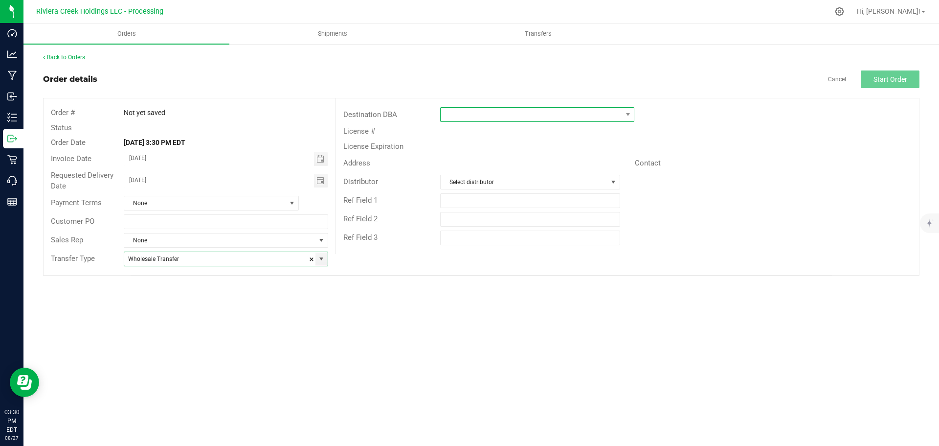
click at [460, 117] on span at bounding box center [531, 115] width 181 height 14
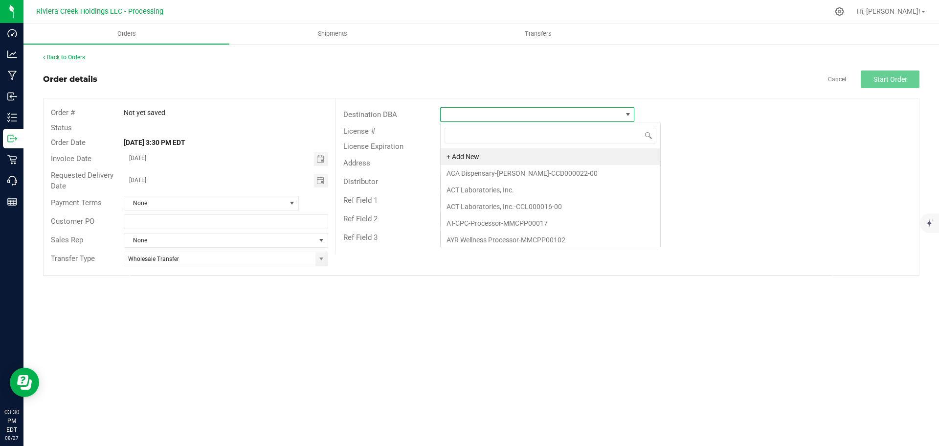
scroll to position [15, 194]
type input "cura"
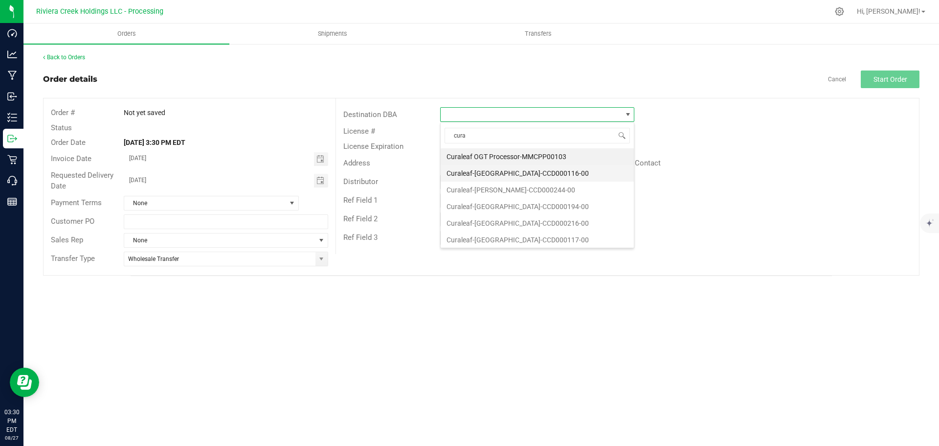
click at [469, 170] on li "Curaleaf-Cuyahoga Falls-CCD000116-00" at bounding box center [537, 173] width 193 height 17
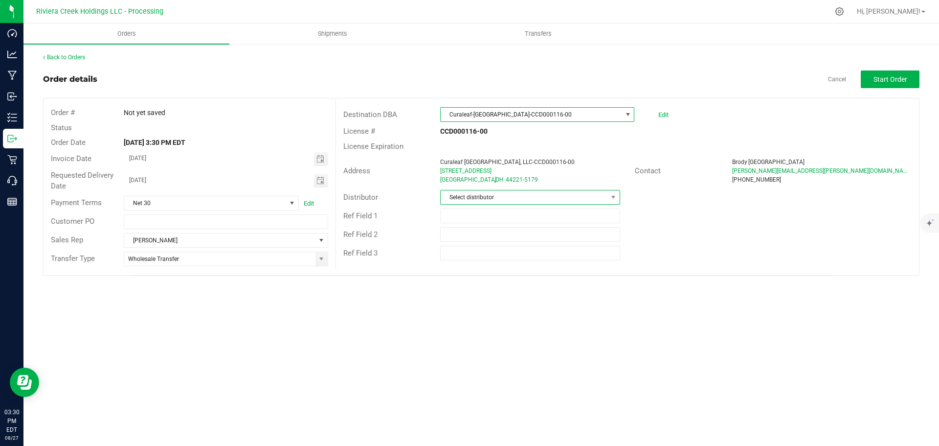
click at [470, 198] on span "Select distributor" at bounding box center [524, 197] width 166 height 14
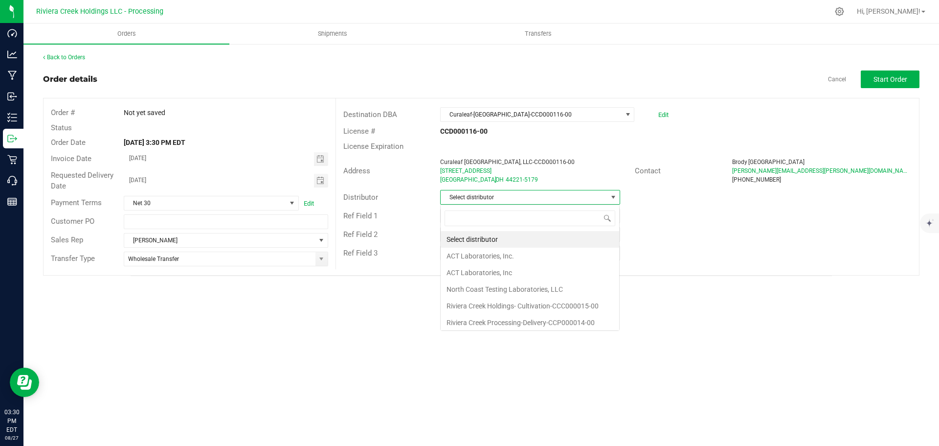
scroll to position [0, 0]
click at [474, 317] on li "Riviera Creek Processing-Delivery-CCP000014-00" at bounding box center [530, 320] width 179 height 17
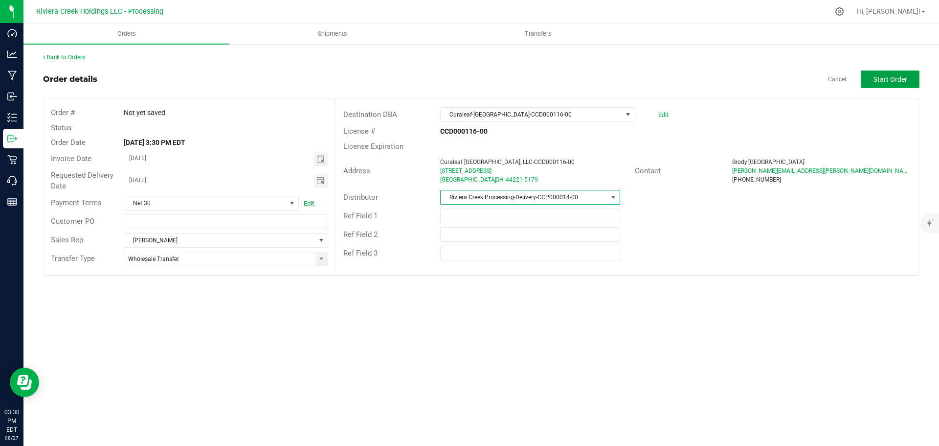
click at [895, 79] on span "Start Order" at bounding box center [891, 79] width 34 height 8
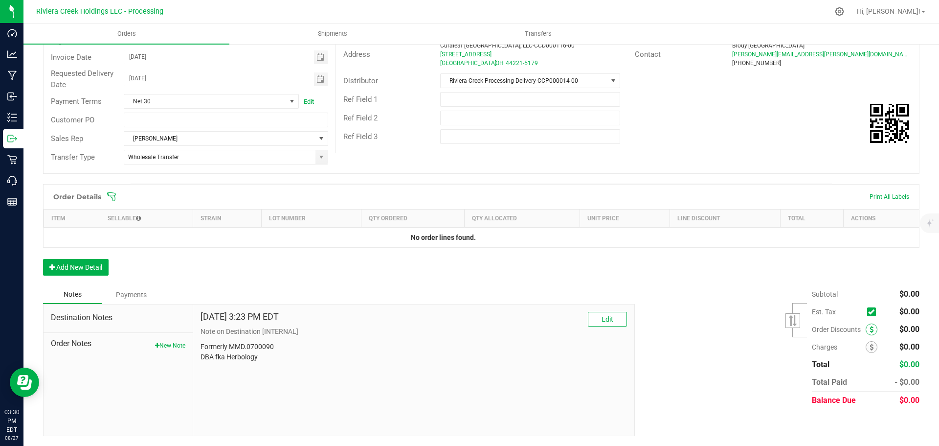
click at [870, 330] on icon at bounding box center [872, 329] width 4 height 7
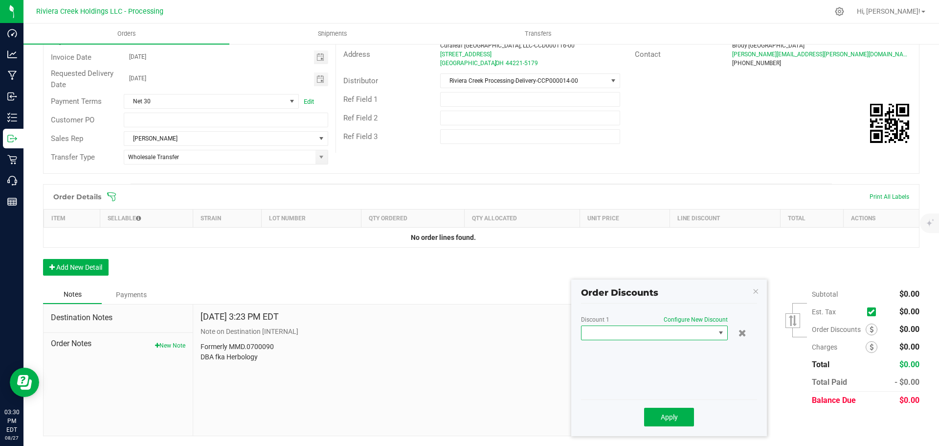
click at [639, 336] on span at bounding box center [649, 333] width 134 height 14
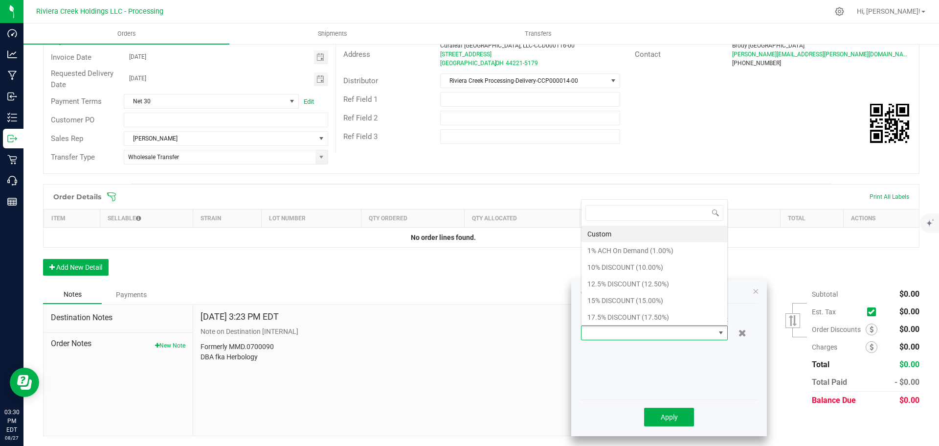
scroll to position [15, 147]
click at [595, 303] on li "15% DISCOUNT (15.00%)" at bounding box center [655, 300] width 146 height 17
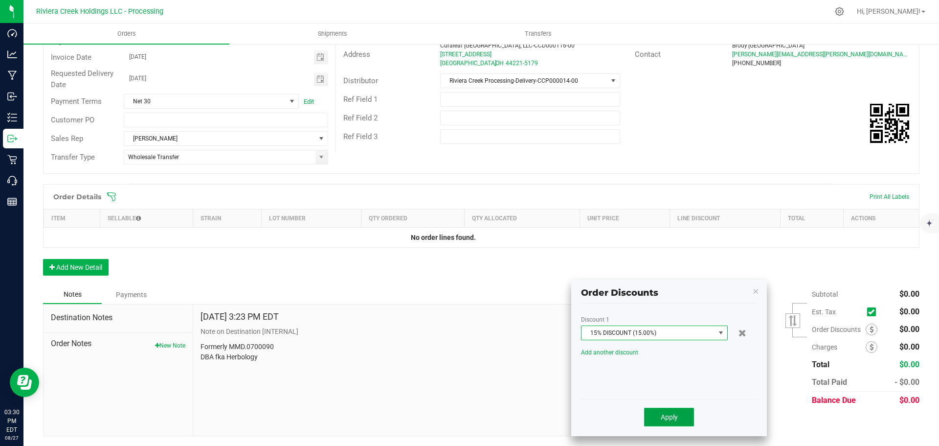
click at [668, 420] on span "Apply" at bounding box center [669, 417] width 17 height 8
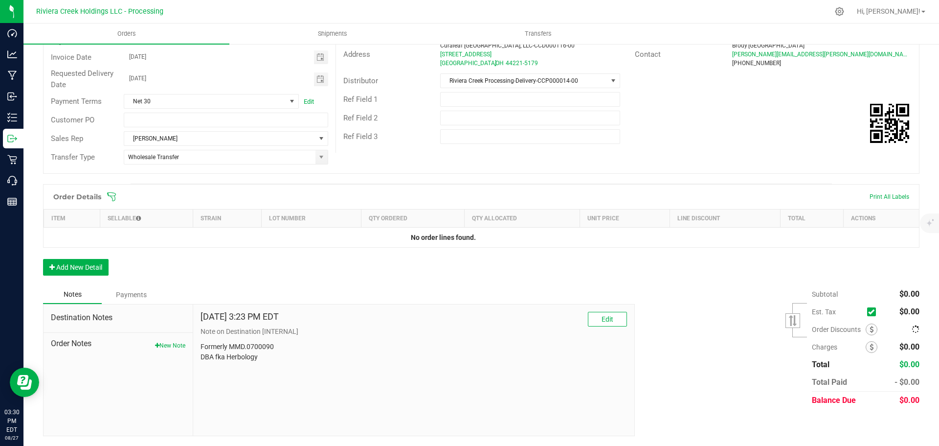
scroll to position [58, 0]
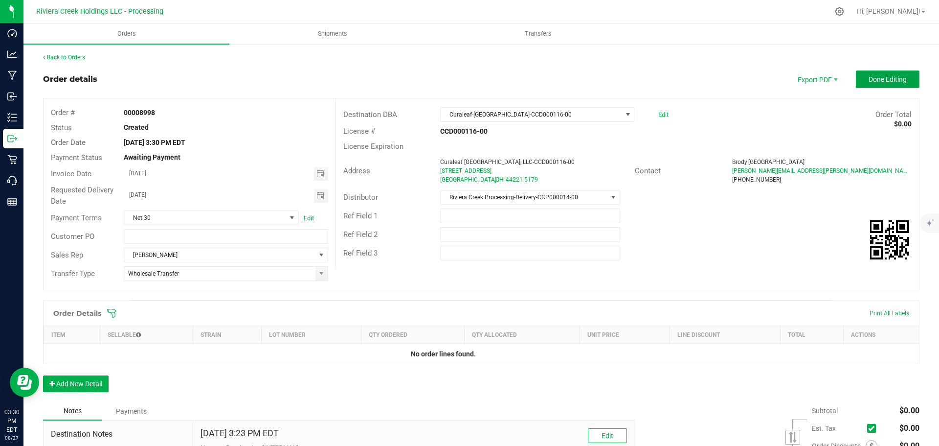
click at [878, 83] on span "Done Editing" at bounding box center [888, 79] width 38 height 8
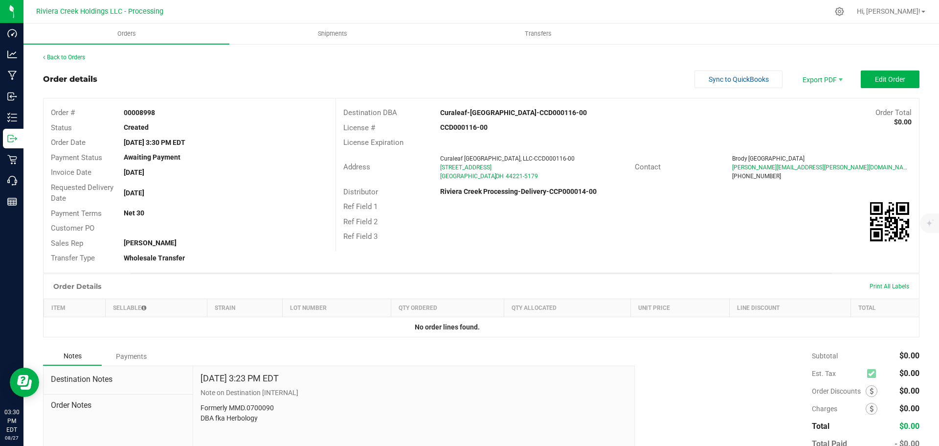
drag, startPoint x: 119, startPoint y: 113, endPoint x: 170, endPoint y: 116, distance: 51.0
click at [170, 116] on div "00008998" at bounding box center [225, 113] width 219 height 10
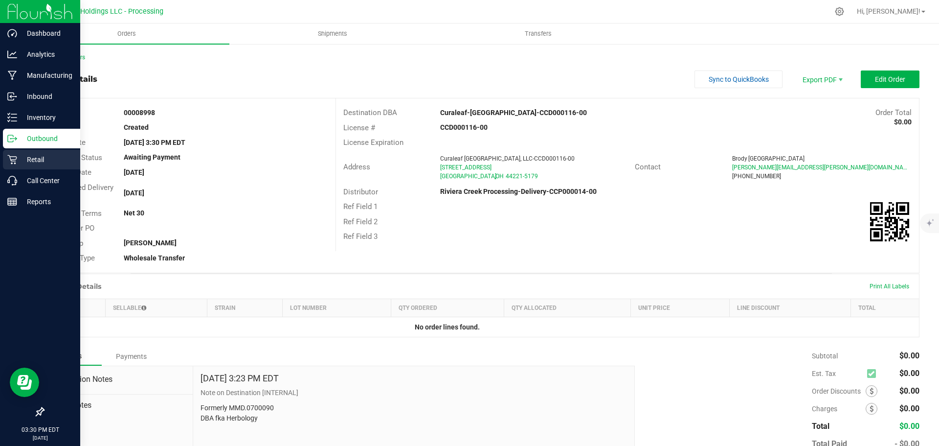
copy strong "00008998"
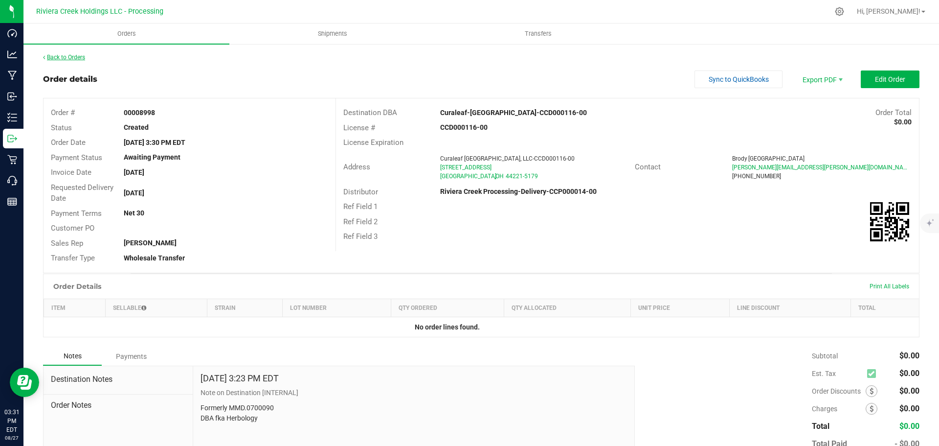
click at [66, 56] on link "Back to Orders" at bounding box center [64, 57] width 42 height 7
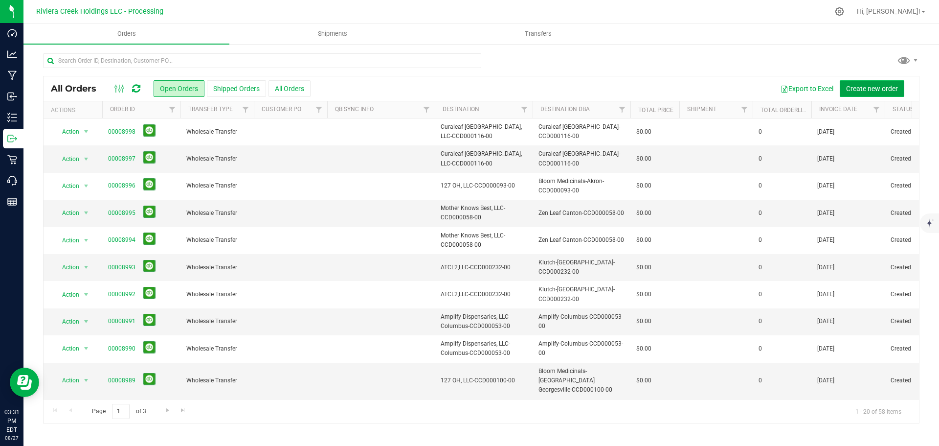
click at [857, 92] on button "Create new order" at bounding box center [872, 88] width 65 height 17
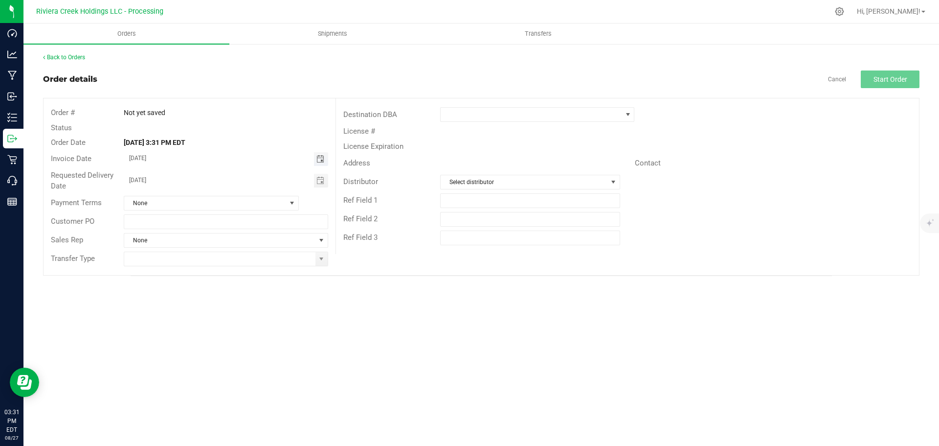
click at [319, 162] on span "Toggle calendar" at bounding box center [321, 159] width 8 height 8
click at [238, 272] on span "29" at bounding box center [240, 270] width 14 height 15
type input "08/29/2025"
drag, startPoint x: 322, startPoint y: 182, endPoint x: 298, endPoint y: 208, distance: 35.0
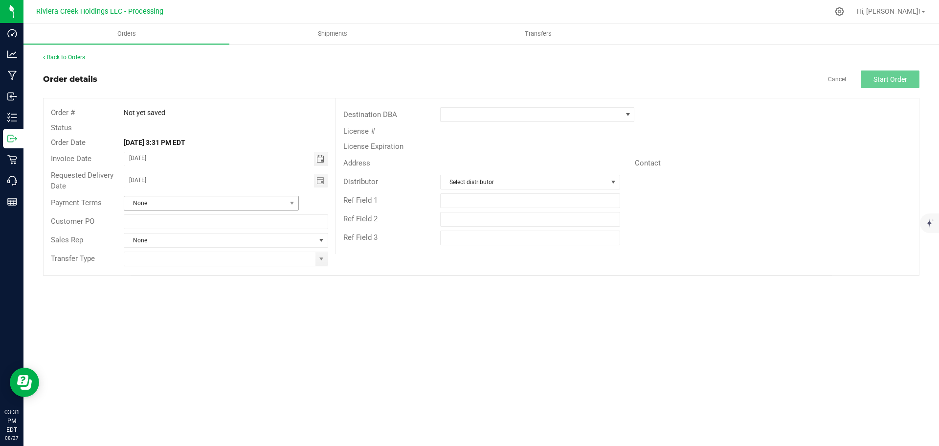
click at [321, 183] on span "Toggle calendar" at bounding box center [321, 181] width 8 height 8
click at [242, 292] on span "29" at bounding box center [240, 292] width 14 height 15
type input "08/29/2025"
click at [323, 261] on span at bounding box center [322, 259] width 8 height 8
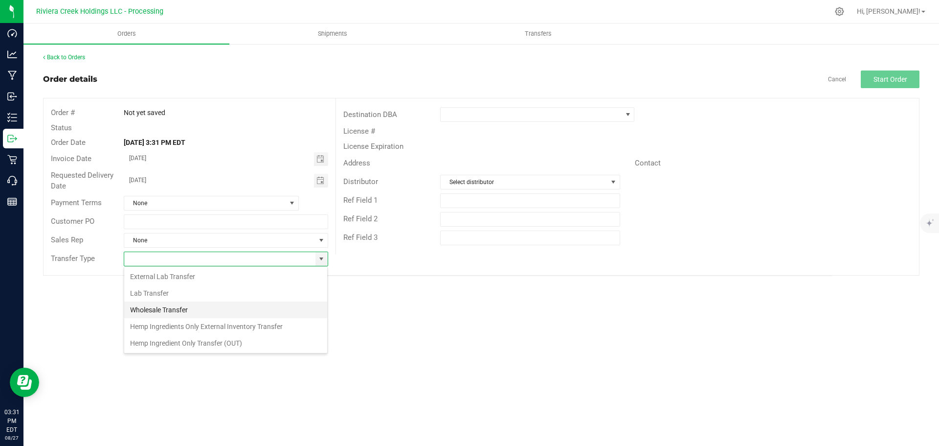
scroll to position [15, 205]
click at [177, 311] on li "Wholesale Transfer" at bounding box center [225, 309] width 203 height 17
type input "Wholesale Transfer"
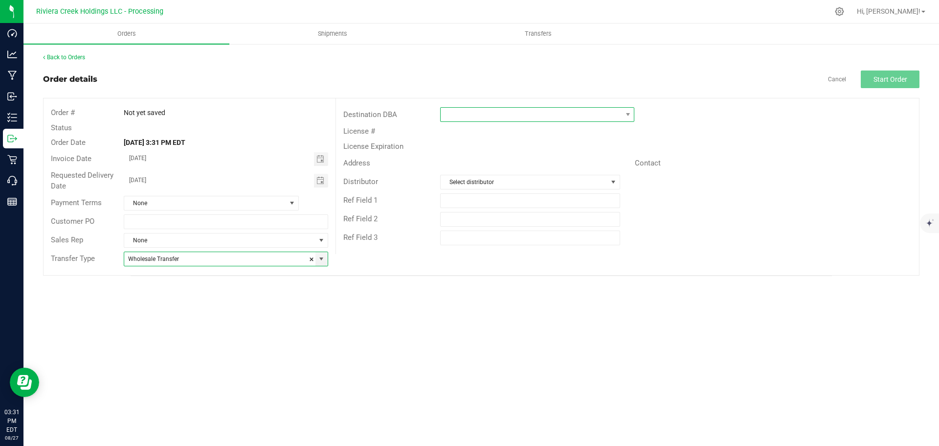
click at [458, 116] on span at bounding box center [531, 115] width 181 height 14
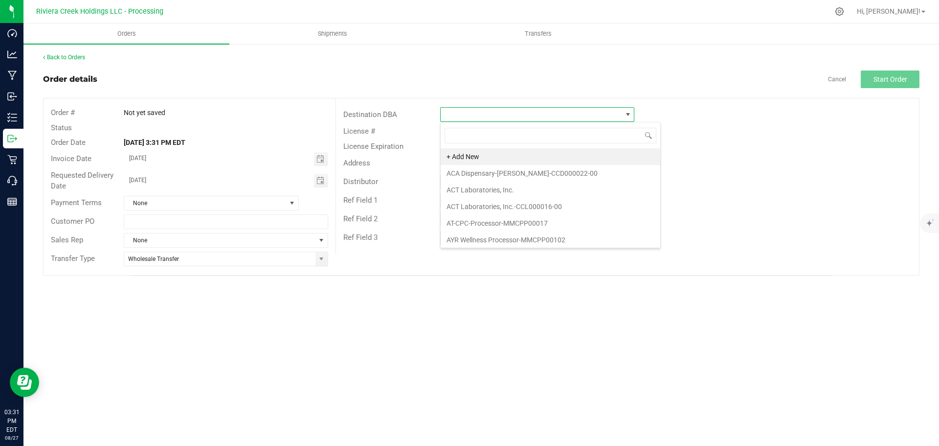
scroll to position [15, 194]
type input "the lan"
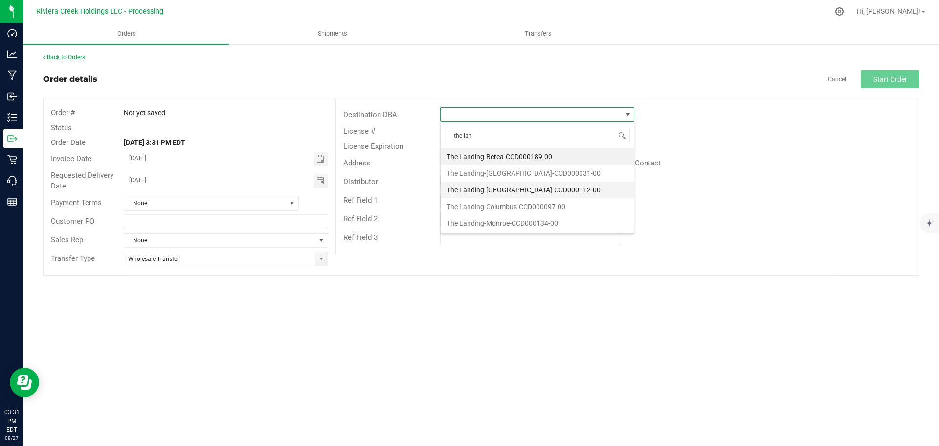
click at [501, 187] on li "The Landing-Cleveland-CCD000112-00" at bounding box center [537, 190] width 193 height 17
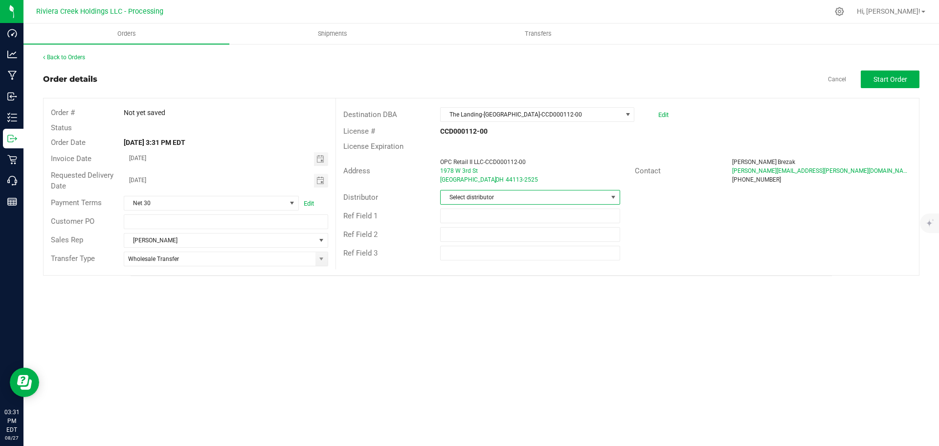
click at [539, 195] on span "Select distributor" at bounding box center [524, 197] width 166 height 14
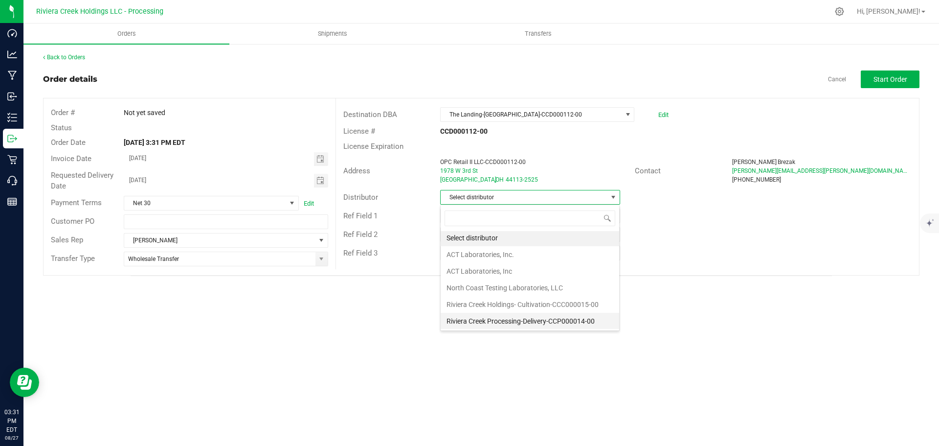
scroll to position [2, 0]
click at [478, 319] on li "Riviera Creek Processing-Delivery-CCP000014-00" at bounding box center [530, 320] width 179 height 17
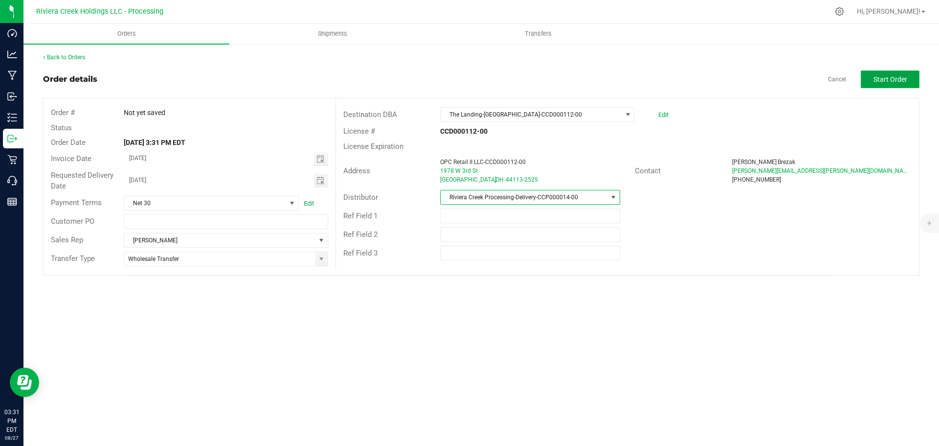
click at [882, 78] on span "Start Order" at bounding box center [891, 79] width 34 height 8
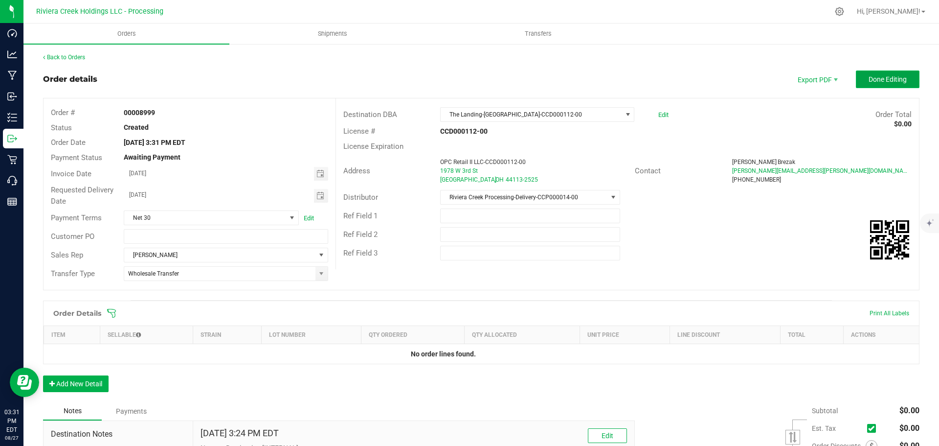
click at [875, 78] on span "Done Editing" at bounding box center [888, 79] width 38 height 8
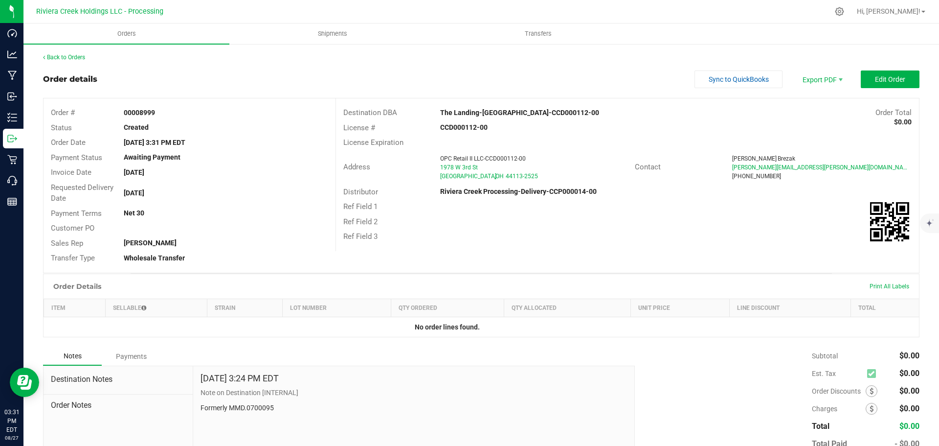
drag, startPoint x: 121, startPoint y: 111, endPoint x: 155, endPoint y: 113, distance: 33.8
click at [155, 113] on div "00008999" at bounding box center [225, 113] width 219 height 10
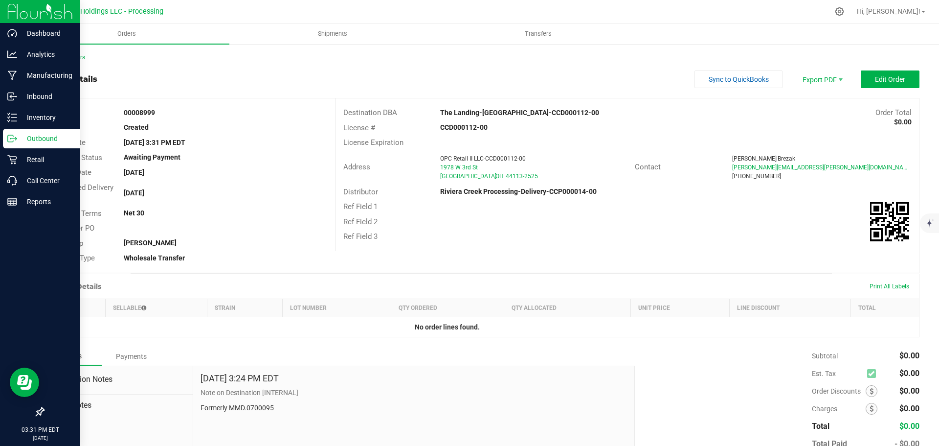
copy strong "00008999"
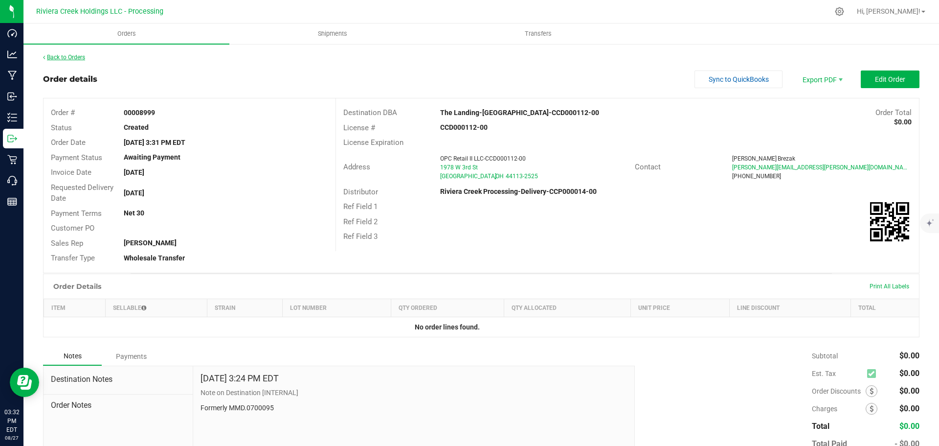
click at [64, 57] on link "Back to Orders" at bounding box center [64, 57] width 42 height 7
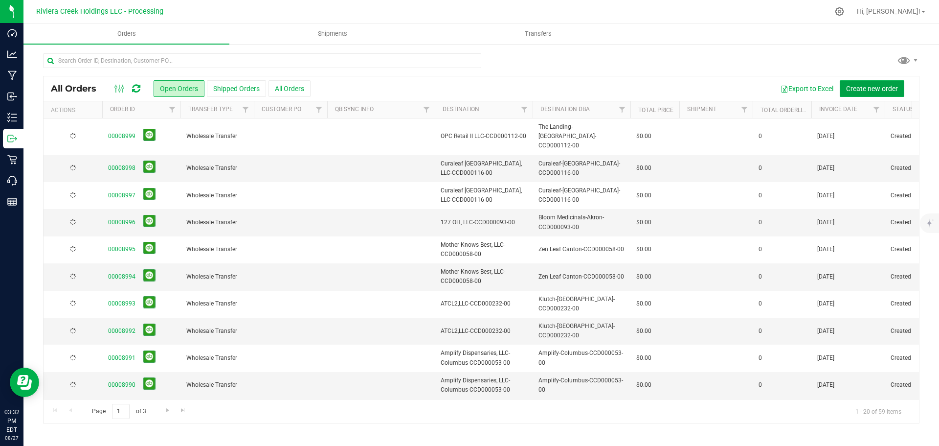
click at [867, 88] on span "Create new order" at bounding box center [872, 89] width 52 height 8
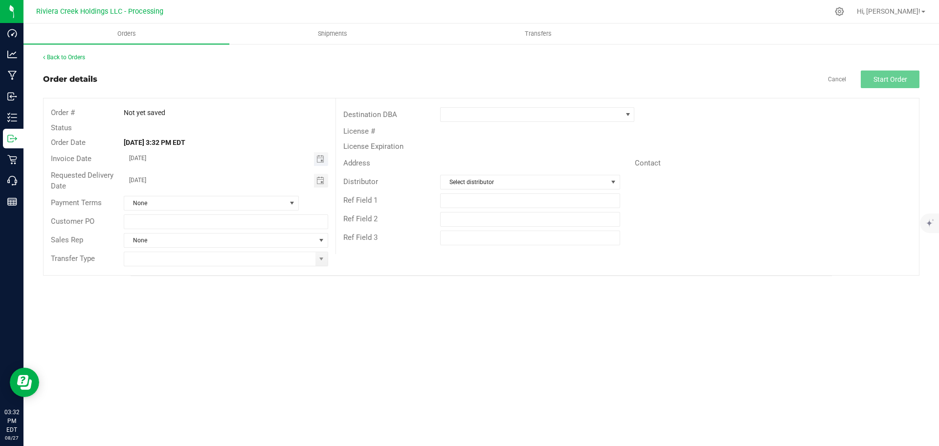
click at [322, 164] on span "Toggle calendar" at bounding box center [321, 159] width 14 height 14
click at [237, 270] on span "29" at bounding box center [240, 270] width 14 height 15
type input "08/29/2025"
click at [320, 182] on span "Toggle calendar" at bounding box center [321, 181] width 8 height 8
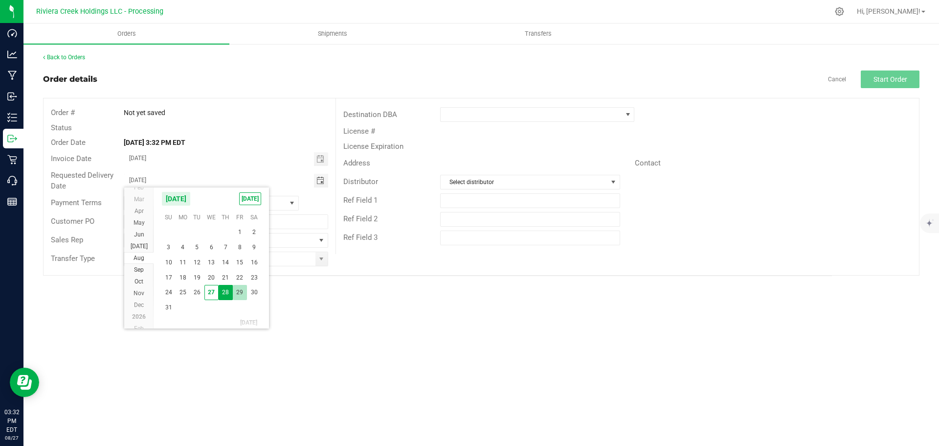
click at [240, 293] on span "29" at bounding box center [240, 292] width 14 height 15
type input "08/29/2025"
click at [318, 261] on span at bounding box center [322, 259] width 8 height 8
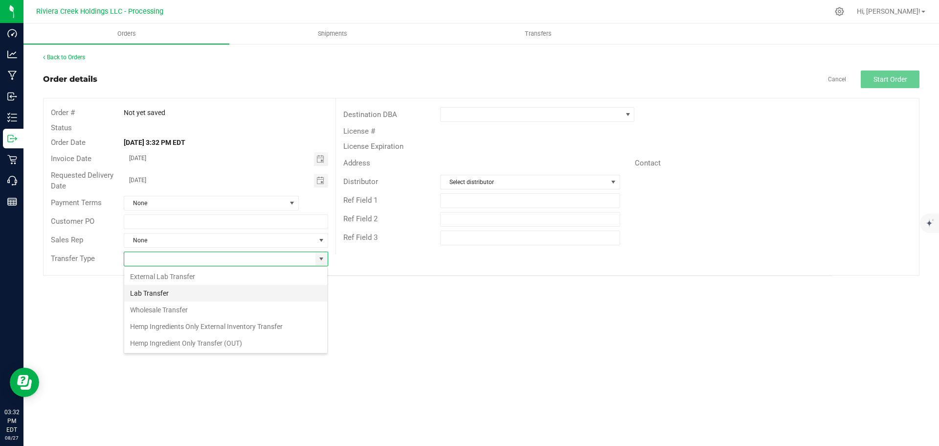
scroll to position [15, 205]
click at [189, 308] on li "Wholesale Transfer" at bounding box center [225, 309] width 203 height 17
type input "Wholesale Transfer"
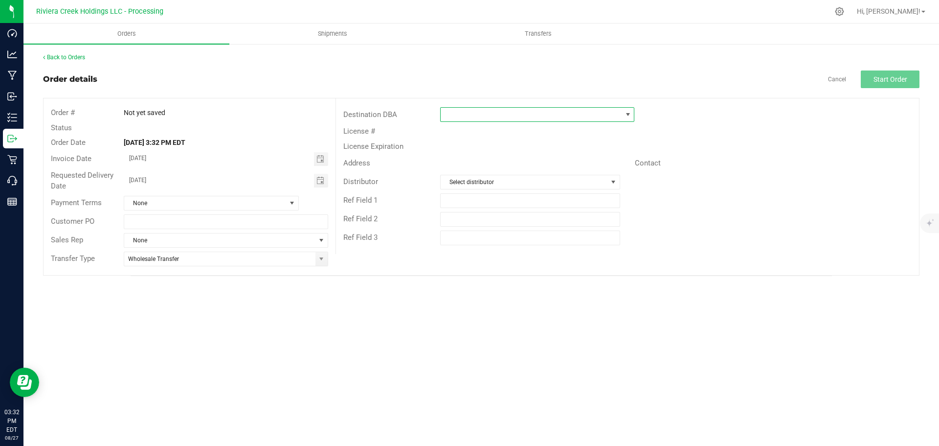
click at [479, 113] on span at bounding box center [531, 115] width 181 height 14
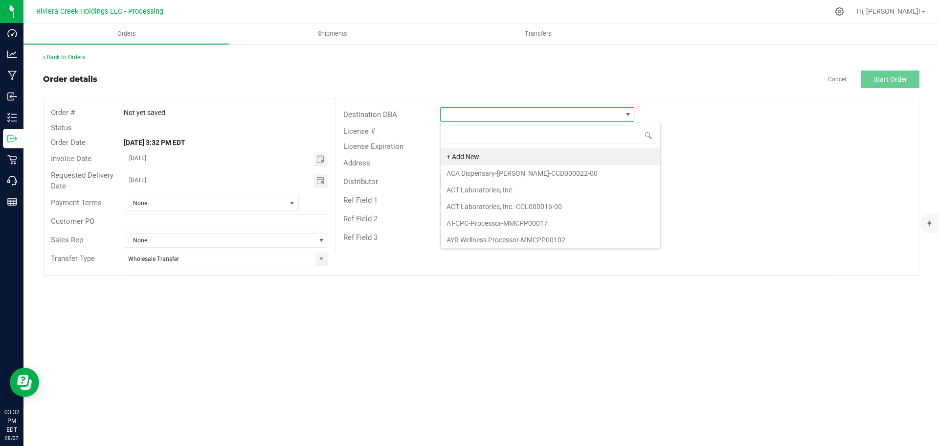
scroll to position [15, 194]
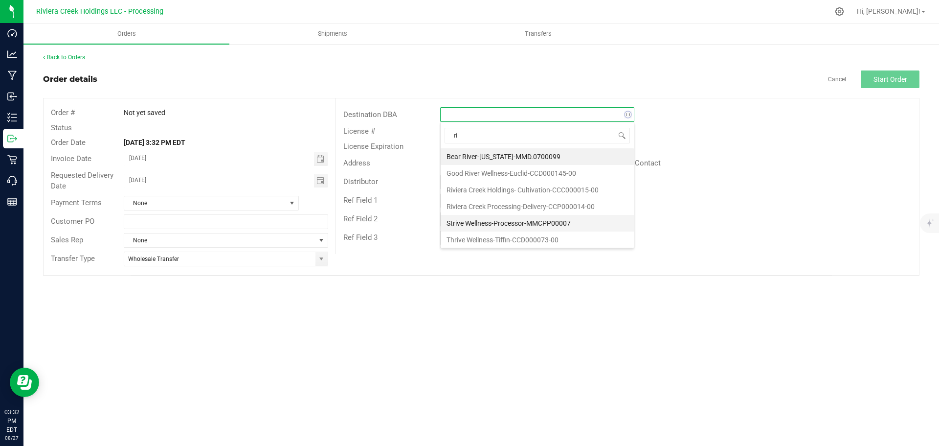
type input "r"
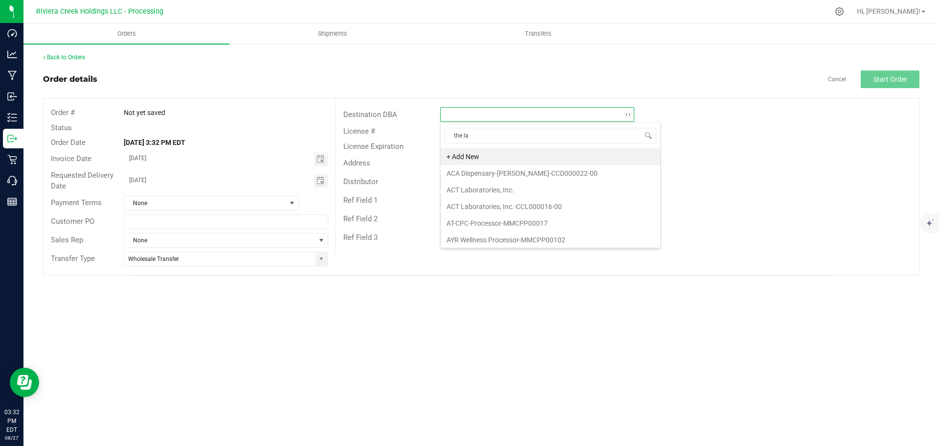
type input "the lan"
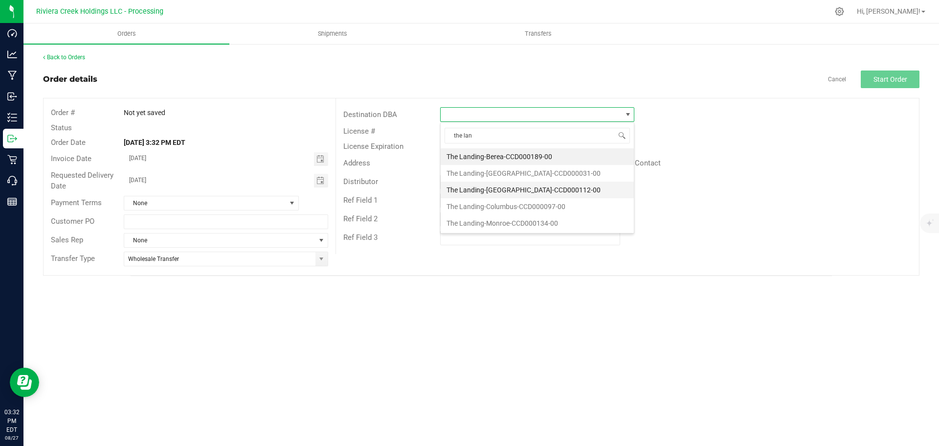
click at [497, 191] on li "The Landing-Cleveland-CCD000112-00" at bounding box center [537, 190] width 193 height 17
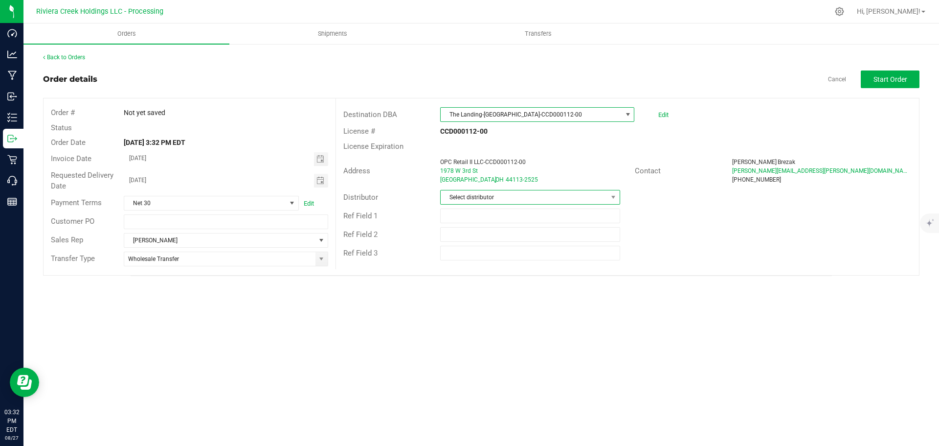
click at [490, 199] on span "Select distributor" at bounding box center [524, 197] width 166 height 14
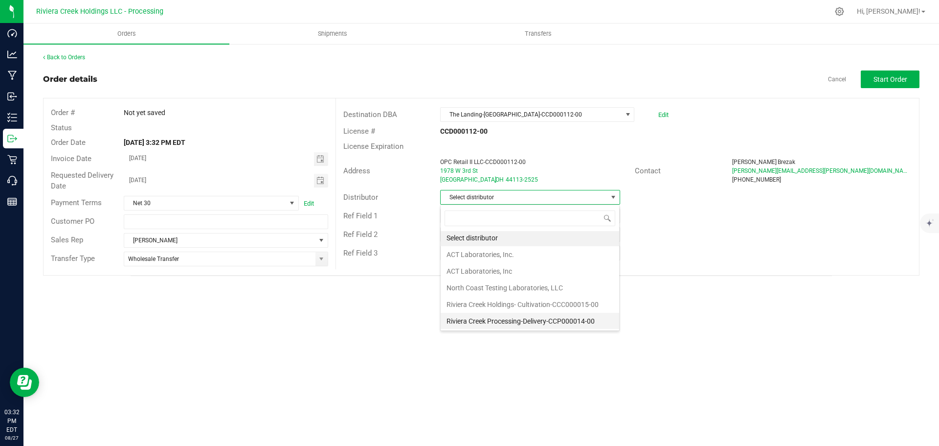
scroll to position [2, 0]
click at [494, 318] on li "Riviera Creek Processing-Delivery-CCP000014-00" at bounding box center [530, 320] width 179 height 17
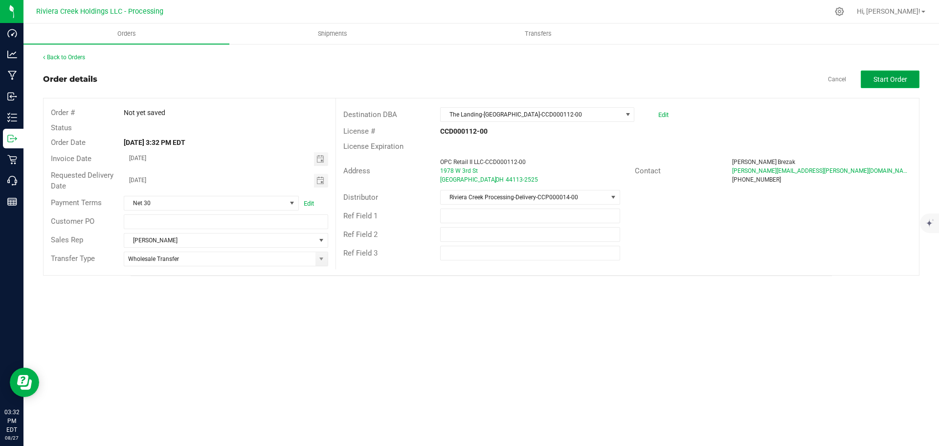
click at [893, 74] on button "Start Order" at bounding box center [890, 79] width 59 height 18
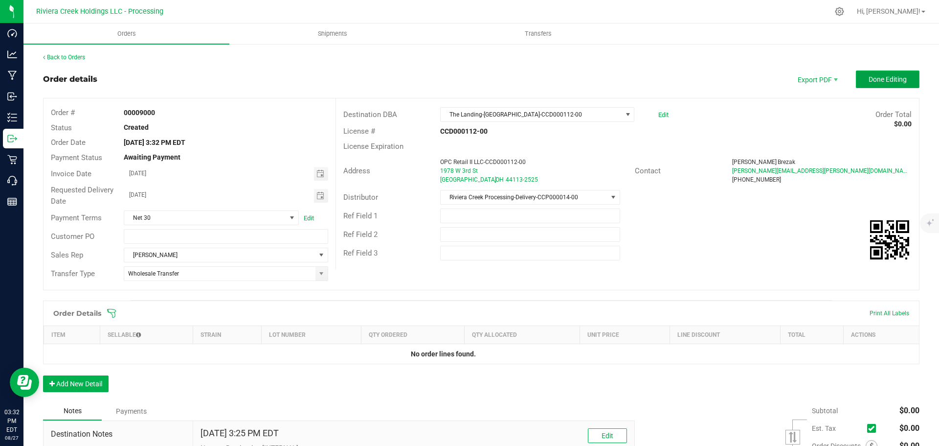
click at [869, 81] on span "Done Editing" at bounding box center [888, 79] width 38 height 8
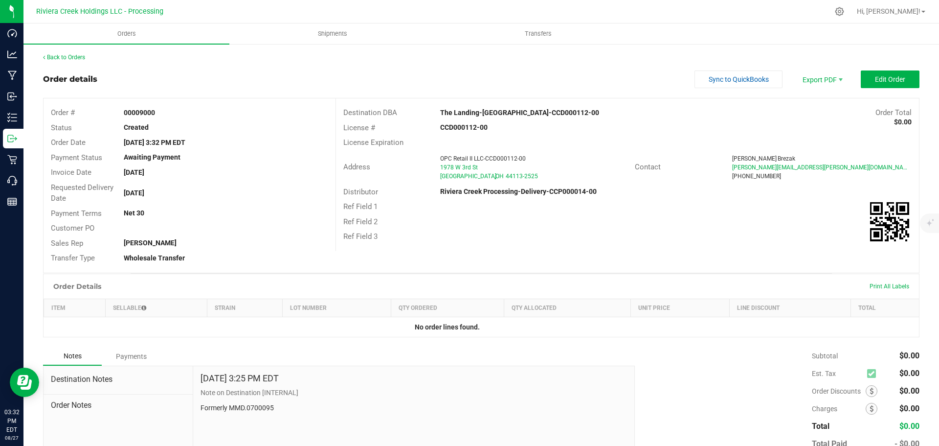
drag, startPoint x: 123, startPoint y: 114, endPoint x: 167, endPoint y: 116, distance: 44.1
click at [167, 116] on div "00009000" at bounding box center [225, 113] width 219 height 10
copy strong "00009000"
click at [65, 58] on link "Back to Orders" at bounding box center [64, 57] width 42 height 7
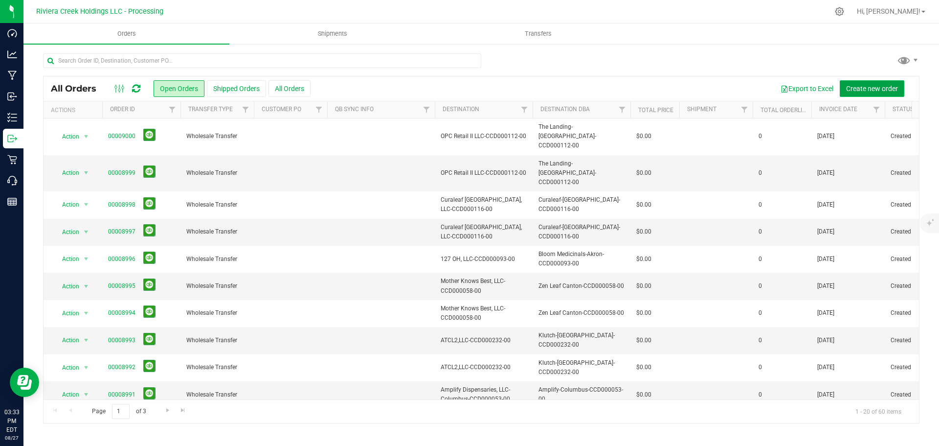
click at [853, 91] on span "Create new order" at bounding box center [872, 89] width 52 height 8
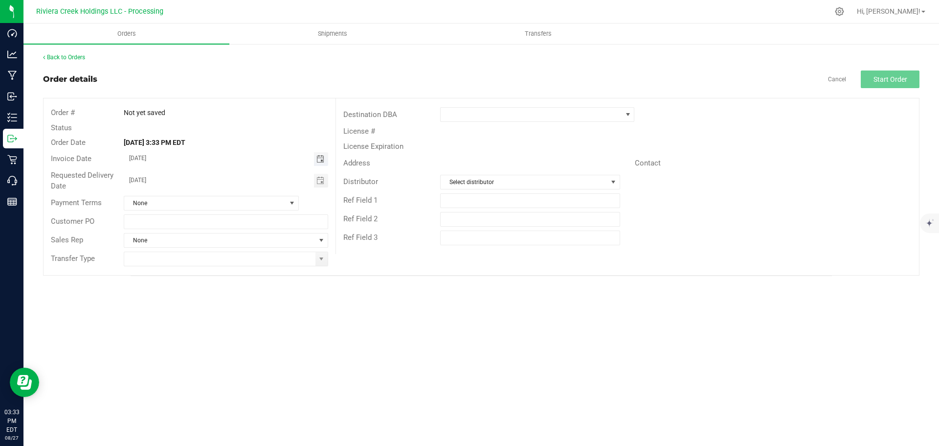
click at [321, 161] on span "Toggle calendar" at bounding box center [321, 159] width 8 height 8
click at [239, 272] on span "29" at bounding box center [240, 270] width 14 height 15
type input "08/29/2025"
click at [320, 182] on span "Toggle calendar" at bounding box center [321, 181] width 8 height 8
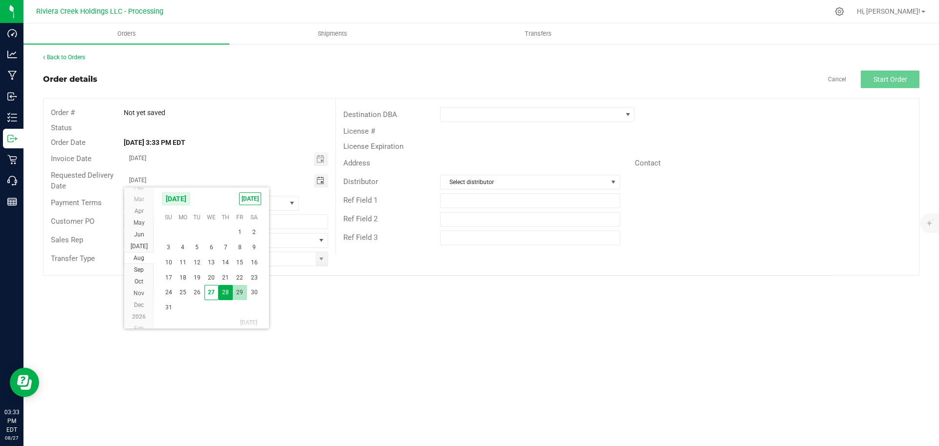
click at [240, 294] on span "29" at bounding box center [240, 292] width 14 height 15
type input "08/29/2025"
click at [320, 262] on span at bounding box center [322, 259] width 8 height 8
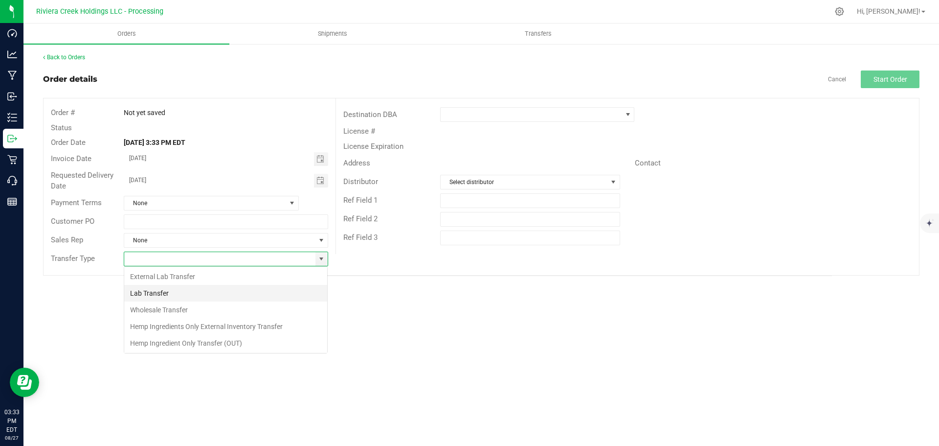
scroll to position [15, 205]
click at [170, 308] on li "Wholesale Transfer" at bounding box center [225, 309] width 203 height 17
type input "Wholesale Transfer"
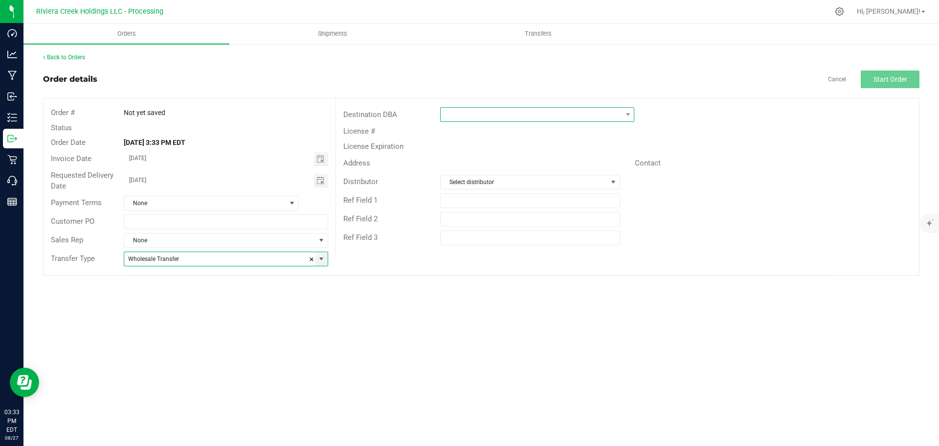
click at [450, 118] on span at bounding box center [531, 115] width 181 height 14
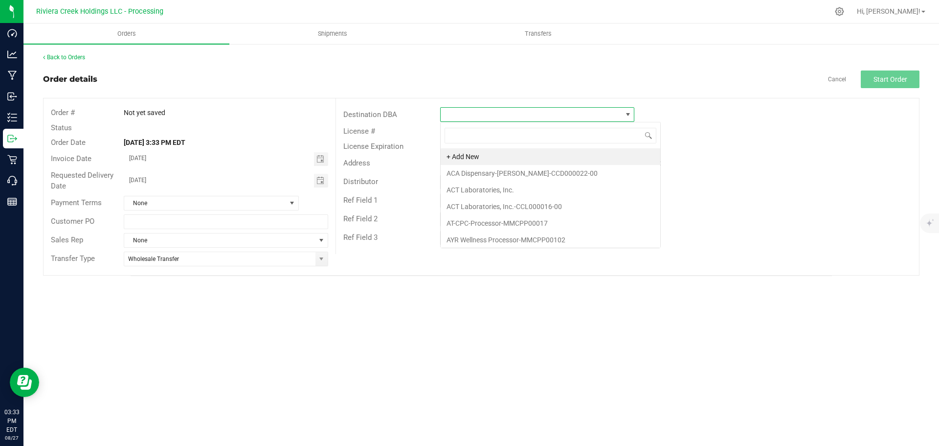
scroll to position [15, 194]
type input "zen"
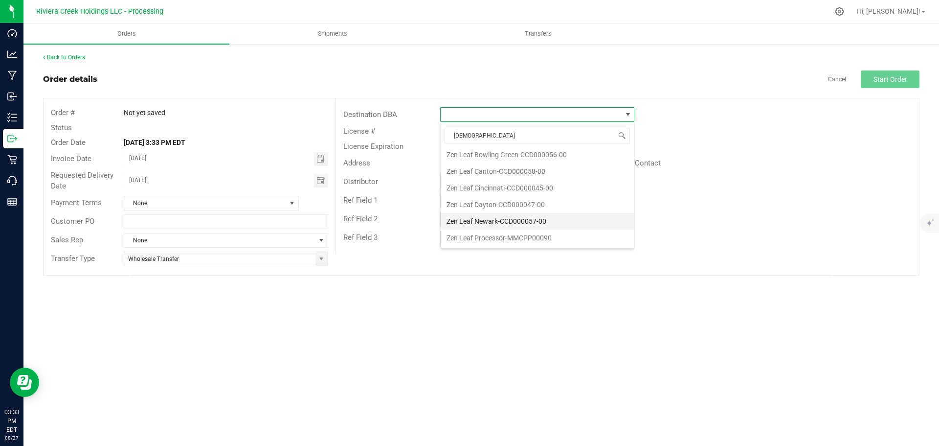
click at [487, 220] on li "Zen Leaf Newark-CCD000057-00" at bounding box center [537, 221] width 193 height 17
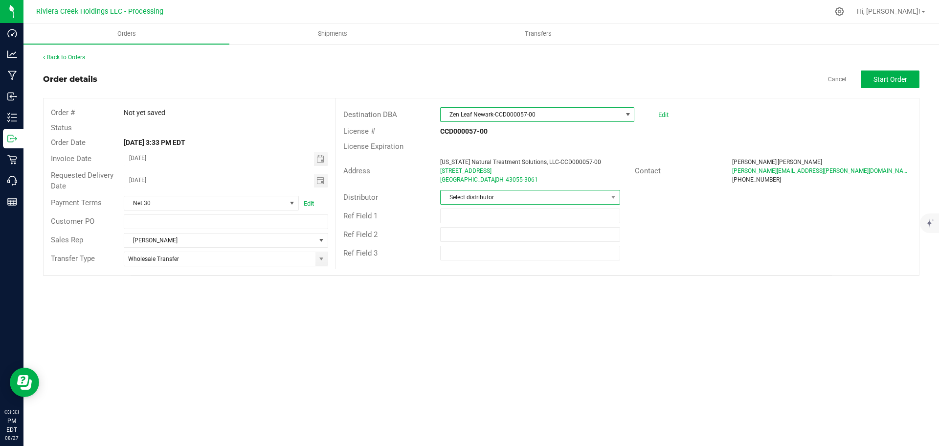
click at [494, 199] on span "Select distributor" at bounding box center [524, 197] width 166 height 14
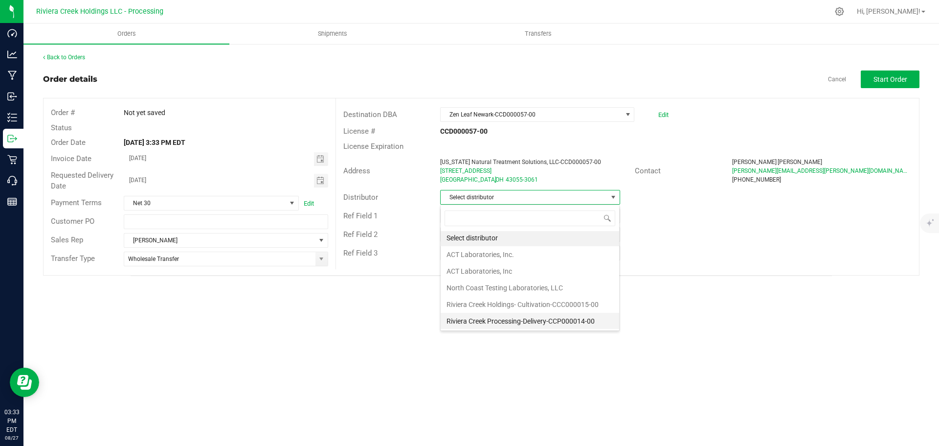
scroll to position [2, 0]
click at [509, 319] on li "Riviera Creek Processing-Delivery-CCP000014-00" at bounding box center [530, 320] width 179 height 17
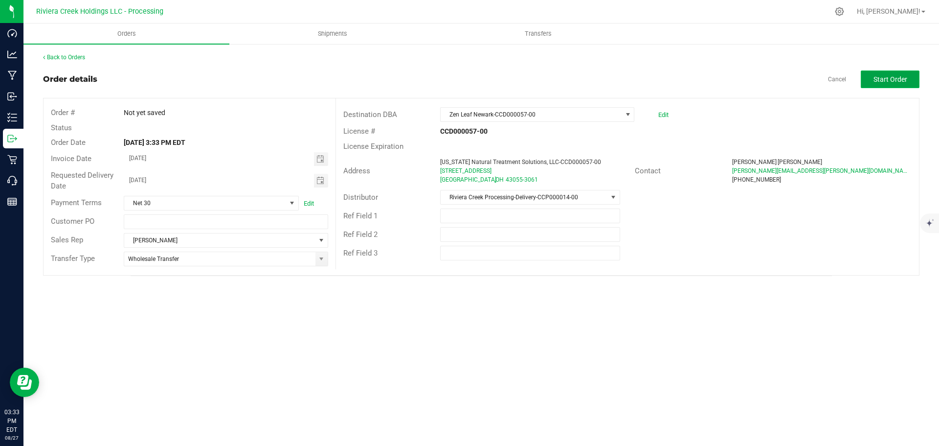
click at [884, 83] on span "Start Order" at bounding box center [891, 79] width 34 height 8
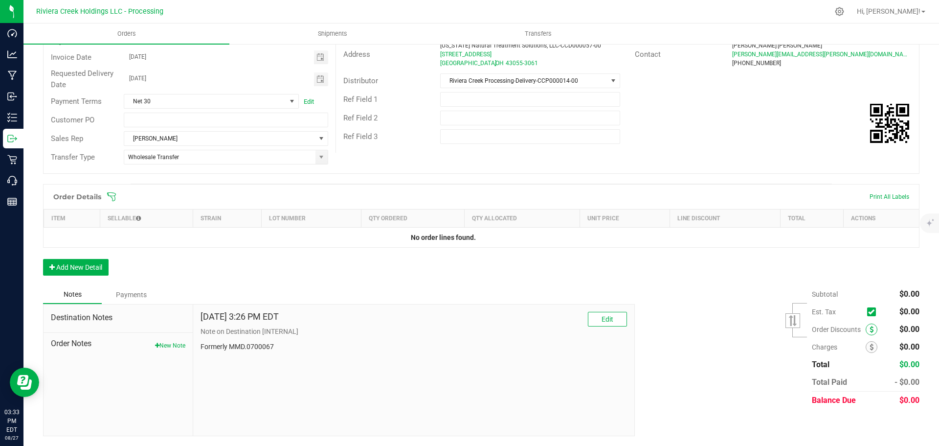
click at [870, 329] on icon at bounding box center [872, 329] width 4 height 7
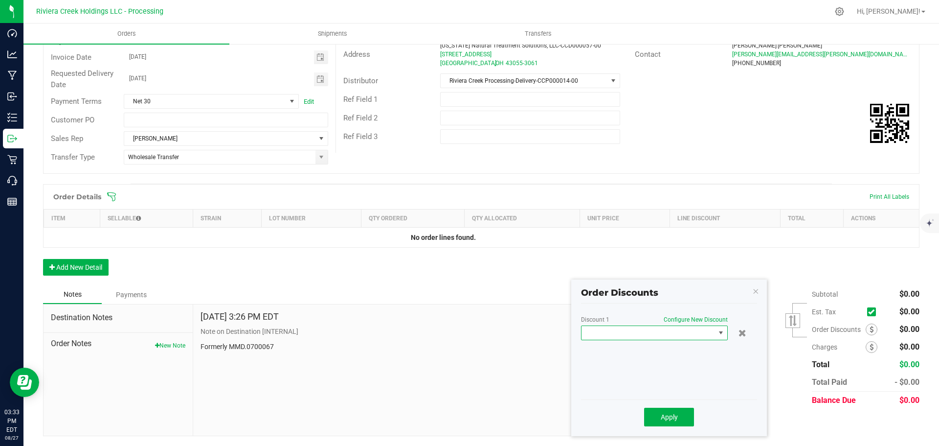
click at [669, 335] on span at bounding box center [649, 333] width 134 height 14
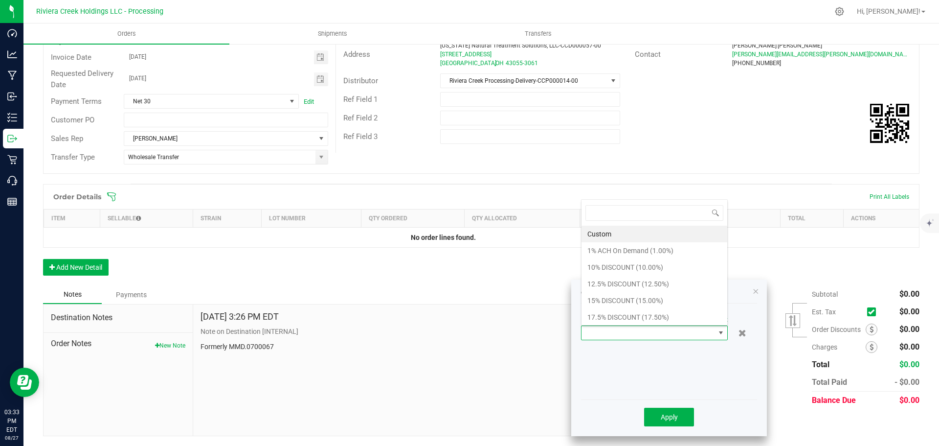
scroll to position [15, 147]
click at [608, 272] on li "10% DISCOUNT (10.00%)" at bounding box center [655, 267] width 146 height 17
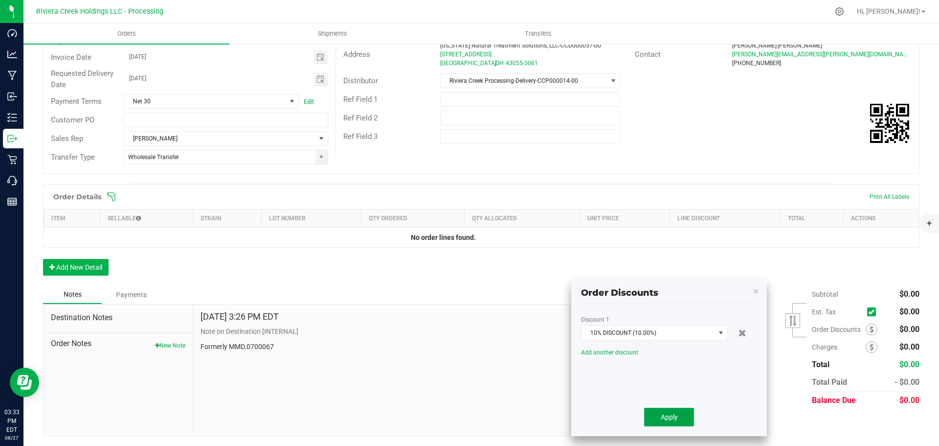
click at [660, 417] on button "Apply" at bounding box center [669, 417] width 50 height 19
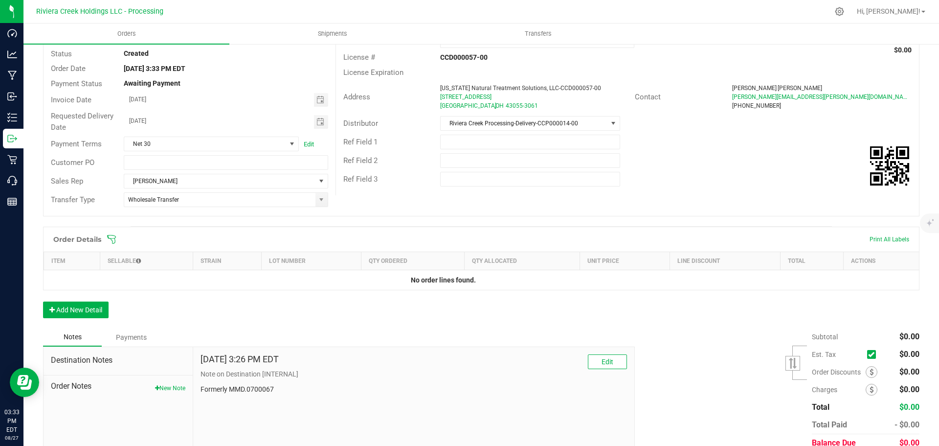
scroll to position [0, 0]
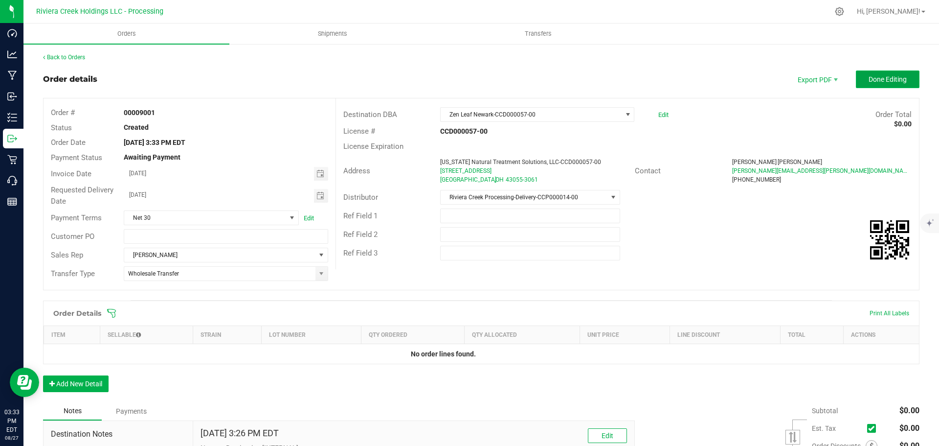
click at [874, 84] on button "Done Editing" at bounding box center [888, 79] width 64 height 18
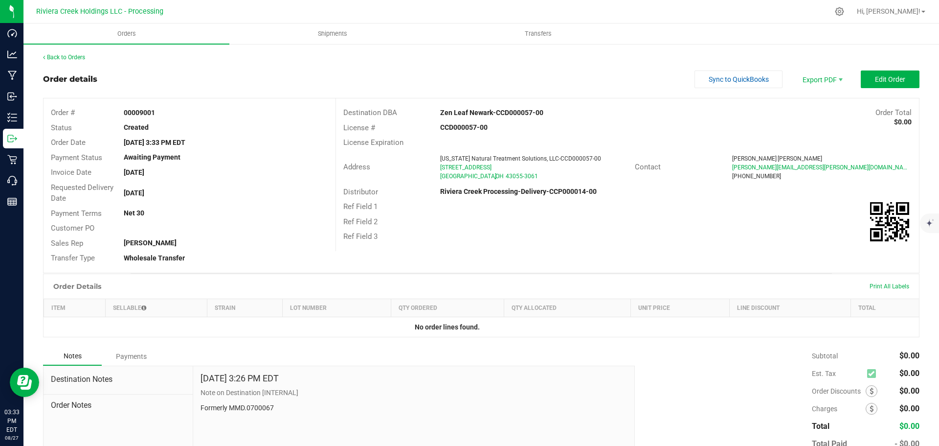
drag, startPoint x: 122, startPoint y: 111, endPoint x: 170, endPoint y: 111, distance: 47.5
click at [170, 111] on div "00009001" at bounding box center [225, 113] width 219 height 10
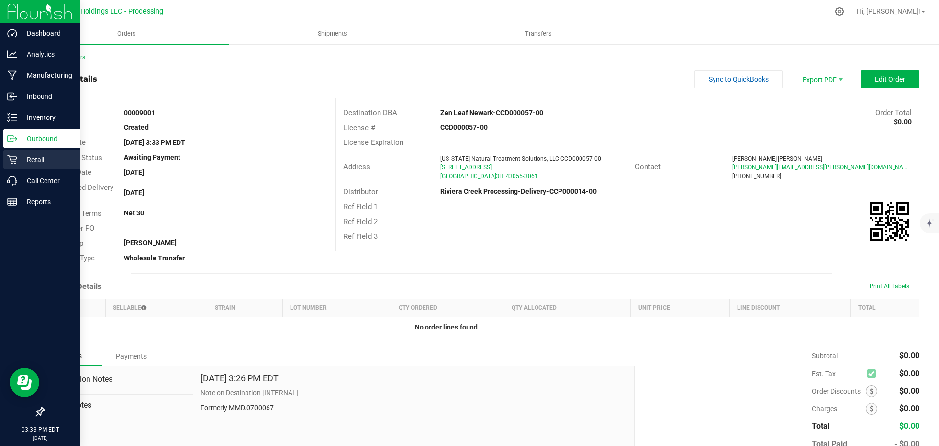
copy strong "00009001"
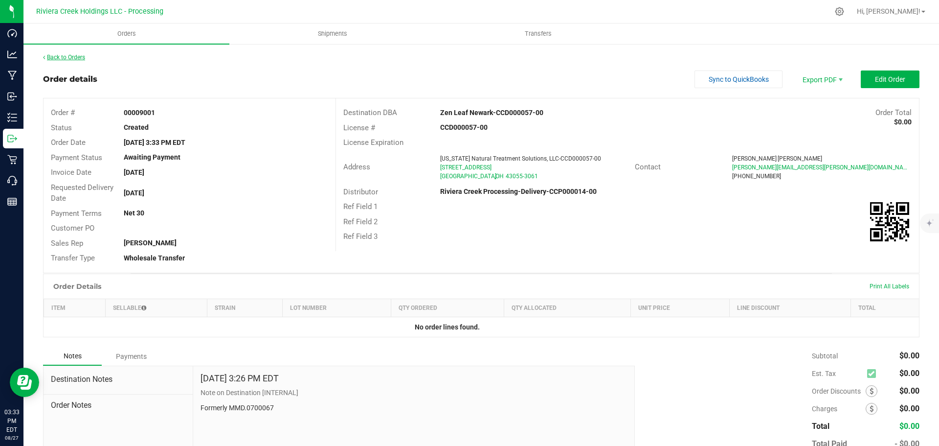
click at [71, 58] on link "Back to Orders" at bounding box center [64, 57] width 42 height 7
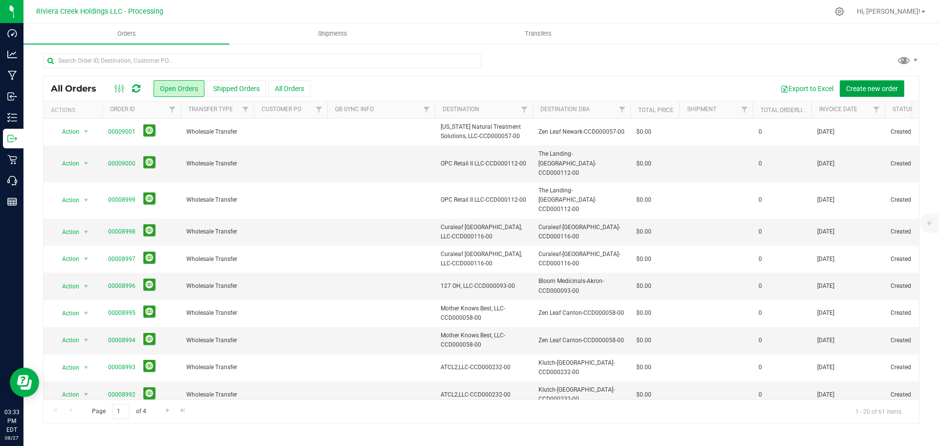
click at [877, 88] on span "Create new order" at bounding box center [872, 89] width 52 height 8
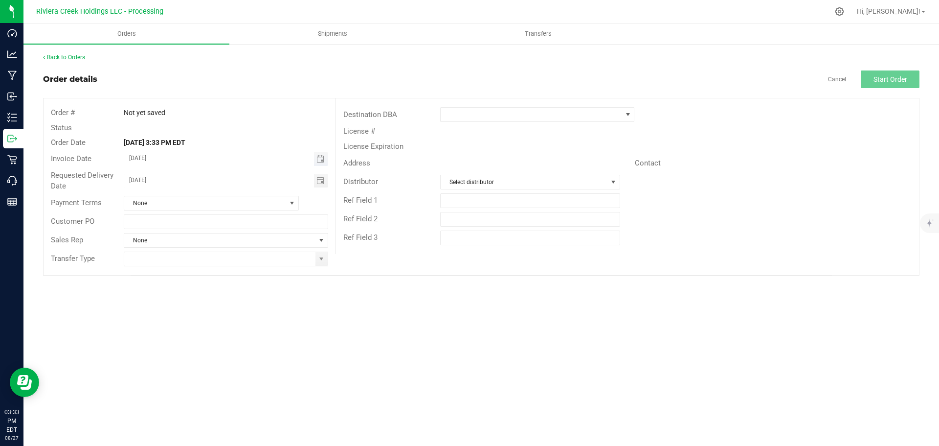
click at [318, 163] on span "Toggle calendar" at bounding box center [321, 159] width 14 height 14
click at [239, 269] on span "29" at bounding box center [240, 270] width 14 height 15
type input "08/29/2025"
click at [322, 184] on span "Toggle calendar" at bounding box center [321, 181] width 8 height 8
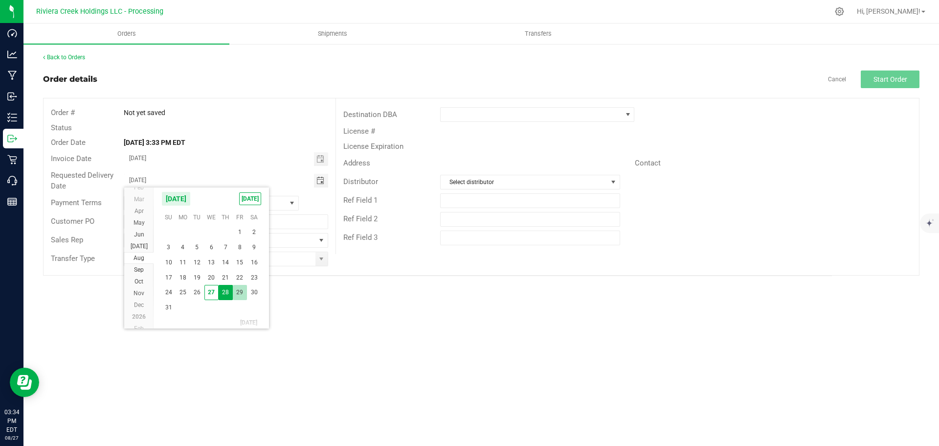
click at [242, 291] on span "29" at bounding box center [240, 292] width 14 height 15
type input "08/29/2025"
click at [323, 261] on span at bounding box center [322, 259] width 8 height 8
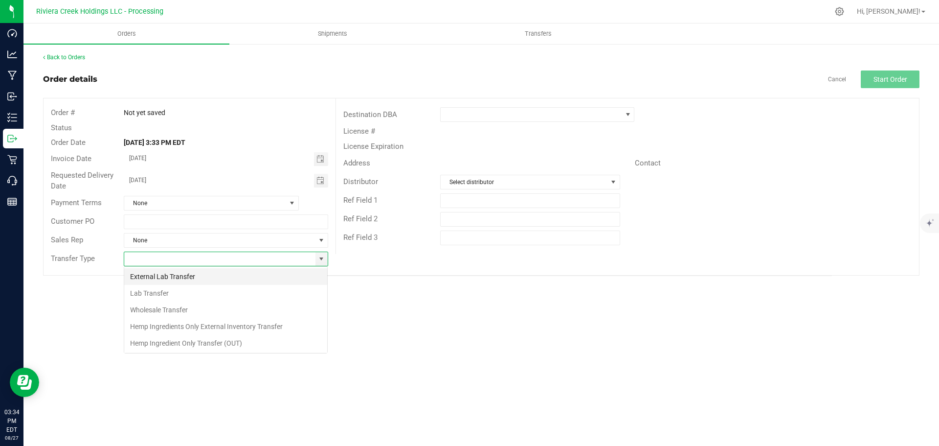
scroll to position [15, 205]
click at [166, 309] on li "Wholesale Transfer" at bounding box center [225, 309] width 203 height 17
type input "Wholesale Transfer"
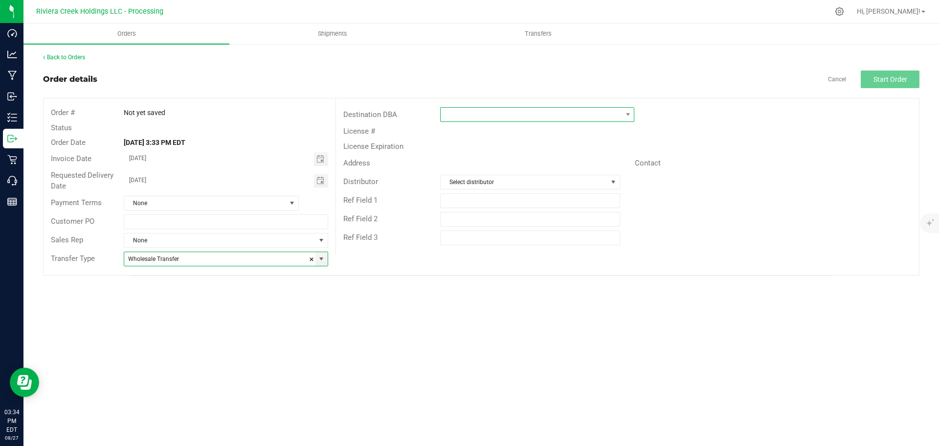
click at [490, 115] on span at bounding box center [531, 115] width 181 height 14
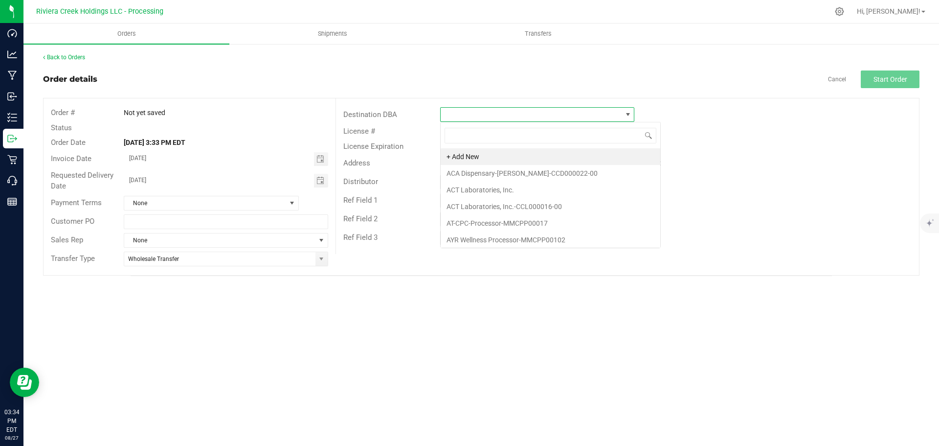
scroll to position [15, 194]
type input "zen"
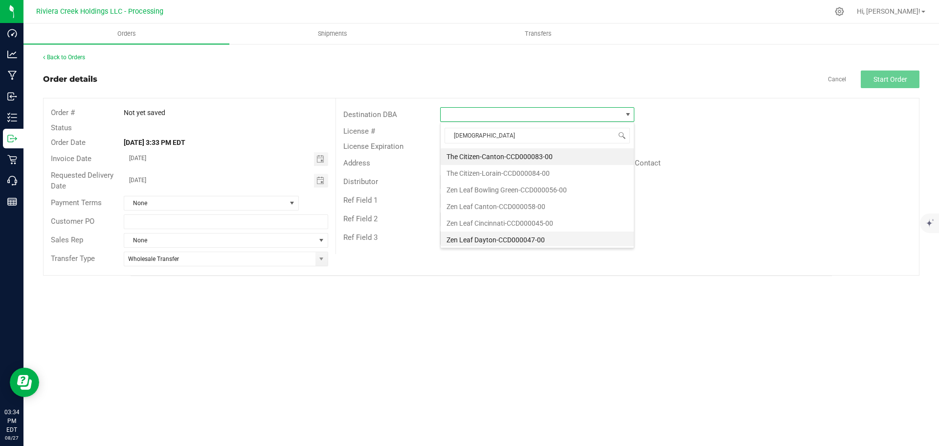
scroll to position [35, 0]
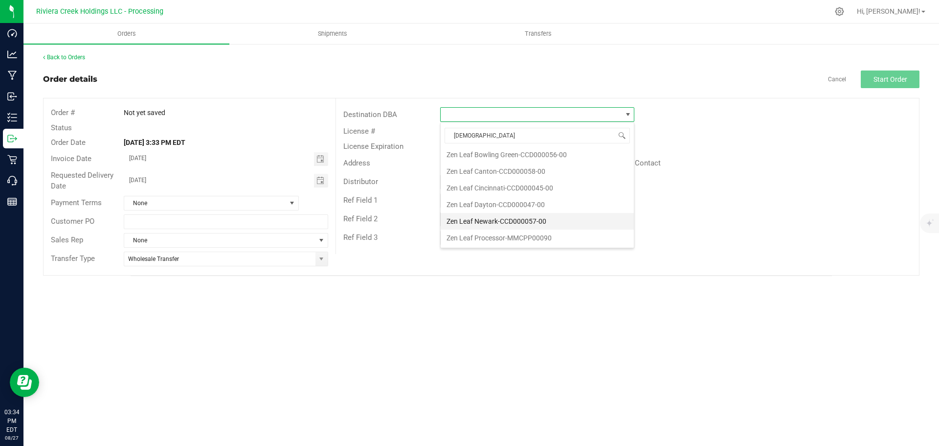
click at [496, 220] on li "Zen Leaf Newark-CCD000057-00" at bounding box center [537, 221] width 193 height 17
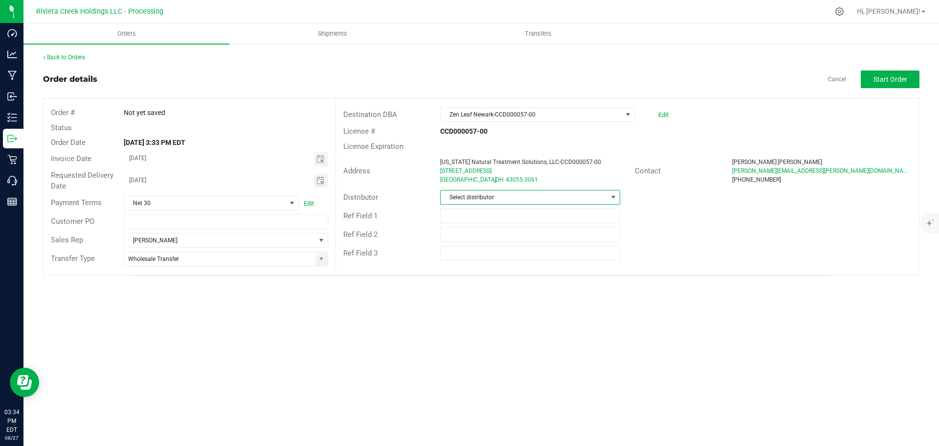
click at [496, 200] on span "Select distributor" at bounding box center [524, 197] width 166 height 14
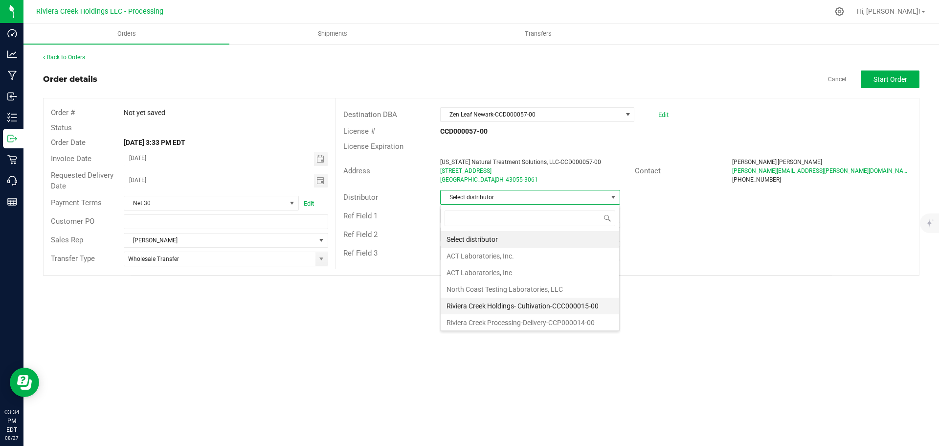
scroll to position [2, 0]
click at [489, 317] on li "Riviera Creek Processing-Delivery-CCP000014-00" at bounding box center [530, 320] width 179 height 17
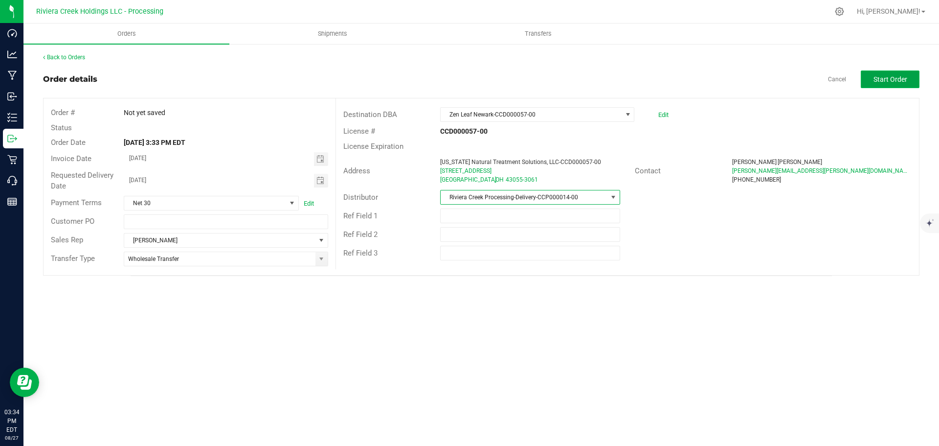
click at [890, 83] on span "Start Order" at bounding box center [891, 79] width 34 height 8
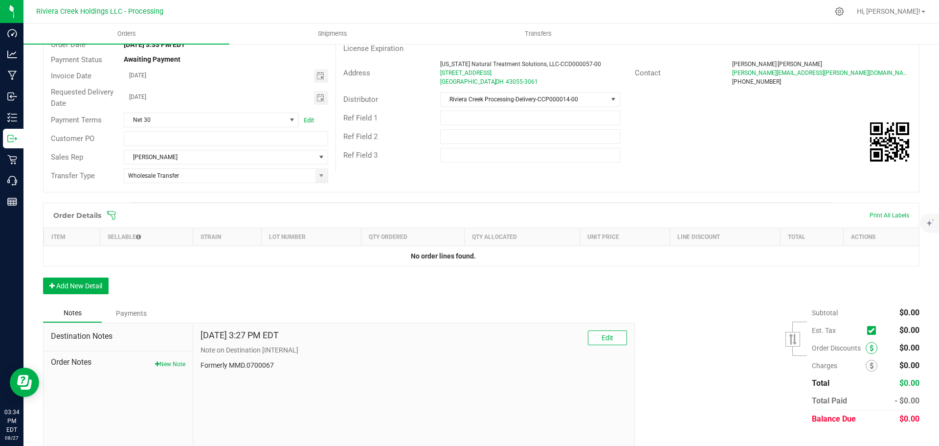
click at [870, 347] on icon at bounding box center [872, 347] width 4 height 7
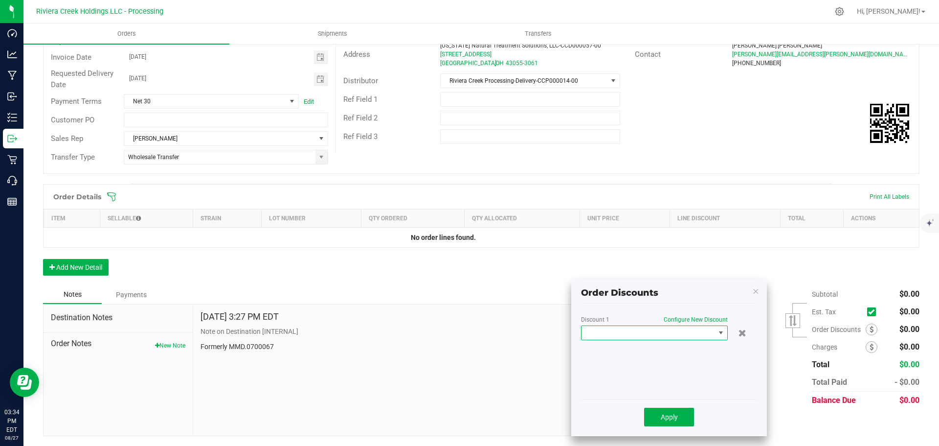
click at [661, 338] on span at bounding box center [649, 333] width 134 height 14
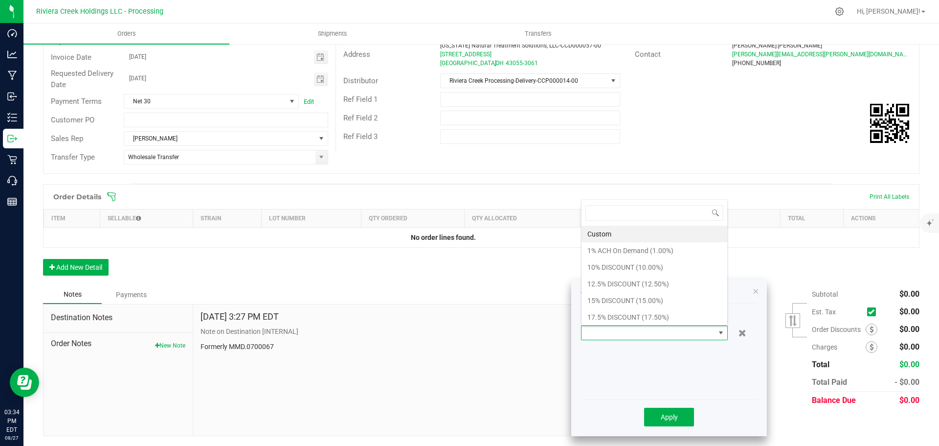
scroll to position [15, 147]
click at [599, 272] on li "10% DISCOUNT (10.00%)" at bounding box center [655, 267] width 146 height 17
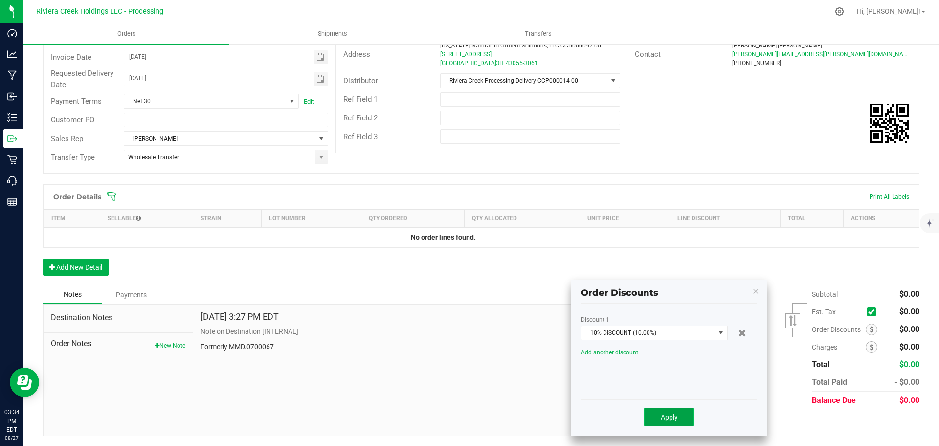
click at [665, 419] on span "Apply" at bounding box center [669, 417] width 17 height 8
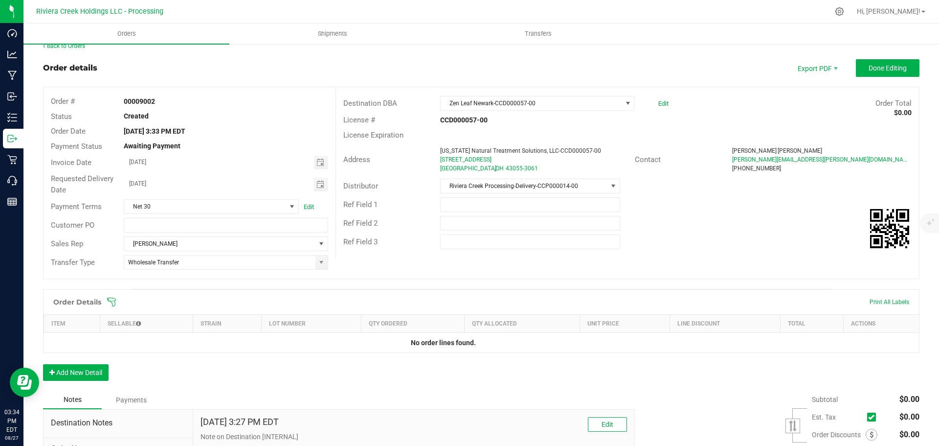
scroll to position [0, 0]
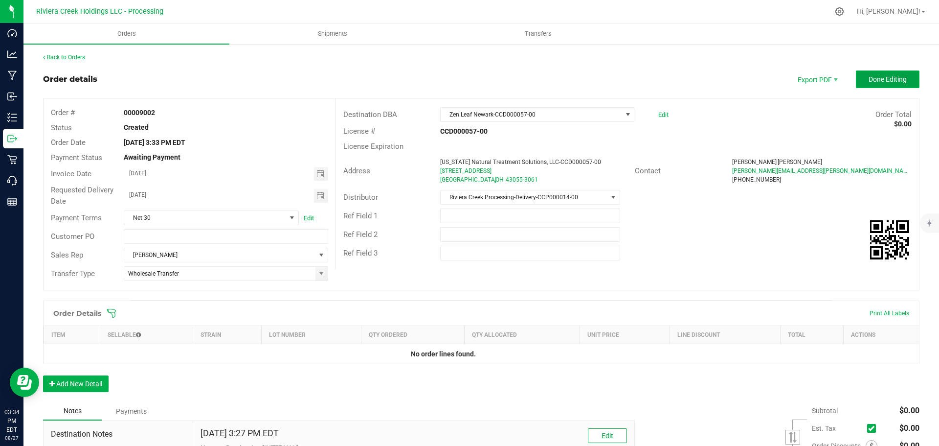
click at [874, 86] on button "Done Editing" at bounding box center [888, 79] width 64 height 18
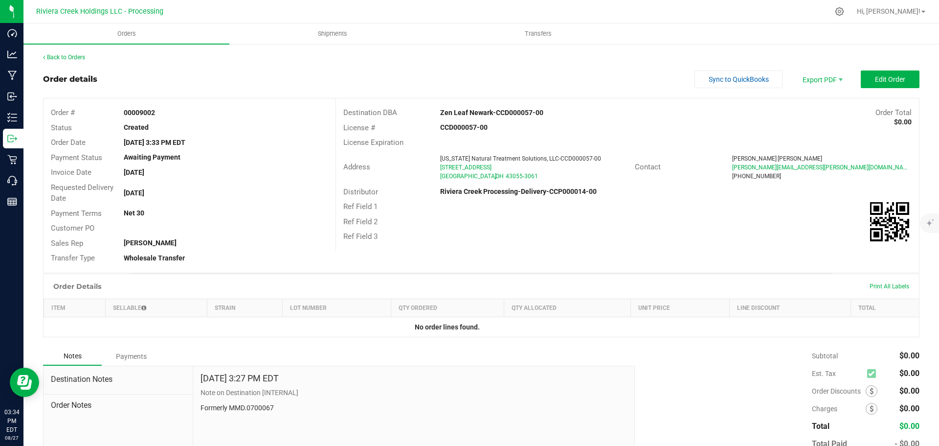
drag, startPoint x: 121, startPoint y: 109, endPoint x: 169, endPoint y: 115, distance: 48.3
click at [169, 115] on div "00009002" at bounding box center [225, 113] width 219 height 10
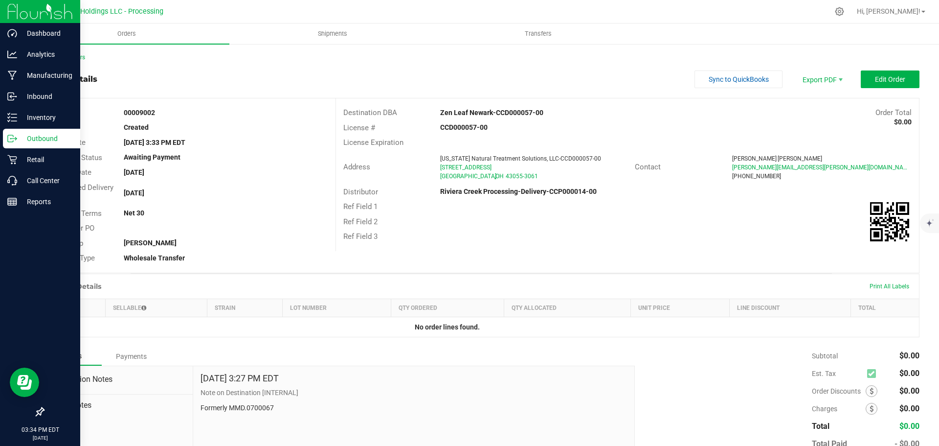
copy strong "00009002"
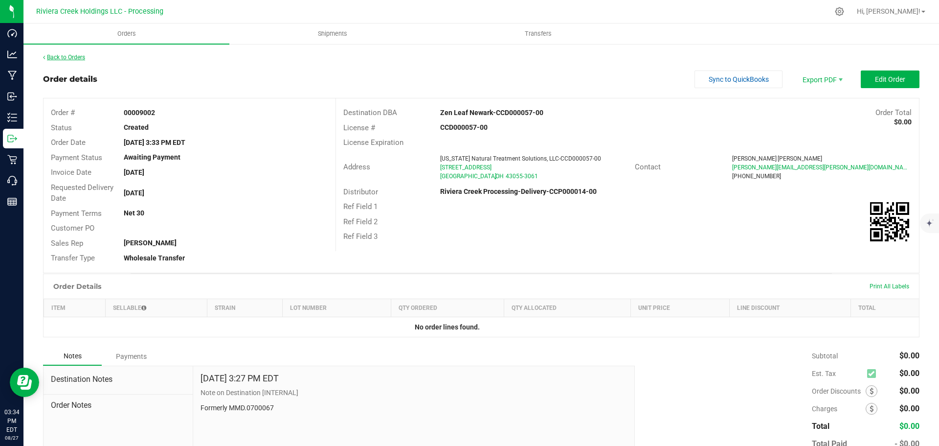
click at [76, 57] on link "Back to Orders" at bounding box center [64, 57] width 42 height 7
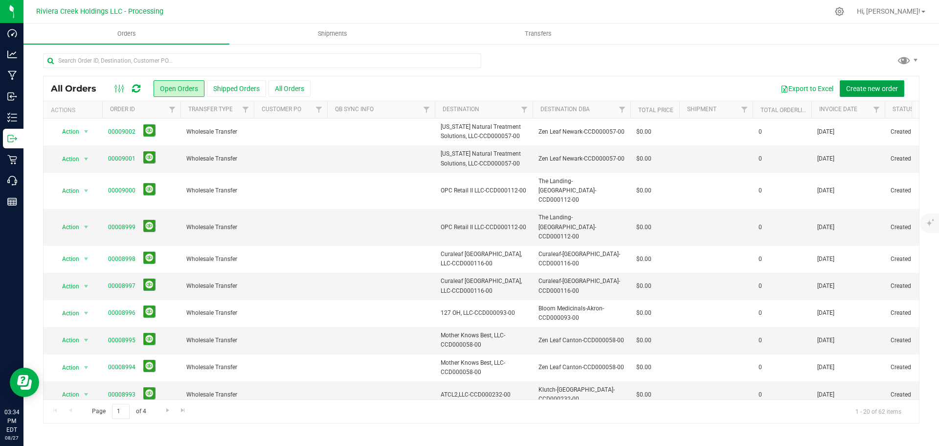
click at [865, 92] on button "Create new order" at bounding box center [872, 88] width 65 height 17
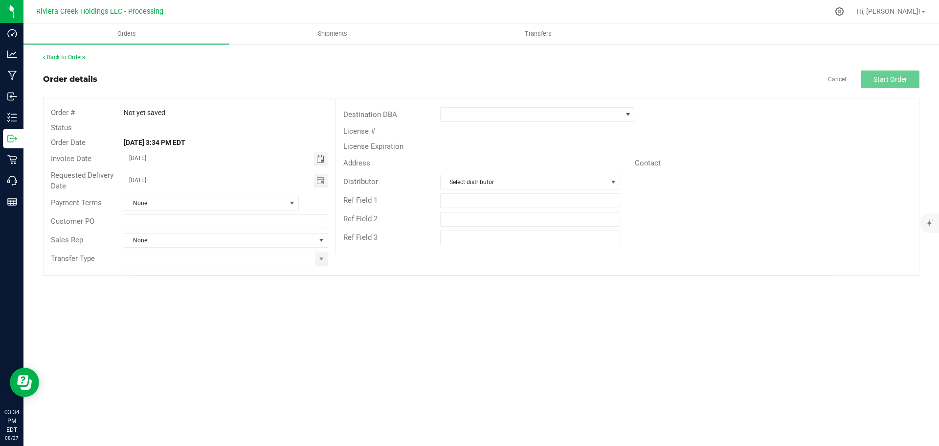
click at [321, 159] on span "Toggle calendar" at bounding box center [321, 159] width 8 height 8
click at [239, 271] on span "29" at bounding box center [240, 270] width 14 height 15
type input "08/29/2025"
click at [319, 179] on span "Toggle calendar" at bounding box center [321, 181] width 8 height 8
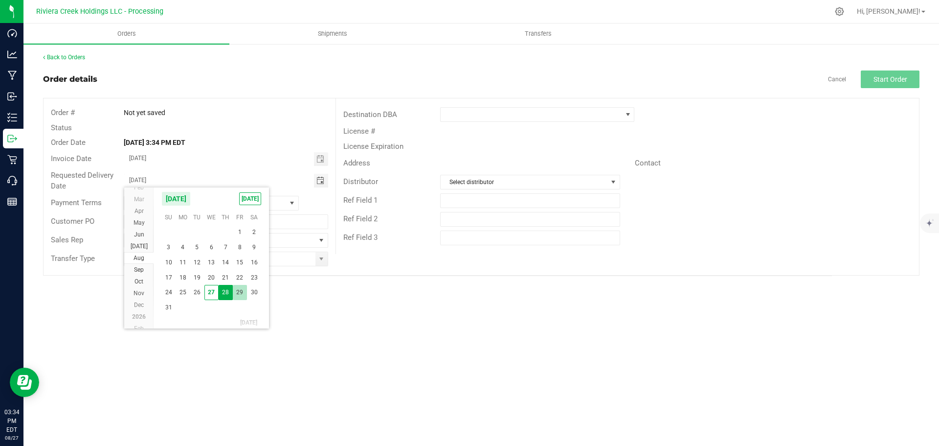
click at [238, 291] on span "29" at bounding box center [240, 292] width 14 height 15
type input "08/29/2025"
click at [323, 259] on span at bounding box center [322, 259] width 8 height 8
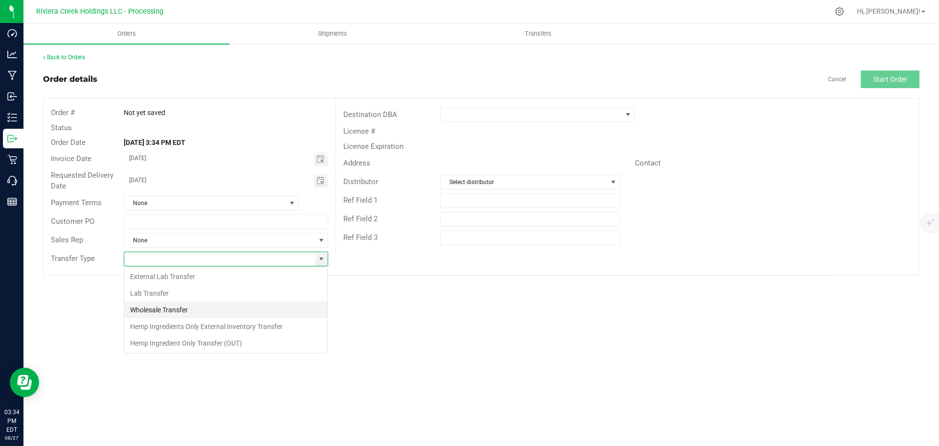
scroll to position [15, 205]
click at [170, 308] on li "Wholesale Transfer" at bounding box center [225, 309] width 203 height 17
type input "Wholesale Transfer"
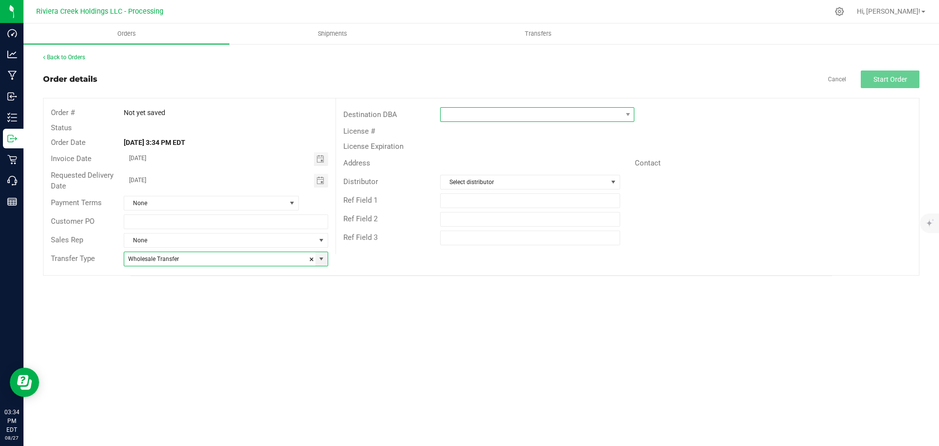
click at [465, 117] on span at bounding box center [531, 115] width 181 height 14
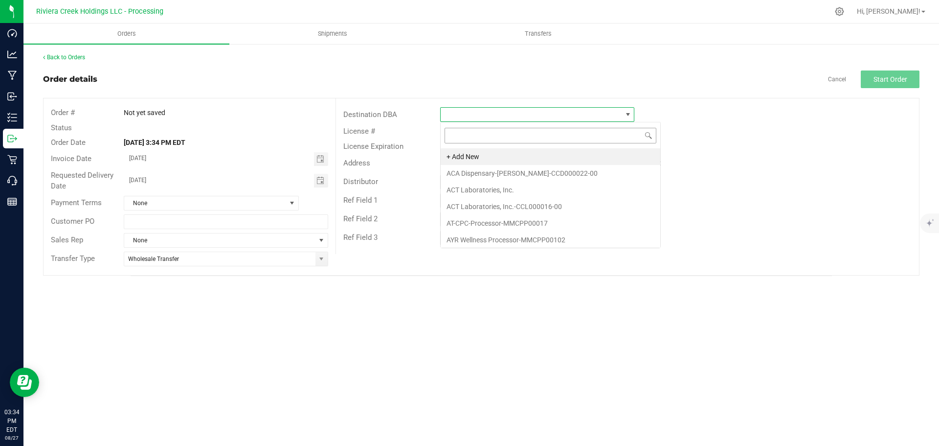
scroll to position [15, 194]
type input "cur"
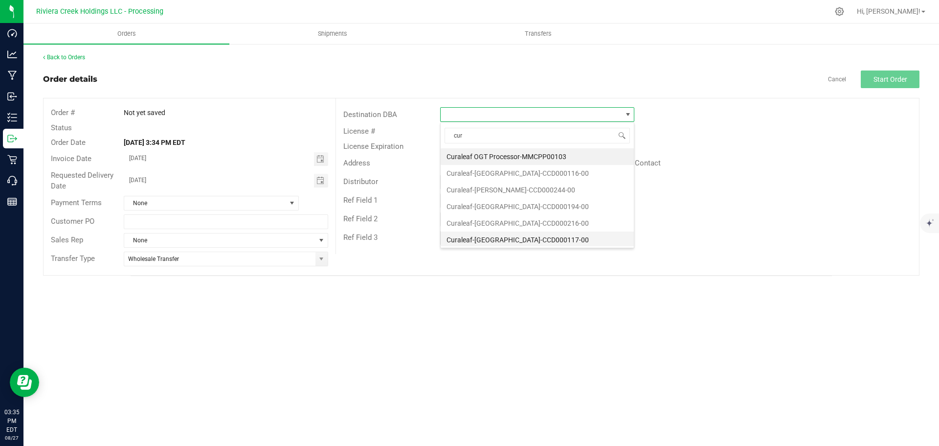
click at [482, 239] on li "Curaleaf-Newark-CCD000117-00" at bounding box center [537, 239] width 193 height 17
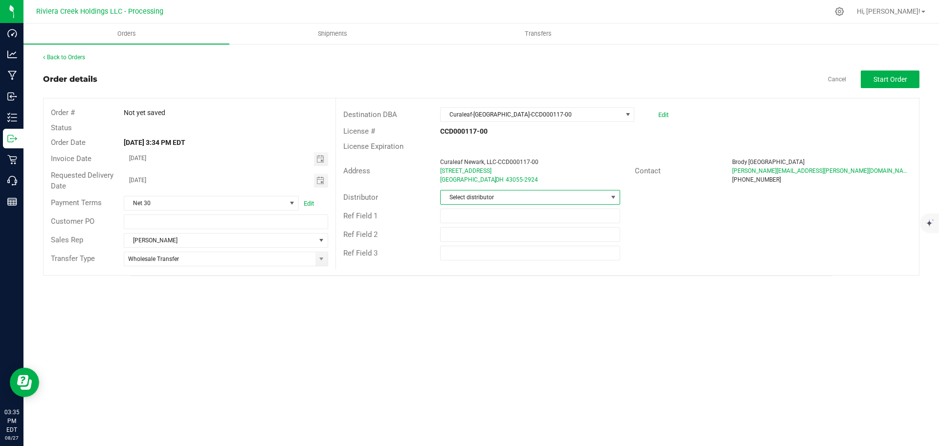
click at [481, 200] on span "Select distributor" at bounding box center [524, 197] width 166 height 14
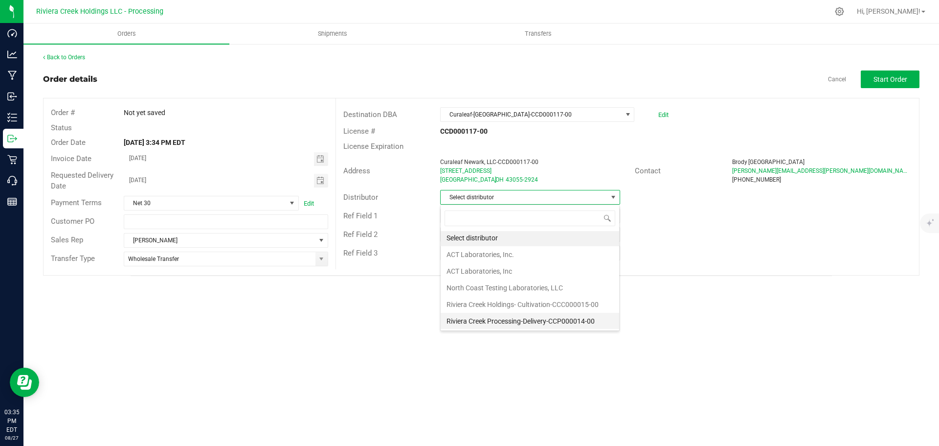
scroll to position [2, 0]
click at [489, 320] on li "Riviera Creek Processing-Delivery-CCP000014-00" at bounding box center [530, 320] width 179 height 17
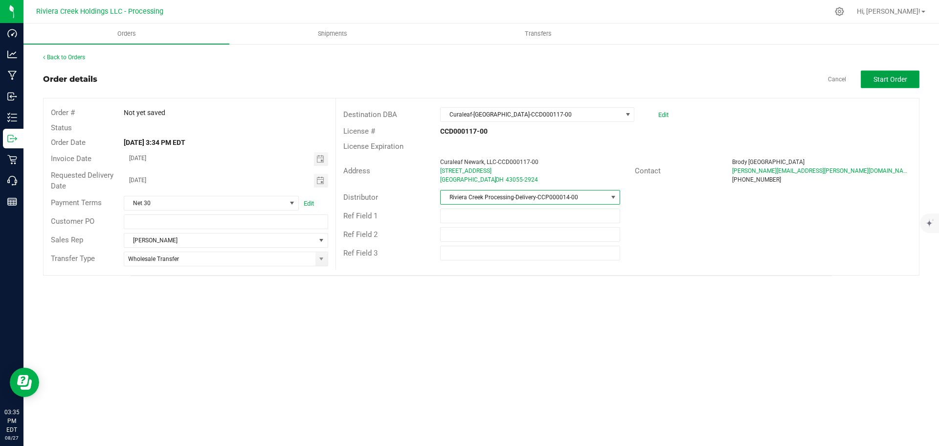
click at [873, 80] on button "Start Order" at bounding box center [890, 79] width 59 height 18
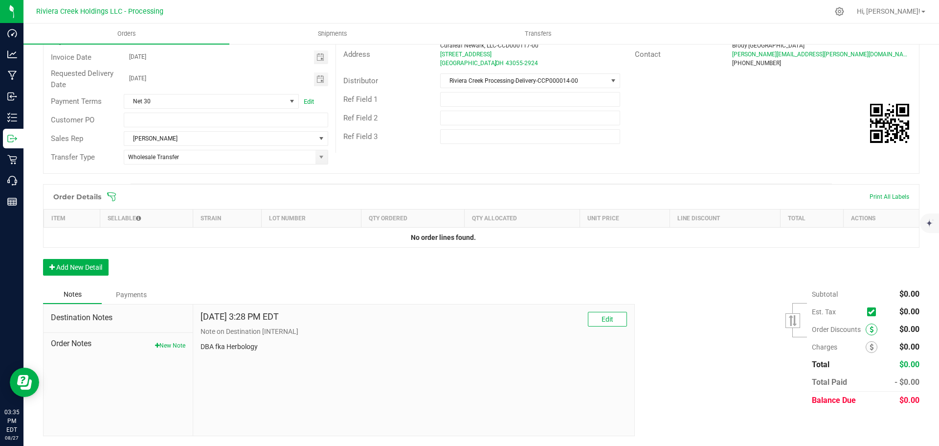
click at [870, 329] on icon at bounding box center [872, 329] width 4 height 7
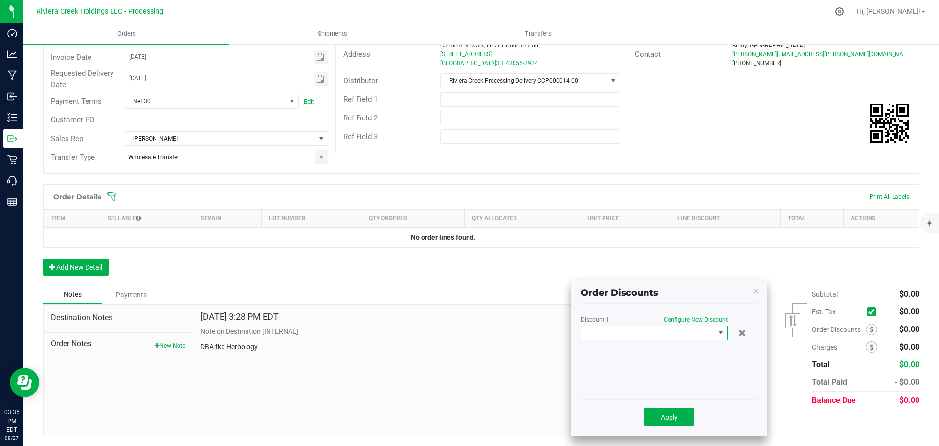
click at [641, 333] on span at bounding box center [649, 333] width 134 height 14
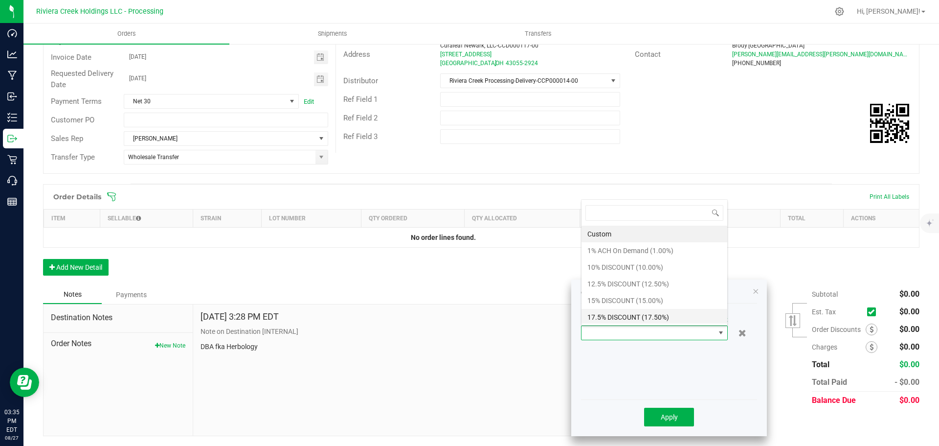
scroll to position [15, 147]
click at [608, 301] on li "15% DISCOUNT (15.00%)" at bounding box center [655, 300] width 146 height 17
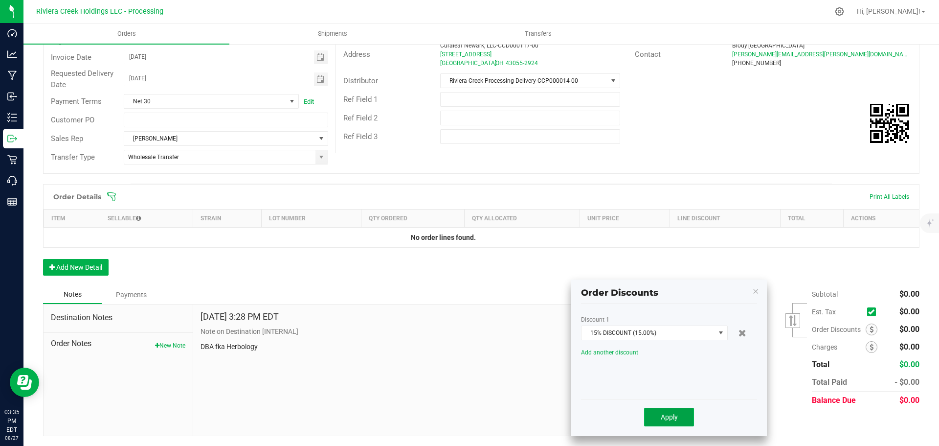
click at [664, 420] on span "Apply" at bounding box center [669, 417] width 17 height 8
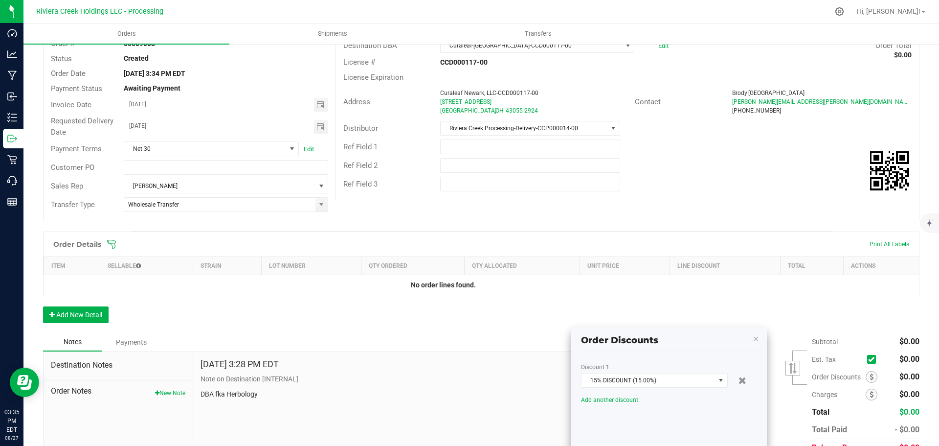
scroll to position [0, 0]
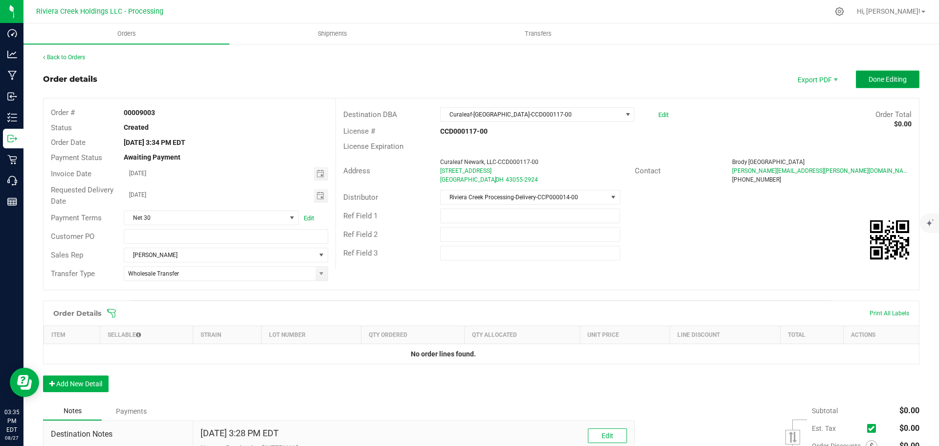
click at [859, 80] on button "Done Editing" at bounding box center [888, 79] width 64 height 18
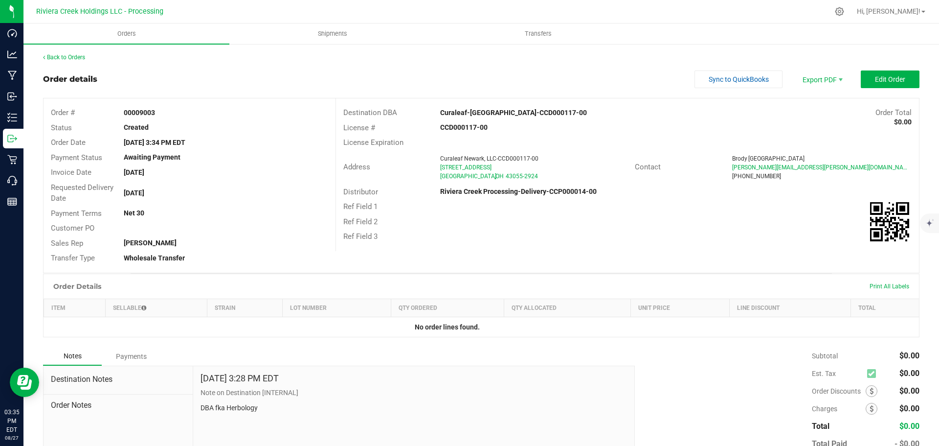
drag, startPoint x: 121, startPoint y: 111, endPoint x: 157, endPoint y: 115, distance: 36.5
click at [157, 115] on div "00009003" at bounding box center [225, 113] width 219 height 10
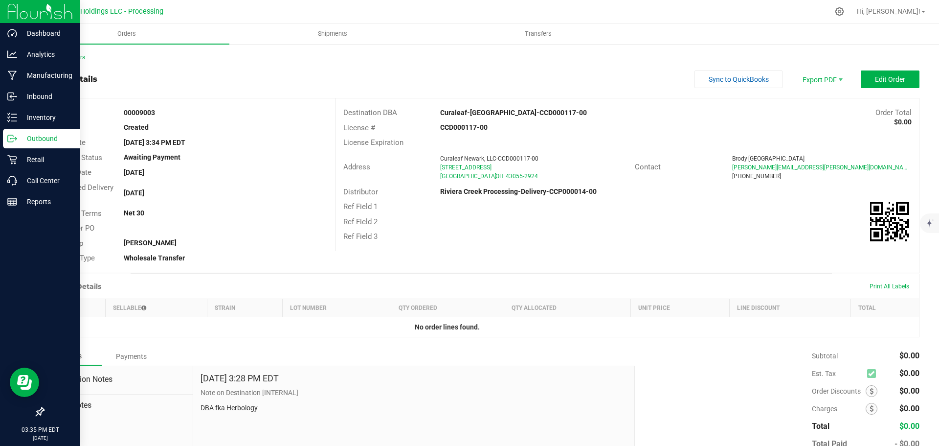
copy strong "00009003"
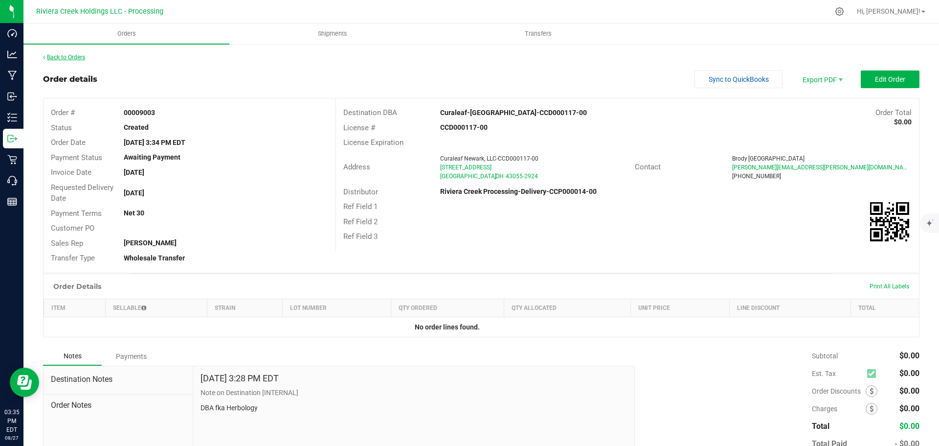
click at [70, 57] on link "Back to Orders" at bounding box center [64, 57] width 42 height 7
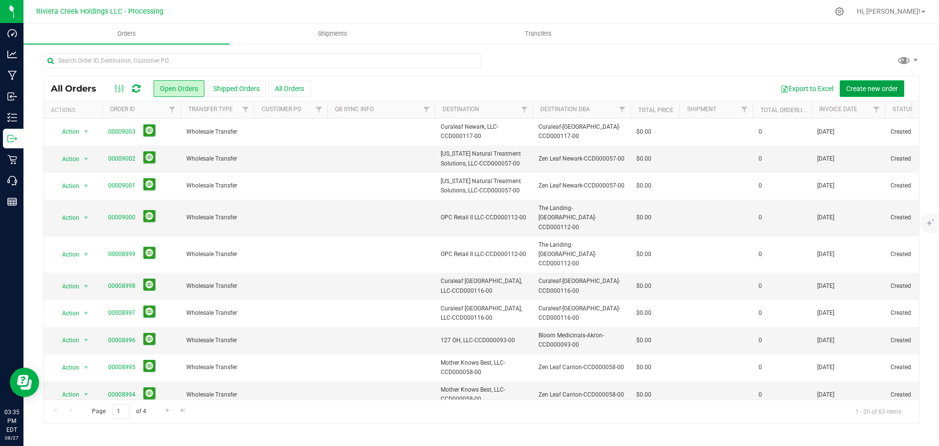
click at [858, 90] on span "Create new order" at bounding box center [872, 89] width 52 height 8
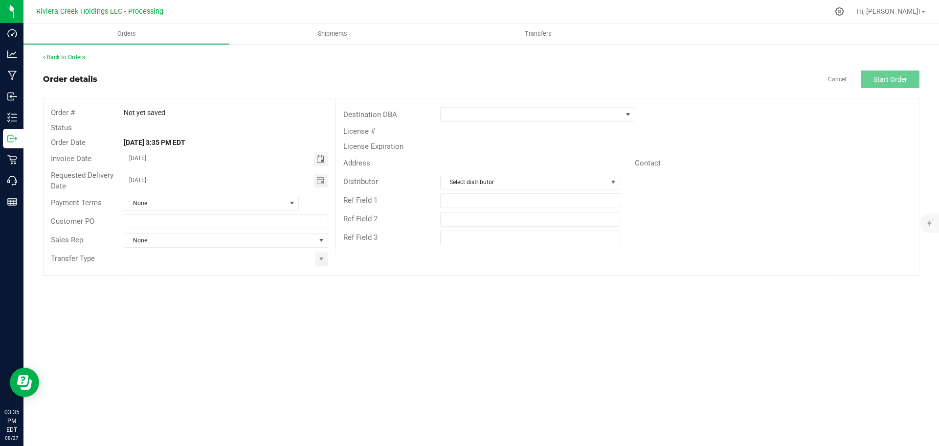
click at [321, 158] on span "Toggle calendar" at bounding box center [321, 159] width 8 height 8
click at [239, 272] on span "29" at bounding box center [240, 270] width 14 height 15
type input "08/29/2025"
click at [319, 182] on span "Toggle calendar" at bounding box center [321, 181] width 8 height 8
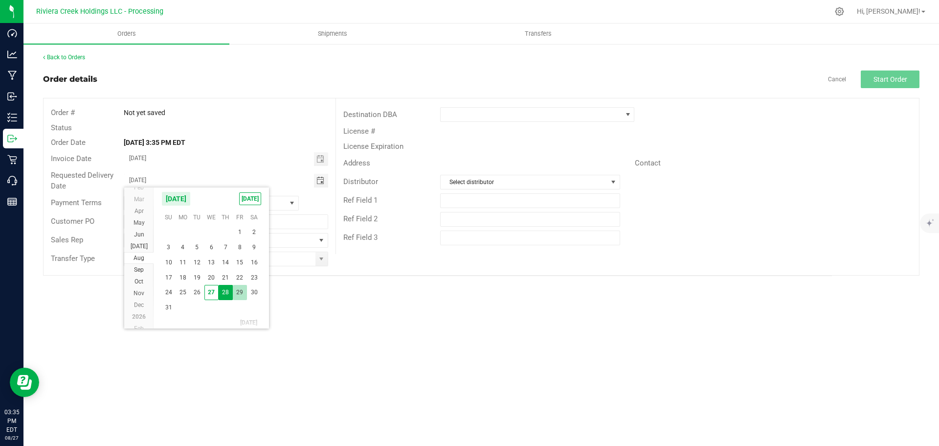
click at [243, 292] on span "29" at bounding box center [240, 292] width 14 height 15
type input "08/29/2025"
click at [319, 263] on span at bounding box center [322, 259] width 12 height 14
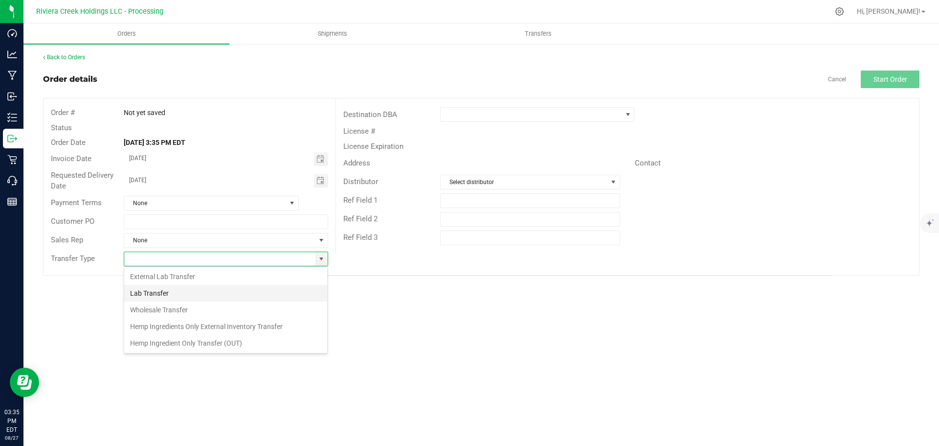
scroll to position [15, 205]
click at [180, 312] on li "Wholesale Transfer" at bounding box center [225, 309] width 203 height 17
type input "Wholesale Transfer"
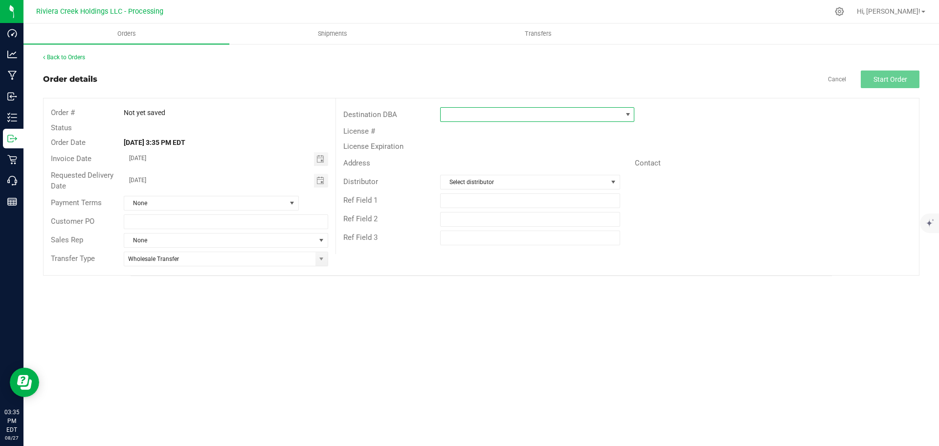
click at [469, 116] on span at bounding box center [531, 115] width 181 height 14
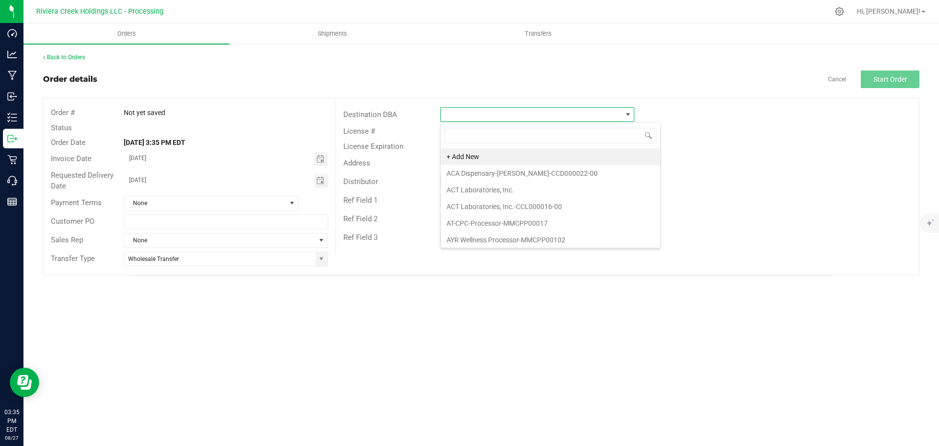
scroll to position [15, 194]
type input "cura"
click at [484, 240] on li "Curaleaf-Newark-CCD000117-00" at bounding box center [537, 239] width 193 height 17
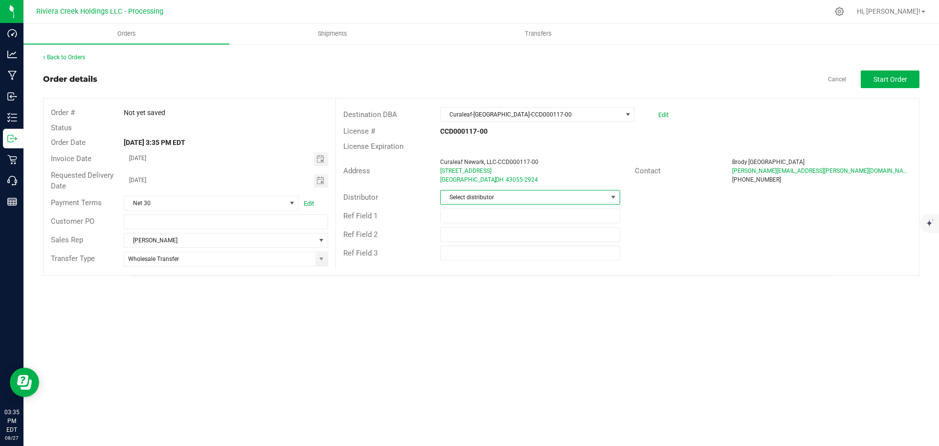
click at [493, 199] on span "Select distributor" at bounding box center [524, 197] width 166 height 14
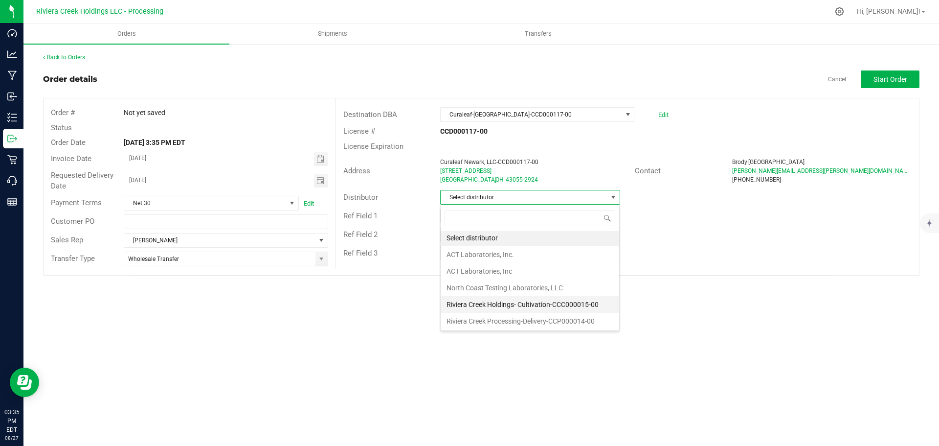
scroll to position [2, 0]
click at [489, 317] on li "Riviera Creek Processing-Delivery-CCP000014-00" at bounding box center [530, 320] width 179 height 17
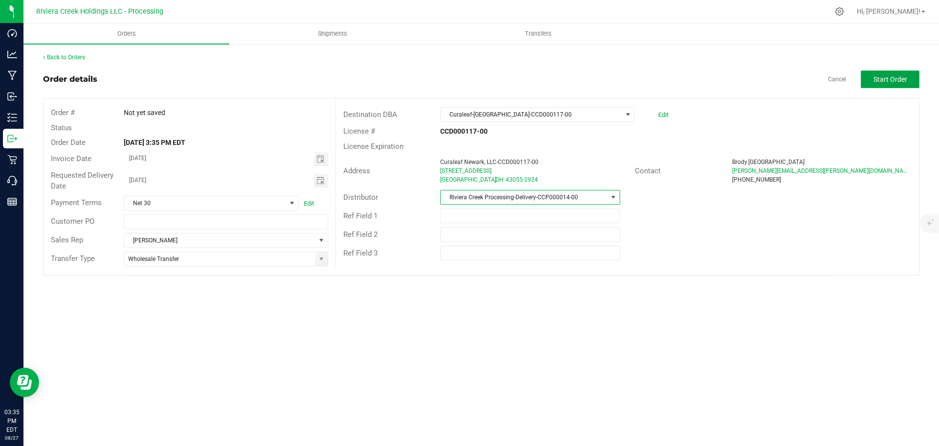
click at [878, 81] on span "Start Order" at bounding box center [891, 79] width 34 height 8
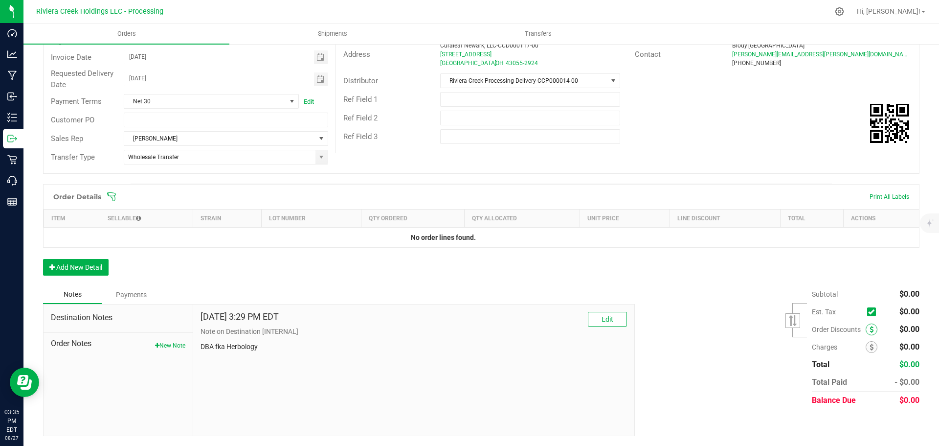
click at [870, 329] on icon at bounding box center [872, 329] width 4 height 7
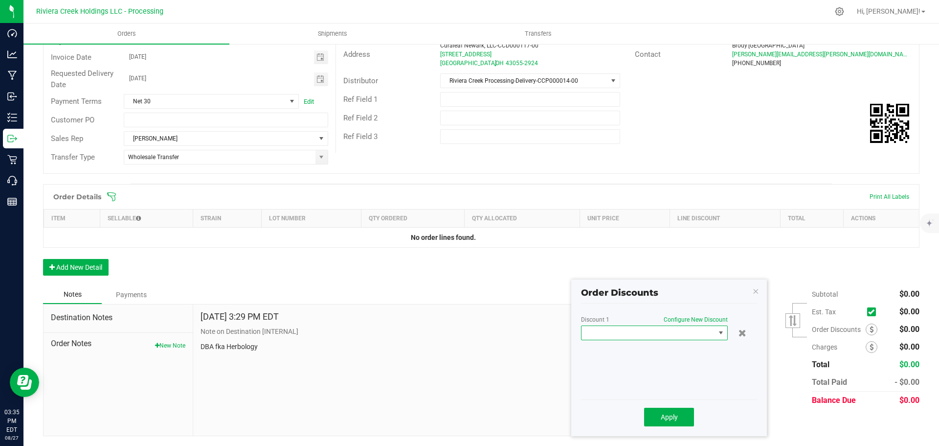
click at [659, 331] on span at bounding box center [649, 333] width 134 height 14
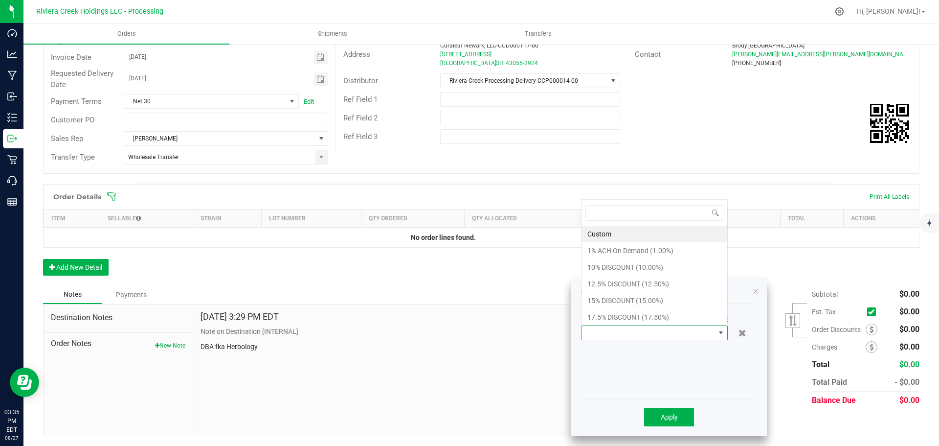
scroll to position [15, 147]
click at [612, 301] on li "15% DISCOUNT (15.00%)" at bounding box center [655, 300] width 146 height 17
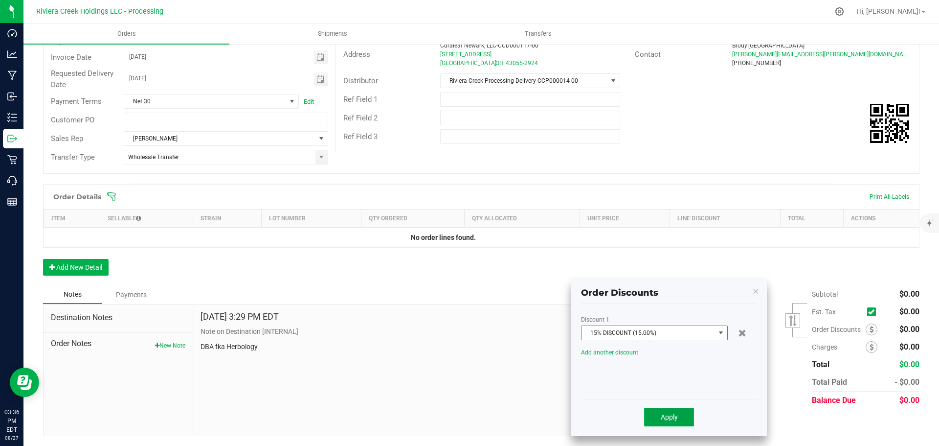
click at [667, 421] on button "Apply" at bounding box center [669, 417] width 50 height 19
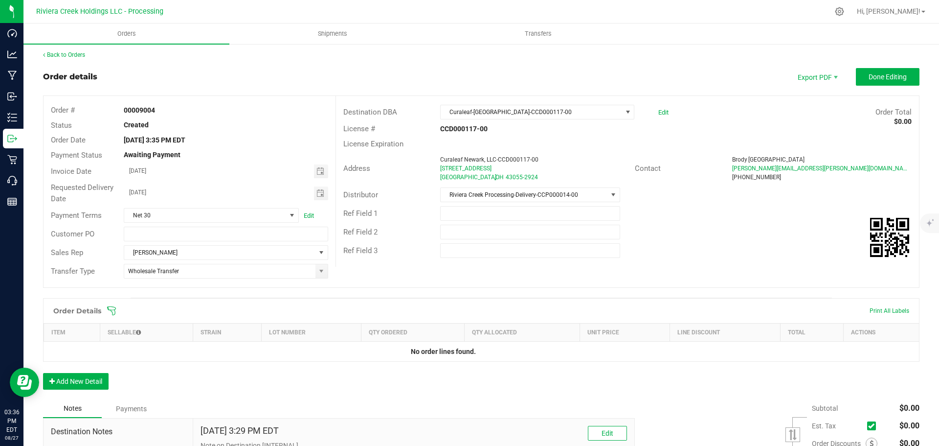
scroll to position [0, 0]
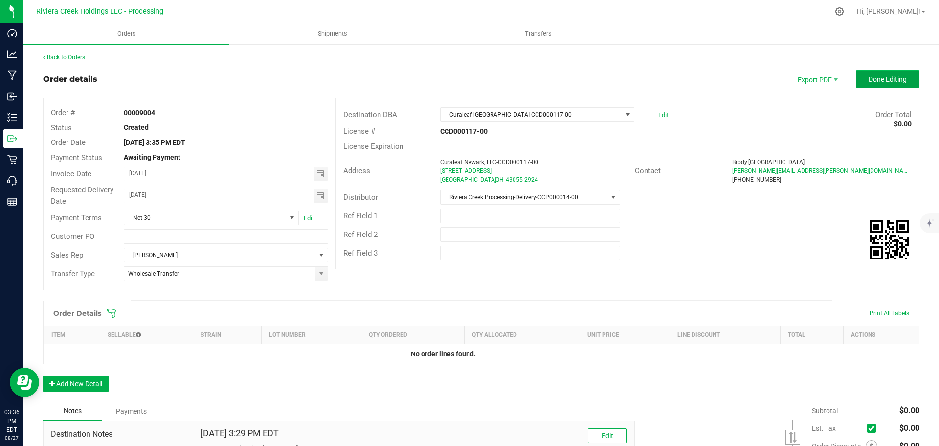
click at [869, 77] on span "Done Editing" at bounding box center [888, 79] width 38 height 8
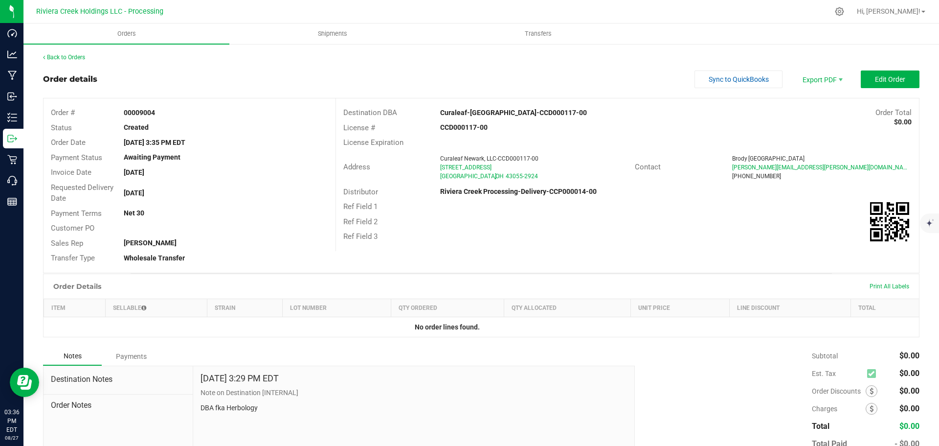
drag, startPoint x: 124, startPoint y: 112, endPoint x: 159, endPoint y: 114, distance: 34.4
click at [159, 114] on div "00009004" at bounding box center [225, 113] width 219 height 10
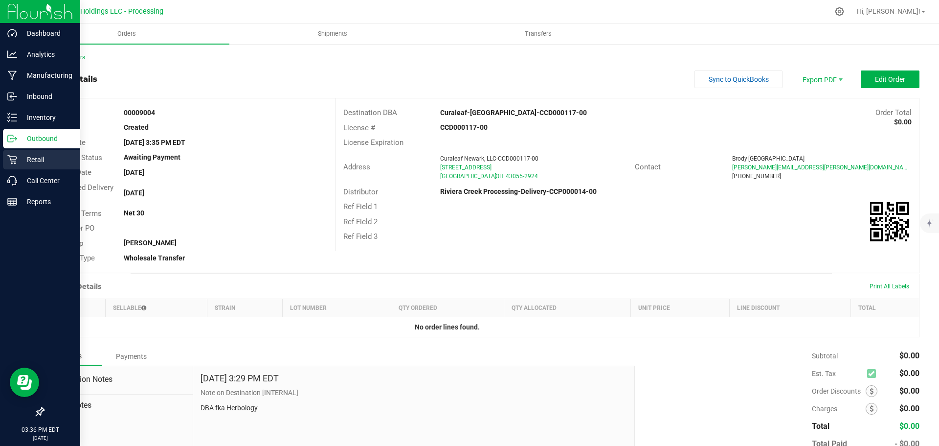
copy strong "00009004"
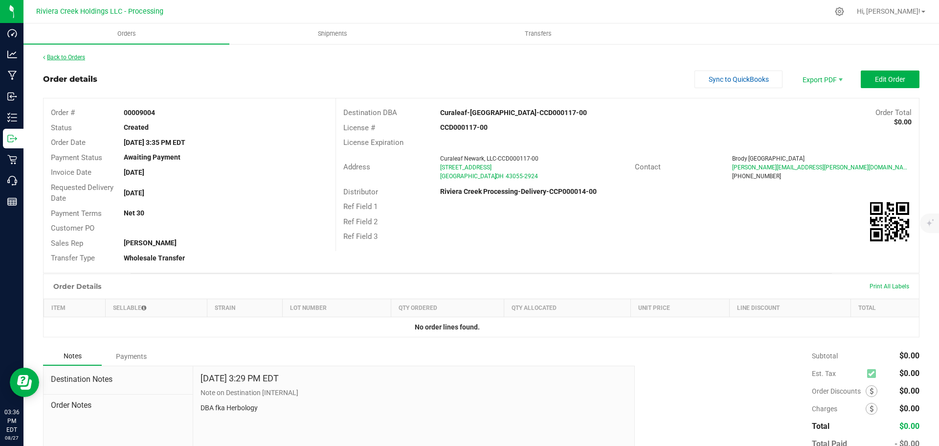
click at [72, 56] on link "Back to Orders" at bounding box center [64, 57] width 42 height 7
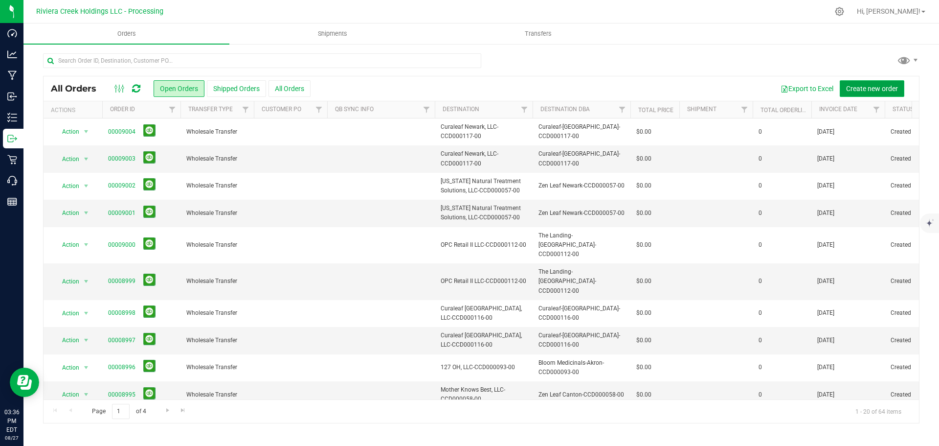
click at [876, 87] on span "Create new order" at bounding box center [872, 89] width 52 height 8
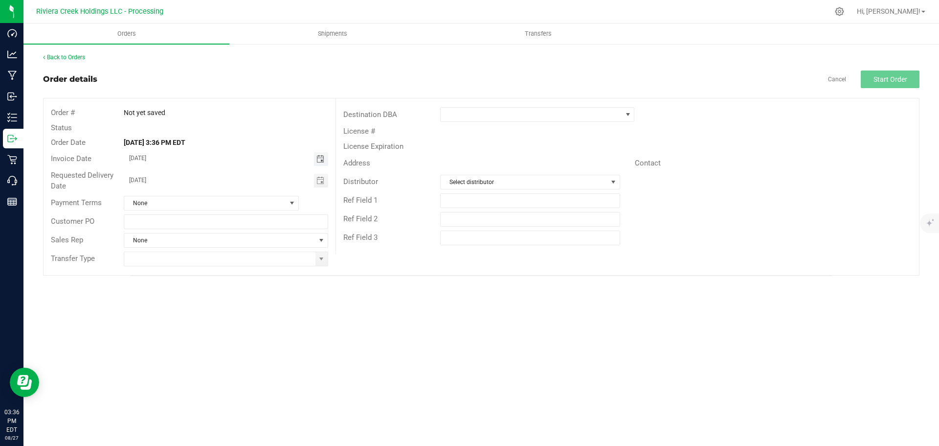
click at [317, 159] on span "Toggle calendar" at bounding box center [321, 159] width 8 height 8
click at [235, 270] on span "29" at bounding box center [240, 270] width 14 height 15
type input "08/29/2025"
click at [319, 180] on span "Toggle calendar" at bounding box center [321, 181] width 8 height 8
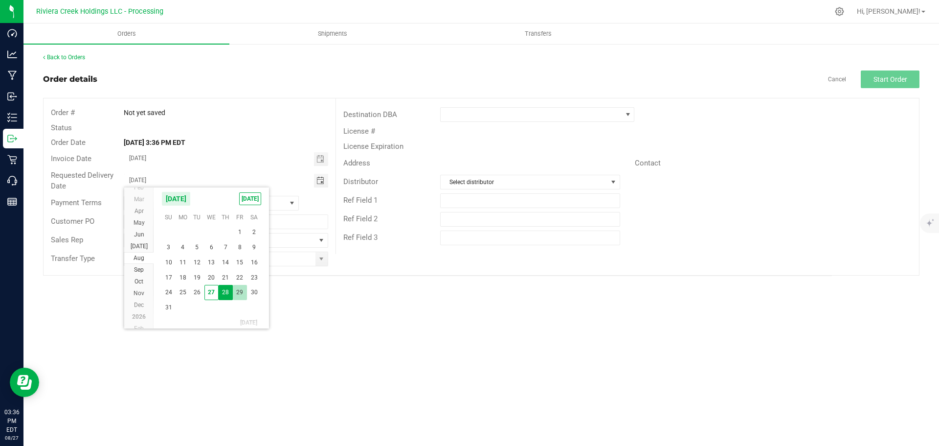
click at [240, 295] on span "29" at bounding box center [240, 292] width 14 height 15
type input "08/29/2025"
click at [321, 261] on span at bounding box center [322, 259] width 8 height 8
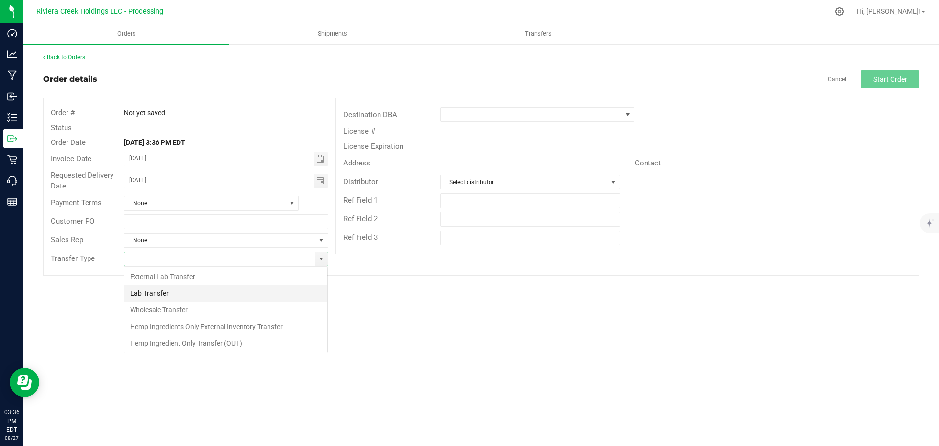
scroll to position [15, 205]
click at [158, 311] on li "Wholesale Transfer" at bounding box center [225, 309] width 203 height 17
type input "Wholesale Transfer"
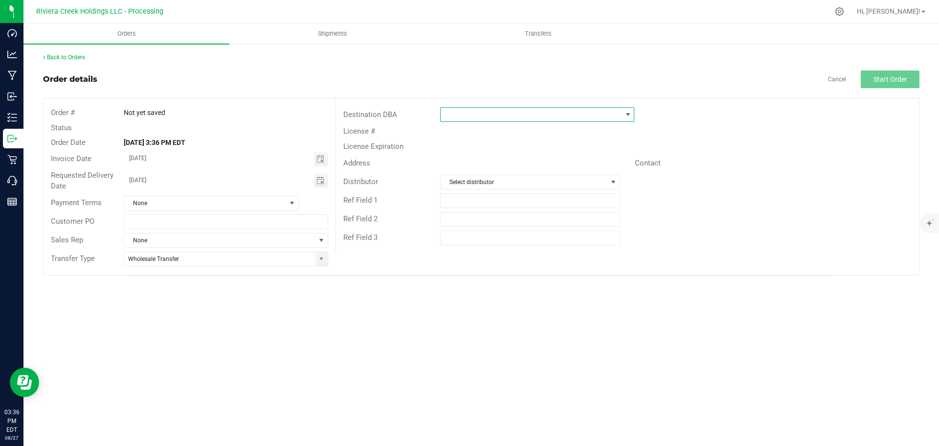
click at [469, 116] on span at bounding box center [531, 115] width 181 height 14
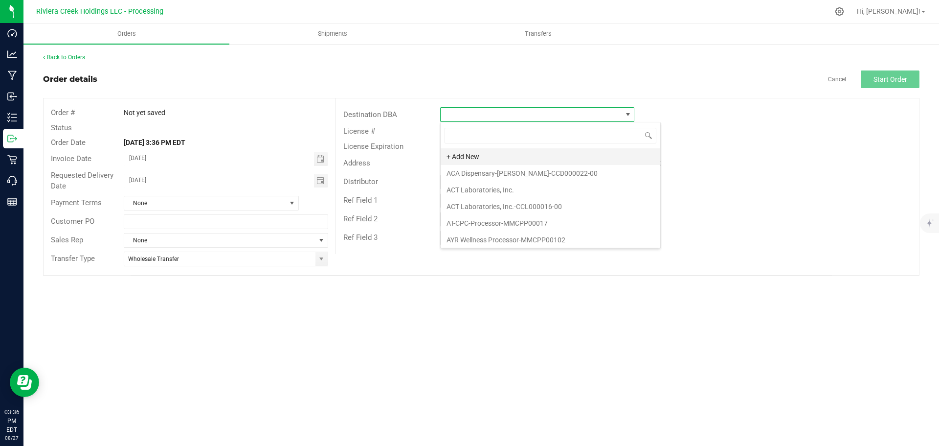
scroll to position [15, 194]
type input "bac"
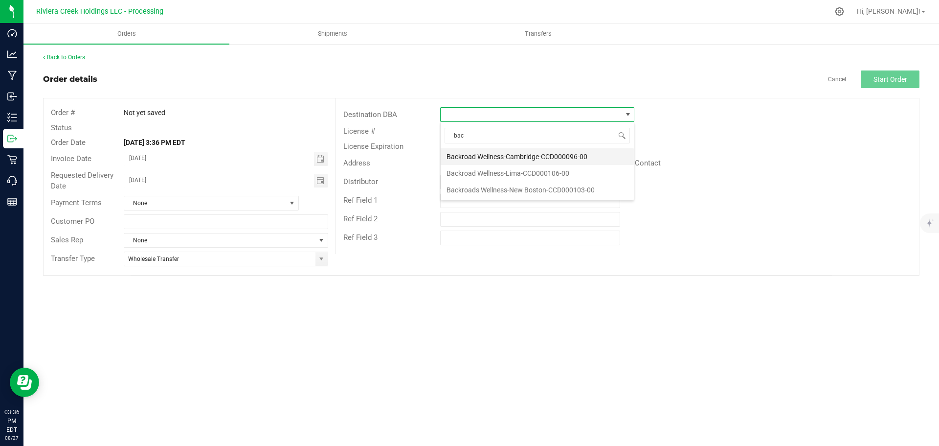
click at [477, 158] on li "Backroad Wellness-Cambridge-CCD000096-00" at bounding box center [537, 156] width 193 height 17
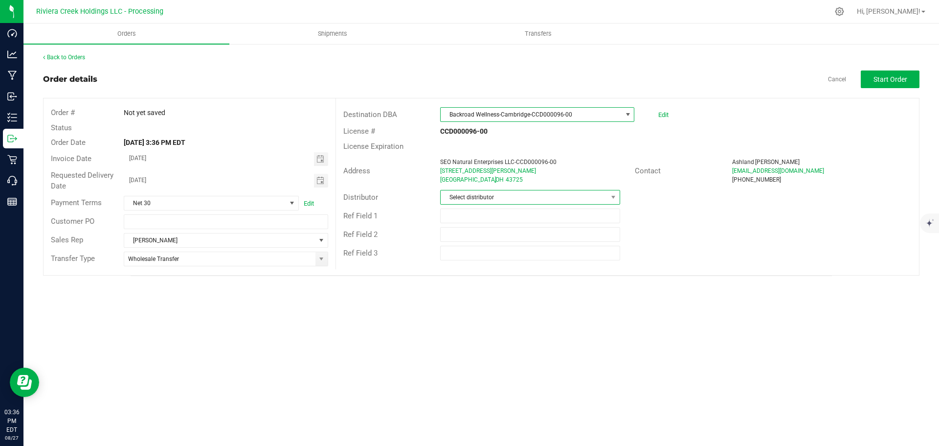
click at [482, 196] on span "Select distributor" at bounding box center [524, 197] width 166 height 14
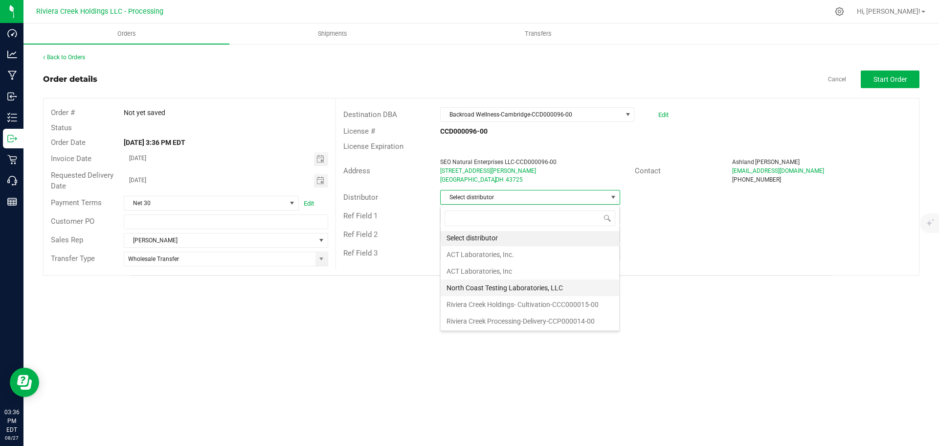
scroll to position [2, 0]
drag, startPoint x: 480, startPoint y: 321, endPoint x: 580, endPoint y: 293, distance: 103.9
click at [480, 321] on li "Riviera Creek Processing-Delivery-CCP000014-00" at bounding box center [530, 320] width 179 height 17
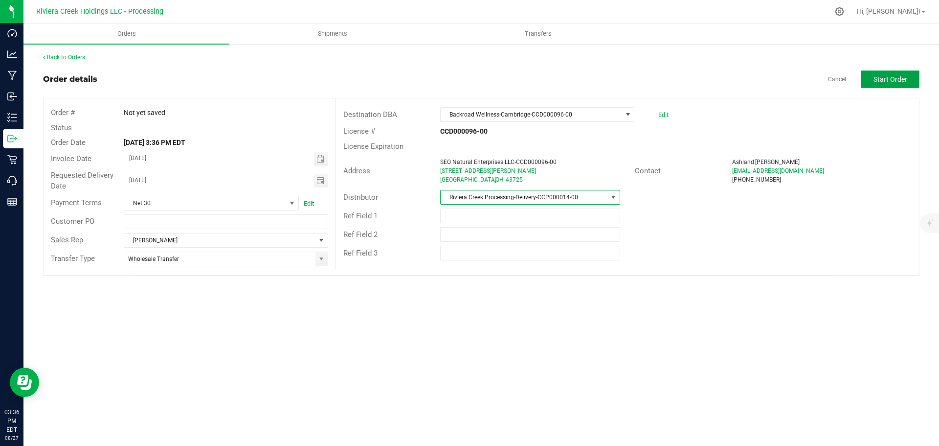
click at [871, 76] on button "Start Order" at bounding box center [890, 79] width 59 height 18
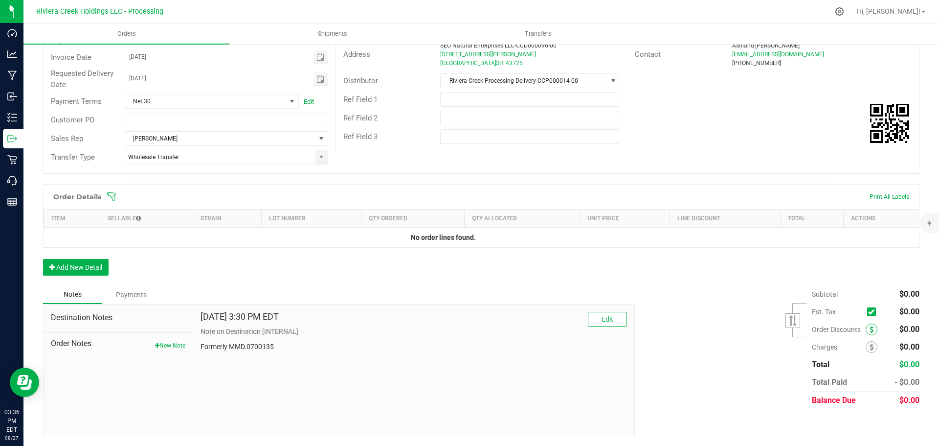
click at [867, 330] on span at bounding box center [872, 329] width 12 height 12
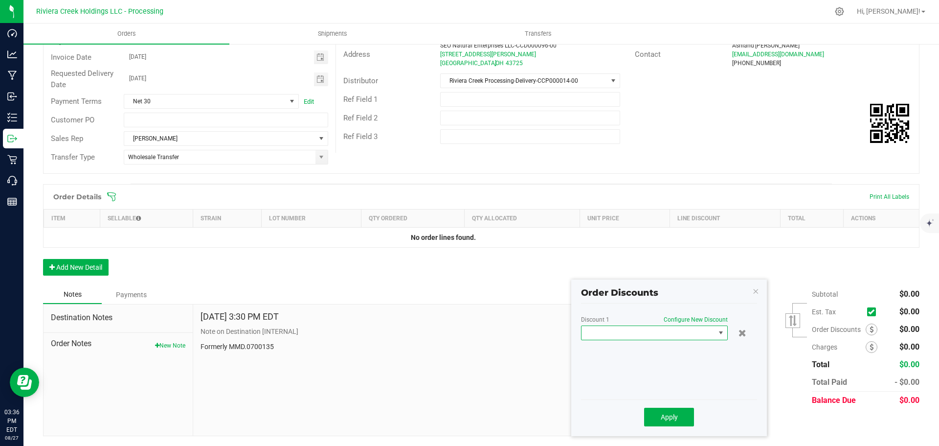
click at [657, 331] on span at bounding box center [649, 333] width 134 height 14
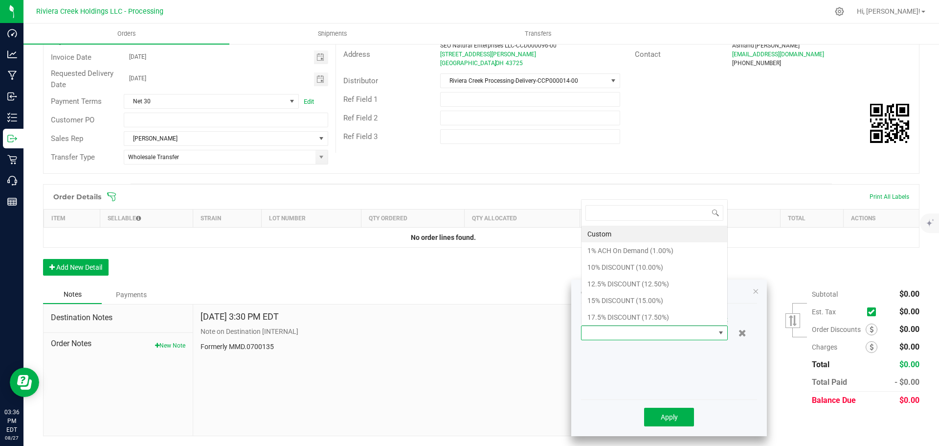
scroll to position [15, 147]
click at [617, 268] on li "10% DISCOUNT (10.00%)" at bounding box center [655, 267] width 146 height 17
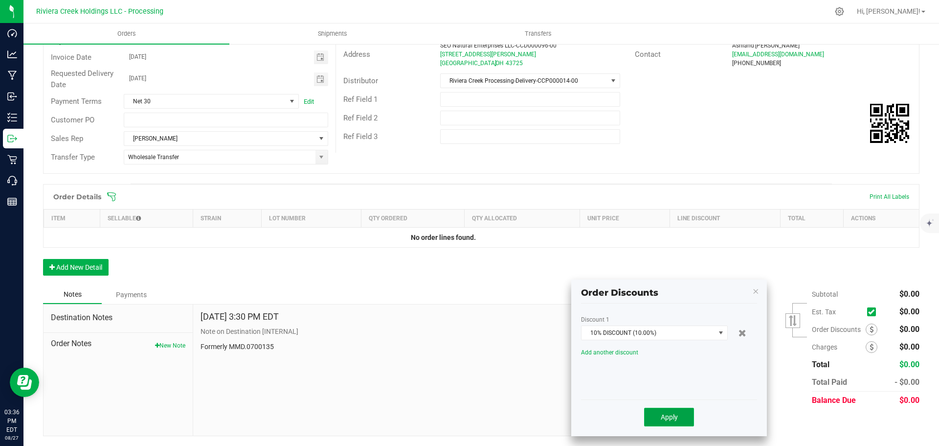
click at [654, 425] on button "Apply" at bounding box center [669, 417] width 50 height 19
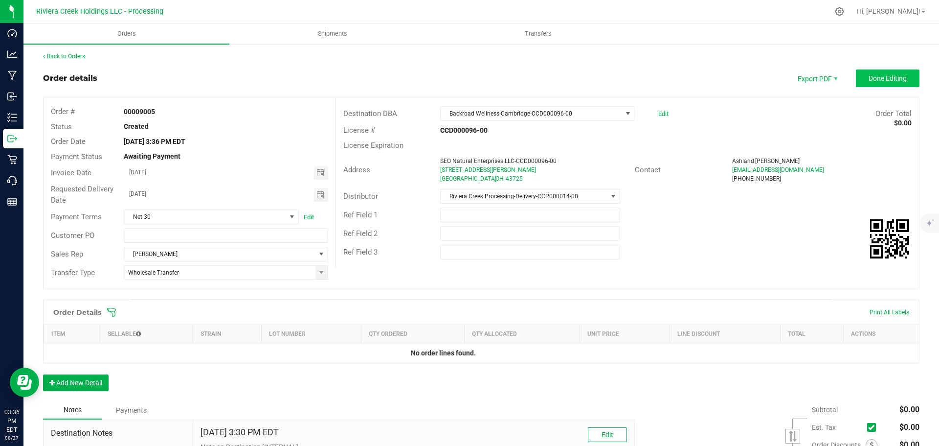
scroll to position [0, 0]
click at [870, 73] on button "Done Editing" at bounding box center [888, 79] width 64 height 18
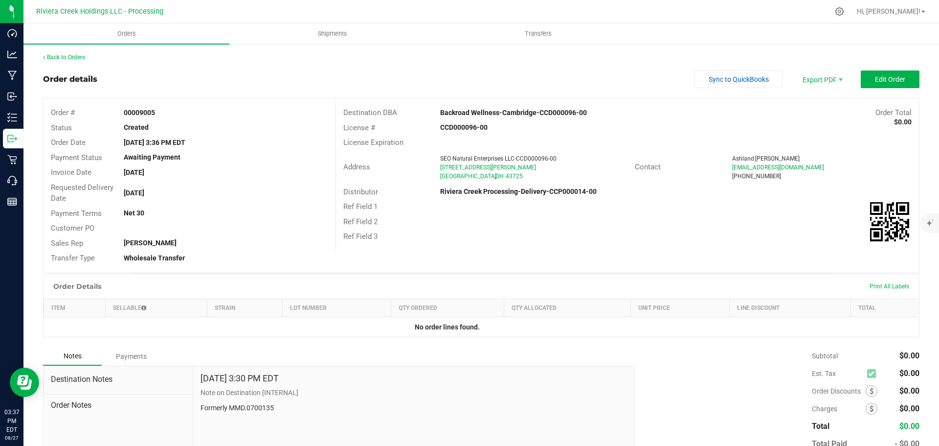
drag, startPoint x: 121, startPoint y: 111, endPoint x: 159, endPoint y: 114, distance: 38.8
click at [159, 114] on div "00009005" at bounding box center [225, 113] width 219 height 10
click at [80, 57] on link "Back to Orders" at bounding box center [64, 57] width 42 height 7
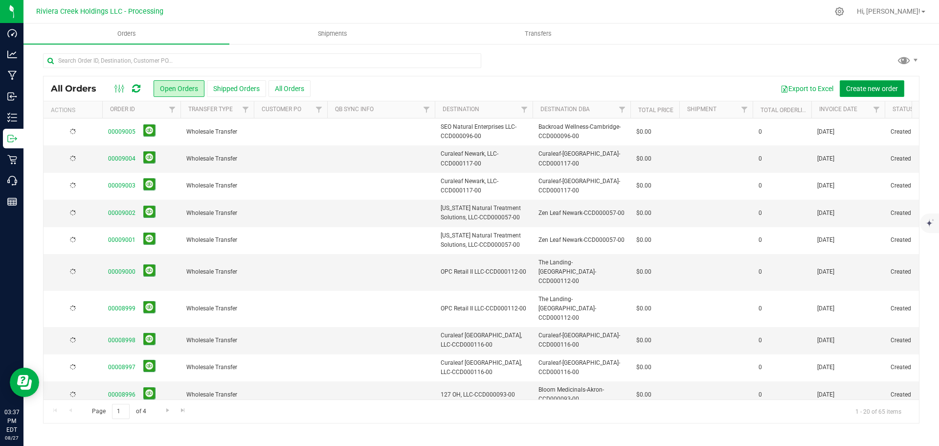
click at [857, 89] on span "Create new order" at bounding box center [872, 89] width 52 height 8
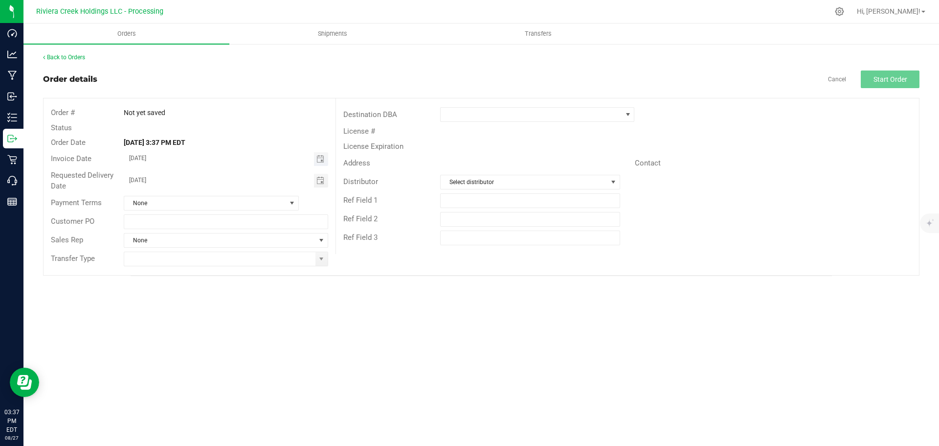
click at [316, 159] on span "Toggle calendar" at bounding box center [321, 159] width 14 height 14
click at [243, 270] on span "29" at bounding box center [240, 270] width 14 height 15
type input "08/29/2025"
click at [318, 183] on span "Toggle calendar" at bounding box center [321, 181] width 8 height 8
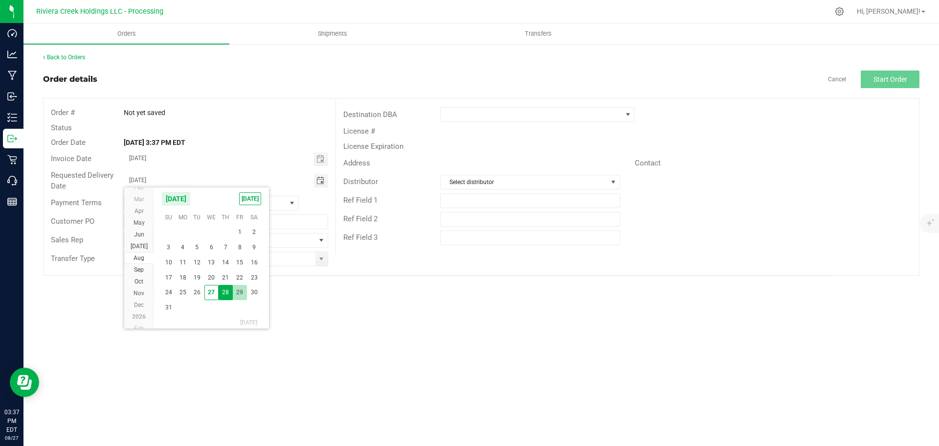
click at [240, 292] on span "29" at bounding box center [240, 292] width 14 height 15
type input "08/29/2025"
click at [322, 262] on span at bounding box center [322, 259] width 8 height 8
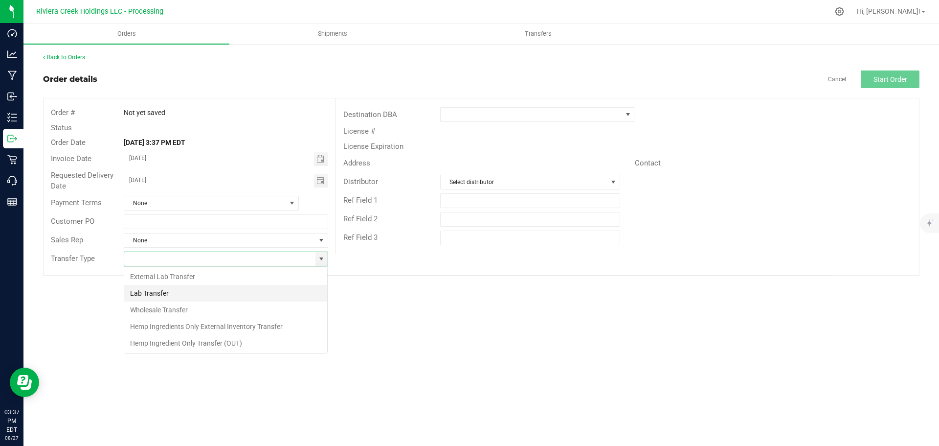
scroll to position [15, 205]
click at [200, 309] on li "Wholesale Transfer" at bounding box center [225, 309] width 203 height 17
type input "Wholesale Transfer"
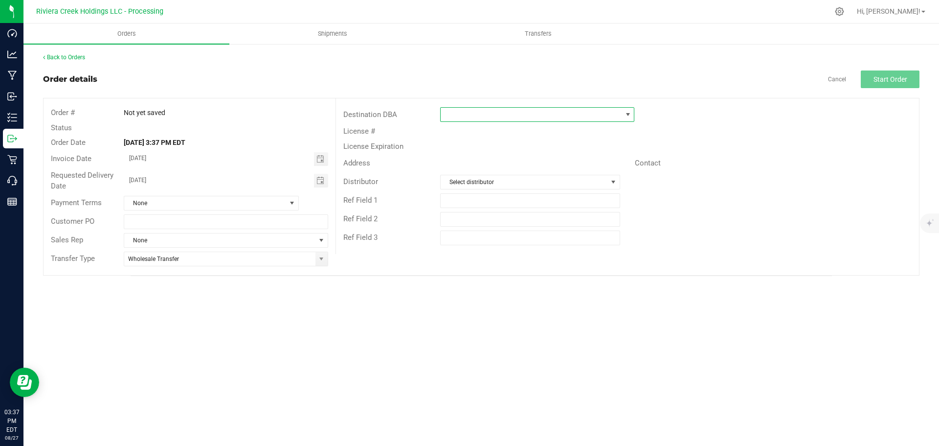
click at [462, 116] on span at bounding box center [531, 115] width 181 height 14
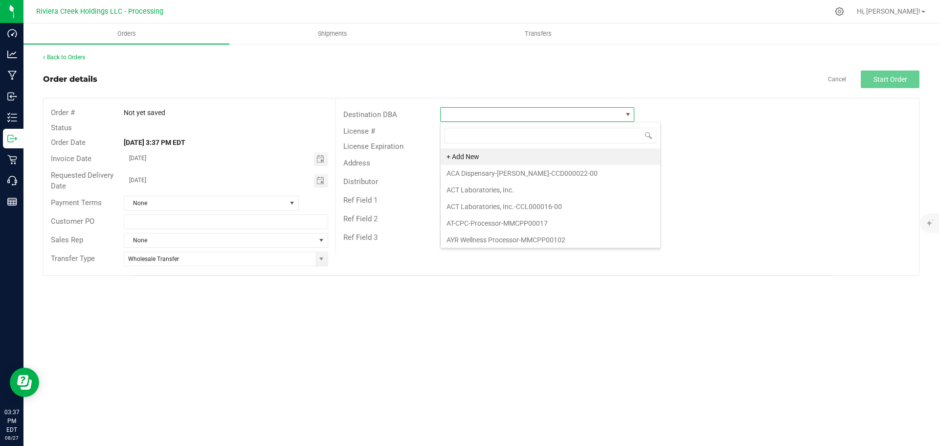
scroll to position [15, 194]
type input "back"
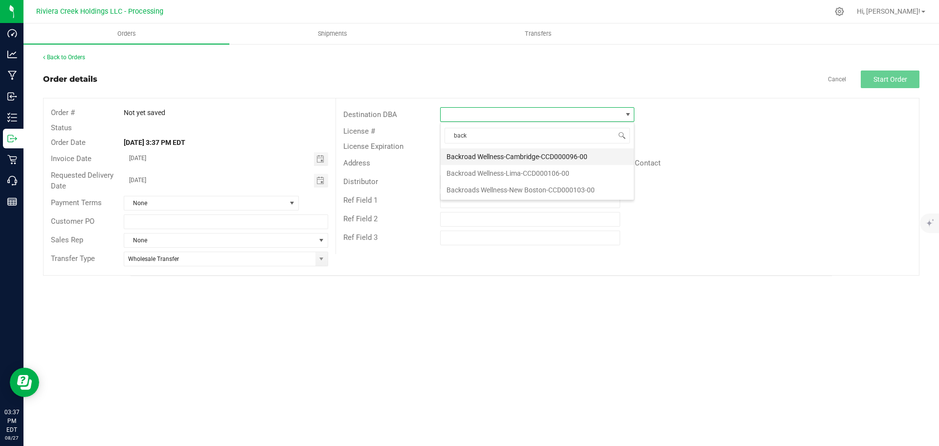
click at [473, 157] on li "Backroad Wellness-Cambridge-CCD000096-00" at bounding box center [537, 156] width 193 height 17
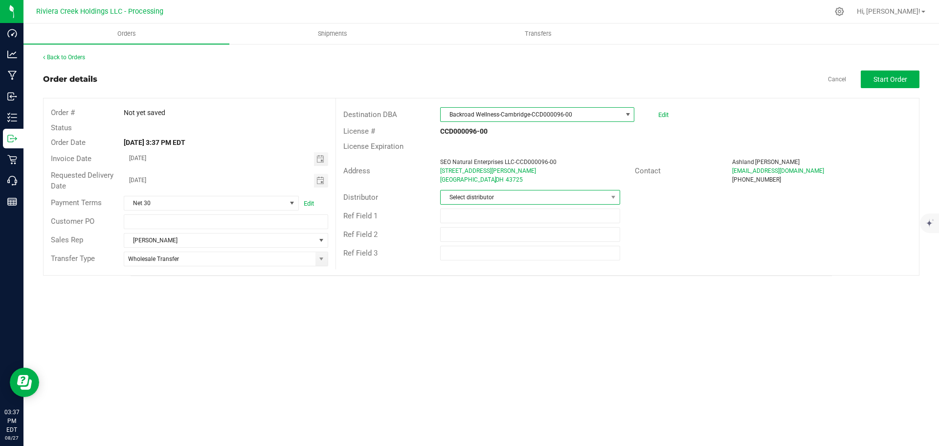
click at [479, 195] on span "Select distributor" at bounding box center [524, 197] width 166 height 14
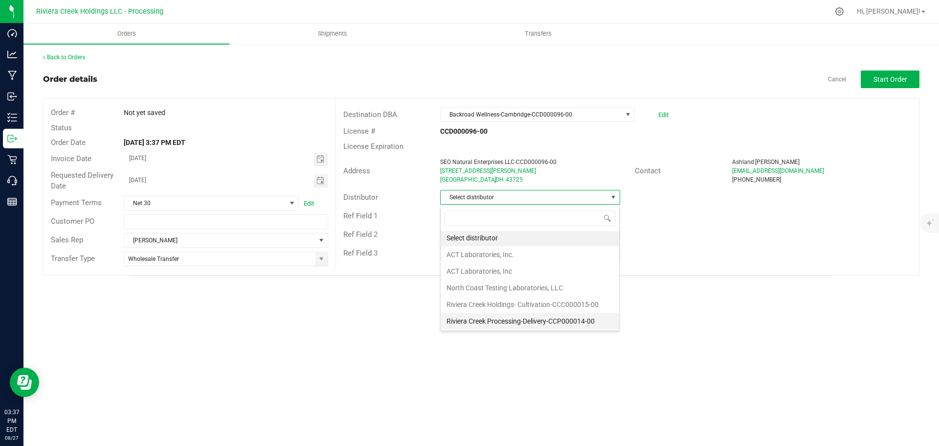
scroll to position [2, 0]
click at [501, 323] on li "Riviera Creek Processing-Delivery-CCP000014-00" at bounding box center [530, 320] width 179 height 17
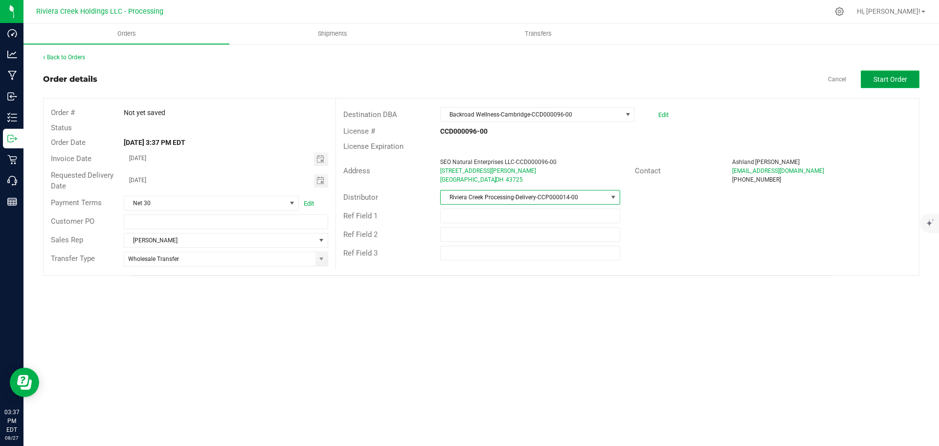
click at [870, 84] on button "Start Order" at bounding box center [890, 79] width 59 height 18
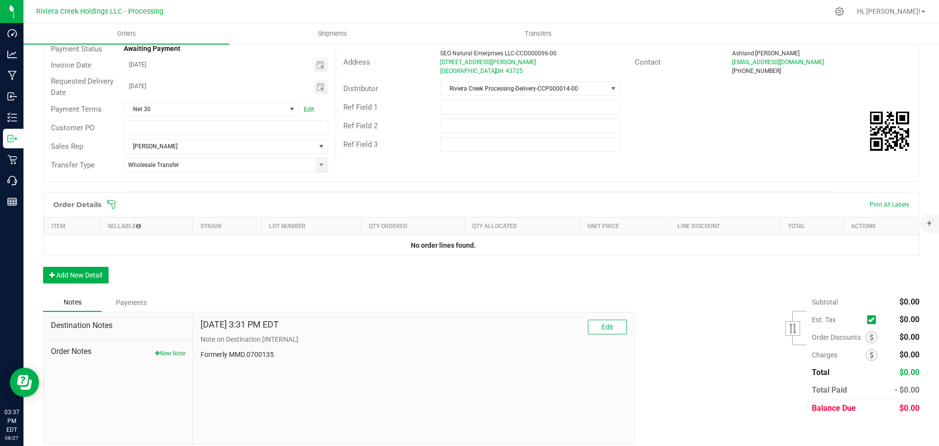
scroll to position [116, 0]
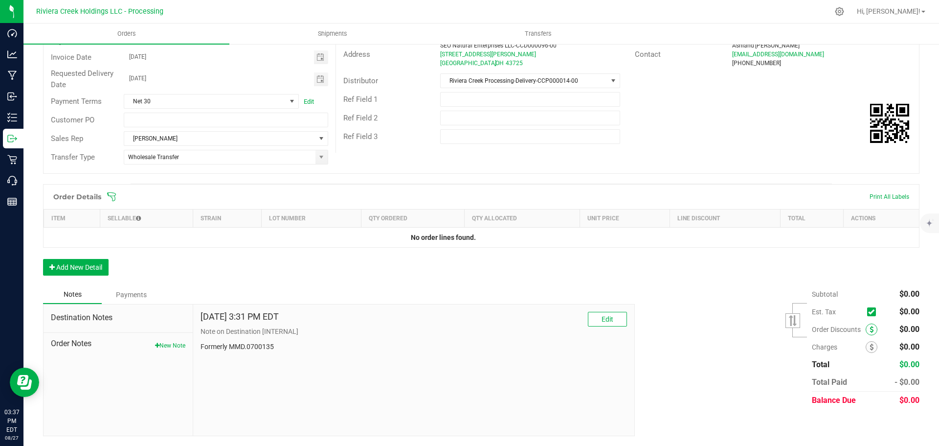
click at [870, 331] on icon at bounding box center [872, 329] width 4 height 7
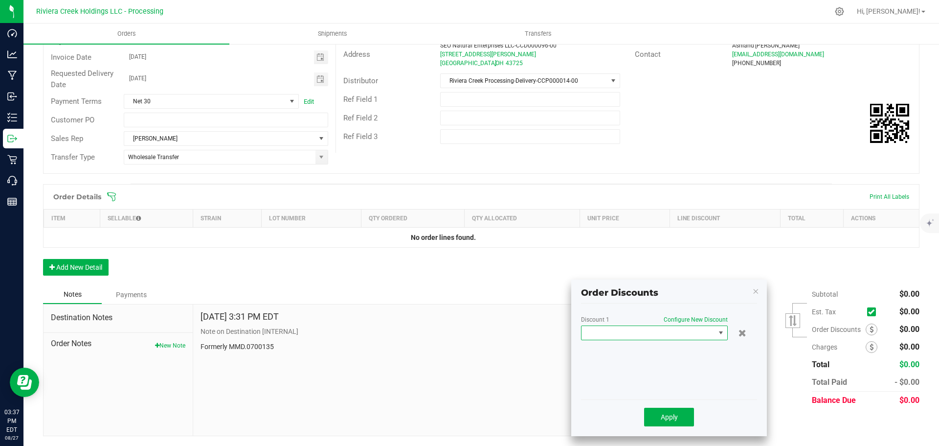
click at [676, 334] on span at bounding box center [649, 333] width 134 height 14
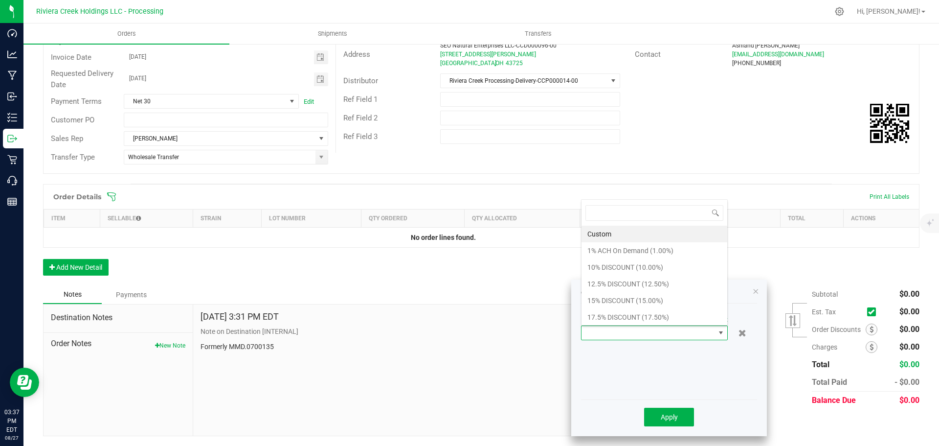
scroll to position [15, 147]
click at [601, 268] on li "10% DISCOUNT (10.00%)" at bounding box center [655, 267] width 146 height 17
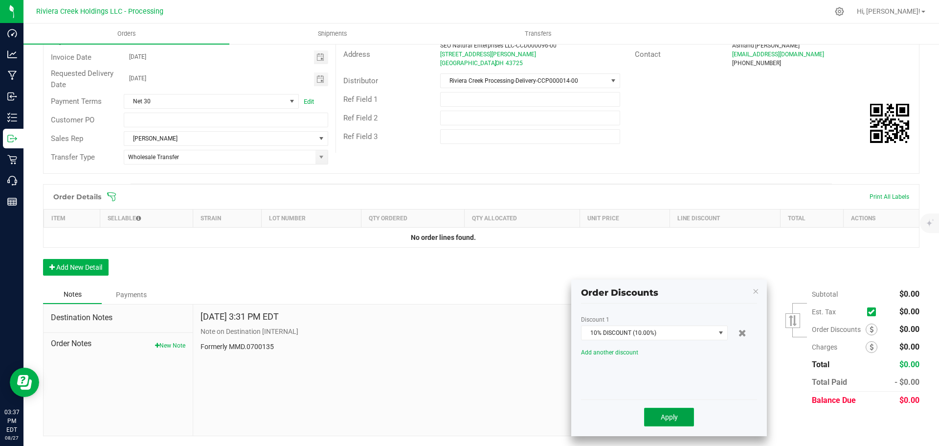
click at [657, 417] on button "Apply" at bounding box center [669, 417] width 50 height 19
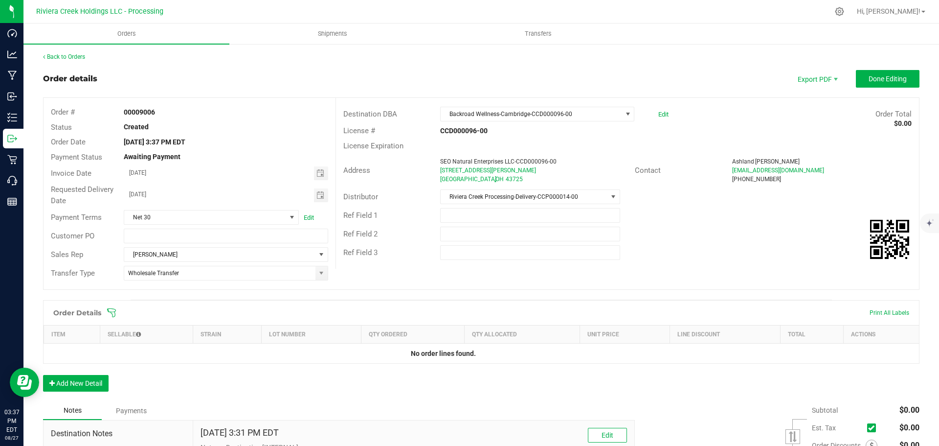
scroll to position [0, 0]
click at [883, 80] on span "Done Editing" at bounding box center [888, 79] width 38 height 8
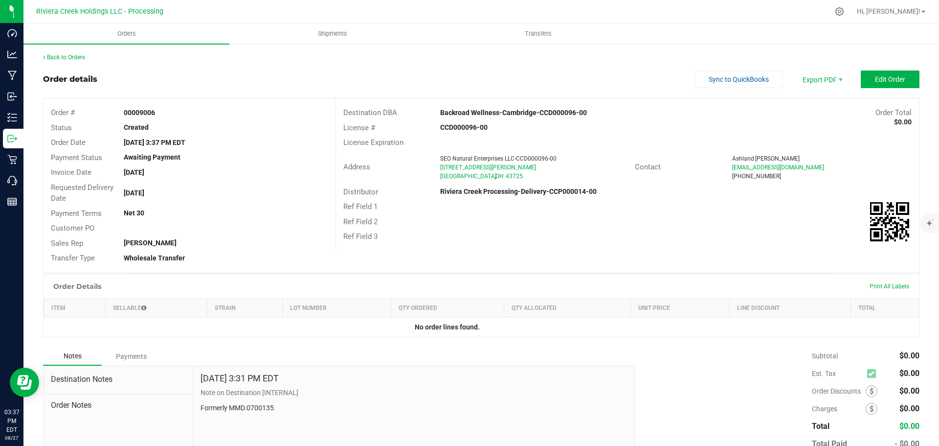
drag, startPoint x: 121, startPoint y: 112, endPoint x: 170, endPoint y: 118, distance: 48.8
click at [170, 118] on div "Order # 00009006" at bounding box center [190, 112] width 292 height 15
click at [70, 58] on link "Back to Orders" at bounding box center [64, 57] width 42 height 7
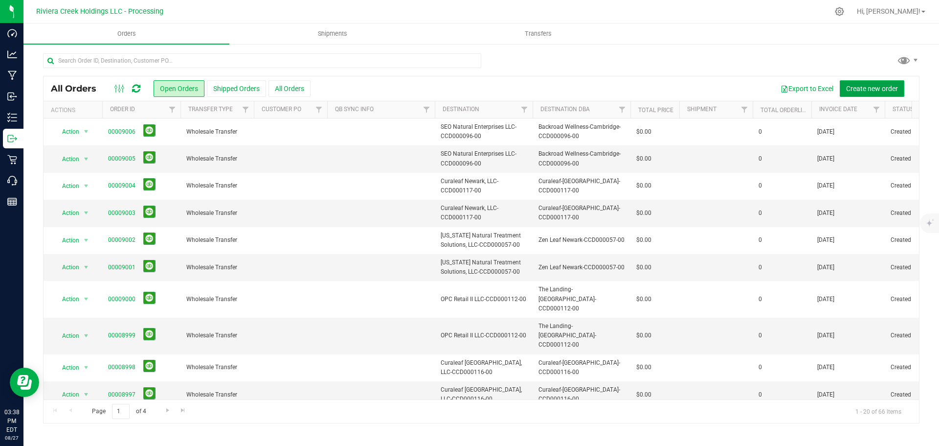
click at [866, 90] on span "Create new order" at bounding box center [872, 89] width 52 height 8
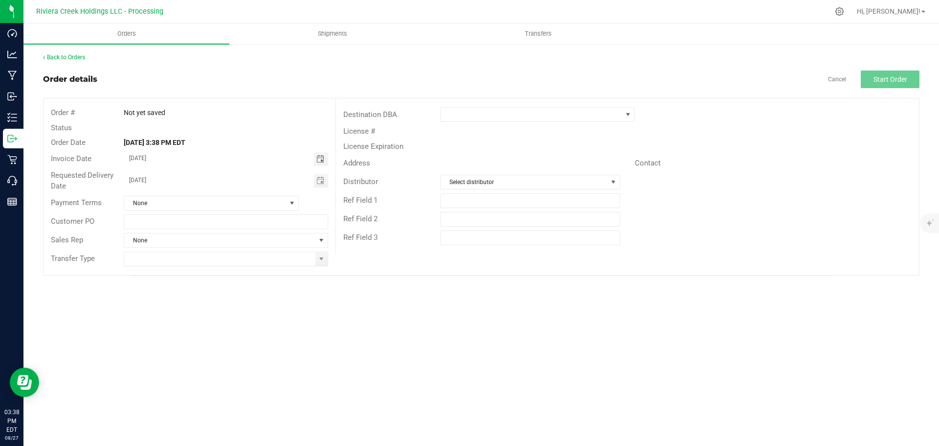
click at [321, 159] on span "Toggle calendar" at bounding box center [321, 159] width 8 height 8
click at [242, 269] on span "29" at bounding box center [240, 270] width 14 height 15
type input "08/29/2025"
click at [320, 181] on span "Toggle calendar" at bounding box center [321, 181] width 8 height 8
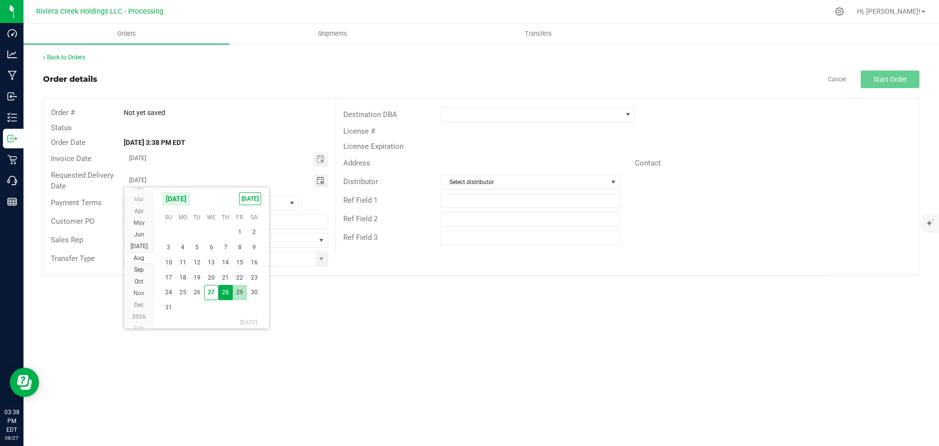
click at [242, 292] on span "29" at bounding box center [240, 292] width 14 height 15
type input "08/29/2025"
drag, startPoint x: 324, startPoint y: 262, endPoint x: 315, endPoint y: 265, distance: 10.2
click at [322, 262] on span at bounding box center [322, 259] width 8 height 8
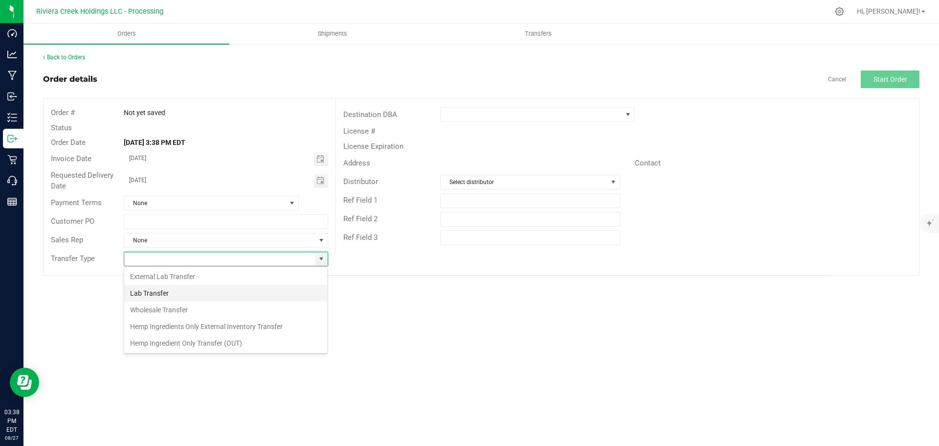
scroll to position [15, 205]
click at [207, 307] on li "Wholesale Transfer" at bounding box center [225, 309] width 203 height 17
type input "Wholesale Transfer"
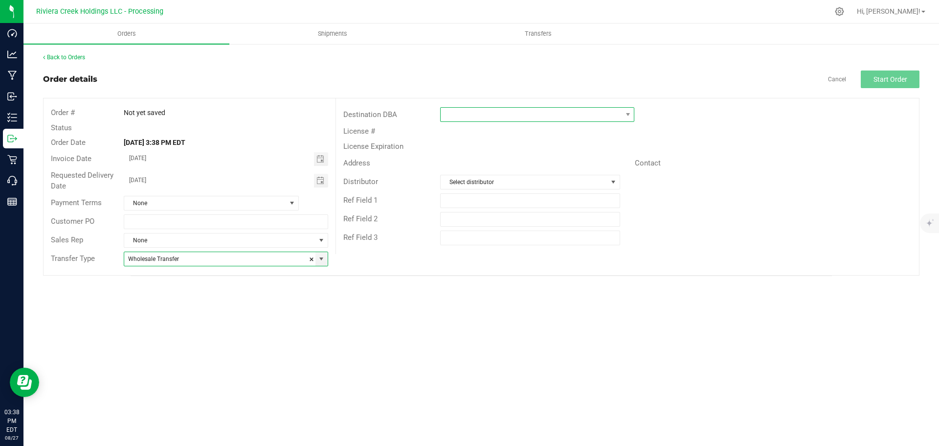
click at [462, 116] on span at bounding box center [531, 115] width 181 height 14
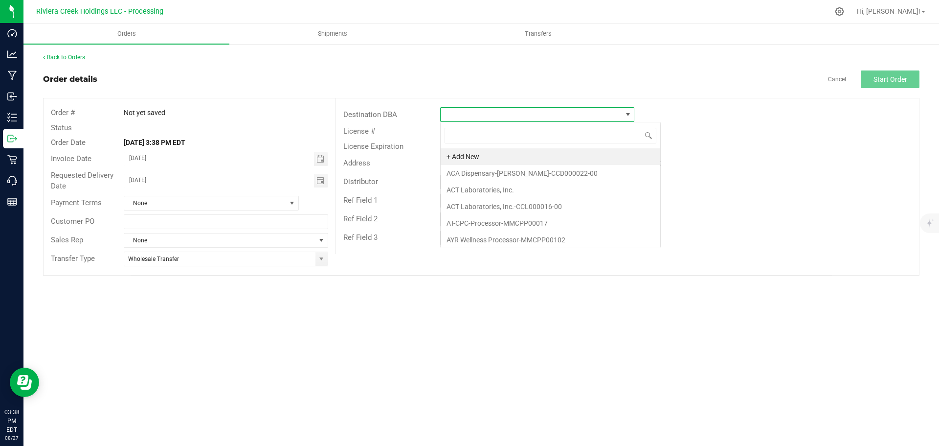
scroll to position [15, 194]
type input "bloo"
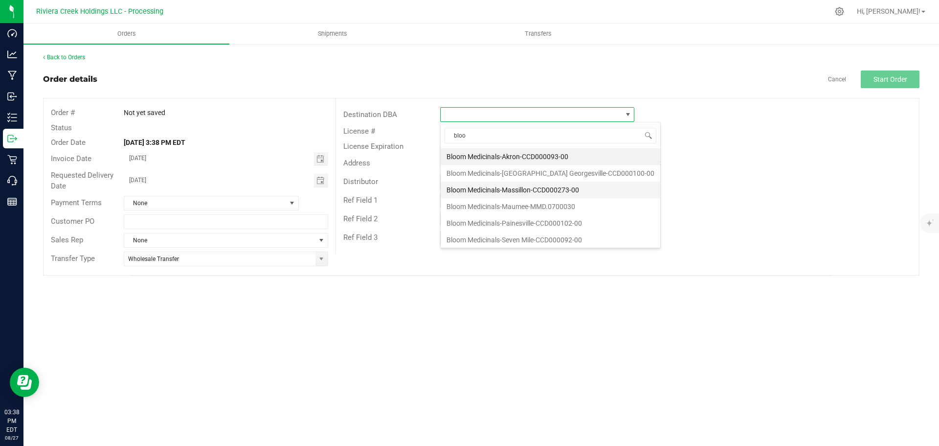
click at [484, 186] on li "Bloom Medicinals-Massillon-CCD000273-00" at bounding box center [551, 190] width 220 height 17
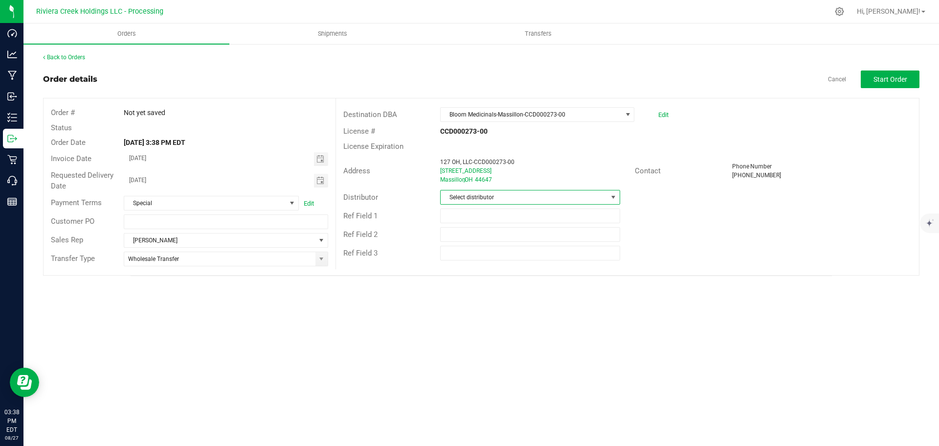
click at [483, 195] on span "Select distributor" at bounding box center [524, 197] width 166 height 14
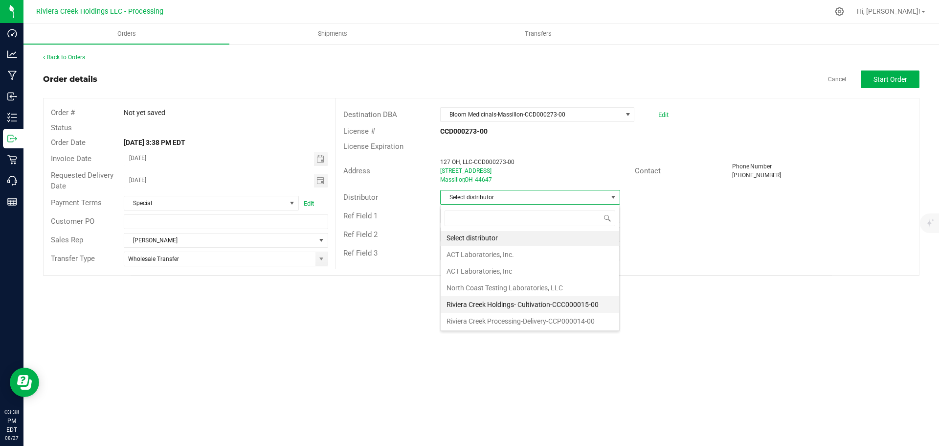
scroll to position [2, 0]
click at [478, 320] on li "Riviera Creek Processing-Delivery-CCP000014-00" at bounding box center [530, 320] width 179 height 17
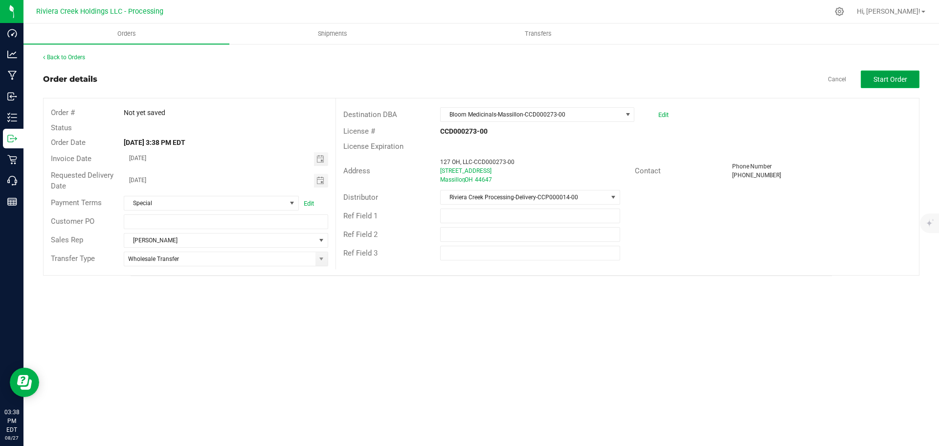
click at [865, 80] on button "Start Order" at bounding box center [890, 79] width 59 height 18
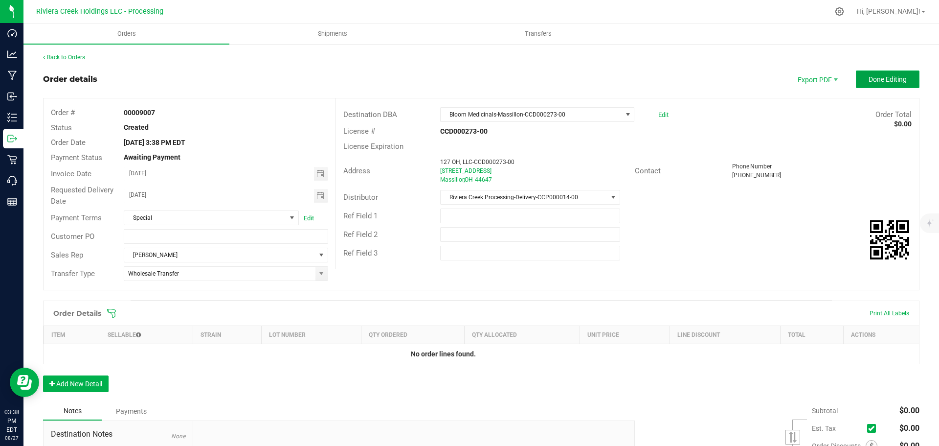
click at [870, 78] on span "Done Editing" at bounding box center [888, 79] width 38 height 8
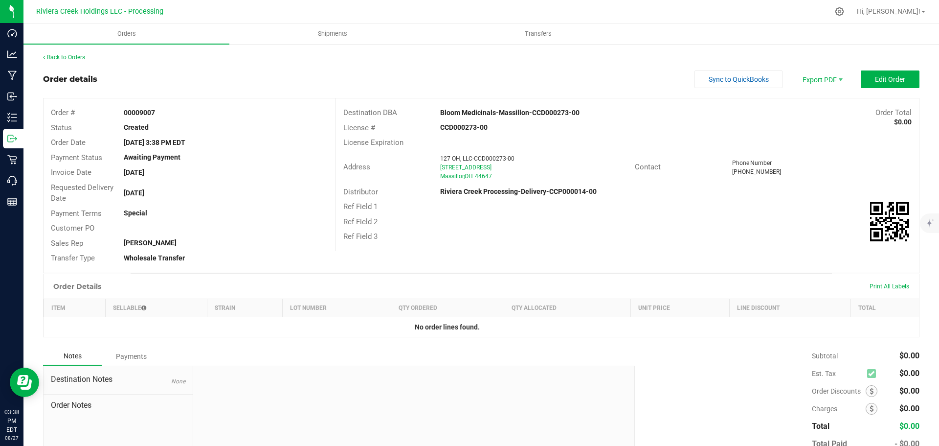
drag, startPoint x: 121, startPoint y: 110, endPoint x: 154, endPoint y: 113, distance: 32.4
click at [154, 113] on div "00009007" at bounding box center [225, 113] width 219 height 10
click at [326, 32] on span "Shipments" at bounding box center [333, 33] width 56 height 9
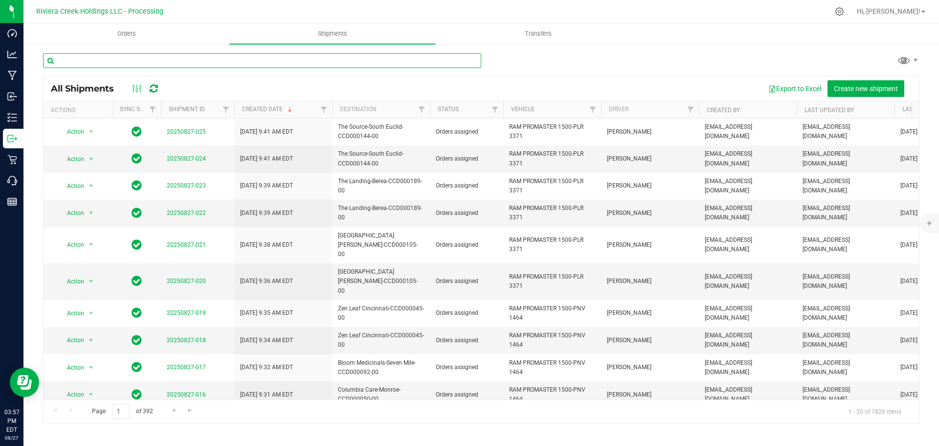
click at [91, 63] on input "text" at bounding box center [262, 60] width 438 height 15
paste input "CCD000031-00"
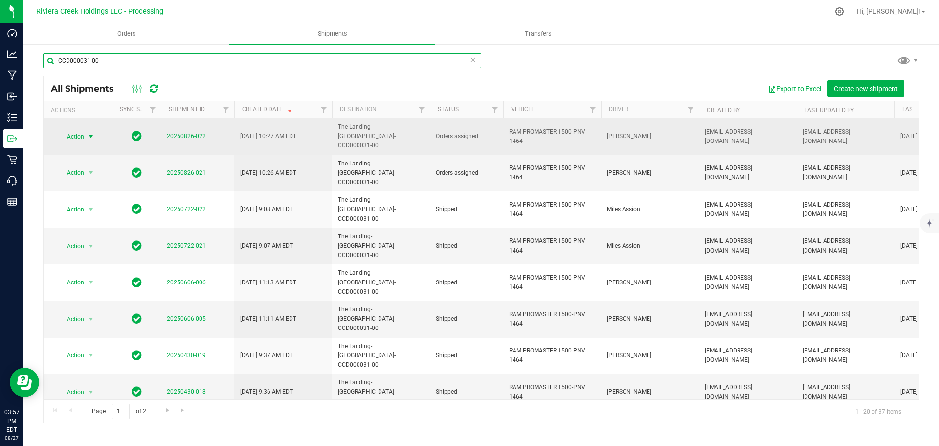
type input "CCD000031-00"
click at [93, 133] on span "select" at bounding box center [91, 137] width 8 height 8
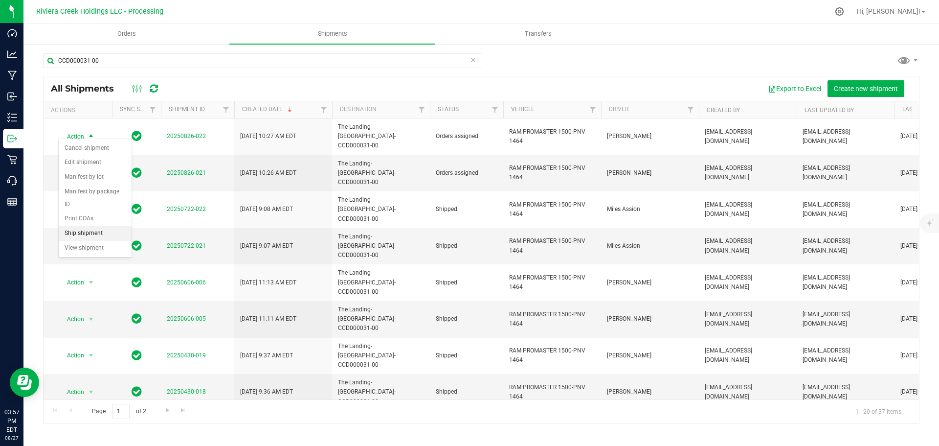
click at [81, 226] on li "Ship shipment" at bounding box center [95, 233] width 73 height 15
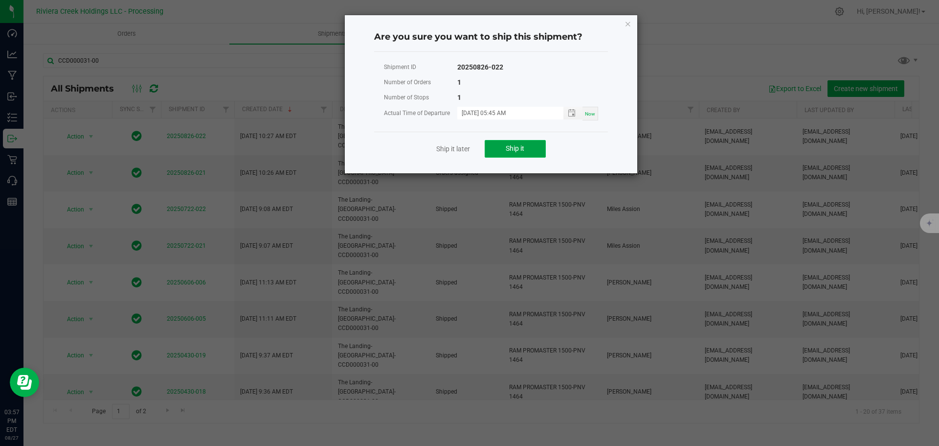
click at [488, 150] on button "Ship it" at bounding box center [515, 149] width 61 height 18
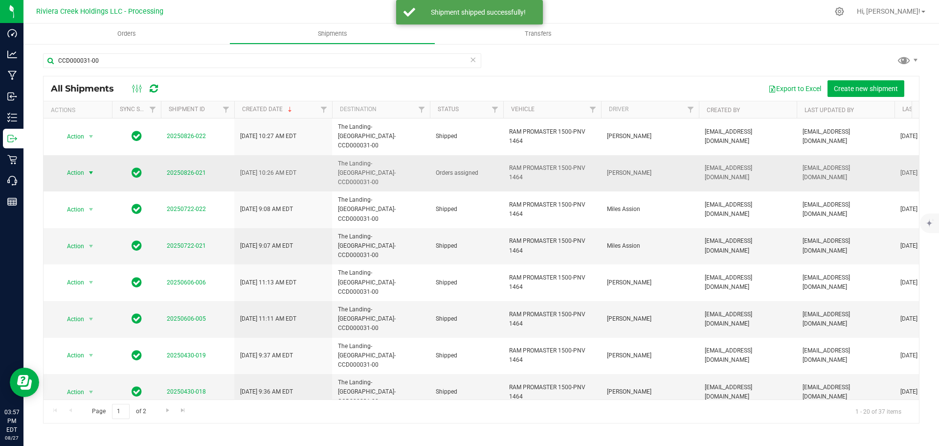
click at [85, 166] on span "select" at bounding box center [91, 173] width 12 height 14
click at [96, 253] on li "Ship shipment" at bounding box center [95, 260] width 73 height 15
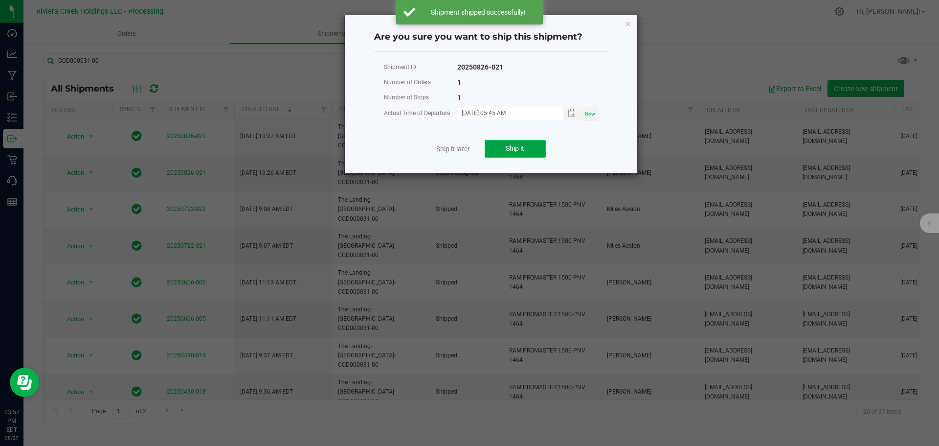
click at [519, 150] on span "Ship it" at bounding box center [515, 148] width 19 height 8
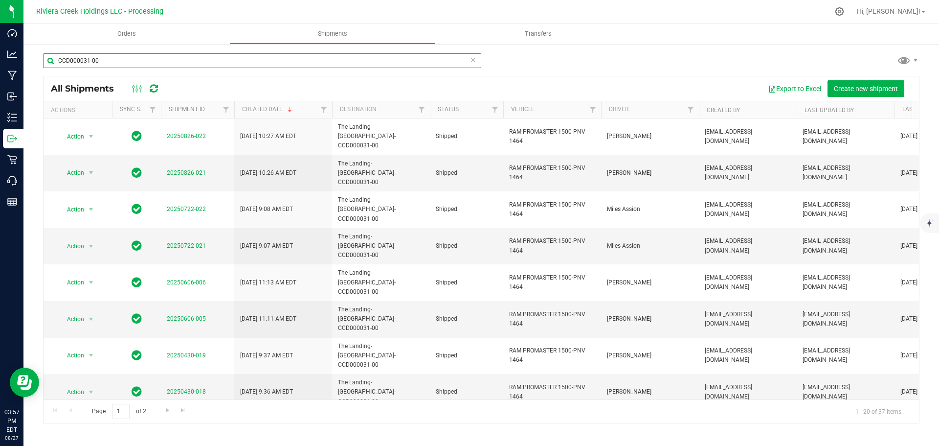
drag, startPoint x: 114, startPoint y: 59, endPoint x: 54, endPoint y: 74, distance: 62.5
click at [54, 74] on div "CCD000031-00" at bounding box center [262, 64] width 438 height 23
paste input "CCD000098"
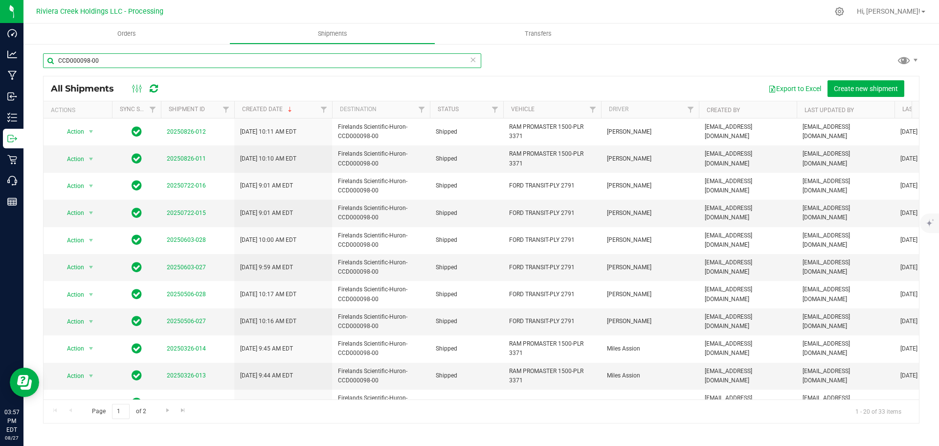
type input "CCD000098-00"
drag, startPoint x: 113, startPoint y: 59, endPoint x: 45, endPoint y: 56, distance: 67.6
click at [45, 56] on input "CCD000098-00" at bounding box center [262, 60] width 438 height 15
paste input "CCD000016-00"
drag, startPoint x: 115, startPoint y: 64, endPoint x: 56, endPoint y: 62, distance: 59.2
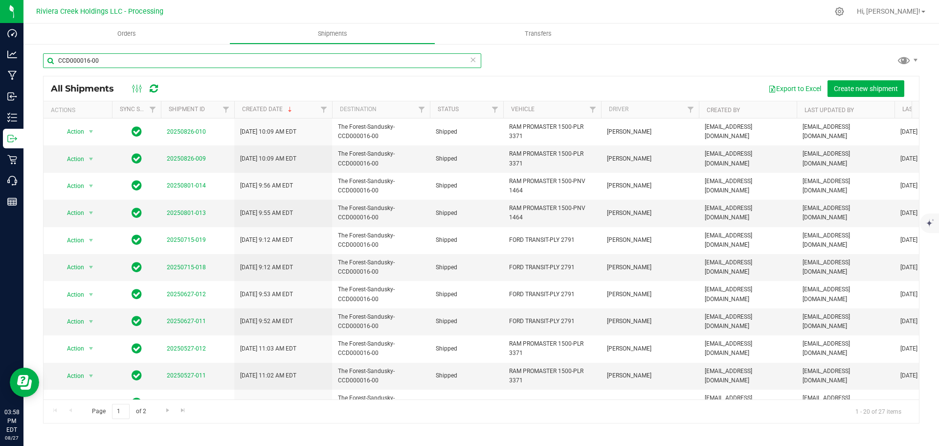
click at [56, 62] on input "CCD000016-00" at bounding box center [262, 60] width 438 height 15
paste input "CCD000015-00"
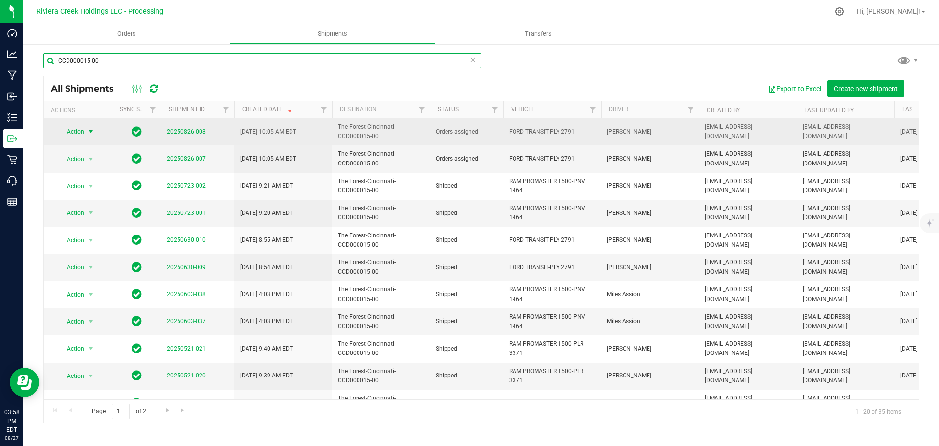
type input "CCD000015-00"
click at [86, 134] on span "select" at bounding box center [91, 132] width 12 height 14
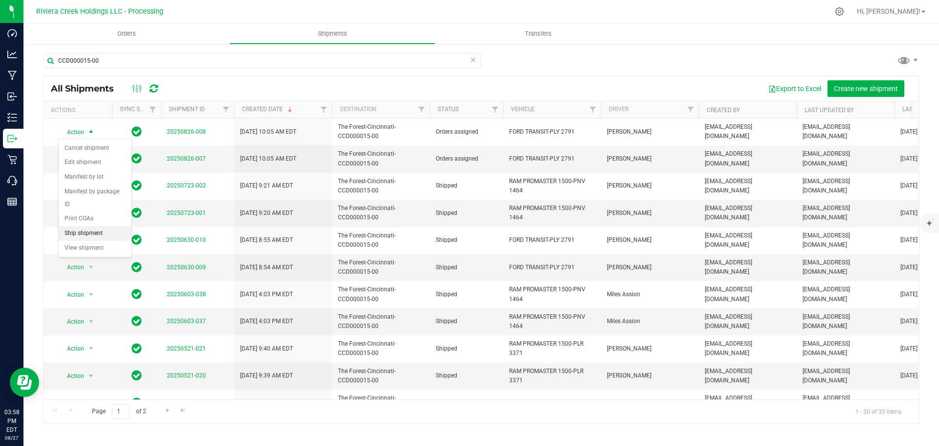
click at [92, 226] on li "Ship shipment" at bounding box center [95, 233] width 73 height 15
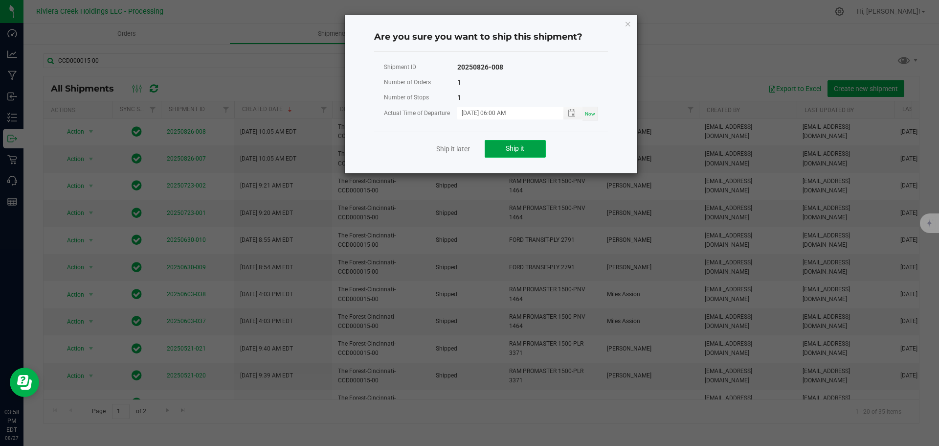
click at [491, 149] on button "Ship it" at bounding box center [515, 149] width 61 height 18
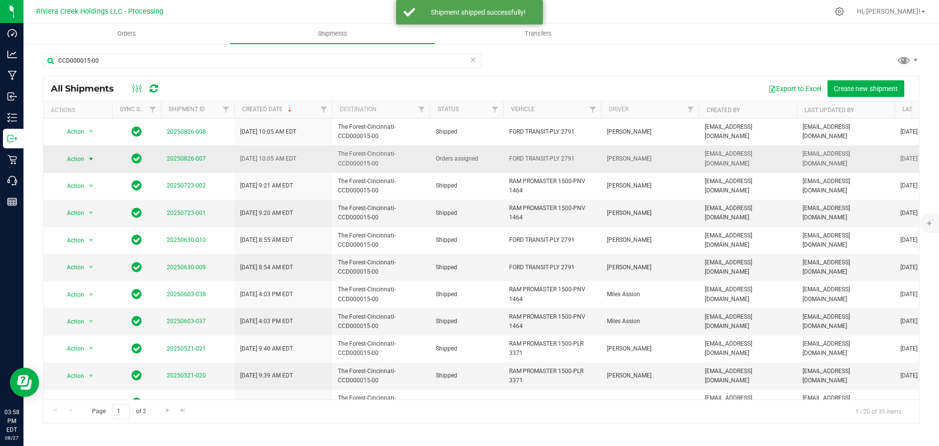
click at [84, 160] on span "Action" at bounding box center [71, 159] width 26 height 14
click at [102, 253] on li "Ship shipment" at bounding box center [95, 260] width 73 height 15
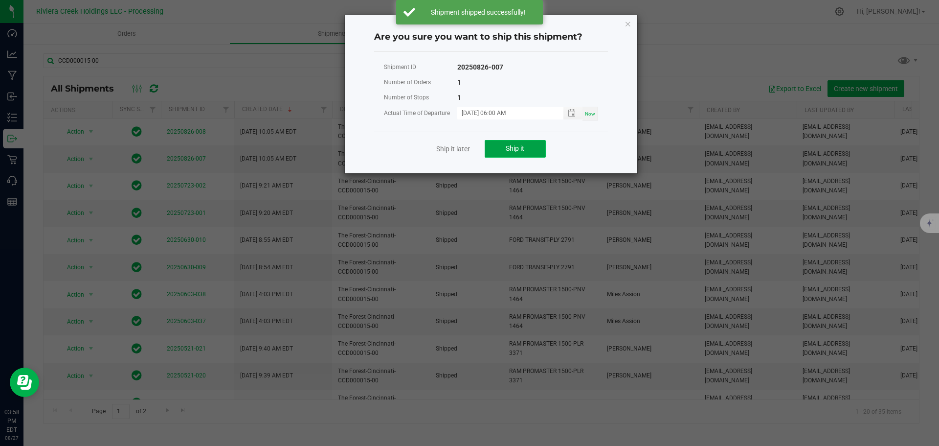
click at [500, 145] on button "Ship it" at bounding box center [515, 149] width 61 height 18
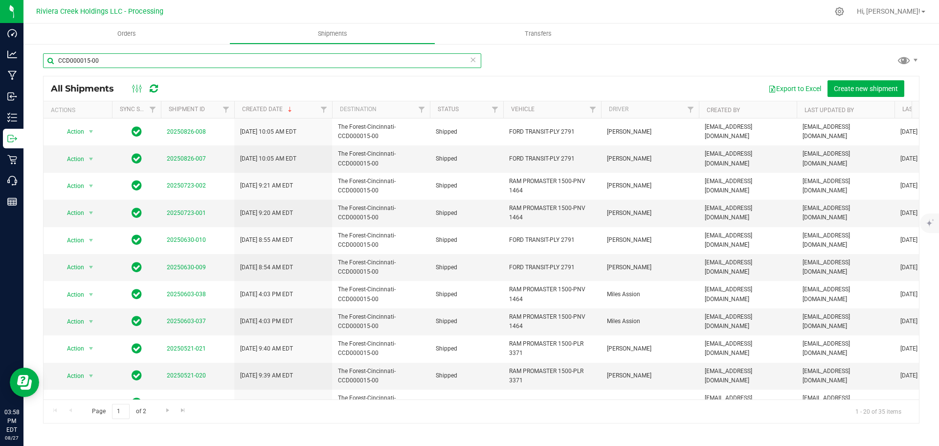
drag, startPoint x: 109, startPoint y: 64, endPoint x: 39, endPoint y: 59, distance: 70.6
click at [39, 59] on div "CCD000015-00 All Shipments Export to Excel Create new shipment Actions Sync Sta…" at bounding box center [481, 238] width 916 height 390
paste input "177-00"
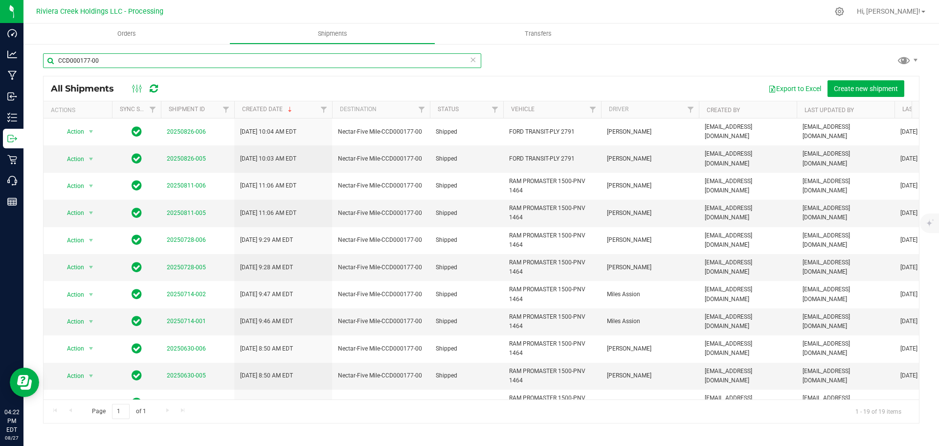
drag, startPoint x: 103, startPoint y: 60, endPoint x: 32, endPoint y: 54, distance: 71.7
click at [32, 54] on div "CCD000177-00 All Shipments Export to Excel Create new shipment Actions Sync Sta…" at bounding box center [481, 238] width 916 height 390
paste input "CCD000141-00"
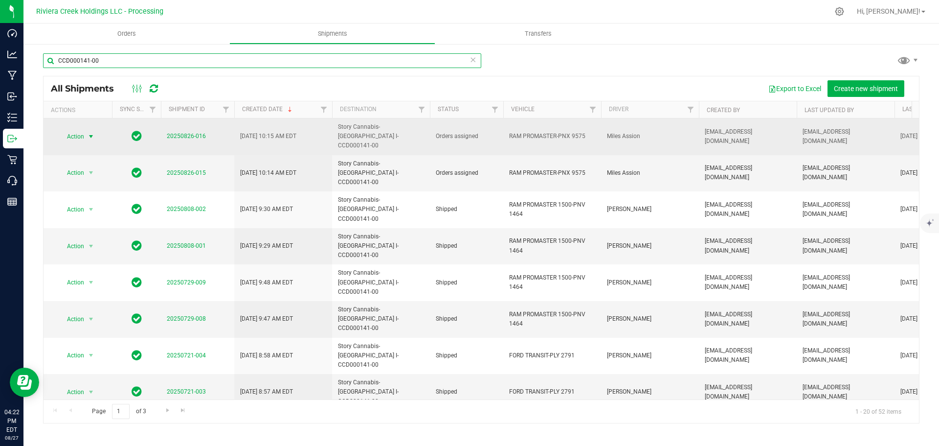
type input "CCD000141-00"
click at [91, 133] on span "select" at bounding box center [91, 137] width 8 height 8
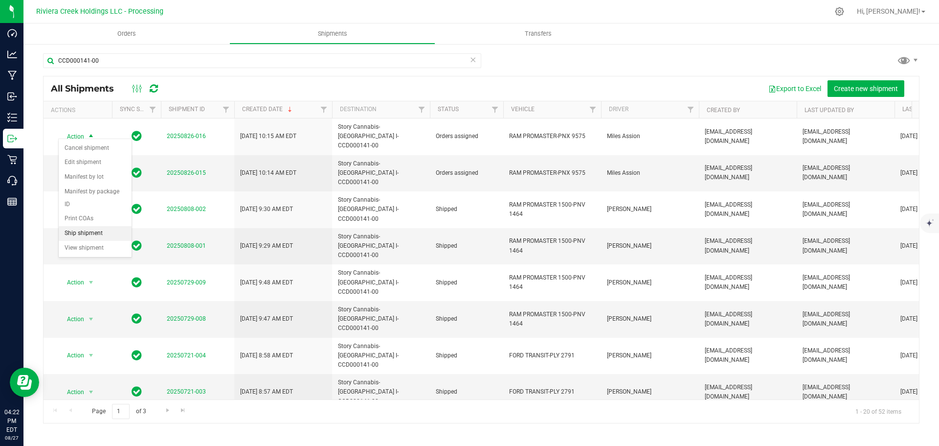
click at [75, 226] on li "Ship shipment" at bounding box center [95, 233] width 73 height 15
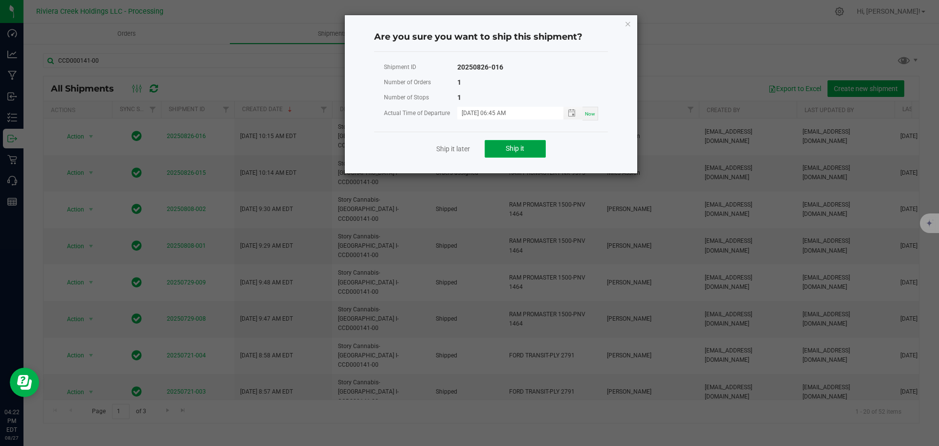
click at [496, 151] on button "Ship it" at bounding box center [515, 149] width 61 height 18
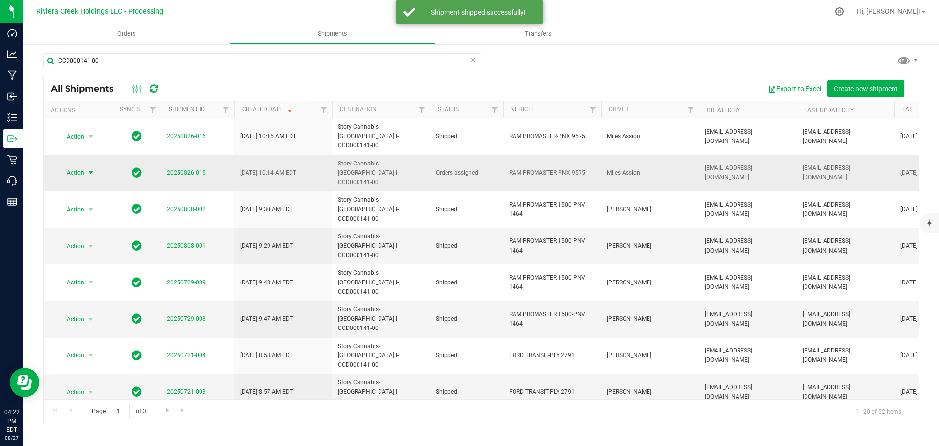
click at [86, 166] on span "select" at bounding box center [91, 173] width 12 height 14
click at [90, 253] on li "Ship shipment" at bounding box center [95, 260] width 73 height 15
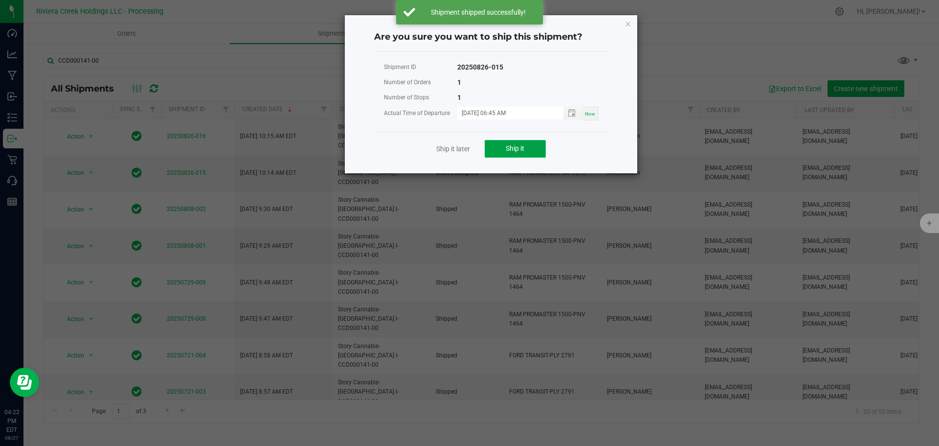
click at [501, 144] on button "Ship it" at bounding box center [515, 149] width 61 height 18
